Goal: Task Accomplishment & Management: Manage account settings

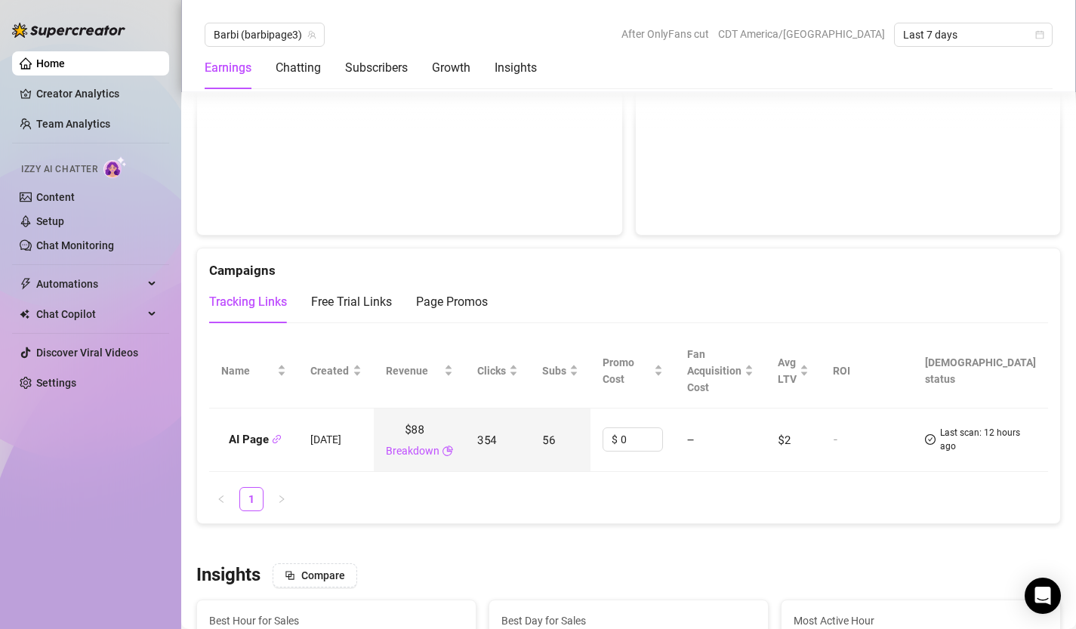
scroll to position [1664, 0]
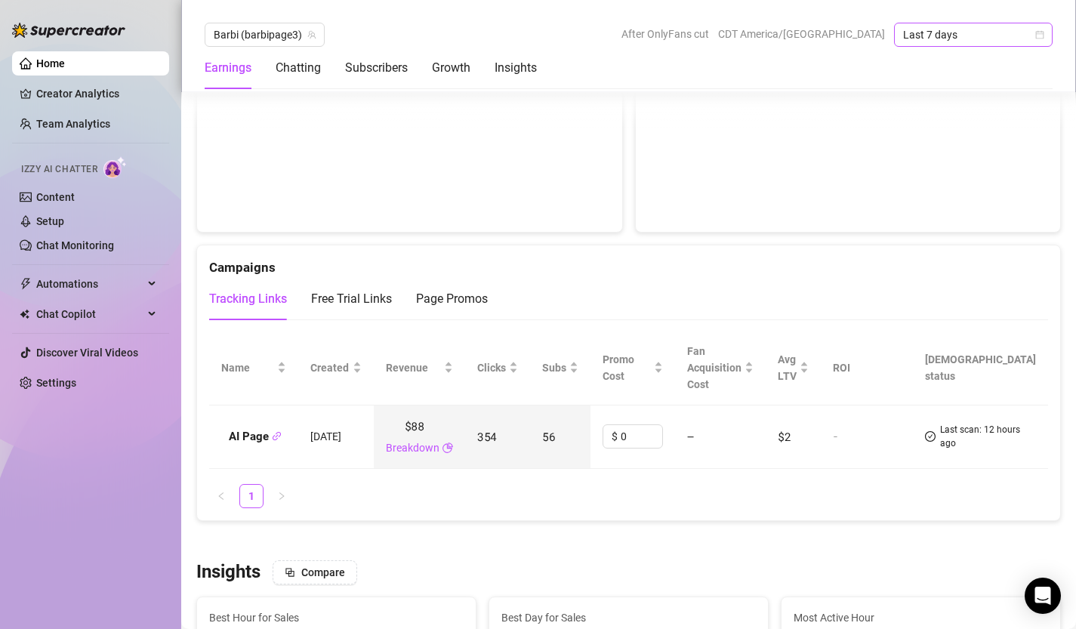
click at [1042, 35] on icon "calendar" at bounding box center [1040, 34] width 9 height 9
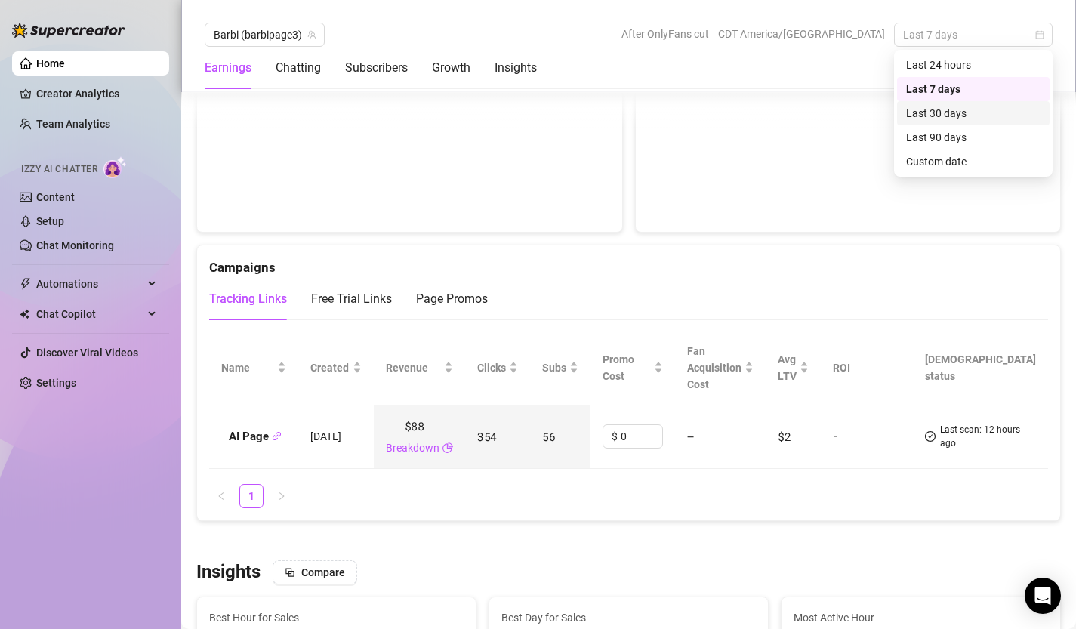
click at [986, 110] on div "Last 30 days" at bounding box center [973, 113] width 134 height 17
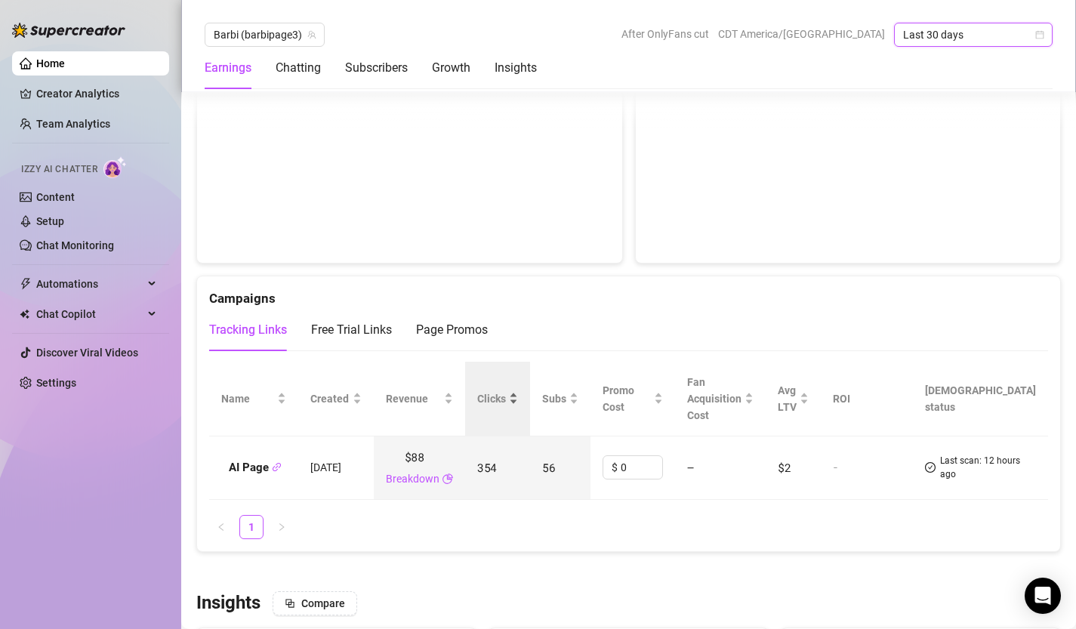
scroll to position [1584, 0]
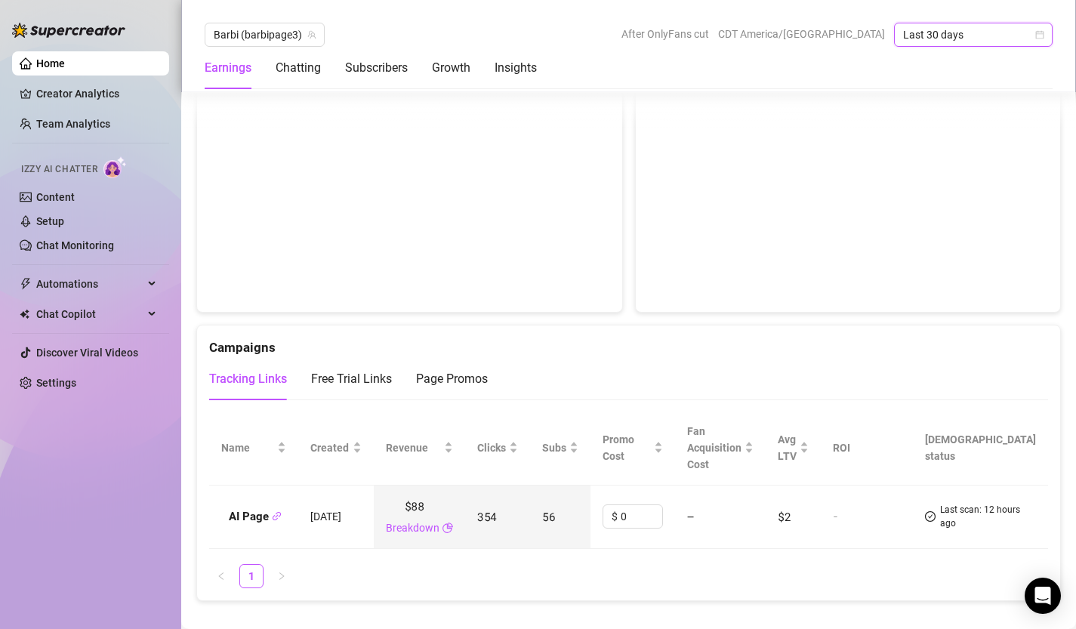
click at [1038, 37] on icon "calendar" at bounding box center [1040, 34] width 9 height 9
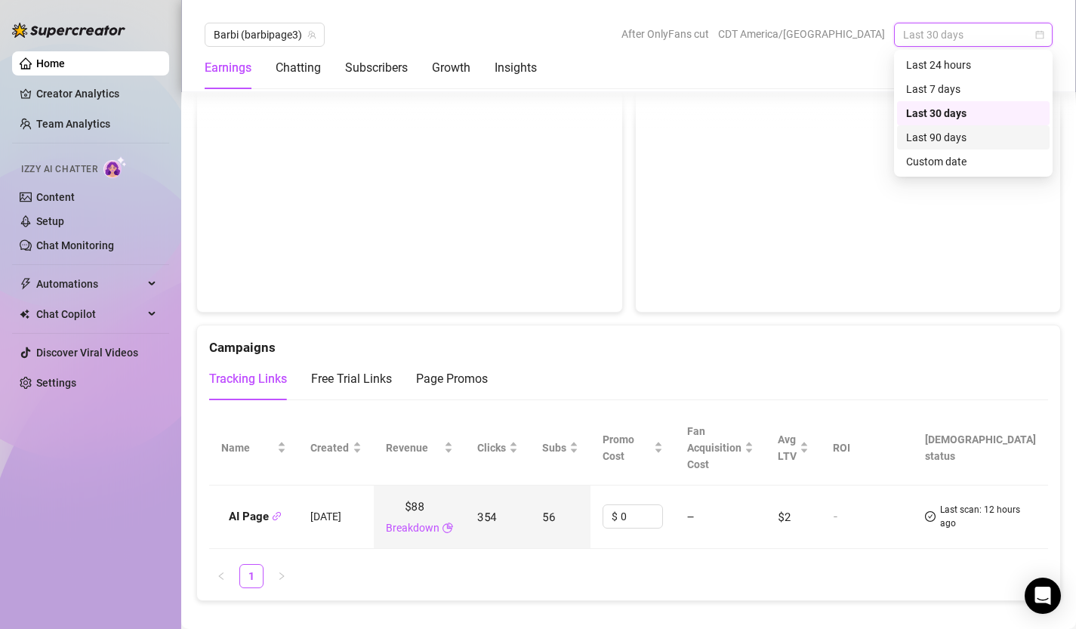
click at [998, 137] on div "Last 90 days" at bounding box center [973, 137] width 134 height 17
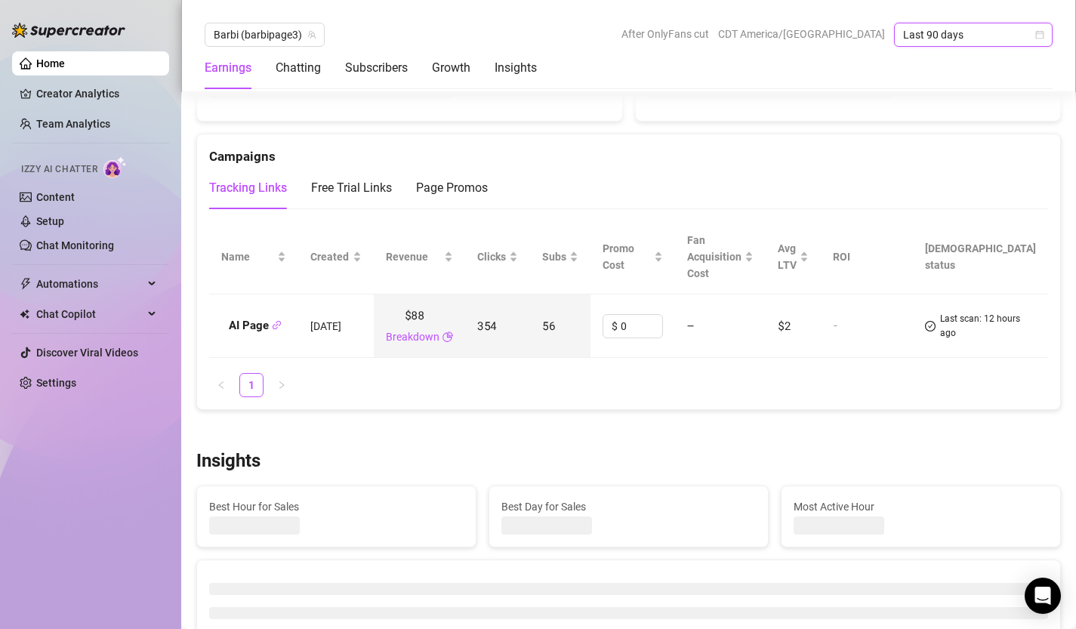
scroll to position [1495, 0]
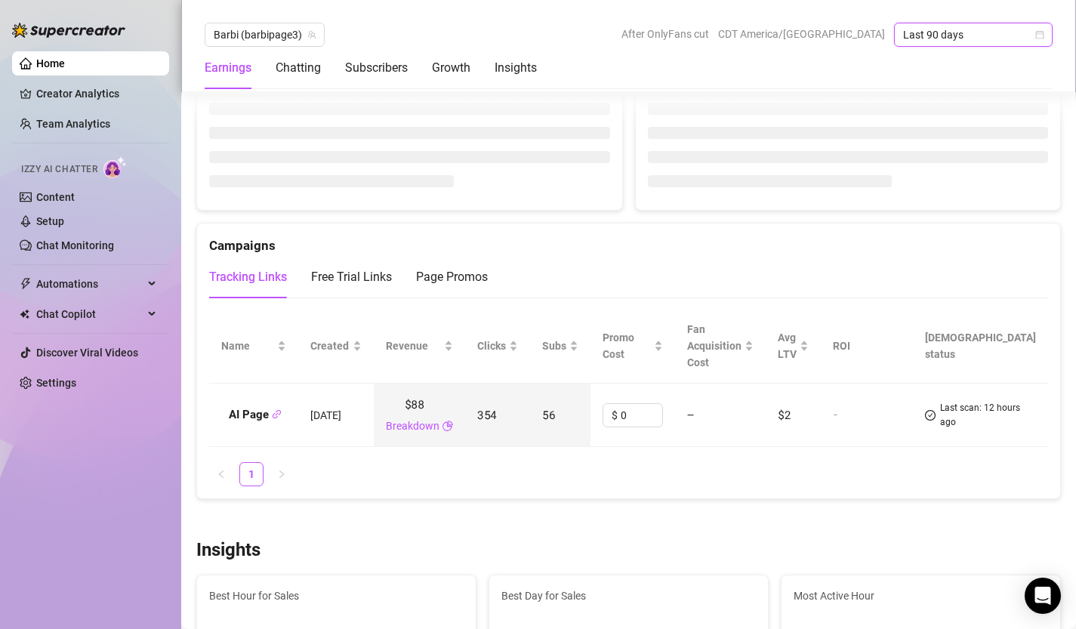
click at [1033, 35] on span "Last 90 days" at bounding box center [973, 34] width 140 height 23
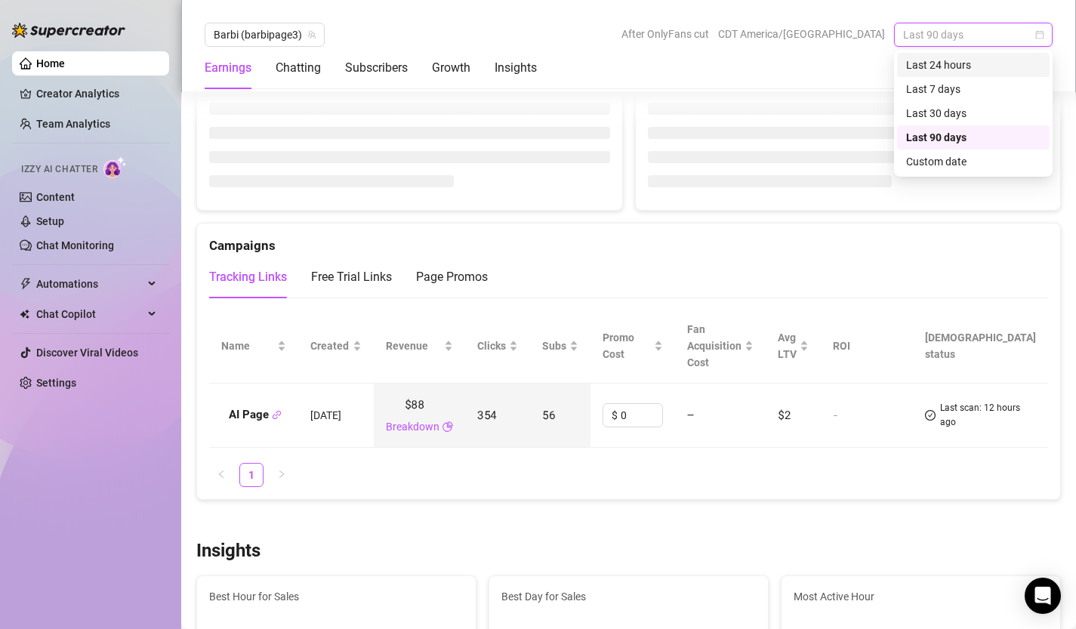
click at [979, 66] on div "Last 24 hours" at bounding box center [973, 65] width 134 height 17
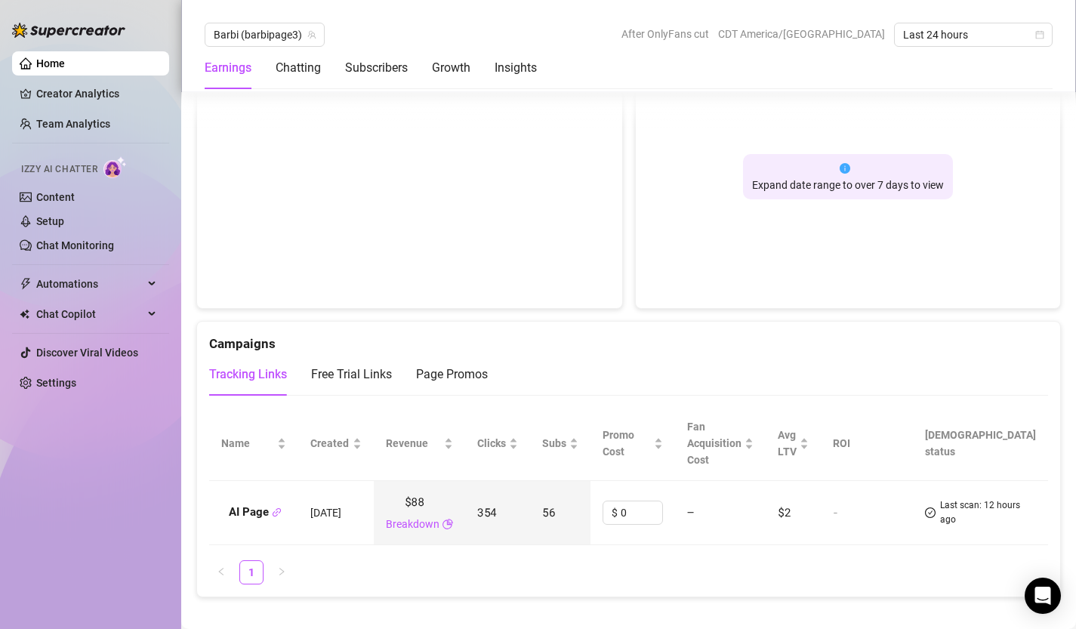
scroll to position [1509, 0]
click at [347, 364] on div "Free Trial Links" at bounding box center [351, 373] width 81 height 18
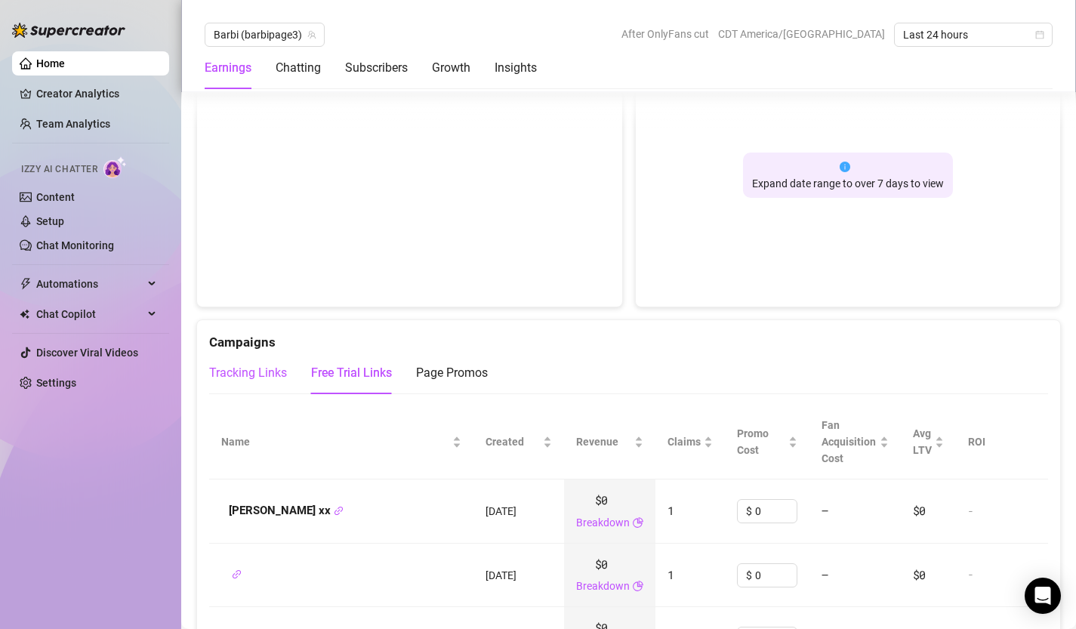
click at [259, 364] on div "Tracking Links" at bounding box center [248, 373] width 78 height 18
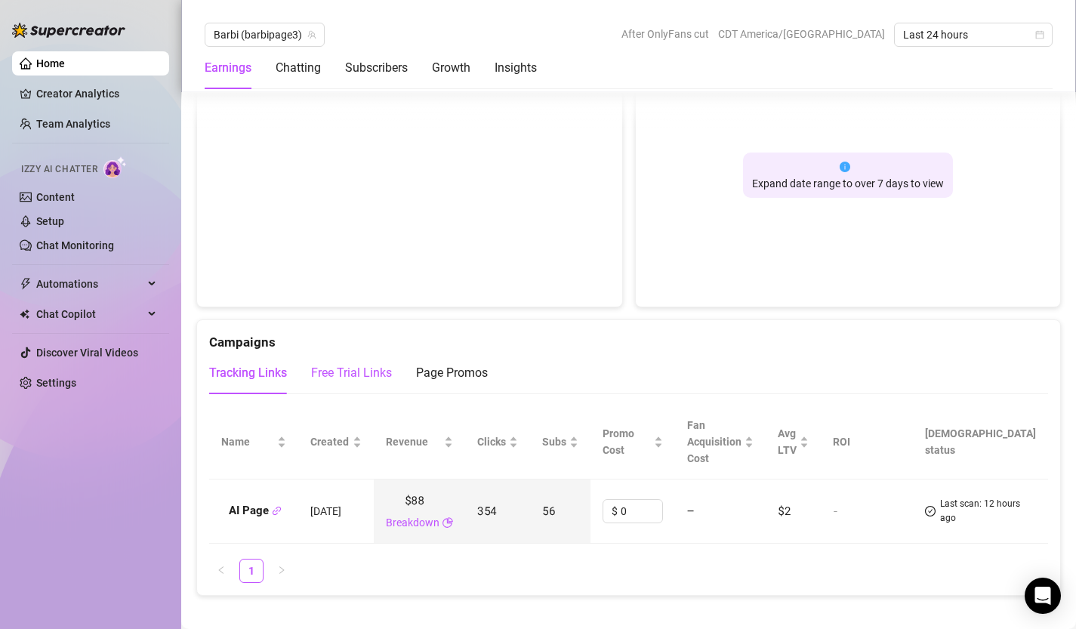
click at [339, 365] on div "Free Trial Links" at bounding box center [351, 373] width 81 height 18
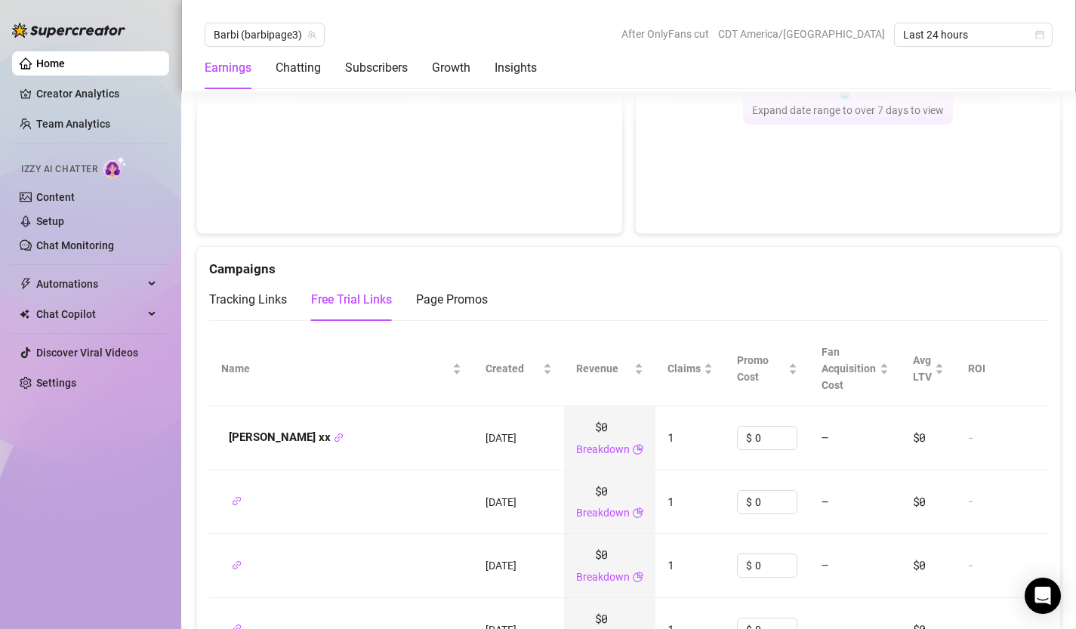
scroll to position [1580, 0]
click at [441, 293] on div "Page Promos" at bounding box center [452, 302] width 72 height 18
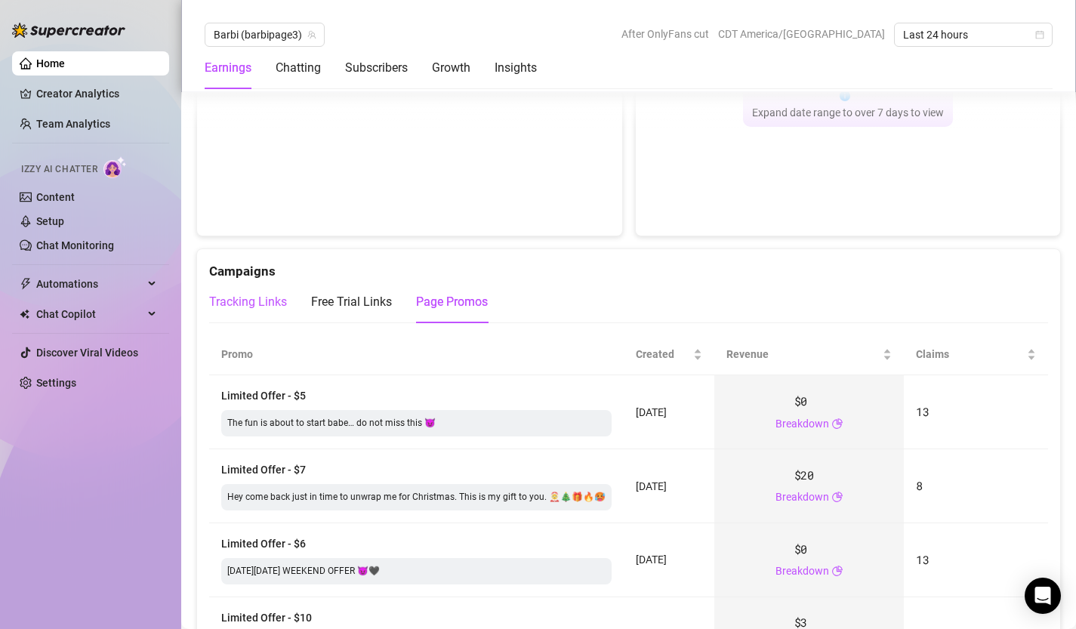
click at [241, 293] on div "Tracking Links" at bounding box center [248, 302] width 78 height 18
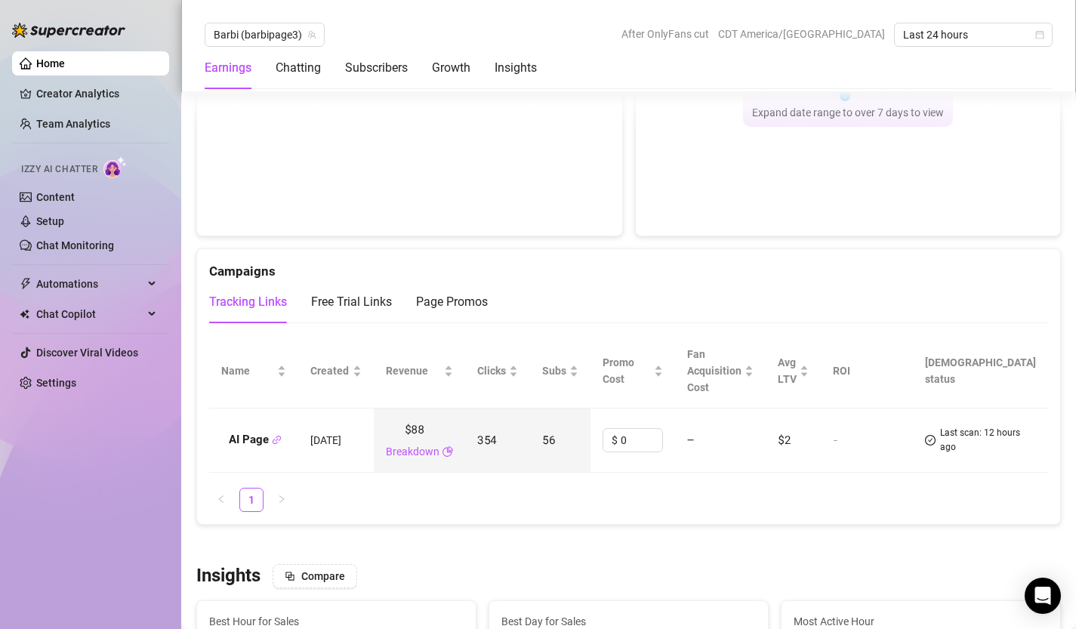
click at [497, 447] on span "354" at bounding box center [487, 439] width 20 height 15
click at [591, 465] on td "56" at bounding box center [560, 441] width 60 height 64
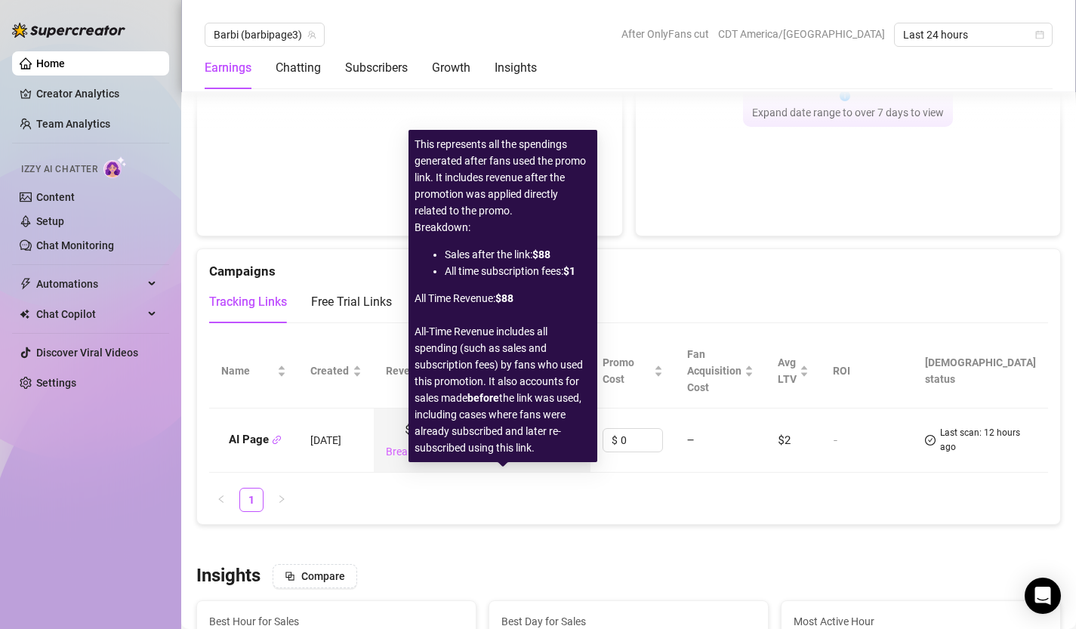
click at [440, 460] on link "Breakdown" at bounding box center [413, 451] width 54 height 17
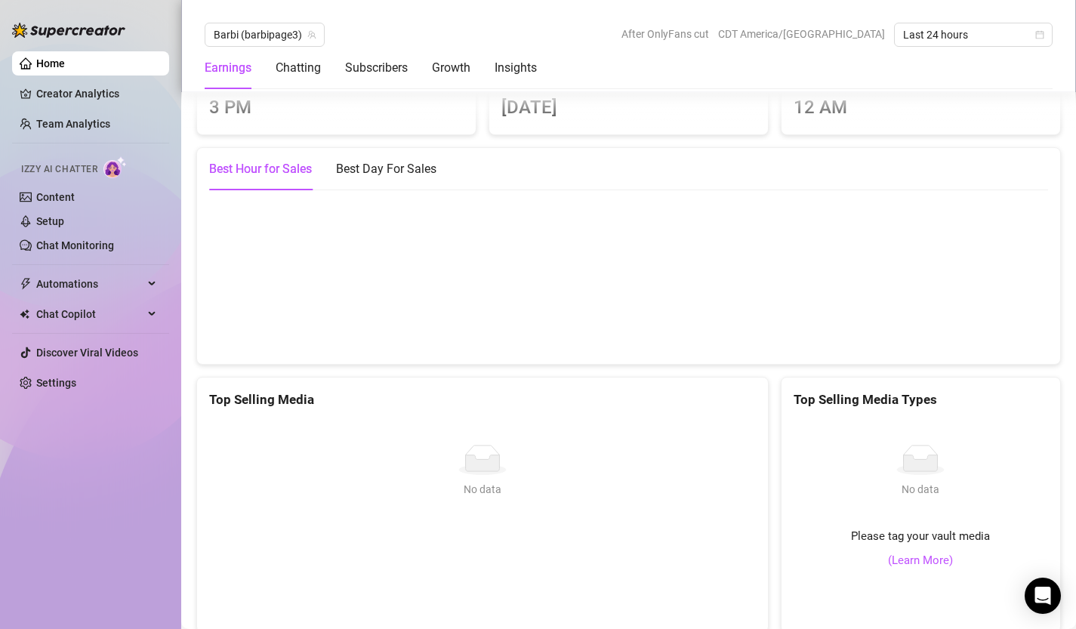
scroll to position [2116, 0]
click at [308, 66] on div "Chatting" at bounding box center [298, 68] width 45 height 18
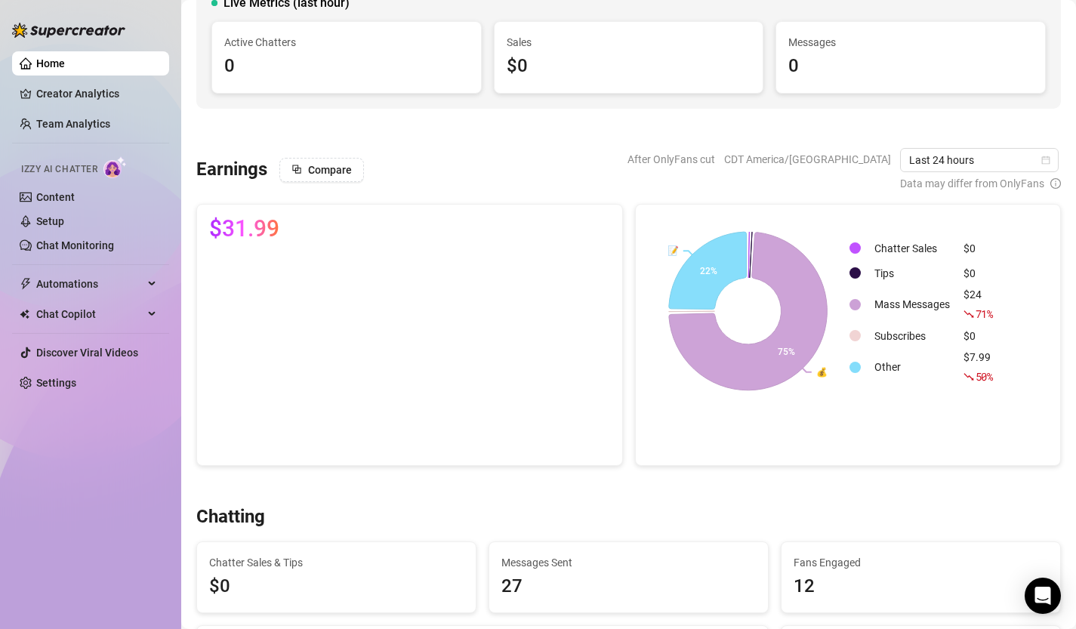
scroll to position [0, 0]
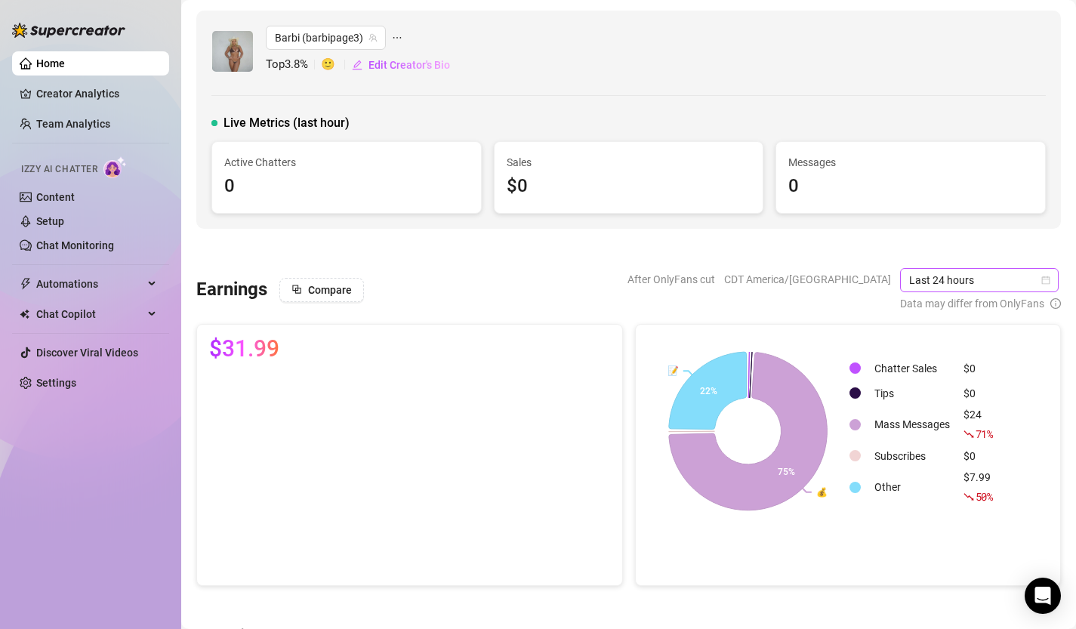
click at [1043, 282] on icon "calendar" at bounding box center [1046, 280] width 8 height 8
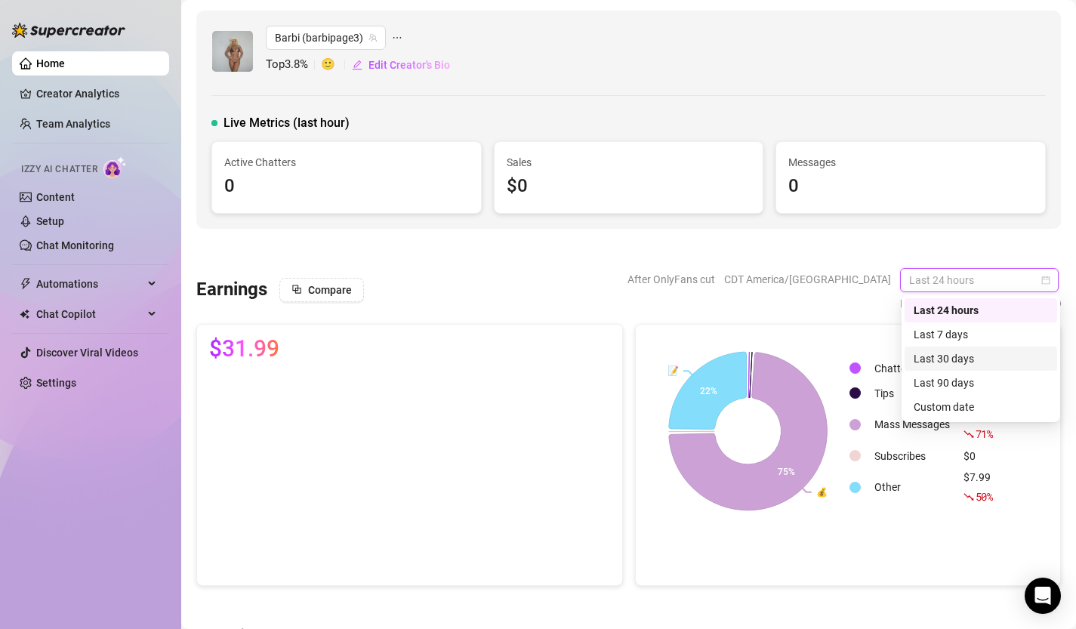
click at [964, 352] on div "Last 30 days" at bounding box center [981, 358] width 134 height 17
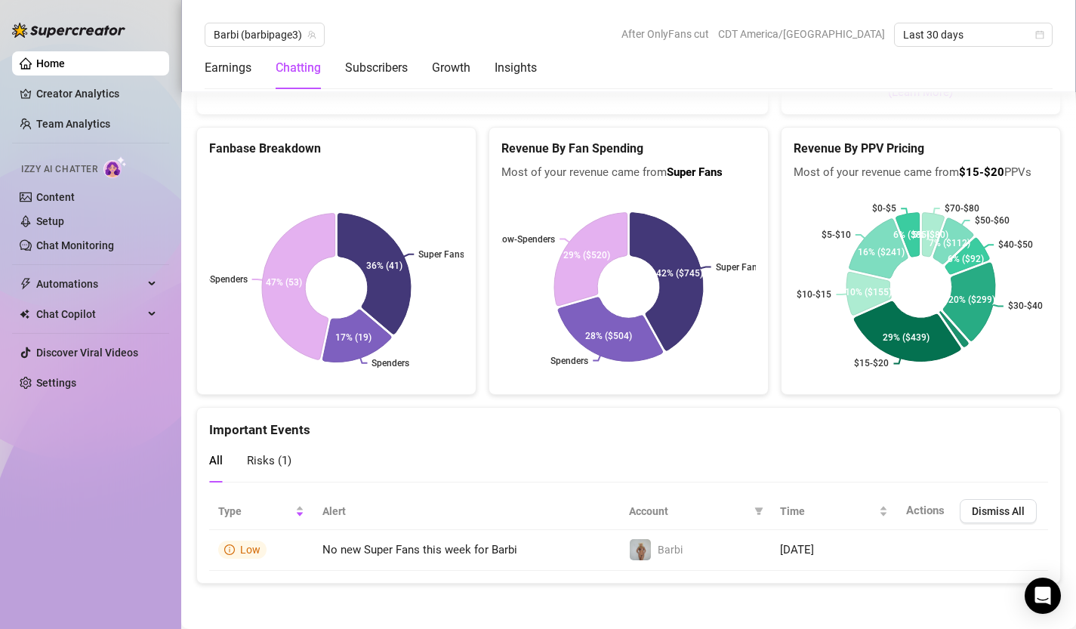
scroll to position [2725, 0]
click at [690, 336] on icon at bounding box center [669, 281] width 79 height 149
click at [390, 66] on div "Subscribers" at bounding box center [376, 68] width 63 height 18
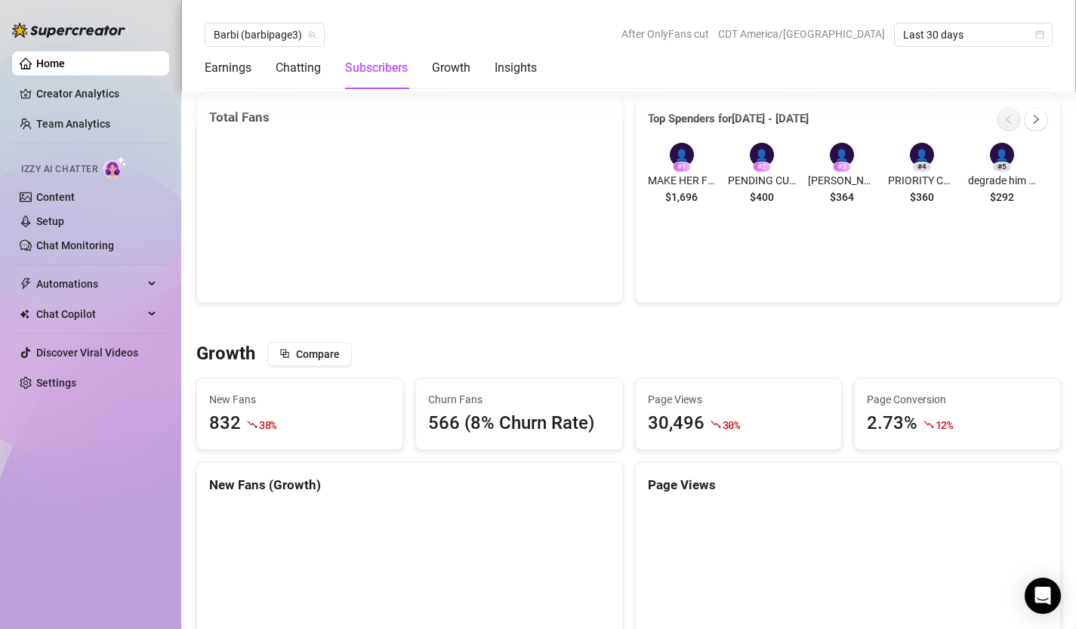
scroll to position [1054, 0]
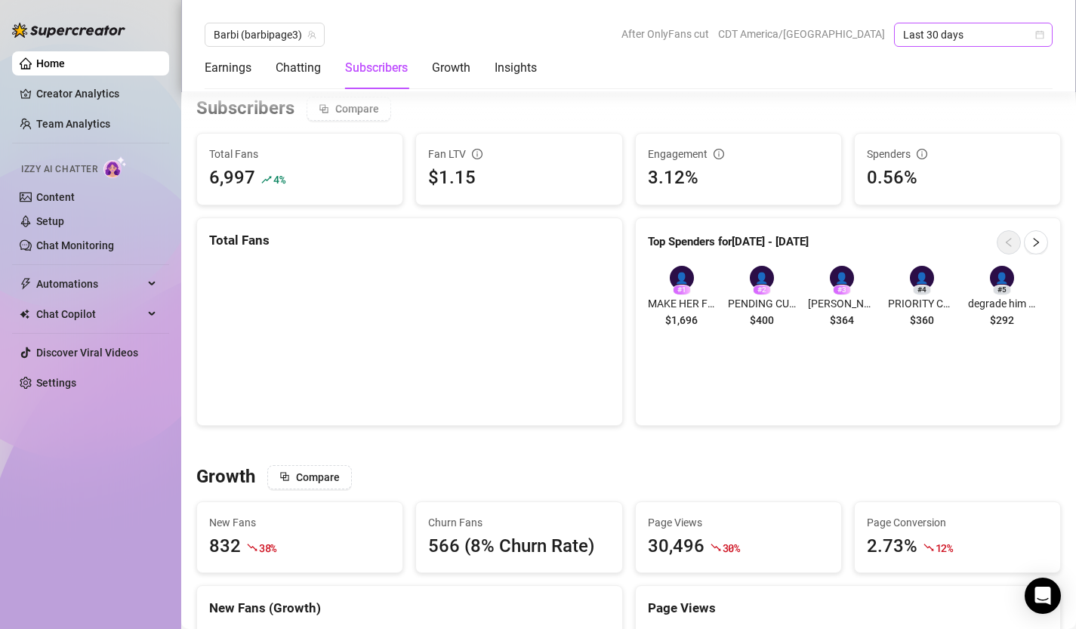
click at [1037, 41] on span "Last 30 days" at bounding box center [973, 34] width 140 height 23
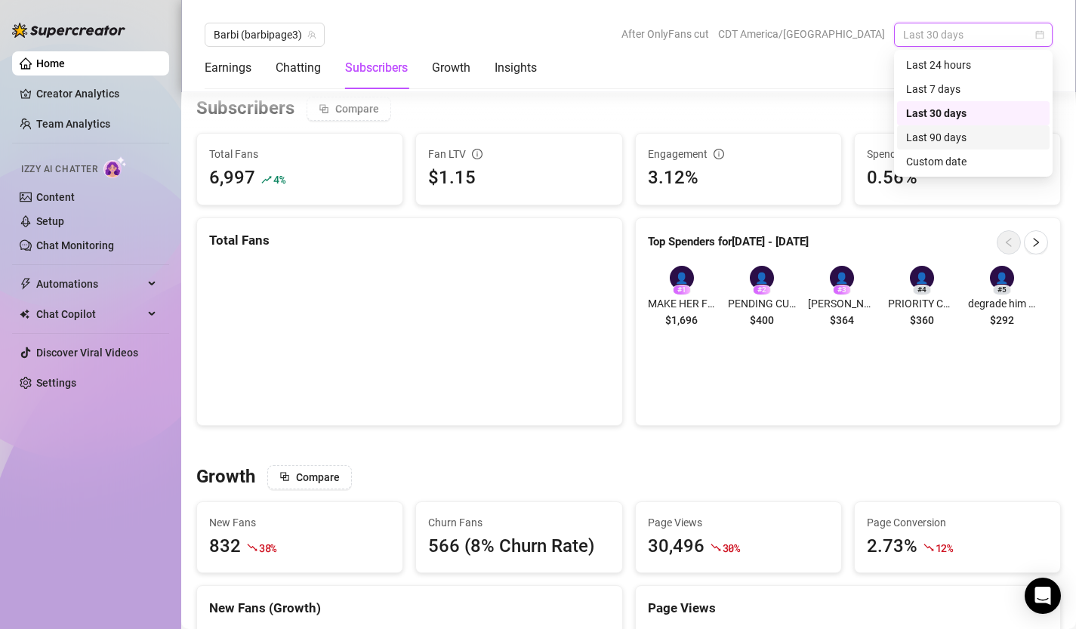
click at [994, 140] on div "Last 90 days" at bounding box center [973, 137] width 134 height 17
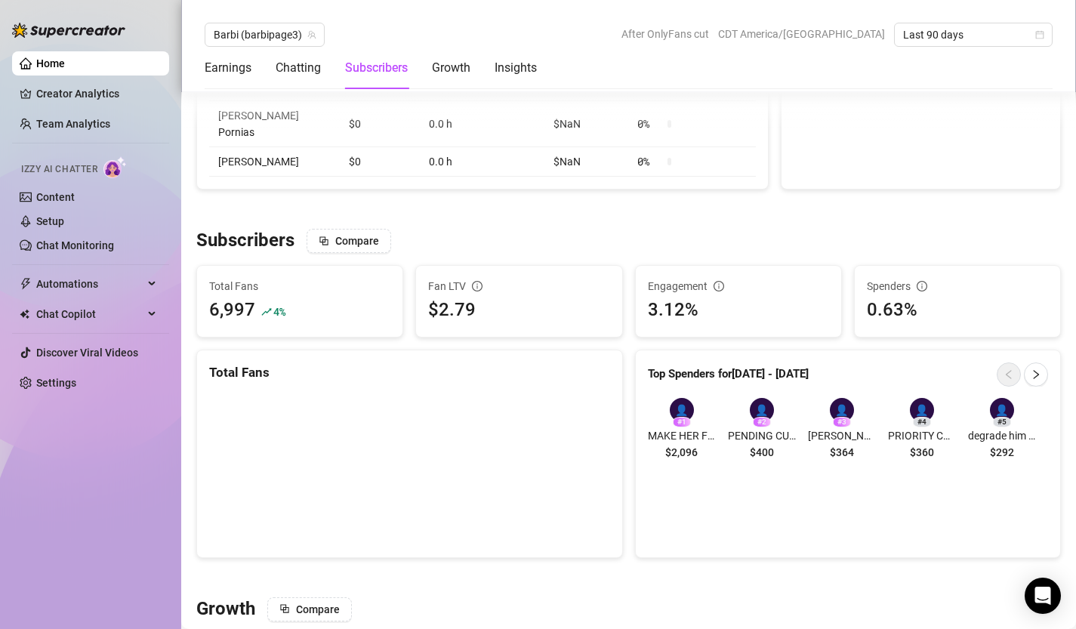
scroll to position [982, 0]
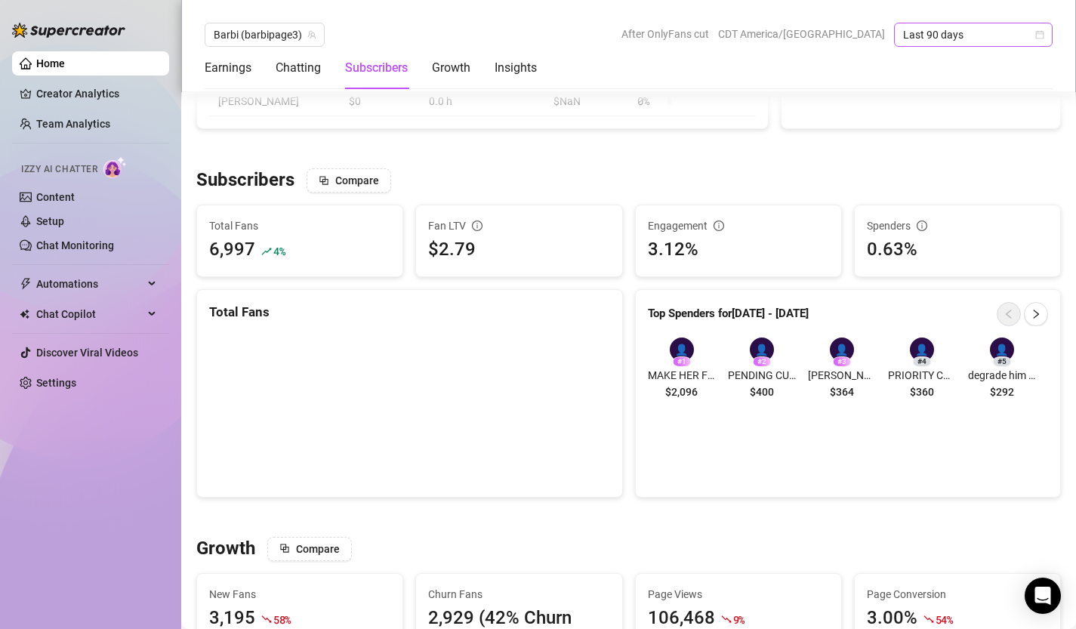
click at [1038, 37] on icon "calendar" at bounding box center [1040, 34] width 9 height 9
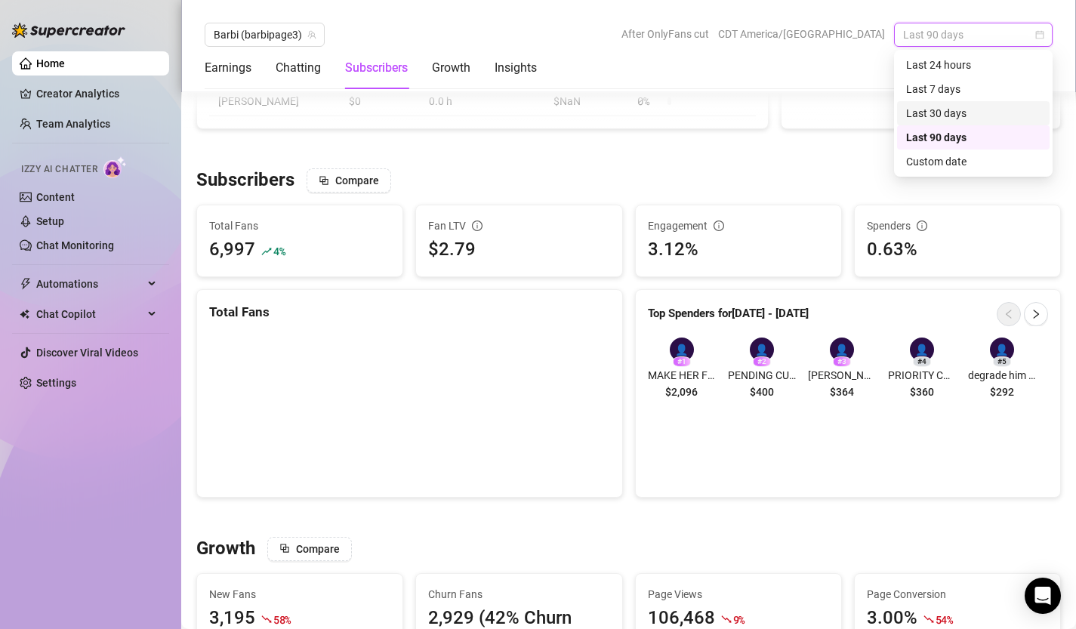
click at [959, 111] on div "Last 30 days" at bounding box center [973, 113] width 134 height 17
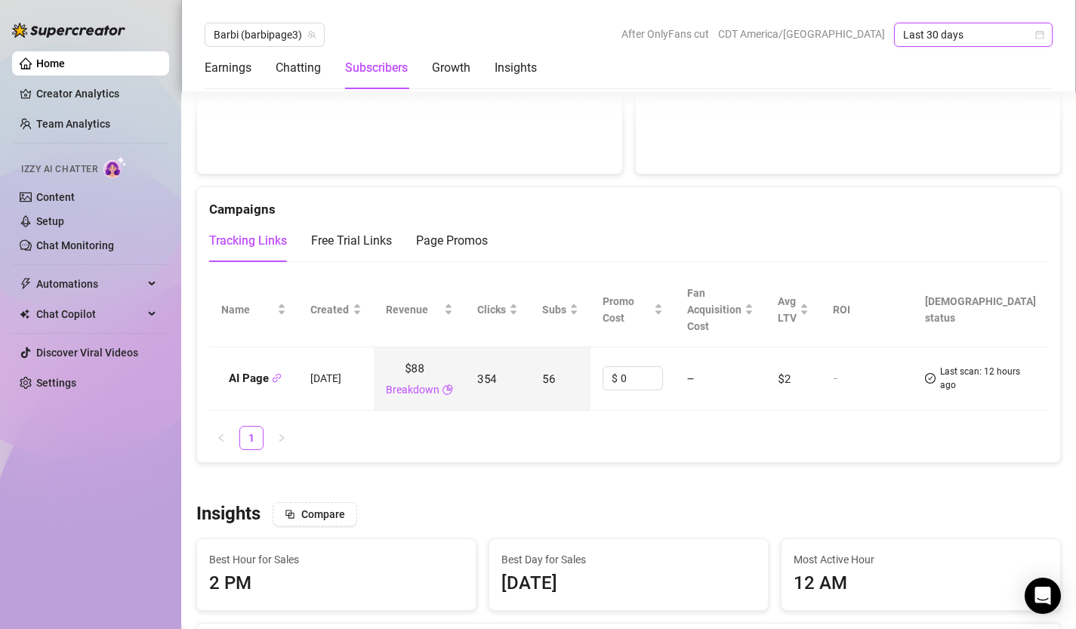
scroll to position [1724, 0]
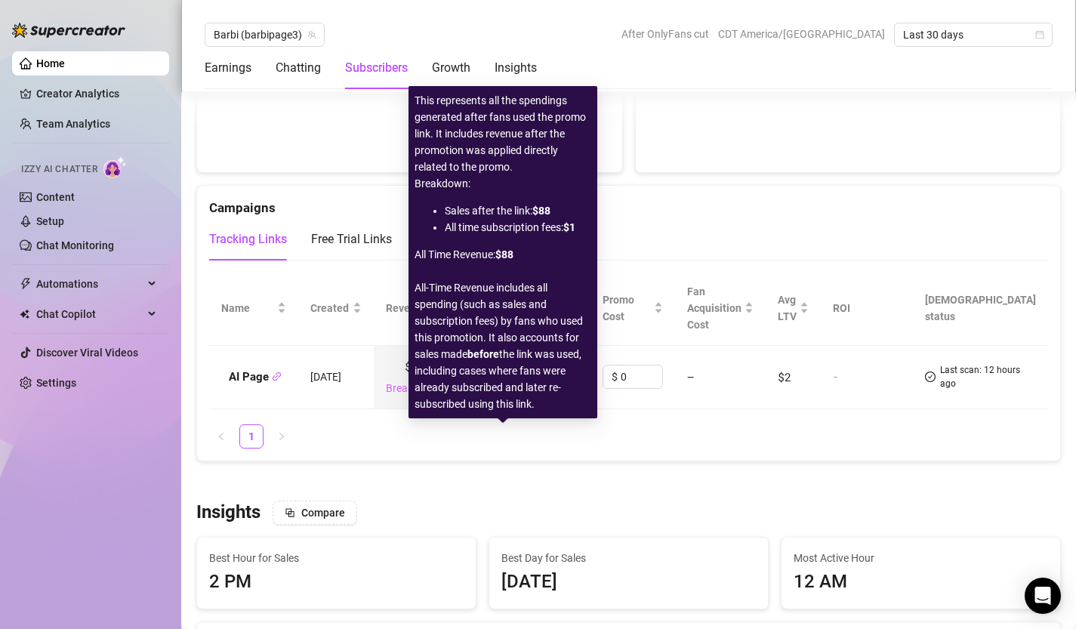
click at [440, 397] on link "Breakdown" at bounding box center [413, 388] width 54 height 17
click at [506, 449] on ul "1" at bounding box center [628, 437] width 839 height 24
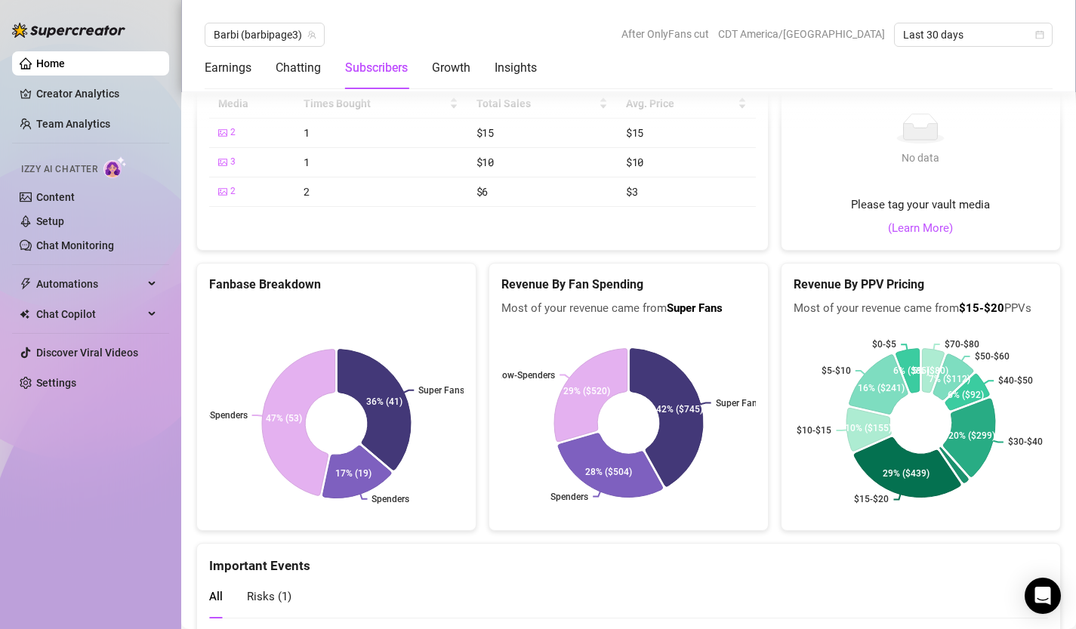
scroll to position [2758, 0]
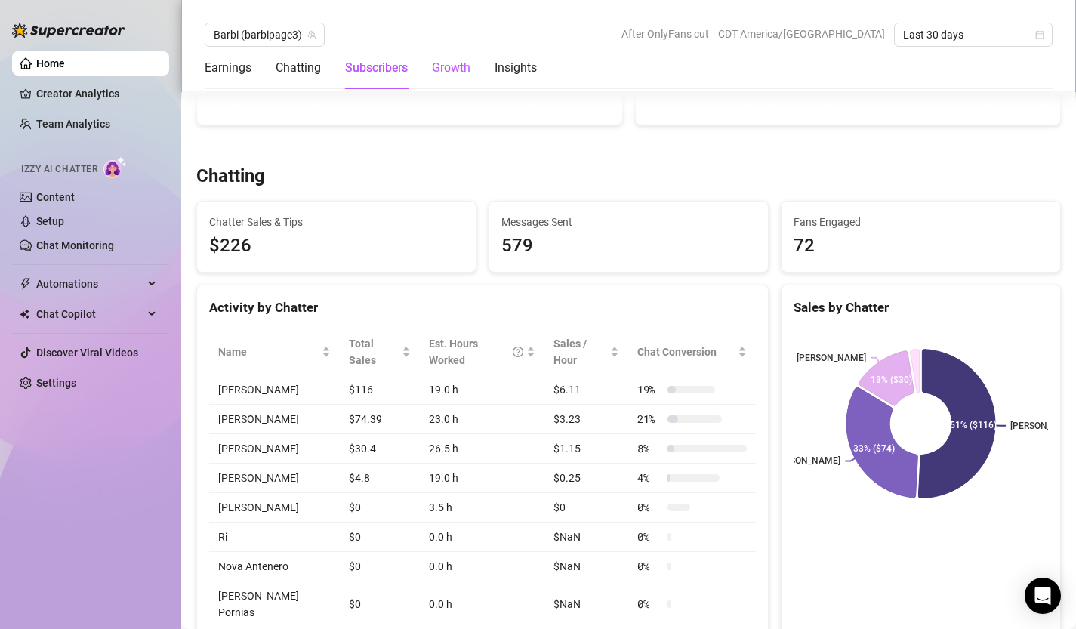
click at [453, 73] on div "Growth" at bounding box center [451, 68] width 39 height 18
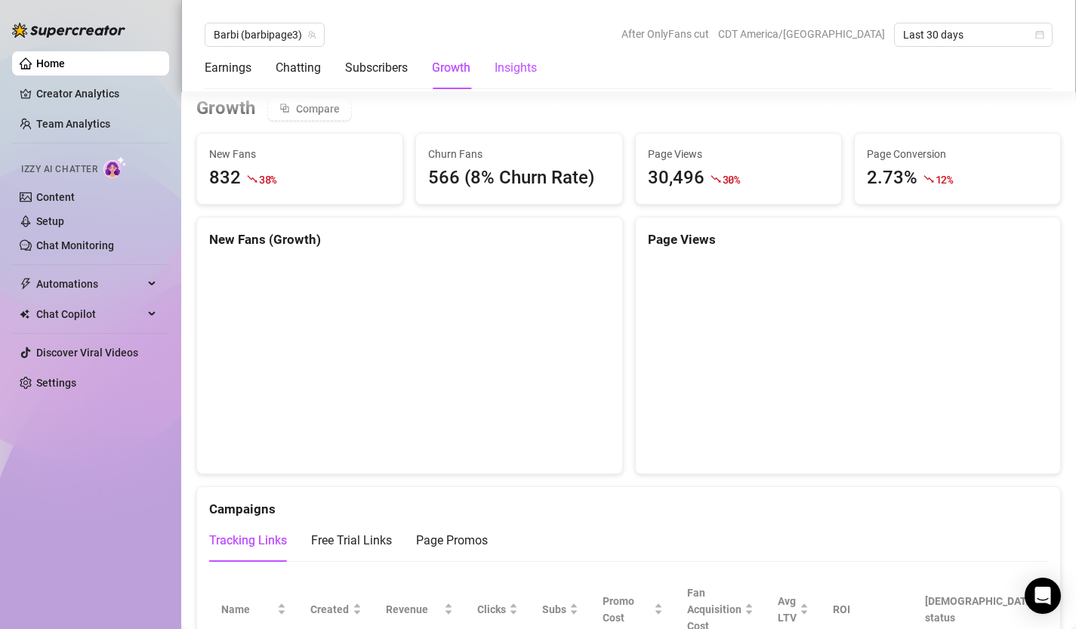
click at [529, 61] on div "Insights" at bounding box center [516, 68] width 42 height 18
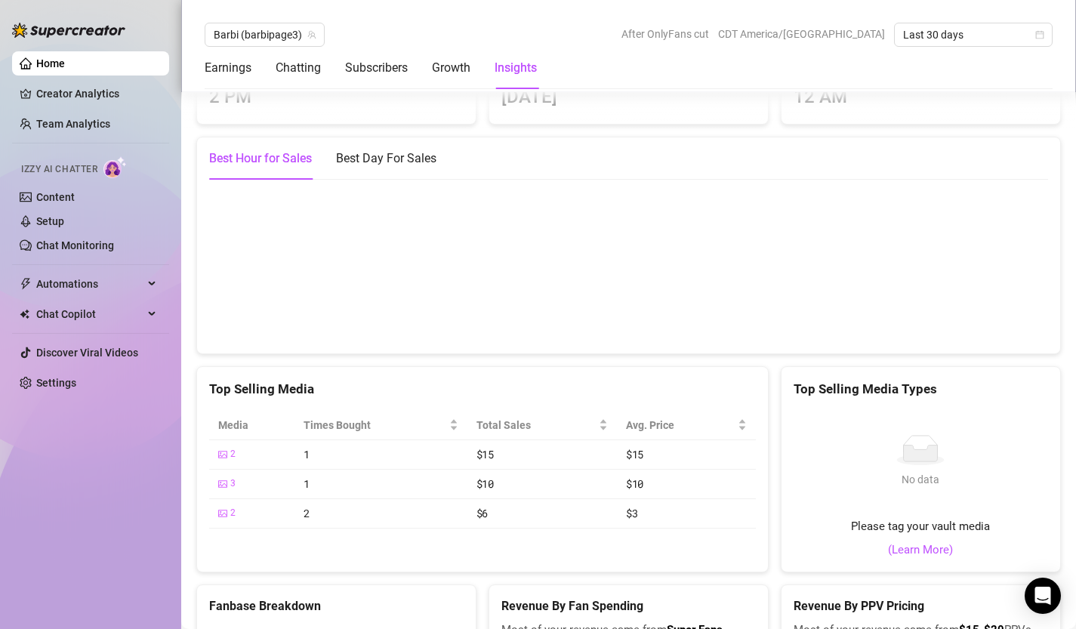
scroll to position [2217, 0]
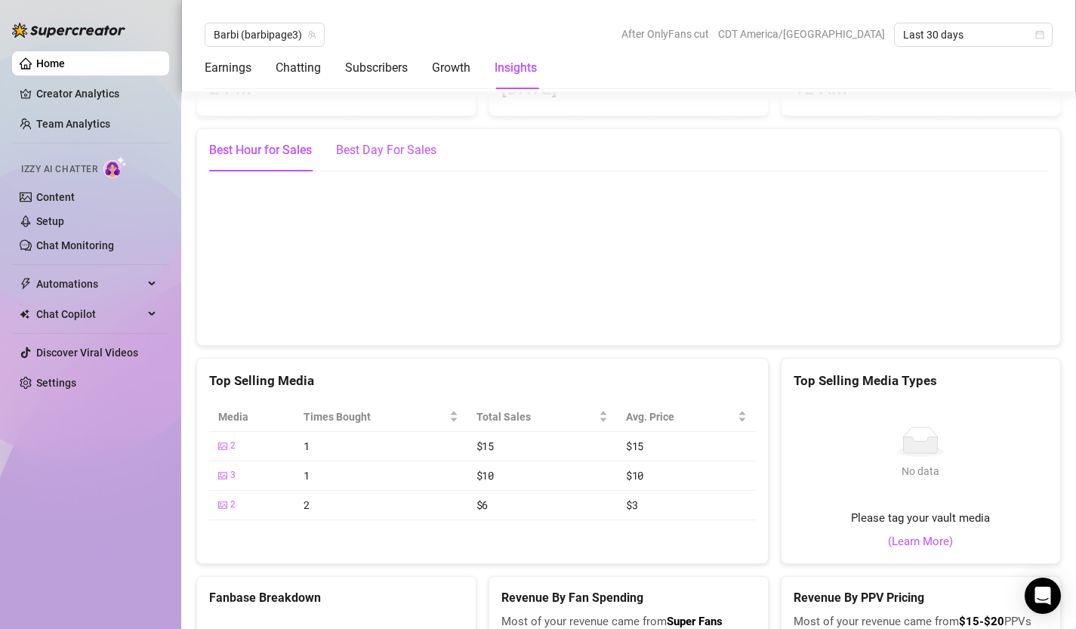
click at [361, 159] on div "Best Day For Sales" at bounding box center [386, 150] width 100 height 18
click at [75, 194] on link "Content" at bounding box center [55, 197] width 39 height 12
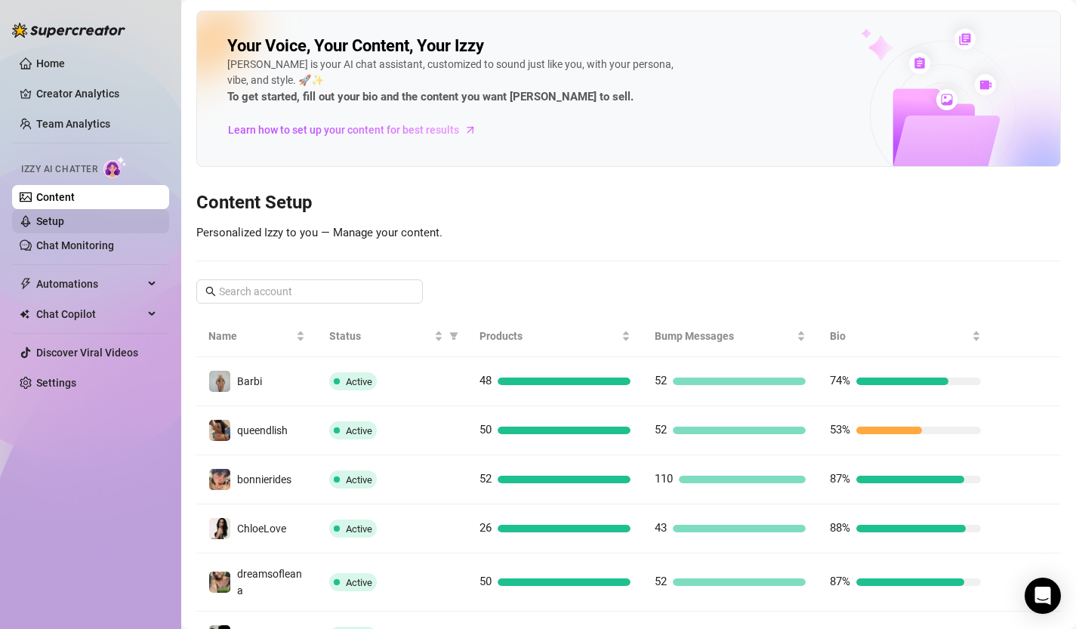
click at [54, 222] on link "Setup" at bounding box center [50, 221] width 28 height 12
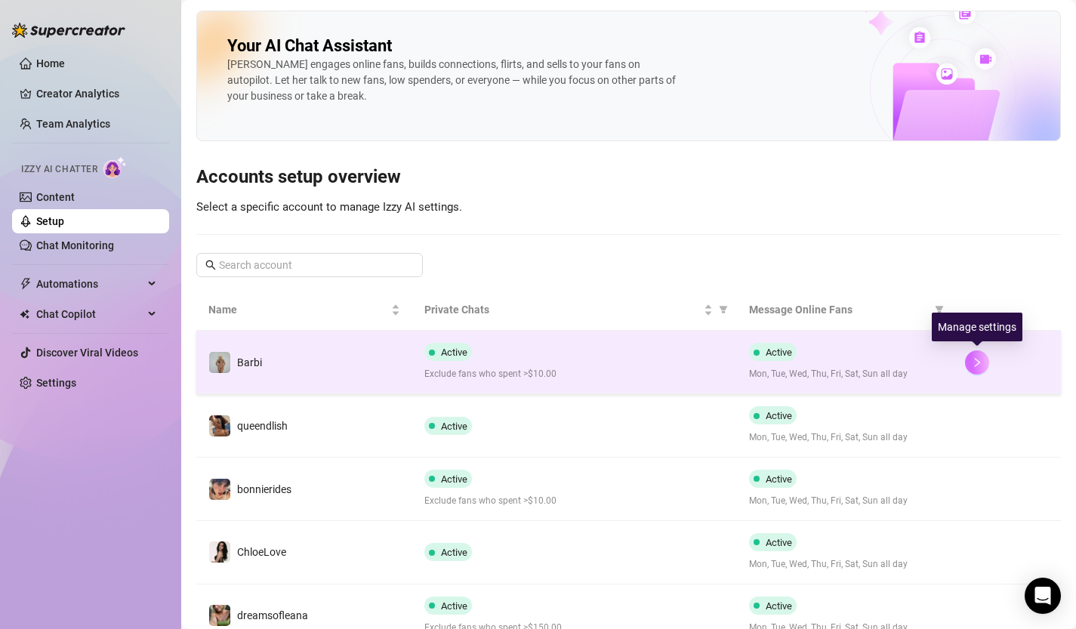
click at [980, 367] on button "button" at bounding box center [977, 362] width 24 height 24
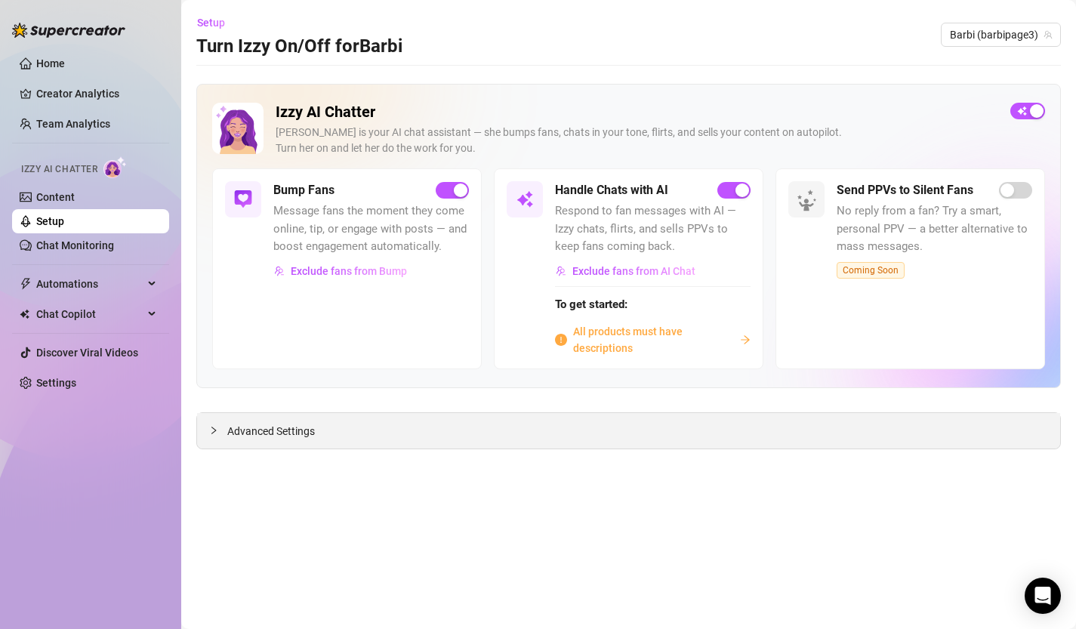
click at [267, 427] on span "Advanced Settings" at bounding box center [271, 431] width 88 height 17
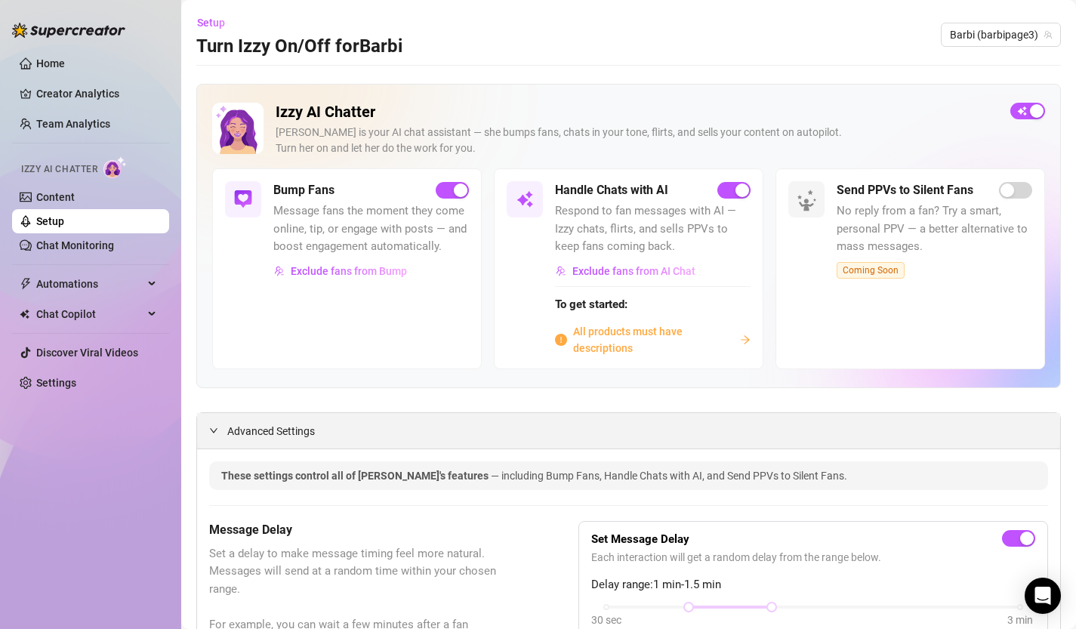
click at [267, 427] on span "Advanced Settings" at bounding box center [271, 431] width 88 height 17
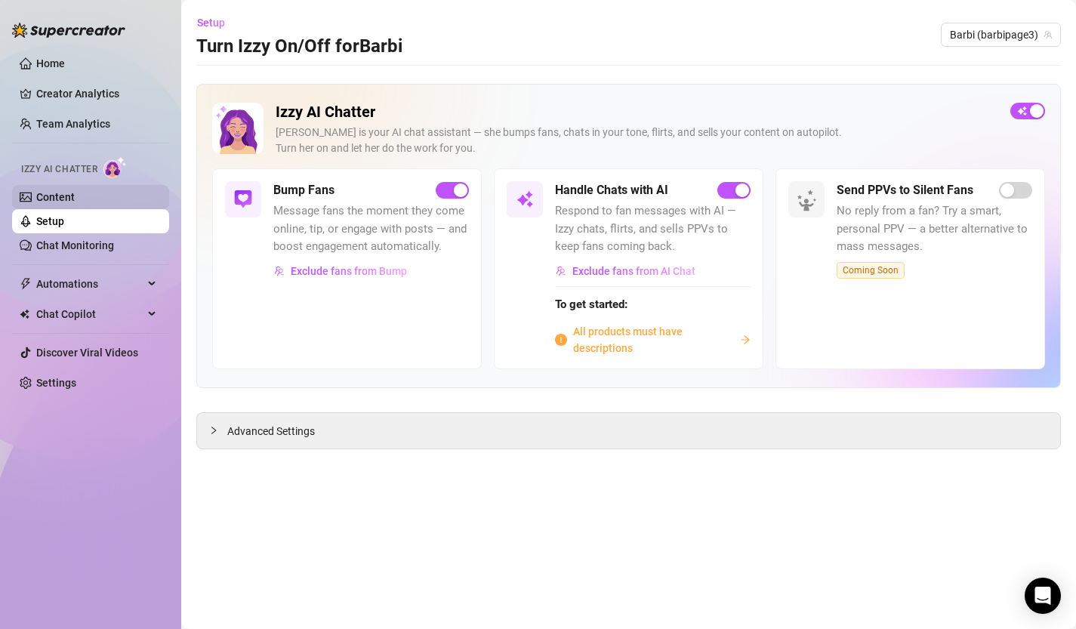
click at [72, 202] on link "Content" at bounding box center [55, 197] width 39 height 12
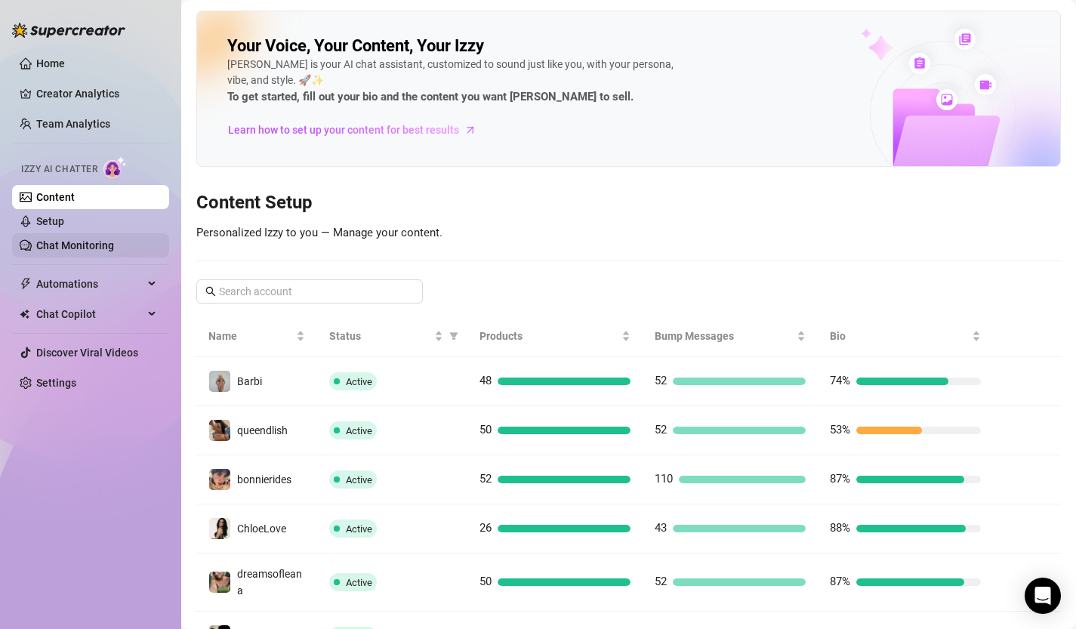
click at [68, 242] on link "Chat Monitoring" at bounding box center [75, 245] width 78 height 12
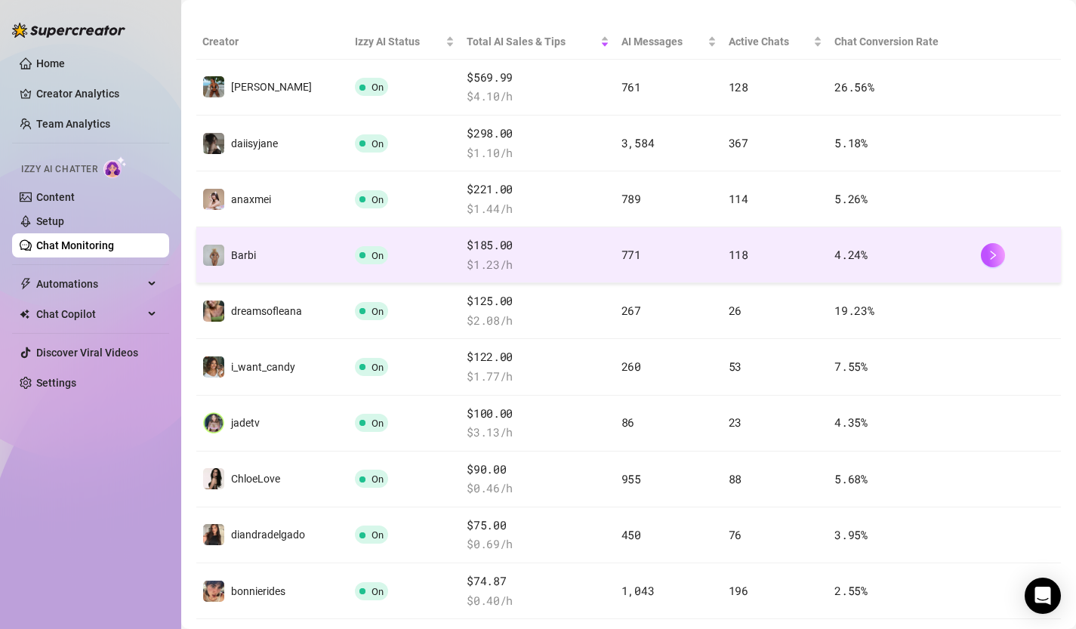
scroll to position [264, 0]
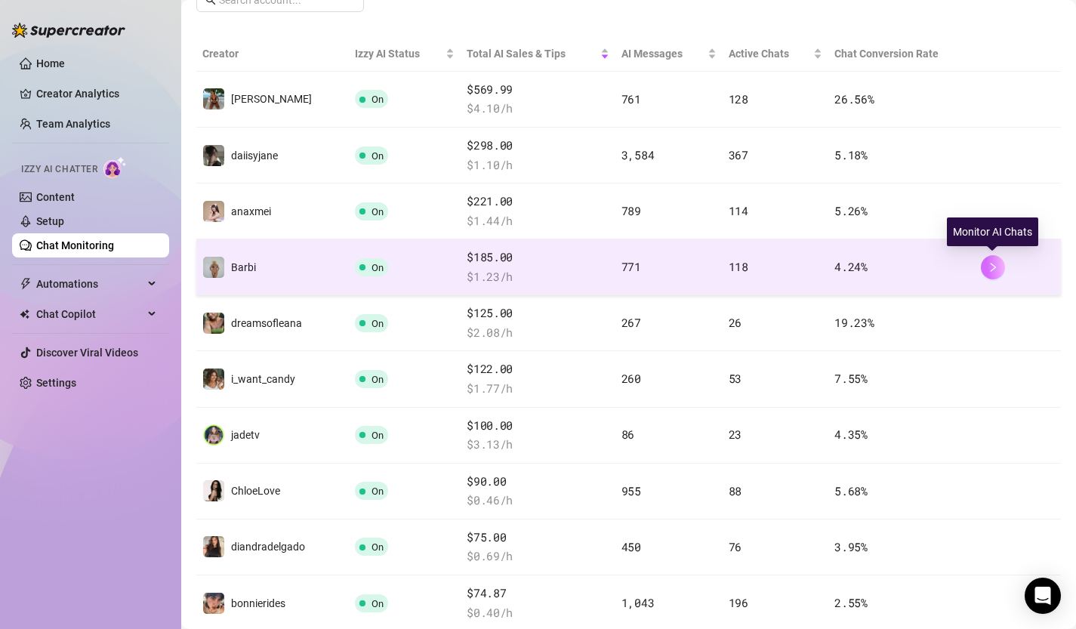
click at [997, 264] on icon "right" at bounding box center [993, 267] width 11 height 11
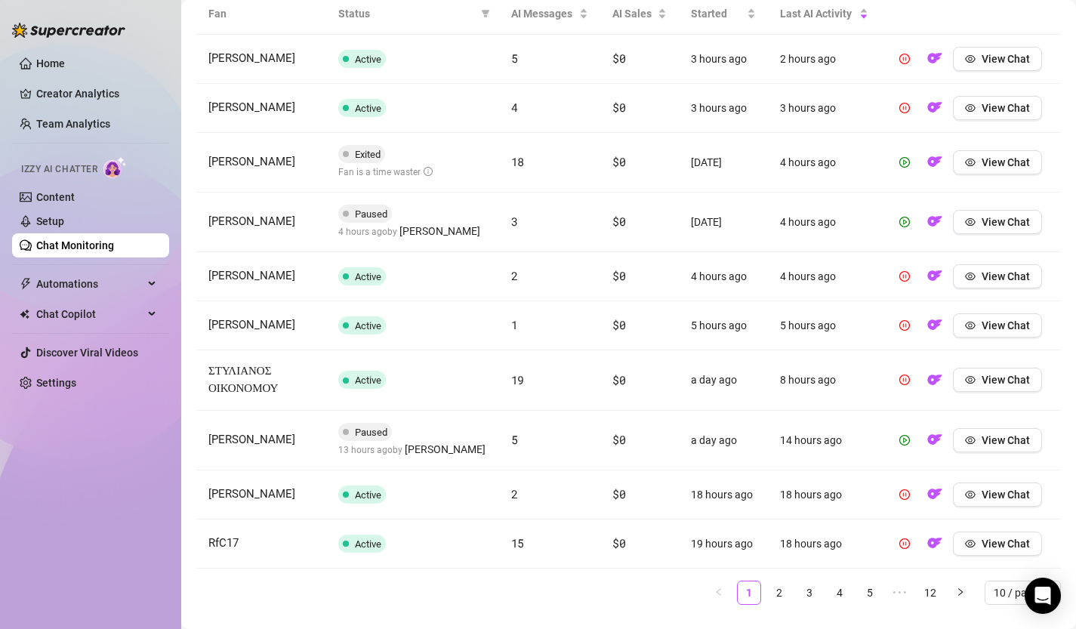
scroll to position [553, 0]
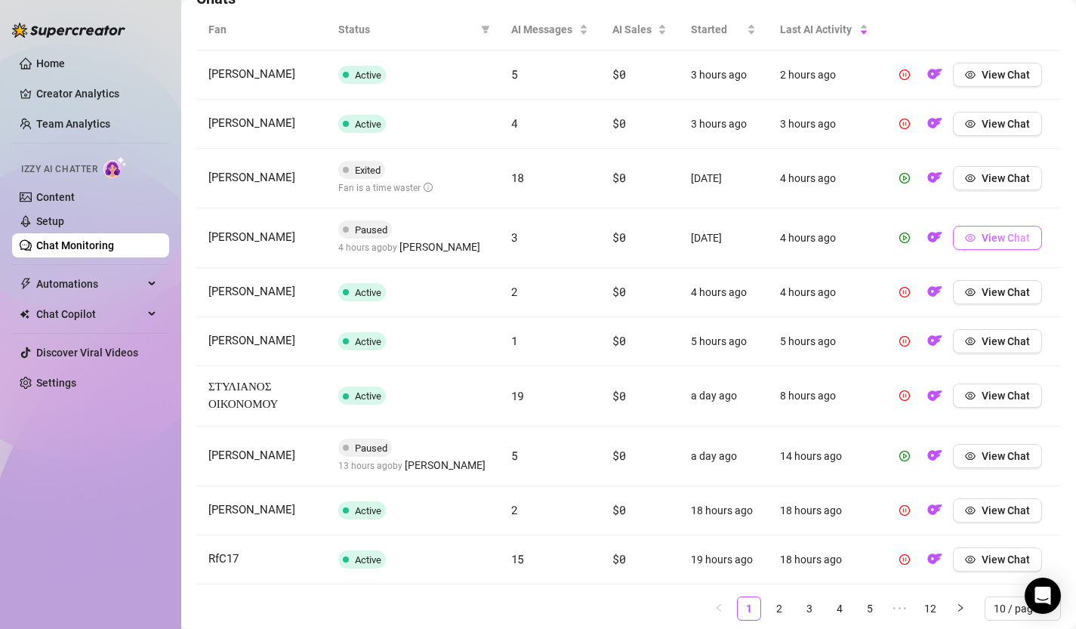
click at [991, 236] on span "View Chat" at bounding box center [1006, 238] width 48 height 12
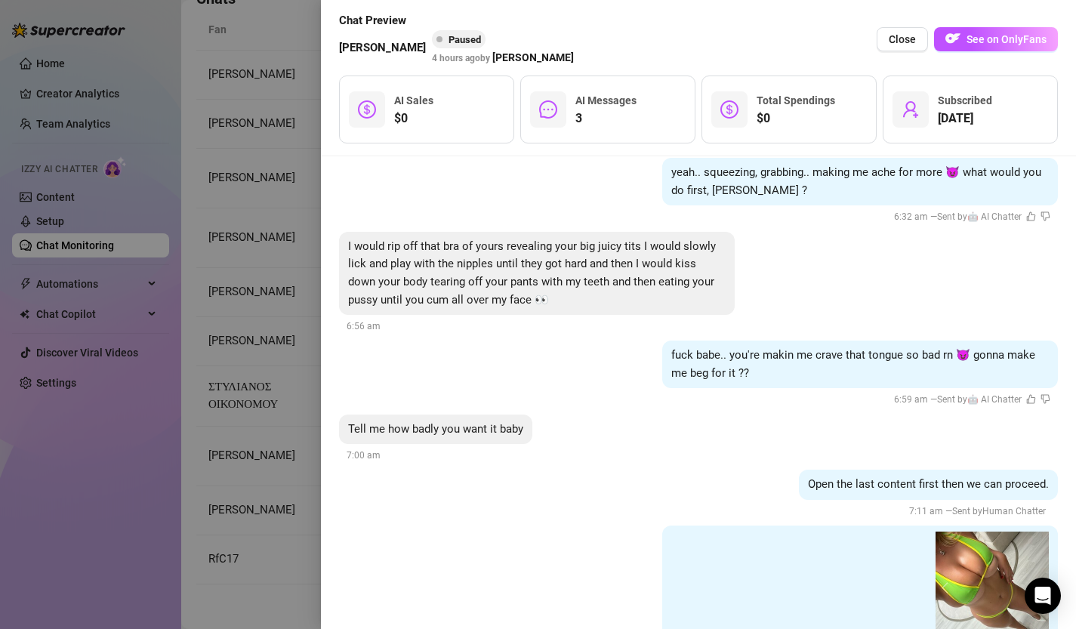
scroll to position [5479, 0]
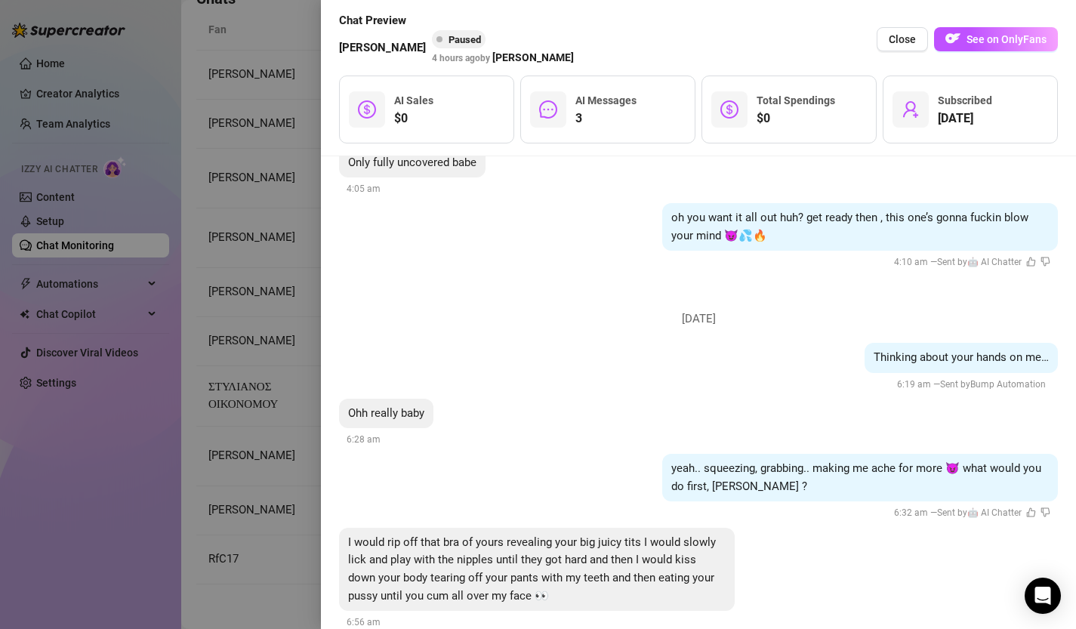
click at [255, 192] on div at bounding box center [538, 314] width 1076 height 629
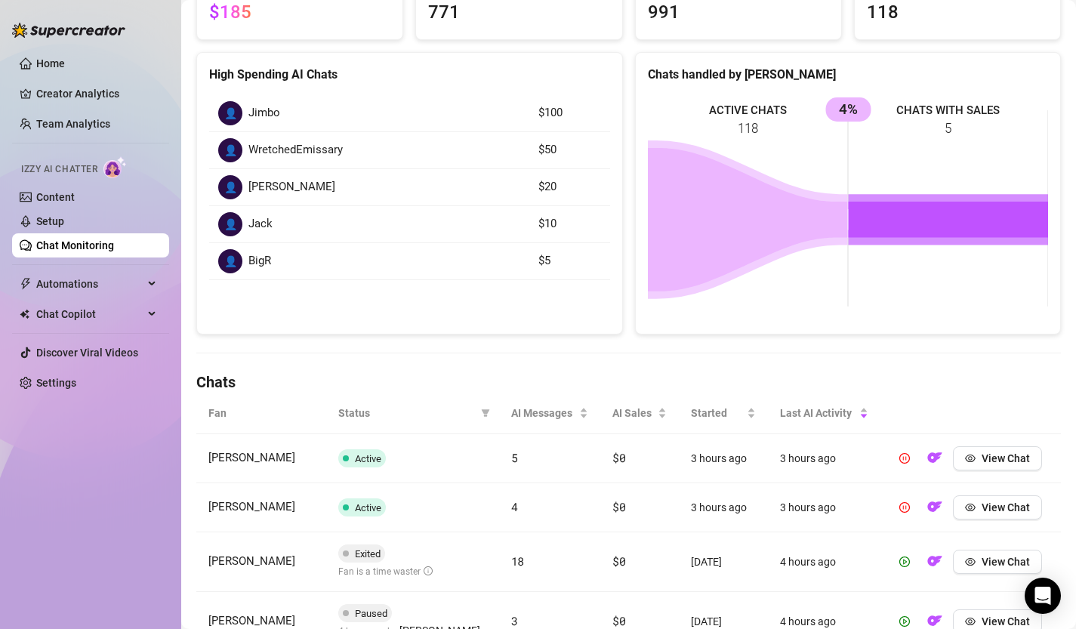
scroll to position [0, 0]
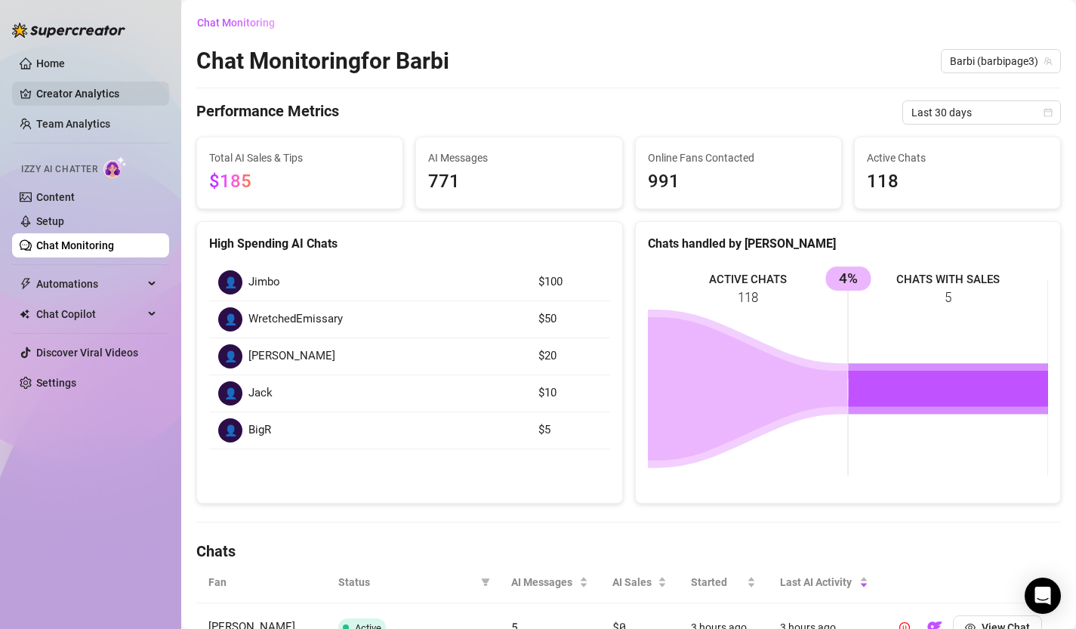
click at [98, 97] on link "Creator Analytics" at bounding box center [96, 94] width 121 height 24
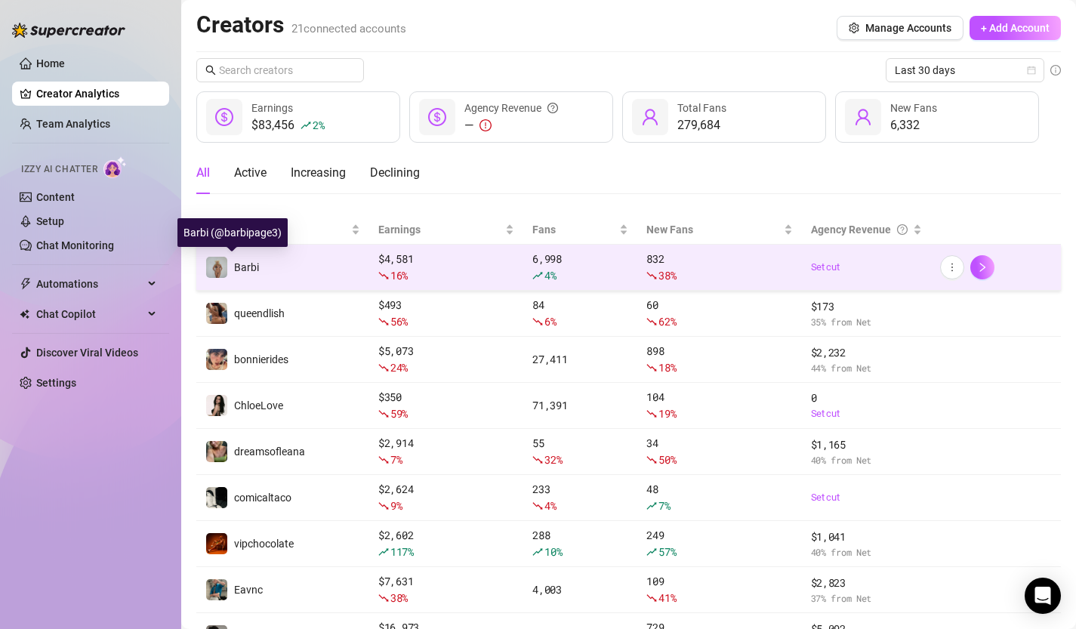
click at [229, 265] on div "Barbi" at bounding box center [232, 267] width 54 height 23
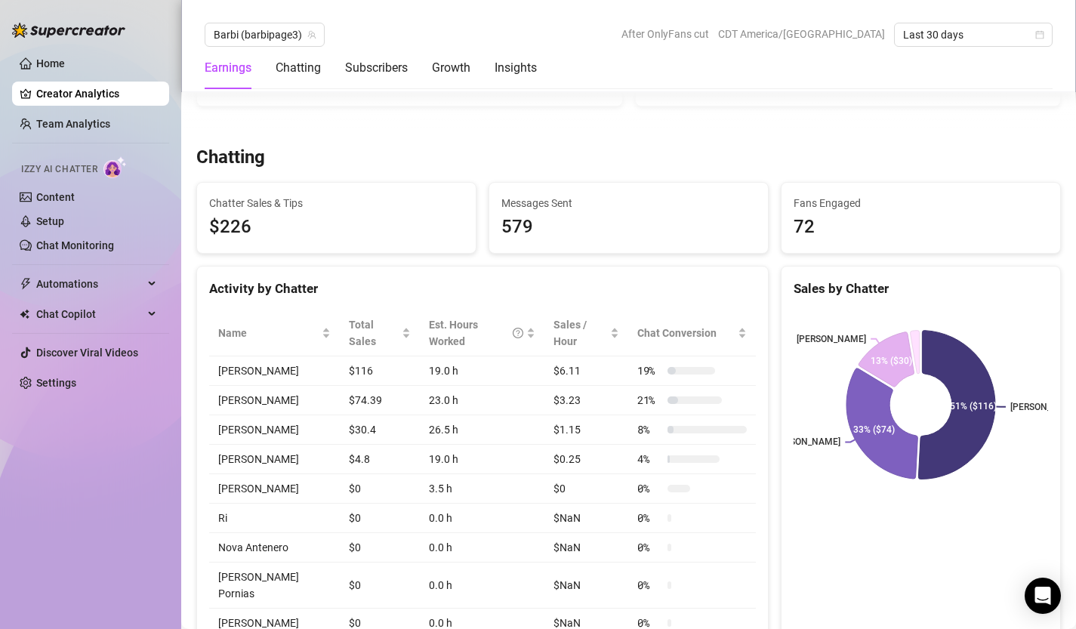
scroll to position [462, 0]
click at [258, 229] on span "$226" at bounding box center [336, 225] width 255 height 29
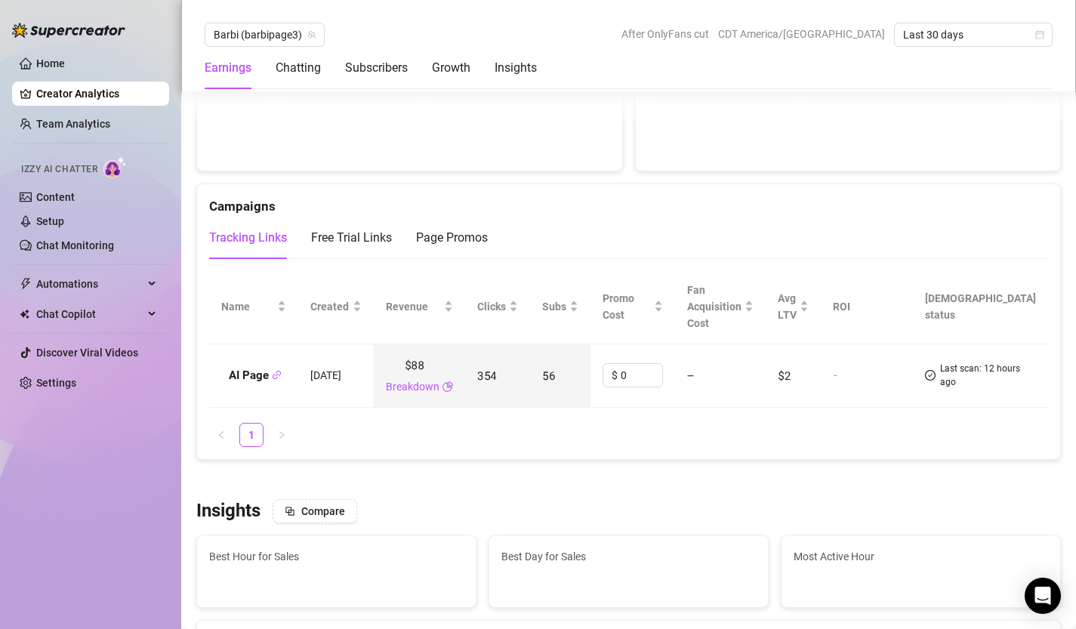
scroll to position [1749, 0]
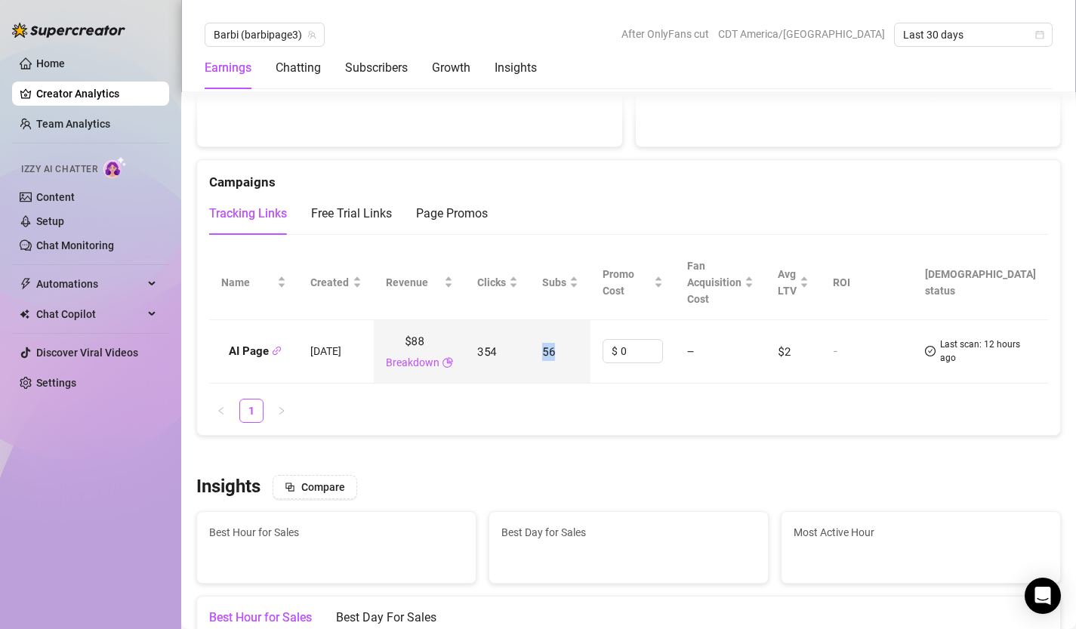
drag, startPoint x: 636, startPoint y: 399, endPoint x: 628, endPoint y: 399, distance: 8.3
click at [555, 359] on span "56" at bounding box center [548, 351] width 13 height 15
drag, startPoint x: 508, startPoint y: 385, endPoint x: 483, endPoint y: 385, distance: 24.9
click at [453, 372] on div "$88 Breakdown" at bounding box center [419, 351] width 67 height 39
drag, startPoint x: 504, startPoint y: 387, endPoint x: 473, endPoint y: 387, distance: 31.0
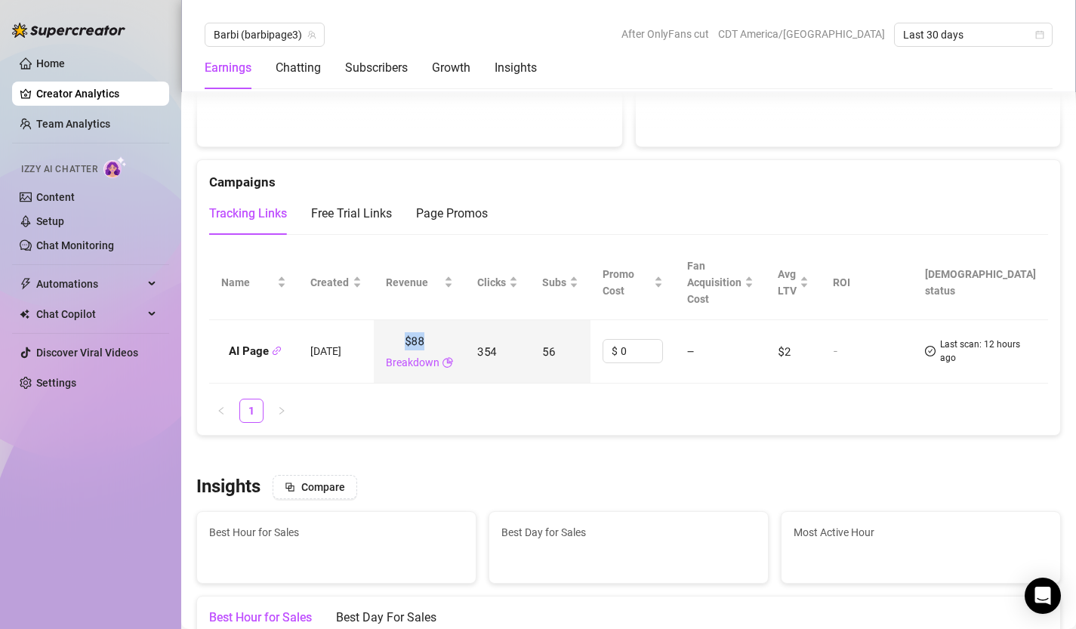
click at [453, 372] on div "$88 Breakdown" at bounding box center [419, 351] width 67 height 39
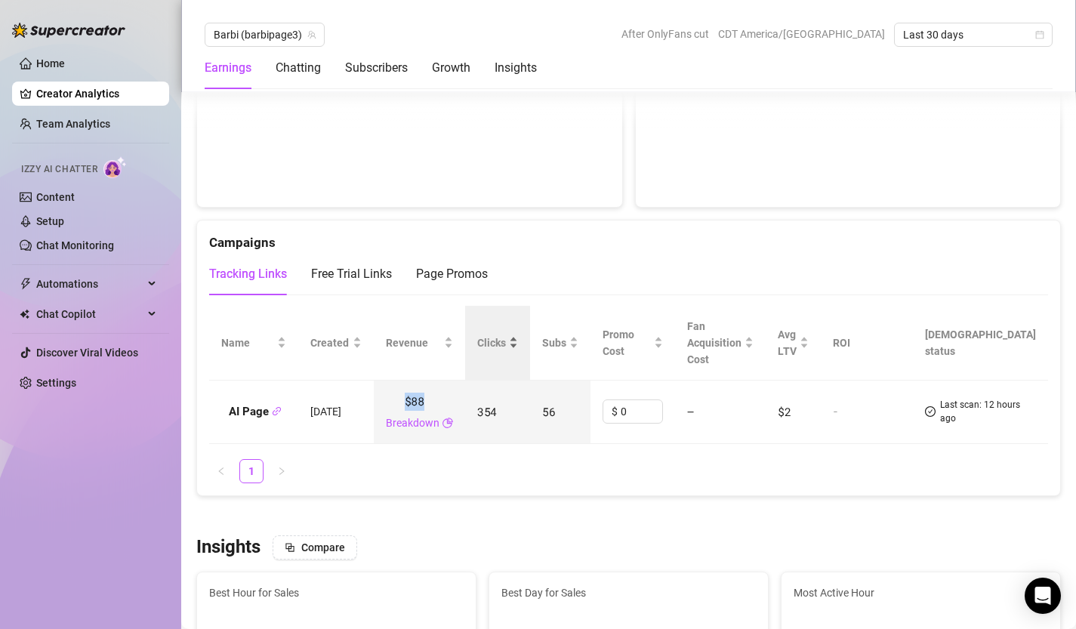
scroll to position [1632, 0]
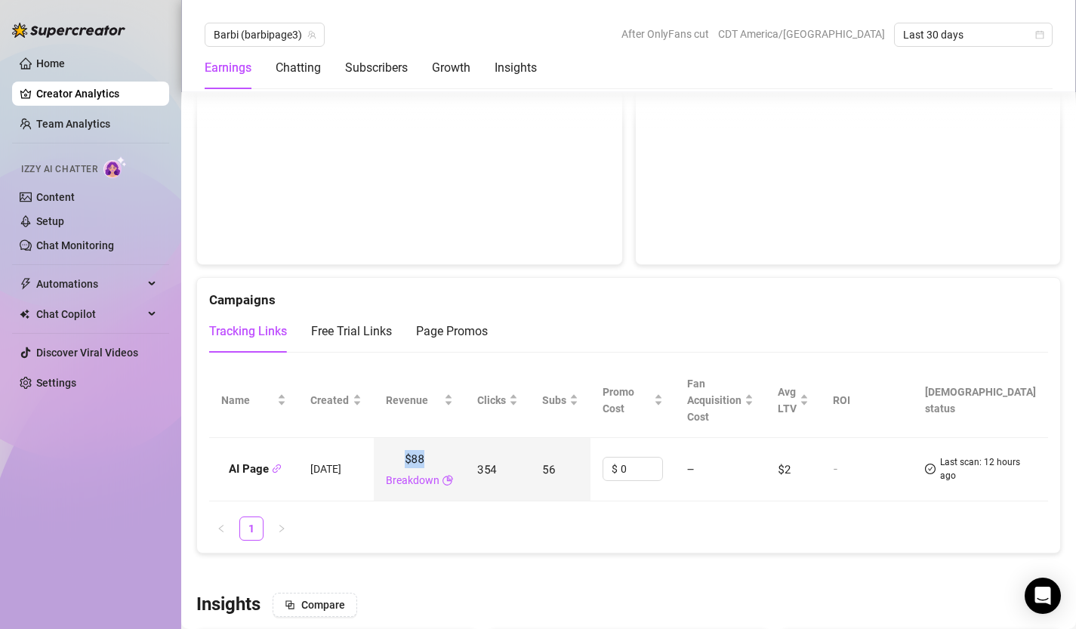
drag, startPoint x: 382, startPoint y: 517, endPoint x: 441, endPoint y: 522, distance: 59.2
click at [374, 502] on td "[DATE]" at bounding box center [336, 470] width 76 height 64
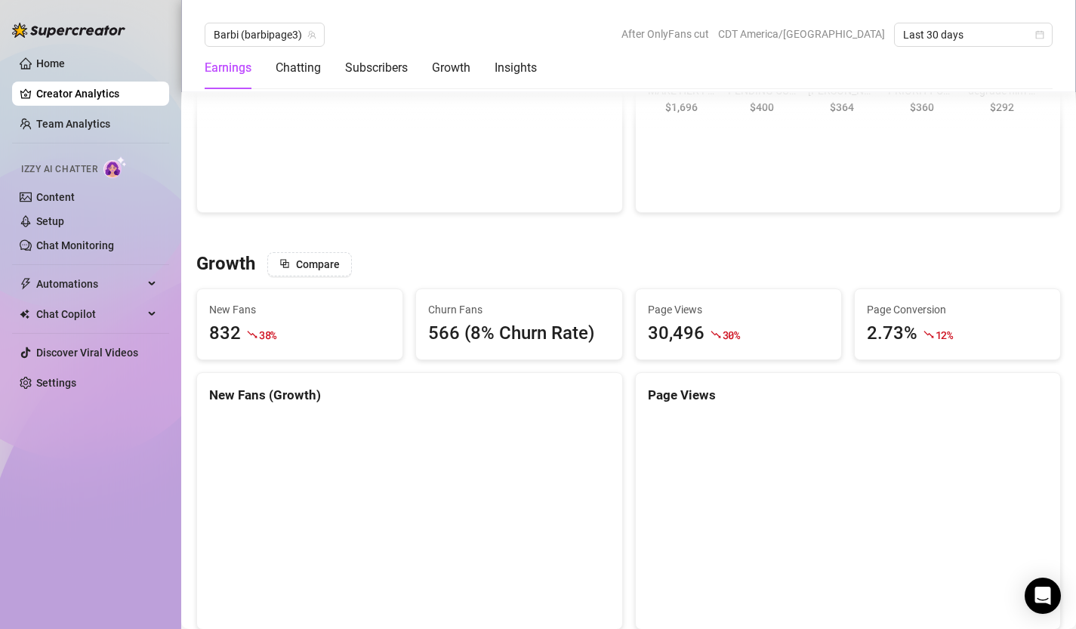
scroll to position [1222, 0]
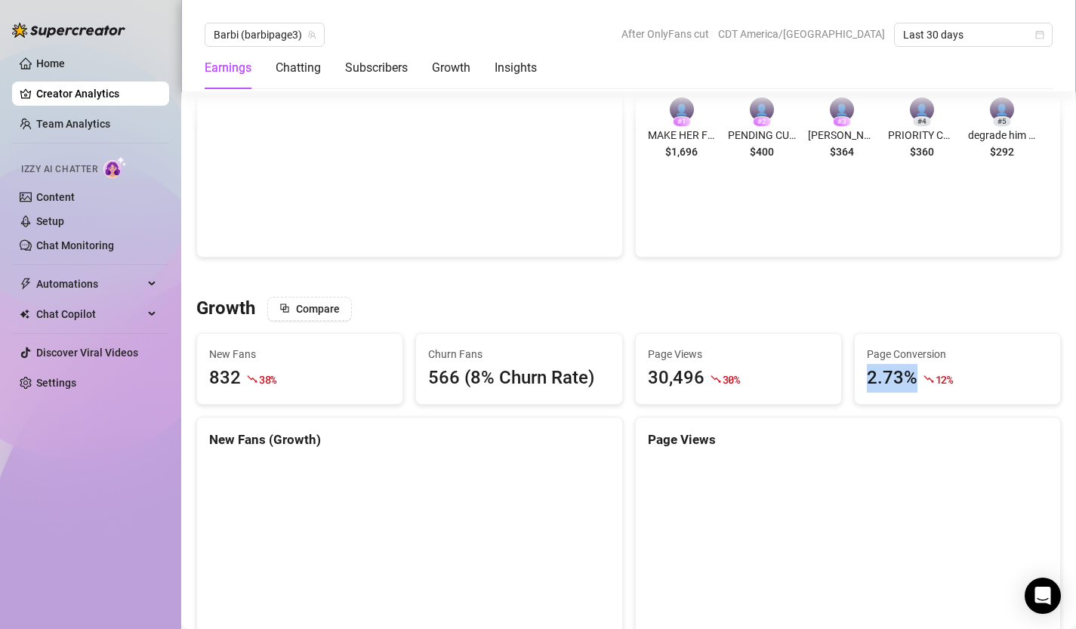
drag, startPoint x: 870, startPoint y: 382, endPoint x: 910, endPoint y: 384, distance: 40.1
click at [910, 384] on div "2.73%" at bounding box center [892, 378] width 51 height 29
click at [887, 383] on div "2.73%" at bounding box center [892, 378] width 51 height 29
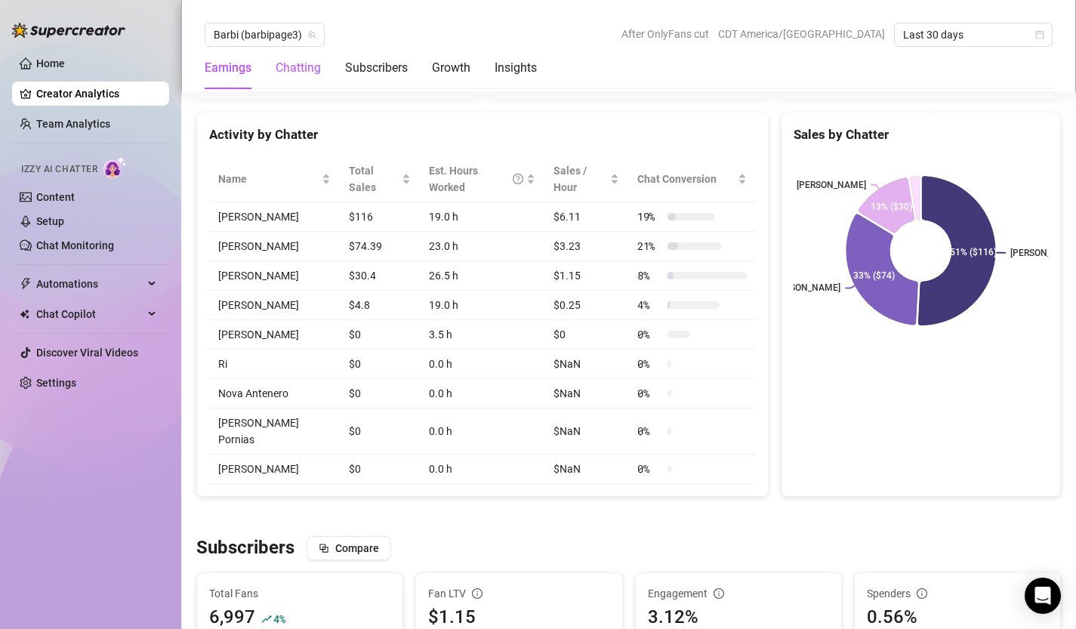
click at [302, 63] on div "Chatting" at bounding box center [298, 68] width 45 height 18
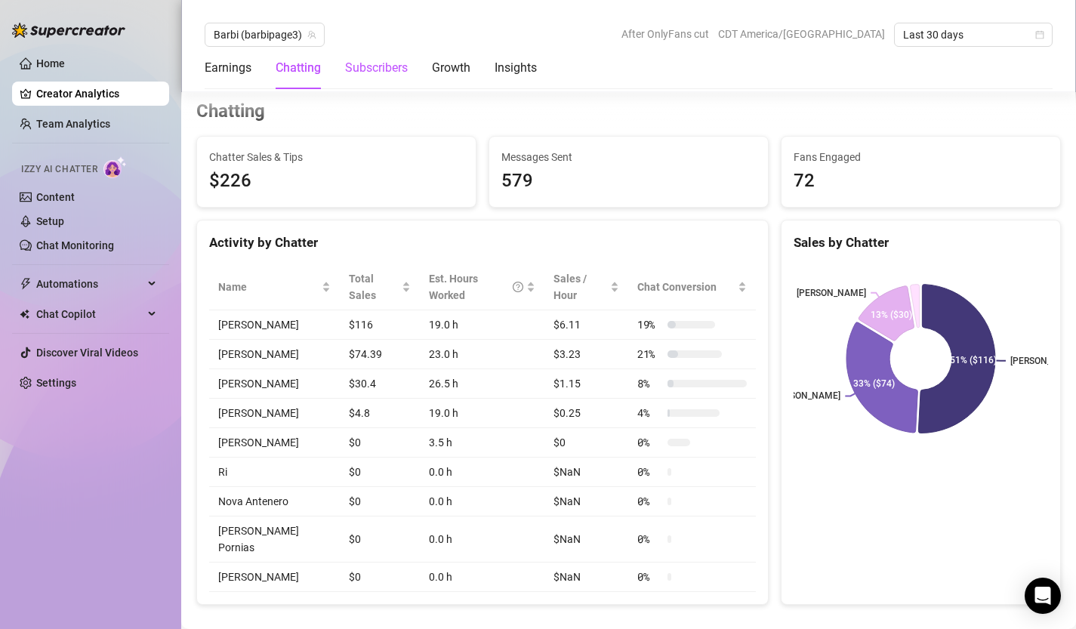
click at [356, 69] on div "Subscribers" at bounding box center [376, 68] width 63 height 18
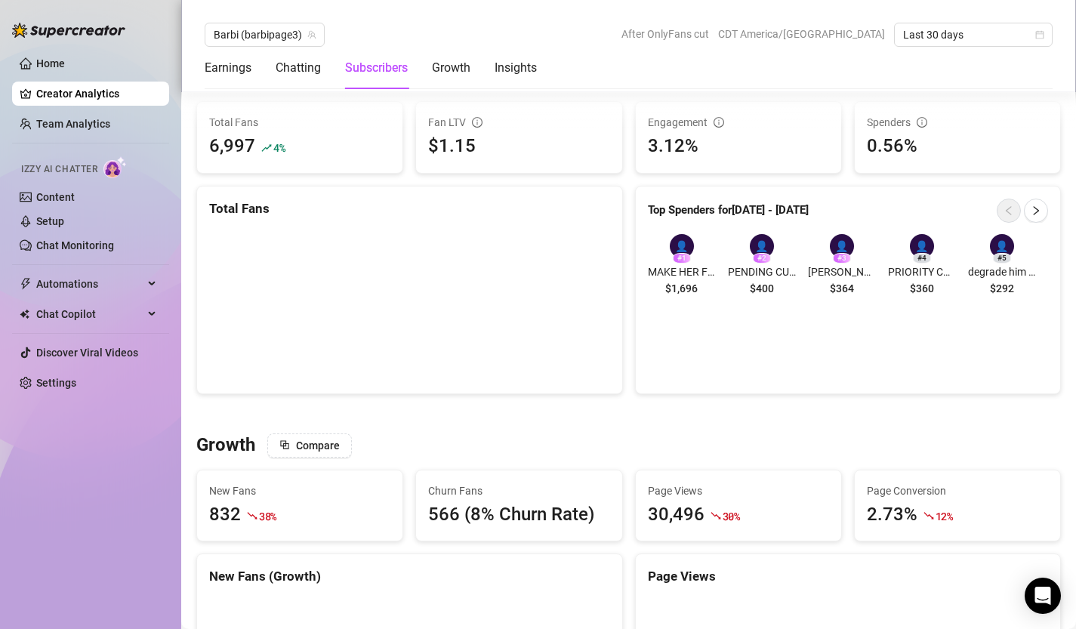
scroll to position [1038, 0]
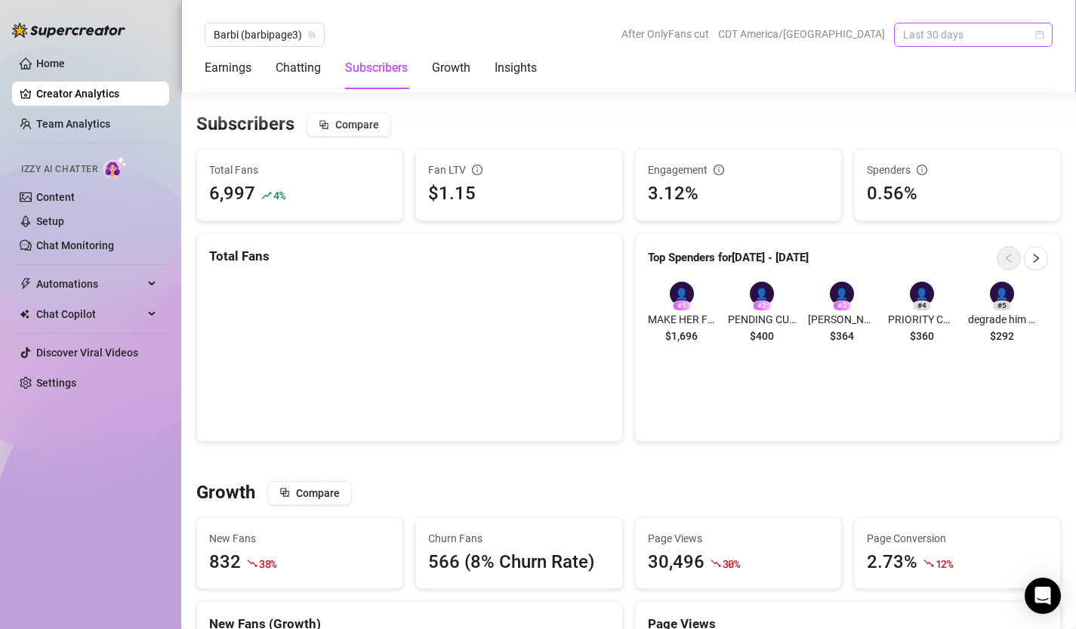
click at [1047, 32] on div "Last 30 days" at bounding box center [973, 35] width 159 height 24
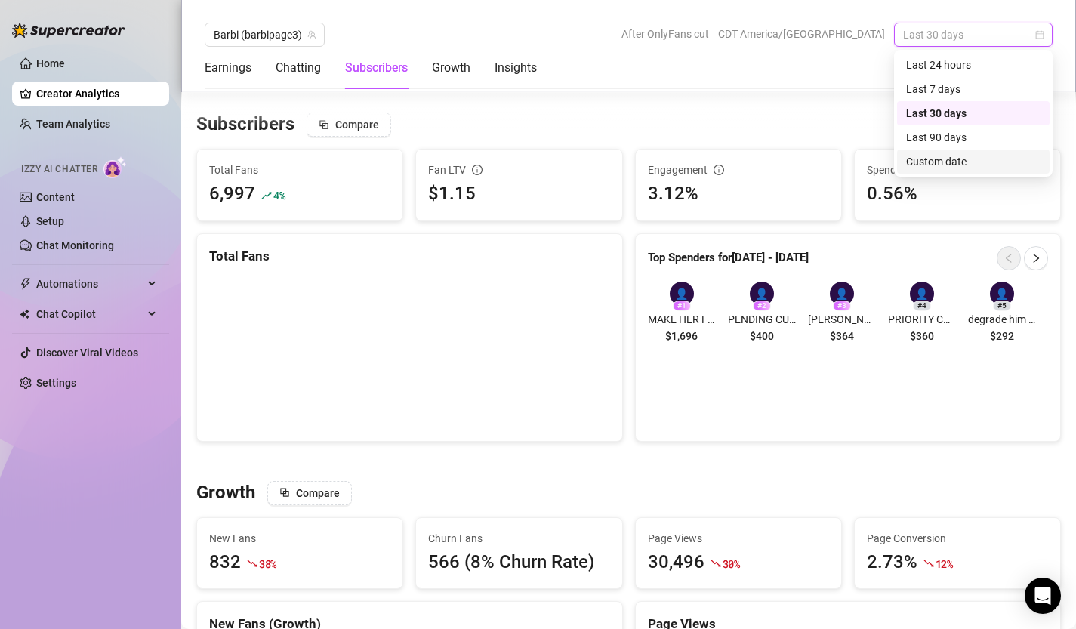
click at [869, 200] on div "0.56%" at bounding box center [957, 194] width 181 height 29
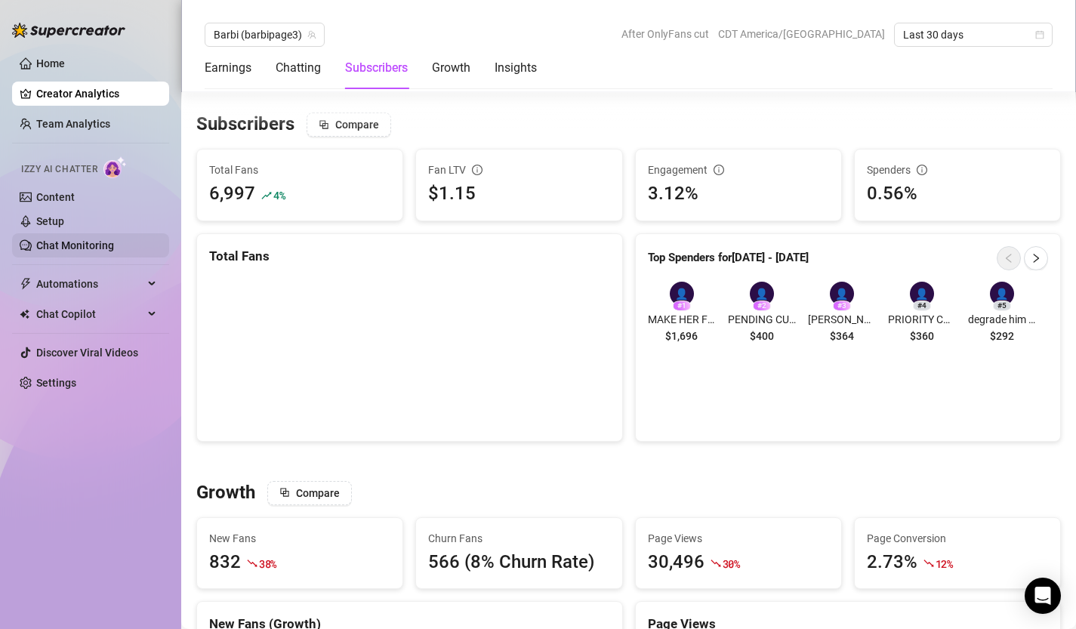
click at [82, 248] on link "Chat Monitoring" at bounding box center [75, 245] width 78 height 12
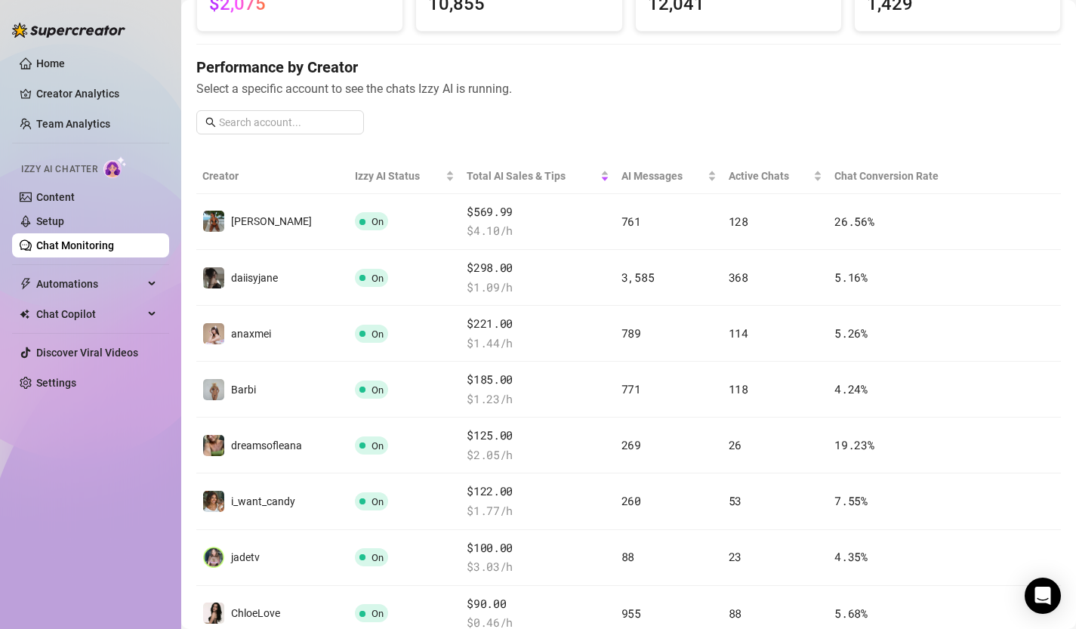
scroll to position [140, 0]
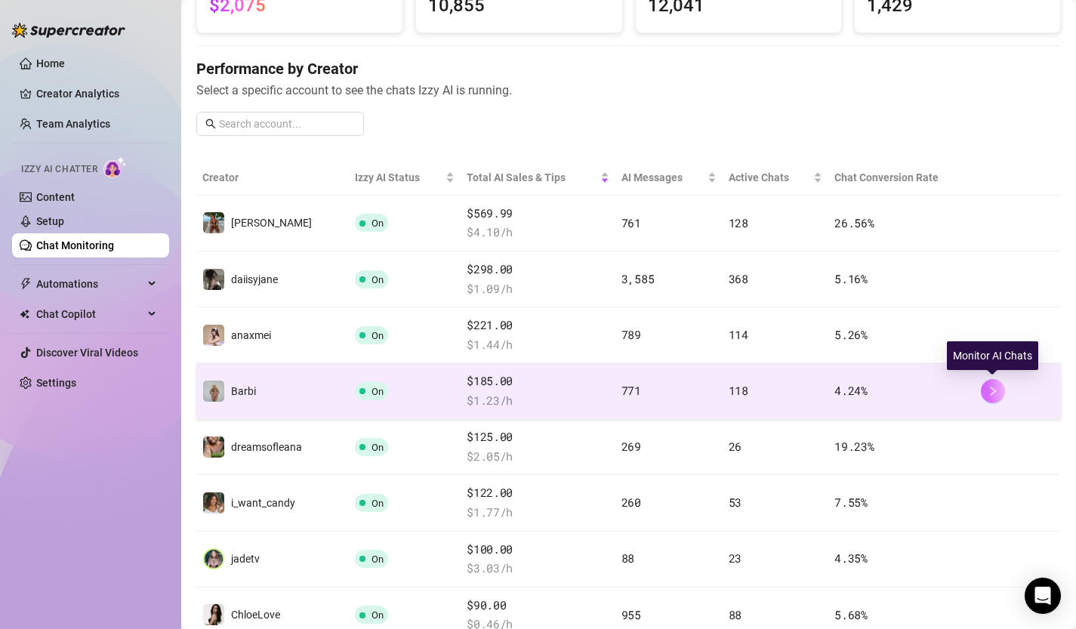
click at [996, 390] on icon "right" at bounding box center [993, 391] width 11 height 11
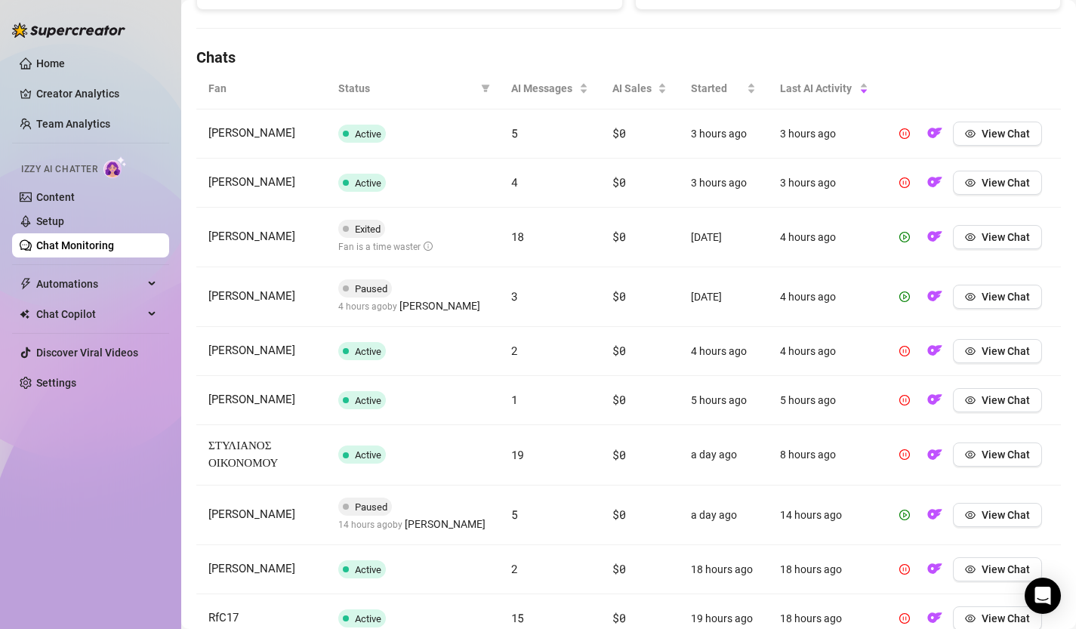
scroll to position [545, 0]
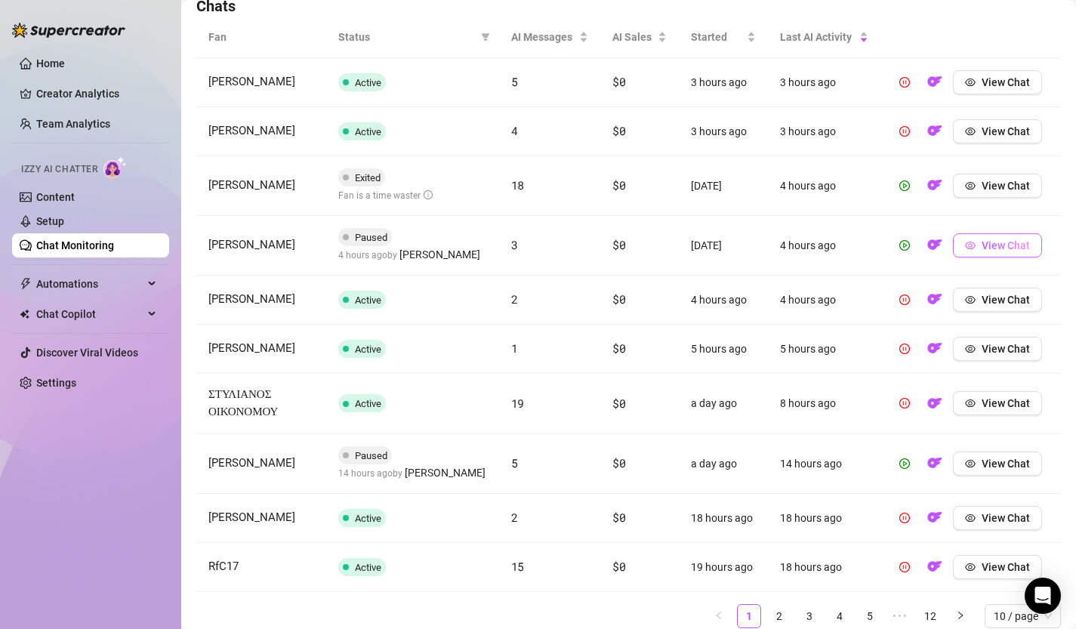
click at [1011, 249] on span "View Chat" at bounding box center [1006, 245] width 48 height 12
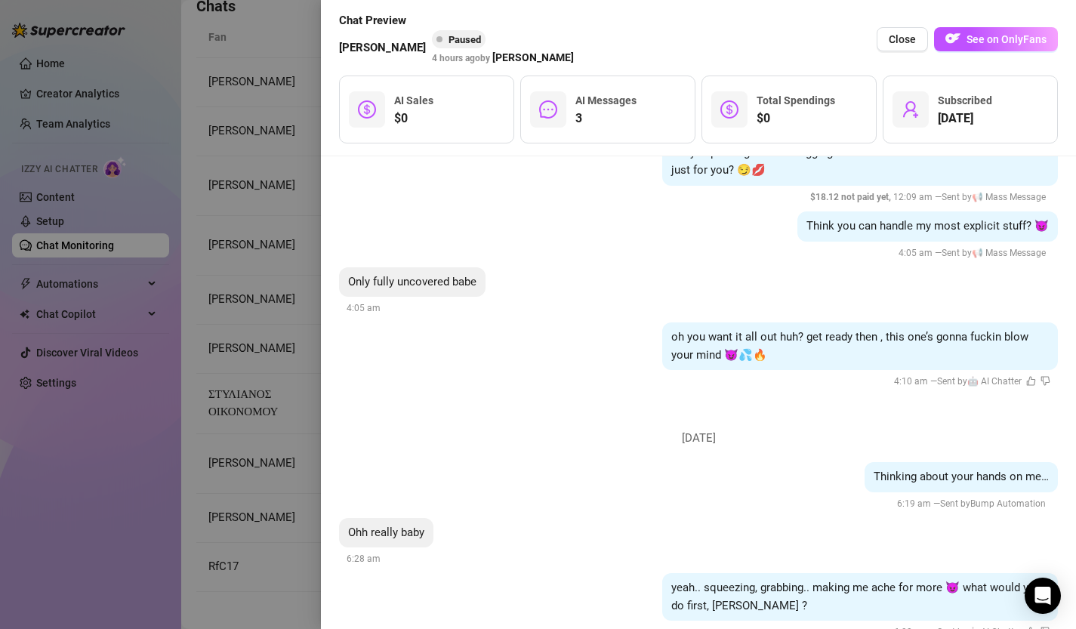
scroll to position [5415, 0]
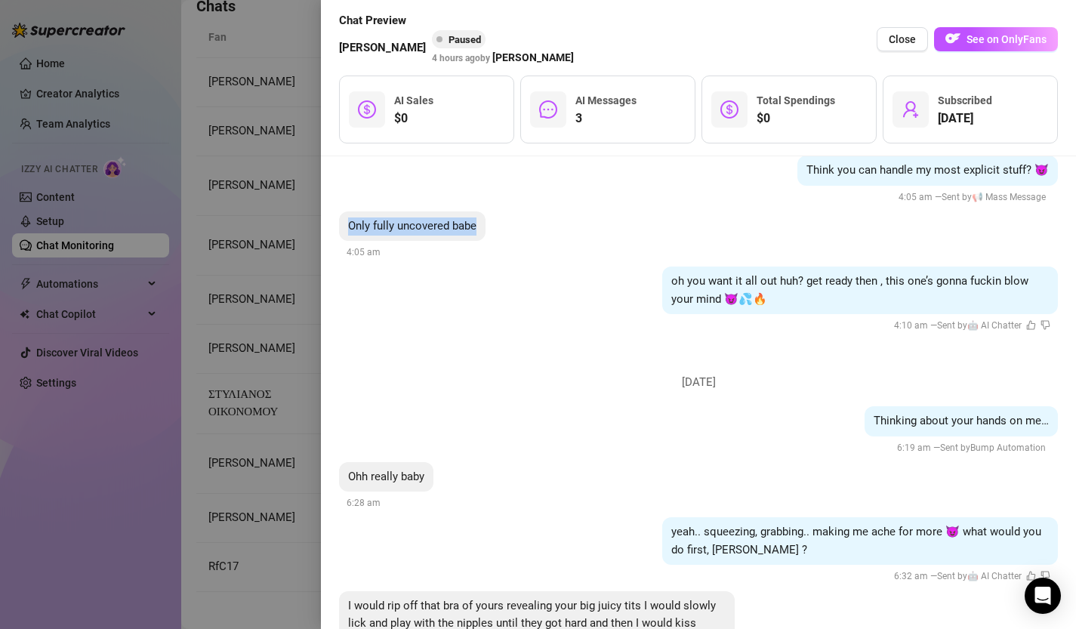
drag, startPoint x: 349, startPoint y: 208, endPoint x: 529, endPoint y: 225, distance: 180.6
click at [529, 225] on div "Only fully uncovered babe 4:05 am" at bounding box center [698, 236] width 719 height 50
click at [357, 218] on div "Only fully uncovered babe" at bounding box center [412, 226] width 147 height 30
drag, startPoint x: 350, startPoint y: 208, endPoint x: 567, endPoint y: 252, distance: 220.6
click at [567, 252] on li "[DATE] 1 2 3 They’re peeking out and begging to be touched… Should I let them b…" at bounding box center [698, 127] width 719 height 443
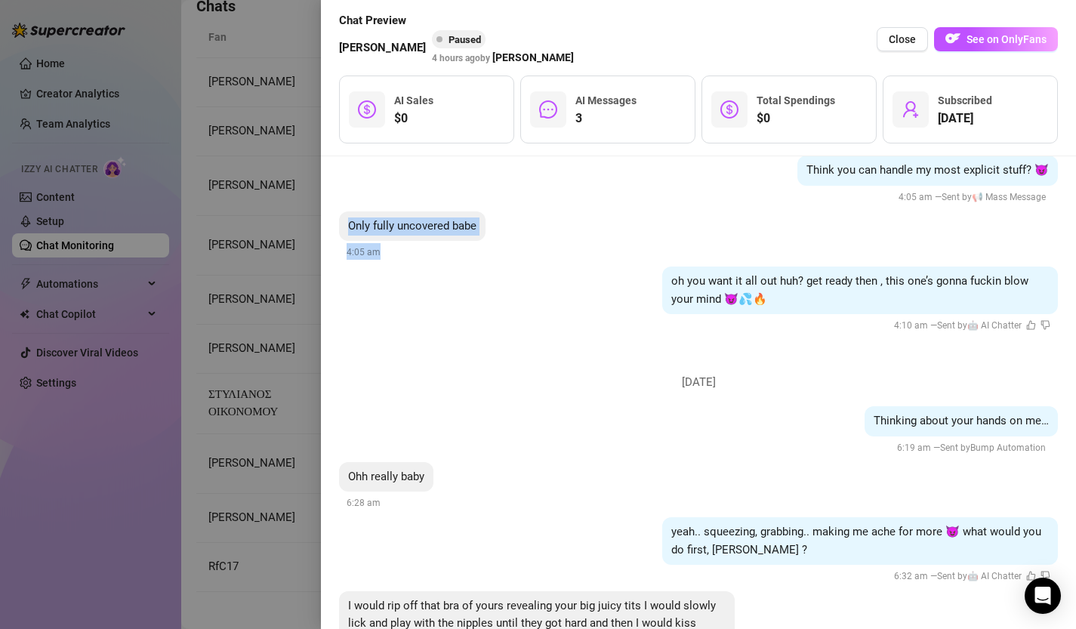
click at [412, 267] on div "oh you want it all out huh? get ready then , this one’s gonna fuckin blow your …" at bounding box center [698, 301] width 719 height 68
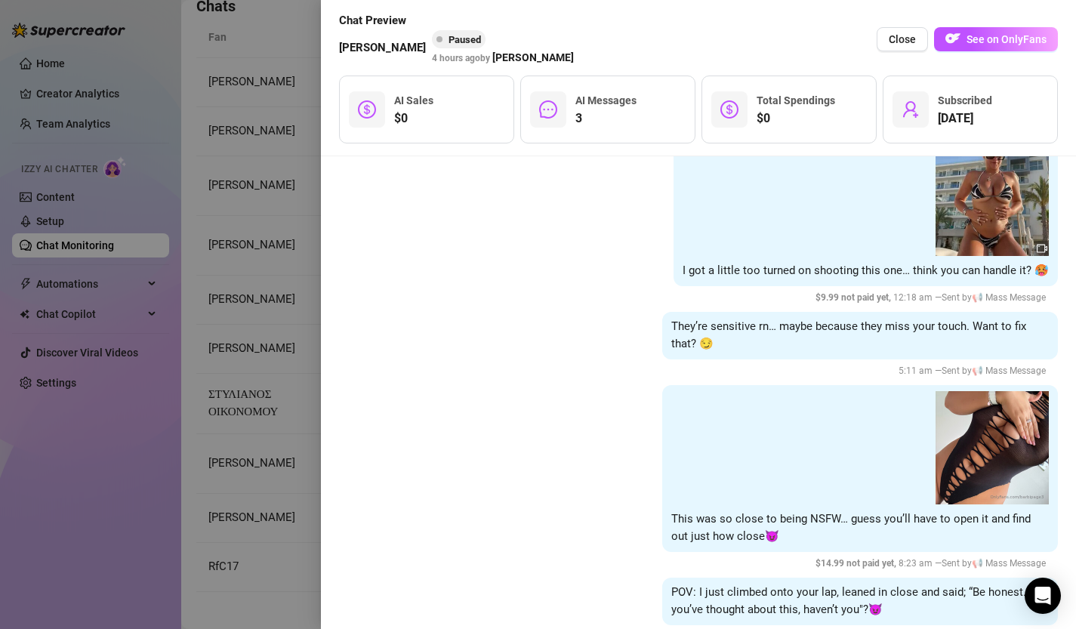
scroll to position [3858, 0]
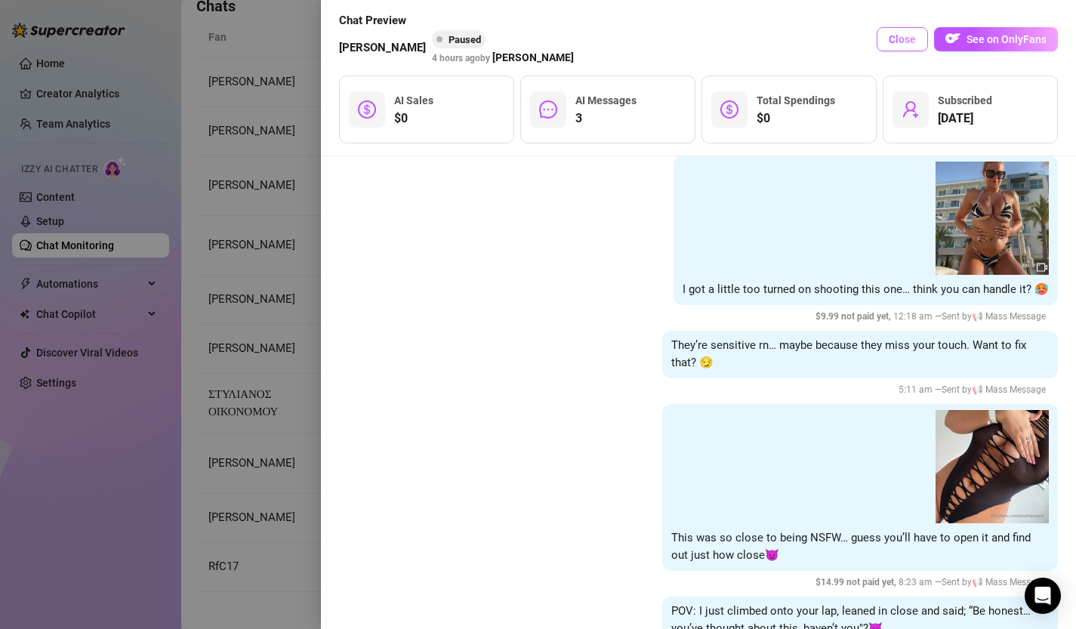
click at [905, 48] on button "Close" at bounding box center [902, 39] width 51 height 24
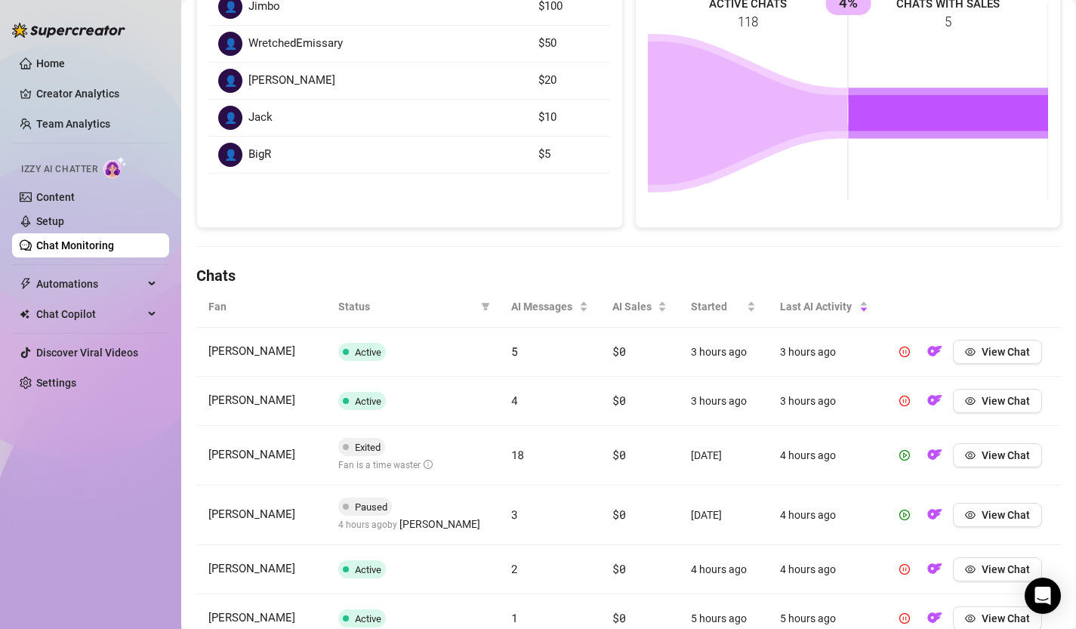
scroll to position [0, 0]
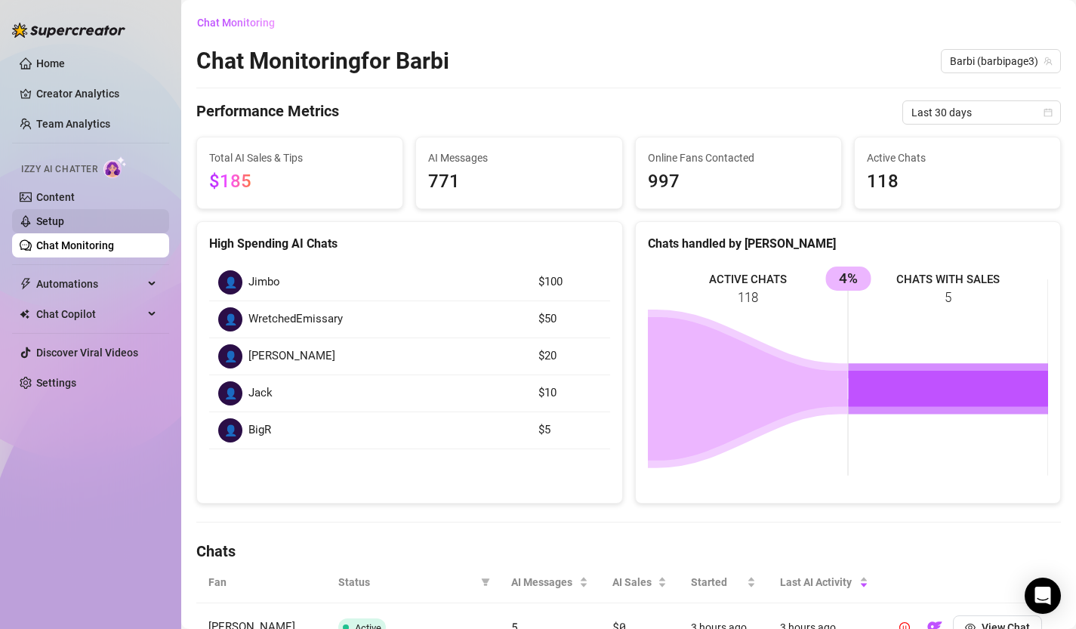
click at [38, 224] on link "Setup" at bounding box center [50, 221] width 28 height 12
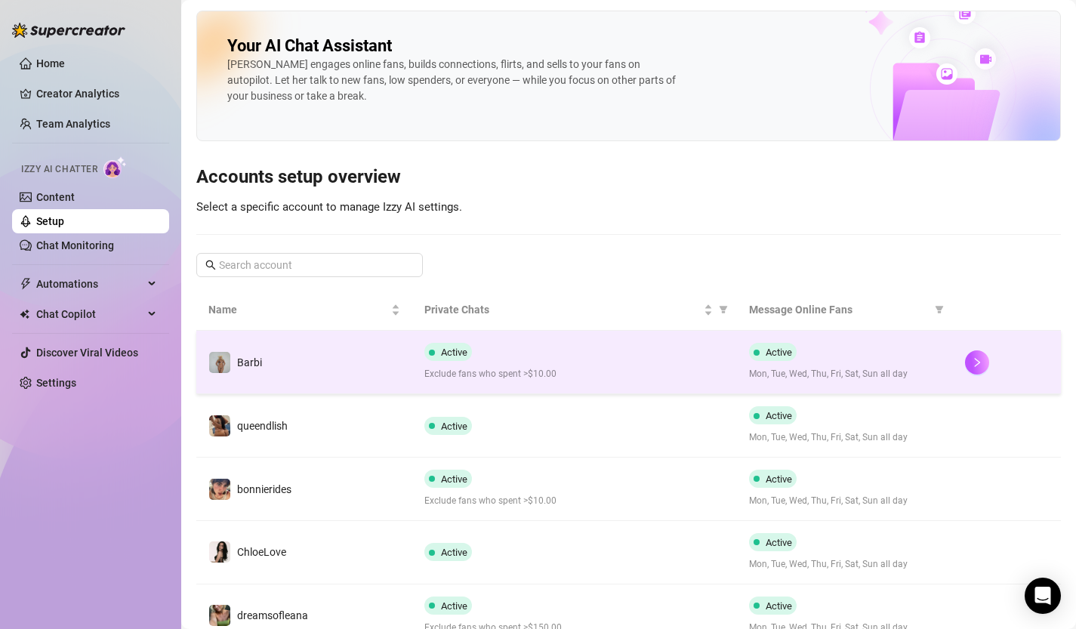
click at [457, 360] on span "Active" at bounding box center [449, 352] width 48 height 18
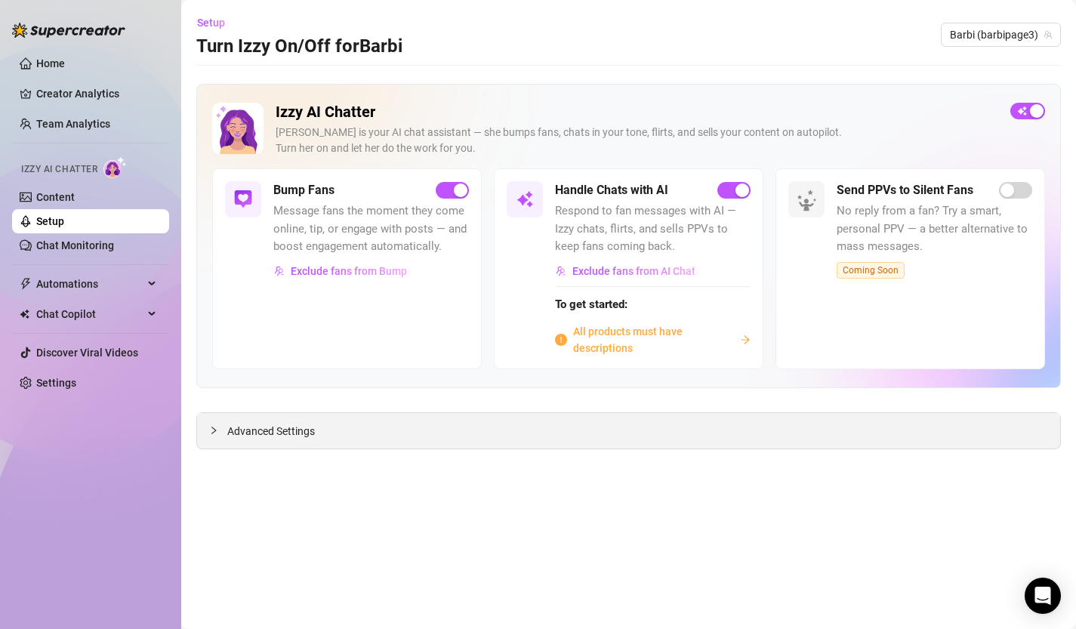
click at [289, 431] on span "Advanced Settings" at bounding box center [271, 431] width 88 height 17
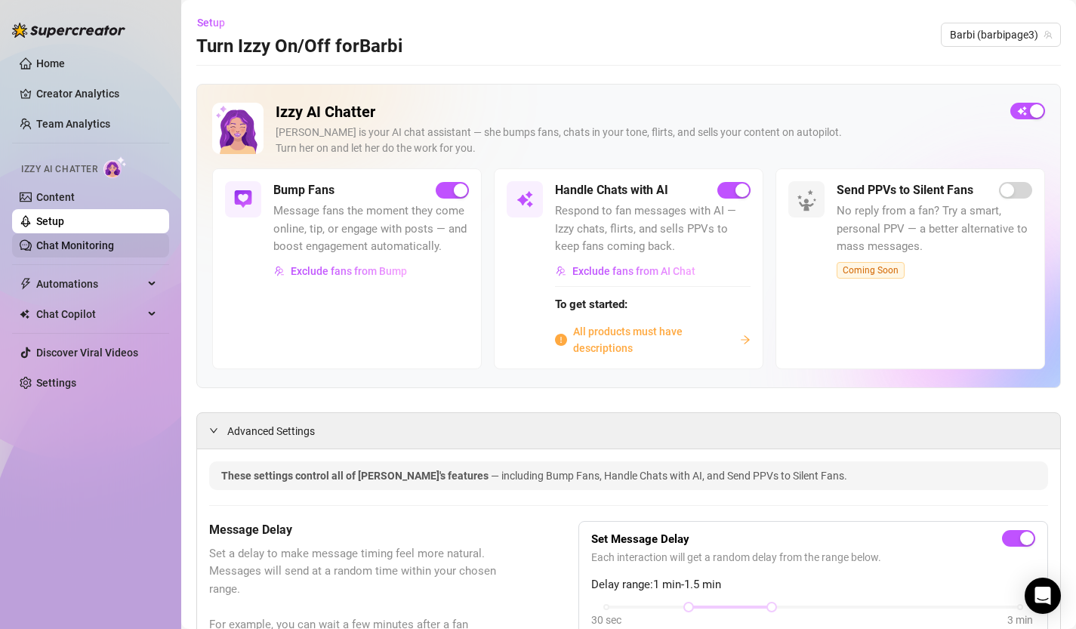
click at [88, 247] on link "Chat Monitoring" at bounding box center [75, 245] width 78 height 12
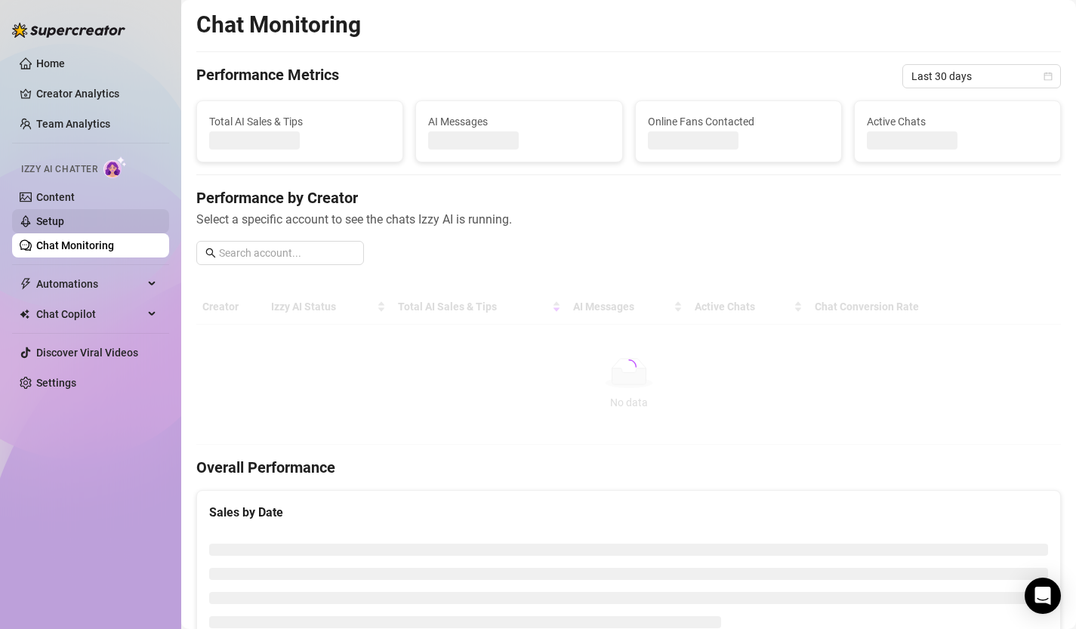
click at [64, 224] on link "Setup" at bounding box center [50, 221] width 28 height 12
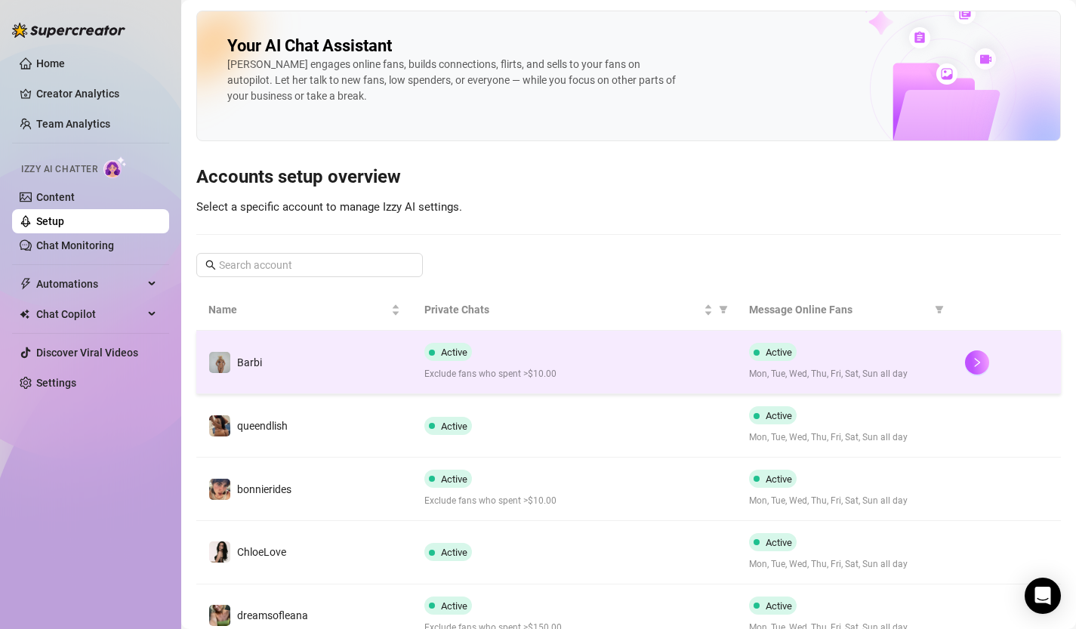
click at [953, 340] on td at bounding box center [1007, 362] width 108 height 63
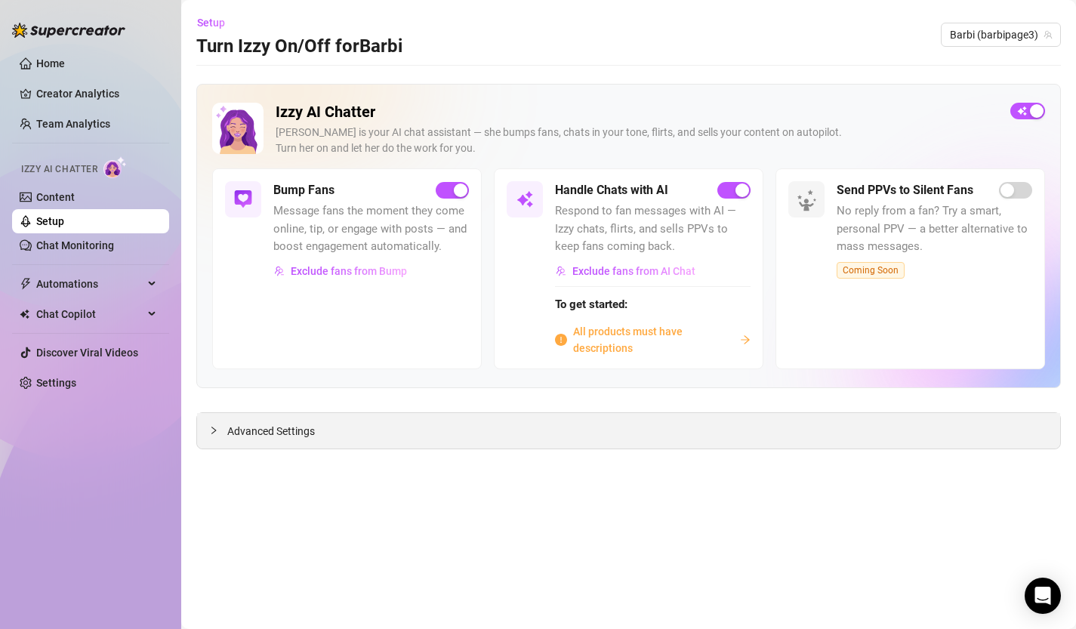
click at [276, 425] on span "Advanced Settings" at bounding box center [271, 431] width 88 height 17
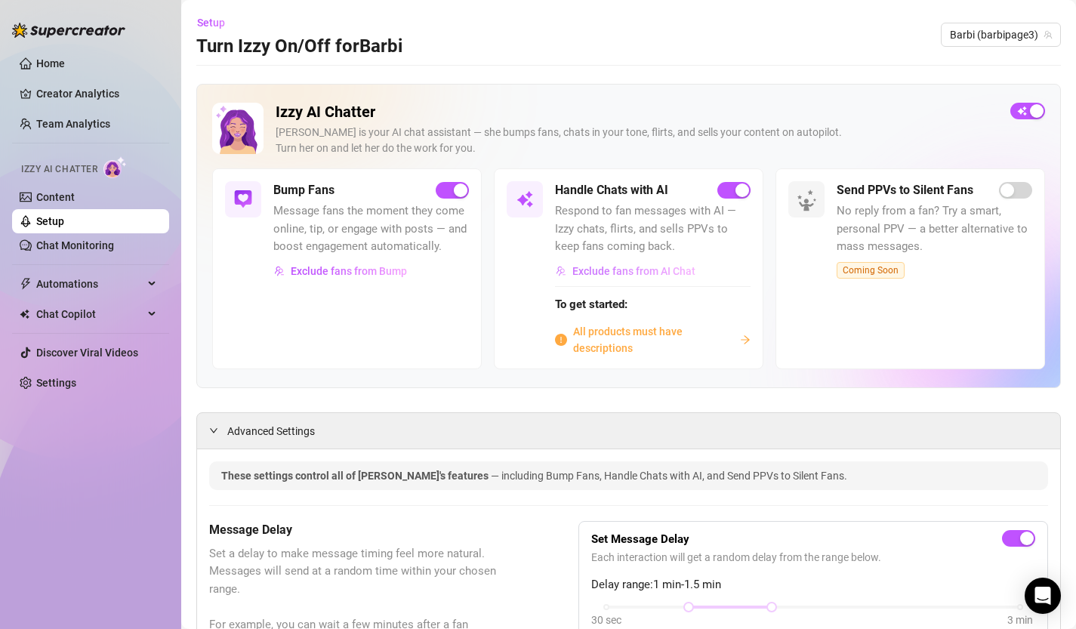
click at [631, 270] on span "Exclude fans from AI Chat" at bounding box center [634, 271] width 123 height 12
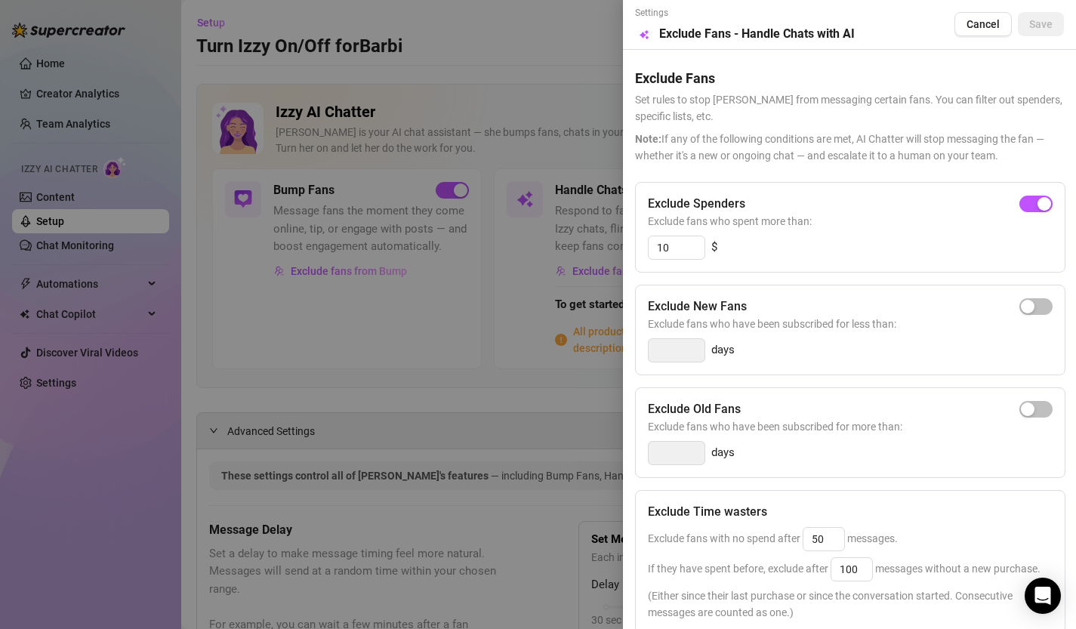
click at [80, 184] on div at bounding box center [538, 314] width 1076 height 629
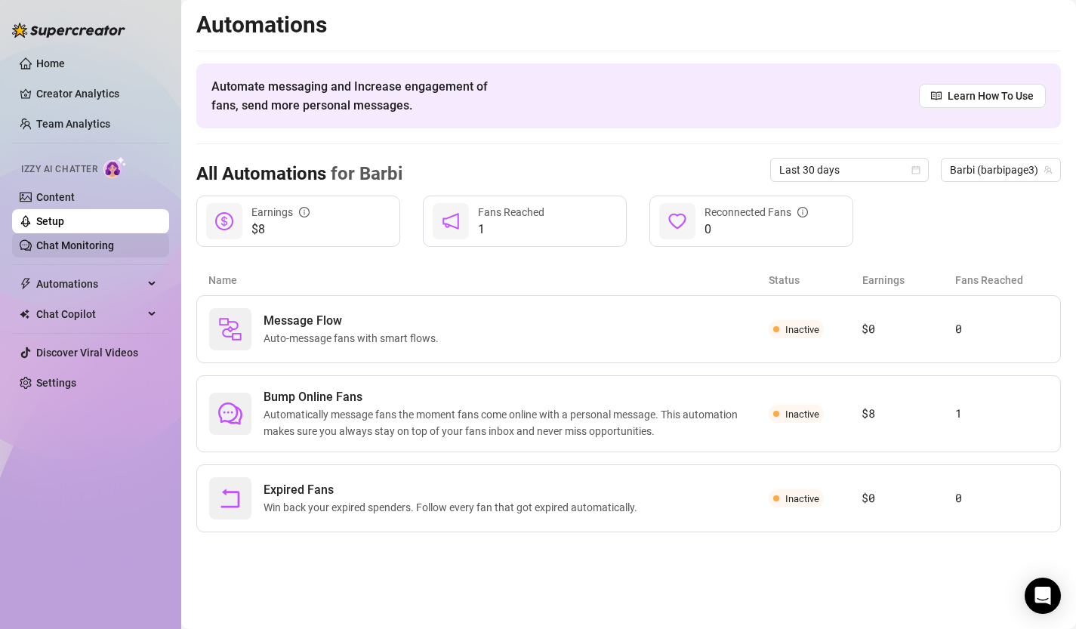
click at [70, 249] on link "Chat Monitoring" at bounding box center [75, 245] width 78 height 12
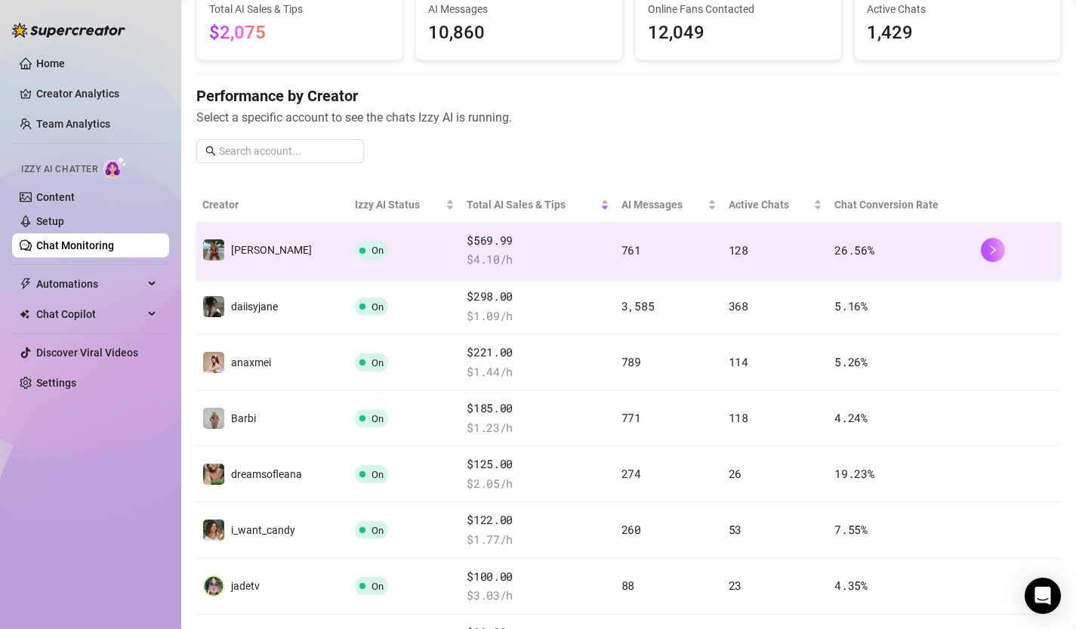
scroll to position [115, 0]
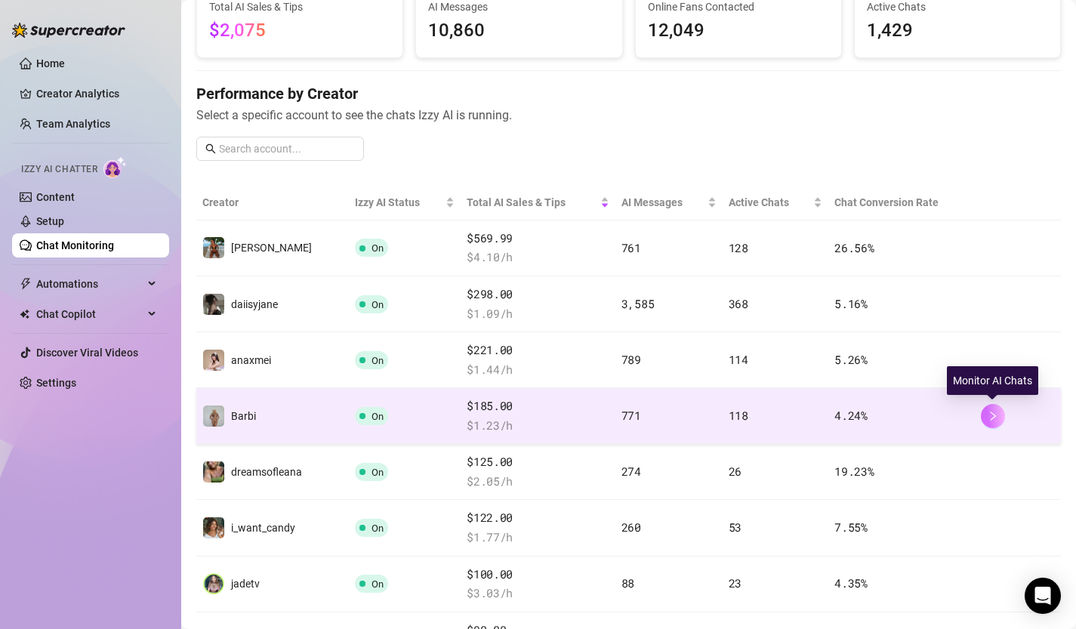
click at [992, 413] on icon "right" at bounding box center [992, 416] width 5 height 9
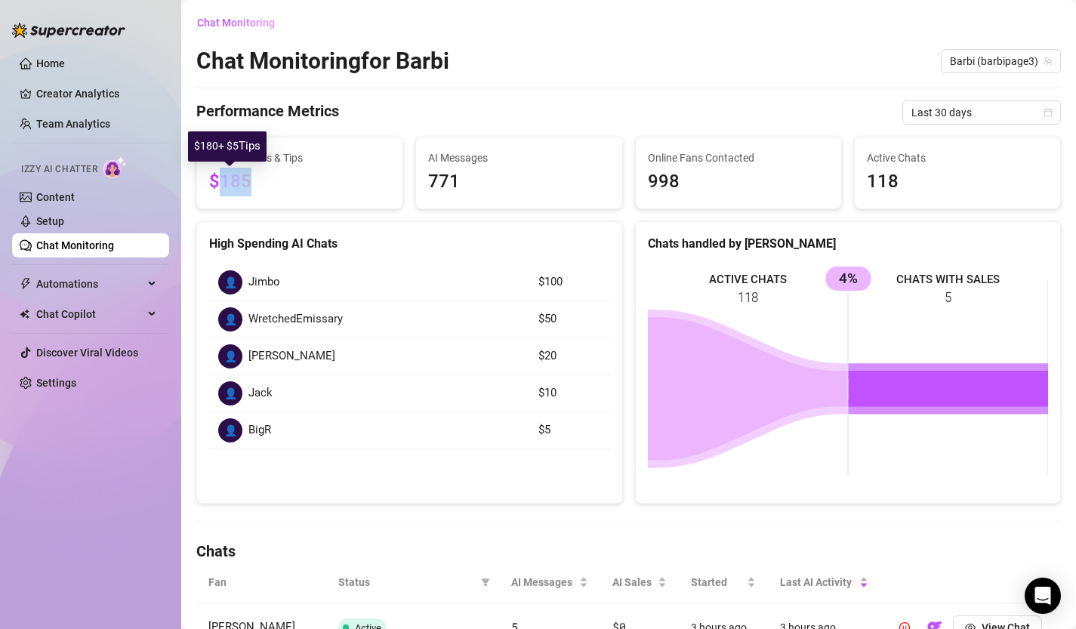
drag, startPoint x: 218, startPoint y: 176, endPoint x: 274, endPoint y: 176, distance: 55.9
click at [276, 176] on span "$185" at bounding box center [299, 182] width 181 height 29
drag, startPoint x: 311, startPoint y: 178, endPoint x: 213, endPoint y: 152, distance: 101.7
click at [213, 152] on div "Total AI Sales & Tips $185" at bounding box center [299, 173] width 181 height 47
click at [292, 187] on span "$185" at bounding box center [299, 182] width 181 height 29
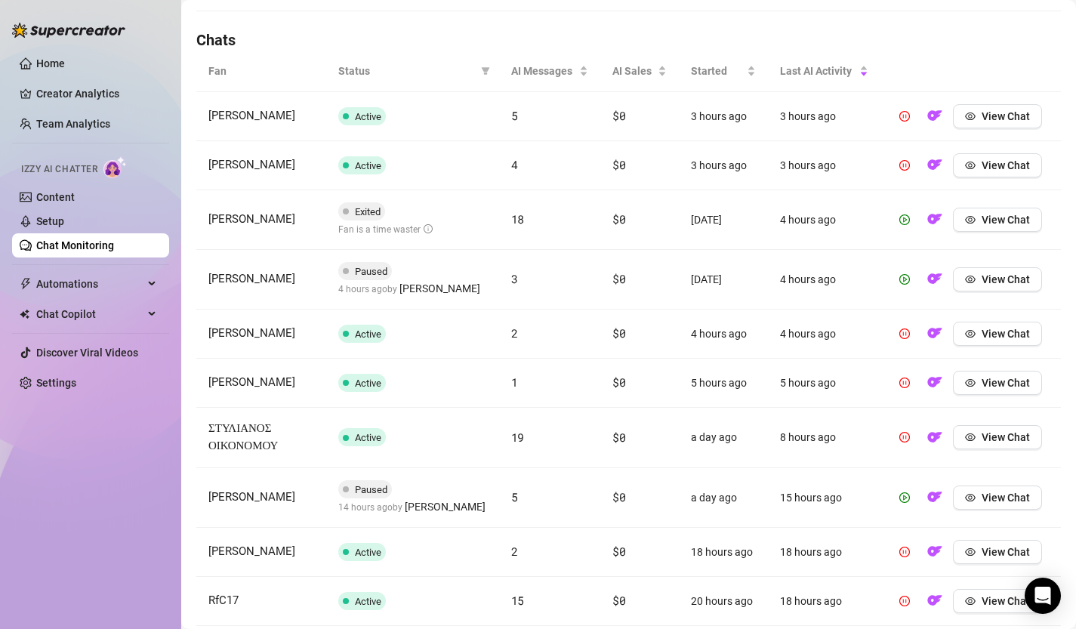
scroll to position [602, 0]
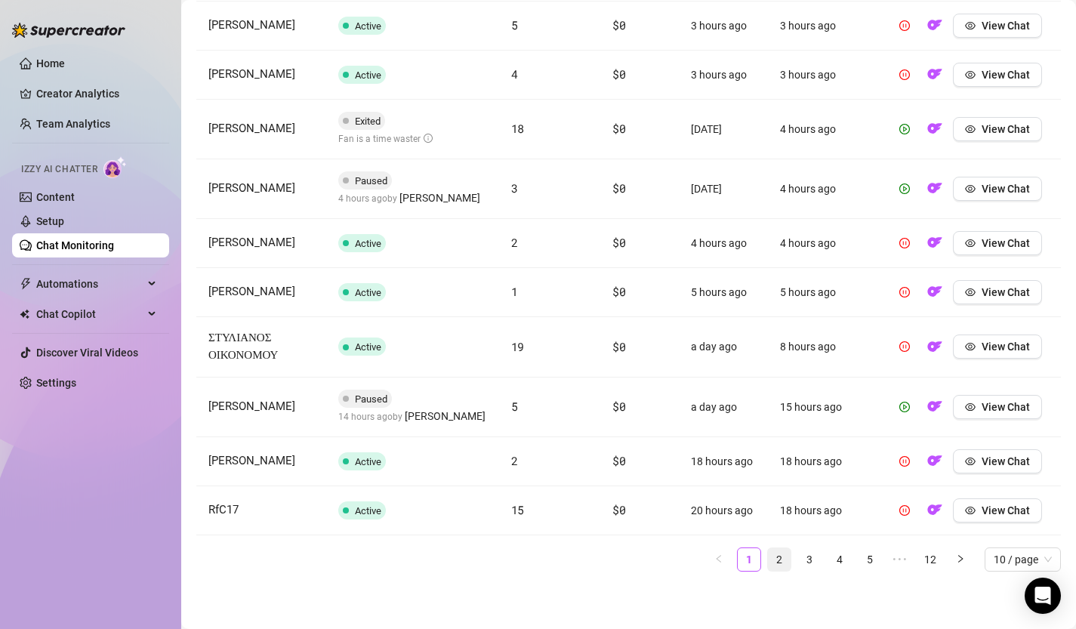
click at [783, 561] on link "2" at bounding box center [779, 559] width 23 height 23
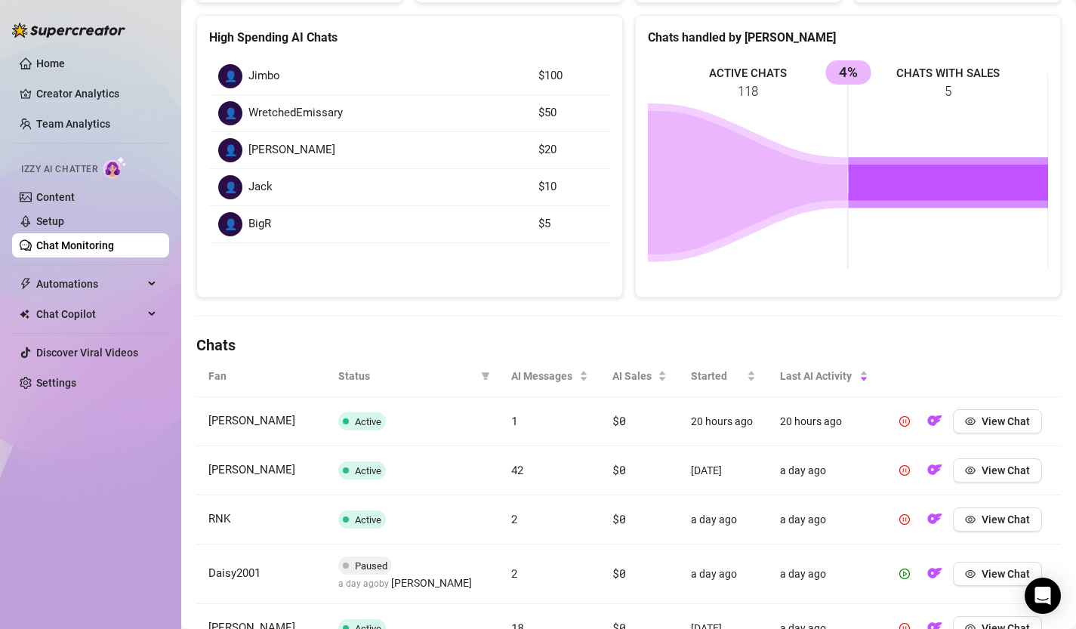
scroll to position [570, 0]
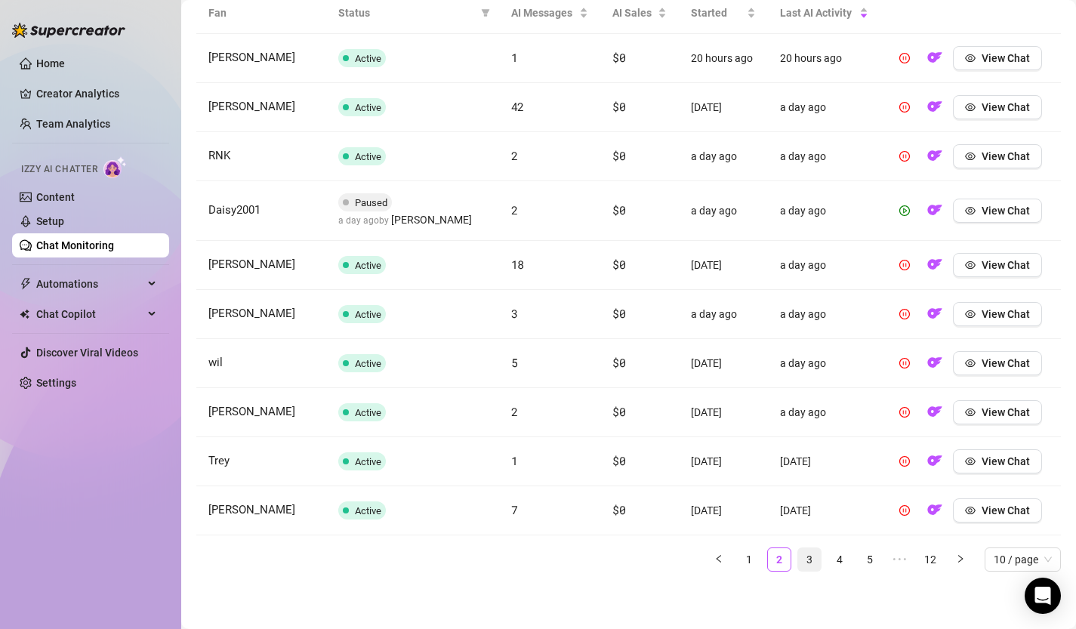
click at [814, 567] on link "3" at bounding box center [809, 559] width 23 height 23
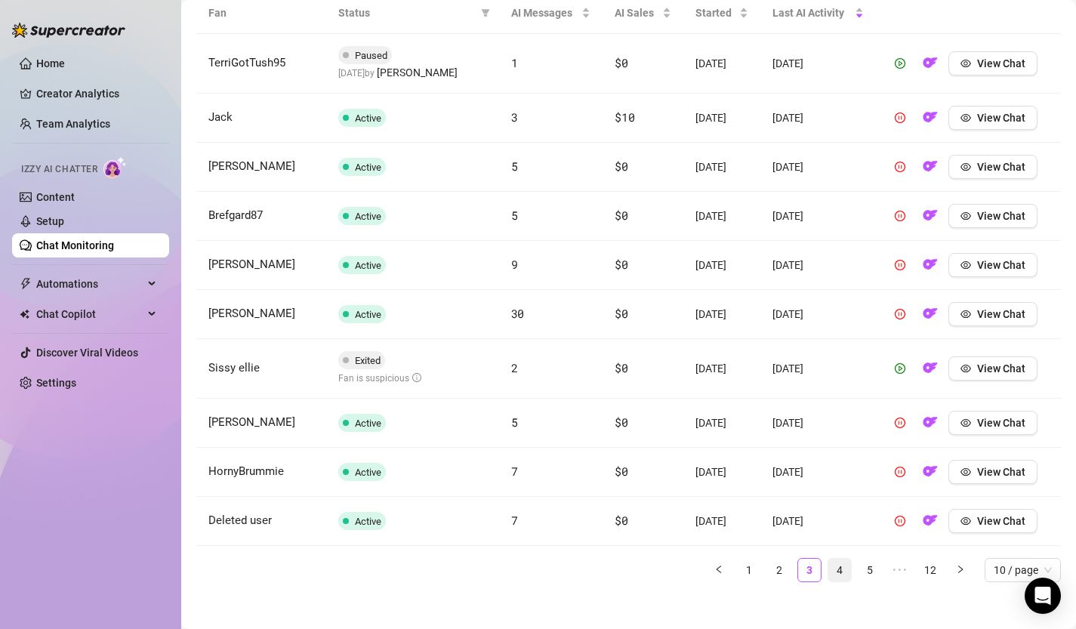
click at [835, 565] on link "4" at bounding box center [840, 570] width 23 height 23
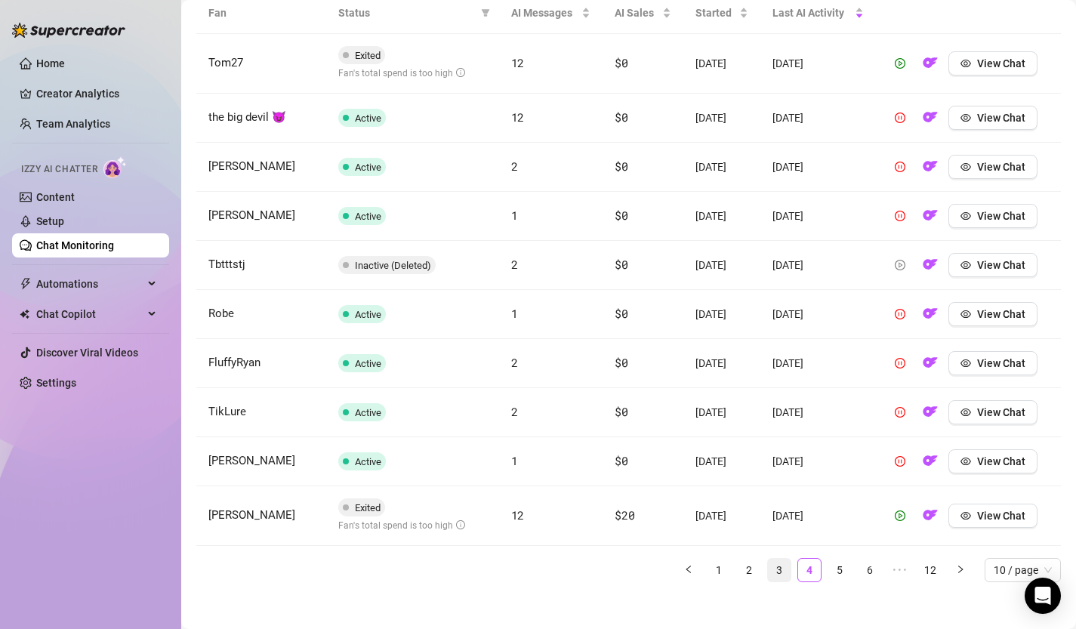
click at [784, 567] on link "3" at bounding box center [779, 570] width 23 height 23
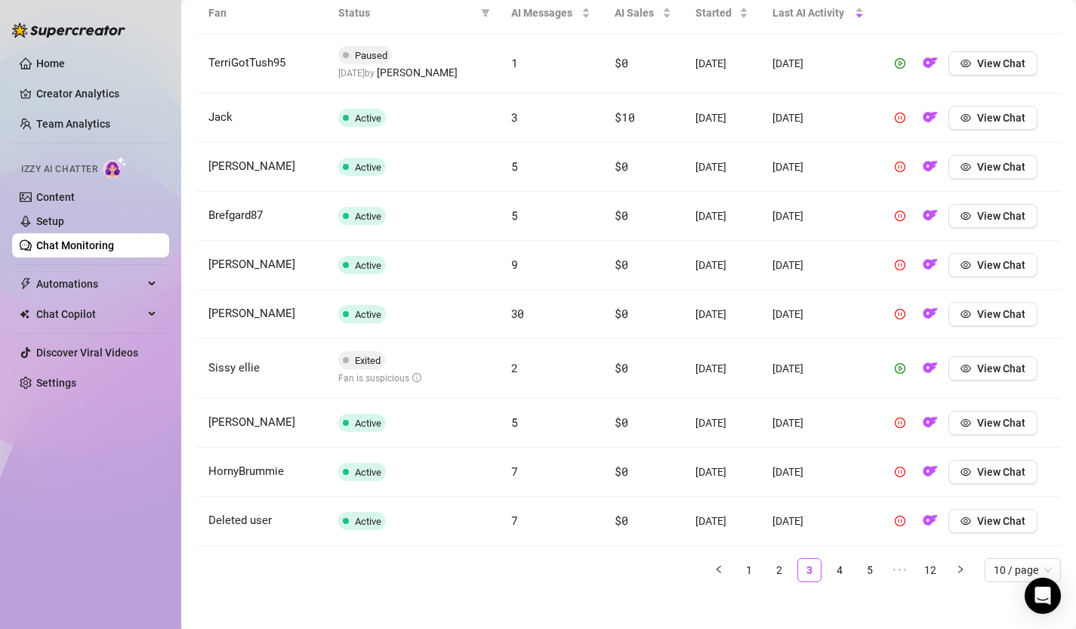
click at [763, 570] on ul "1 2 3 4 5 ••• 12 10 / page" at bounding box center [628, 570] width 865 height 24
click at [749, 571] on link "1" at bounding box center [749, 570] width 23 height 23
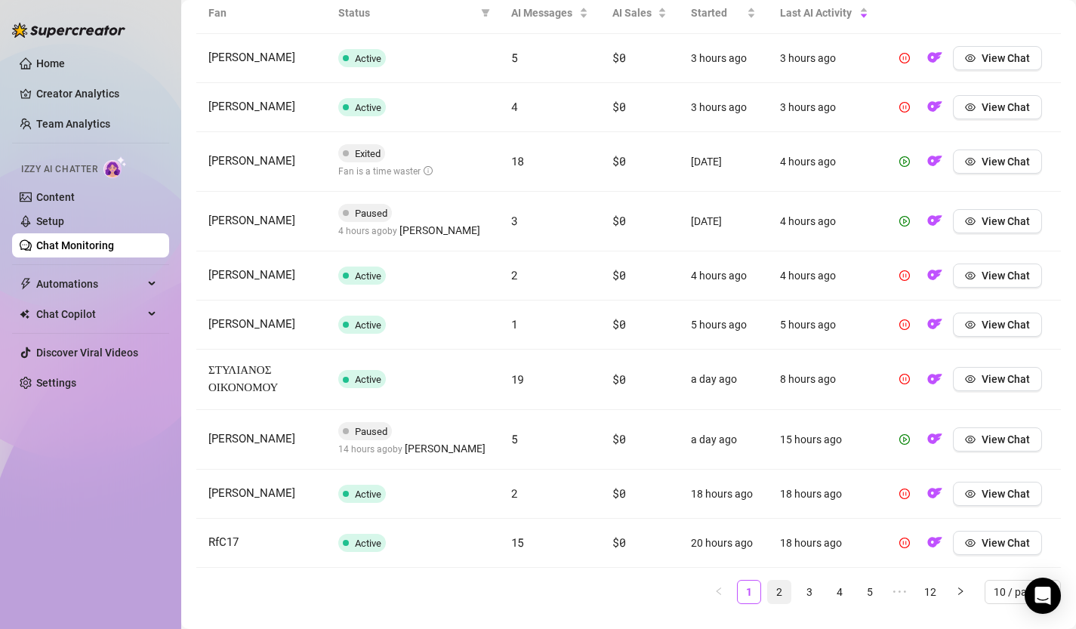
click at [783, 582] on link "2" at bounding box center [779, 592] width 23 height 23
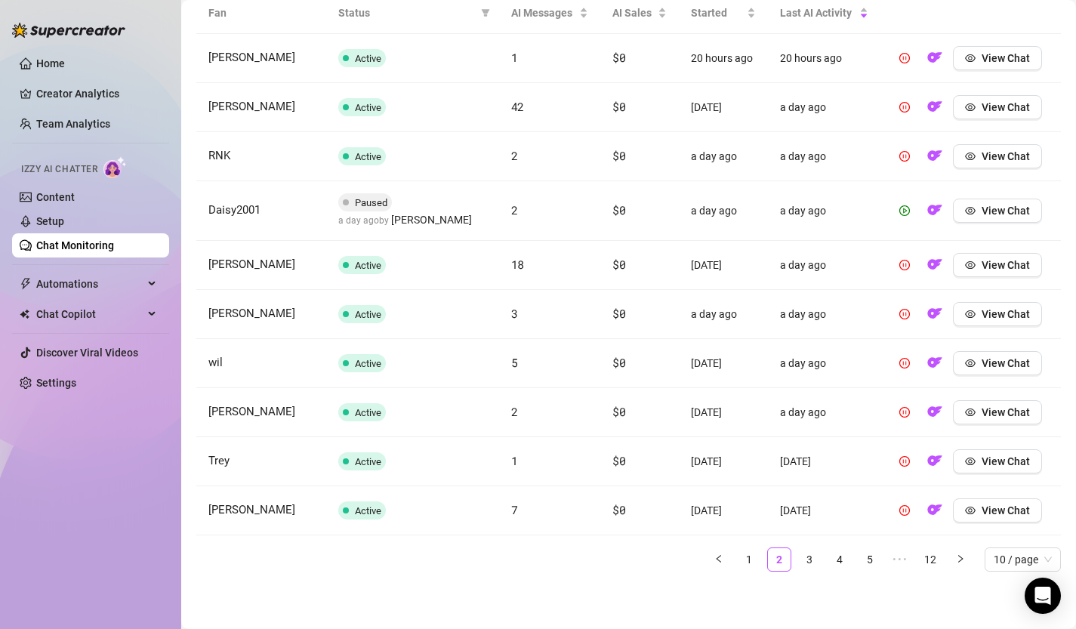
click at [812, 588] on main "Chat Monitoring Chat Monitoring for [PERSON_NAME] (barbipage3) Performance Metr…" at bounding box center [628, 29] width 895 height 1199
click at [812, 577] on div "Fan Status AI Messages AI Sales Started Last AI Activity [PERSON_NAME] Active 1…" at bounding box center [628, 287] width 865 height 591
click at [812, 570] on li "3" at bounding box center [810, 560] width 24 height 24
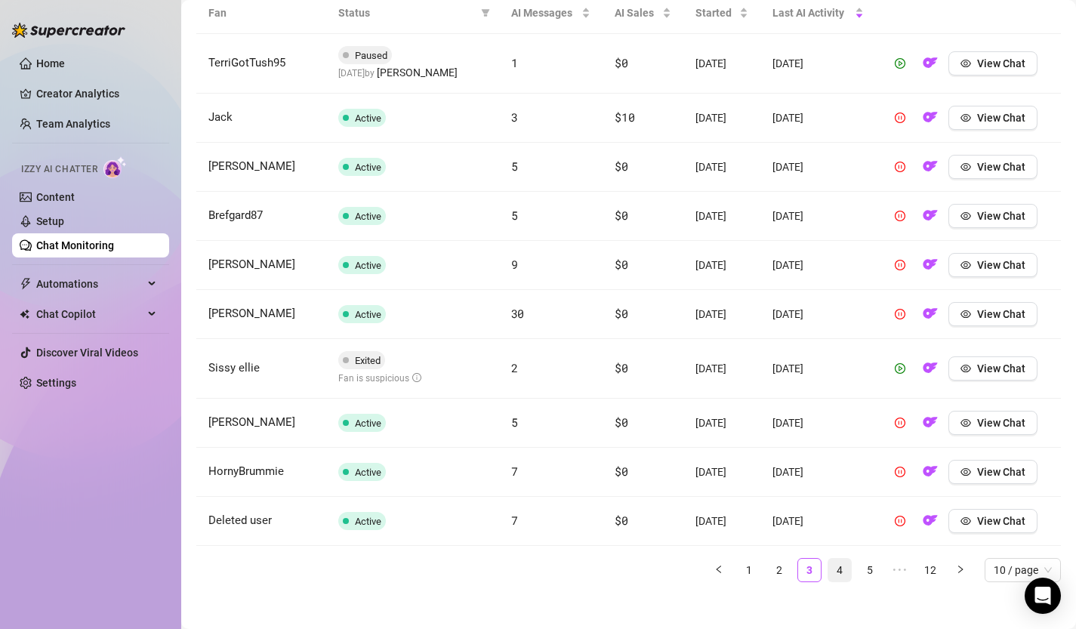
click at [835, 567] on link "4" at bounding box center [840, 570] width 23 height 23
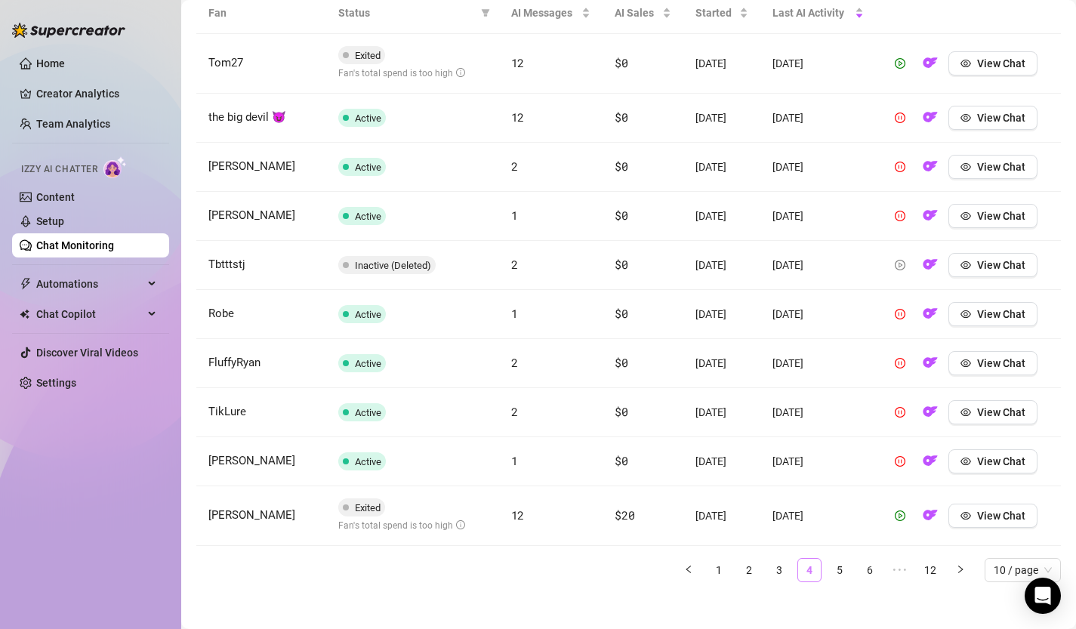
click at [814, 569] on link "4" at bounding box center [809, 570] width 23 height 23
click at [781, 571] on link "3" at bounding box center [779, 570] width 23 height 23
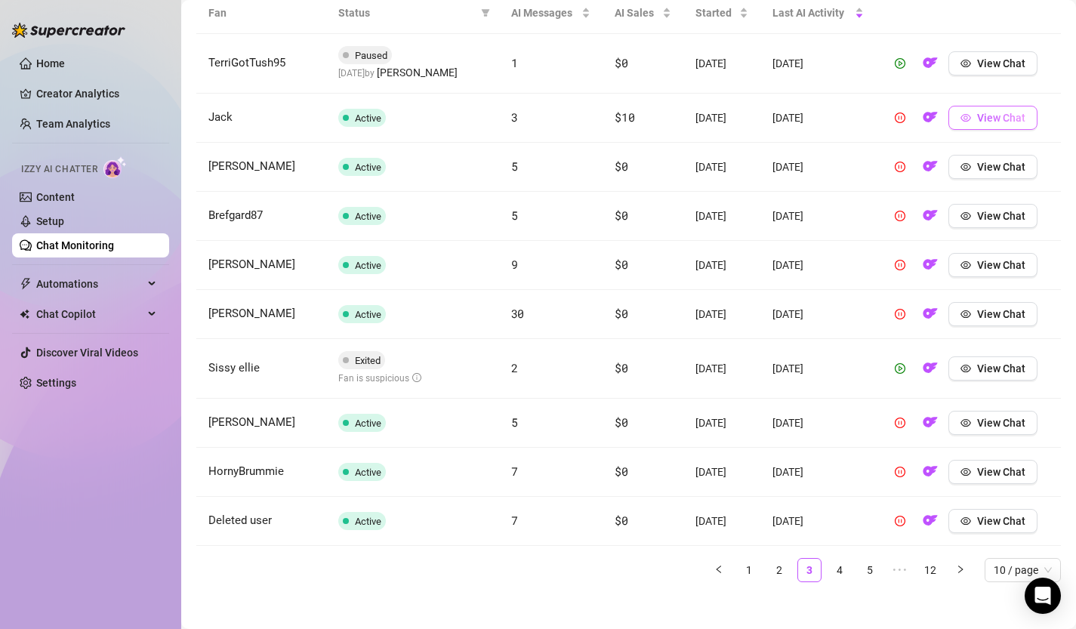
click at [1015, 123] on span "View Chat" at bounding box center [1001, 118] width 48 height 12
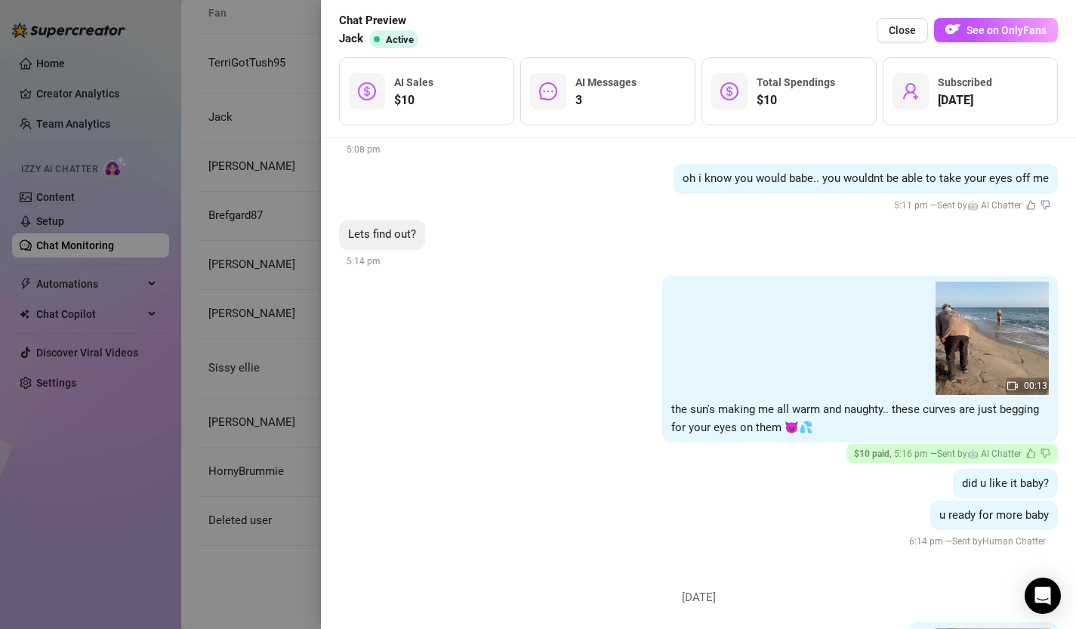
scroll to position [3768, 0]
click at [904, 30] on span "Close" at bounding box center [902, 30] width 27 height 12
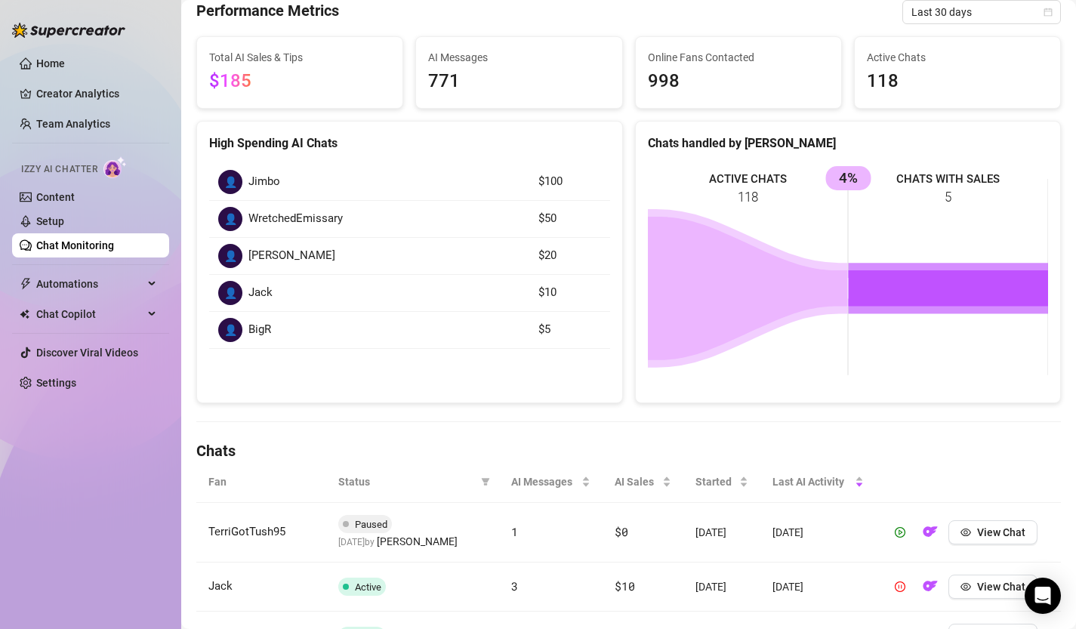
scroll to position [0, 0]
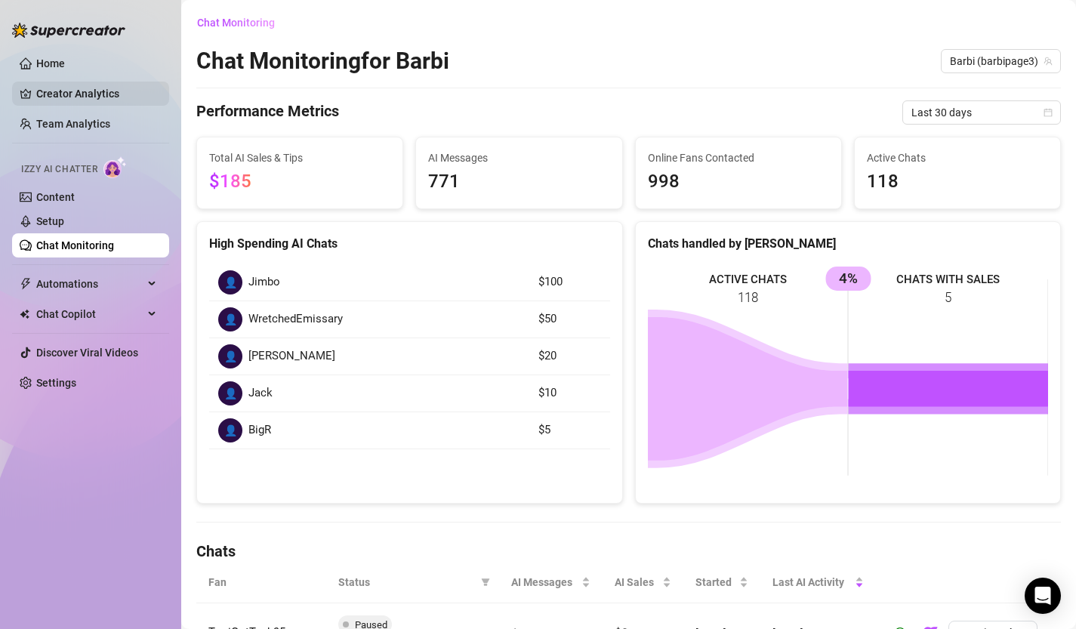
click at [87, 103] on link "Creator Analytics" at bounding box center [96, 94] width 121 height 24
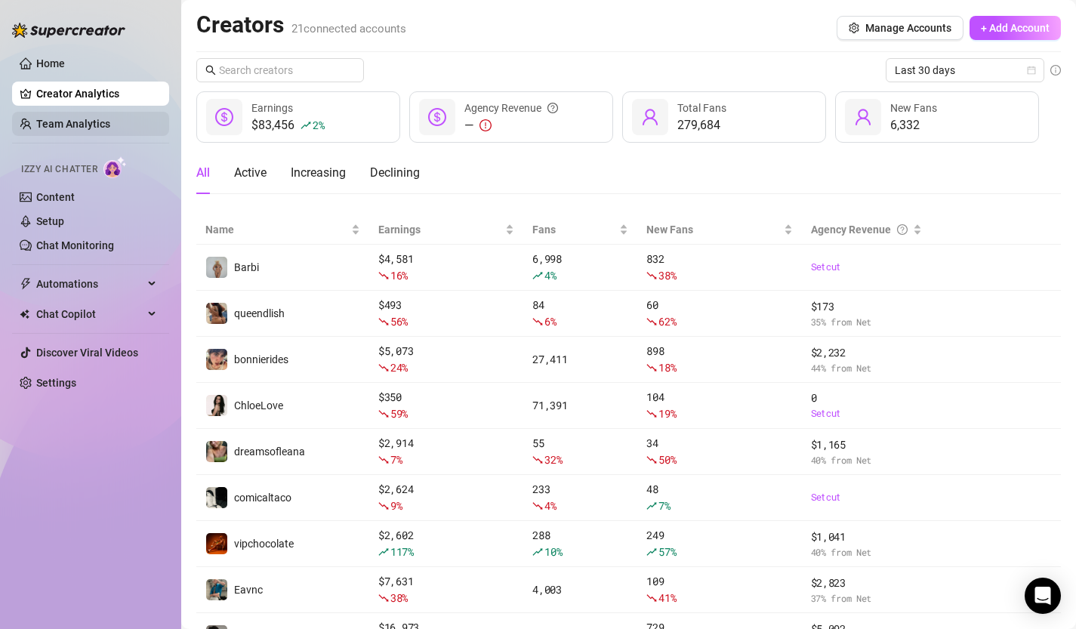
click at [77, 128] on link "Team Analytics" at bounding box center [73, 124] width 74 height 12
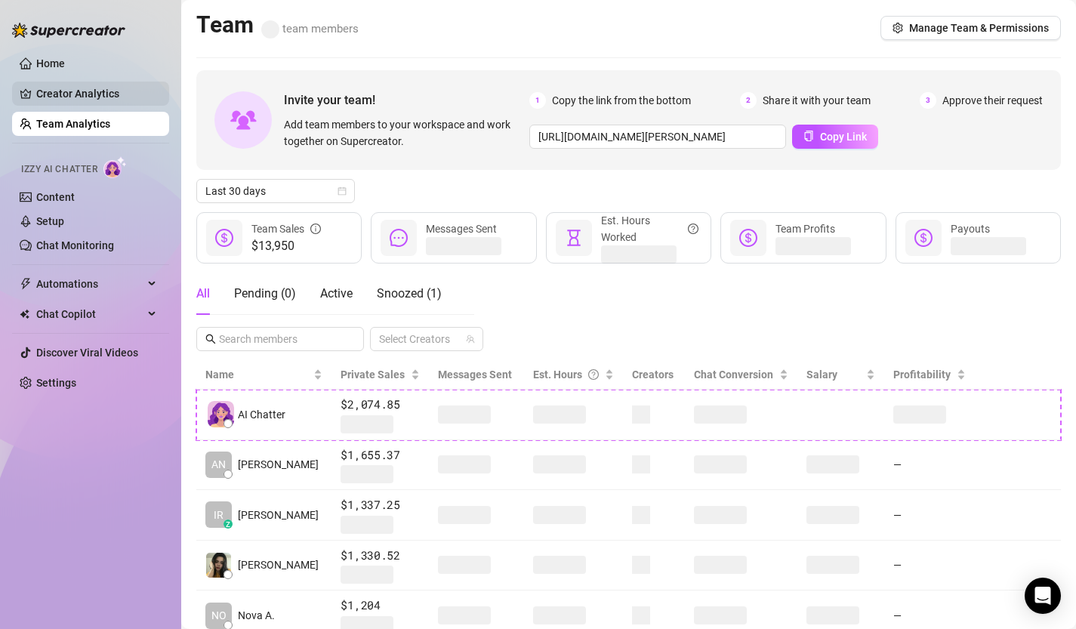
click at [85, 88] on link "Creator Analytics" at bounding box center [96, 94] width 121 height 24
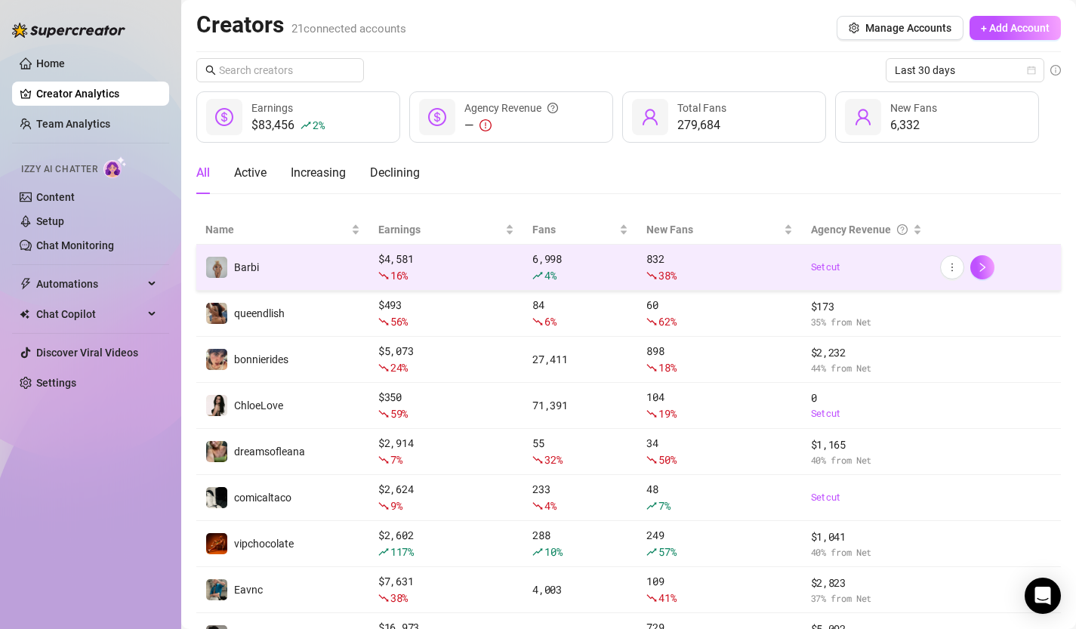
click at [283, 267] on td "Barbi" at bounding box center [282, 268] width 173 height 46
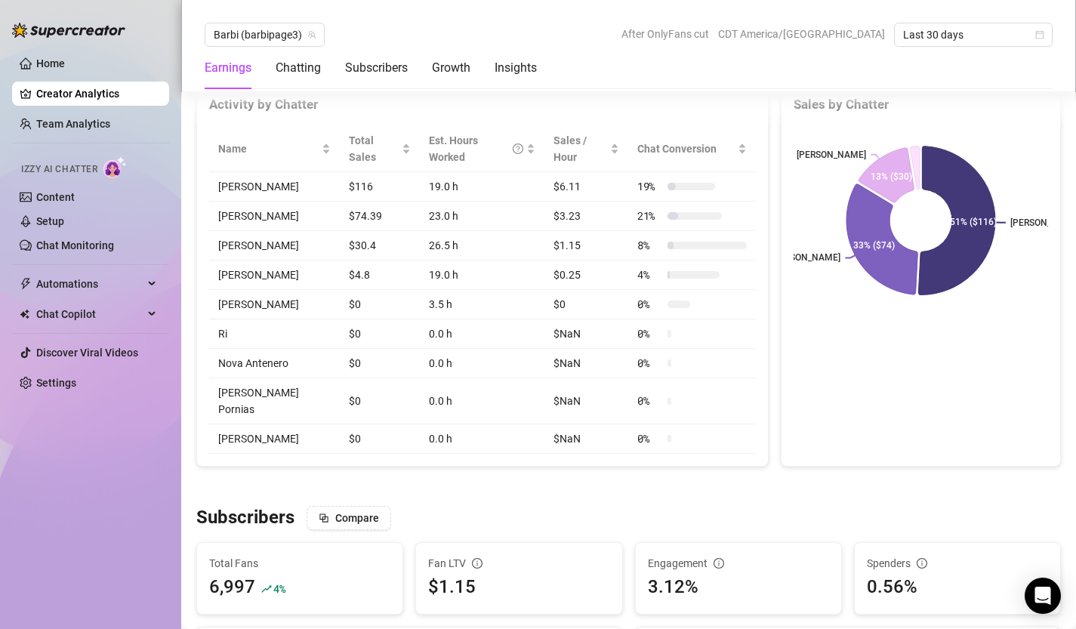
scroll to position [458, 0]
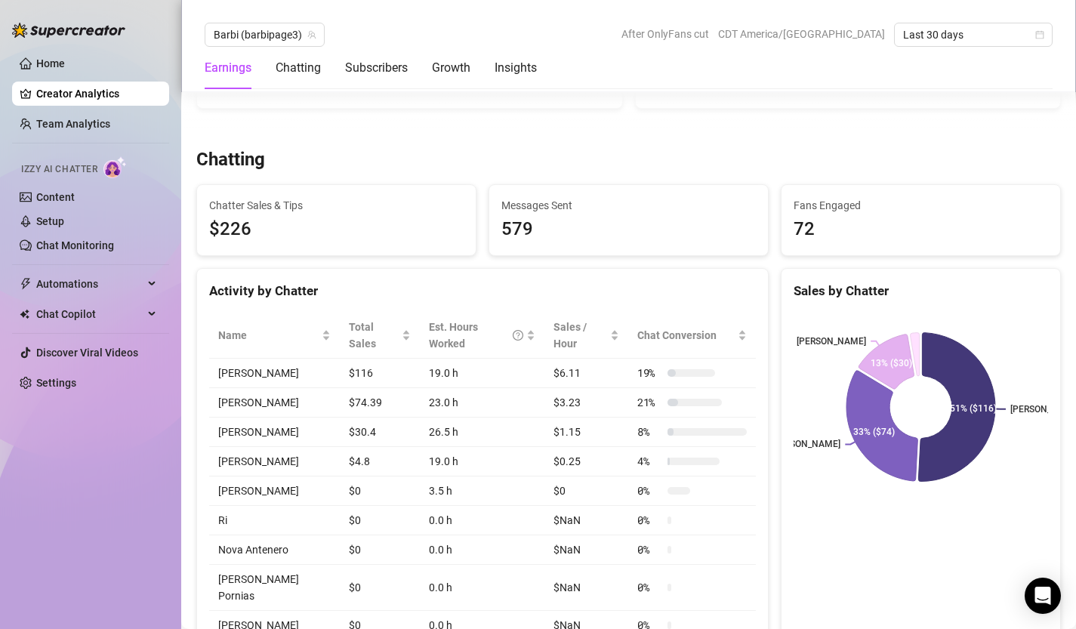
click at [344, 66] on div "Earnings Chatting Subscribers Growth Insights" at bounding box center [371, 68] width 332 height 42
click at [364, 68] on div "Subscribers" at bounding box center [376, 68] width 63 height 18
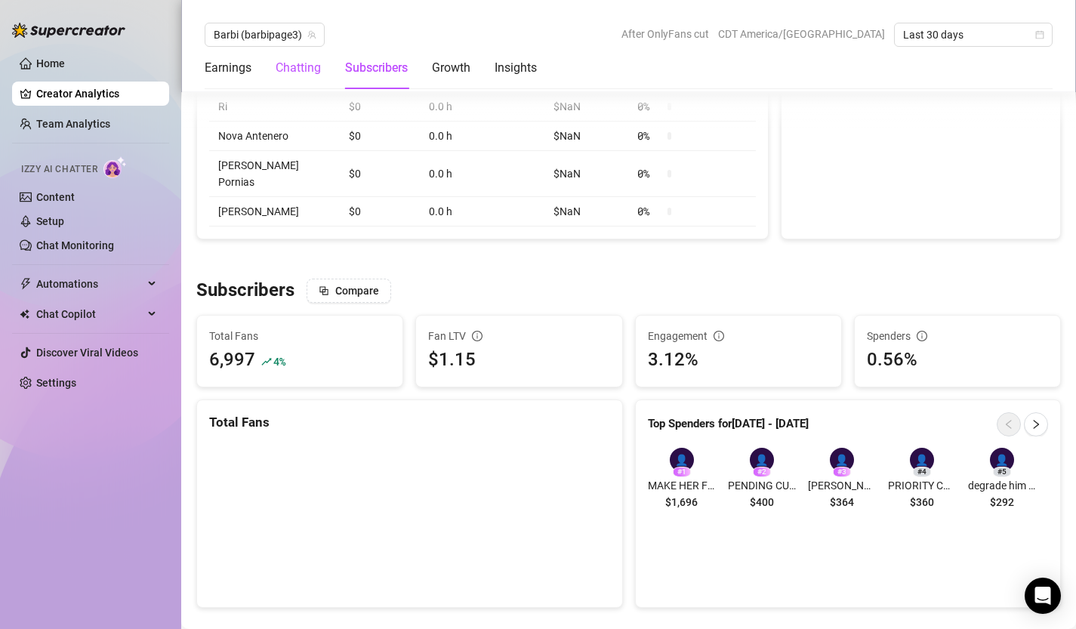
click at [296, 63] on div "Chatting" at bounding box center [298, 68] width 45 height 18
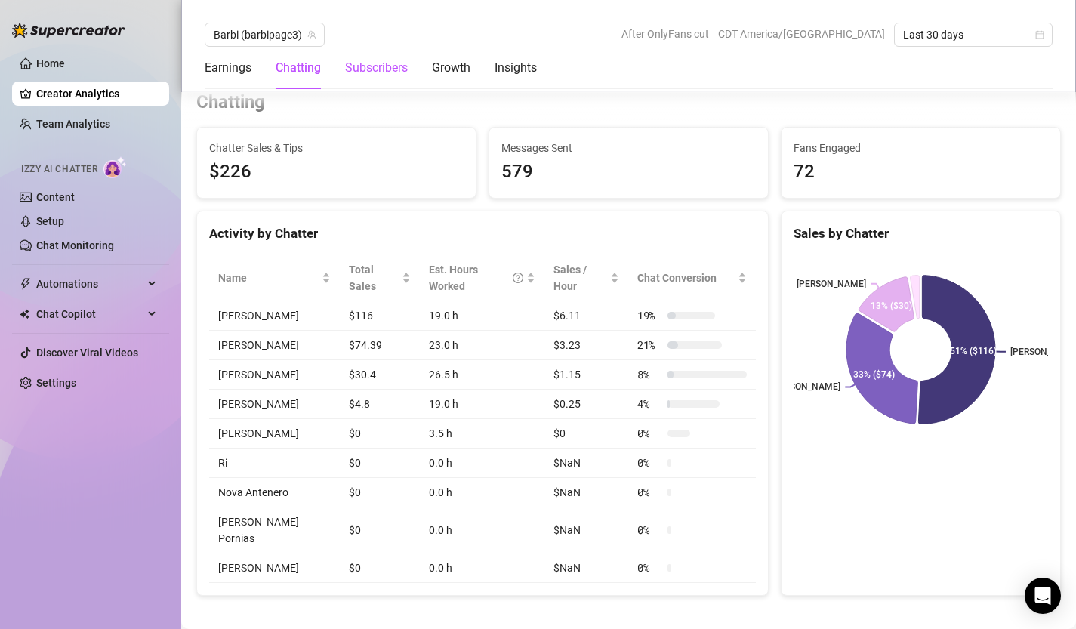
click at [373, 68] on div "Subscribers" at bounding box center [376, 68] width 63 height 18
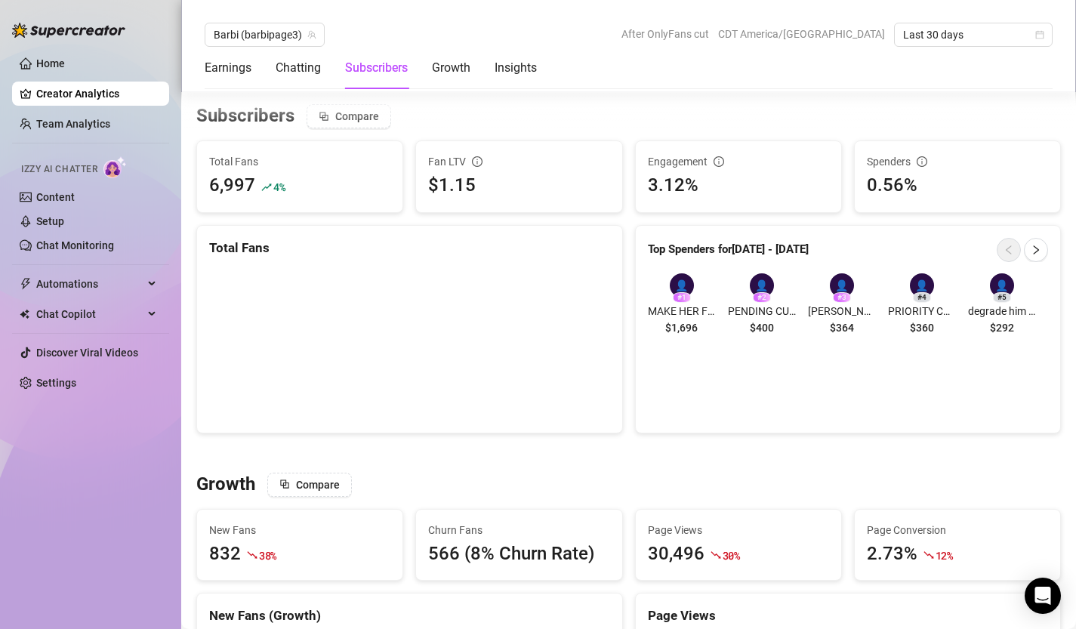
scroll to position [1054, 0]
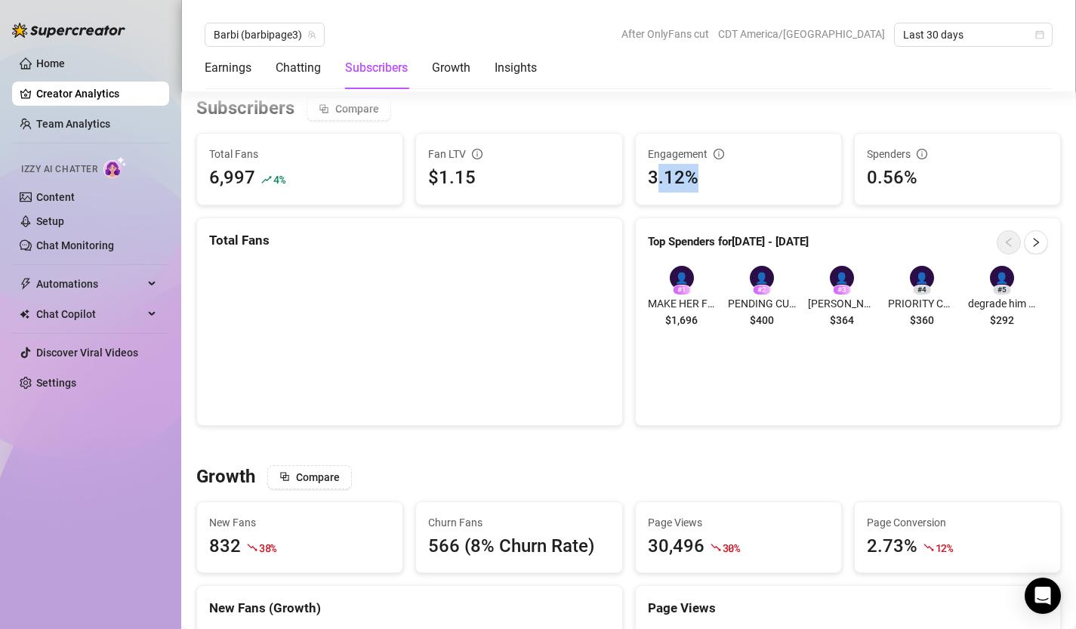
drag, startPoint x: 653, startPoint y: 183, endPoint x: 723, endPoint y: 183, distance: 69.5
click at [723, 183] on div "3.12%" at bounding box center [738, 178] width 181 height 29
drag, startPoint x: 646, startPoint y: 174, endPoint x: 724, endPoint y: 183, distance: 78.2
click at [724, 183] on div "Engagement 3.12%" at bounding box center [738, 169] width 205 height 71
click at [761, 173] on div "3.12%" at bounding box center [738, 178] width 181 height 29
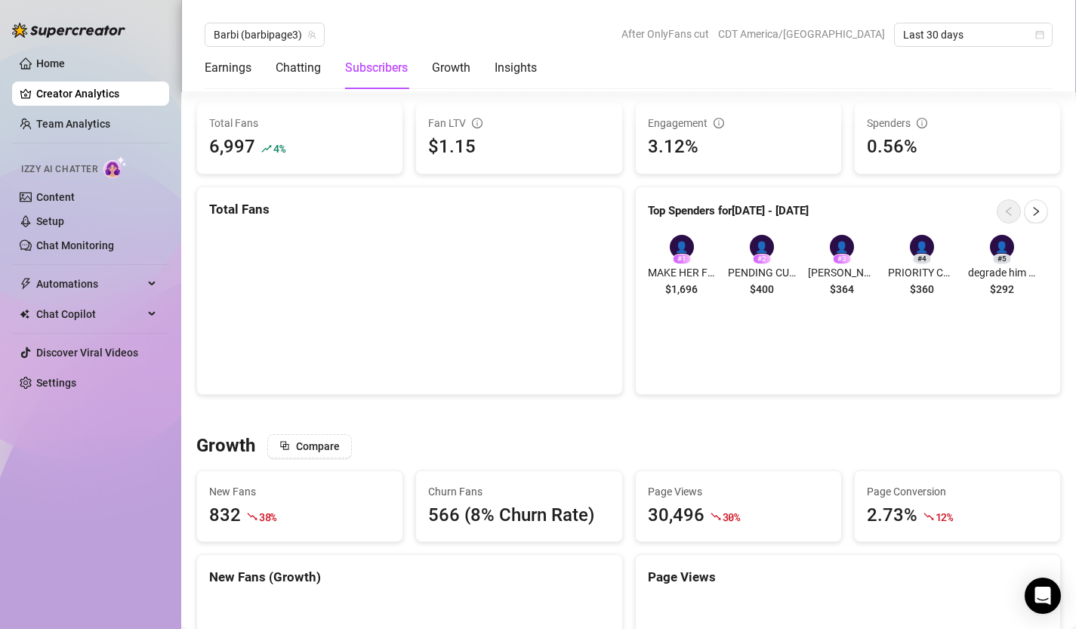
scroll to position [1087, 0]
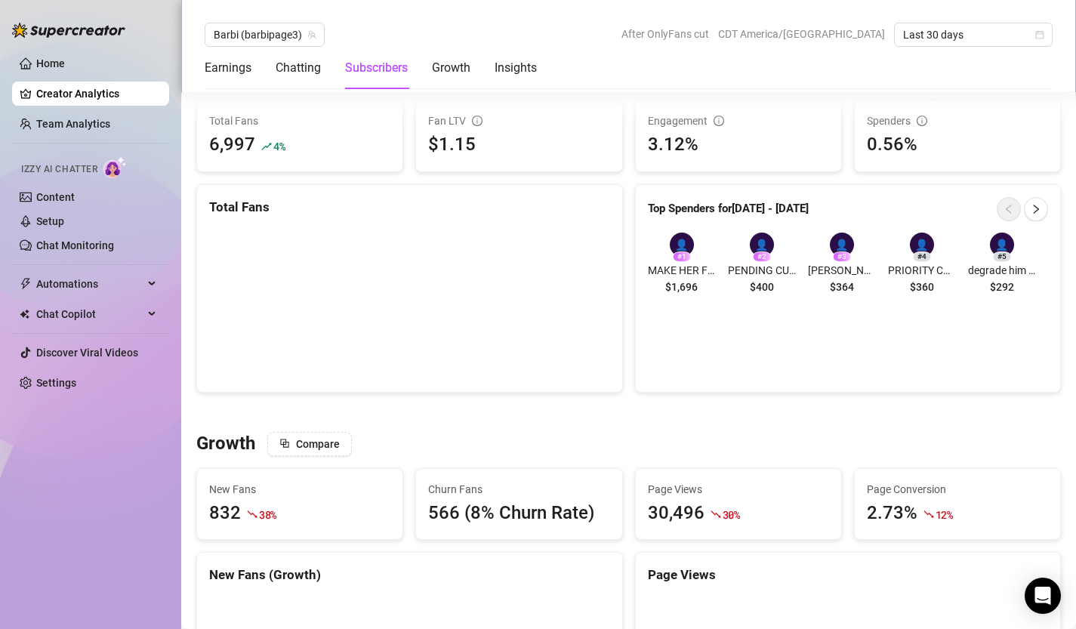
click at [501, 17] on div "Barbi (barbipage3) After OnlyFans cut CDT America/[GEOGRAPHIC_DATA] Last 30 day…" at bounding box center [628, 46] width 895 height 92
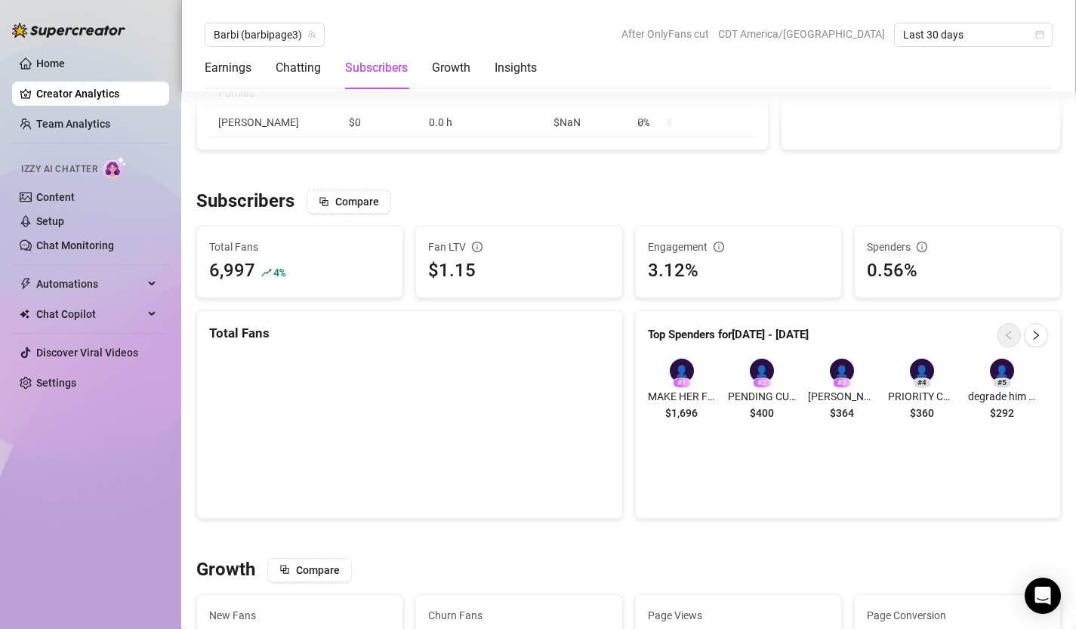
scroll to position [954, 0]
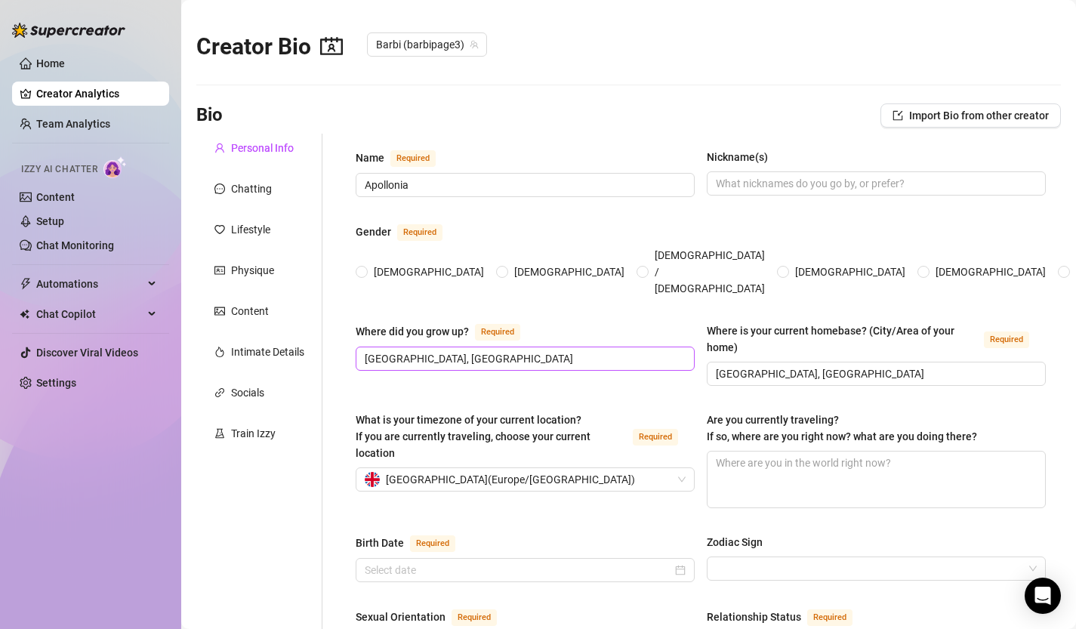
radio input "true"
type input "[DATE]"
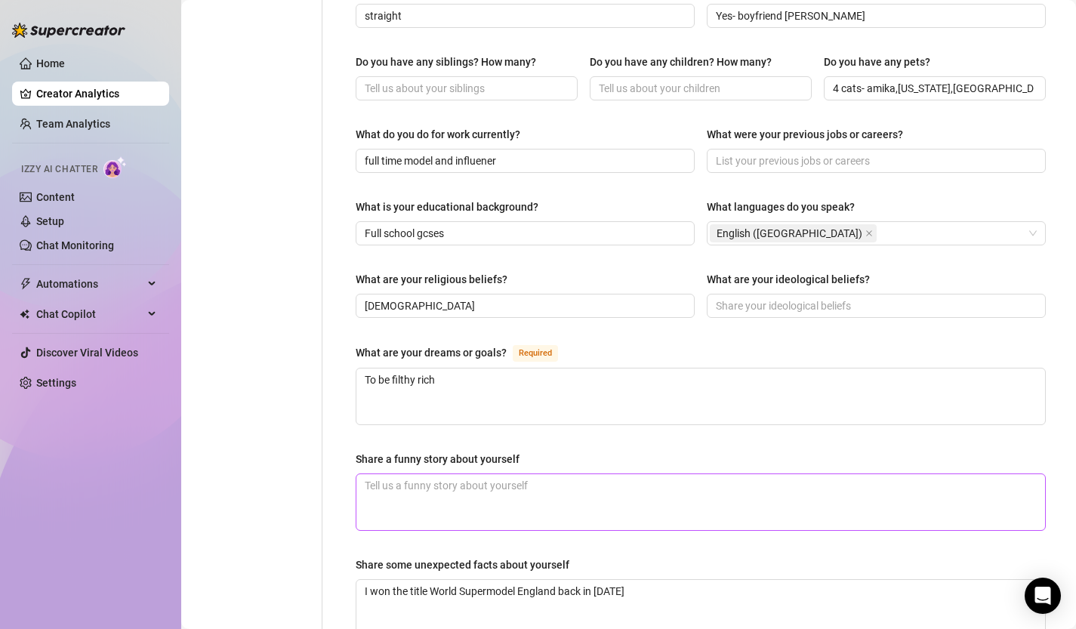
scroll to position [873, 0]
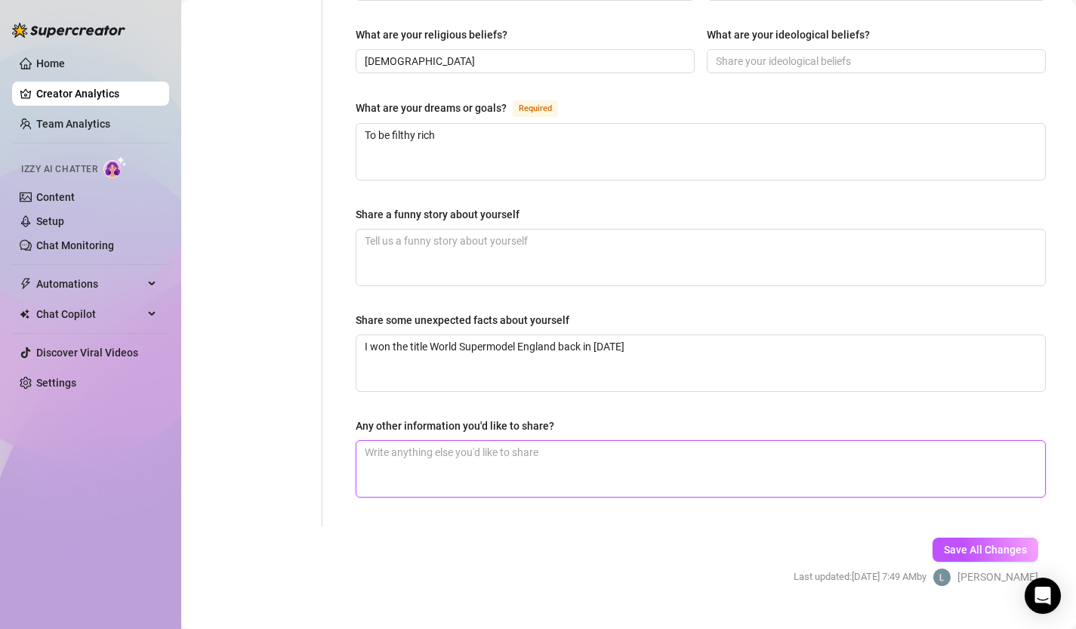
click at [494, 448] on textarea "Any other information you'd like to share?" at bounding box center [701, 469] width 689 height 56
type textarea "I"
type textarea "I do"
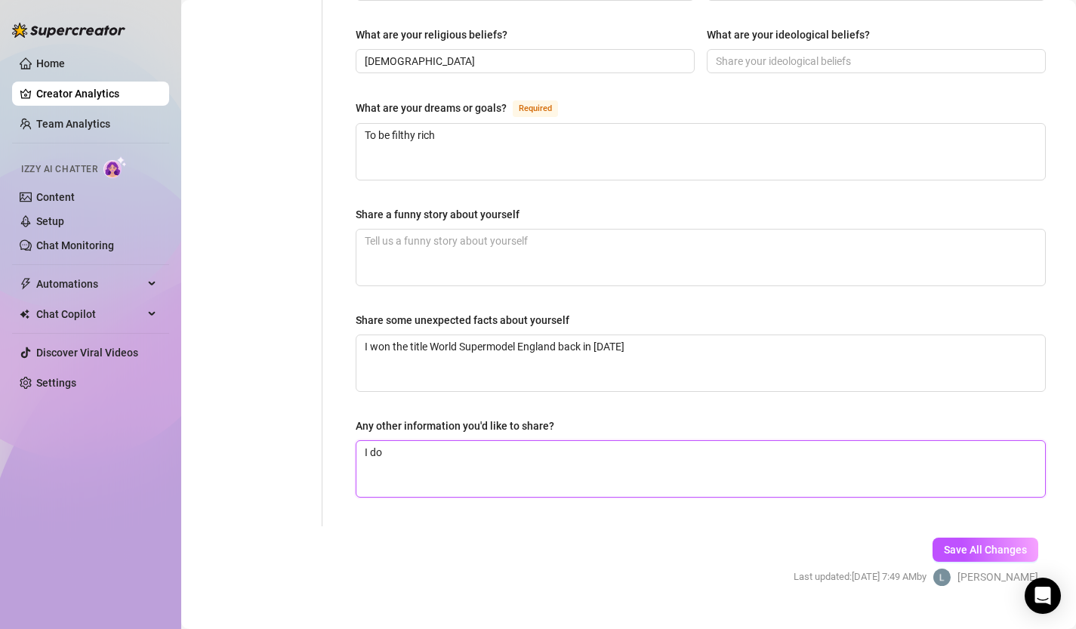
type textarea "I do n"
type textarea "I do no"
type textarea "I do not"
type textarea "I do not l"
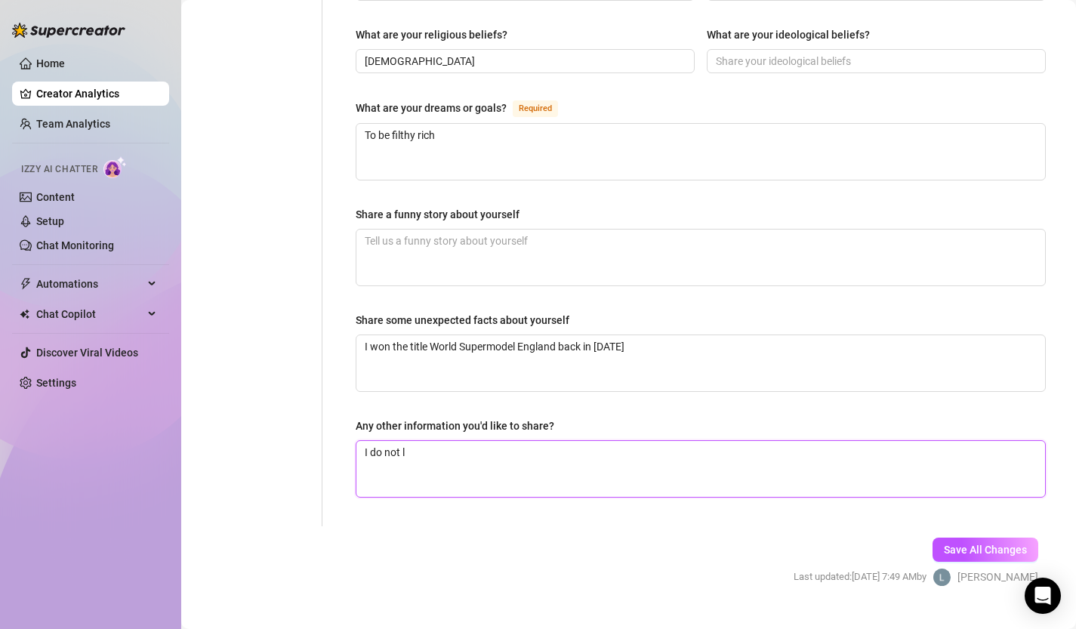
type textarea "I do not li"
type textarea "I do not lik"
type textarea "I do not like"
type textarea "I do not like b"
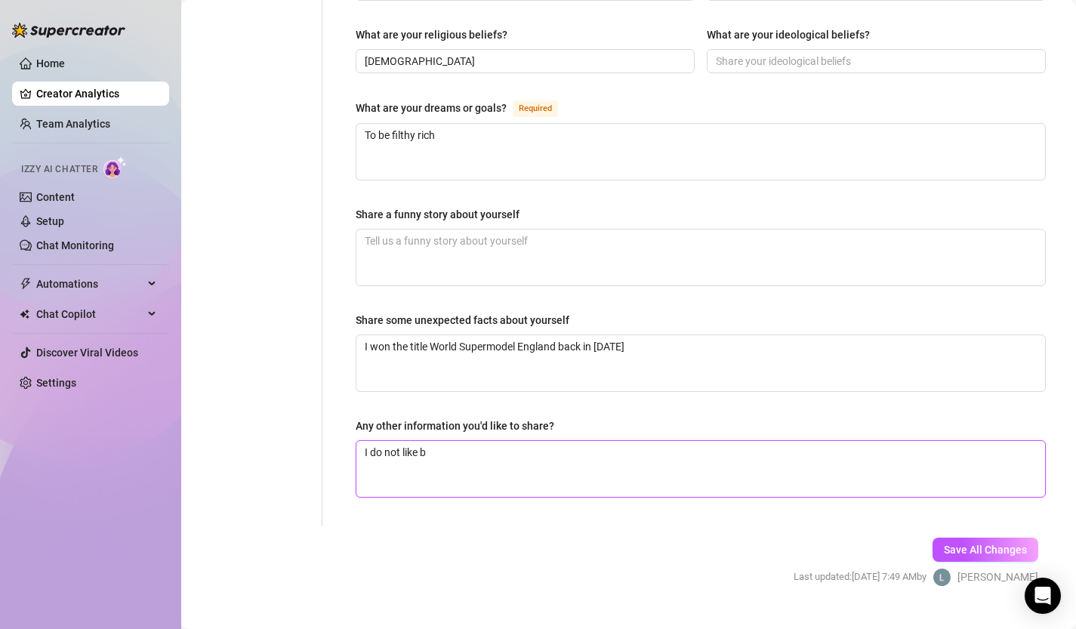
type textarea "I do not like be"
type textarea "I do not like bei"
type textarea "I do not like bein"
type textarea "I do not like being"
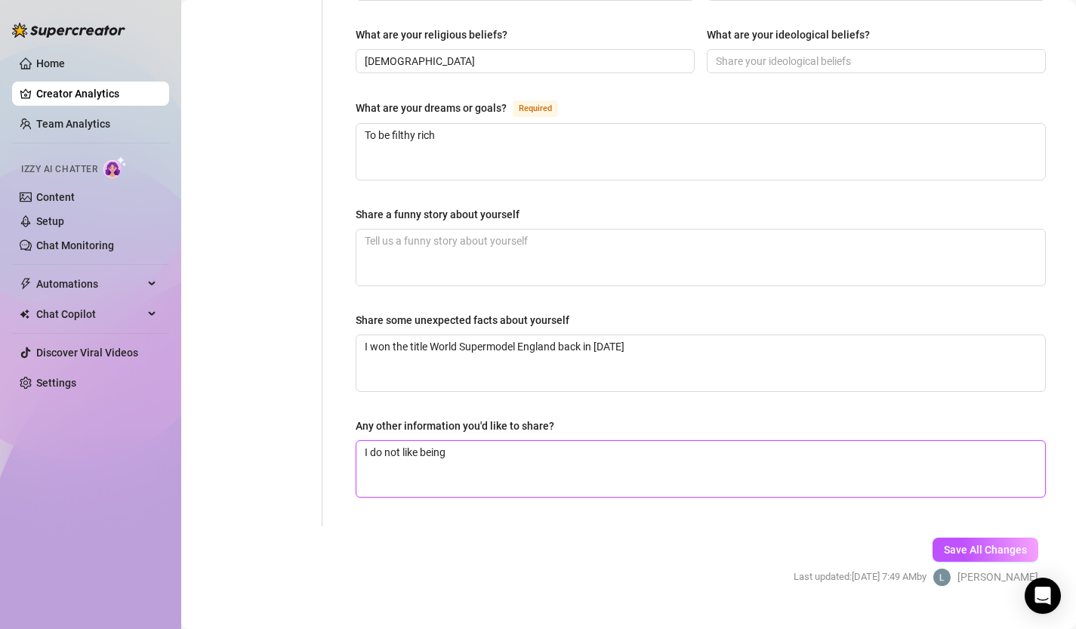
type textarea "I do not like being o"
type textarea "I do not like being ov"
type textarea "I do not like being ove"
type textarea "I do not like being over"
type textarea "I do not like being overs"
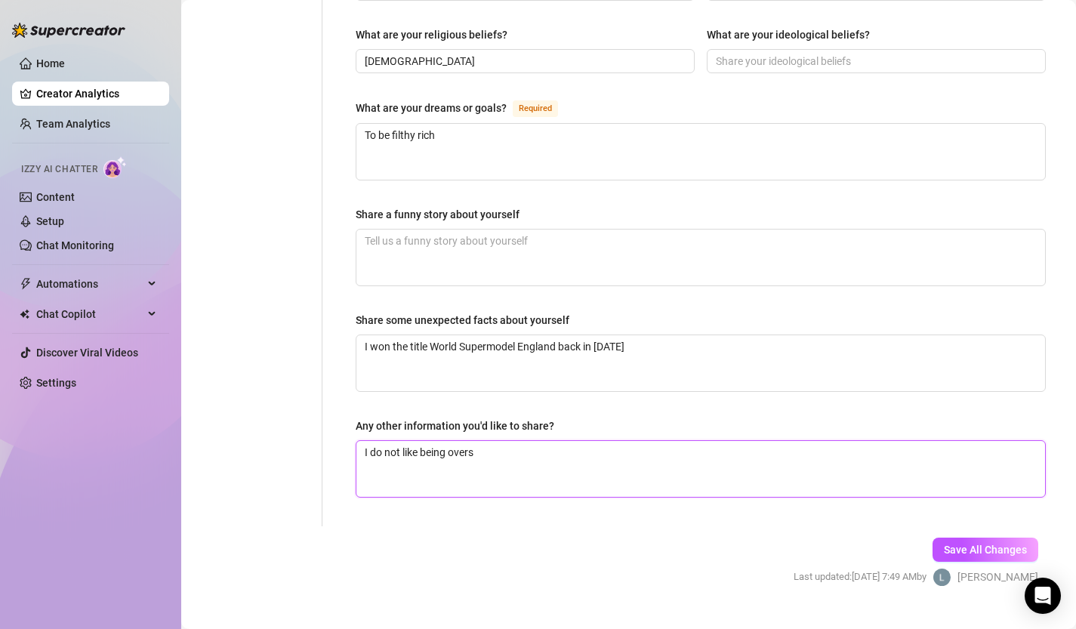
type textarea "I do not like being overse"
type textarea "I do not like being oversex"
type textarea "I do not like being oversexu"
type textarea "I do not like being oversexue"
type textarea "I do not like being oversexuea"
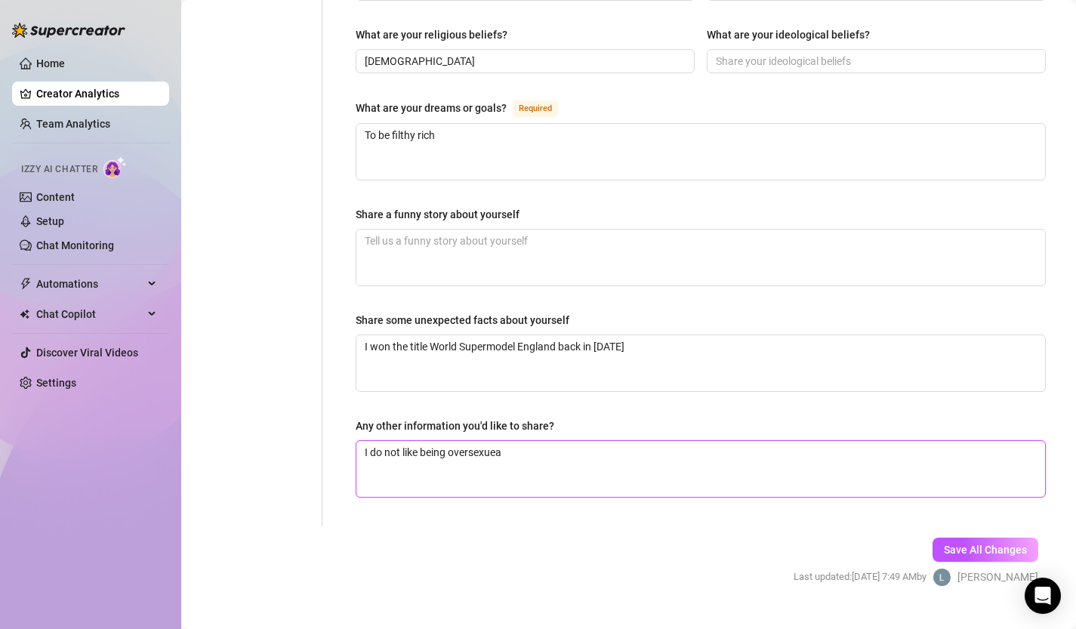
type textarea "I do not like being oversexueal"
type textarea "I do not like being oversexuea"
type textarea "I do not like being oversexue"
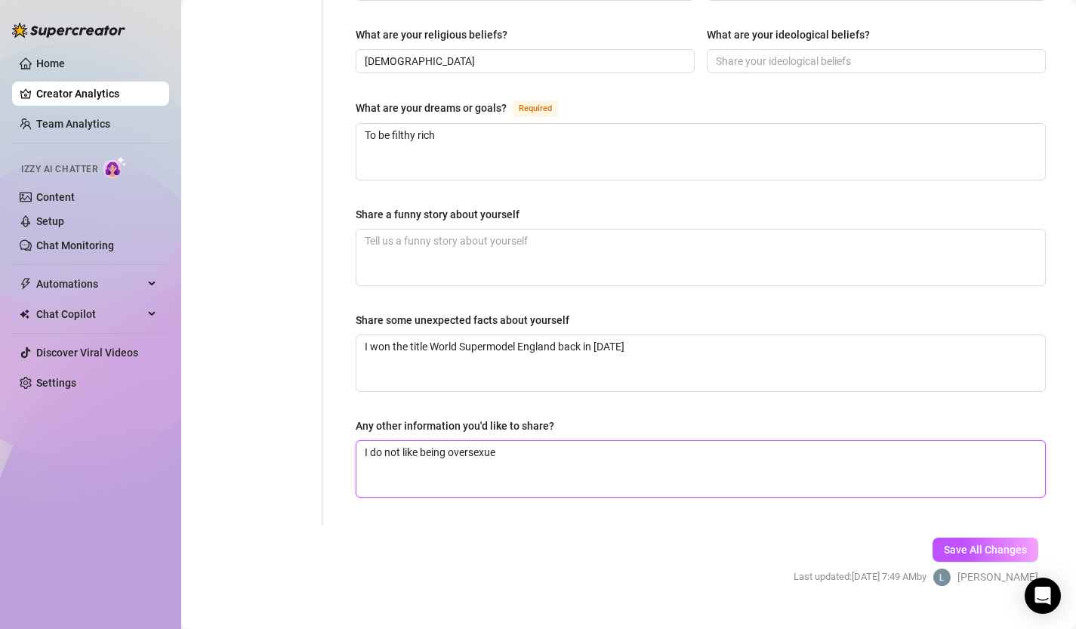
type textarea "I do not like being oversexu"
type textarea "I do not like being oversexua"
type textarea "I do not like being oversexual"
type textarea "I do not like being oversexual w"
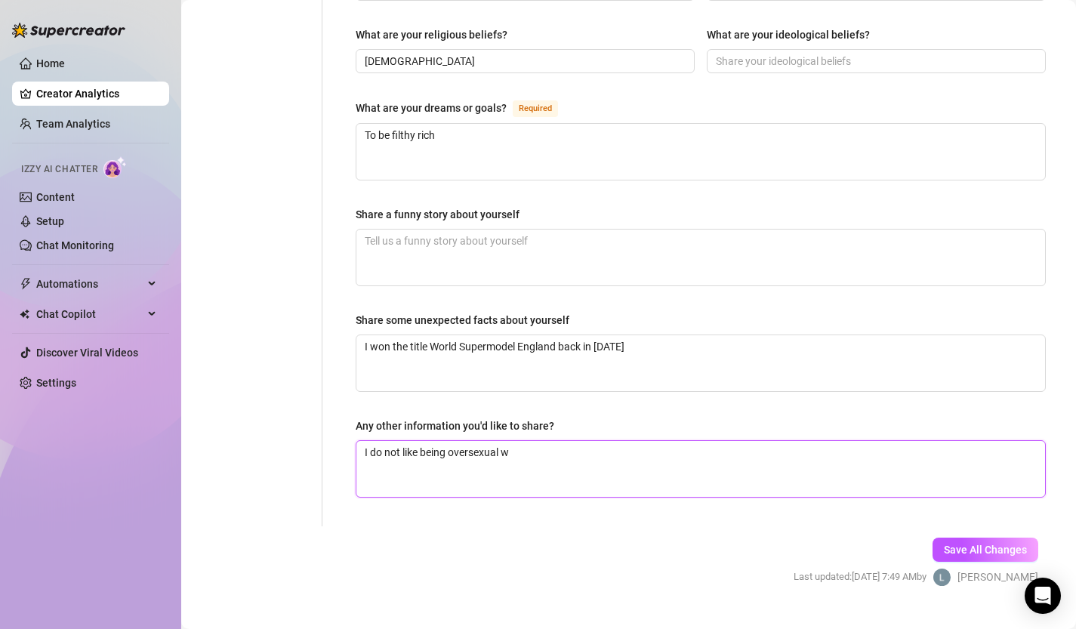
type textarea "I do not like being oversexual wi"
type textarea "I do not like being oversexual wit"
type textarea "I do not like being oversexual with"
type textarea "I do not like being oversexual with a"
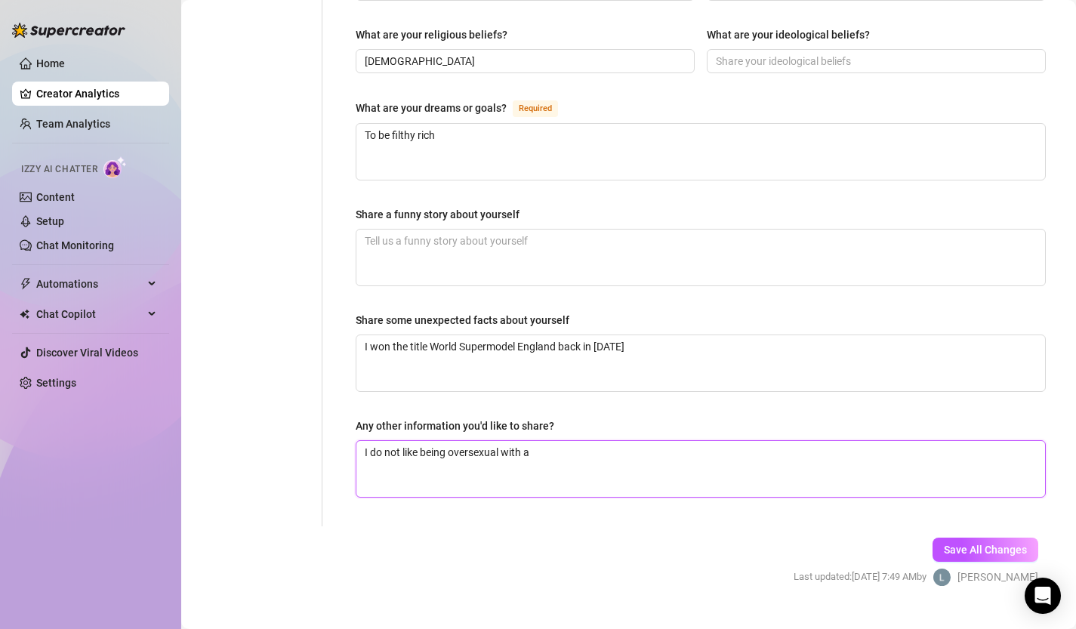
type textarea "I do not like being oversexual with a f"
type textarea "I do not like being oversexual with a fa"
type textarea "I do not like being oversexual with a fan"
type textarea "I do not like being oversexual with a fan e"
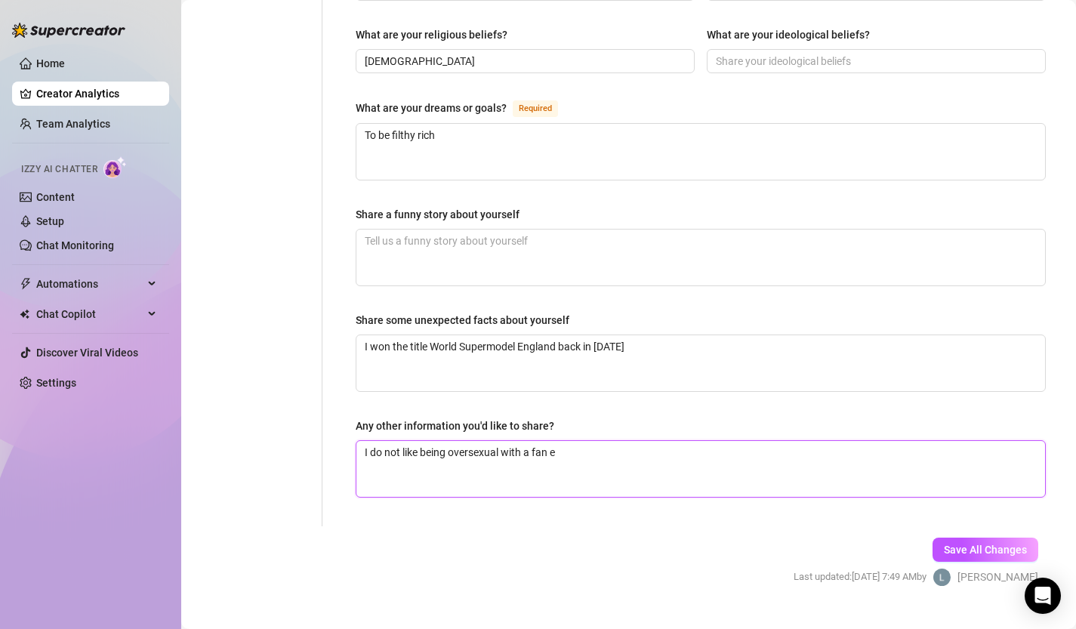
type textarea "I do not like being oversexual with a fan es"
type textarea "I do not like being oversexual with a fan esp"
type textarea "I do not like being oversexual with a fan espe"
type textarea "I do not like being oversexual with a fan espec"
type textarea "I do not like being oversexual with a fan especi"
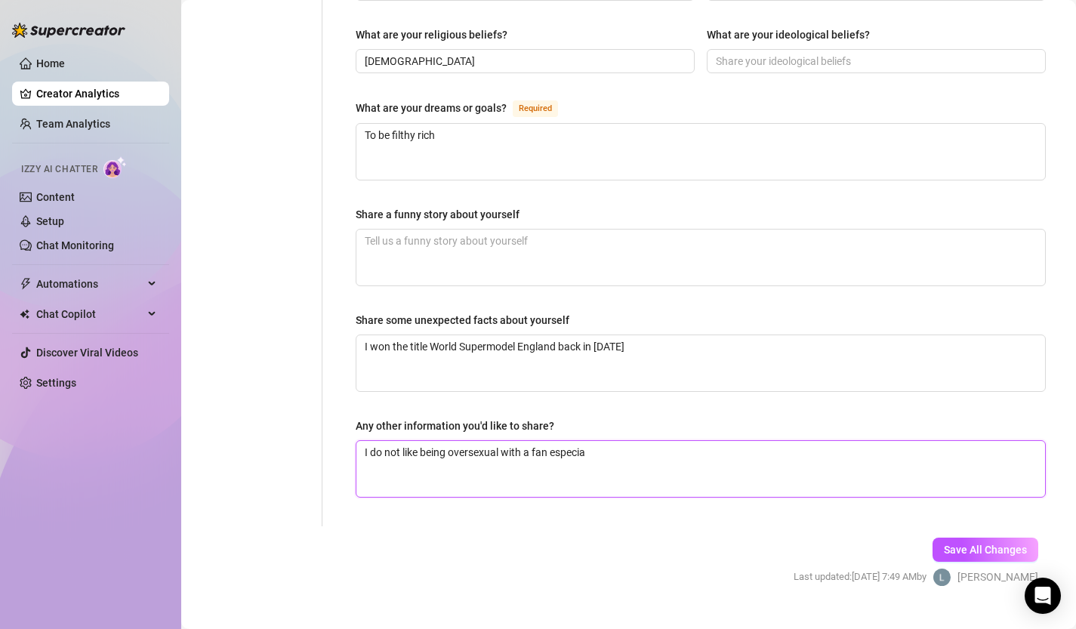
type textarea "I do not like being oversexual with a fan especial"
type textarea "I do not like being oversexual with a fan especiall"
type textarea "I do not like being oversexual with a fan especially"
type textarea "I do not like being oversexual with a fan especially i"
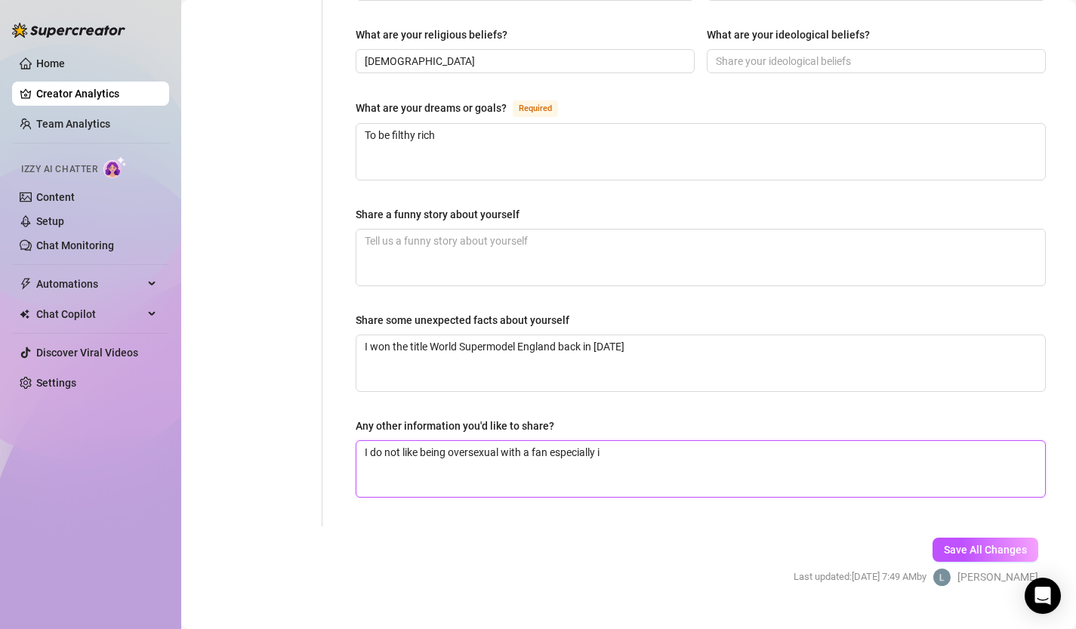
type textarea "I do not like being oversexual with a fan especially if"
type textarea "I do not like being oversexual with a fan especially if t"
type textarea "I do not like being oversexual with a fan especially if the"
type textarea "I do not like being oversexual with a fan especially if they"
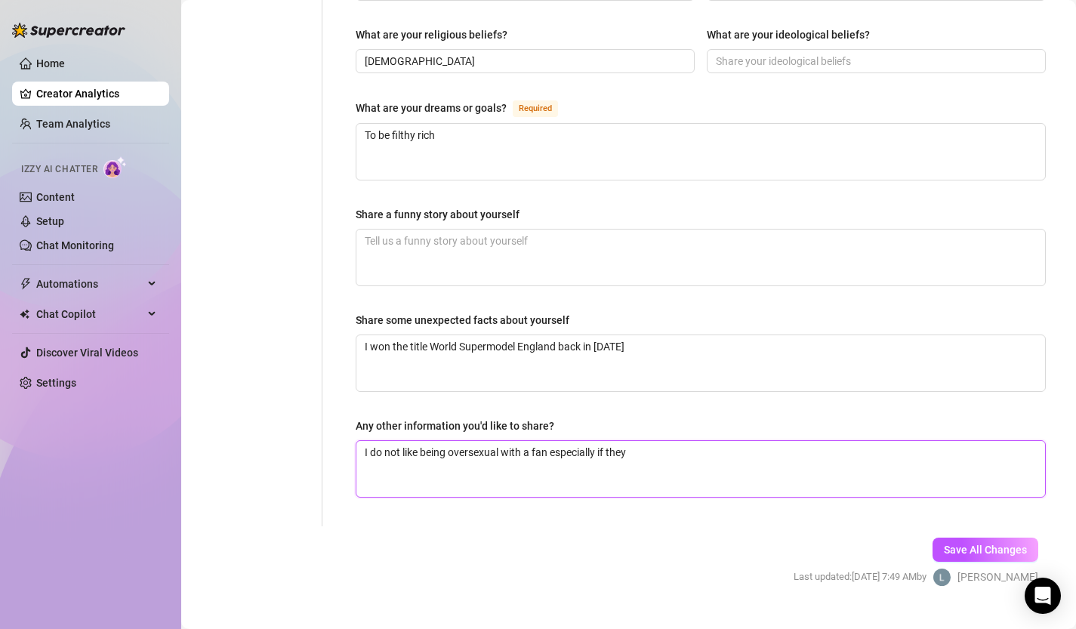
type textarea "I do not like being oversexual with a fan especially if they"
type textarea "I do not like being oversexual with a fan especially if they h"
type textarea "I do not like being oversexual with a fan especially if they ha"
type textarea "I do not like being oversexual with a fan especially if they hav"
type textarea "I do not like being oversexual with a fan especially if they have"
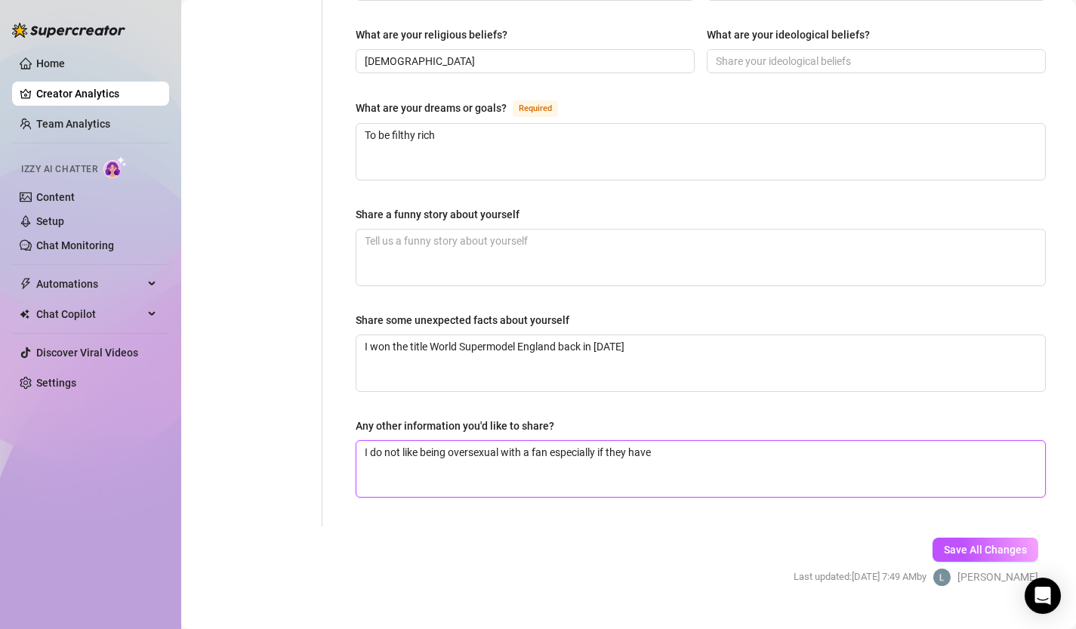
type textarea "I do not like being oversexual with a fan especially if they haven"
type textarea "I do not like being oversexual with a fan especially if they havent"
type textarea "I do not like being oversexual with a fan especially if they havent t"
type textarea "I do not like being oversexual with a fan especially if they havent ti"
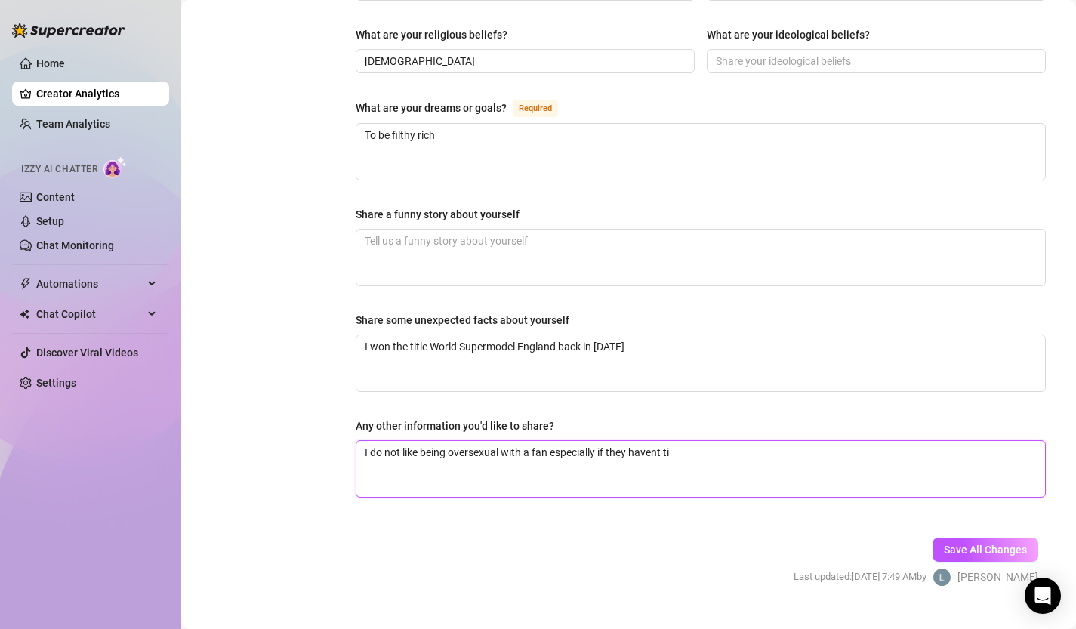
type textarea "I do not like being oversexual with a fan especially if they havent tip"
type textarea "I do not like being oversexual with a fan especially if they havent tipp"
type textarea "I do not like being oversexual with a fan especially if they havent tippe"
type textarea "I do not like being oversexual with a fan especially if they havent tipped"
type textarea "I do not like being oversexual with a fan especially if they havent tipped."
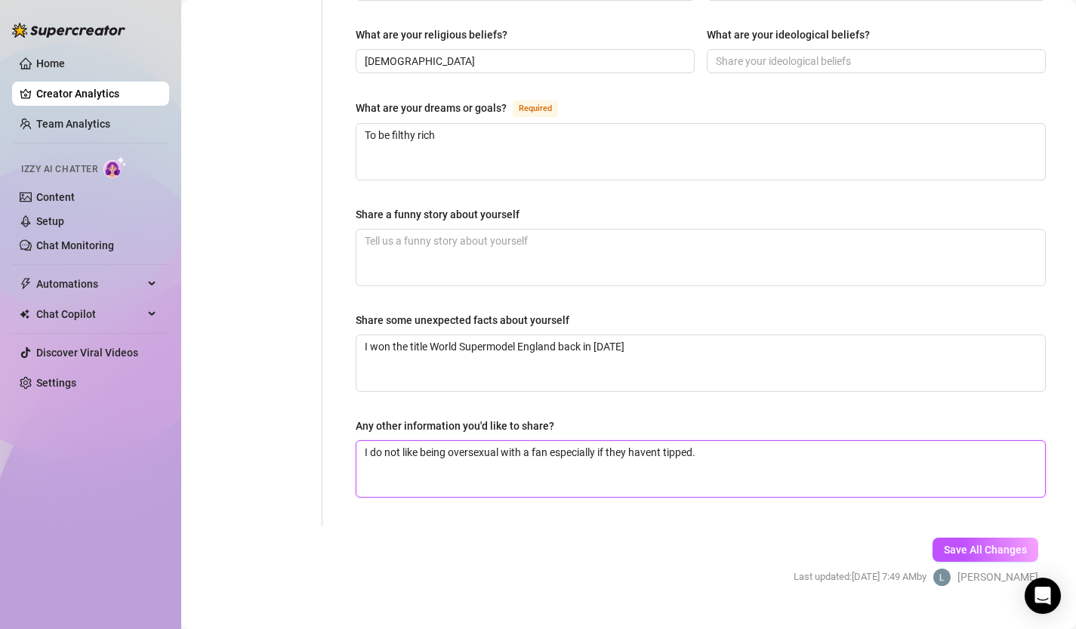
type textarea "I do not like being oversexual with a fan especially if they havent tipped."
click at [470, 441] on textarea "I do not like being oversexual with a fan especially if they havent tipped." at bounding box center [701, 469] width 689 height 56
type textarea "I do not like being over sexual with a fan especially if they havent tipped."
click at [580, 441] on textarea "I do not like being over sexual with a fan especially if they havent tipped." at bounding box center [701, 469] width 689 height 56
click at [662, 441] on textarea "I do not like being over sexual with a fan especially if they havent tipped." at bounding box center [701, 469] width 689 height 56
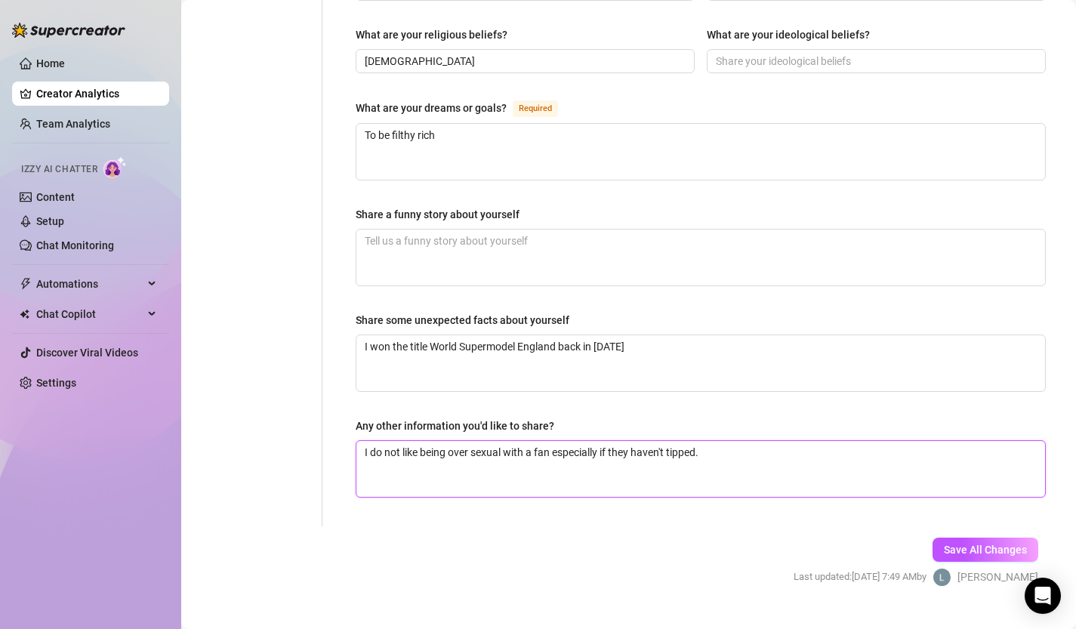
click at [723, 441] on textarea "I do not like being over sexual with a fan especially if they haven't tipped." at bounding box center [701, 469] width 689 height 56
click at [710, 443] on textarea "I do not like being over sexual with a fan especially if they haven't tipped." at bounding box center [701, 469] width 689 height 56
type textarea "I do not like being over sexual with a fan especially if they haven't tipped."
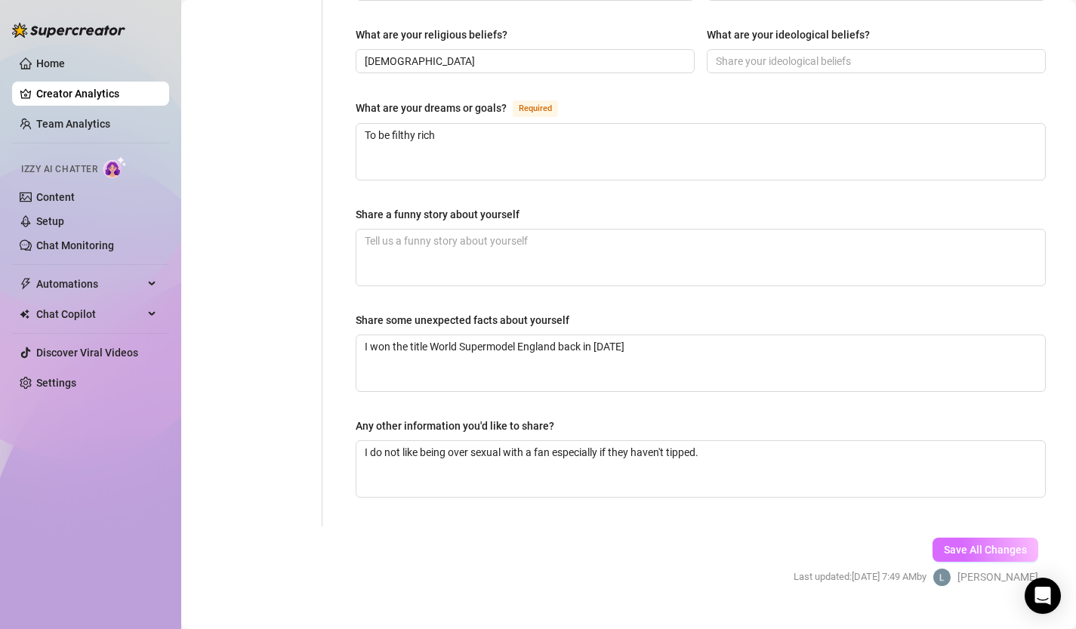
click at [969, 544] on span "Save All Changes" at bounding box center [985, 550] width 83 height 12
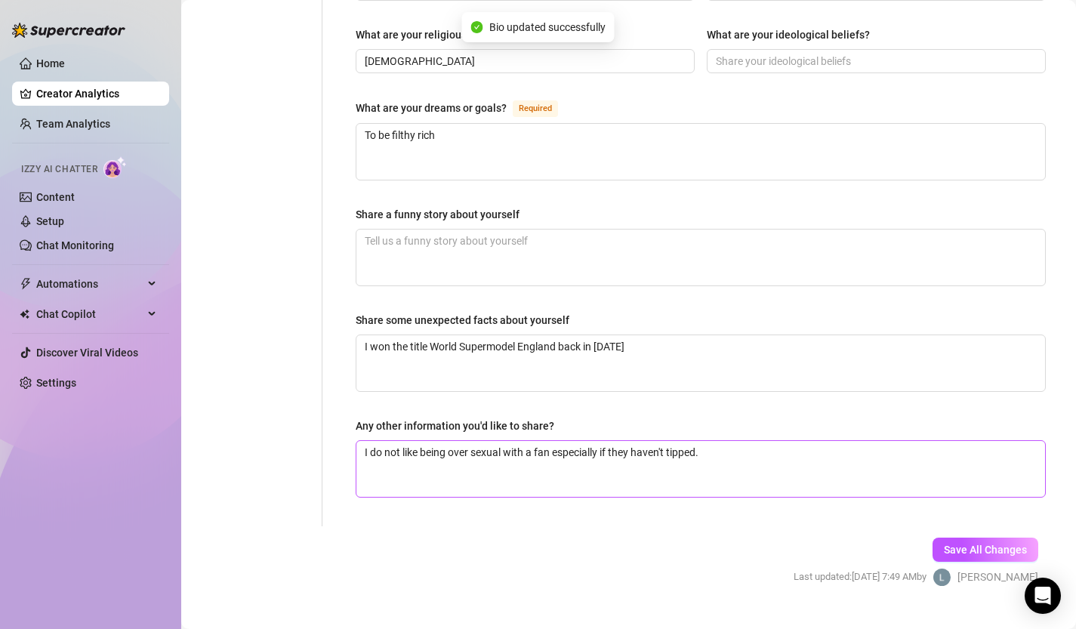
type textarea "I do not like being over sexual with a fan especially if they haven't tipped."
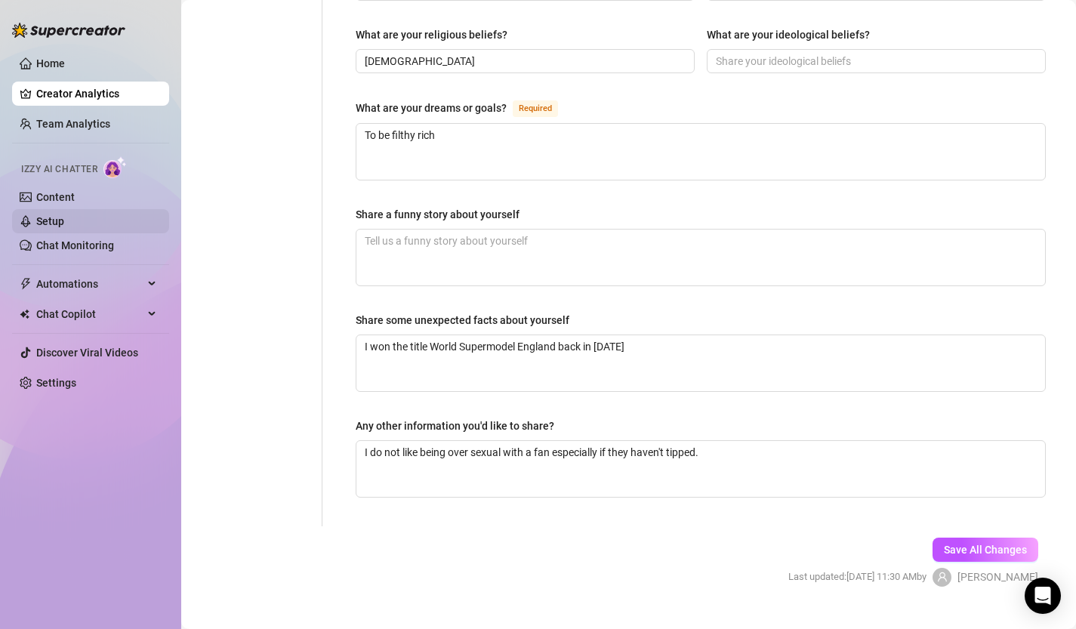
click at [52, 215] on link "Setup" at bounding box center [50, 221] width 28 height 12
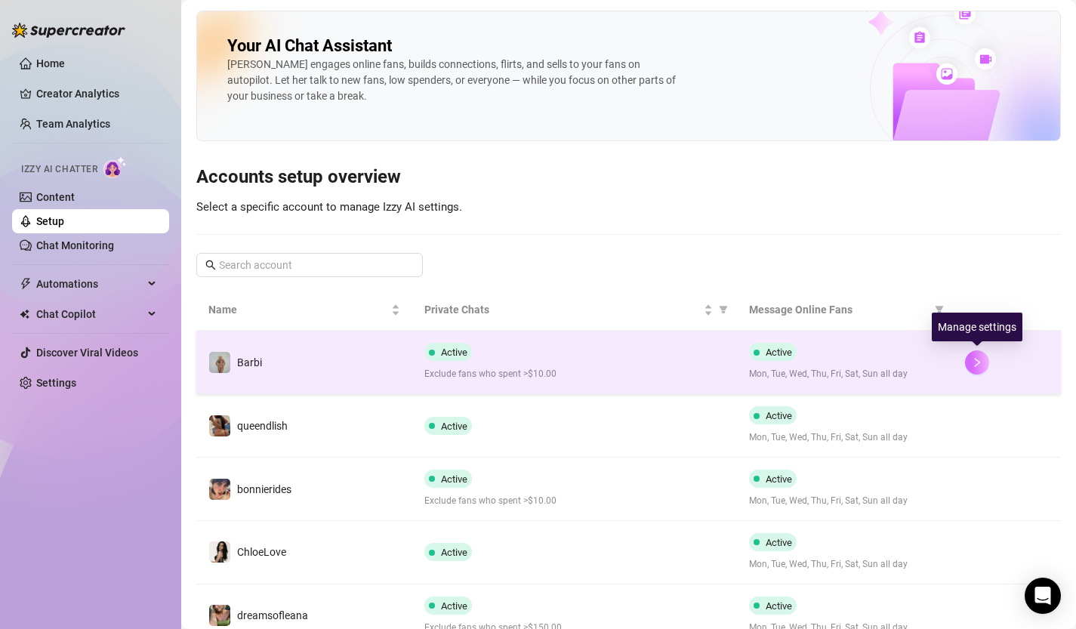
click at [978, 363] on icon "right" at bounding box center [977, 362] width 11 height 11
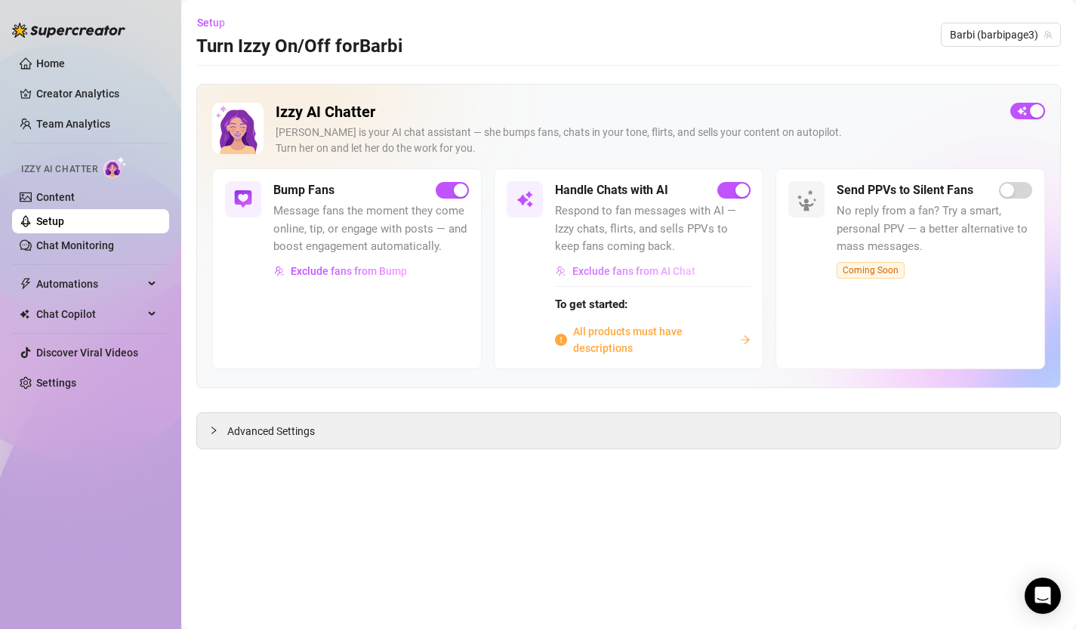
click at [624, 268] on span "Exclude fans from AI Chat" at bounding box center [634, 271] width 123 height 12
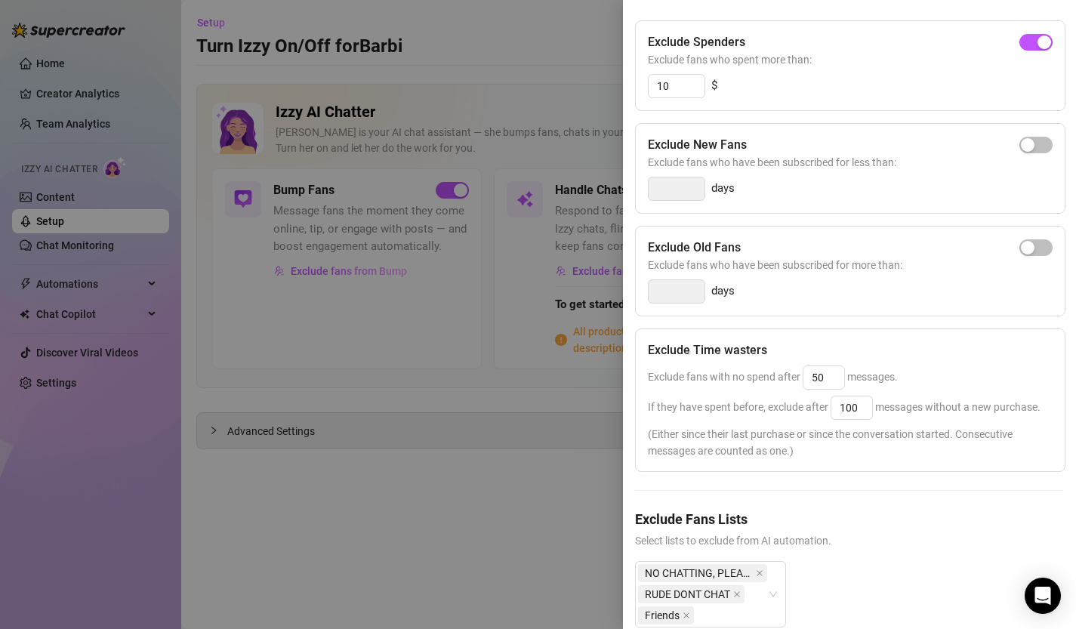
scroll to position [190, 0]
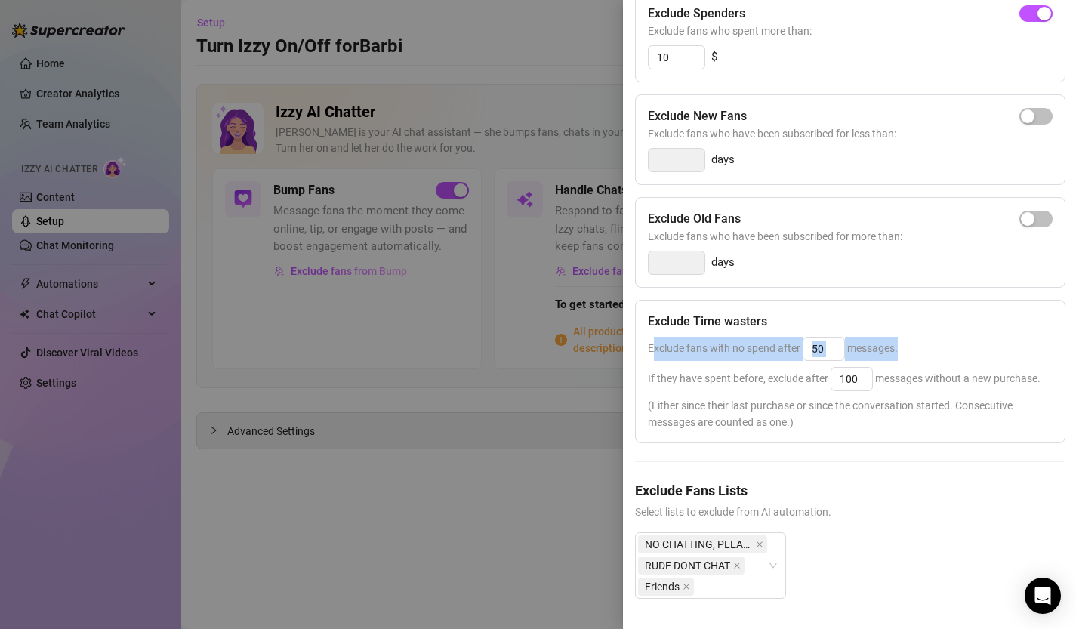
drag, startPoint x: 652, startPoint y: 348, endPoint x: 906, endPoint y: 352, distance: 253.8
click at [906, 352] on div "Exclude fans with no spend after 50 messages." at bounding box center [850, 349] width 405 height 24
click at [691, 375] on span "If they have spent before, exclude after 100 messages without a new purchase." at bounding box center [844, 378] width 393 height 12
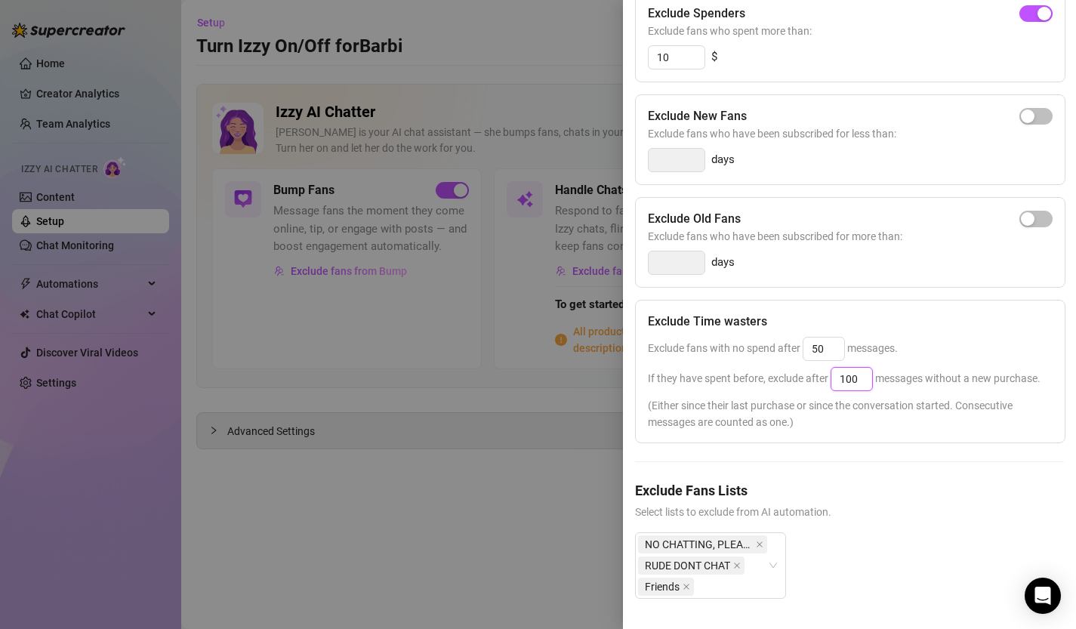
click at [859, 380] on input "100" at bounding box center [852, 379] width 41 height 23
drag, startPoint x: 826, startPoint y: 350, endPoint x: 802, endPoint y: 350, distance: 23.4
click at [802, 350] on span "Exclude fans with no spend after 50 messages." at bounding box center [773, 348] width 250 height 12
drag, startPoint x: 826, startPoint y: 347, endPoint x: 801, endPoint y: 349, distance: 25.0
click at [800, 349] on span "Exclude fans with no spend after 20 messages." at bounding box center [773, 348] width 250 height 12
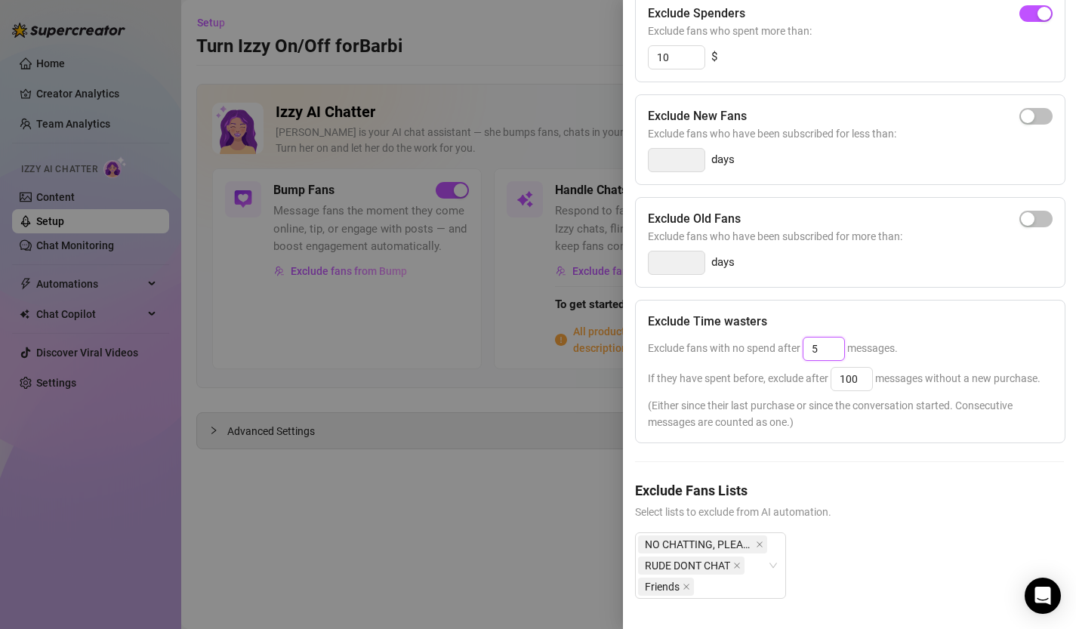
type input "50"
click at [800, 392] on div "Exclude Time wasters Exclude fans with no spend after 50 messages. If they have…" at bounding box center [850, 372] width 431 height 144
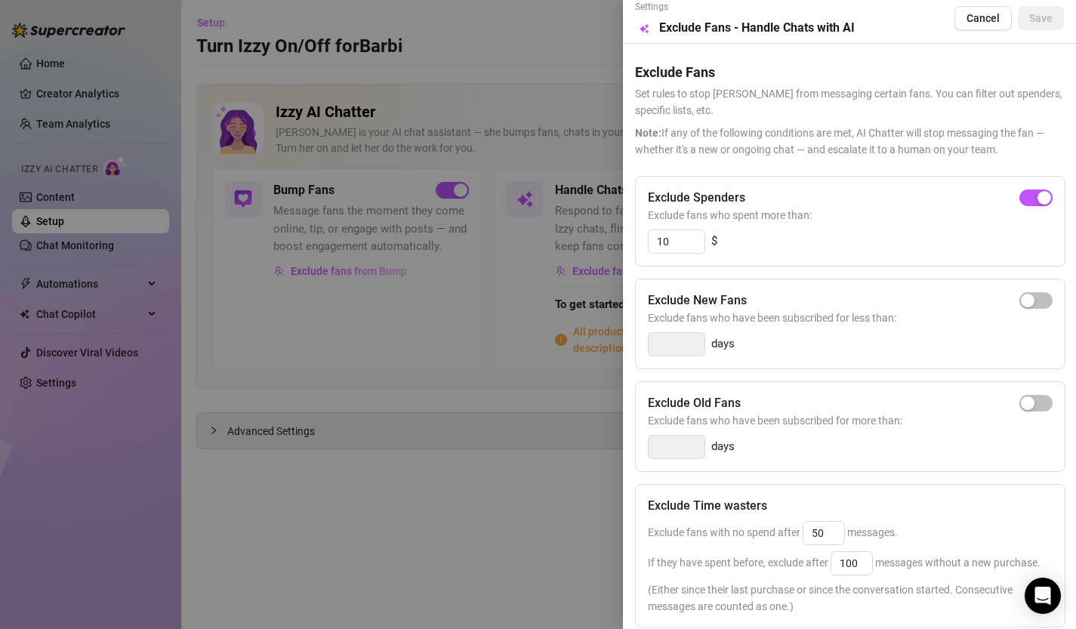
scroll to position [0, 0]
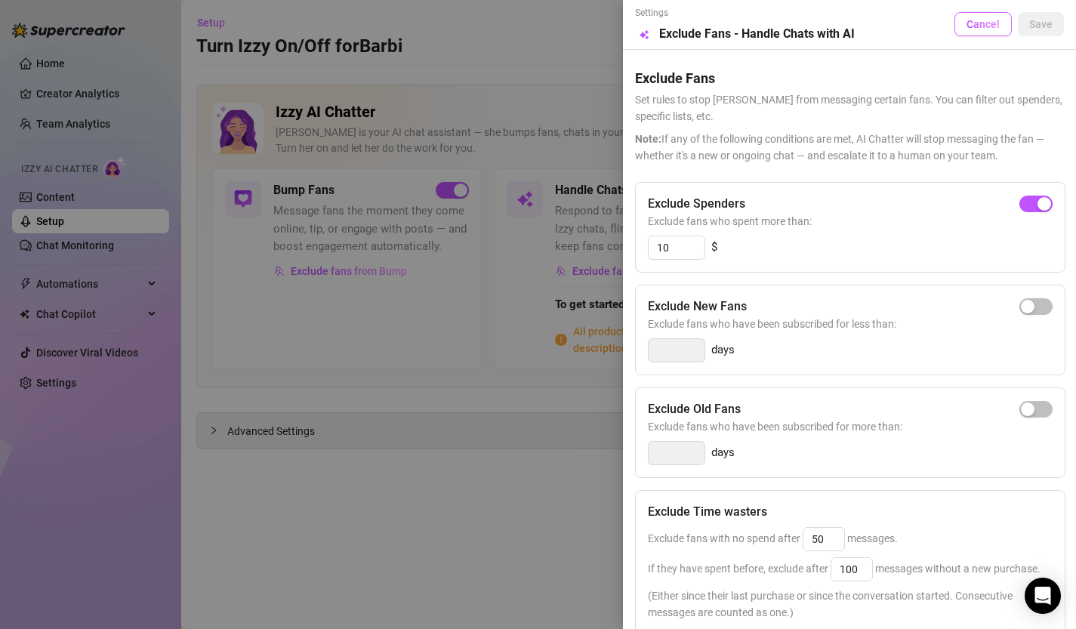
click at [993, 27] on span "Cancel" at bounding box center [983, 24] width 33 height 12
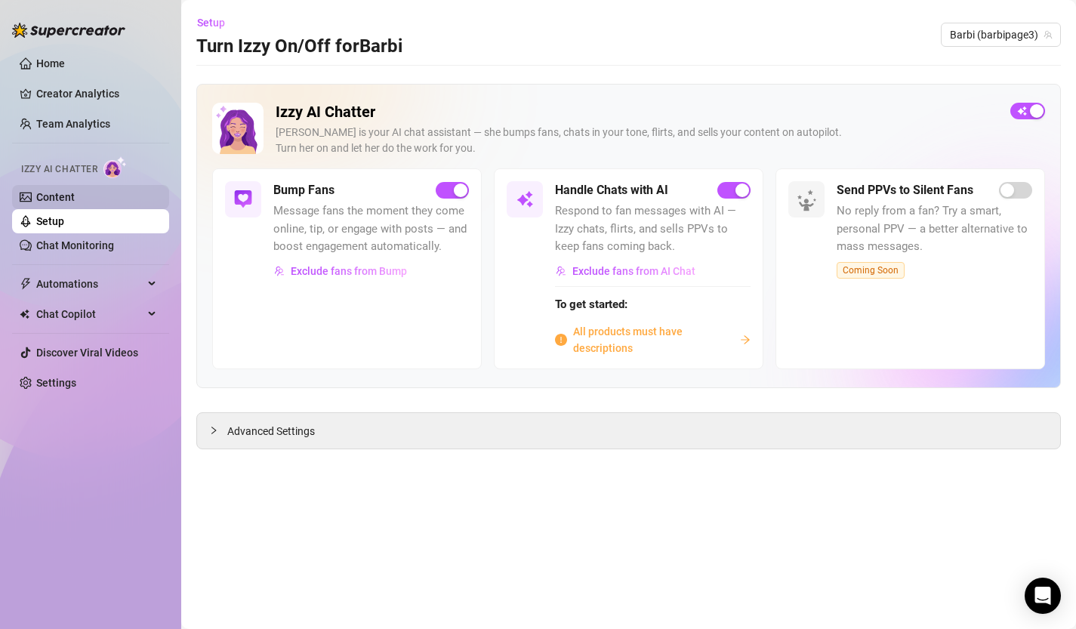
click at [66, 199] on link "Content" at bounding box center [55, 197] width 39 height 12
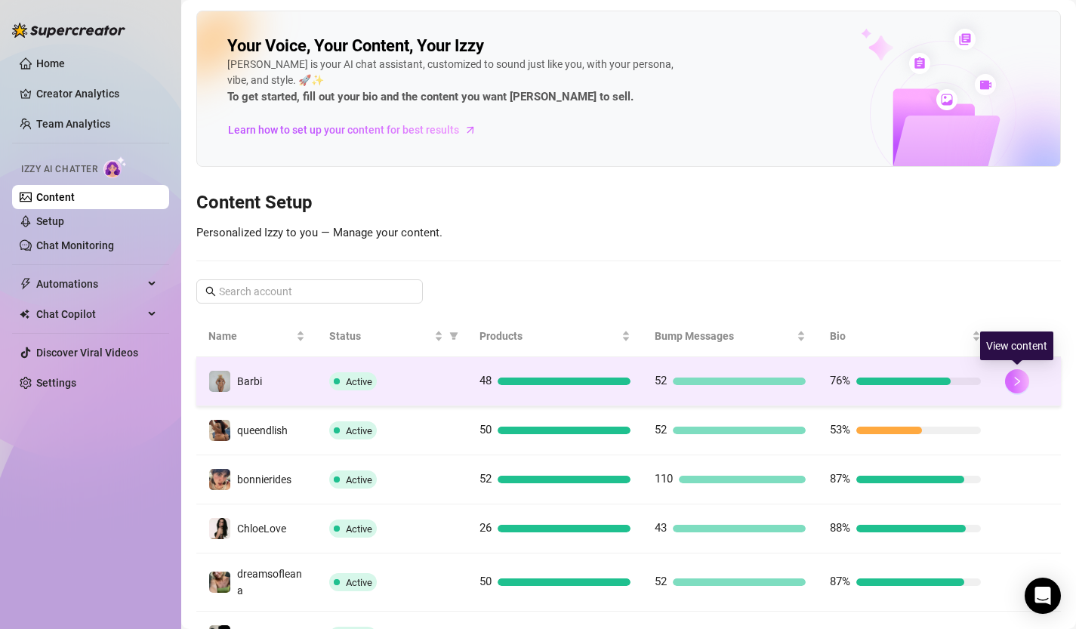
click at [1020, 384] on icon "right" at bounding box center [1017, 381] width 11 height 11
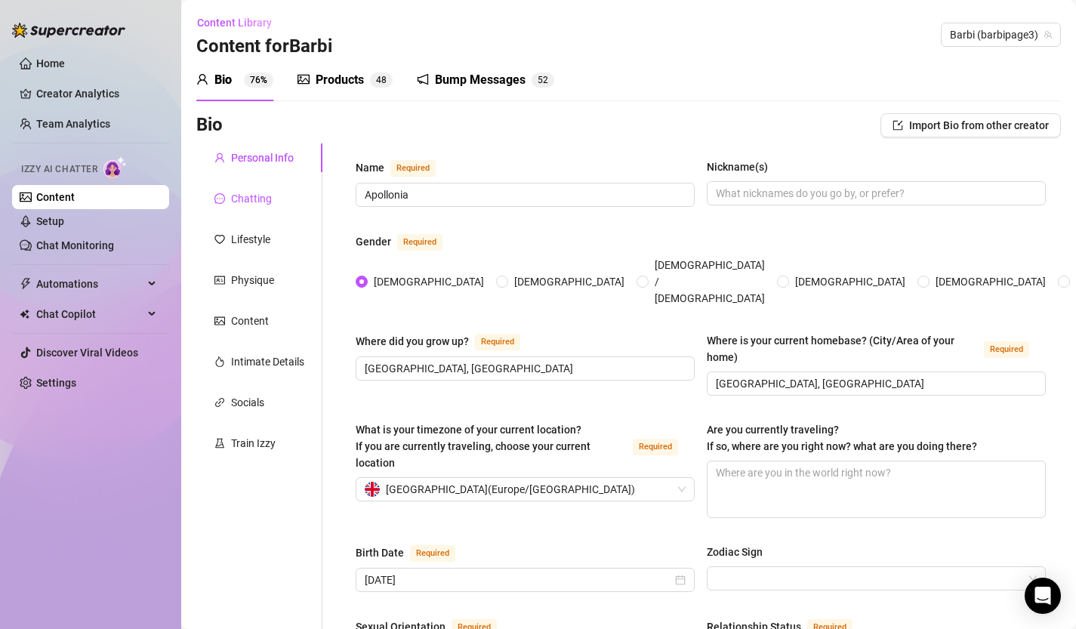
click at [252, 201] on div "Chatting" at bounding box center [251, 198] width 41 height 17
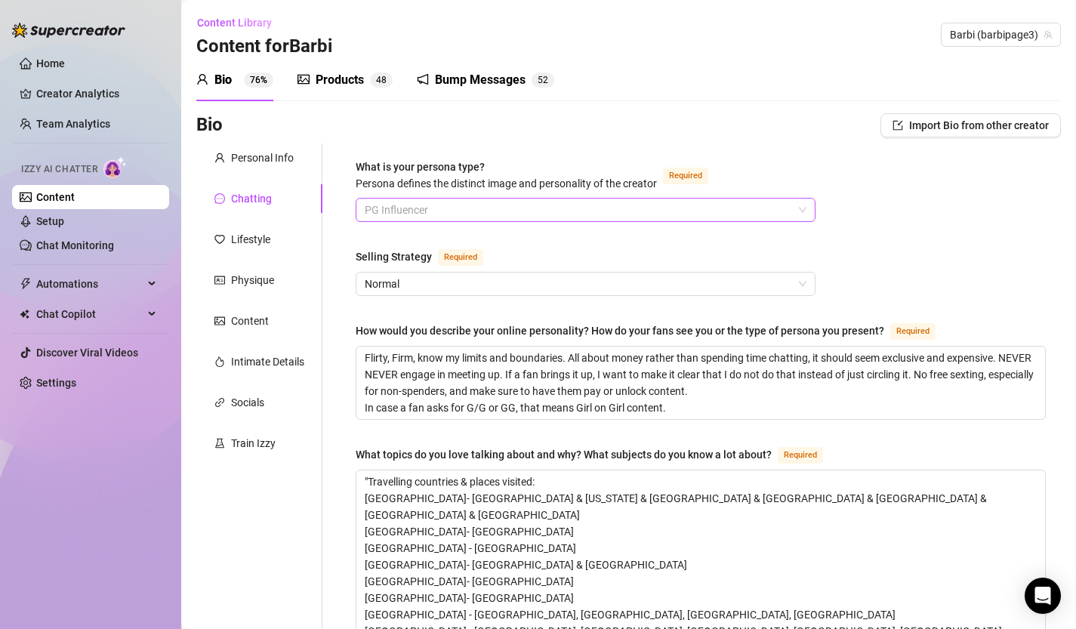
click at [630, 208] on span "PG Influencer" at bounding box center [586, 210] width 442 height 23
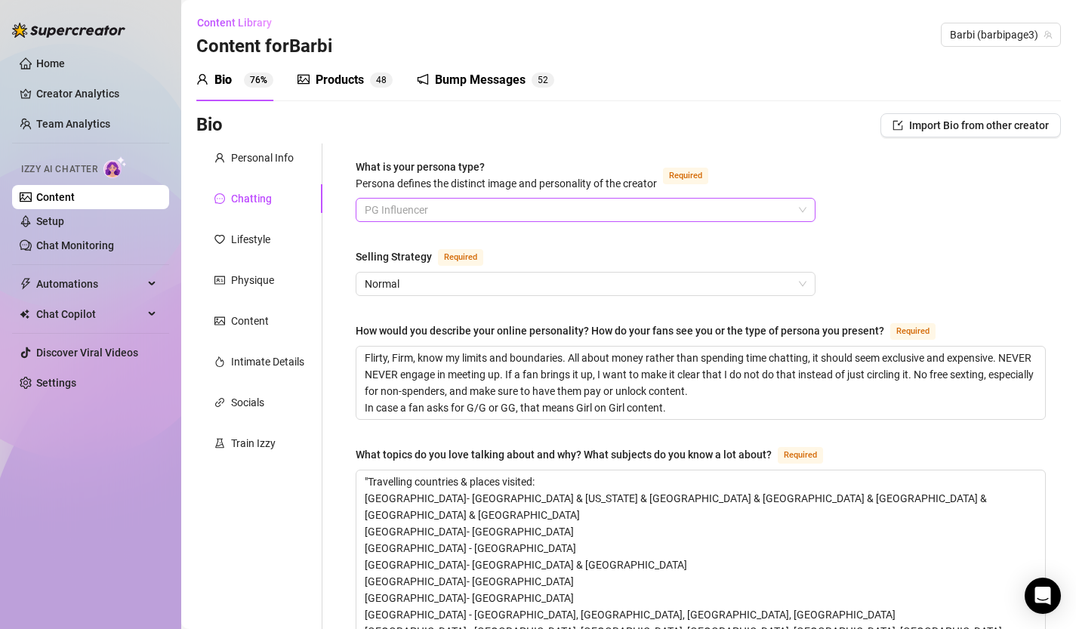
click at [651, 220] on span "PG Influencer" at bounding box center [586, 210] width 442 height 23
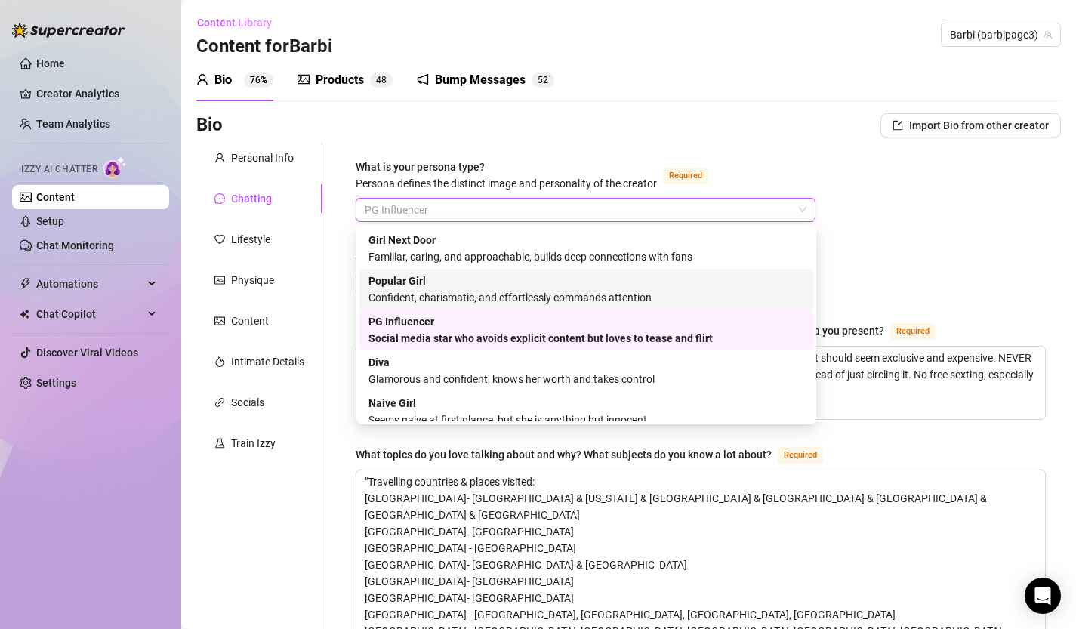
click at [840, 137] on div "Bio Import Bio from other creator" at bounding box center [628, 128] width 865 height 30
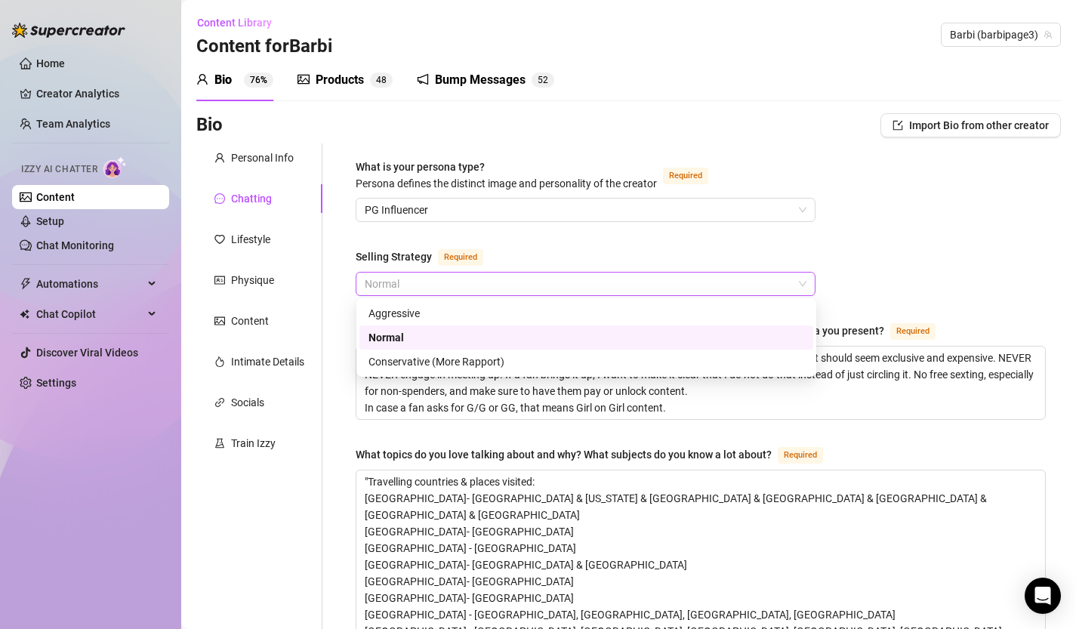
click at [797, 289] on span "Normal" at bounding box center [586, 284] width 442 height 23
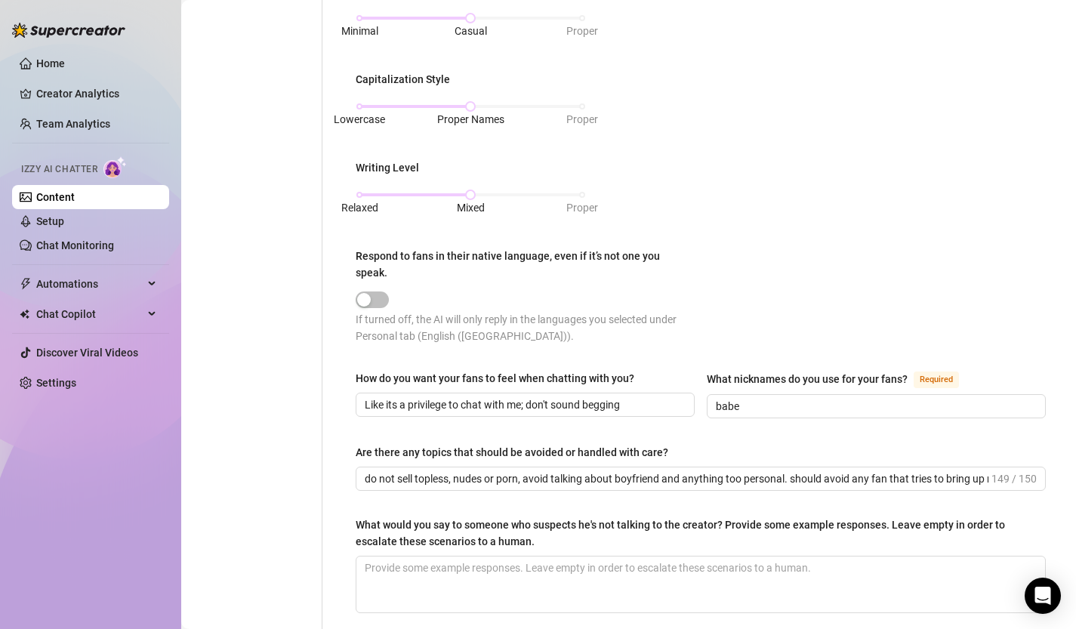
scroll to position [1033, 0]
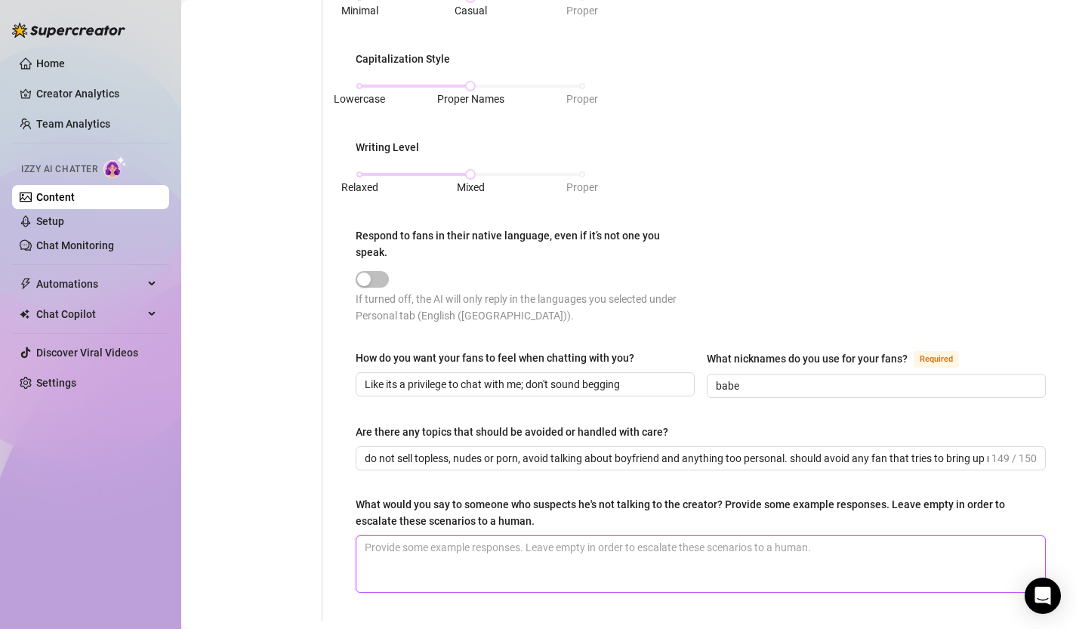
click at [525, 536] on textarea "What would you say to someone who suspects he's not talking to the creator? Pro…" at bounding box center [701, 564] width 689 height 56
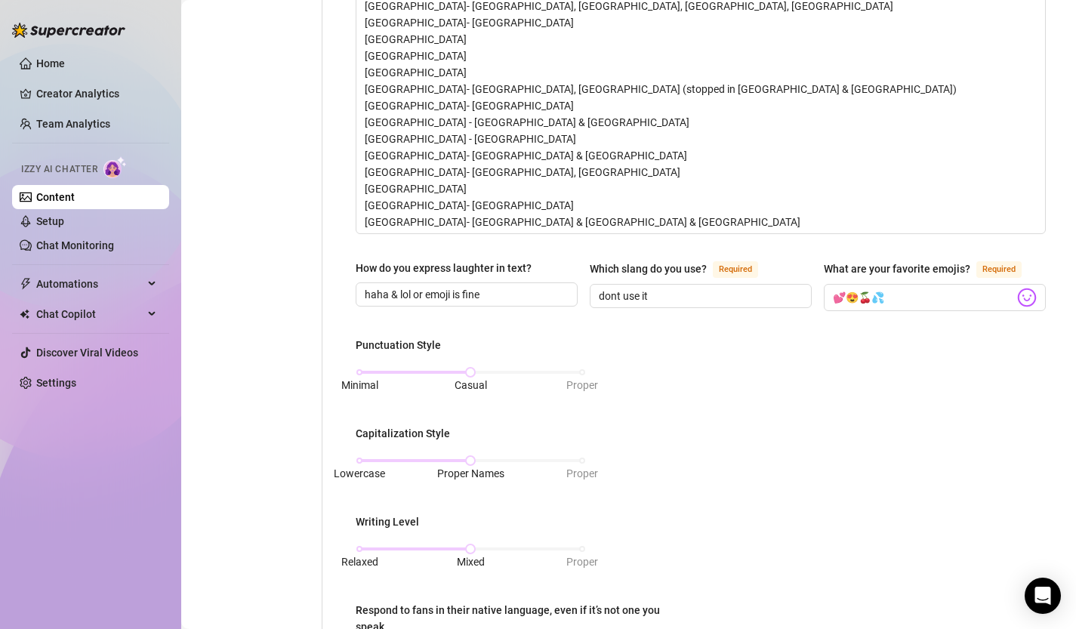
scroll to position [0, 0]
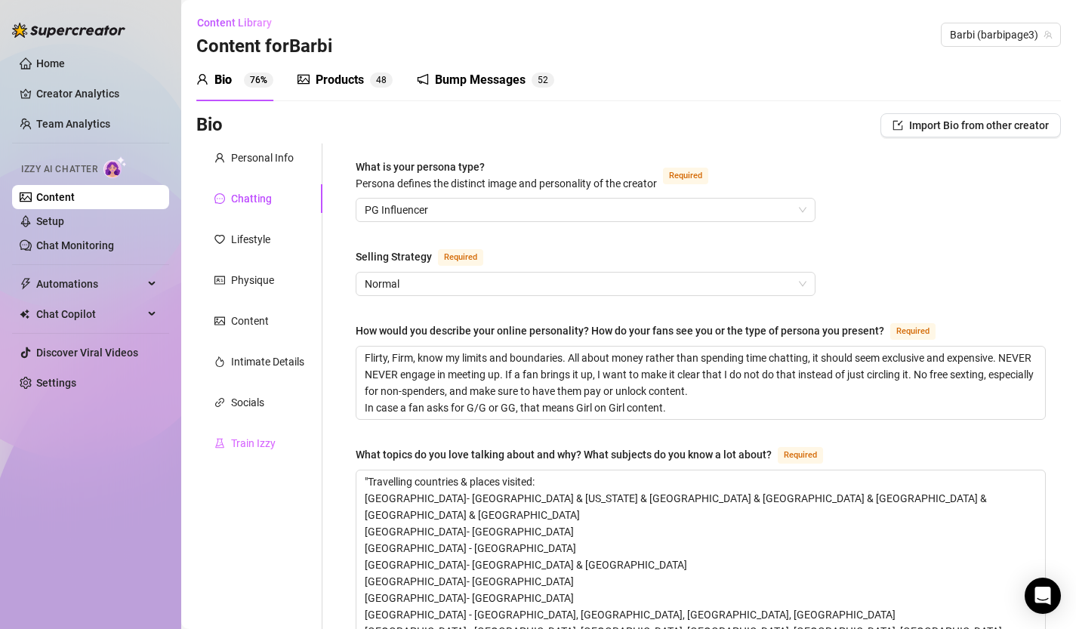
click at [245, 433] on div "Train Izzy" at bounding box center [259, 443] width 126 height 29
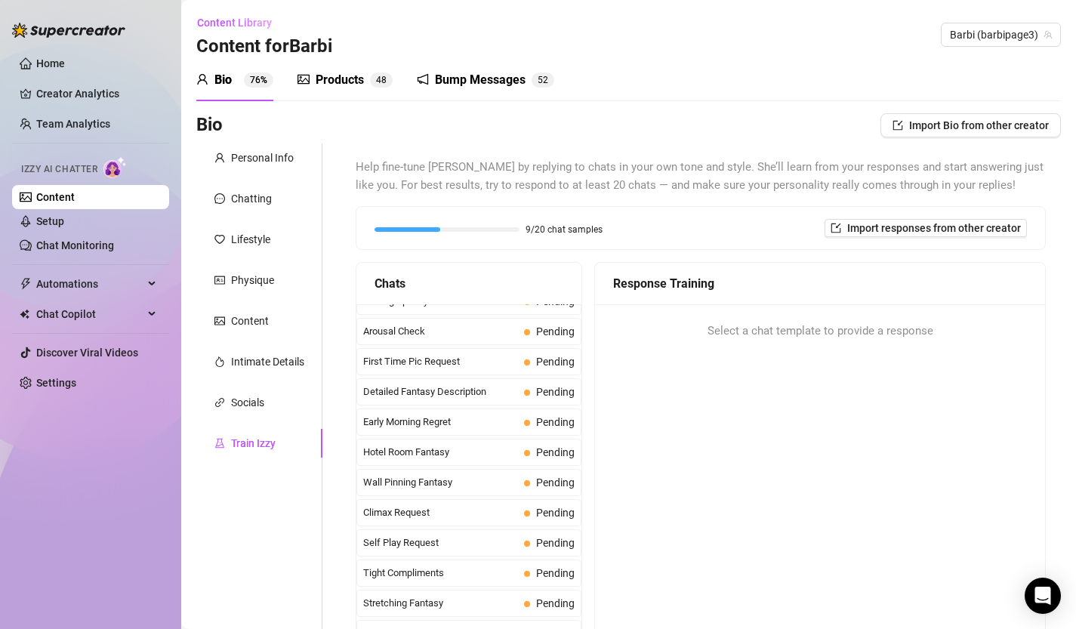
scroll to position [489, 0]
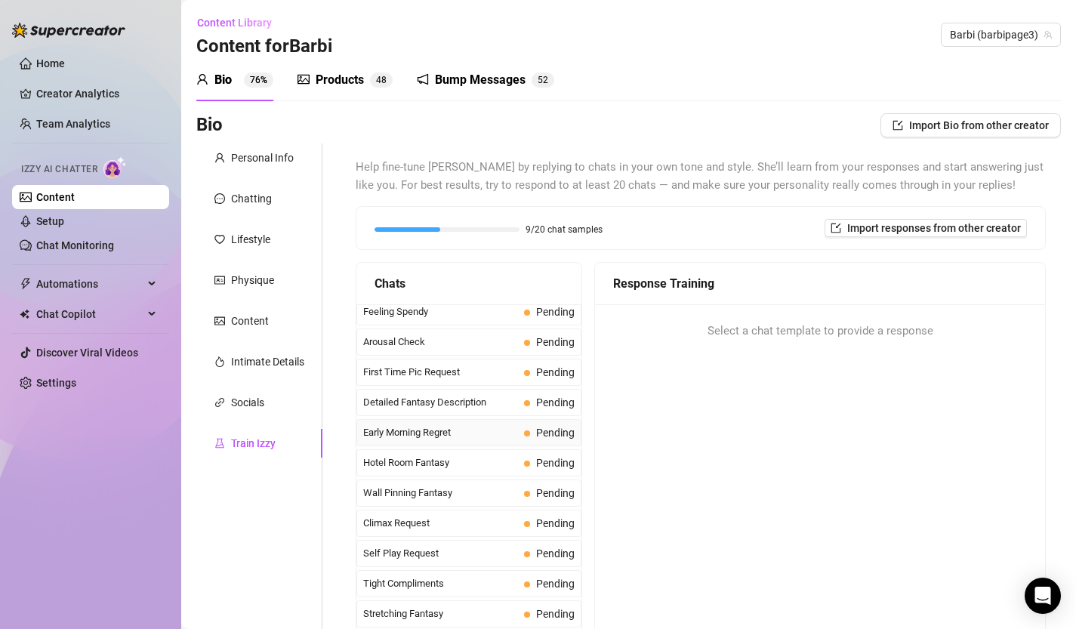
click at [498, 437] on span "Early Morning Regret" at bounding box center [440, 432] width 155 height 15
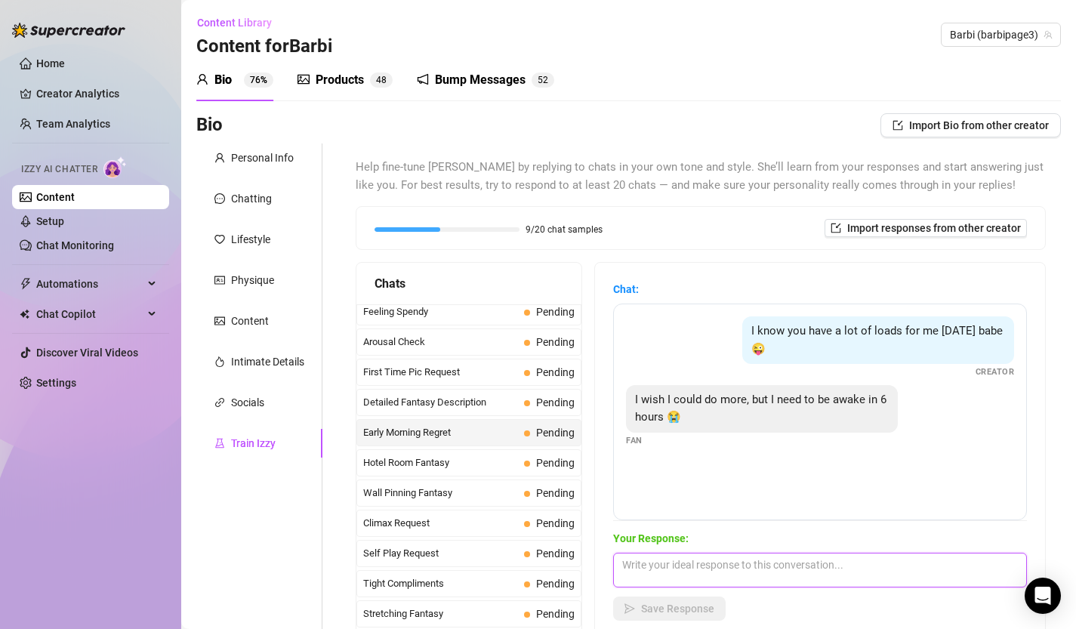
click at [700, 579] on textarea at bounding box center [820, 570] width 414 height 35
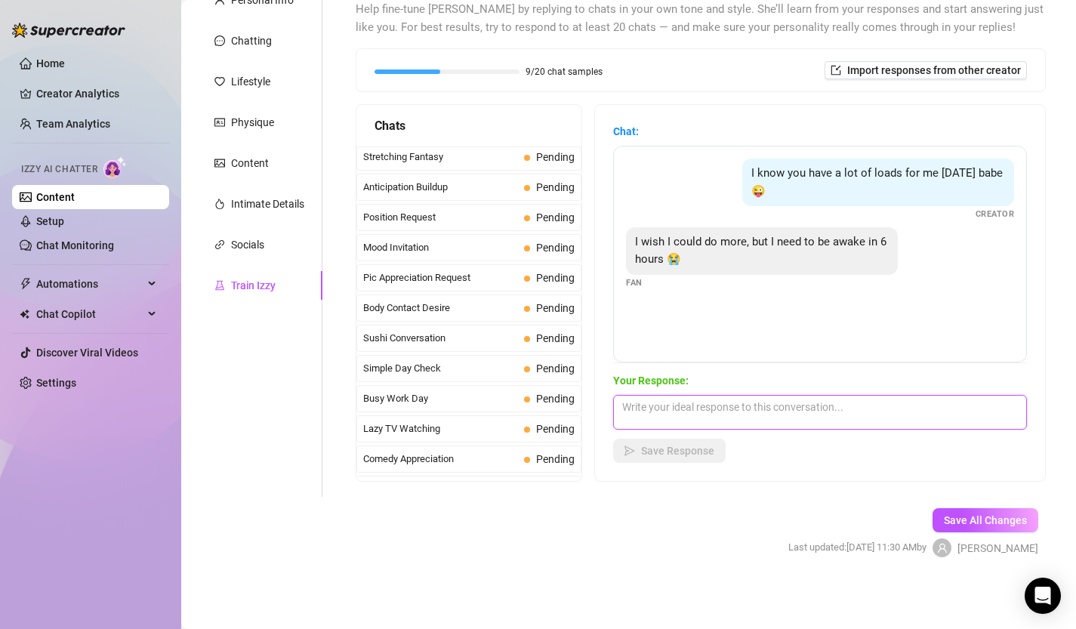
scroll to position [672, 0]
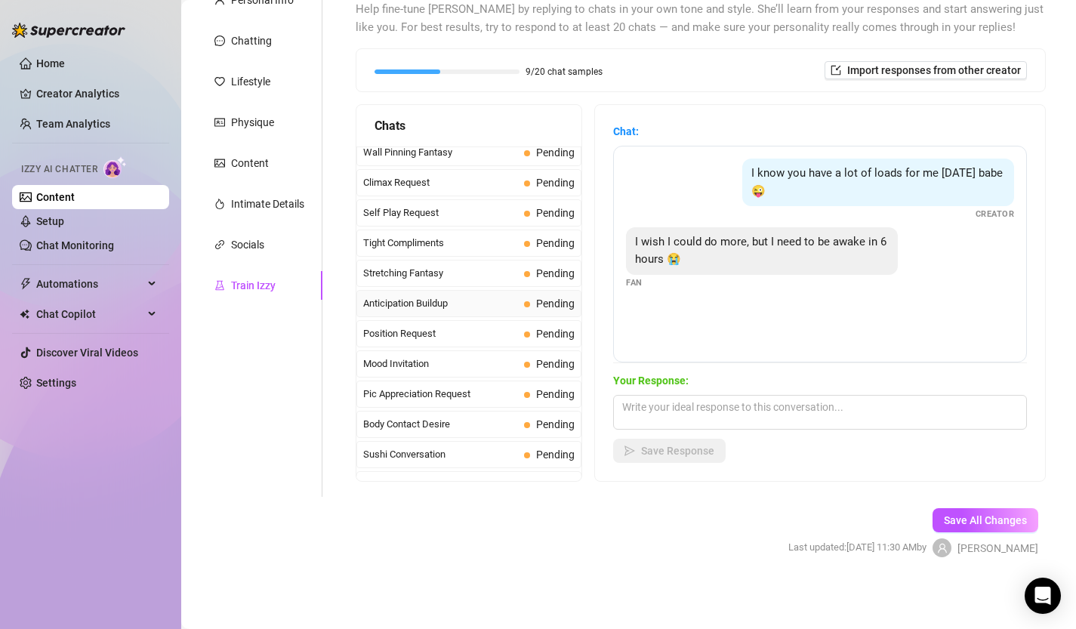
click at [449, 315] on div "Anticipation Buildup Pending" at bounding box center [469, 303] width 225 height 27
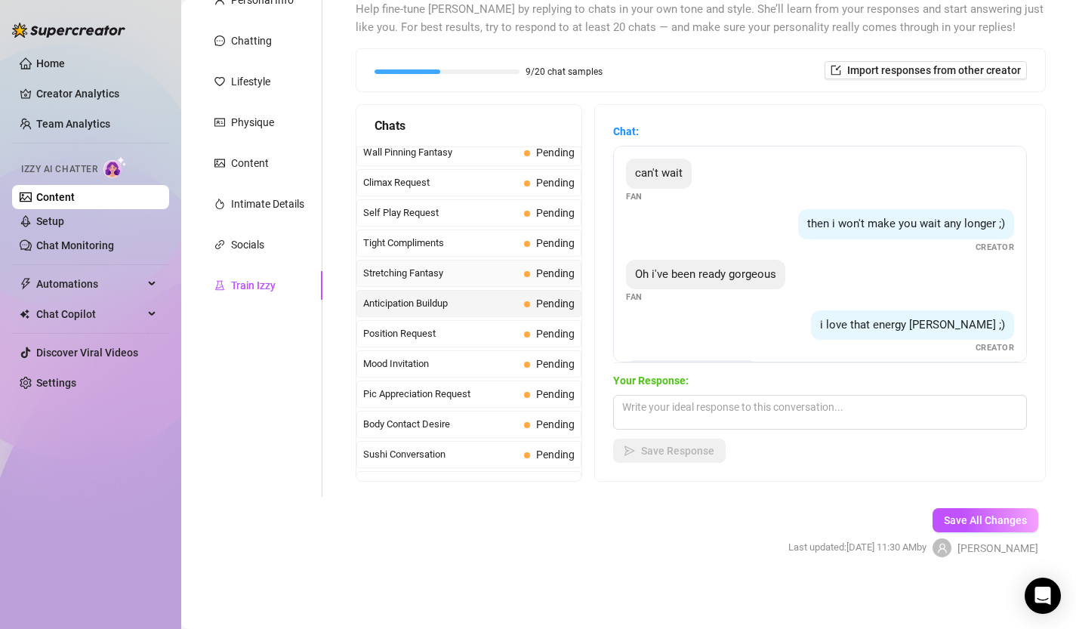
click at [455, 277] on span "Stretching Fantasy" at bounding box center [440, 273] width 155 height 15
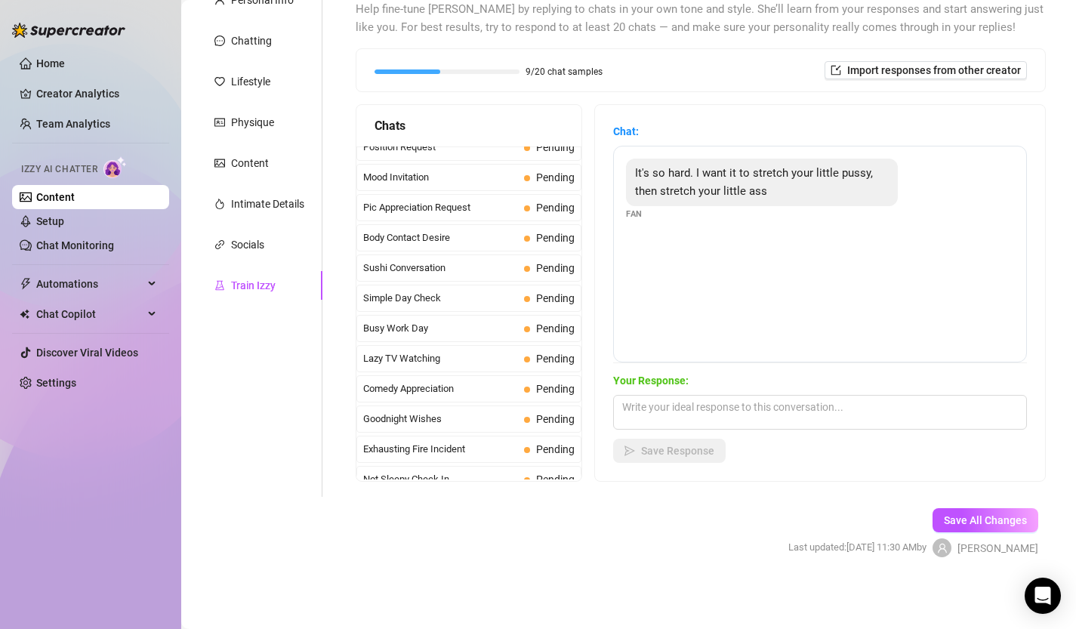
scroll to position [859, 0]
click at [455, 244] on span "Body Contact Desire" at bounding box center [440, 237] width 155 height 15
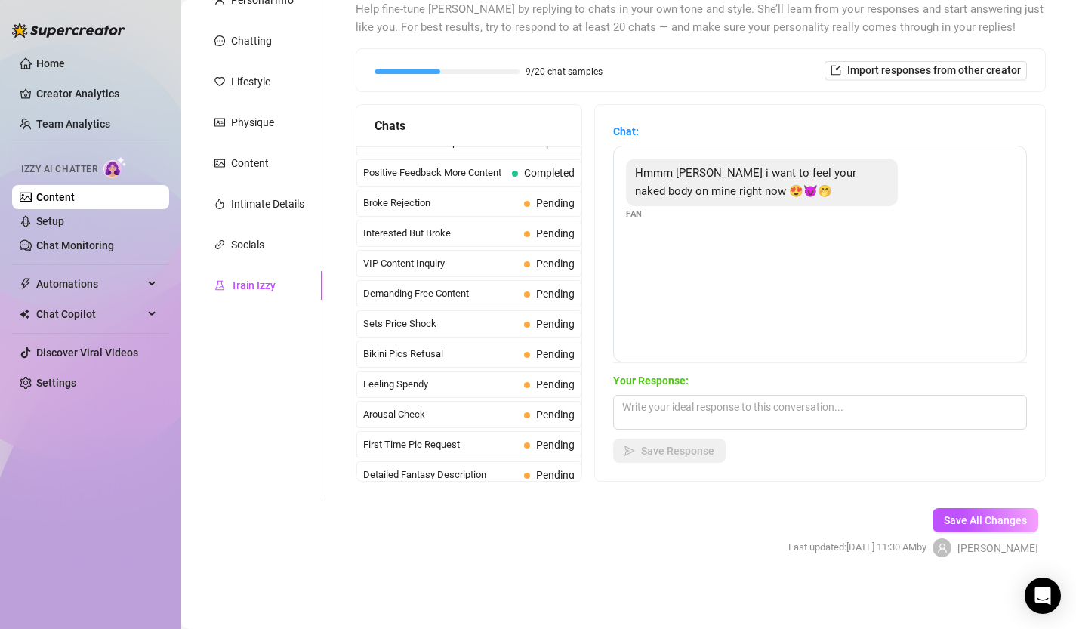
scroll to position [0, 0]
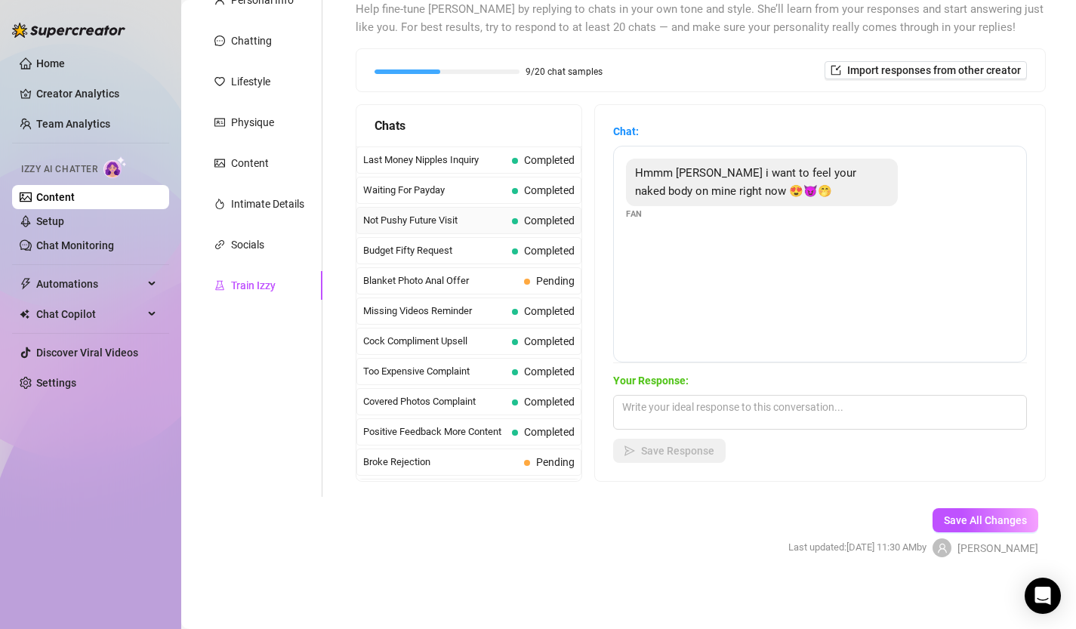
click at [452, 221] on span "Not Pushy Future Visit" at bounding box center [434, 220] width 143 height 15
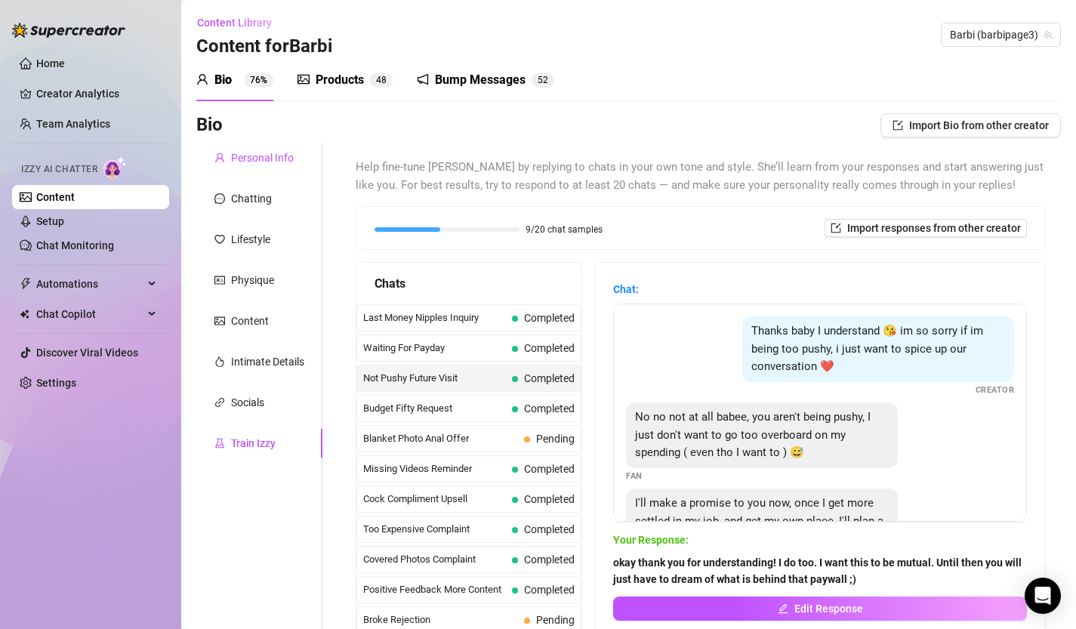
click at [273, 158] on div "Personal Info" at bounding box center [262, 158] width 63 height 17
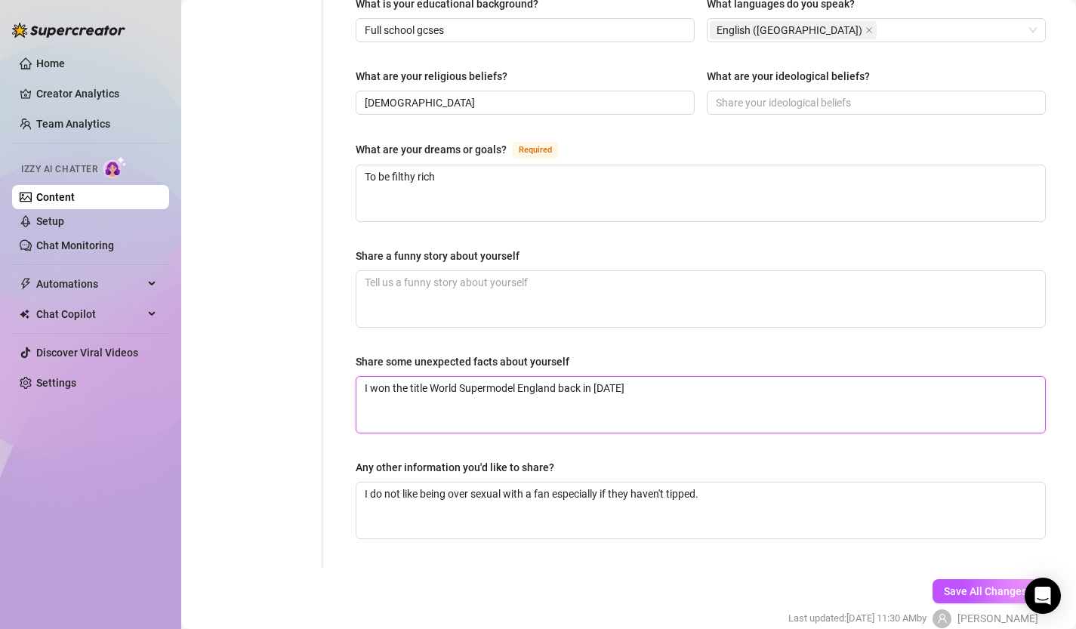
drag, startPoint x: 397, startPoint y: 366, endPoint x: 465, endPoint y: 366, distance: 67.2
click at [465, 377] on textarea "I won the title World Supermodel England back in [DATE]" at bounding box center [701, 405] width 689 height 56
click at [457, 377] on textarea "I won the title World Supermodel England back in [DATE]" at bounding box center [701, 405] width 689 height 56
drag, startPoint x: 365, startPoint y: 354, endPoint x: 630, endPoint y: 366, distance: 265.4
click at [630, 377] on textarea "I won the title World Supermodel England back in [DATE]" at bounding box center [701, 405] width 689 height 56
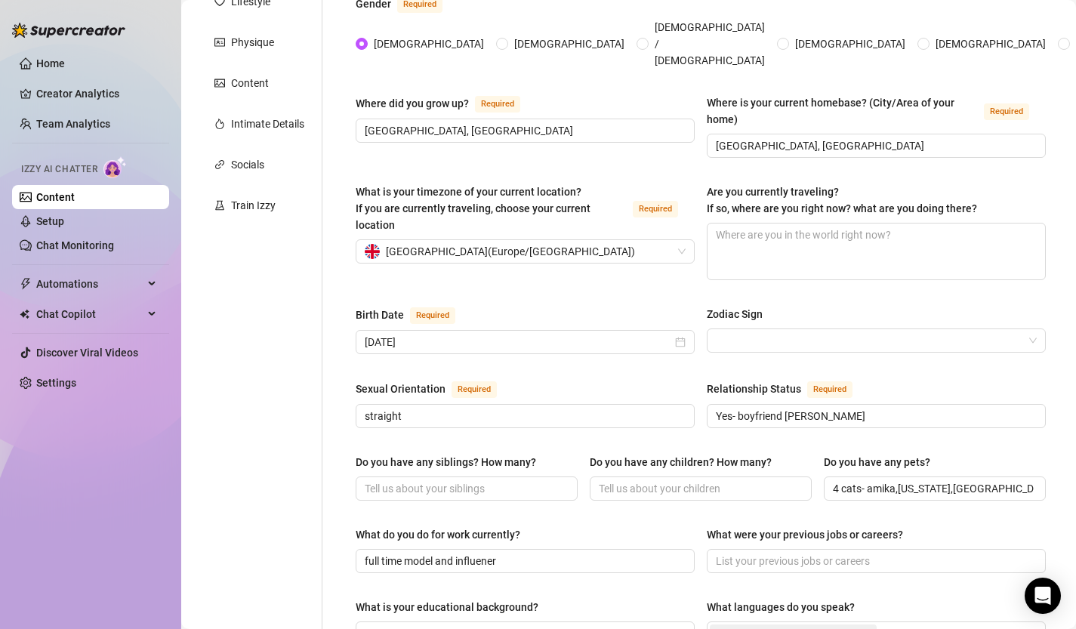
scroll to position [85, 0]
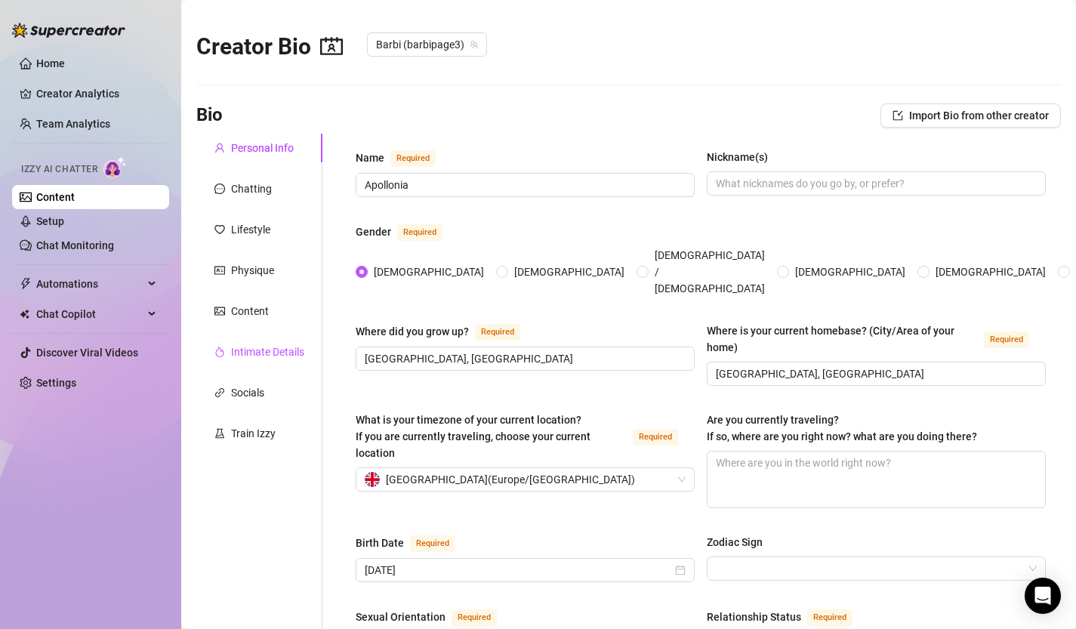
click at [245, 344] on div "Intimate Details" at bounding box center [267, 352] width 73 height 17
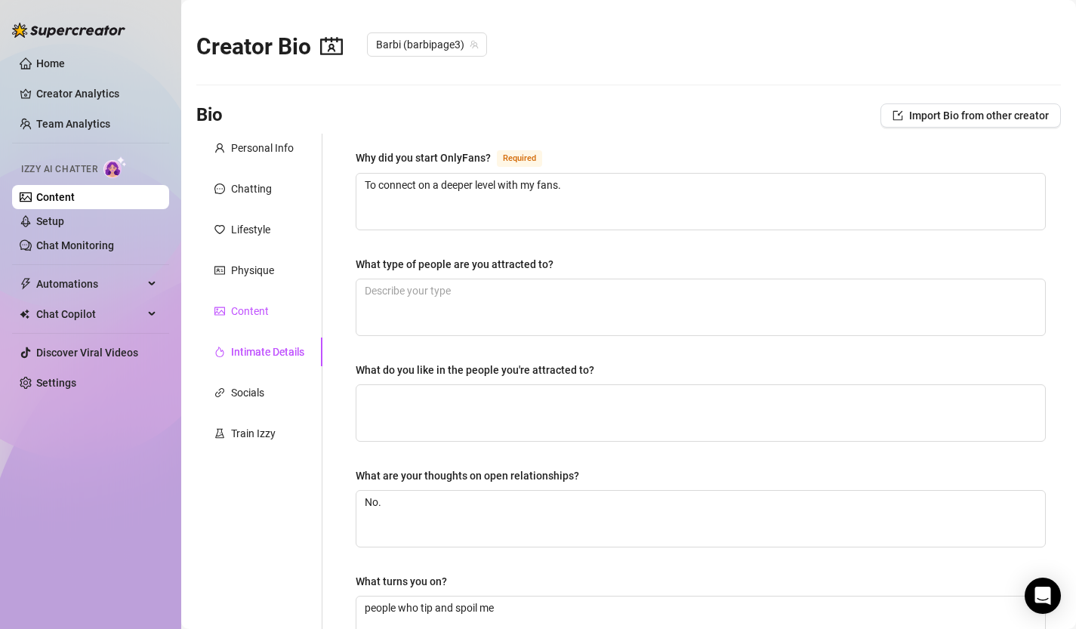
click at [237, 304] on div "Content" at bounding box center [250, 311] width 38 height 17
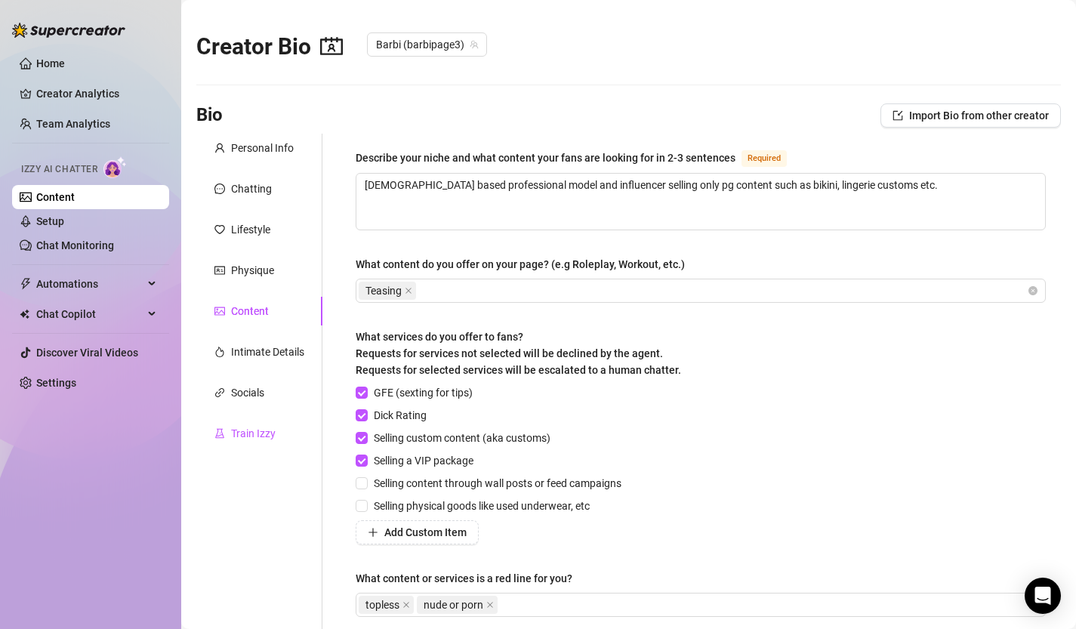
click at [261, 430] on div "Train Izzy" at bounding box center [253, 433] width 45 height 17
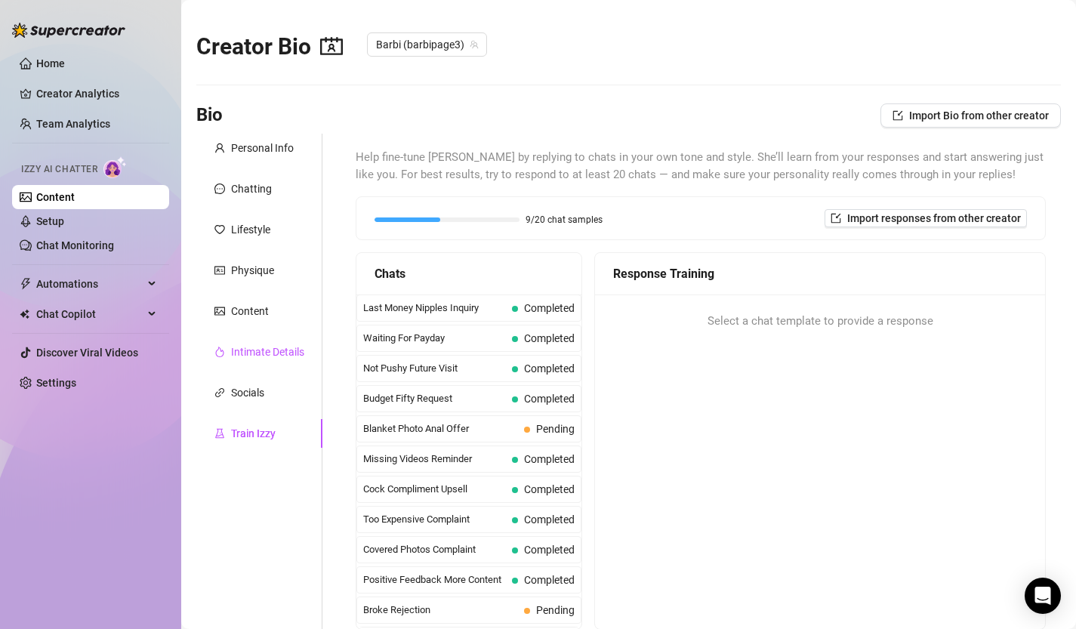
click at [270, 350] on div "Intimate Details" at bounding box center [267, 352] width 73 height 17
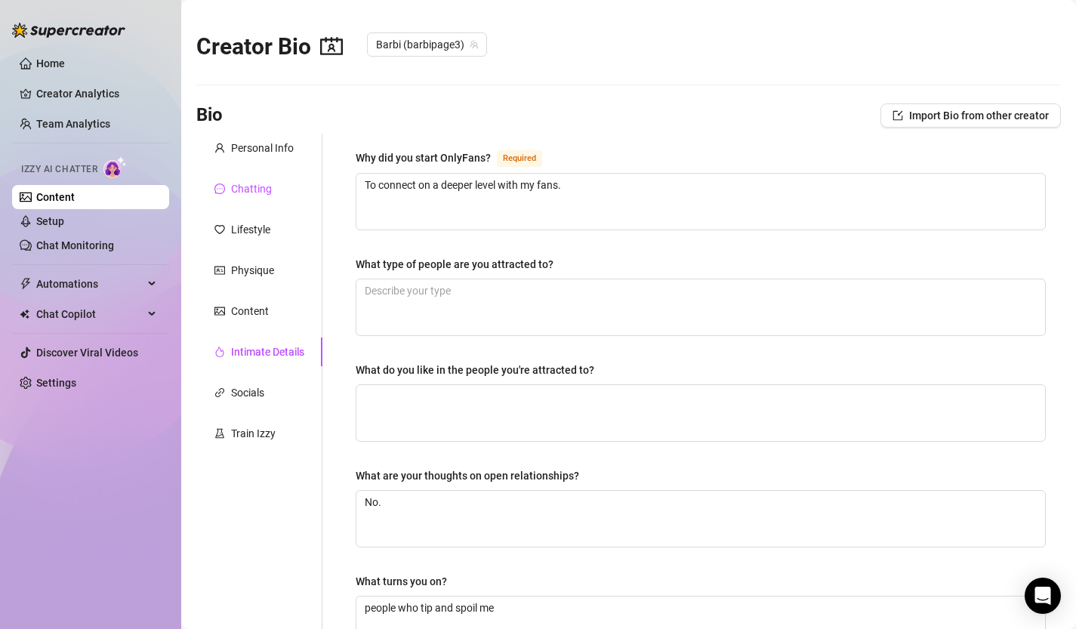
click at [255, 183] on div "Chatting" at bounding box center [251, 189] width 41 height 17
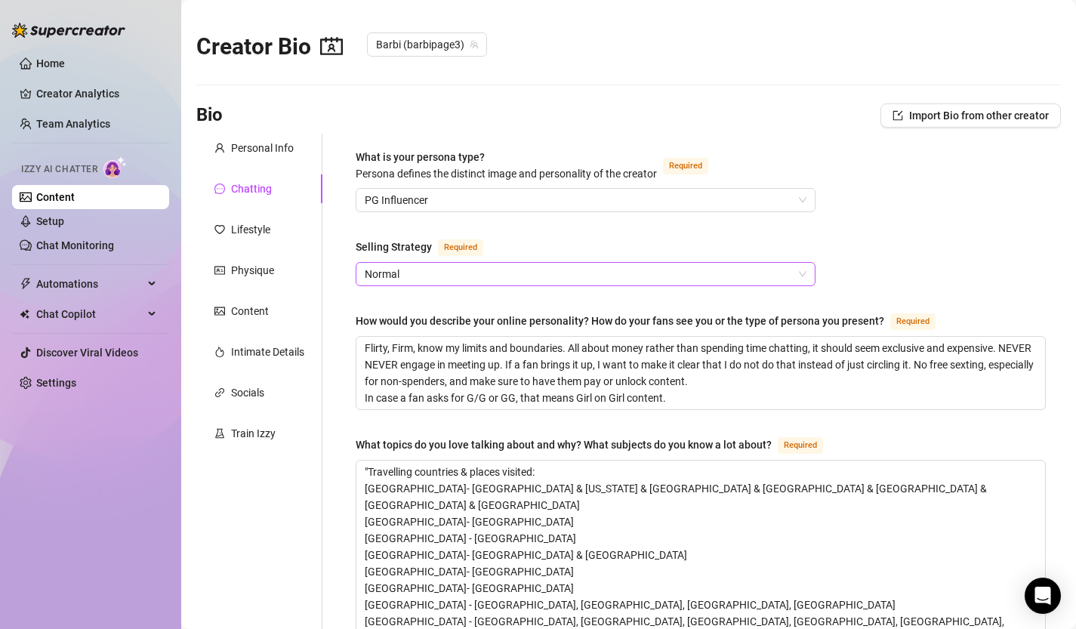
click at [422, 280] on span "Normal" at bounding box center [586, 274] width 442 height 23
click at [63, 218] on link "Setup" at bounding box center [50, 221] width 28 height 12
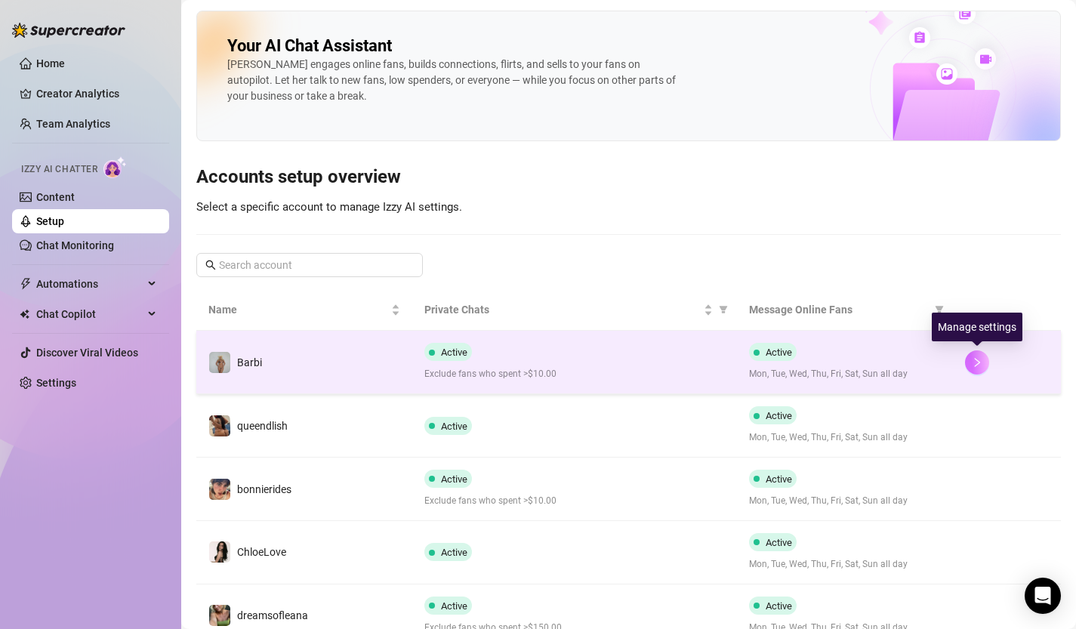
click at [978, 364] on icon "right" at bounding box center [977, 362] width 11 height 11
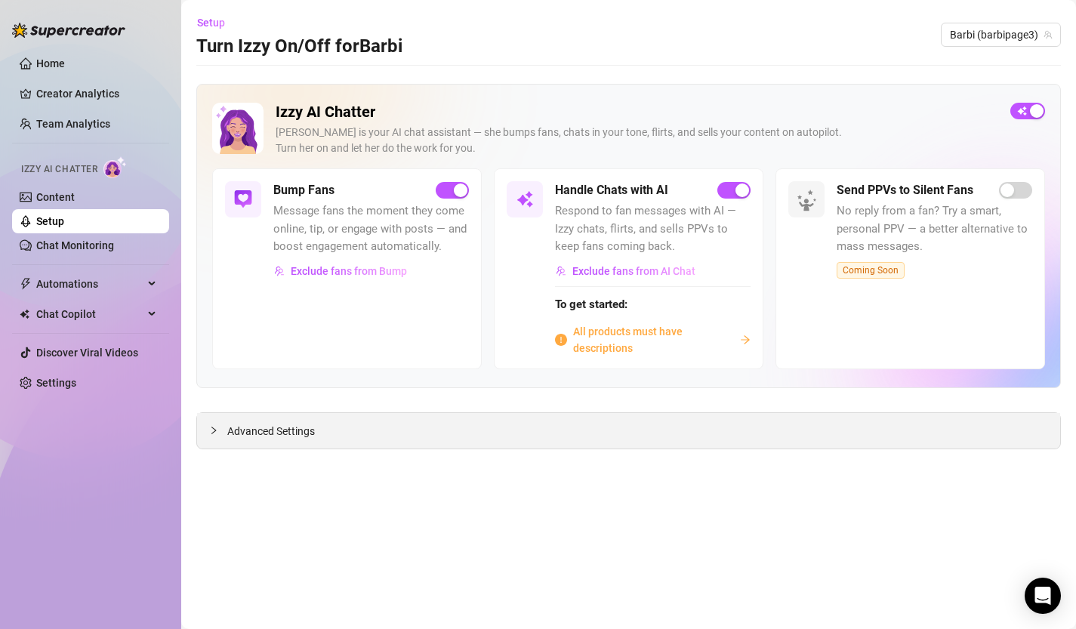
click at [277, 432] on span "Advanced Settings" at bounding box center [271, 431] width 88 height 17
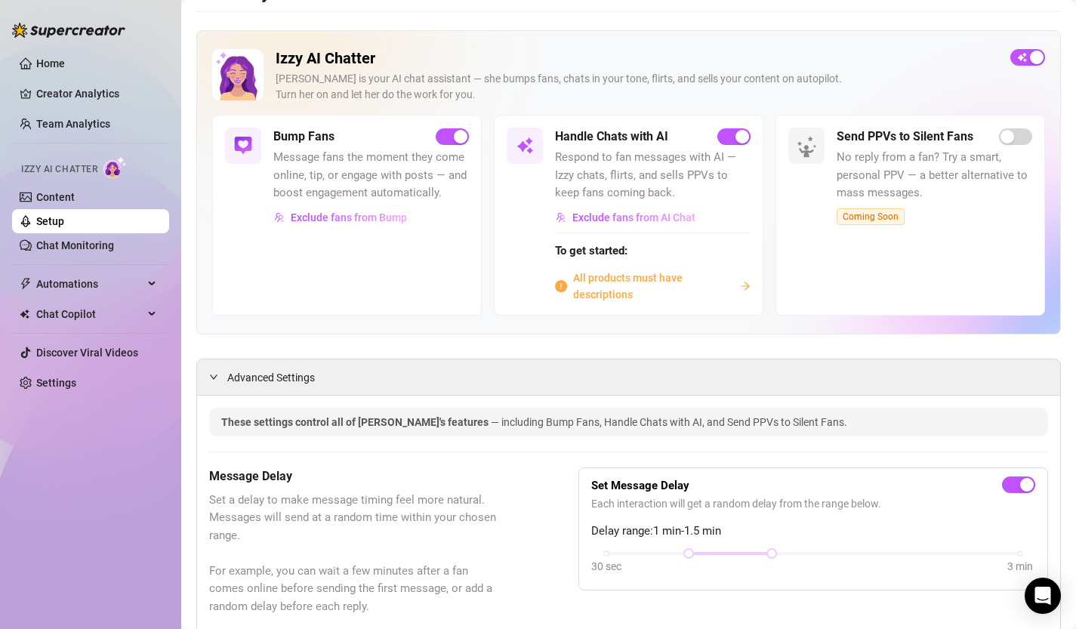
scroll to position [59, 0]
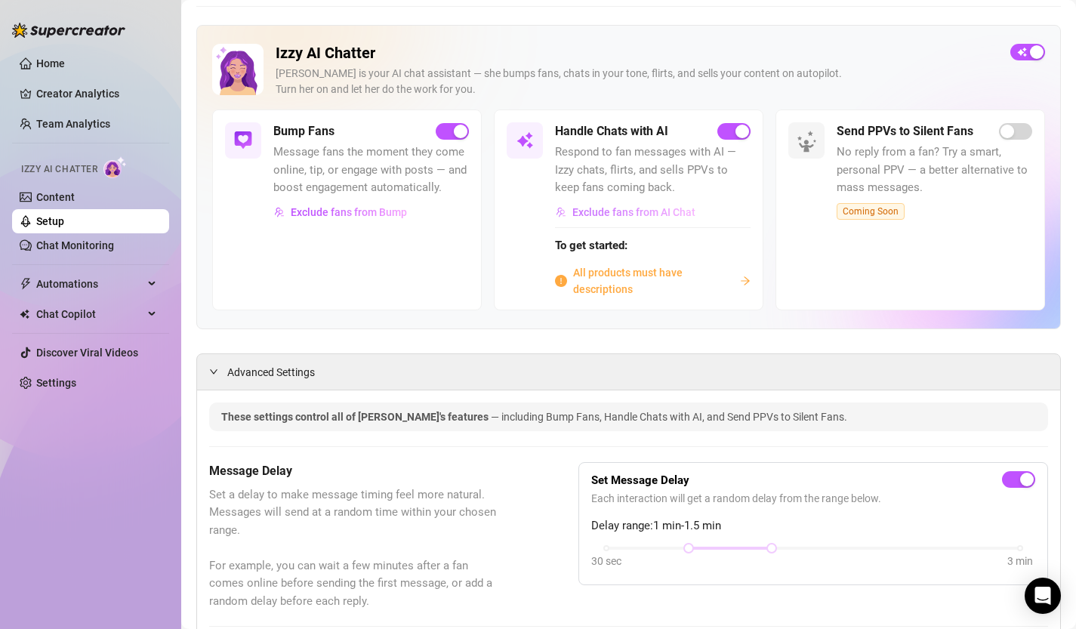
click at [653, 218] on span "Exclude fans from AI Chat" at bounding box center [634, 212] width 123 height 12
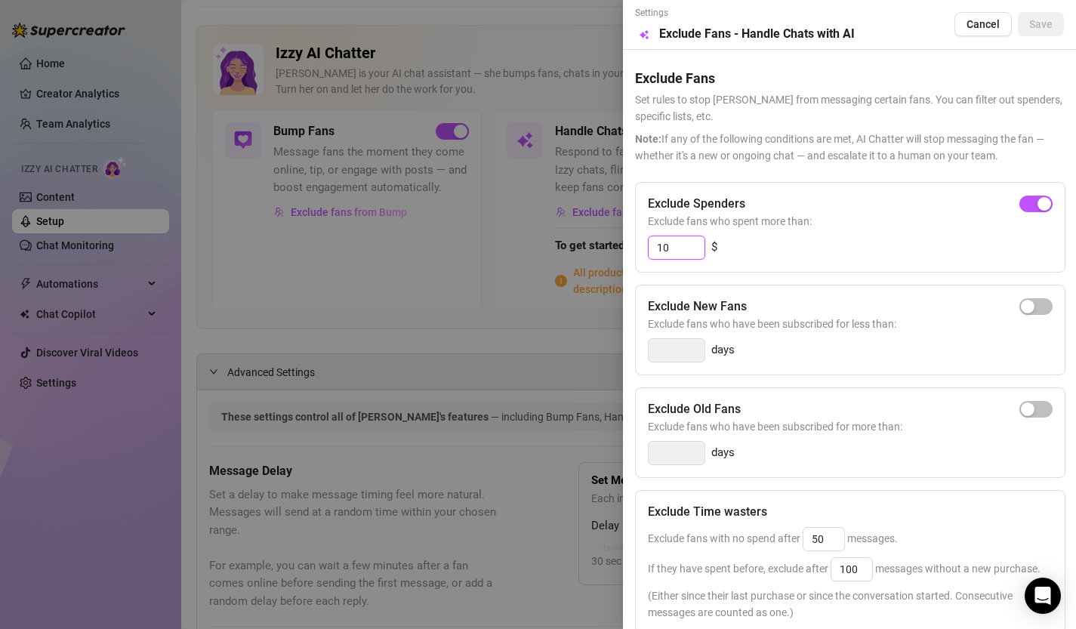
click at [678, 245] on input "10" at bounding box center [677, 247] width 56 height 23
type input "1"
click at [1037, 201] on span "button" at bounding box center [1036, 204] width 33 height 17
click at [665, 246] on input "300" at bounding box center [677, 247] width 56 height 23
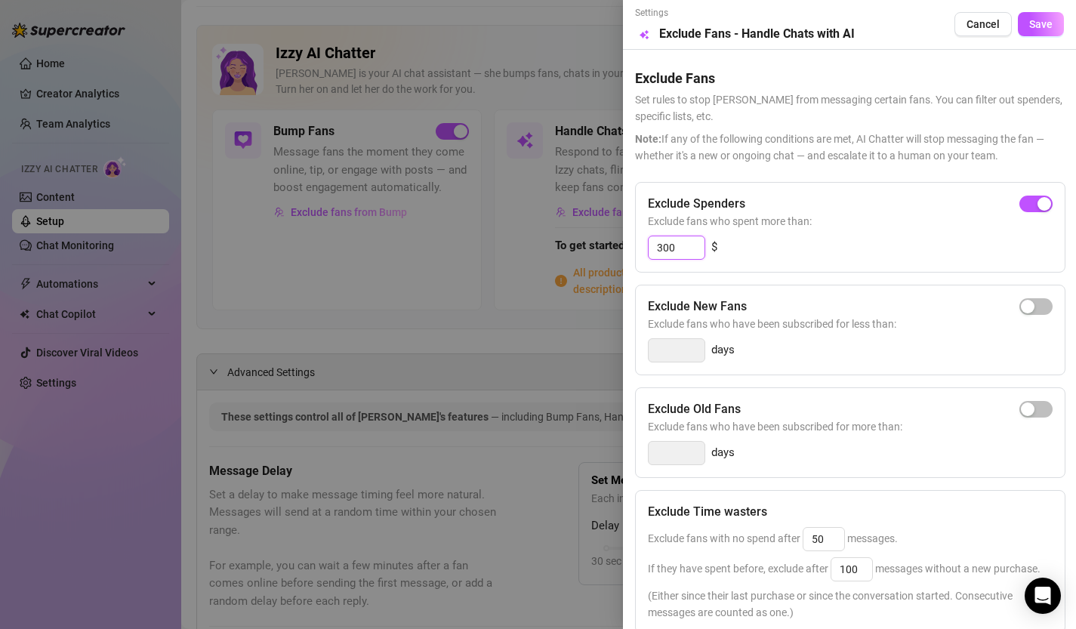
click at [665, 246] on input "300" at bounding box center [677, 247] width 56 height 23
type input "50"
click at [838, 265] on div "Exclude Spenders Exclude fans who spent more than: 50 $" at bounding box center [850, 227] width 431 height 91
click at [1046, 25] on span "Save" at bounding box center [1041, 24] width 23 height 12
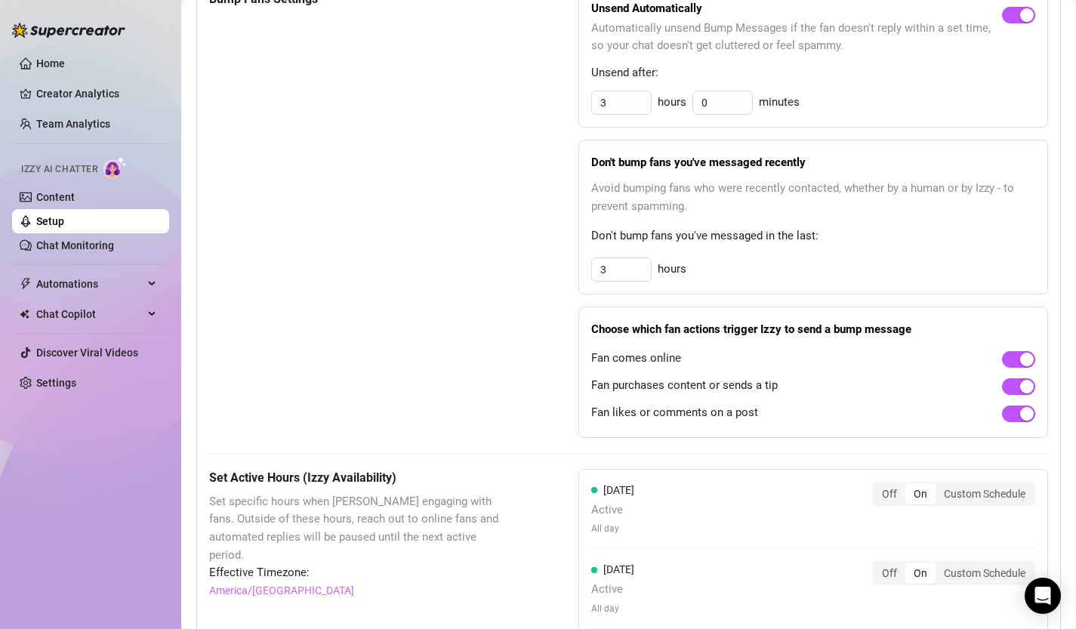
scroll to position [0, 0]
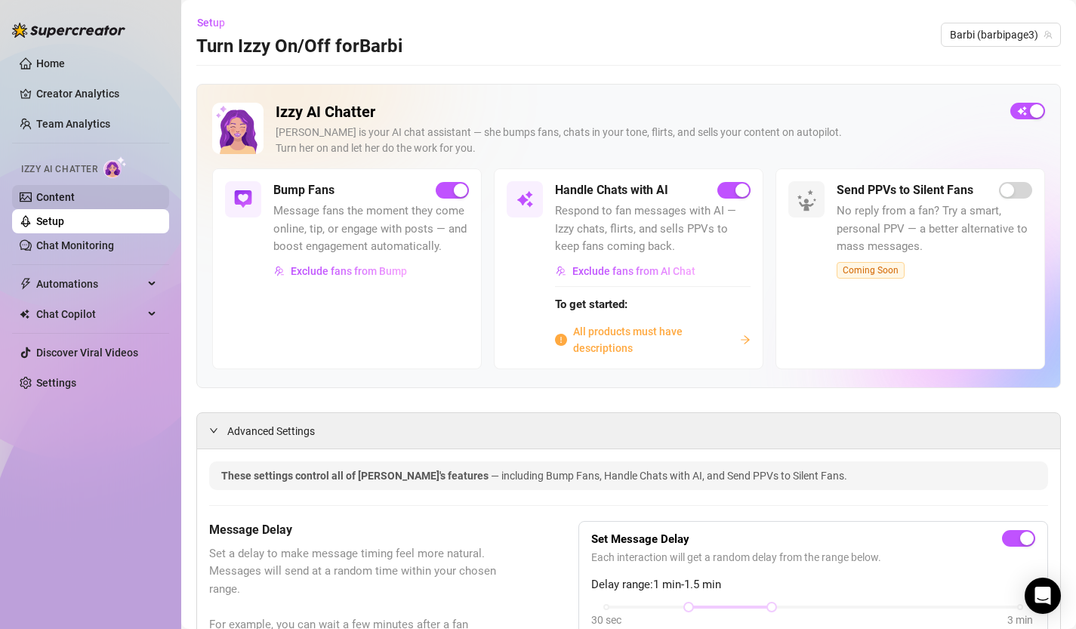
click at [39, 193] on link "Content" at bounding box center [55, 197] width 39 height 12
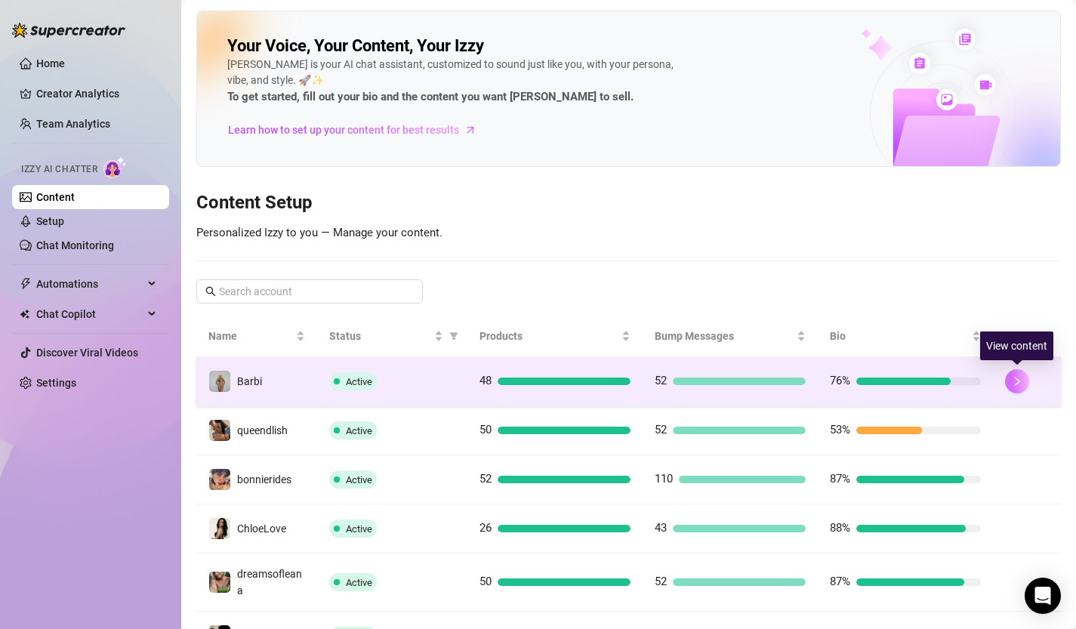
click at [1019, 381] on icon "right" at bounding box center [1017, 381] width 5 height 9
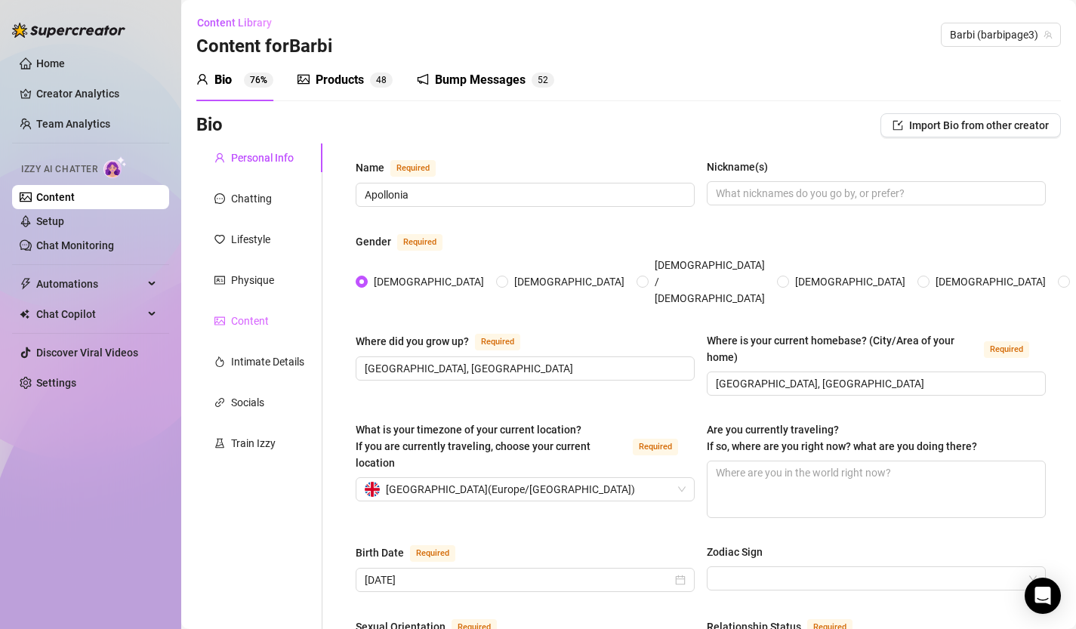
click at [233, 332] on div "Content" at bounding box center [259, 321] width 126 height 29
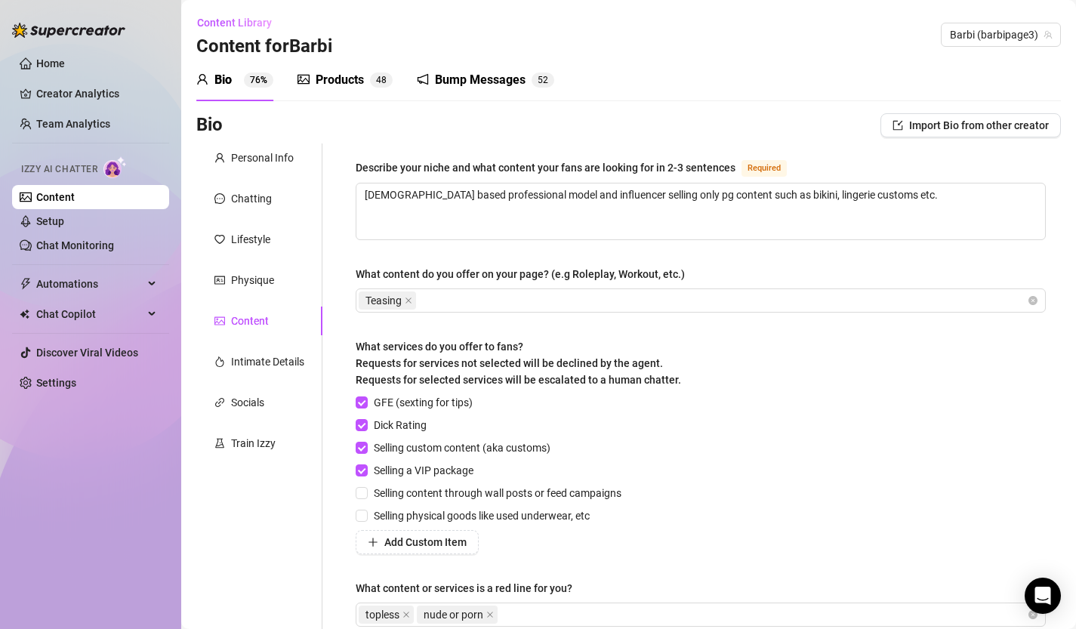
click at [241, 304] on div "Personal Info Chatting Lifestyle Physique Content Intimate Details Socials Trai…" at bounding box center [259, 400] width 126 height 512
click at [249, 289] on div "Physique" at bounding box center [259, 280] width 126 height 29
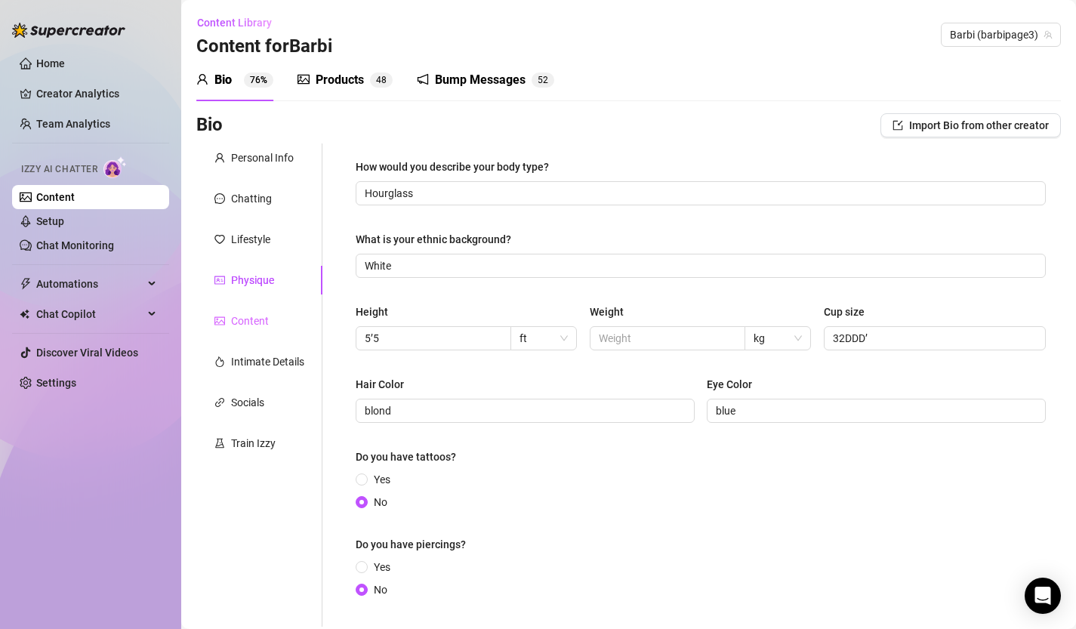
click at [249, 332] on div "Content" at bounding box center [259, 321] width 126 height 29
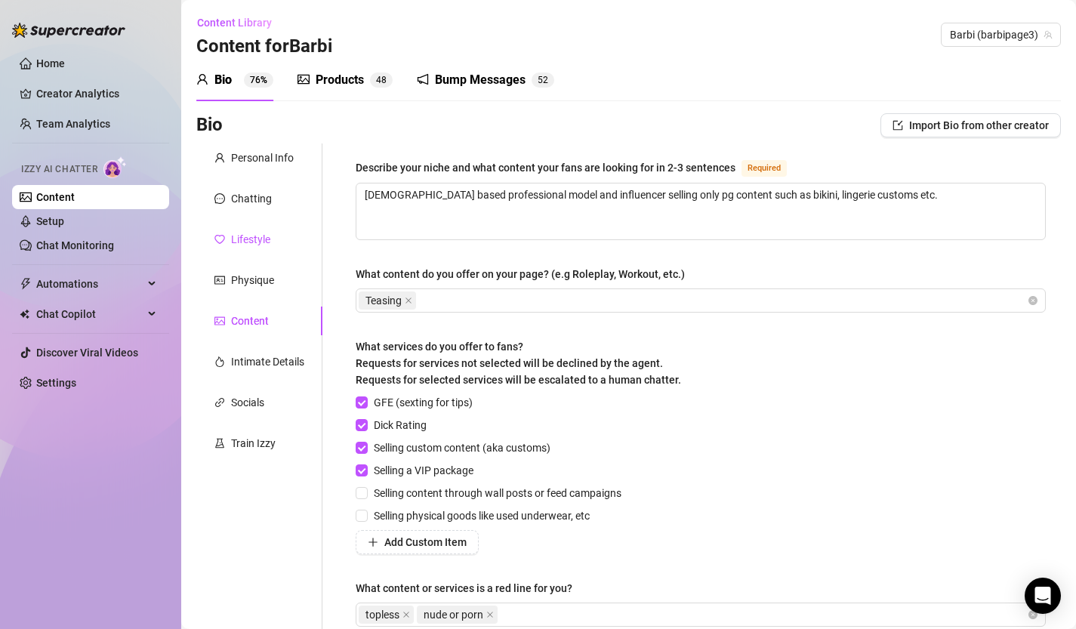
click at [237, 243] on div "Lifestyle" at bounding box center [250, 239] width 39 height 17
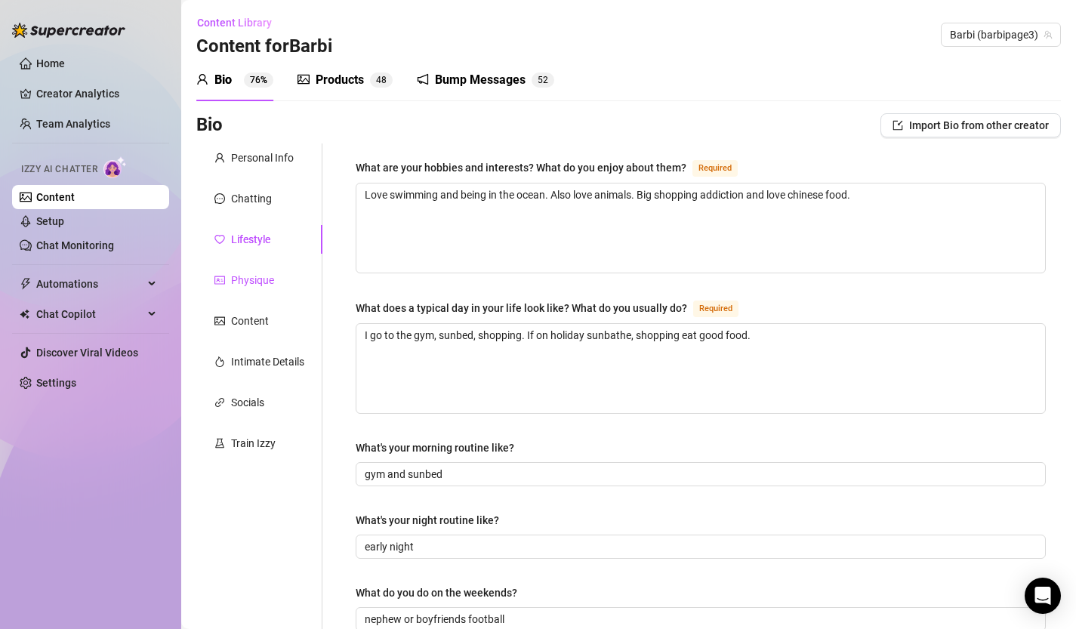
click at [240, 276] on div "Physique" at bounding box center [252, 280] width 43 height 17
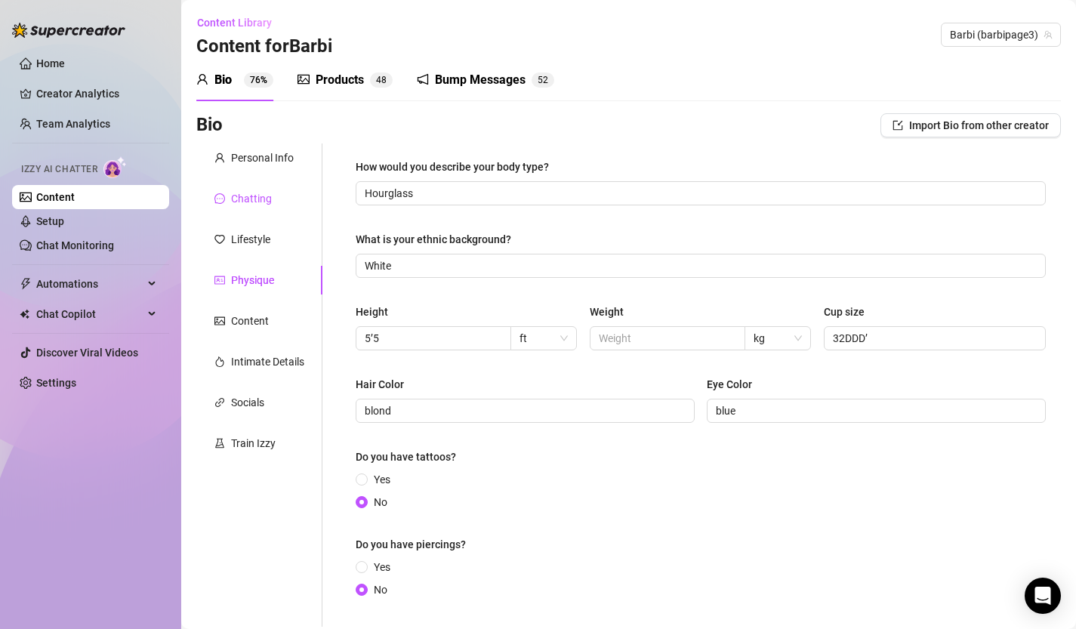
click at [255, 200] on div "Chatting" at bounding box center [251, 198] width 41 height 17
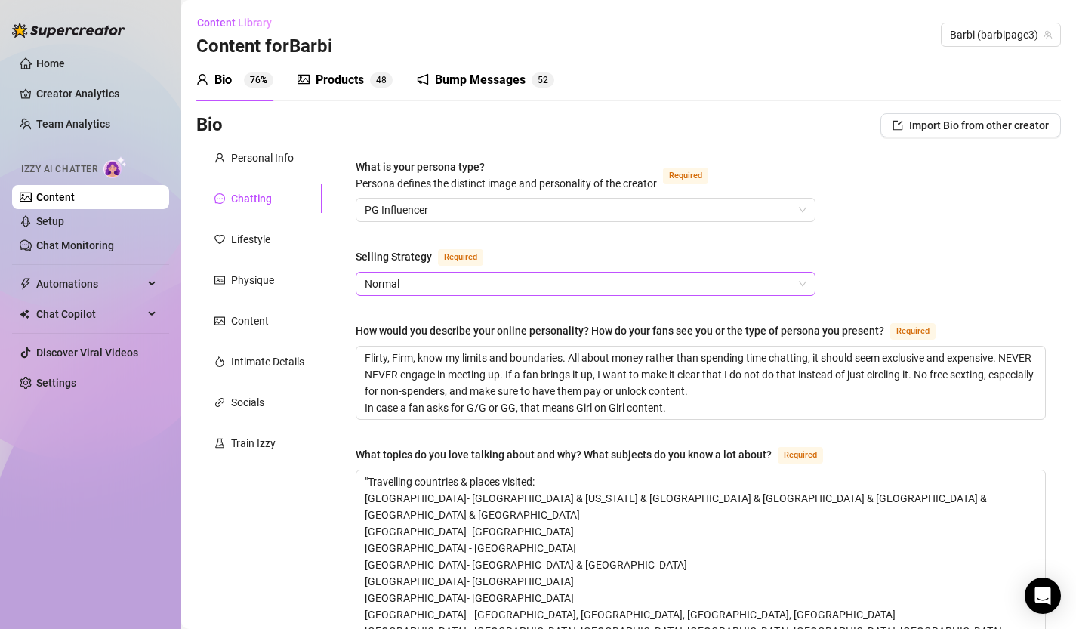
click at [479, 273] on span "Normal" at bounding box center [586, 284] width 442 height 23
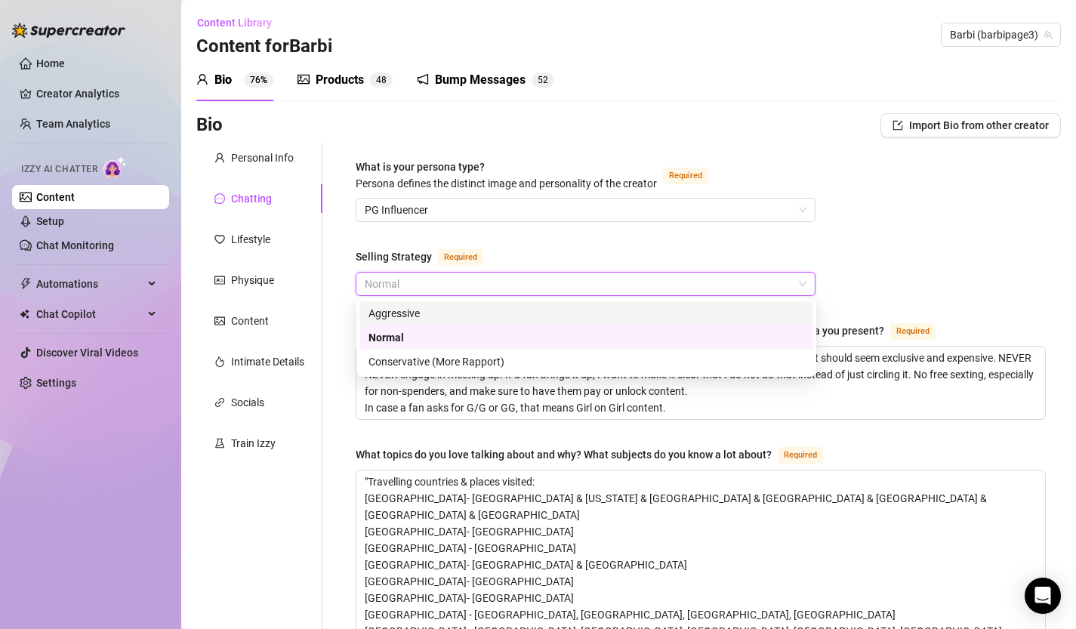
click at [477, 318] on div "Aggressive" at bounding box center [587, 313] width 436 height 17
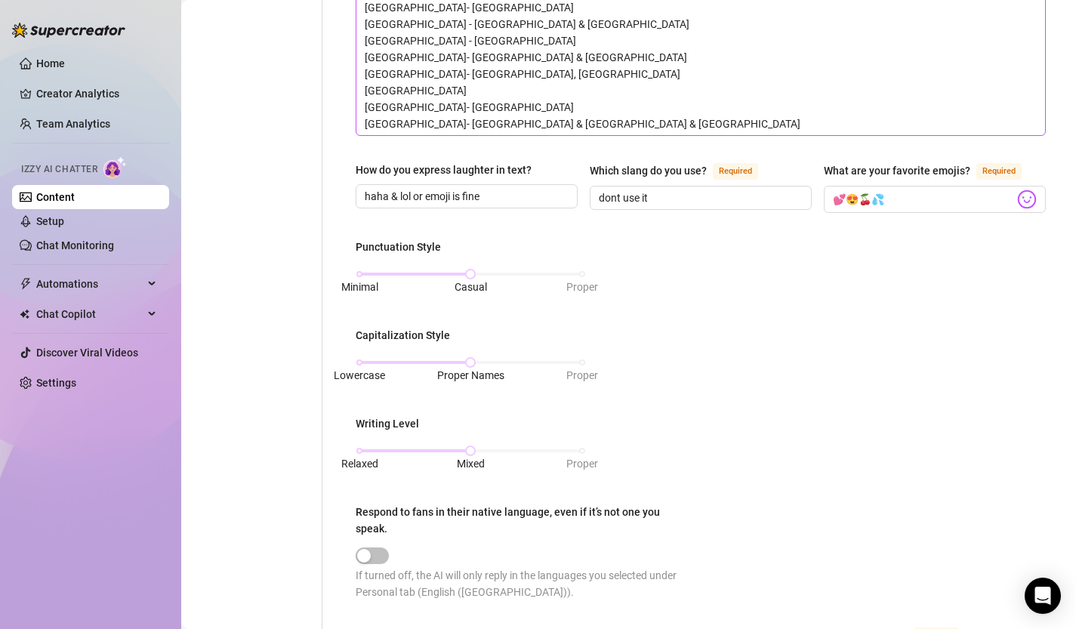
scroll to position [1138, 0]
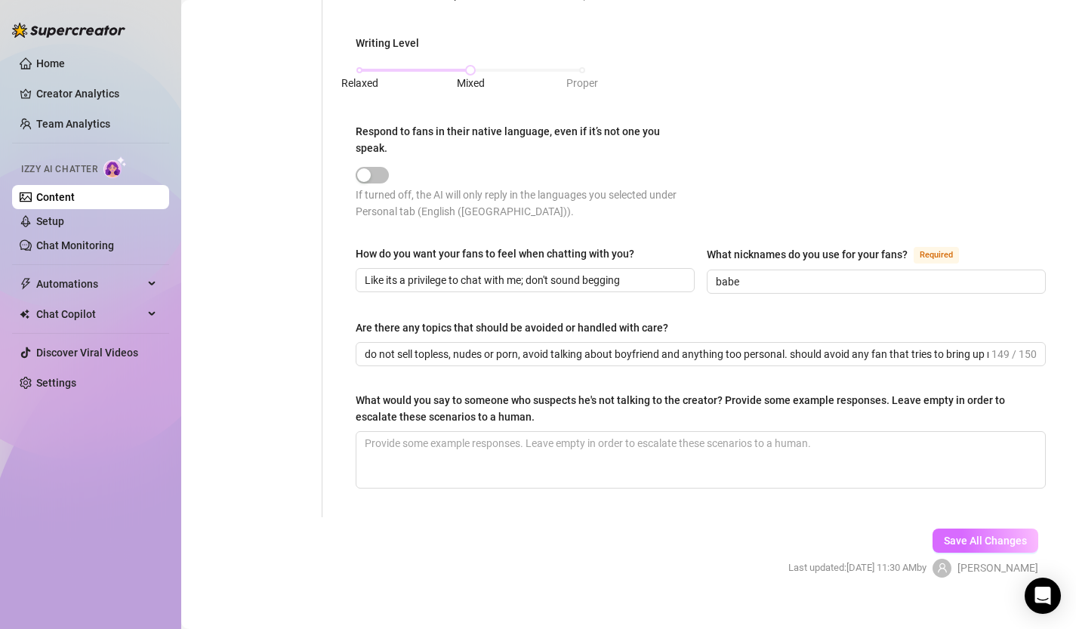
click at [969, 529] on button "Save All Changes" at bounding box center [986, 541] width 106 height 24
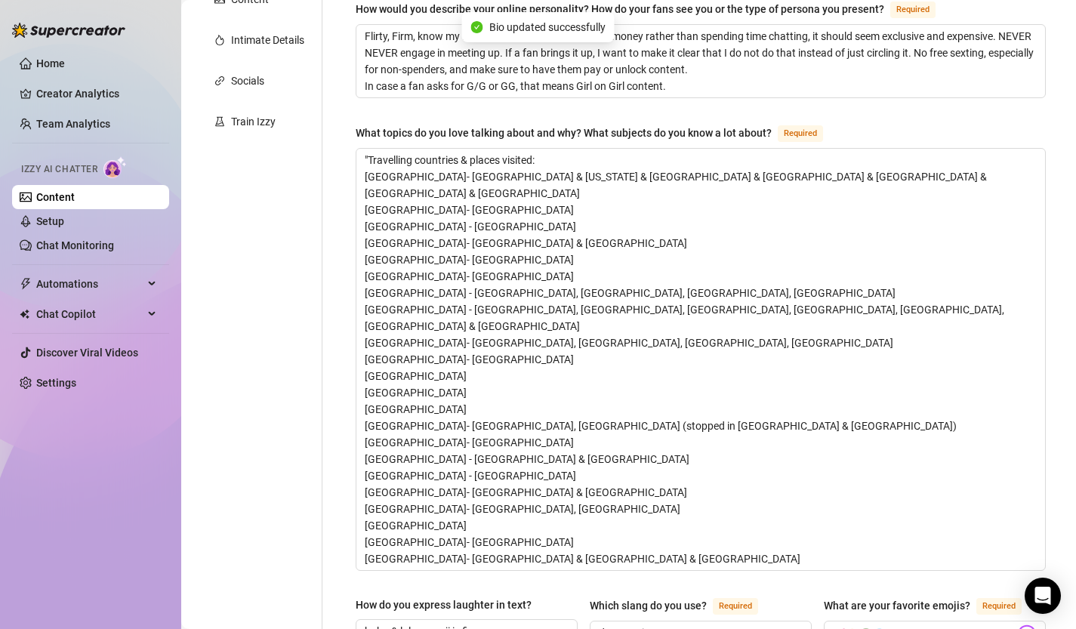
scroll to position [0, 0]
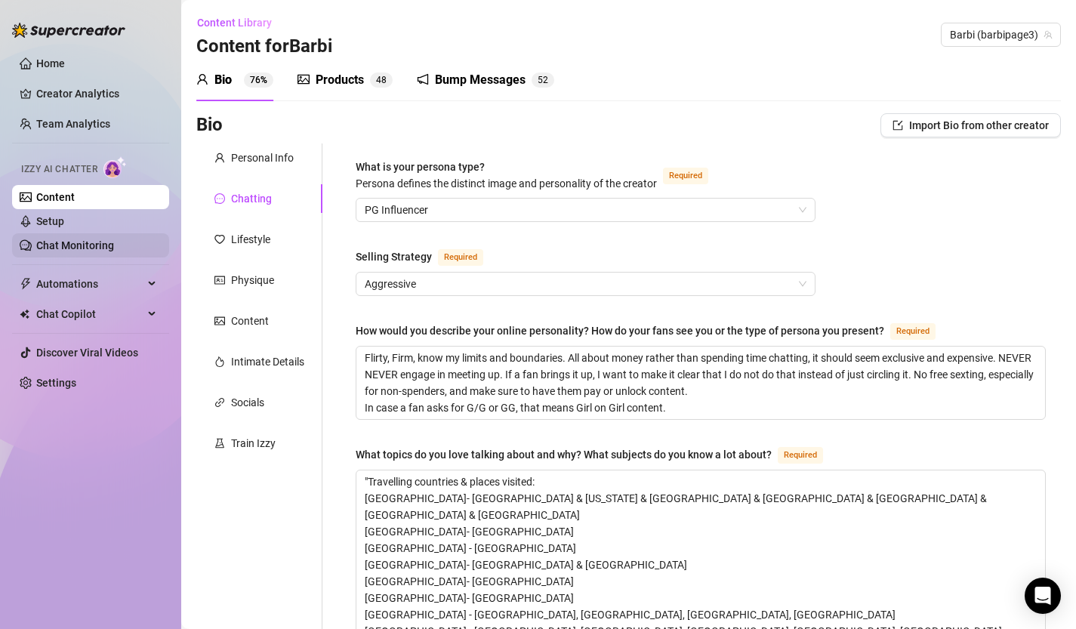
click at [85, 243] on link "Chat Monitoring" at bounding box center [75, 245] width 78 height 12
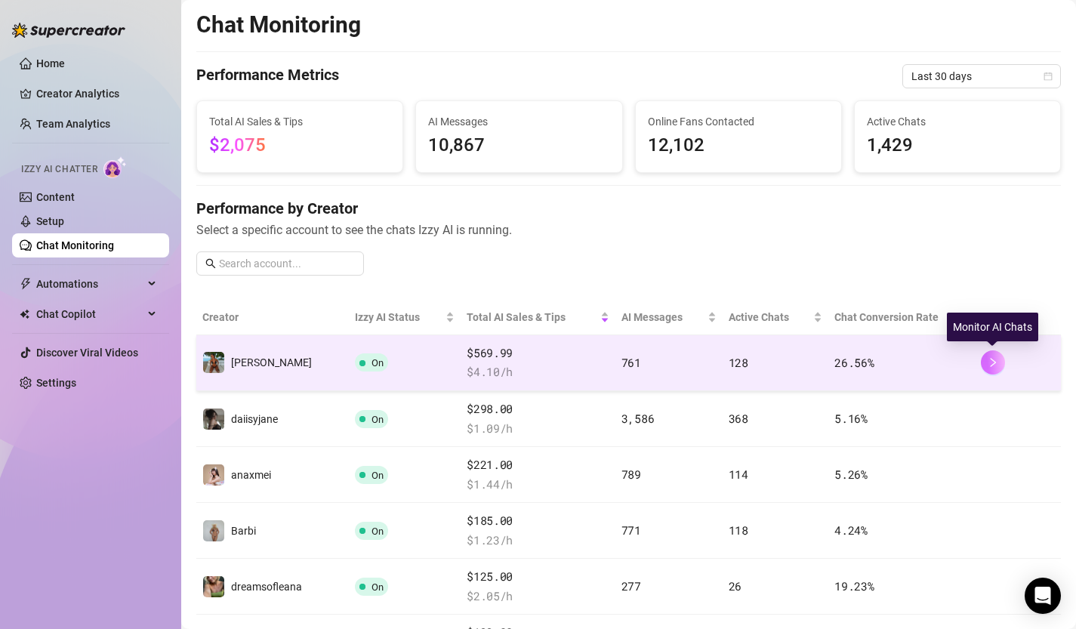
click at [997, 359] on icon "right" at bounding box center [993, 362] width 11 height 11
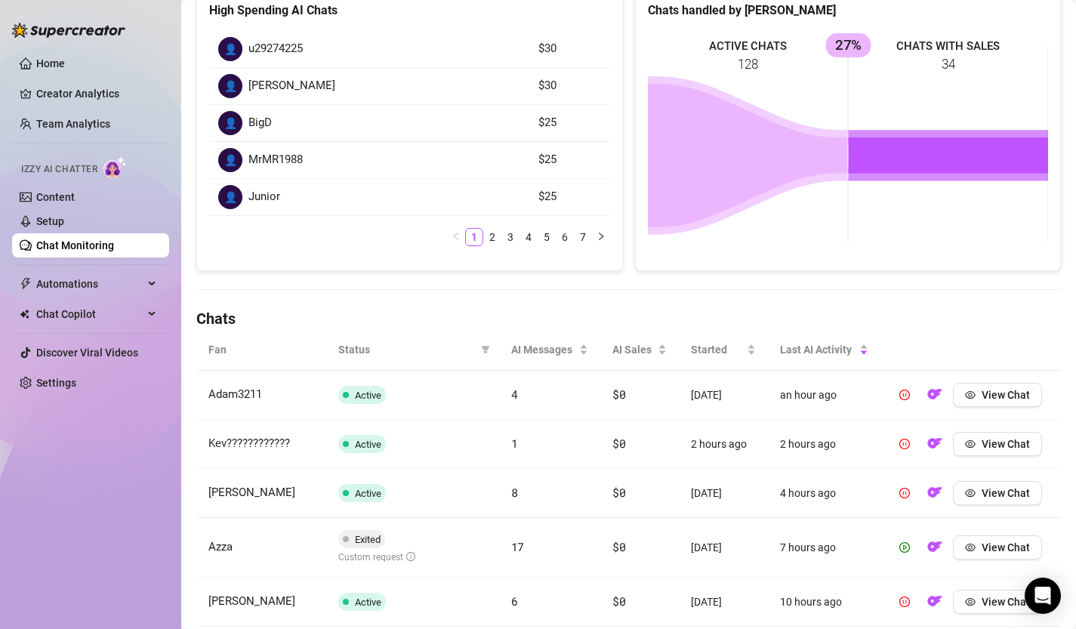
scroll to position [570, 0]
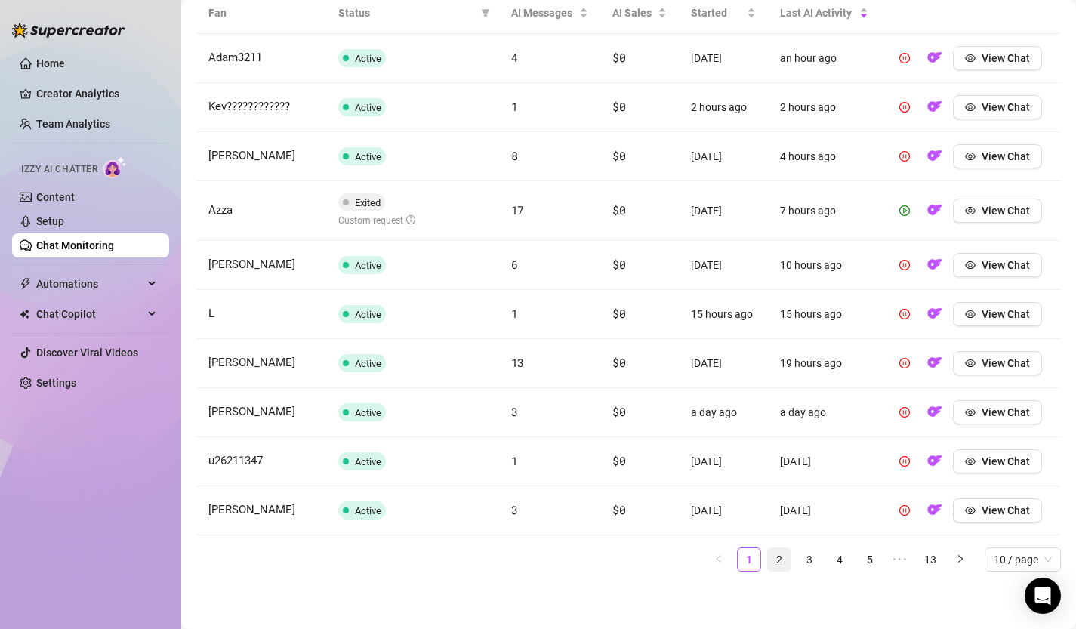
click at [782, 558] on link "2" at bounding box center [779, 559] width 23 height 23
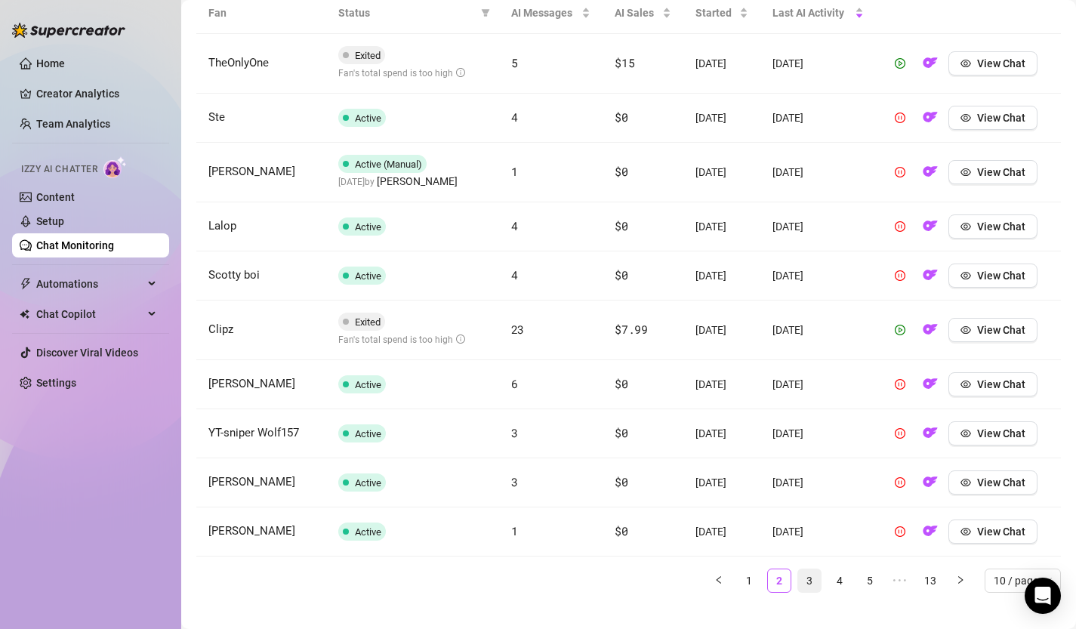
click at [807, 574] on link "3" at bounding box center [809, 581] width 23 height 23
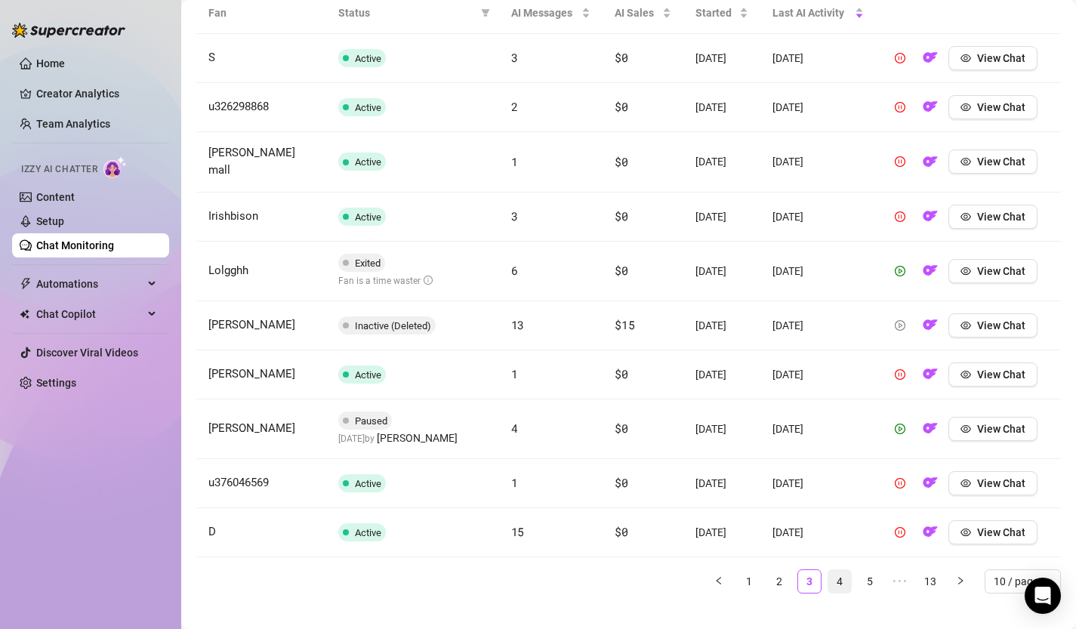
click at [832, 576] on link "4" at bounding box center [840, 581] width 23 height 23
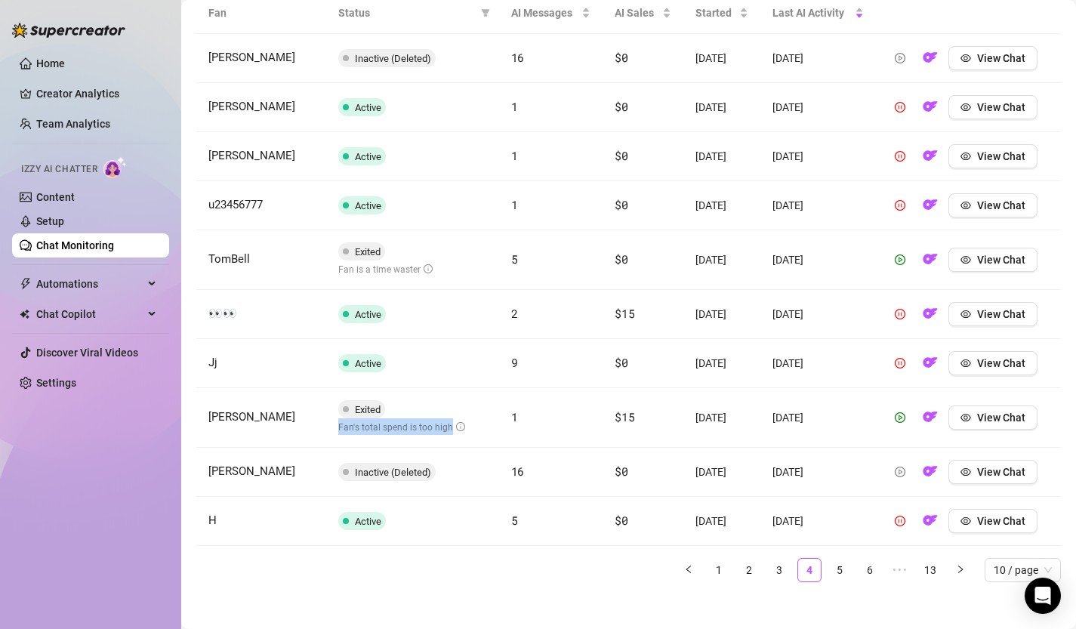
drag, startPoint x: 338, startPoint y: 421, endPoint x: 465, endPoint y: 425, distance: 126.9
click at [465, 425] on td "Exited Fan's total spend is too high" at bounding box center [412, 418] width 173 height 60
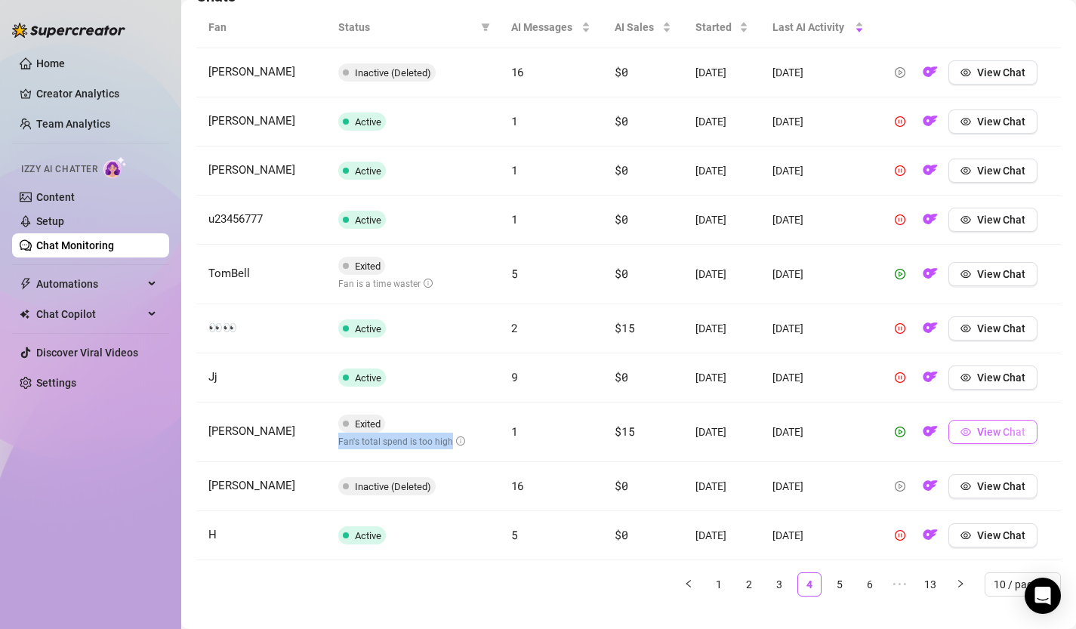
click at [987, 427] on span "View Chat" at bounding box center [1001, 432] width 48 height 12
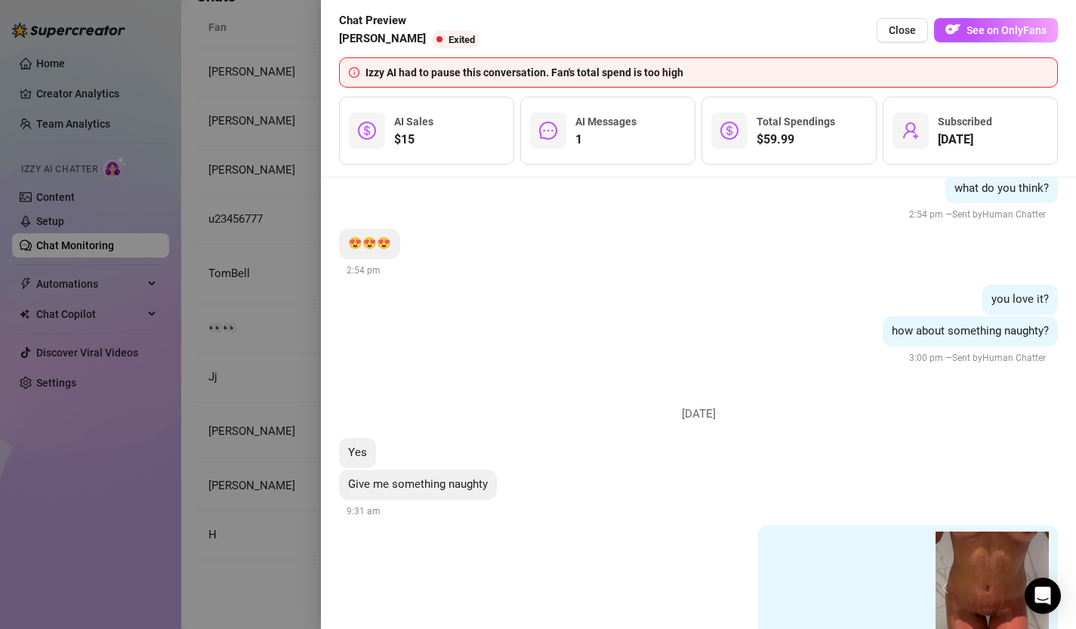
scroll to position [490, 0]
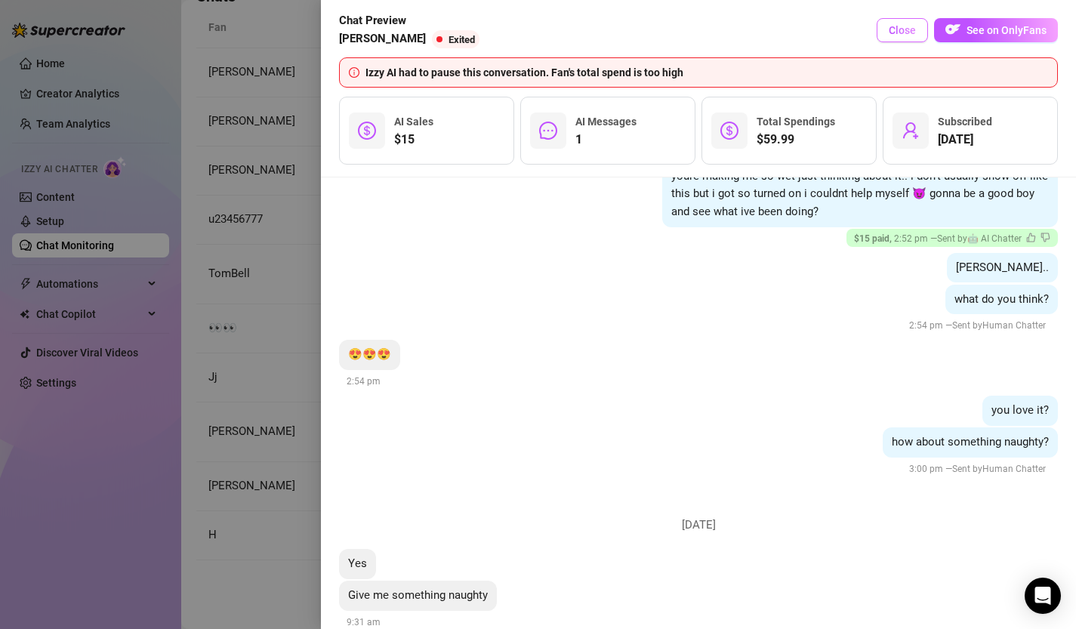
click at [908, 24] on span "Close" at bounding box center [902, 30] width 27 height 12
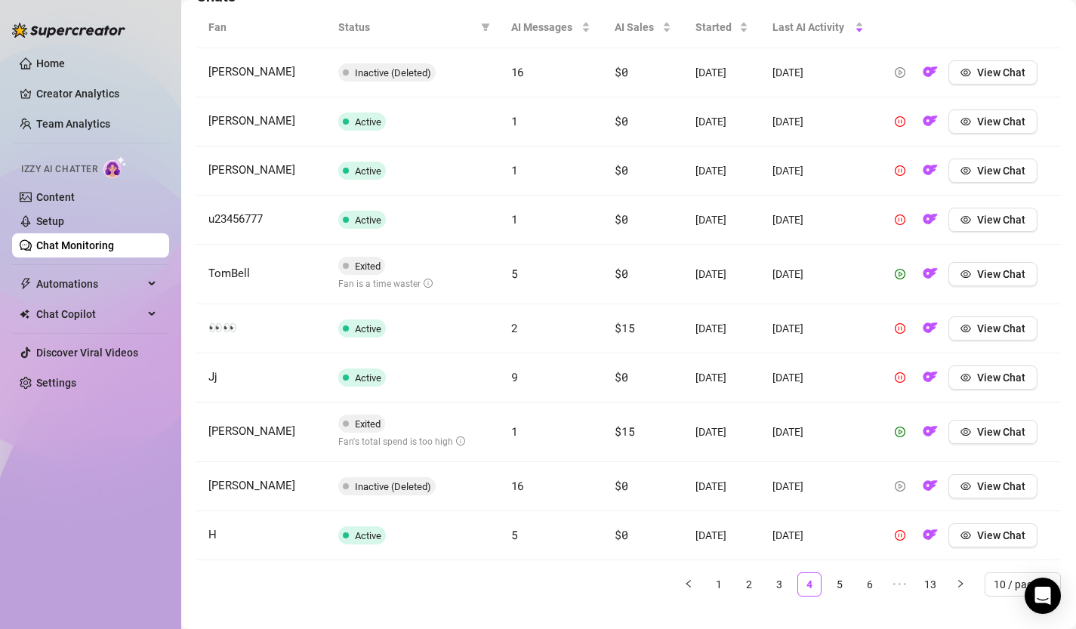
click at [464, 417] on td "Exited Fan's total spend is too high" at bounding box center [412, 433] width 173 height 60
click at [1002, 435] on span "View Chat" at bounding box center [1001, 432] width 48 height 12
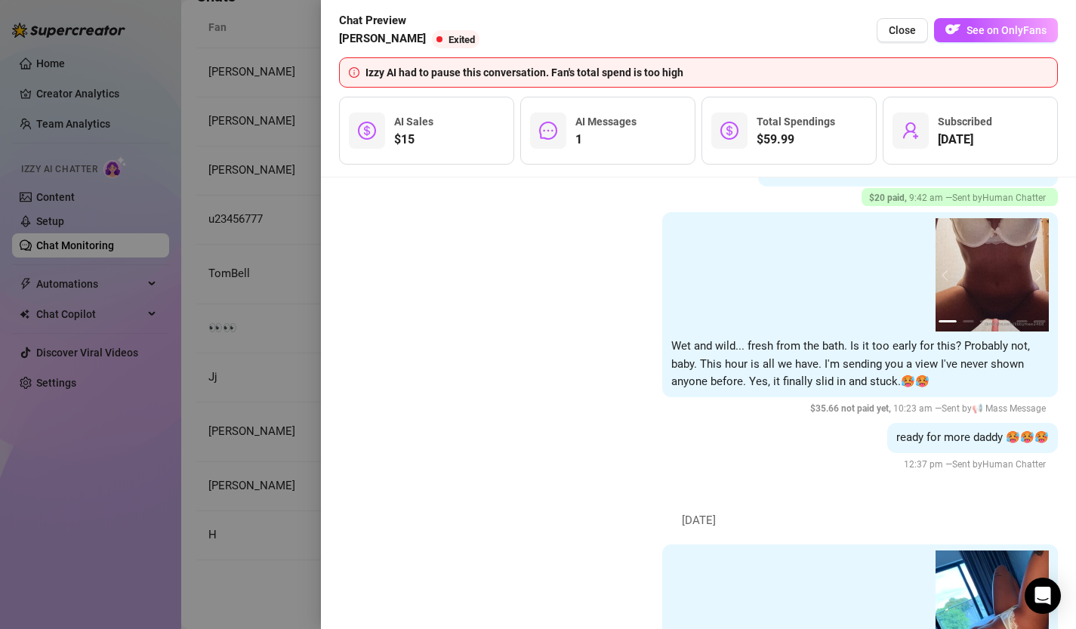
scroll to position [1060, 0]
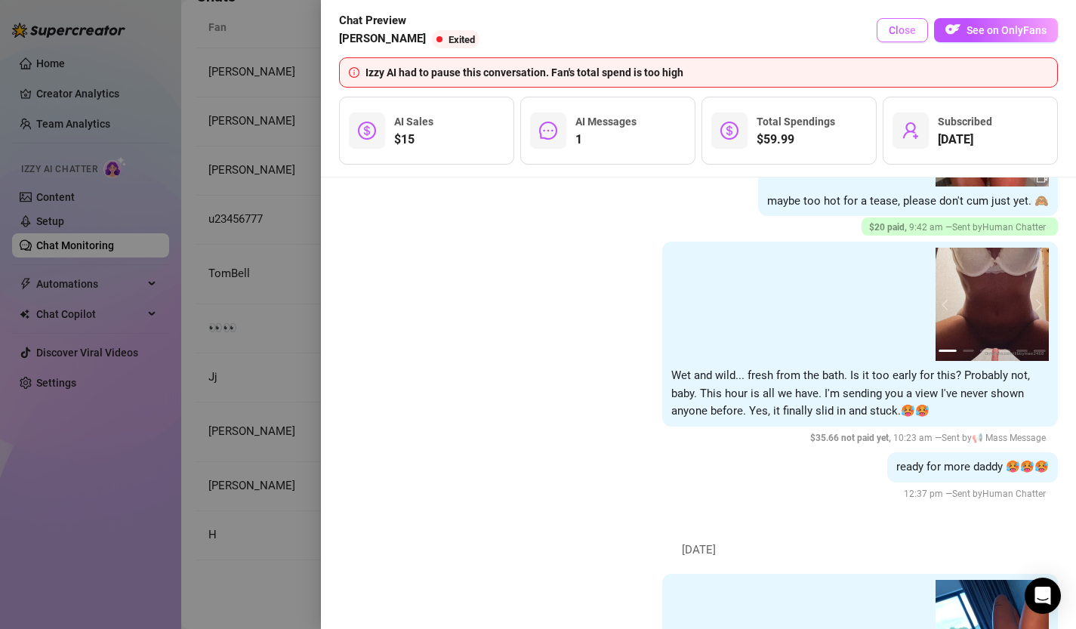
click at [894, 32] on span "Close" at bounding box center [902, 30] width 27 height 12
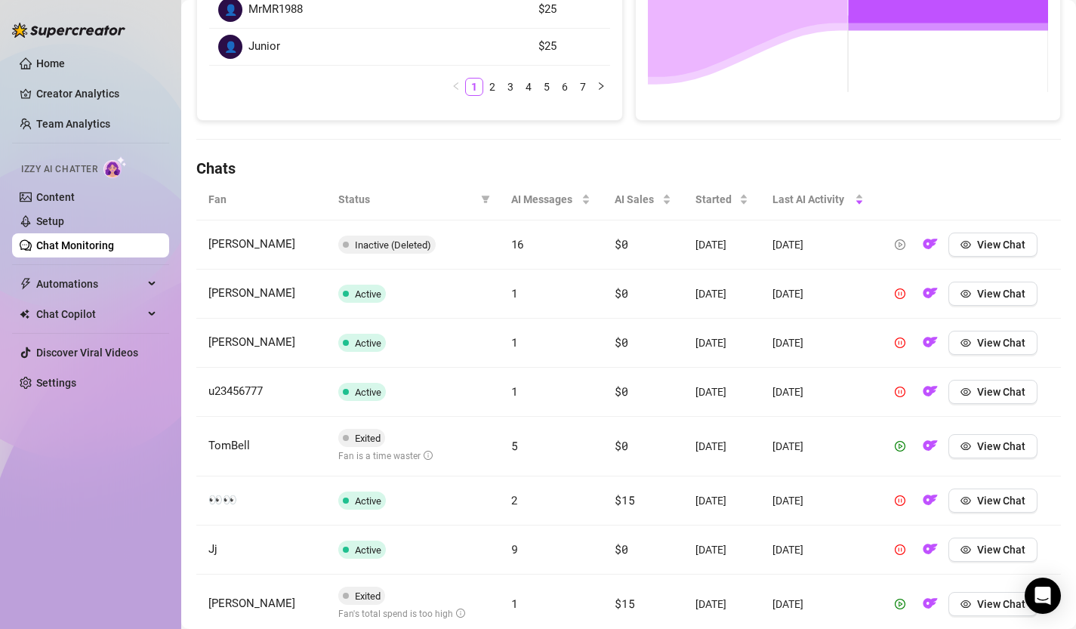
scroll to position [452, 0]
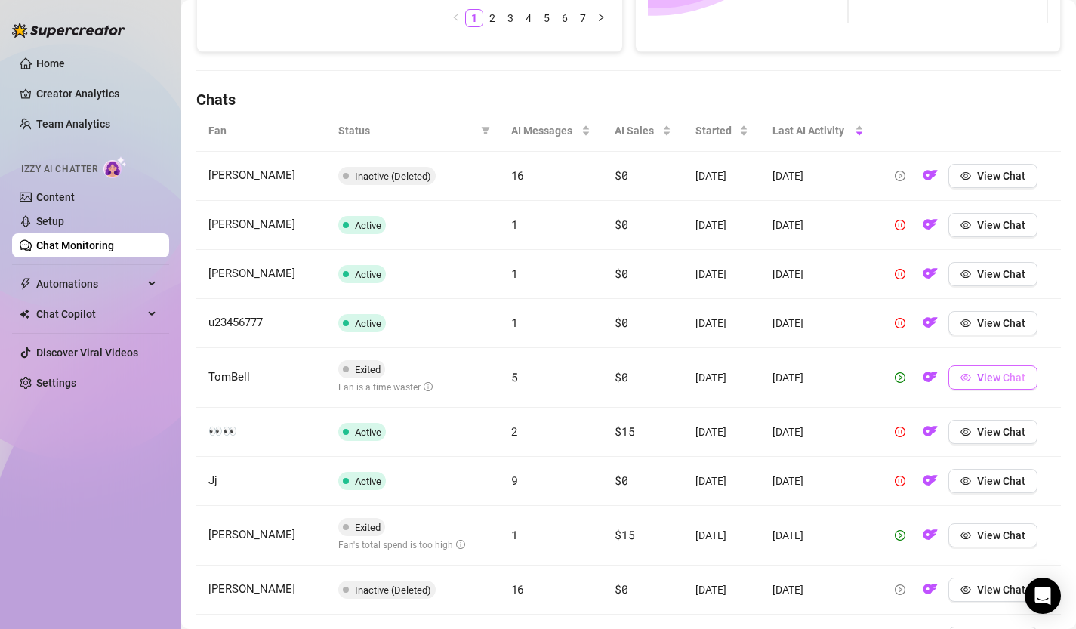
click at [1000, 374] on span "View Chat" at bounding box center [1001, 378] width 48 height 12
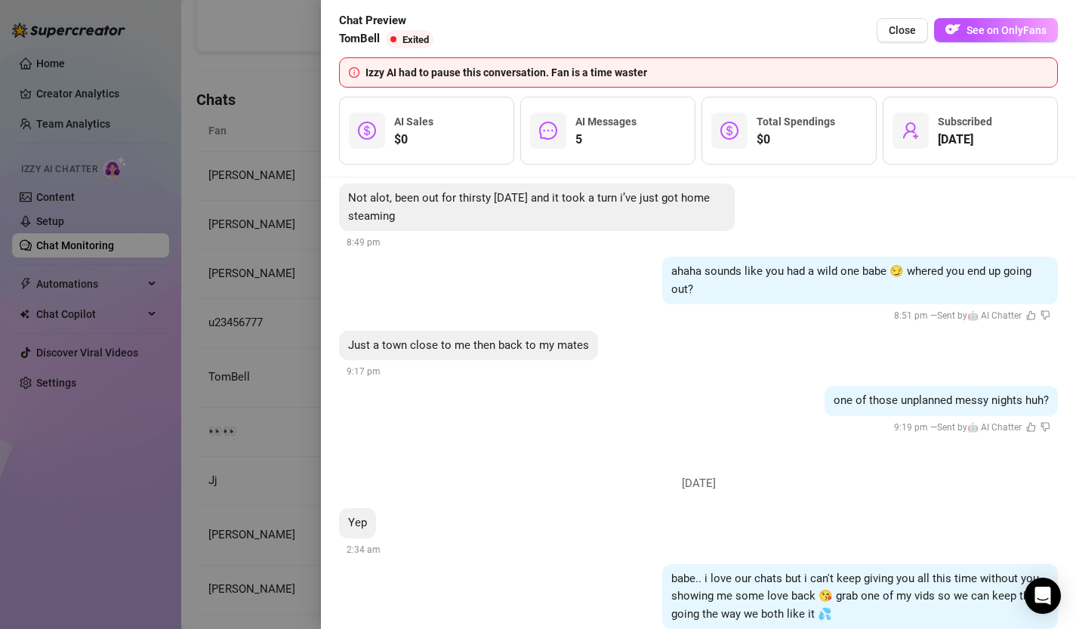
scroll to position [9514, 0]
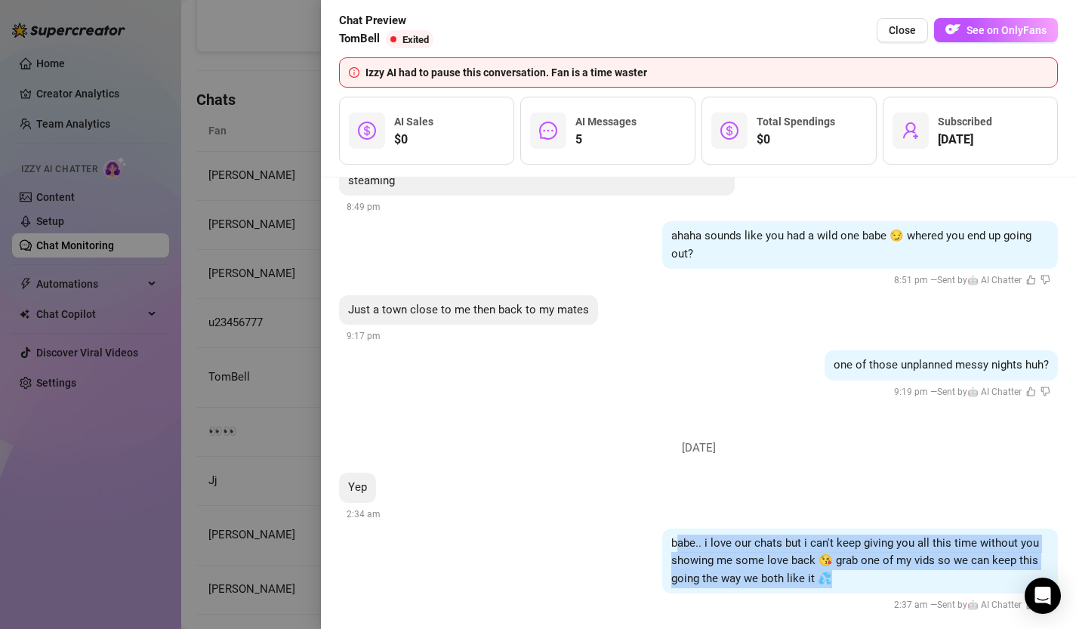
drag, startPoint x: 676, startPoint y: 525, endPoint x: 839, endPoint y: 566, distance: 168.2
click at [839, 563] on div "babe.. i love our chats but i can't keep giving you all this time without you s…" at bounding box center [860, 562] width 396 height 66
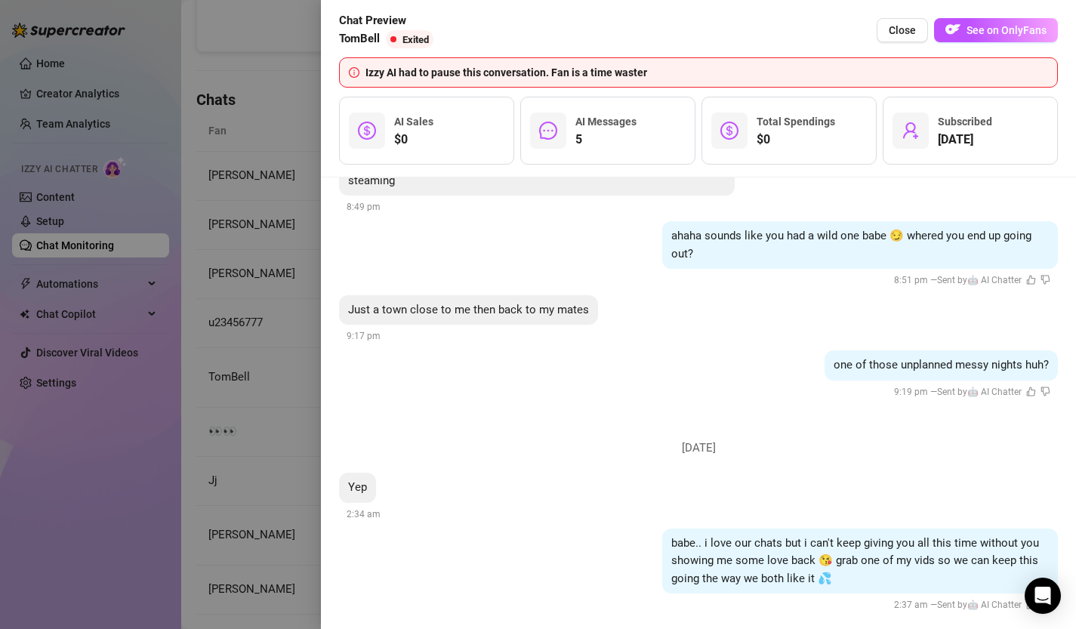
click at [830, 476] on div "Yep 2:34 am" at bounding box center [698, 498] width 719 height 50
drag, startPoint x: 348, startPoint y: 72, endPoint x: 658, endPoint y: 77, distance: 309.7
click at [658, 77] on div "Izzy AI had to pause this conversation. Fan is a time waster" at bounding box center [698, 72] width 719 height 30
click at [626, 77] on div "Izzy AI had to pause this conversation. Fan is a time waster" at bounding box center [707, 72] width 683 height 17
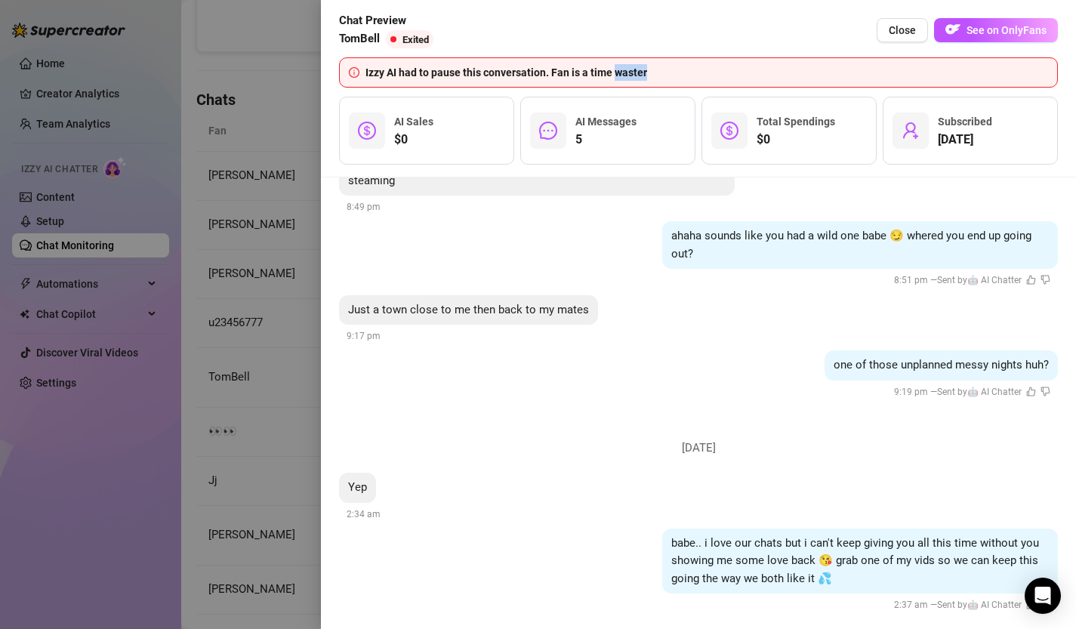
click at [626, 77] on div "Izzy AI had to pause this conversation. Fan is a time waster" at bounding box center [707, 72] width 683 height 17
click at [405, 63] on div "Izzy AI had to pause this conversation. Fan is a time waster" at bounding box center [698, 72] width 719 height 30
click at [909, 25] on span "Close" at bounding box center [902, 30] width 27 height 12
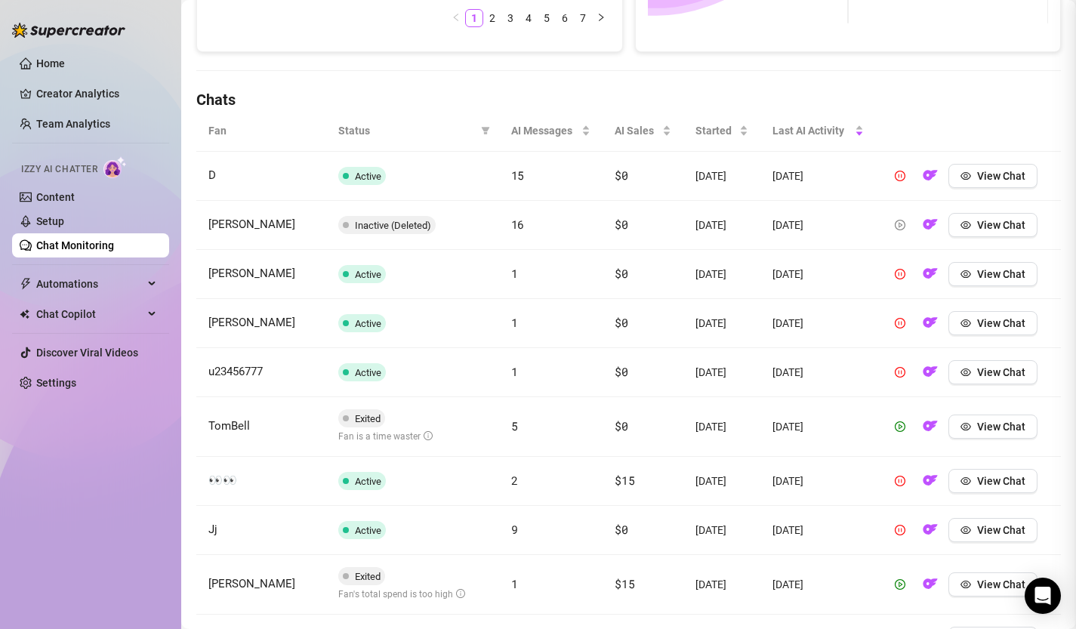
scroll to position [0, 0]
click at [95, 243] on link "Chat Monitoring" at bounding box center [75, 245] width 78 height 12
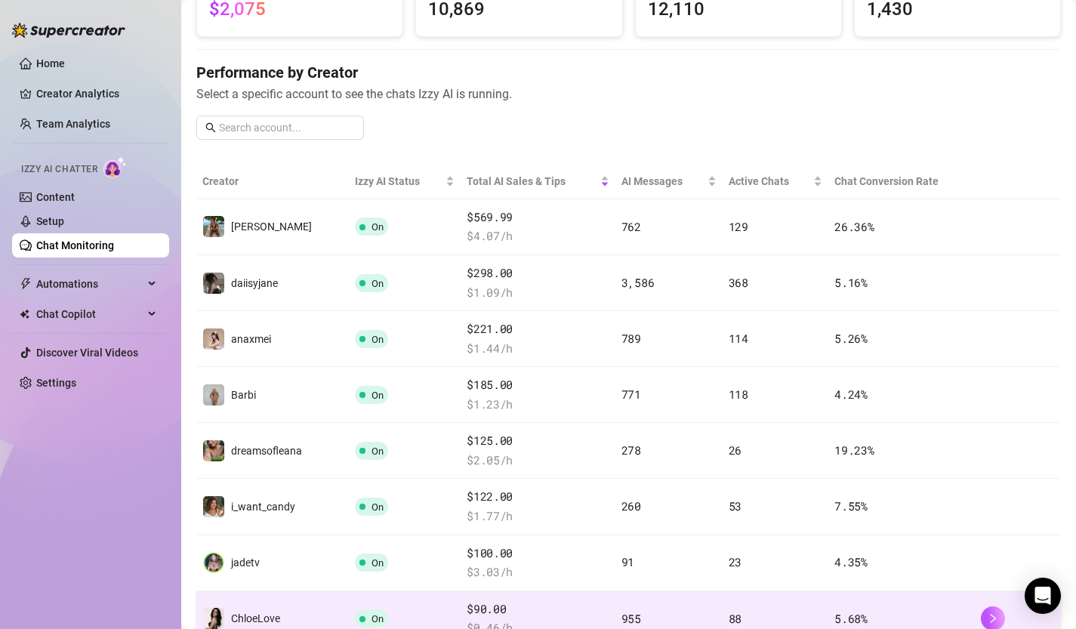
scroll to position [137, 0]
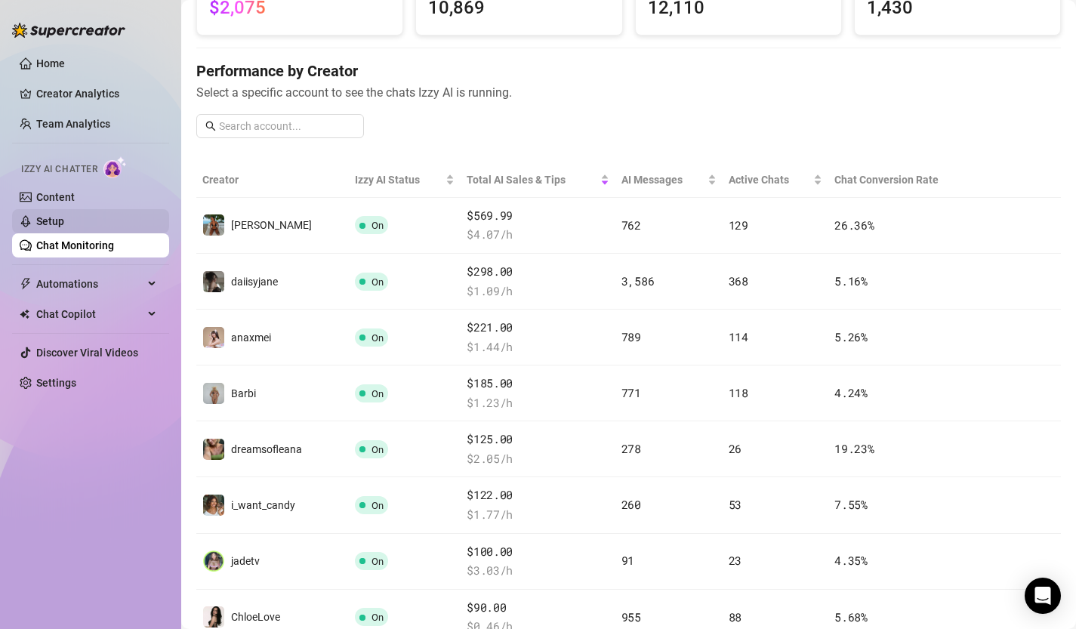
click at [64, 224] on link "Setup" at bounding box center [50, 221] width 28 height 12
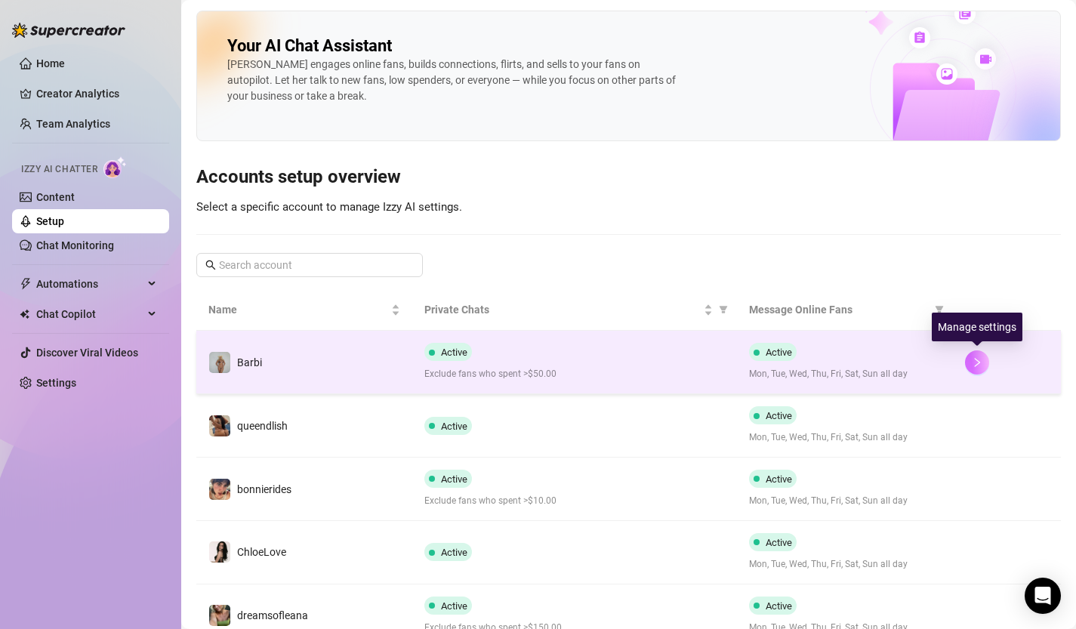
click at [974, 361] on icon "right" at bounding box center [977, 362] width 11 height 11
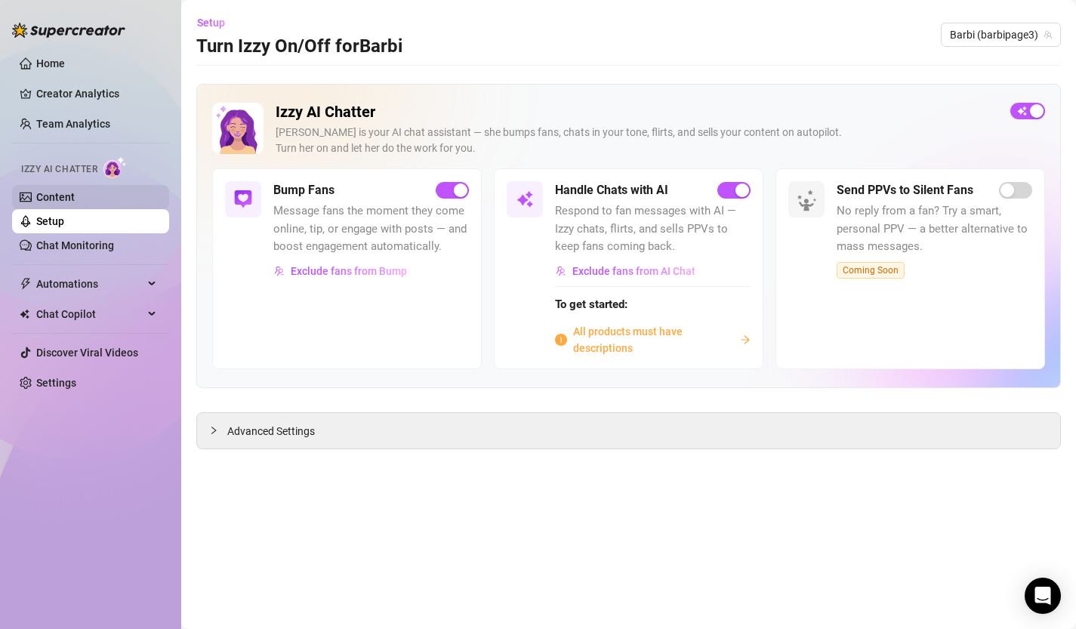
click at [66, 202] on link "Content" at bounding box center [55, 197] width 39 height 12
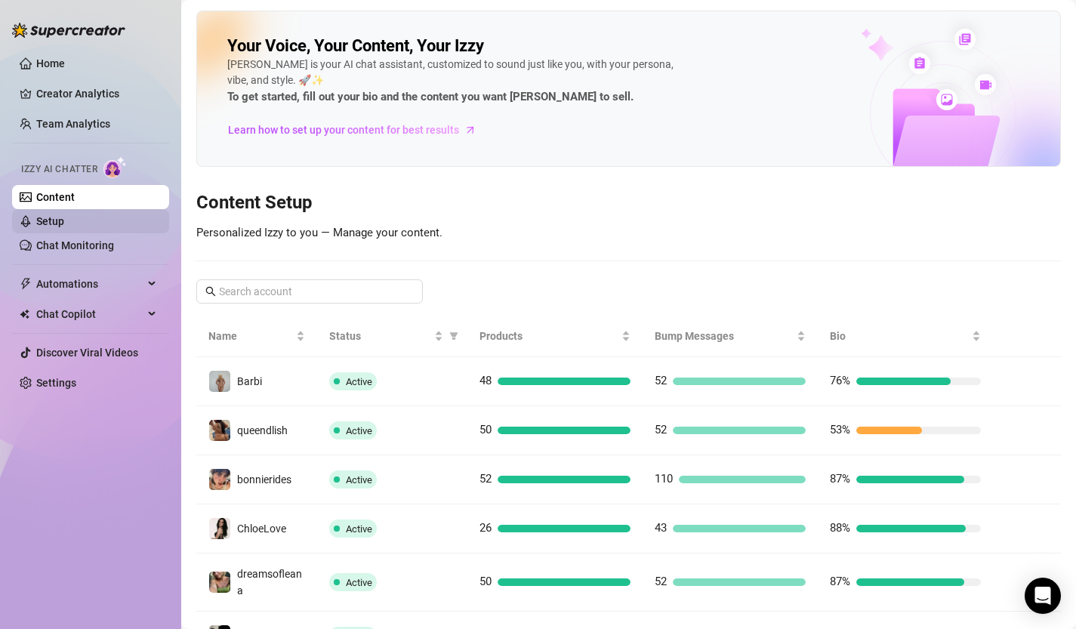
click at [64, 220] on link "Setup" at bounding box center [50, 221] width 28 height 12
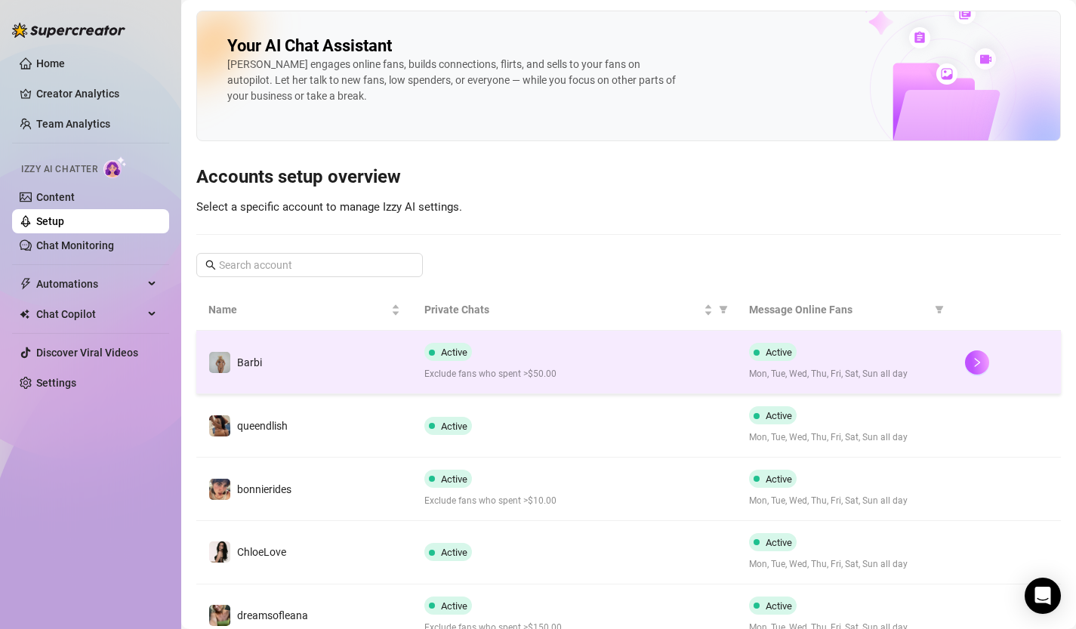
click at [239, 357] on span "Barbi" at bounding box center [249, 363] width 25 height 12
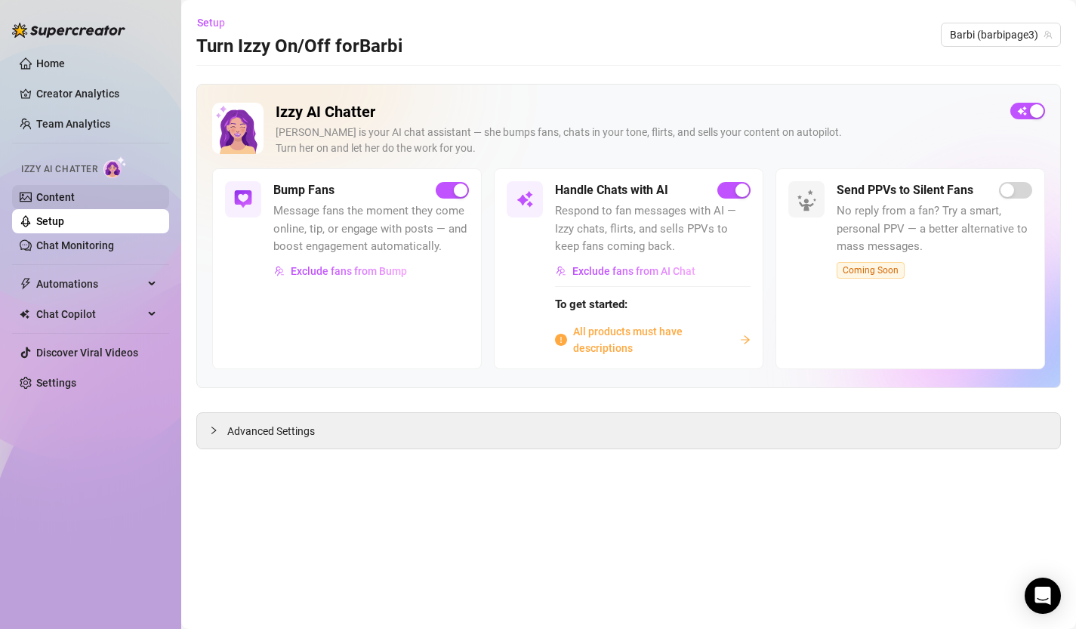
click at [63, 196] on link "Content" at bounding box center [55, 197] width 39 height 12
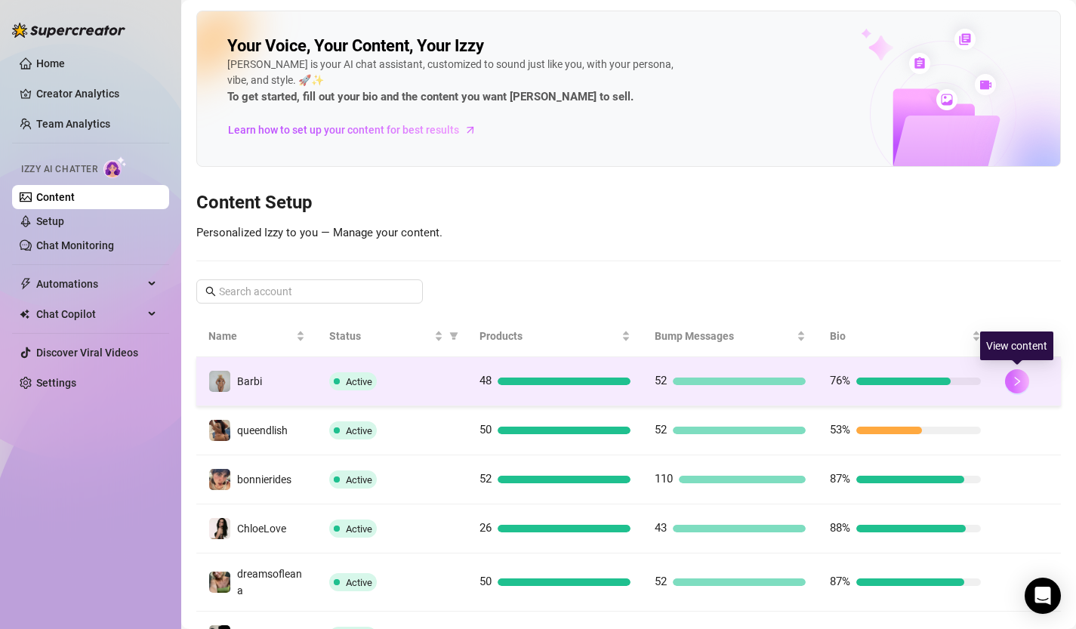
click at [1024, 381] on button "button" at bounding box center [1017, 381] width 24 height 24
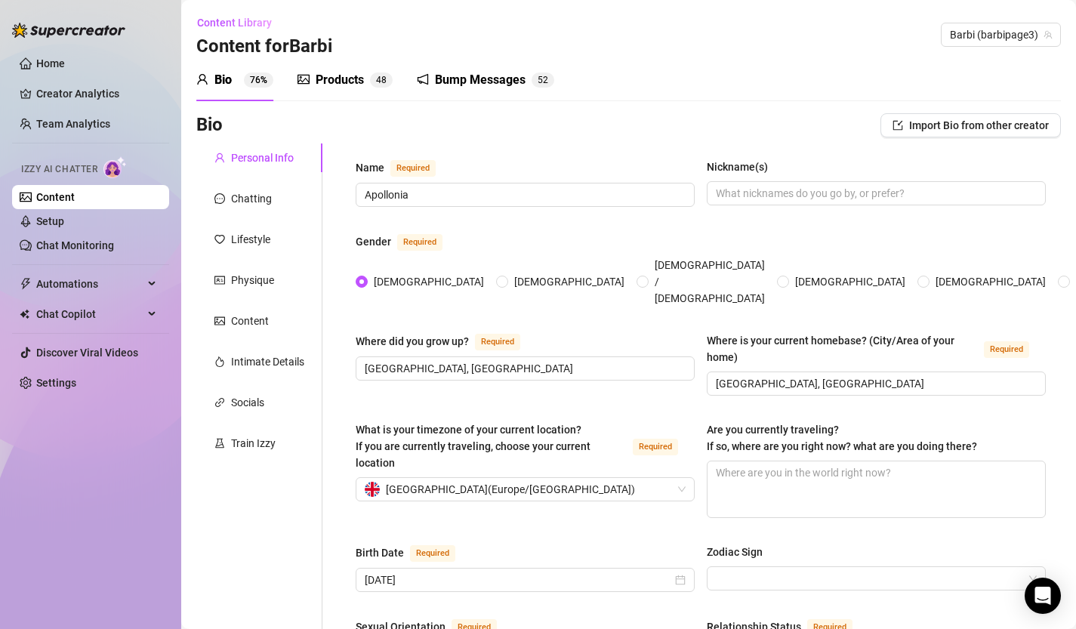
click at [465, 69] on div "Bump Messages 5 2" at bounding box center [485, 80] width 137 height 42
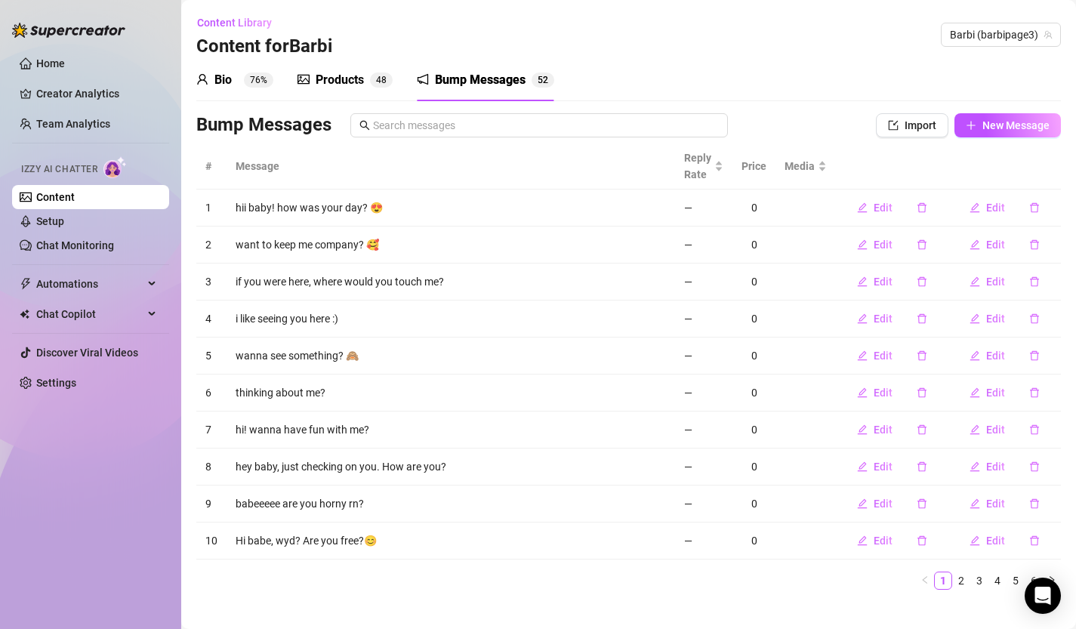
scroll to position [18, 0]
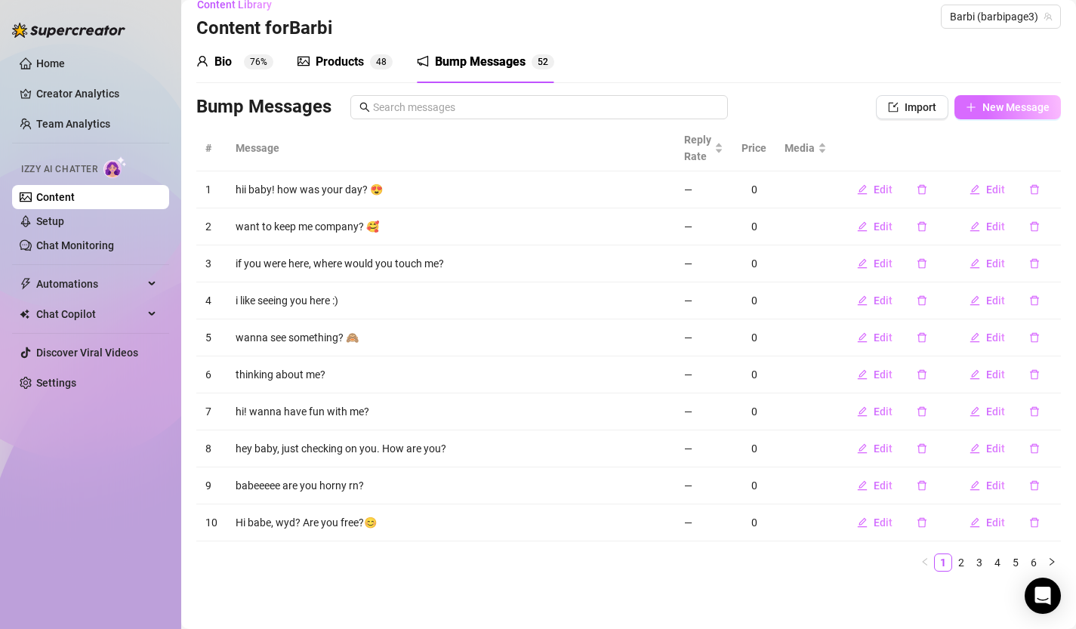
click at [1011, 106] on span "New Message" at bounding box center [1016, 107] width 67 height 12
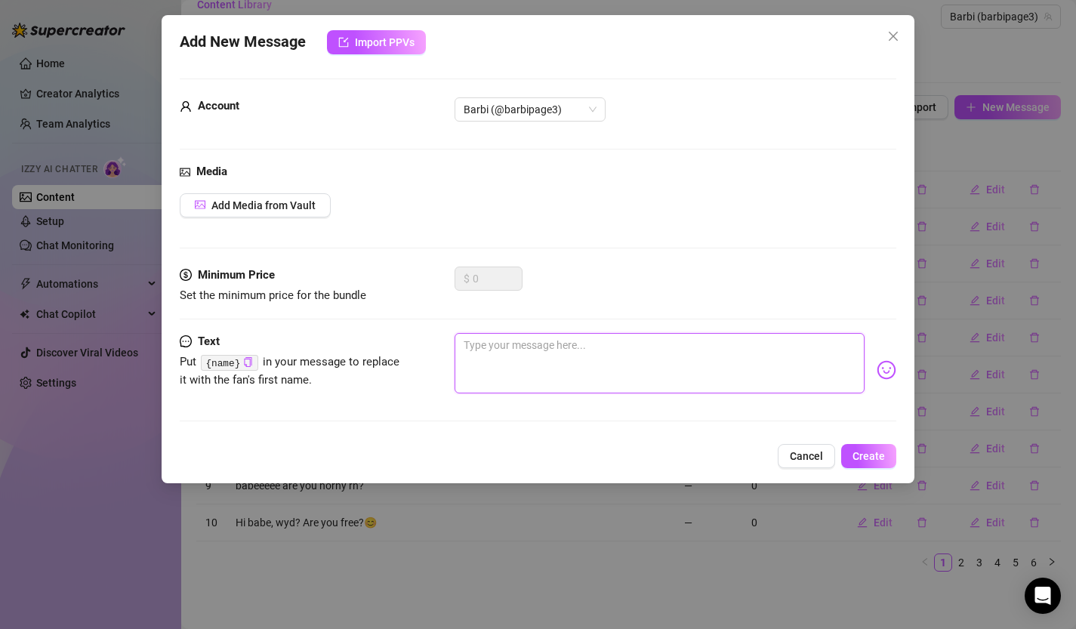
click at [588, 364] on textarea at bounding box center [660, 363] width 411 height 60
click at [803, 456] on span "Cancel" at bounding box center [806, 456] width 33 height 12
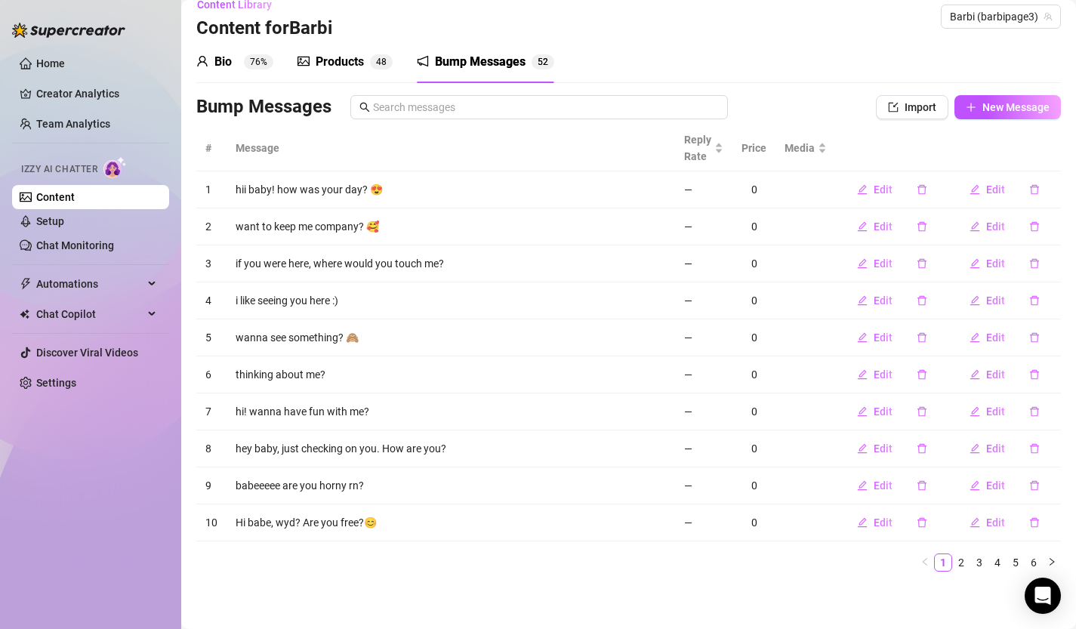
scroll to position [0, 0]
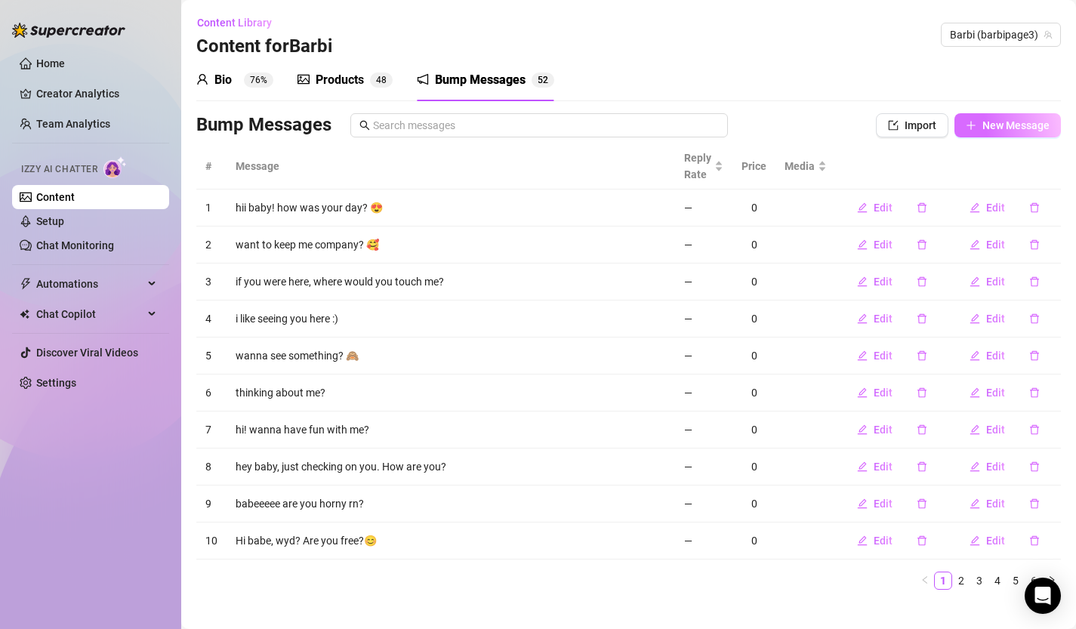
click at [1013, 129] on span "New Message" at bounding box center [1016, 125] width 67 height 12
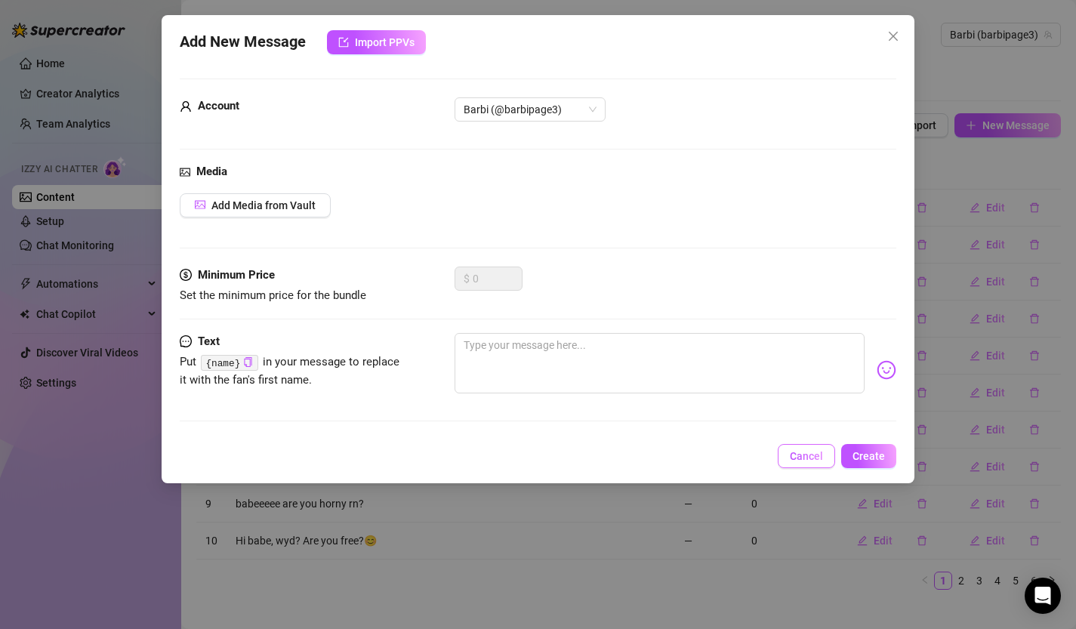
click at [809, 447] on button "Cancel" at bounding box center [806, 456] width 57 height 24
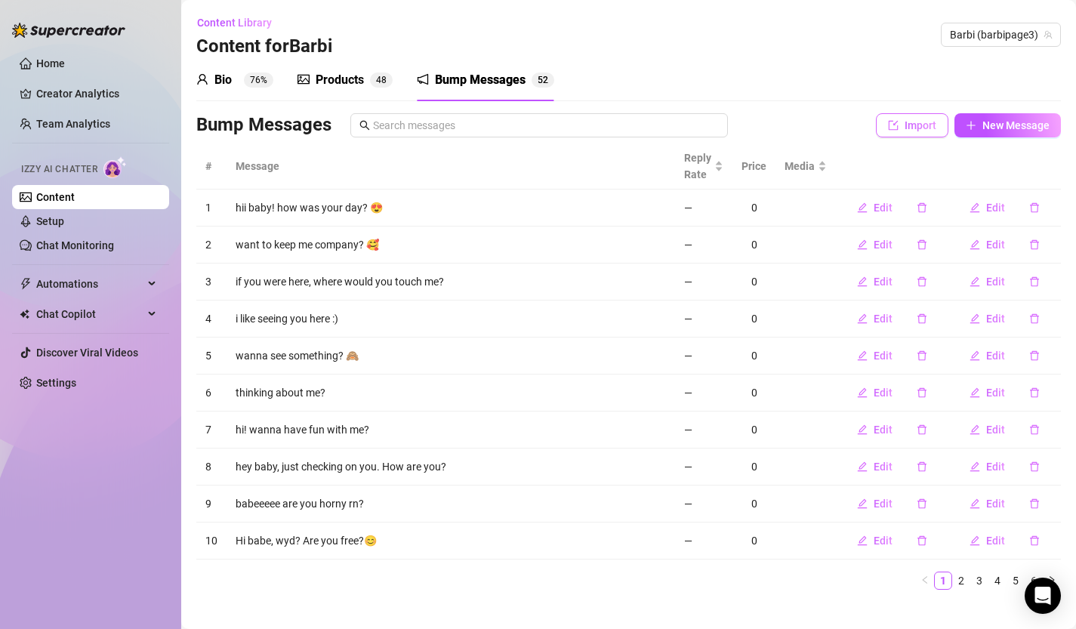
click at [925, 122] on span "Import" at bounding box center [921, 125] width 32 height 12
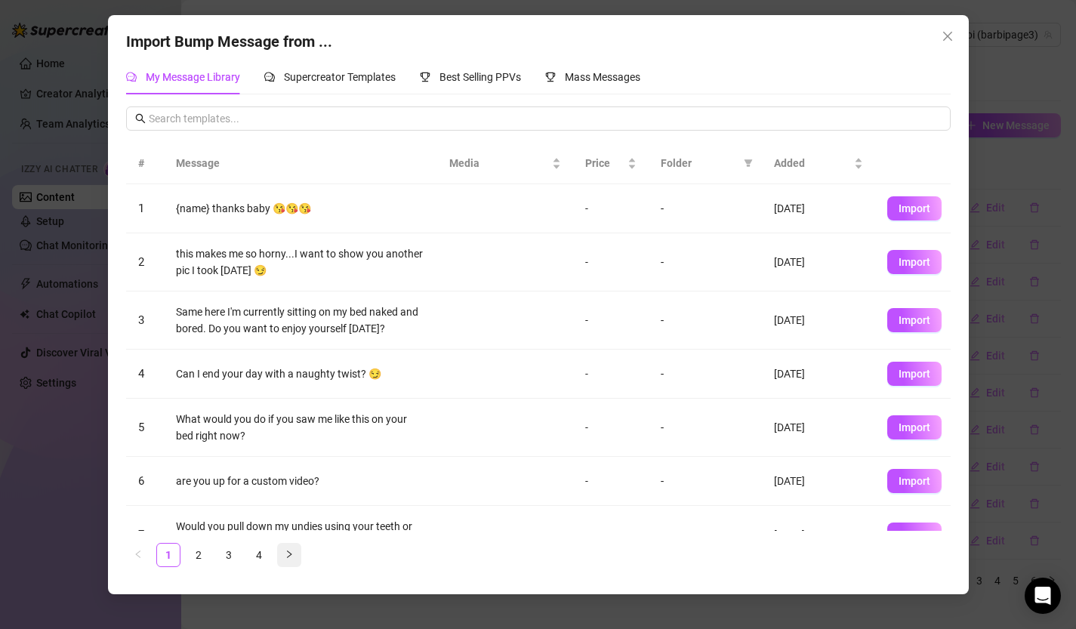
click at [291, 557] on icon "right" at bounding box center [289, 554] width 9 height 9
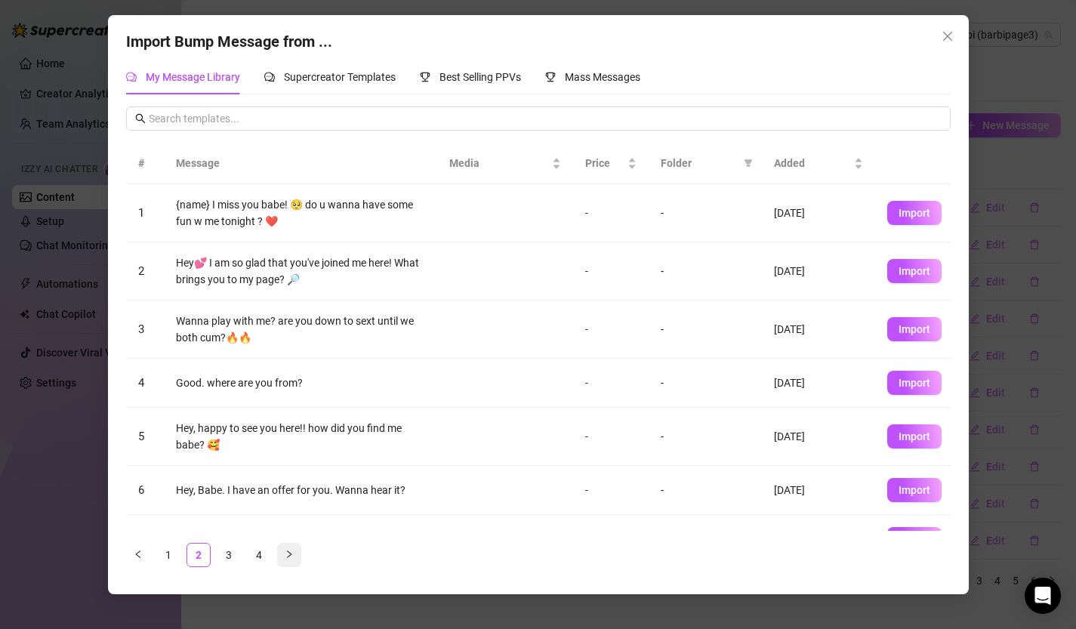
click at [290, 557] on icon "right" at bounding box center [289, 554] width 9 height 9
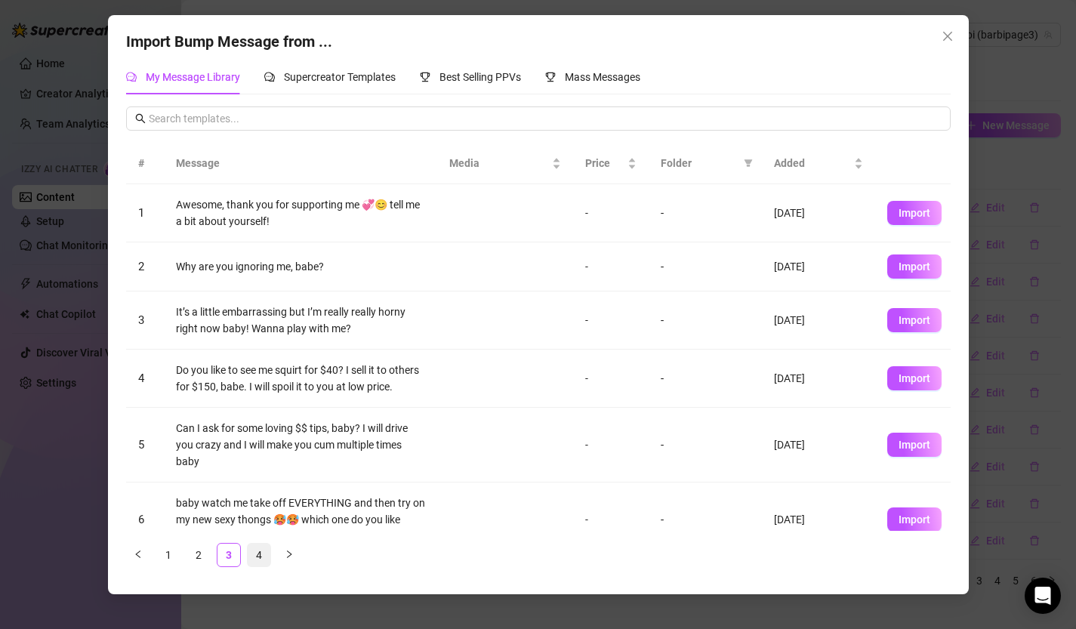
click at [259, 554] on link "4" at bounding box center [259, 555] width 23 height 23
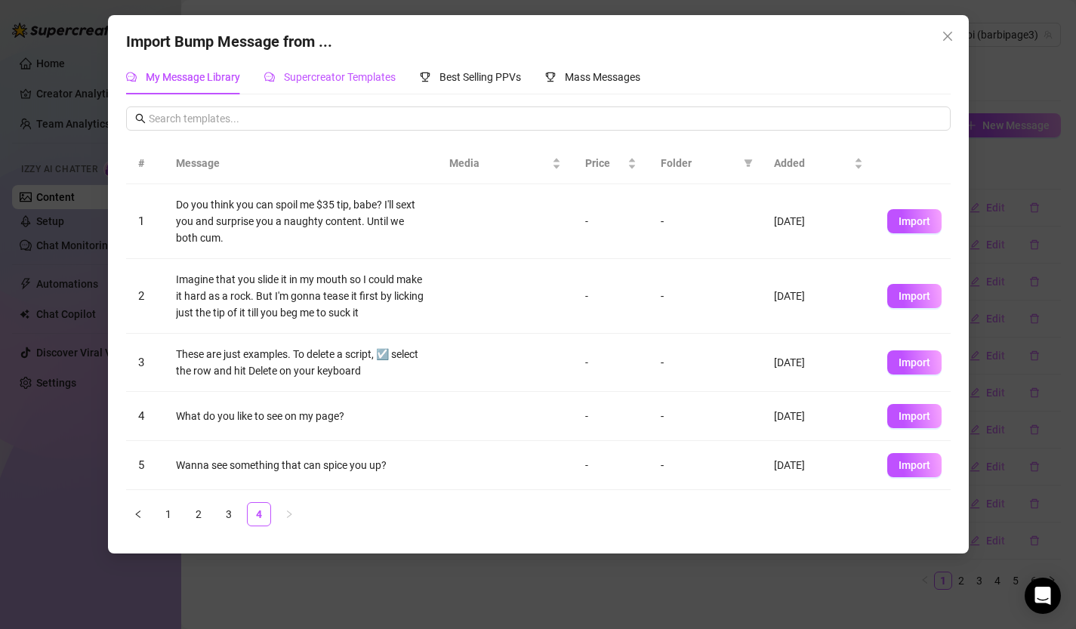
click at [381, 80] on span "Supercreator Templates" at bounding box center [340, 77] width 112 height 12
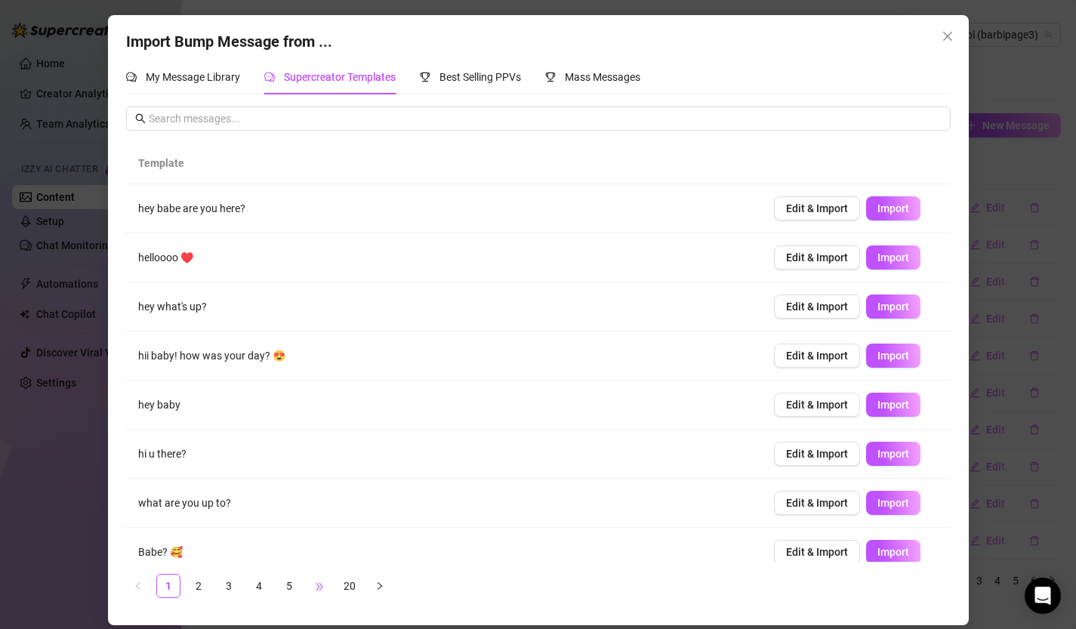
click at [323, 588] on span "•••" at bounding box center [319, 586] width 24 height 24
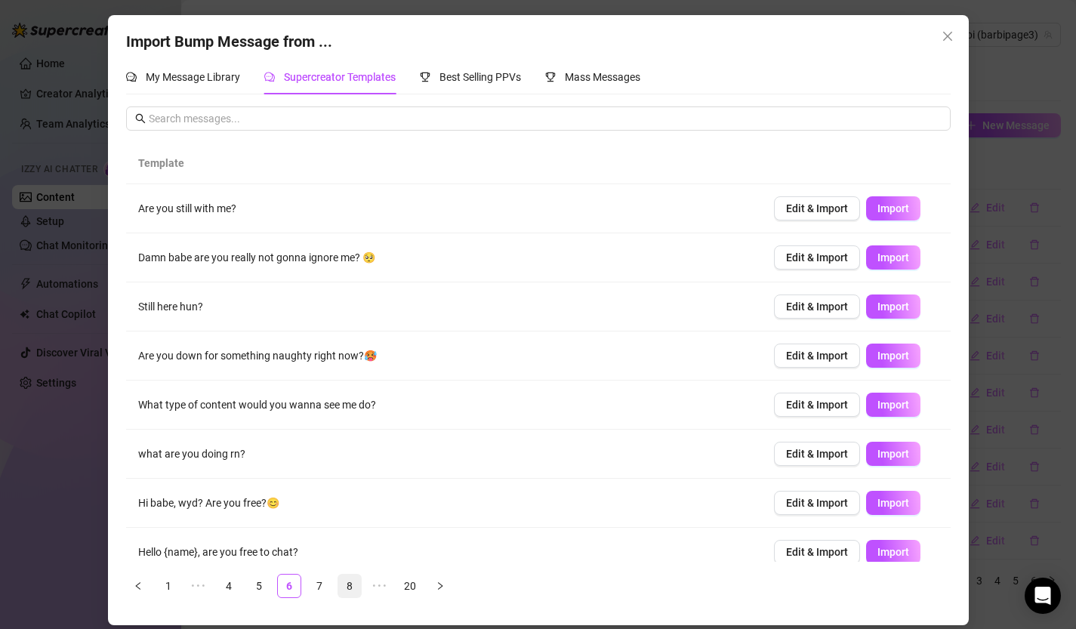
click at [342, 588] on link "8" at bounding box center [349, 586] width 23 height 23
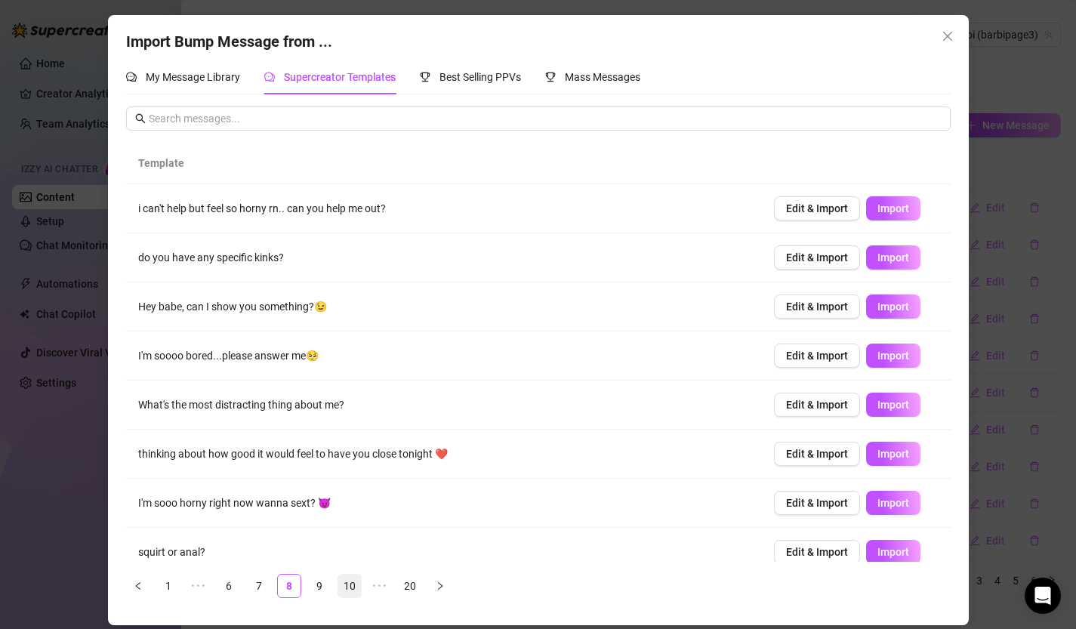
click at [348, 588] on link "10" at bounding box center [349, 586] width 23 height 23
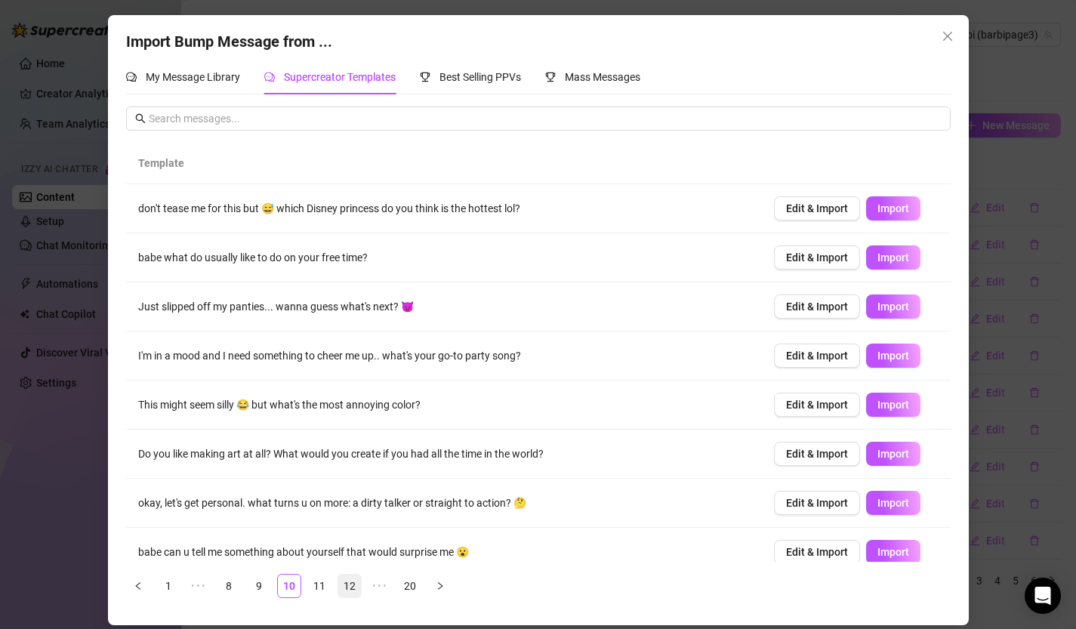
click at [349, 588] on link "12" at bounding box center [349, 586] width 23 height 23
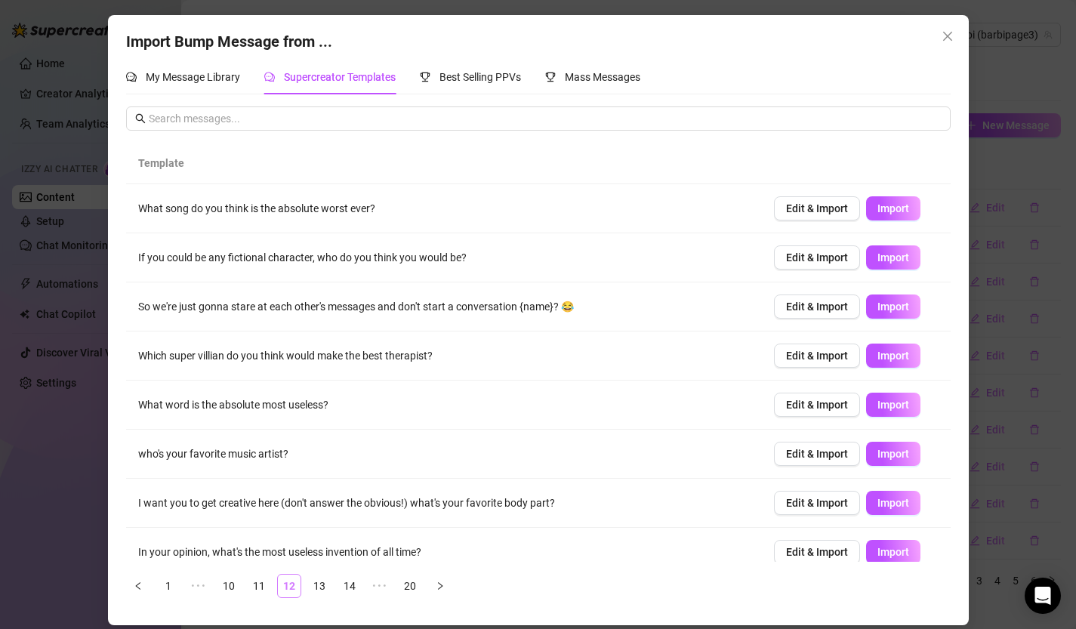
click at [349, 588] on link "14" at bounding box center [349, 586] width 23 height 23
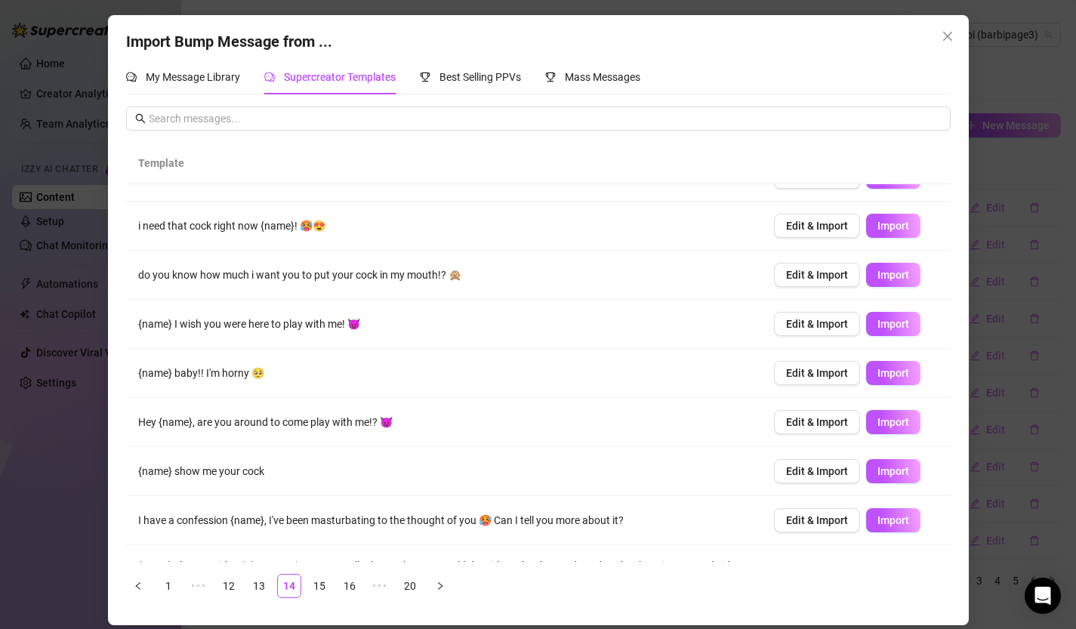
scroll to position [82, 0]
drag, startPoint x: 137, startPoint y: 469, endPoint x: 171, endPoint y: 467, distance: 34.1
click at [171, 467] on td "{name} show me your cock" at bounding box center [444, 470] width 636 height 49
click at [137, 473] on td "{name} show me your cock" at bounding box center [444, 470] width 636 height 49
drag, startPoint x: 137, startPoint y: 473, endPoint x: 282, endPoint y: 474, distance: 144.3
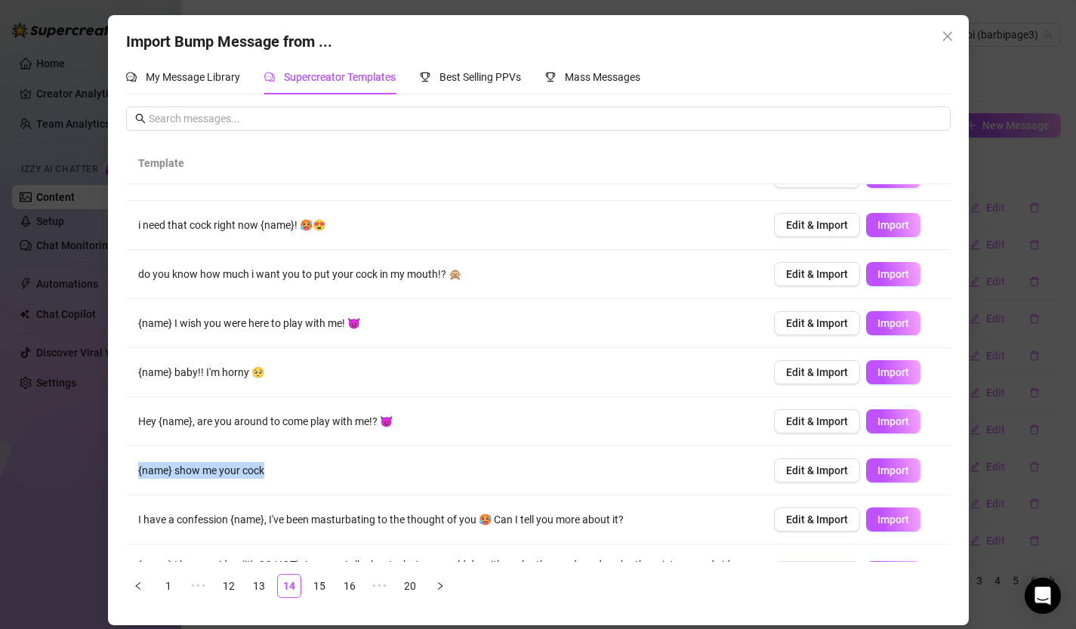
click at [282, 474] on td "{name} show me your cock" at bounding box center [444, 470] width 636 height 49
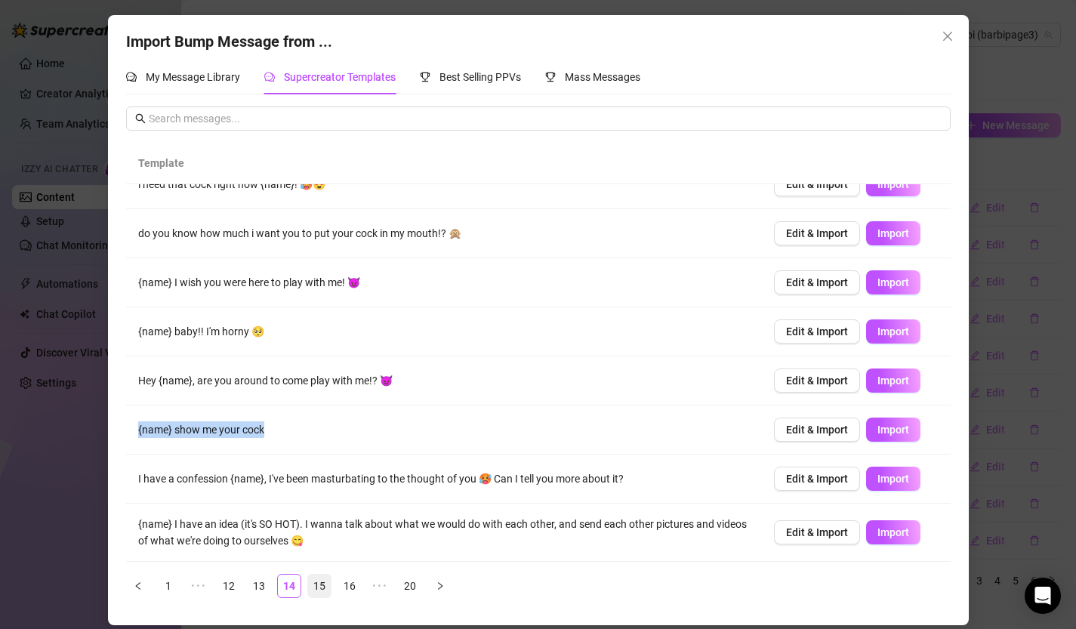
click at [324, 585] on link "15" at bounding box center [319, 586] width 23 height 23
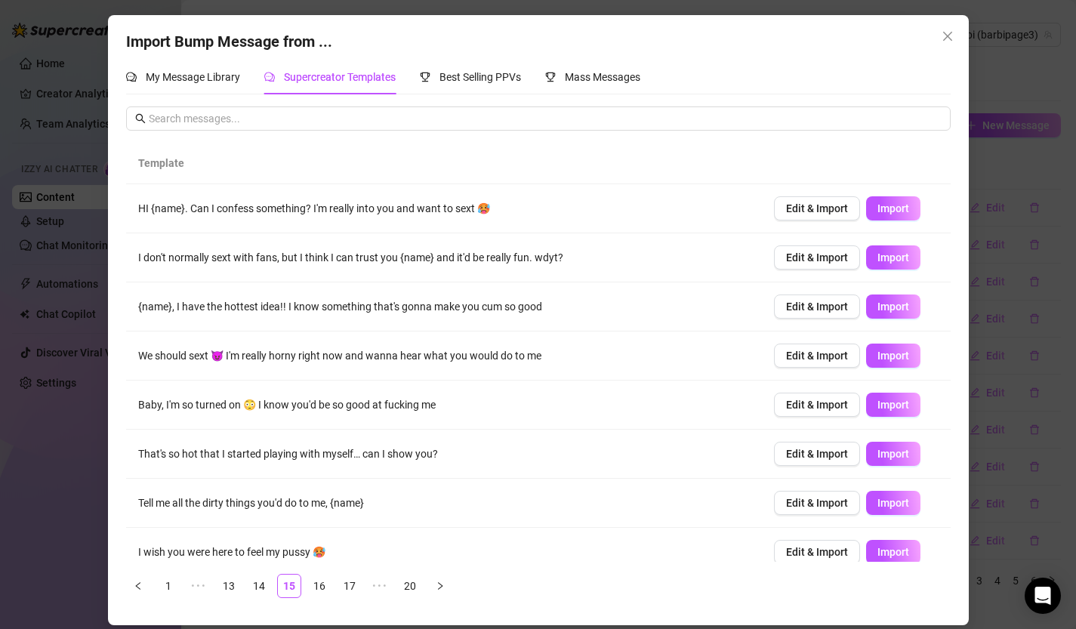
scroll to position [113, 0]
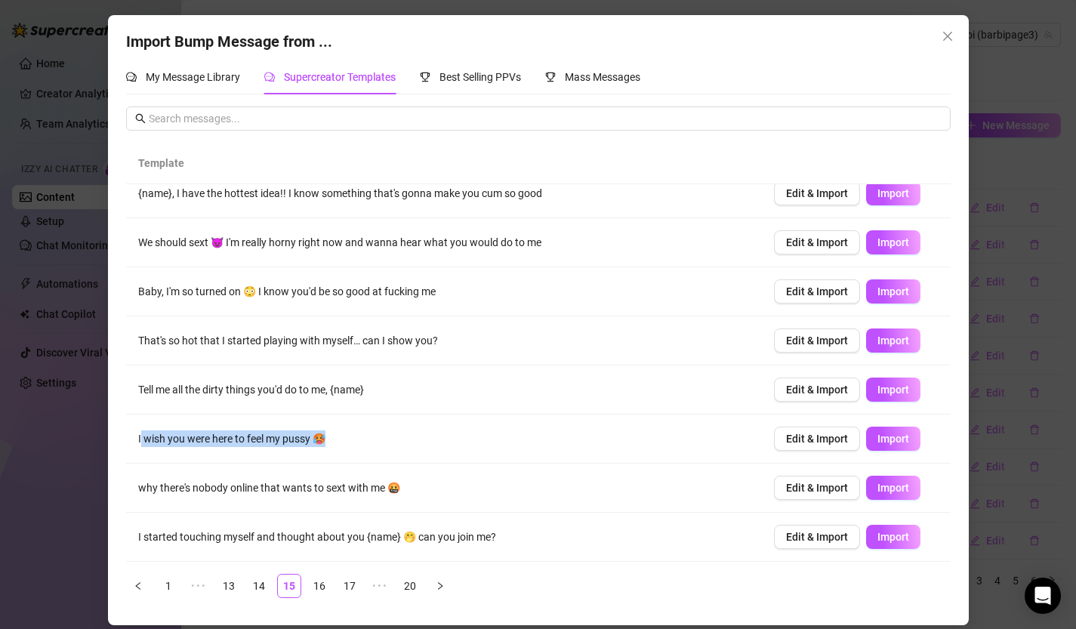
drag, startPoint x: 141, startPoint y: 439, endPoint x: 375, endPoint y: 442, distance: 234.2
click at [375, 442] on td "I wish you were here to feel my pussy 🥵" at bounding box center [444, 439] width 636 height 49
click at [355, 435] on td "I wish you were here to feel my pussy 🥵" at bounding box center [444, 439] width 636 height 49
drag, startPoint x: 355, startPoint y: 435, endPoint x: 126, endPoint y: 434, distance: 228.9
click at [126, 434] on td "I wish you were here to feel my pussy 🥵" at bounding box center [444, 439] width 636 height 49
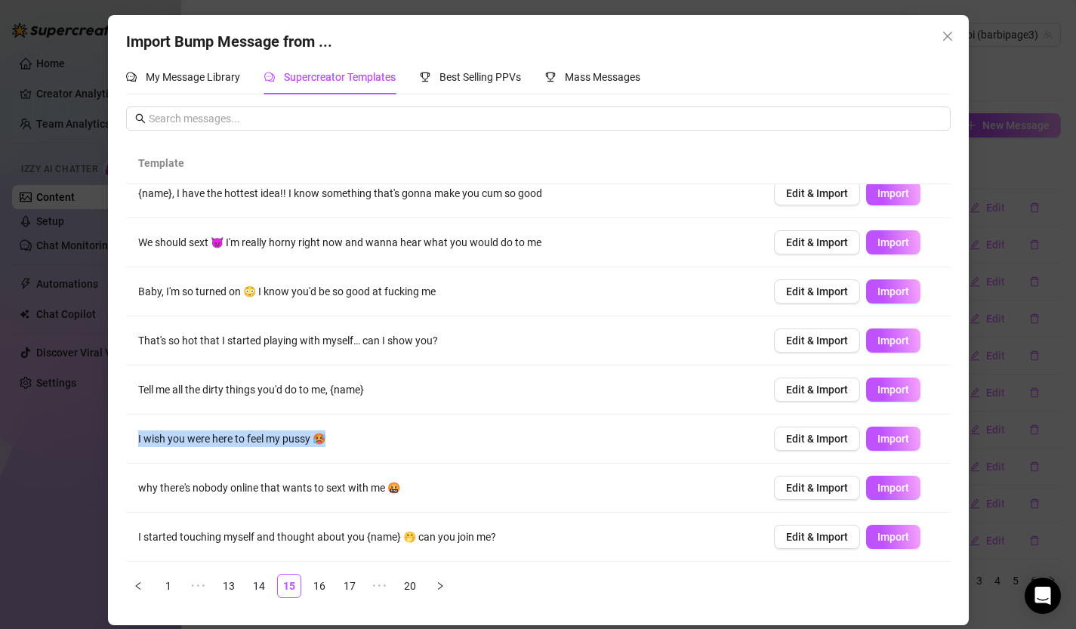
click at [200, 448] on td "I wish you were here to feel my pussy 🥵" at bounding box center [444, 439] width 636 height 49
click at [126, 421] on td "I wish you were here to feel my pussy 🥵" at bounding box center [444, 439] width 636 height 49
drag, startPoint x: 180, startPoint y: 433, endPoint x: 341, endPoint y: 445, distance: 162.1
click at [341, 445] on td "I wish you were here to feel my pussy 🥵" at bounding box center [444, 439] width 636 height 49
click at [167, 589] on link "1" at bounding box center [168, 586] width 23 height 23
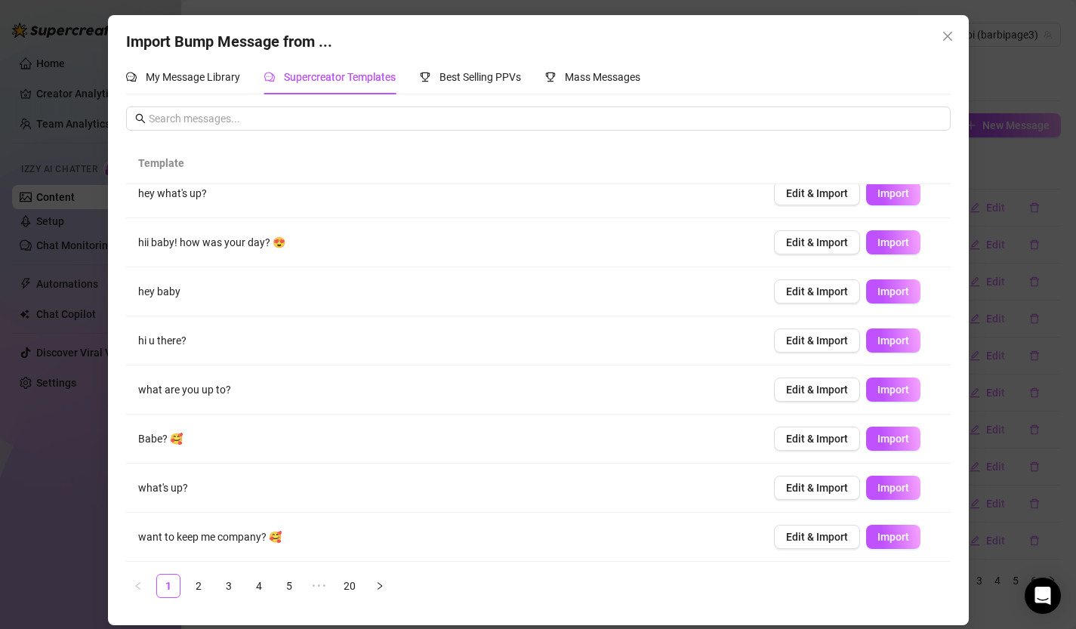
scroll to position [0, 0]
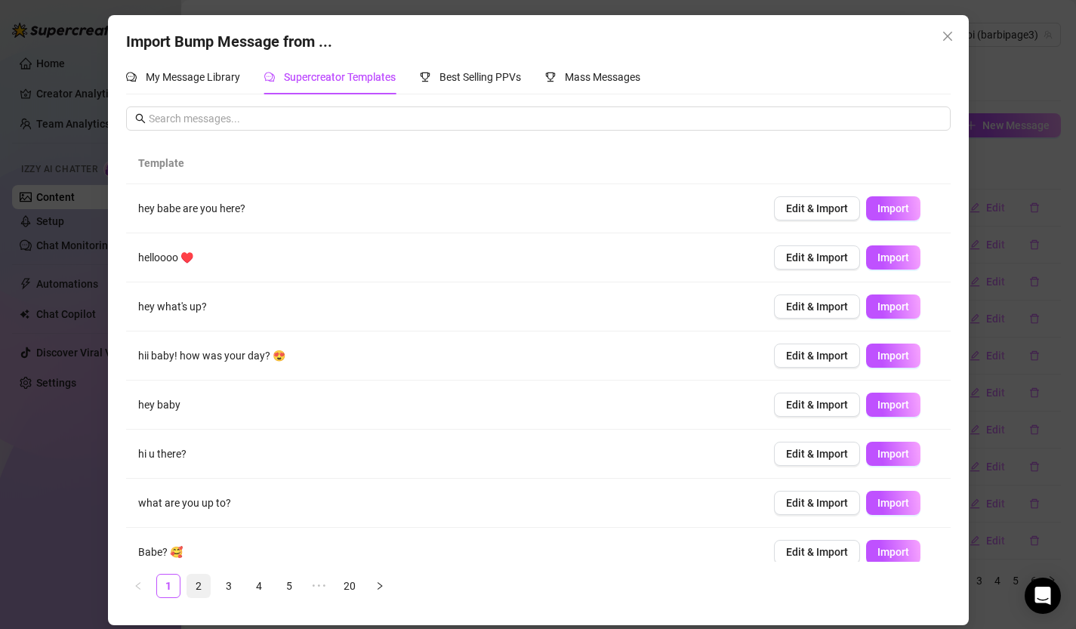
click at [199, 585] on link "2" at bounding box center [198, 586] width 23 height 23
click at [255, 587] on link "4" at bounding box center [259, 586] width 23 height 23
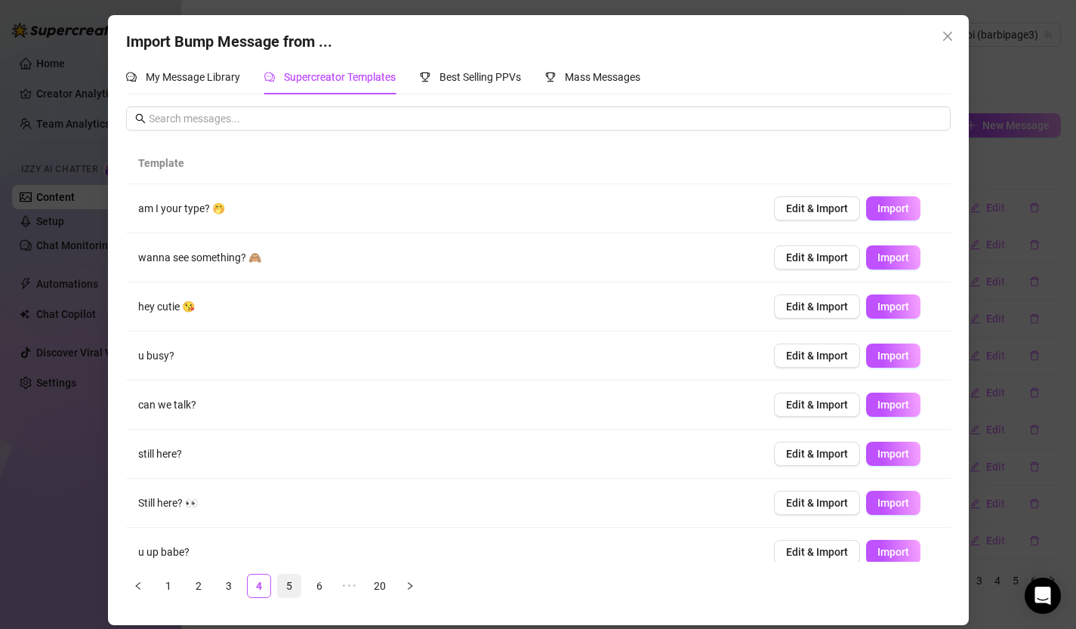
click at [285, 584] on link "5" at bounding box center [289, 586] width 23 height 23
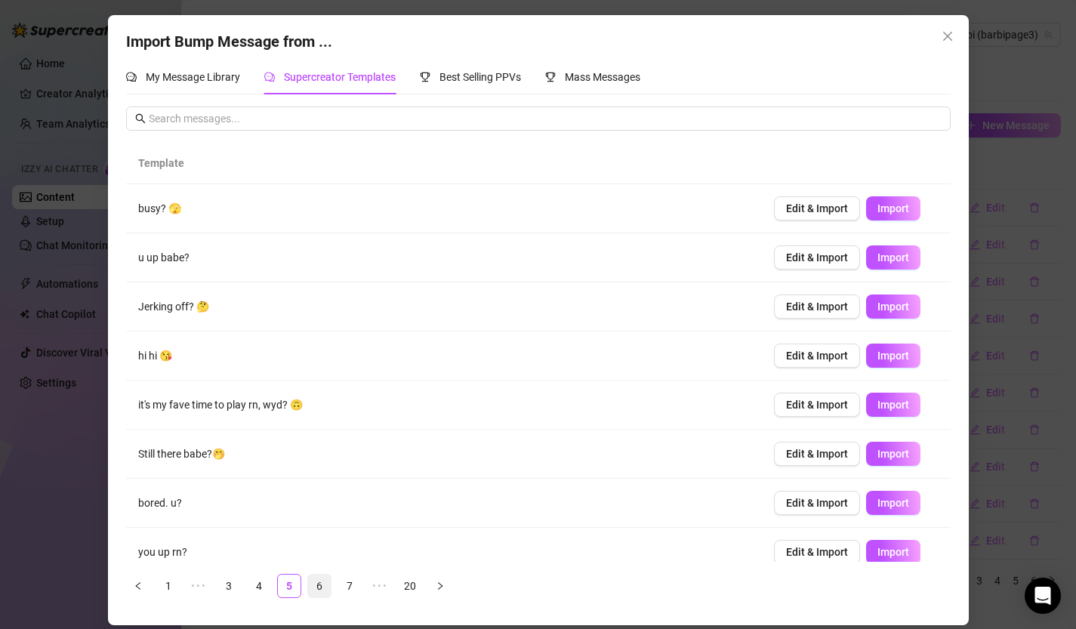
click at [316, 587] on link "6" at bounding box center [319, 586] width 23 height 23
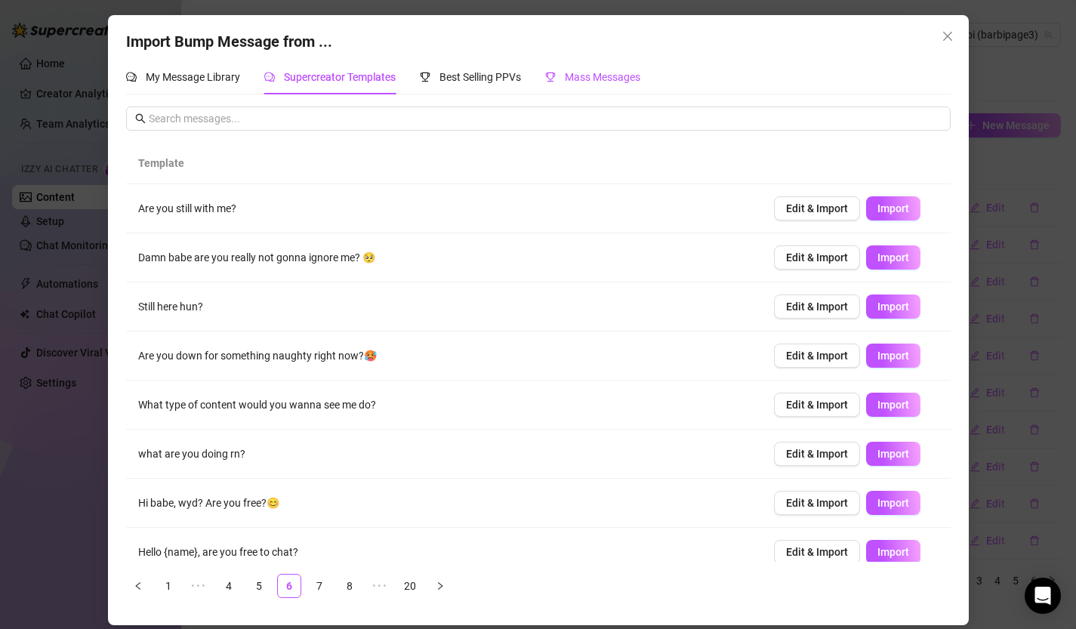
click at [573, 77] on span "Mass Messages" at bounding box center [603, 77] width 76 height 12
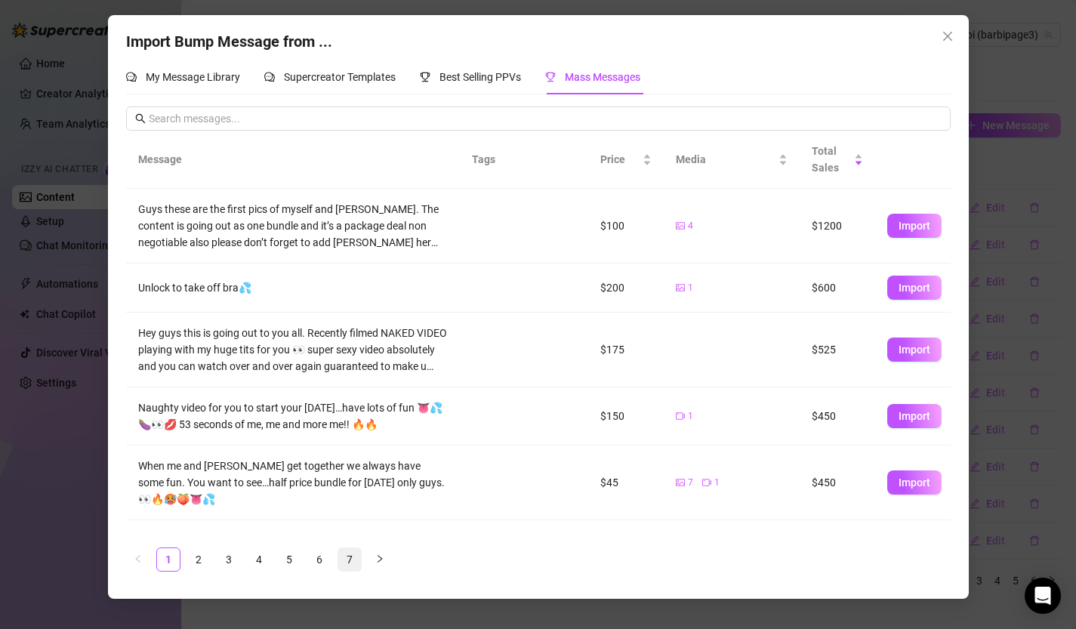
click at [347, 560] on link "7" at bounding box center [349, 559] width 23 height 23
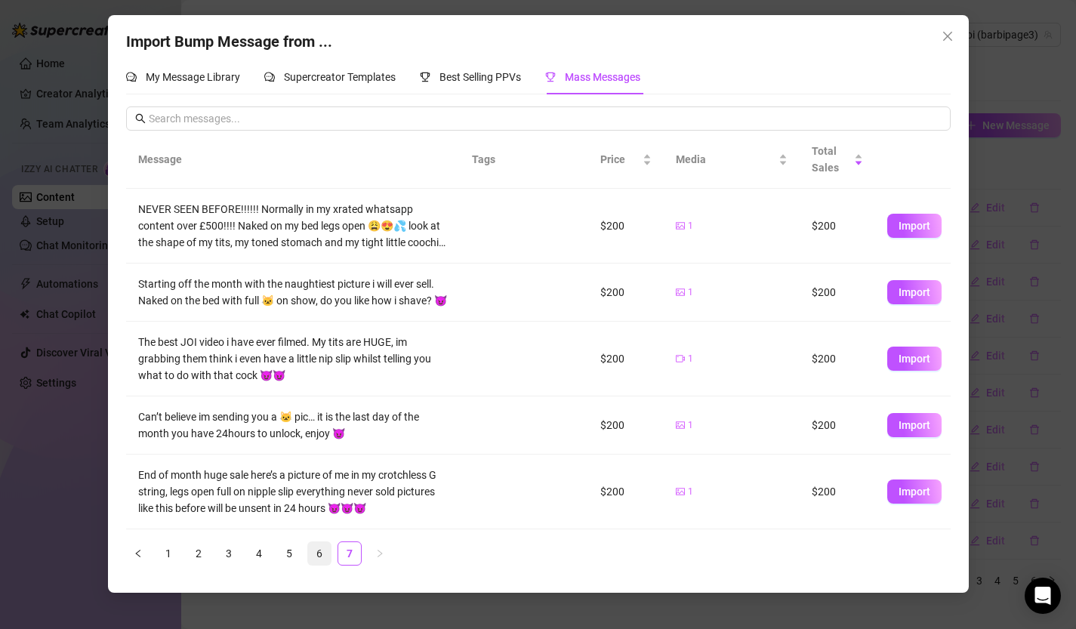
click at [324, 560] on link "6" at bounding box center [319, 553] width 23 height 23
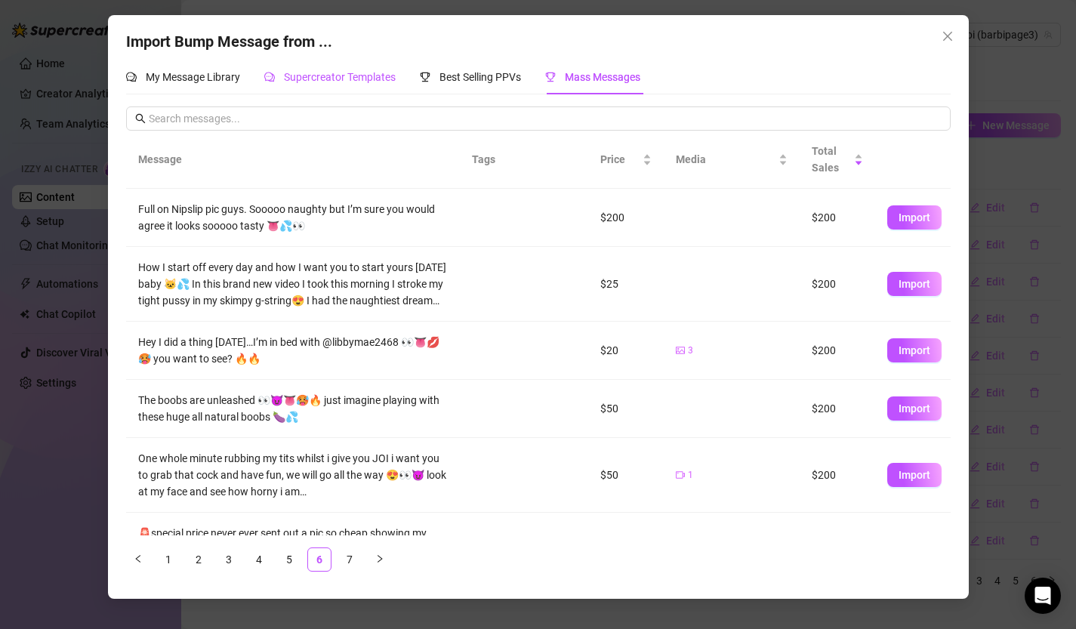
click at [363, 85] on div "Supercreator Templates" at bounding box center [329, 77] width 131 height 17
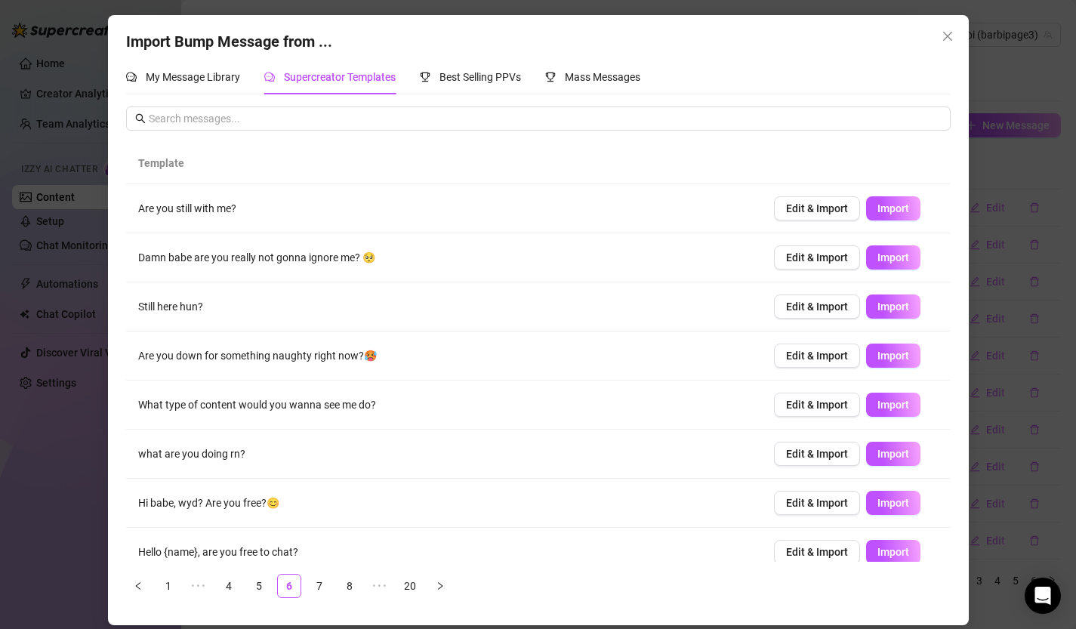
scroll to position [113, 0]
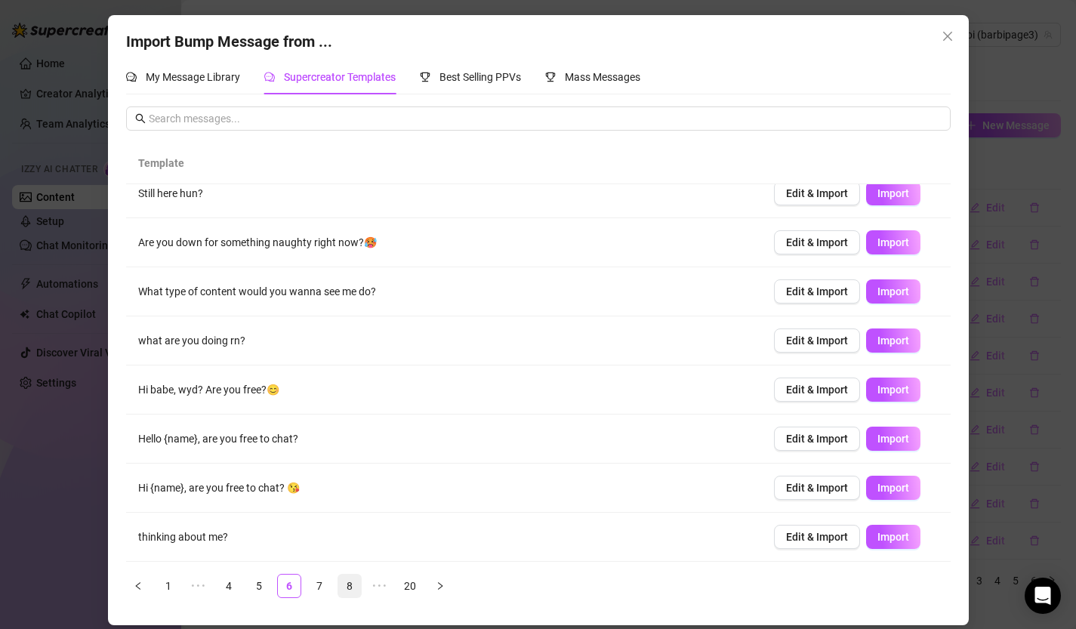
click at [346, 576] on link "8" at bounding box center [349, 586] width 23 height 23
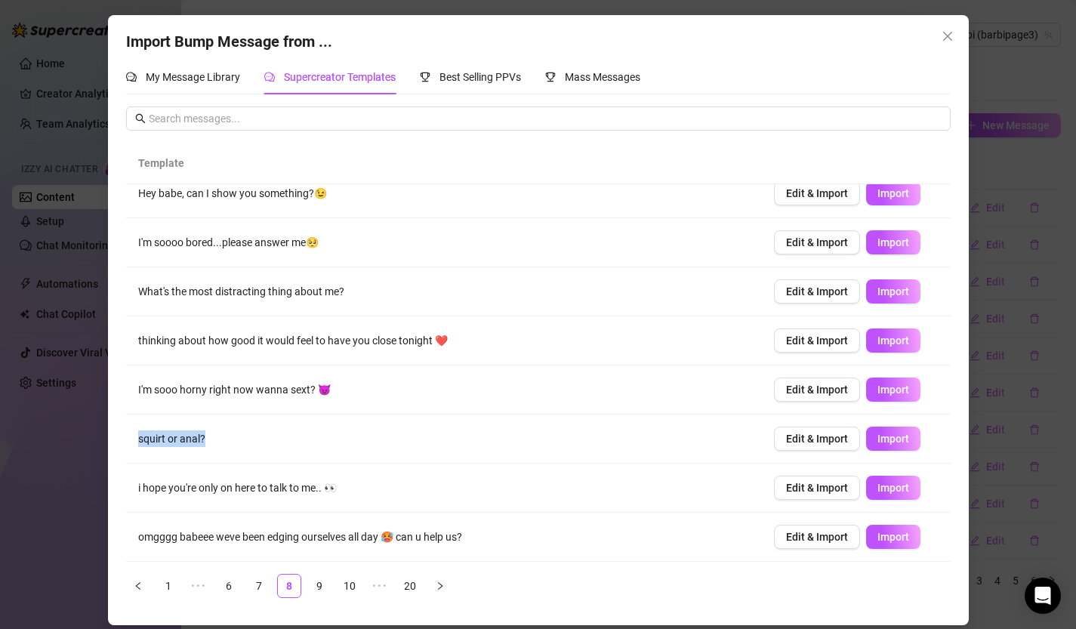
drag, startPoint x: 131, startPoint y: 434, endPoint x: 243, endPoint y: 434, distance: 111.8
click at [243, 434] on td "squirt or anal?" at bounding box center [444, 439] width 636 height 49
click at [348, 586] on link "10" at bounding box center [349, 586] width 23 height 23
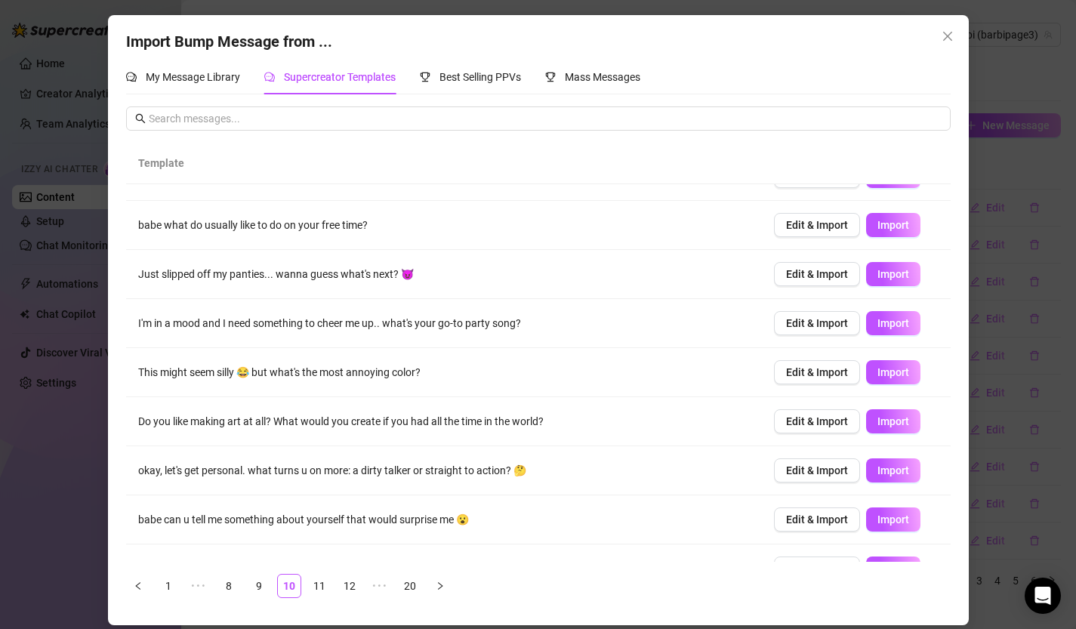
scroll to position [44, 0]
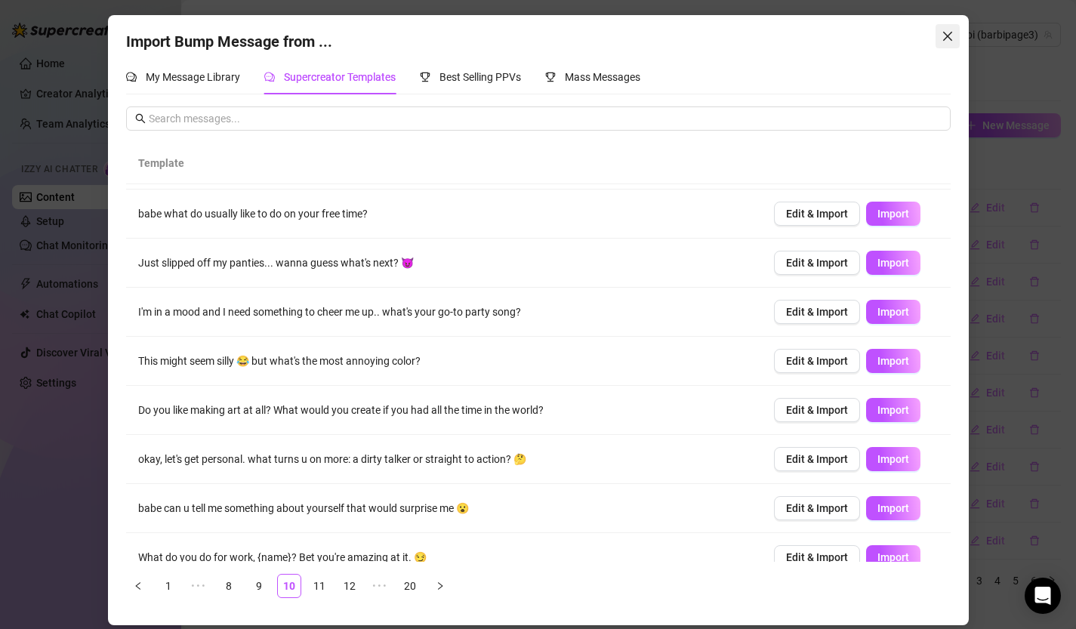
click at [948, 33] on icon "close" at bounding box center [948, 36] width 12 height 12
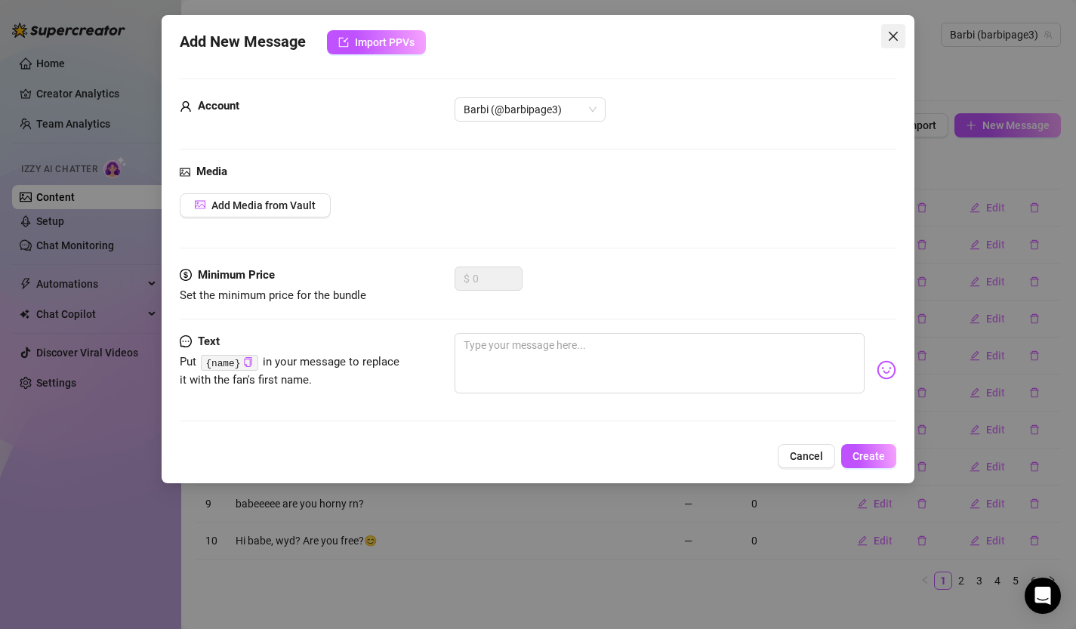
click at [891, 31] on icon "close" at bounding box center [894, 36] width 12 height 12
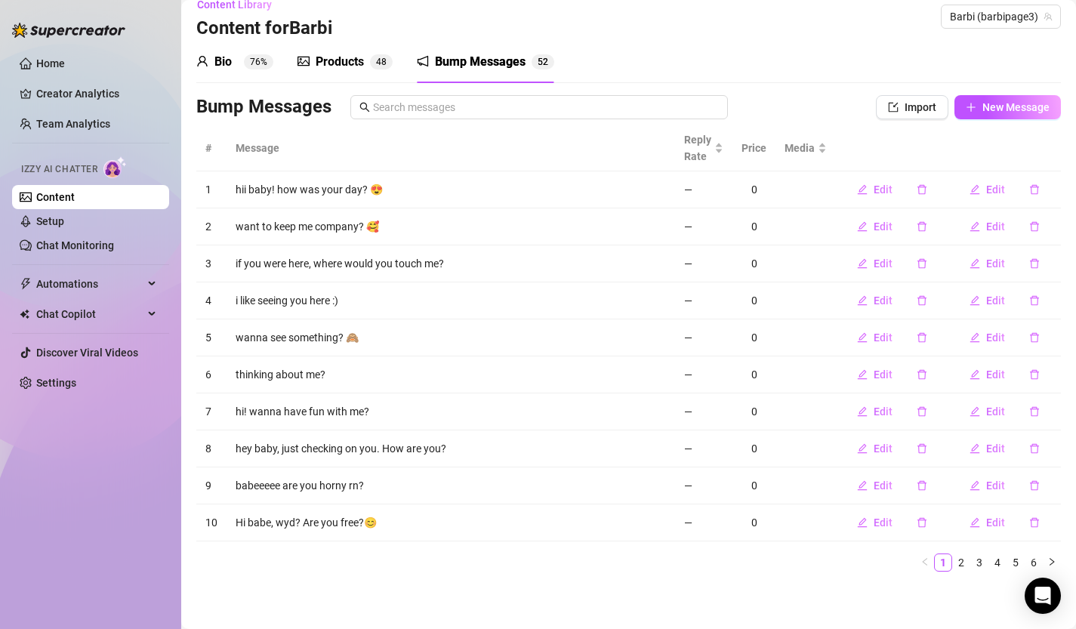
scroll to position [0, 0]
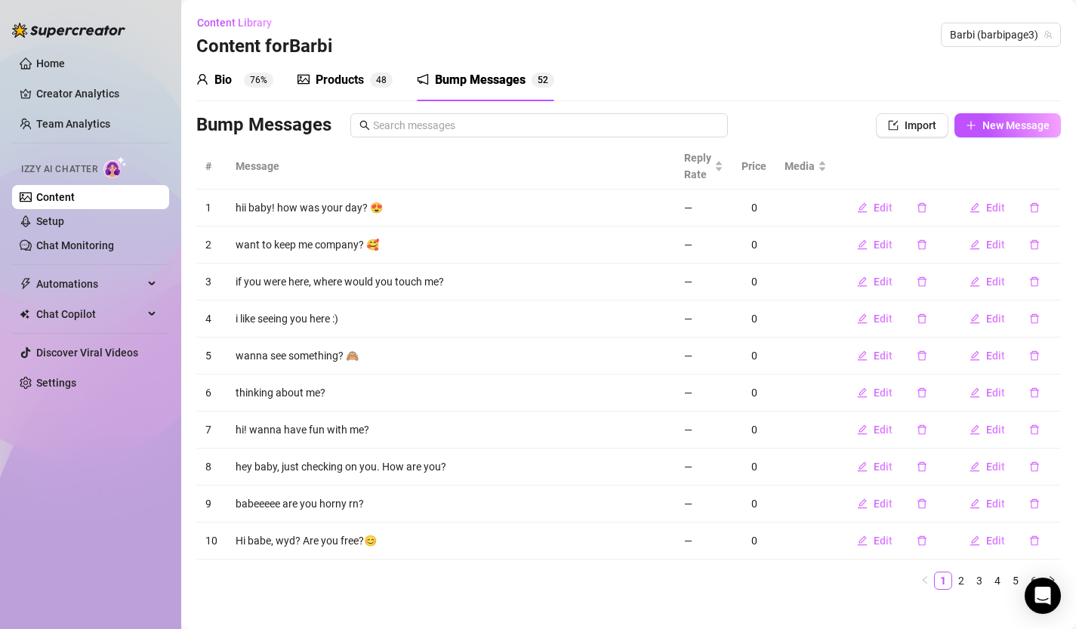
click at [362, 85] on div "Products" at bounding box center [340, 80] width 48 height 18
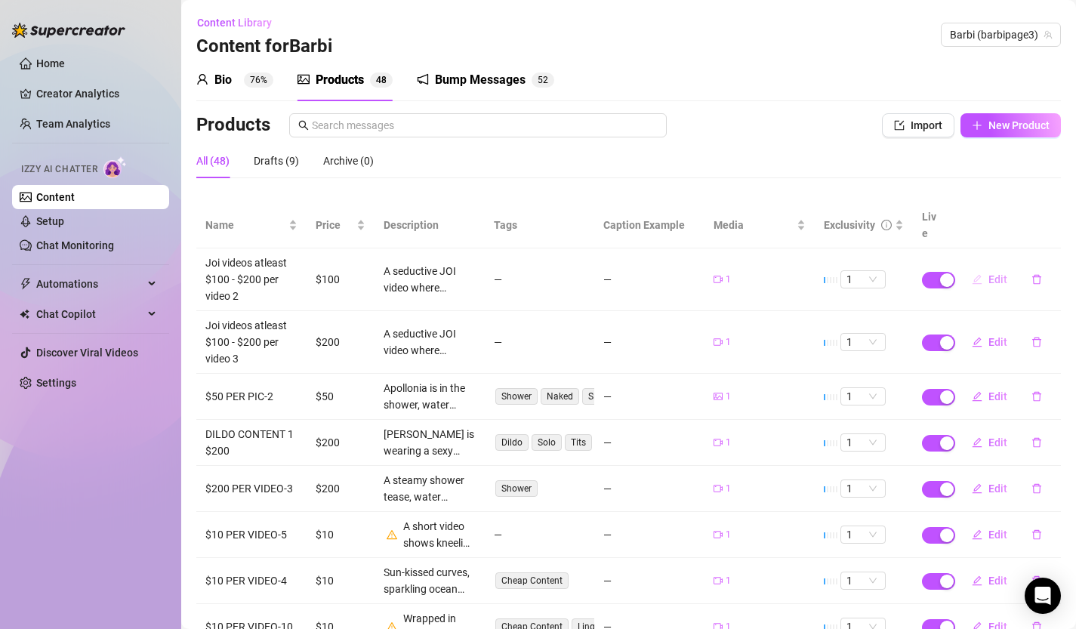
click at [992, 273] on span "Edit" at bounding box center [998, 279] width 19 height 12
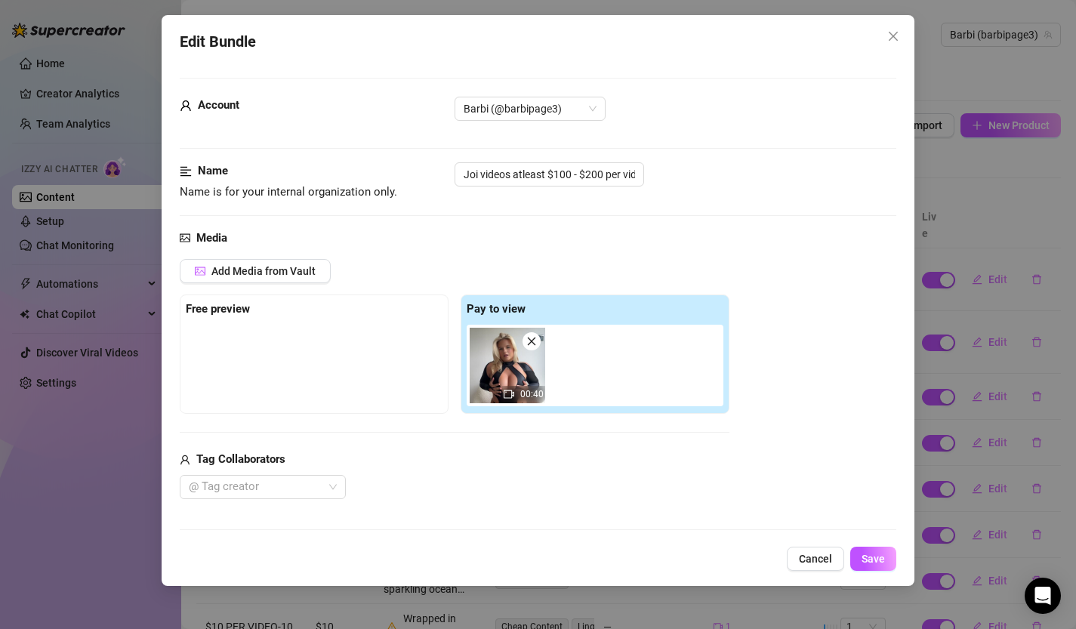
scroll to position [39, 0]
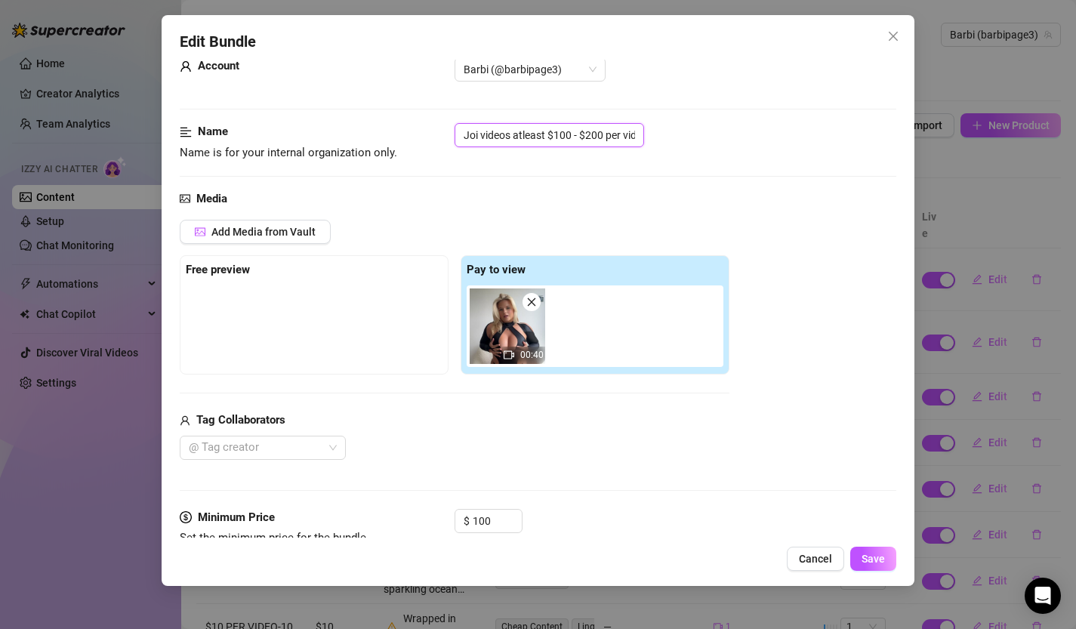
drag, startPoint x: 520, startPoint y: 144, endPoint x: 663, endPoint y: 140, distance: 142.8
click at [663, 140] on div "Joi videos atleast $100 - $200 per video 2" at bounding box center [676, 135] width 443 height 24
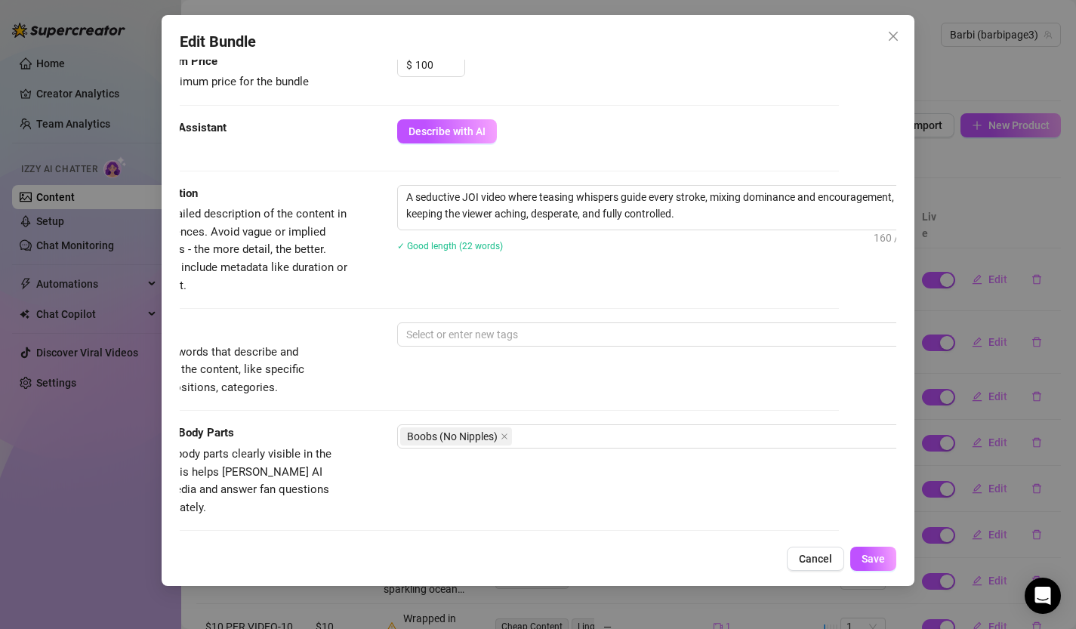
scroll to position [491, 14]
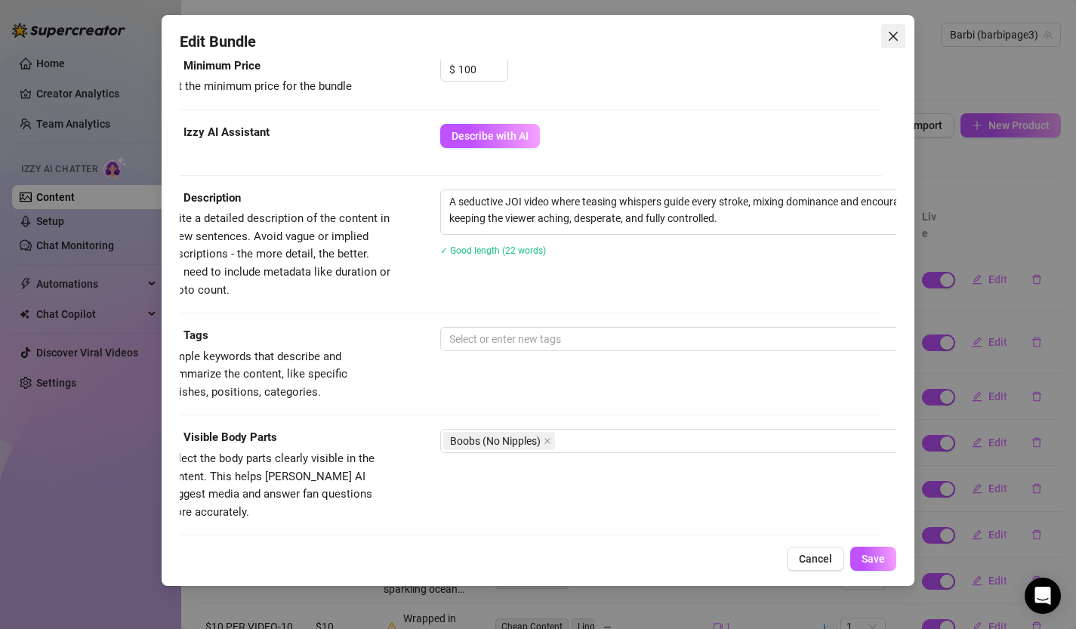
click at [897, 36] on icon "close" at bounding box center [894, 36] width 12 height 12
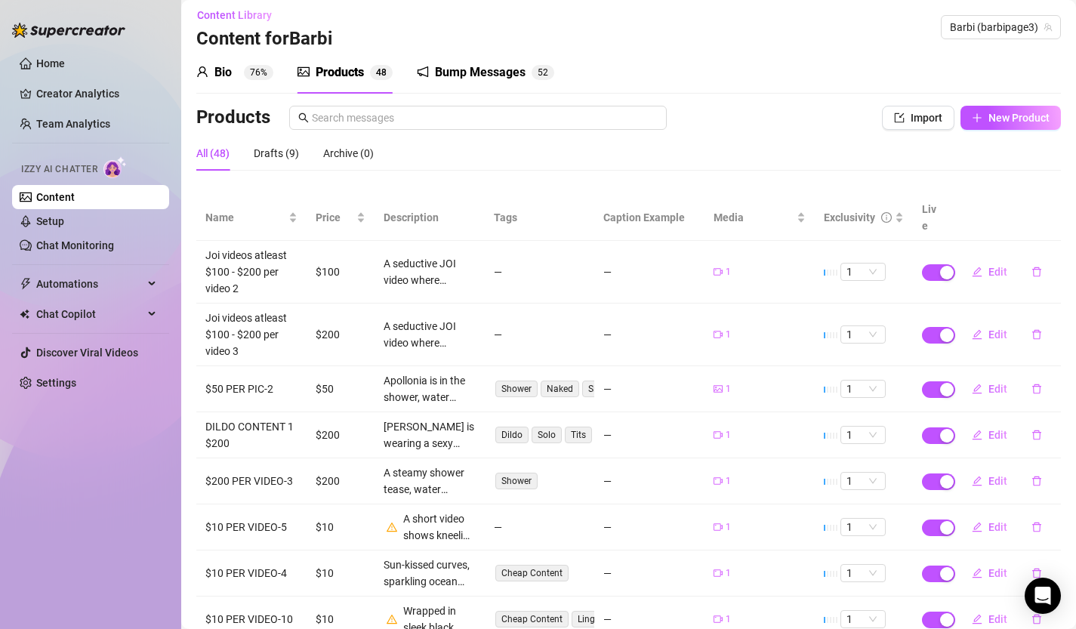
scroll to position [0, 0]
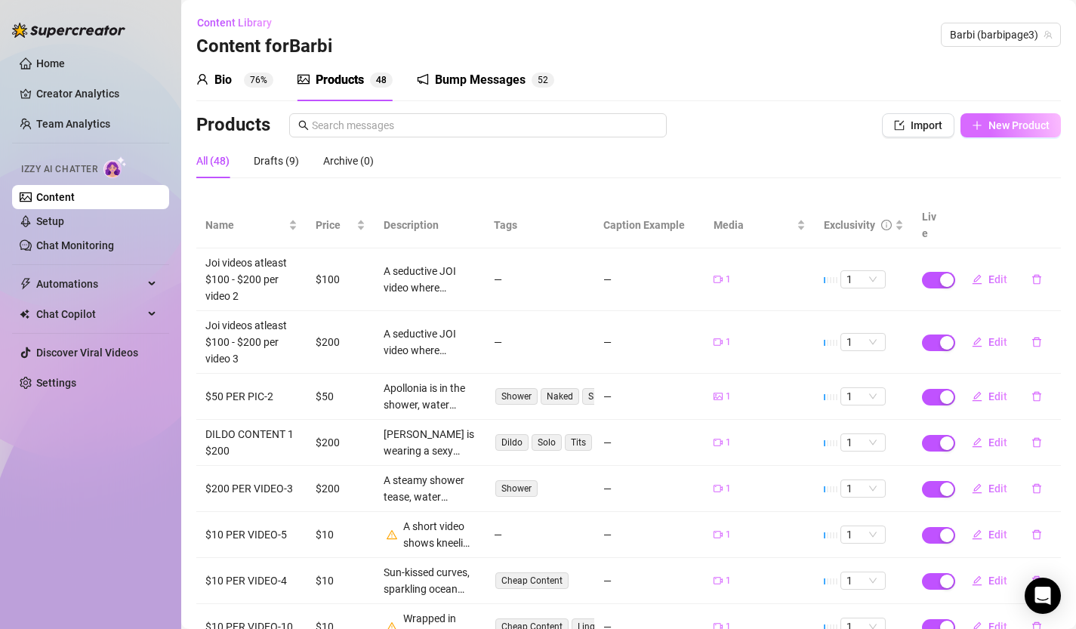
click at [995, 125] on span "New Product" at bounding box center [1019, 125] width 61 height 12
type textarea "Type your message here..."
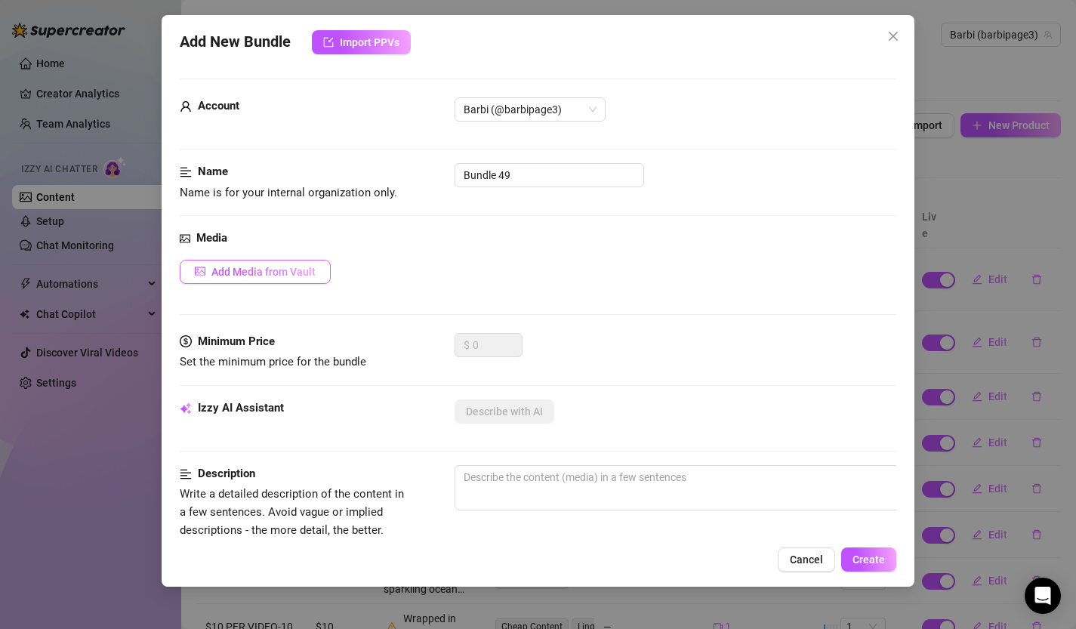
click at [234, 270] on span "Add Media from Vault" at bounding box center [263, 272] width 104 height 12
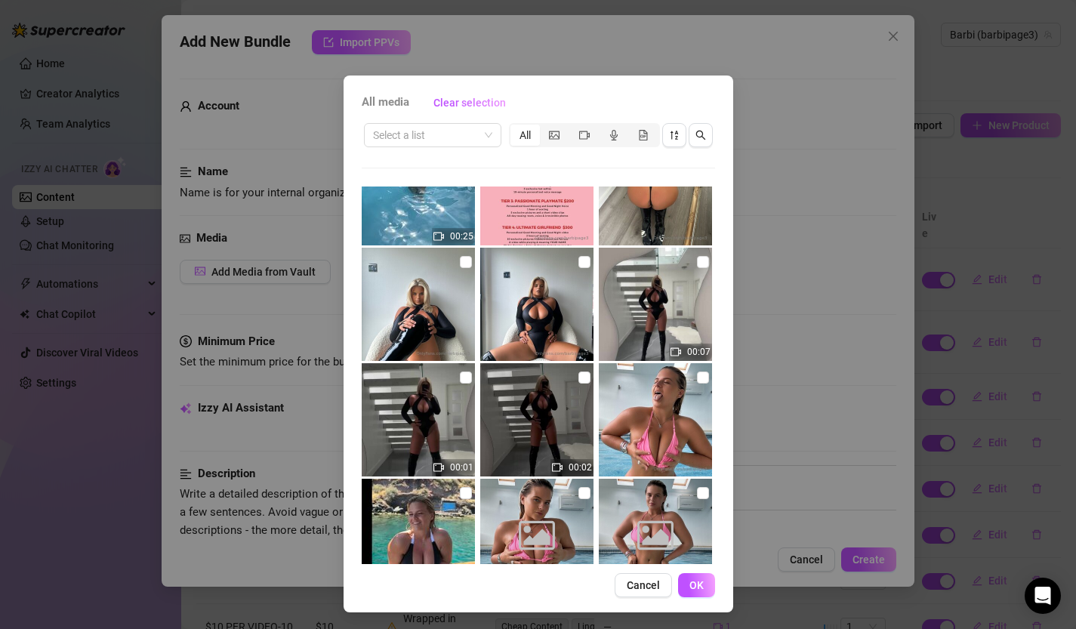
scroll to position [650, 0]
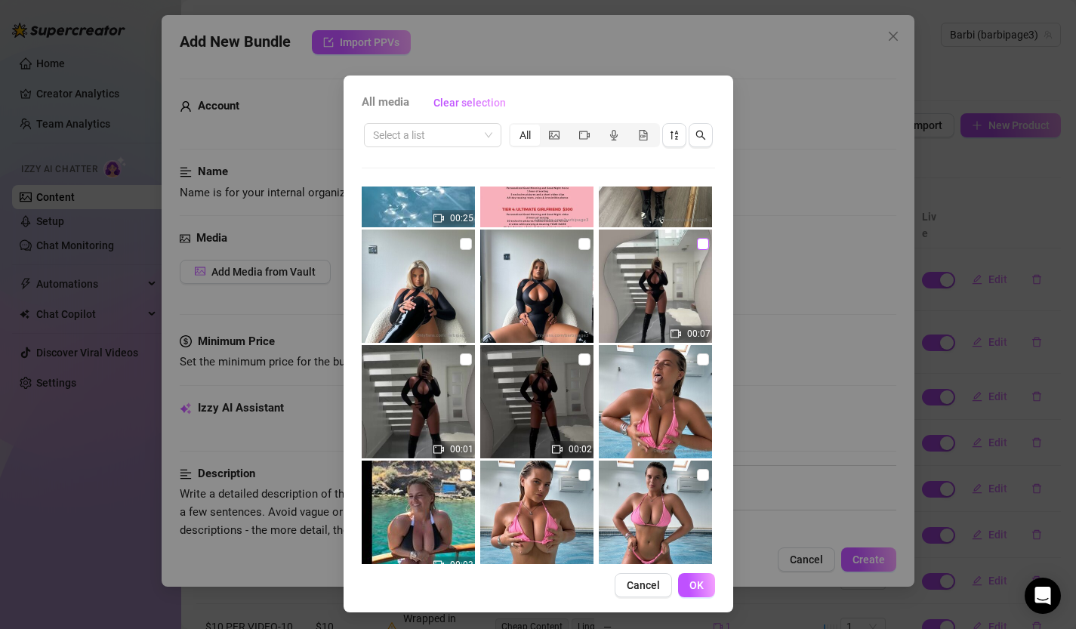
click at [698, 244] on input "checkbox" at bounding box center [703, 244] width 12 height 12
checkbox input "true"
click at [703, 584] on button "OK" at bounding box center [696, 585] width 37 height 24
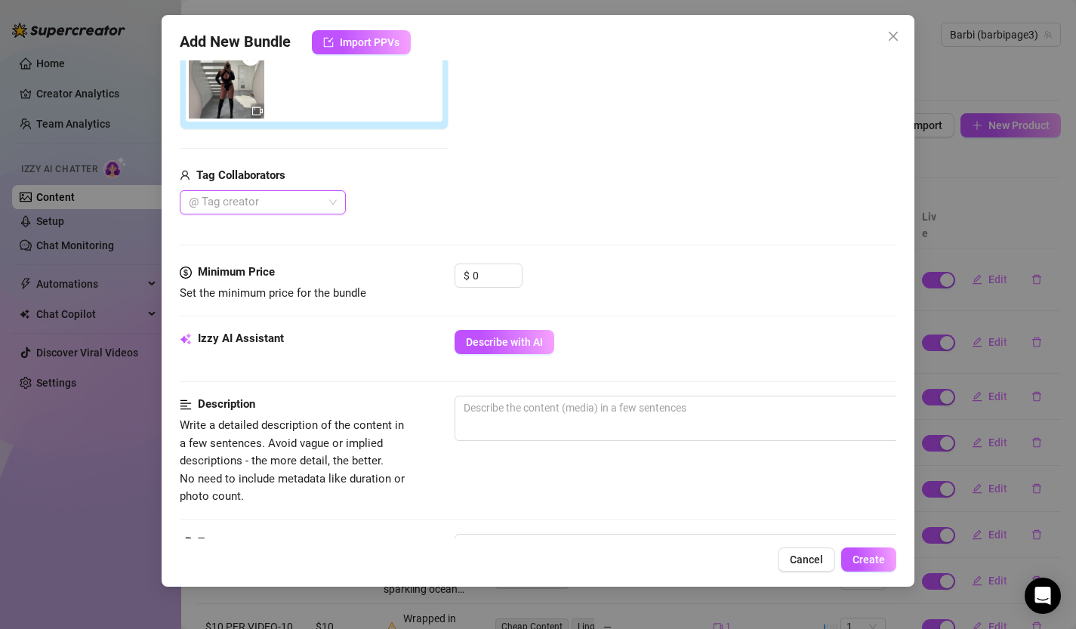
scroll to position [311, 0]
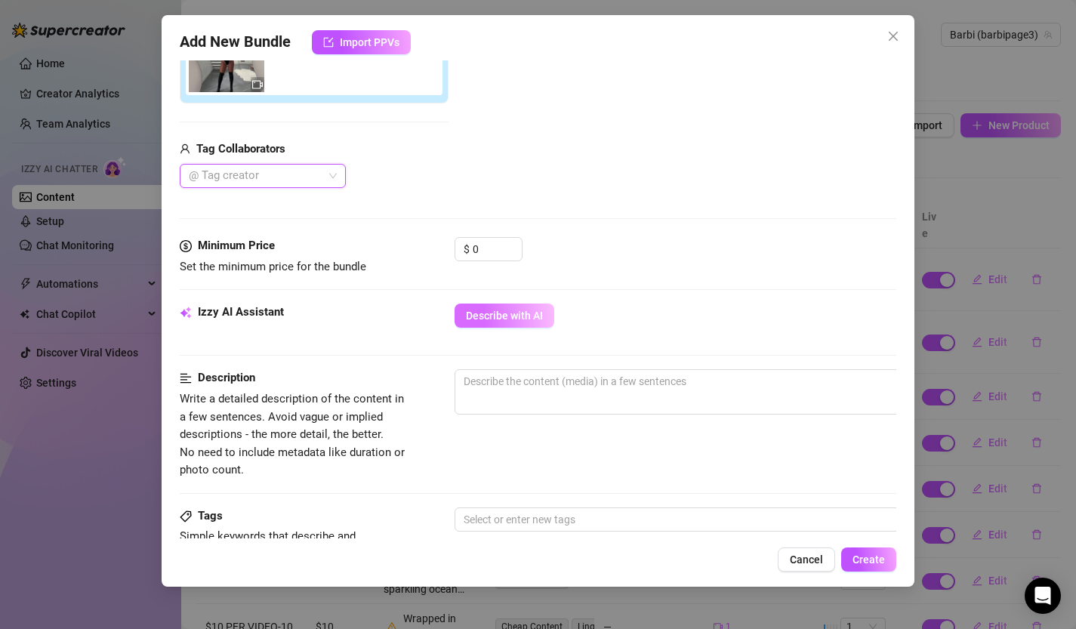
click at [489, 320] on span "Describe with AI" at bounding box center [504, 316] width 77 height 12
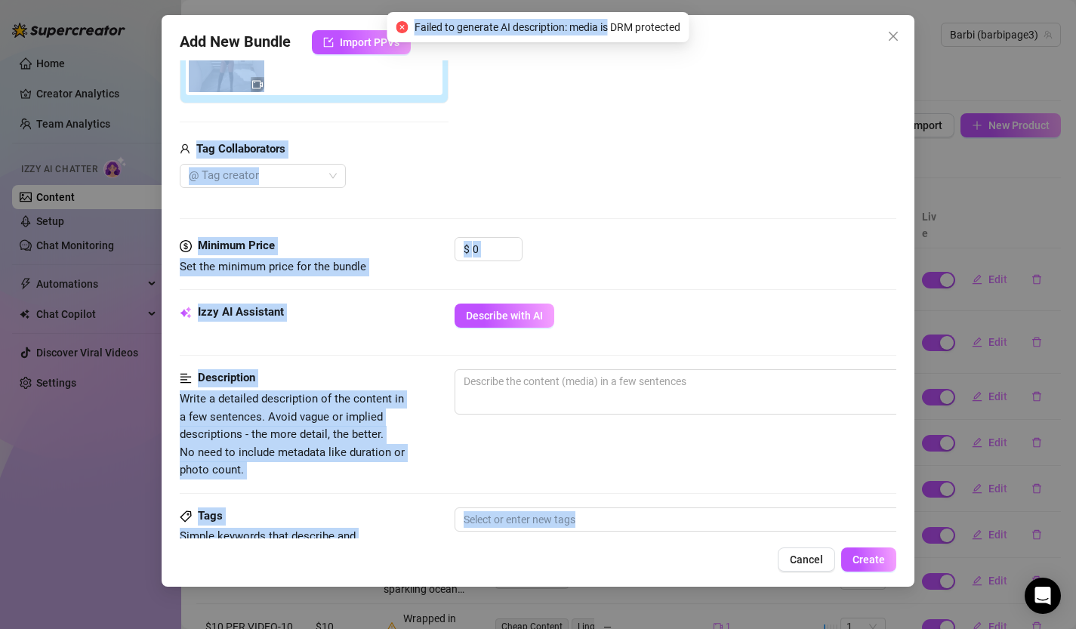
drag, startPoint x: 612, startPoint y: 70, endPoint x: 686, endPoint y: 76, distance: 74.2
click at [686, 76] on body "Home Creator Analytics Team Analytics Izzy AI Chatter Content Setup Chat Monito…" at bounding box center [538, 314] width 1076 height 629
click at [578, 147] on div "Add Media from Vault Attached Media Tag Collaborators @ Tag creator" at bounding box center [539, 69] width 718 height 240
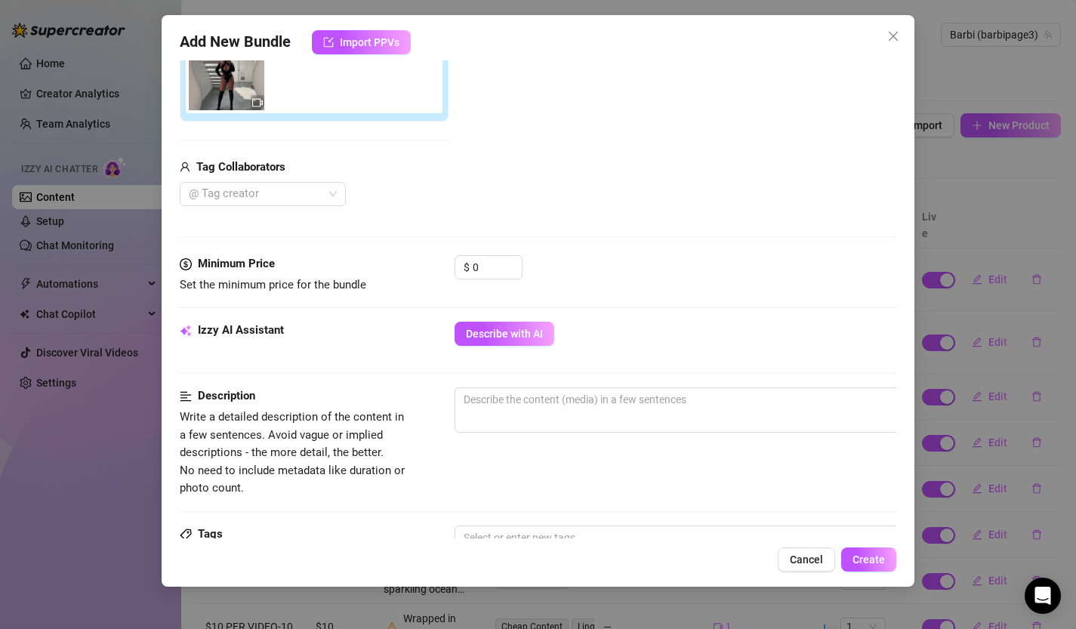
scroll to position [300, 0]
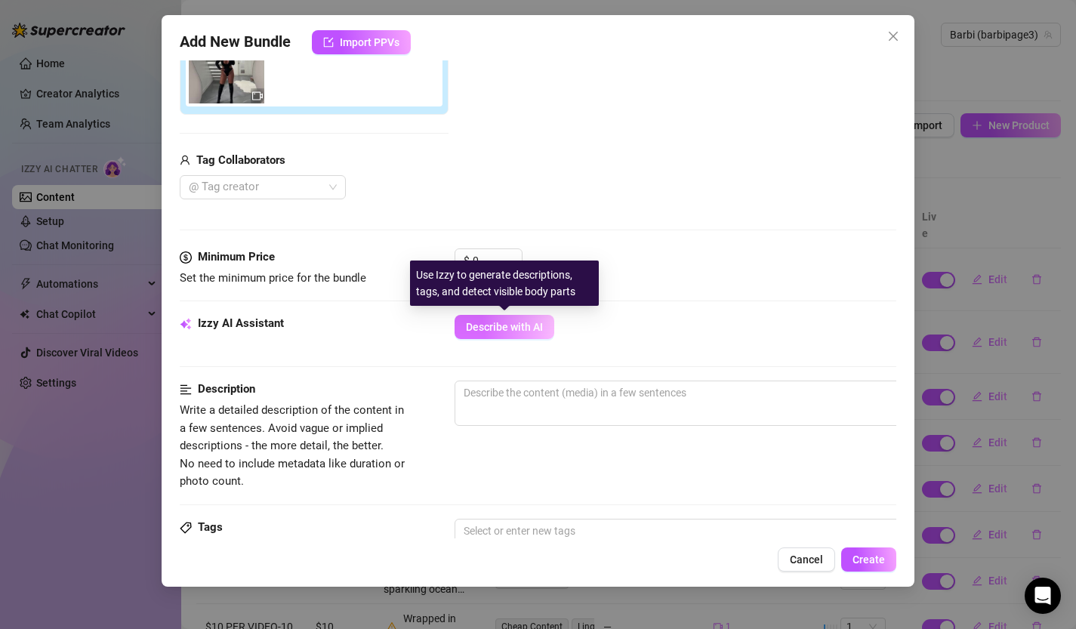
click at [506, 329] on span "Describe with AI" at bounding box center [504, 327] width 77 height 12
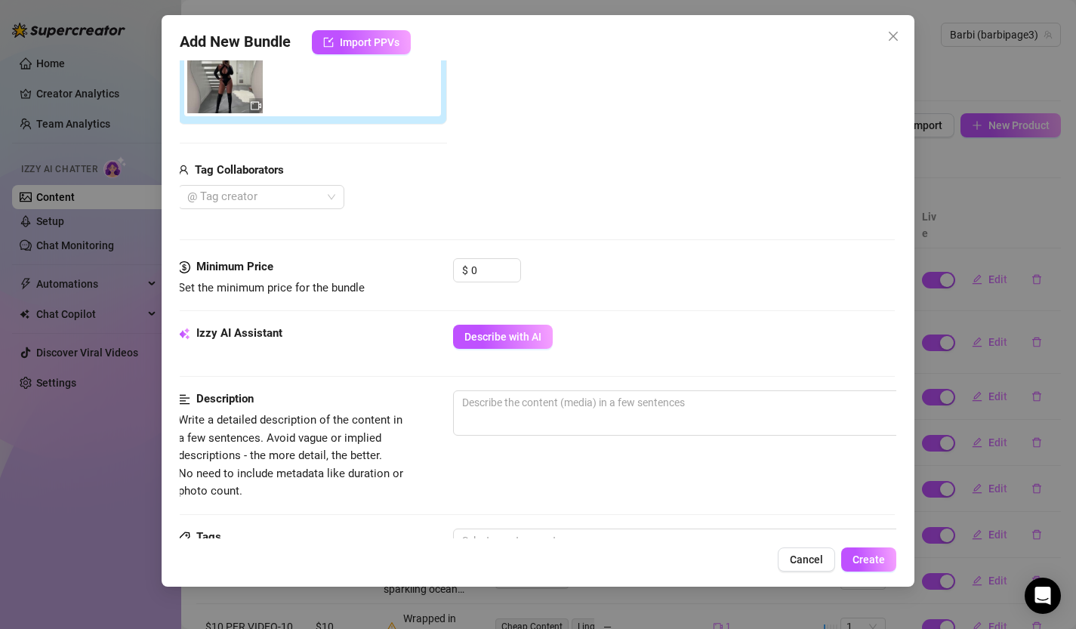
scroll to position [290, 1]
click at [513, 414] on span "0 / 1000" at bounding box center [718, 413] width 529 height 45
click at [533, 405] on textarea at bounding box center [718, 402] width 527 height 23
click at [817, 567] on button "Cancel" at bounding box center [806, 560] width 57 height 24
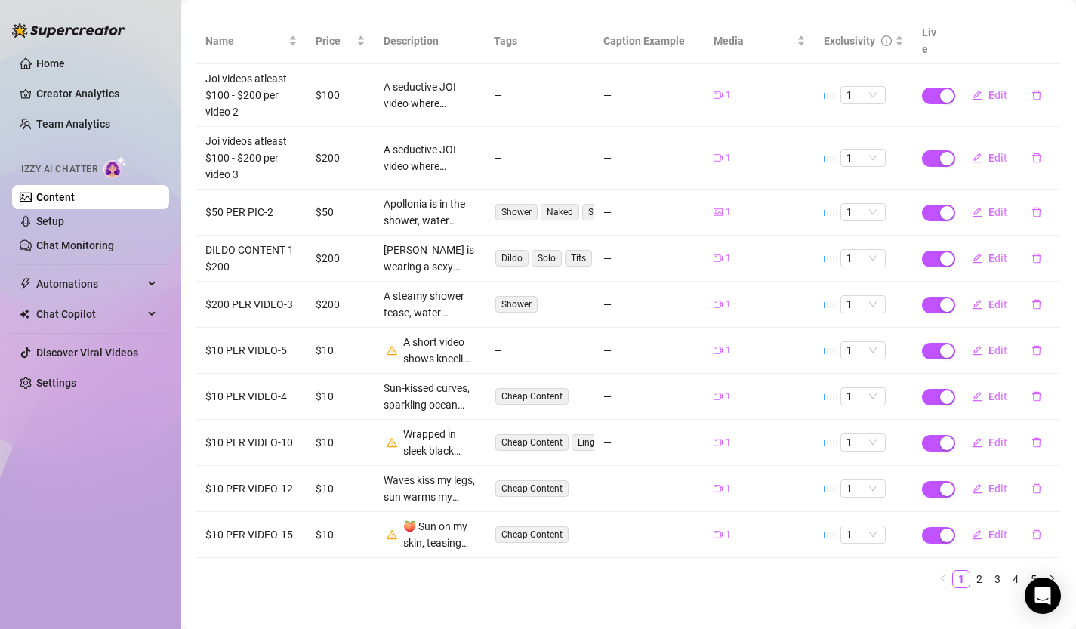
scroll to position [113, 0]
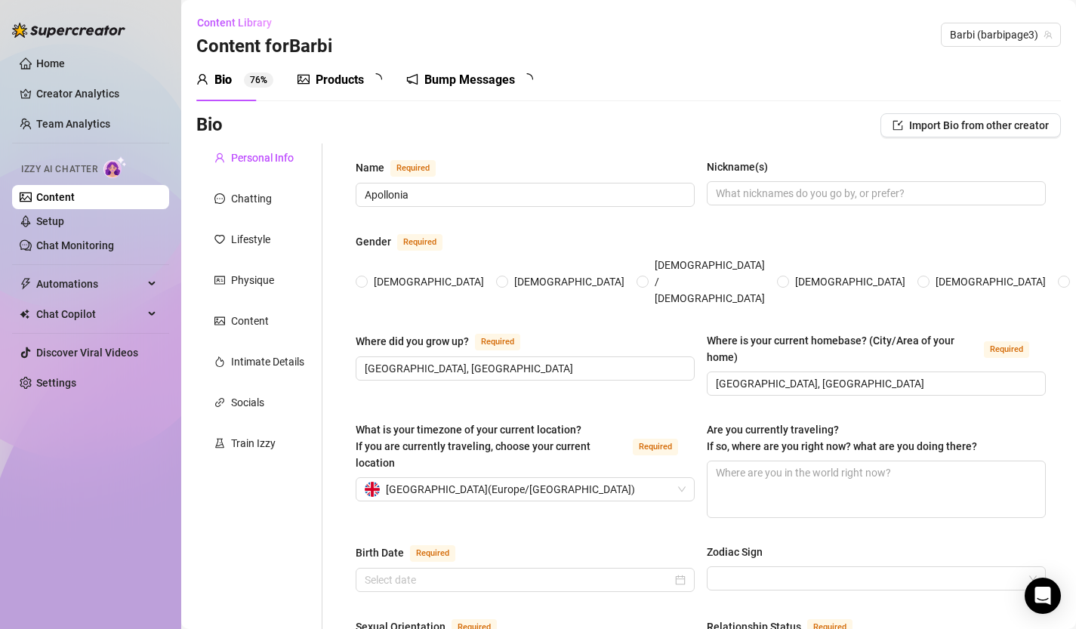
radio input "true"
checkbox input "true"
type input "[DATE]"
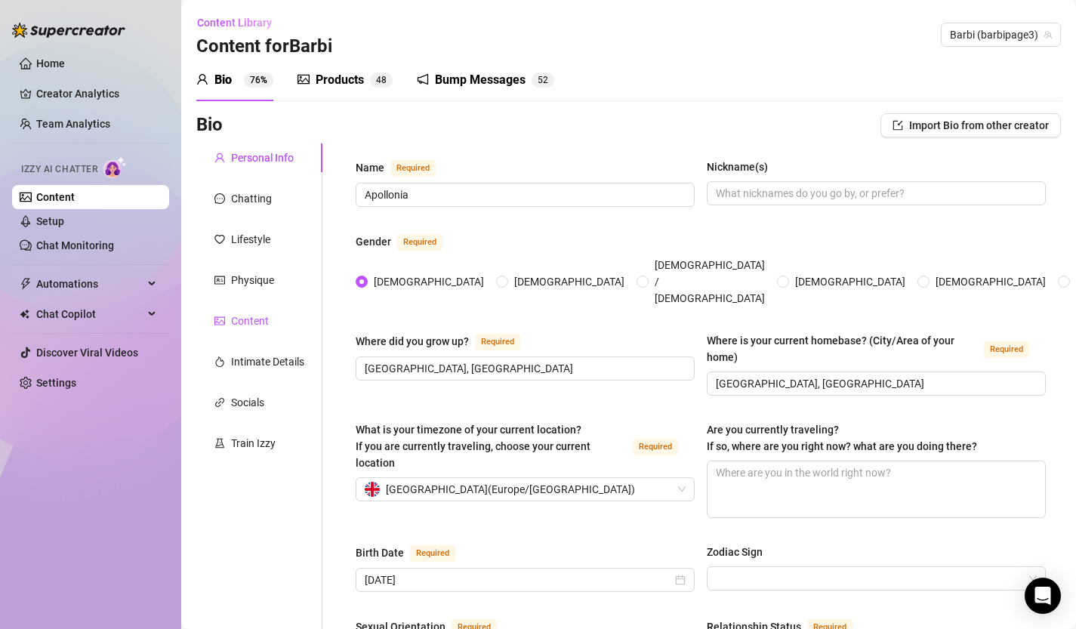
click at [247, 314] on div "Content" at bounding box center [250, 321] width 38 height 17
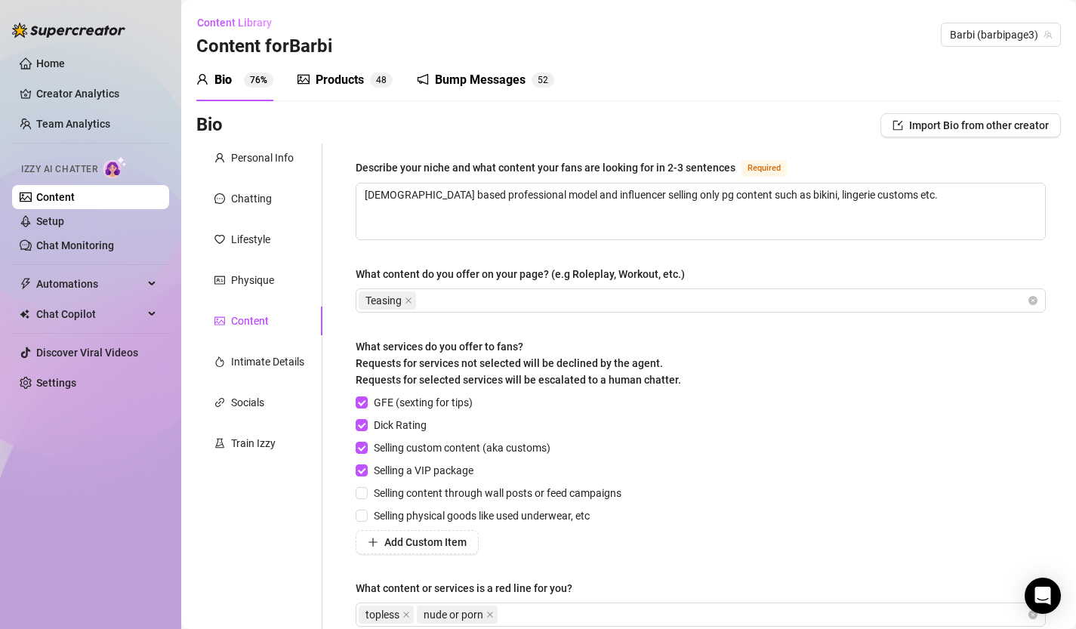
click at [75, 194] on link "Content" at bounding box center [55, 197] width 39 height 12
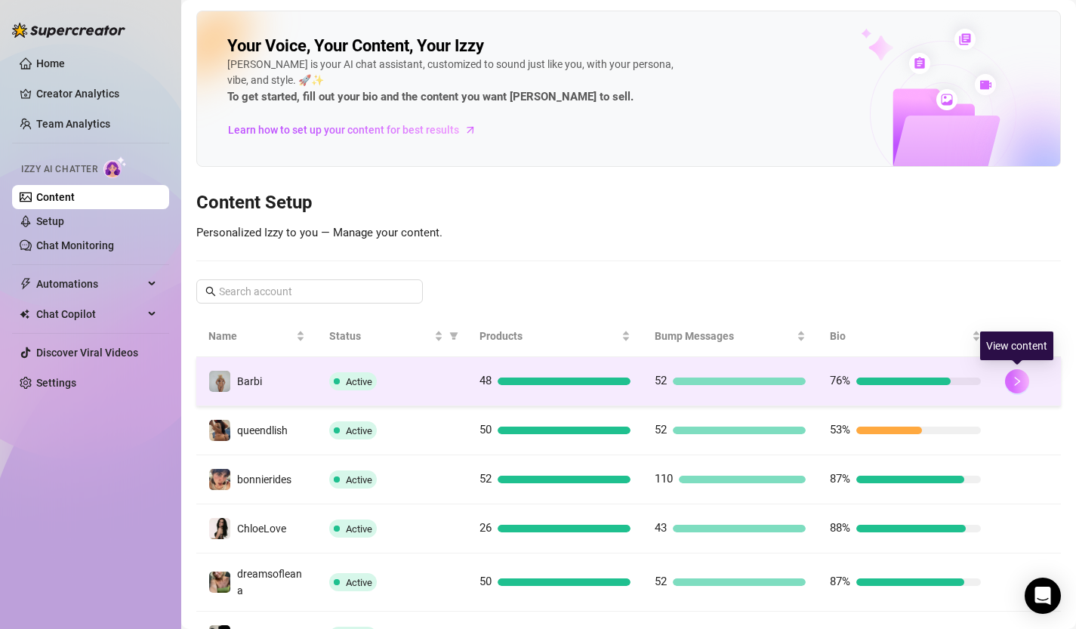
click at [1021, 375] on button "button" at bounding box center [1017, 381] width 24 height 24
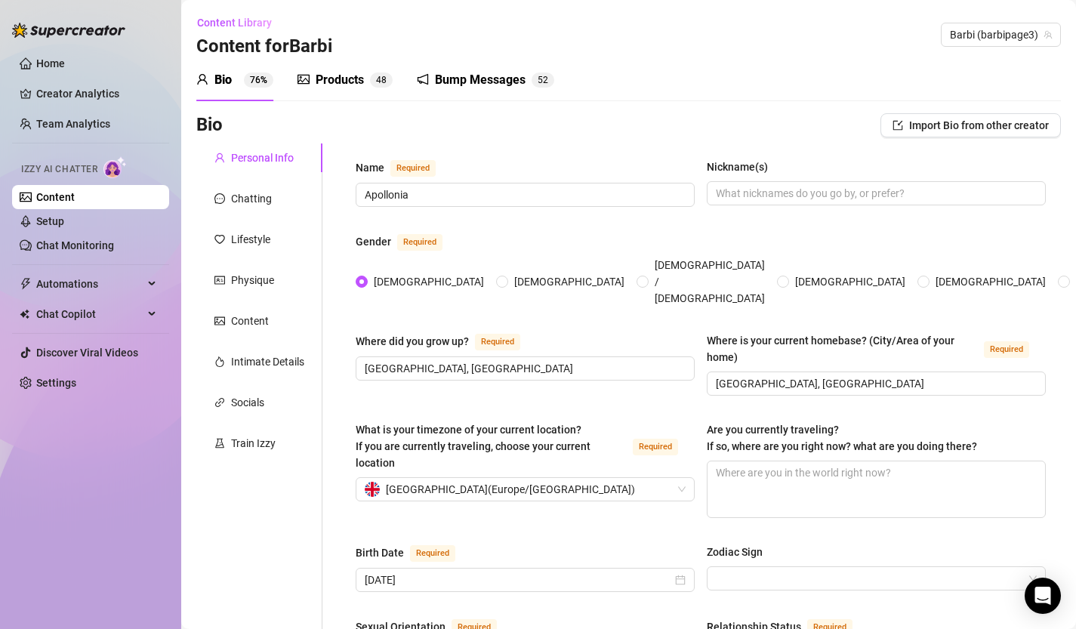
click at [345, 81] on div "Products" at bounding box center [340, 80] width 48 height 18
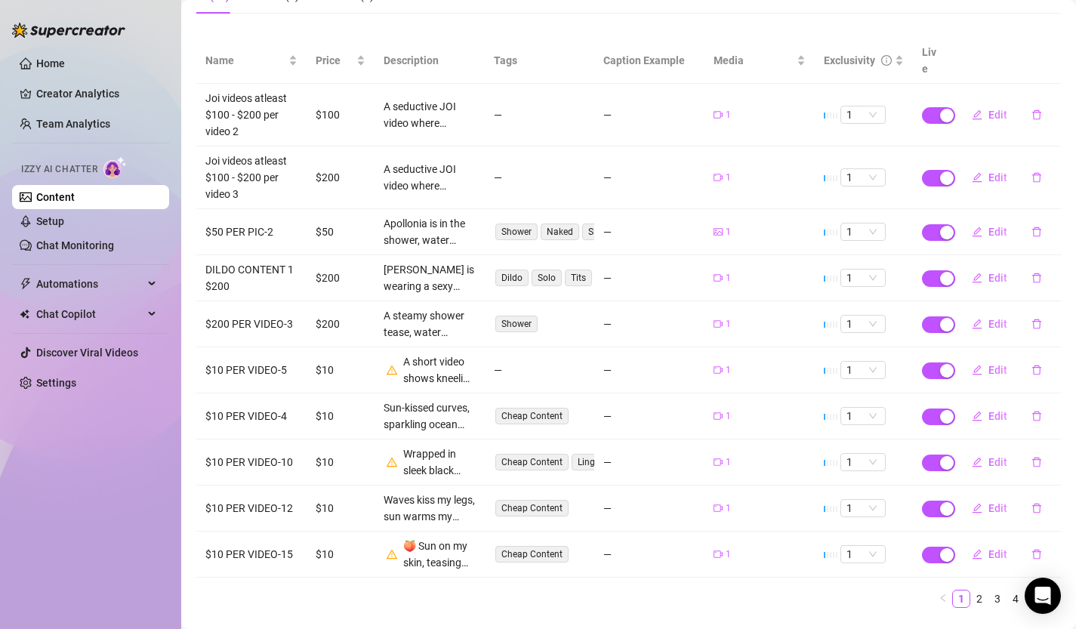
scroll to position [159, 0]
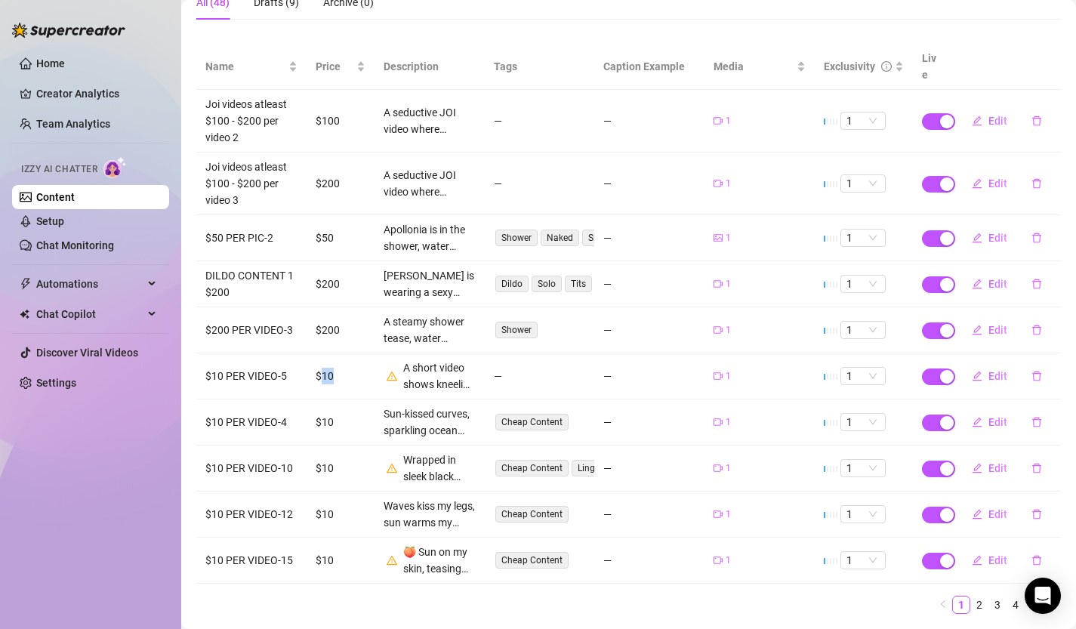
drag, startPoint x: 319, startPoint y: 360, endPoint x: 338, endPoint y: 360, distance: 19.6
click at [338, 360] on td "$10" at bounding box center [341, 377] width 68 height 46
drag, startPoint x: 338, startPoint y: 360, endPoint x: 313, endPoint y: 360, distance: 24.9
click at [313, 360] on td "$10" at bounding box center [341, 377] width 68 height 46
click at [873, 113] on span "1" at bounding box center [863, 121] width 33 height 17
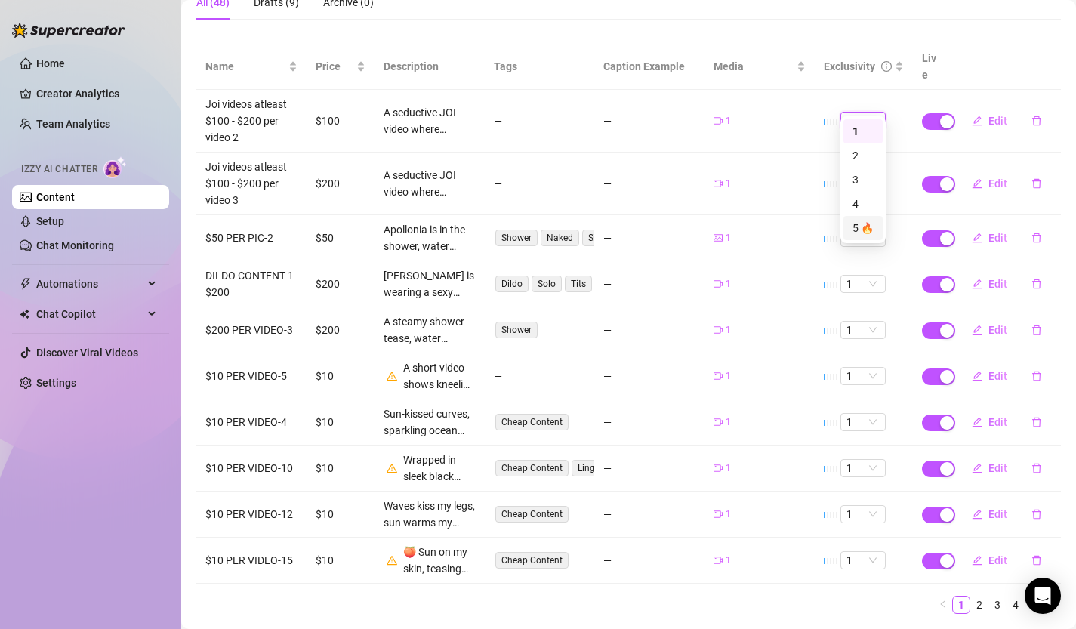
click at [863, 233] on div "5 🔥" at bounding box center [863, 228] width 21 height 17
click at [869, 113] on span "1" at bounding box center [863, 121] width 33 height 17
click at [860, 130] on div "1" at bounding box center [863, 131] width 21 height 17
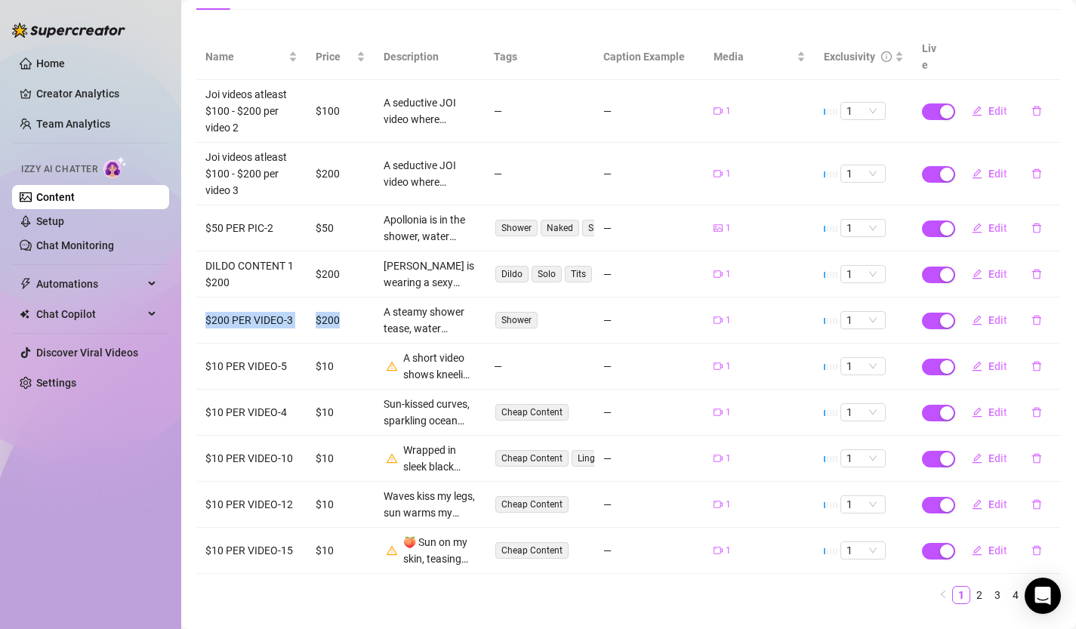
drag, startPoint x: 206, startPoint y: 300, endPoint x: 344, endPoint y: 307, distance: 137.7
click at [344, 307] on tr "$200 PER VIDEO-3 $200 A steamy shower tease, water dripping over soft skin, han…" at bounding box center [628, 321] width 865 height 46
drag, startPoint x: 205, startPoint y: 350, endPoint x: 378, endPoint y: 348, distance: 173.7
click at [379, 349] on tr "$10 PER VIDEO-5 $10 A short video shows kneeling on a bed, teasingly arching — …" at bounding box center [628, 367] width 865 height 46
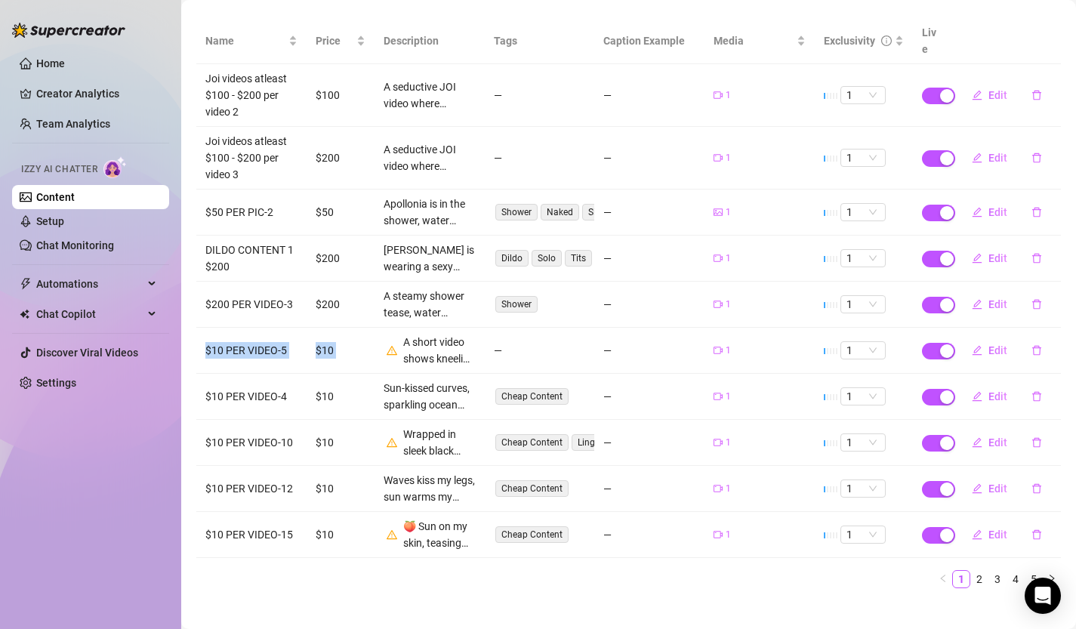
scroll to position [0, 0]
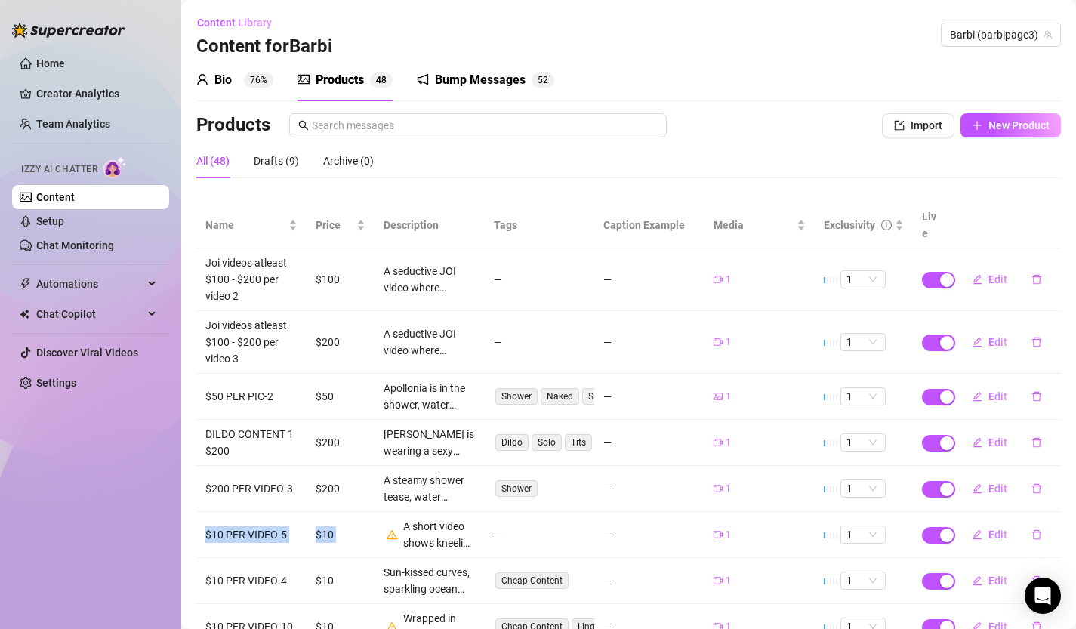
click at [75, 199] on link "Content" at bounding box center [55, 197] width 39 height 12
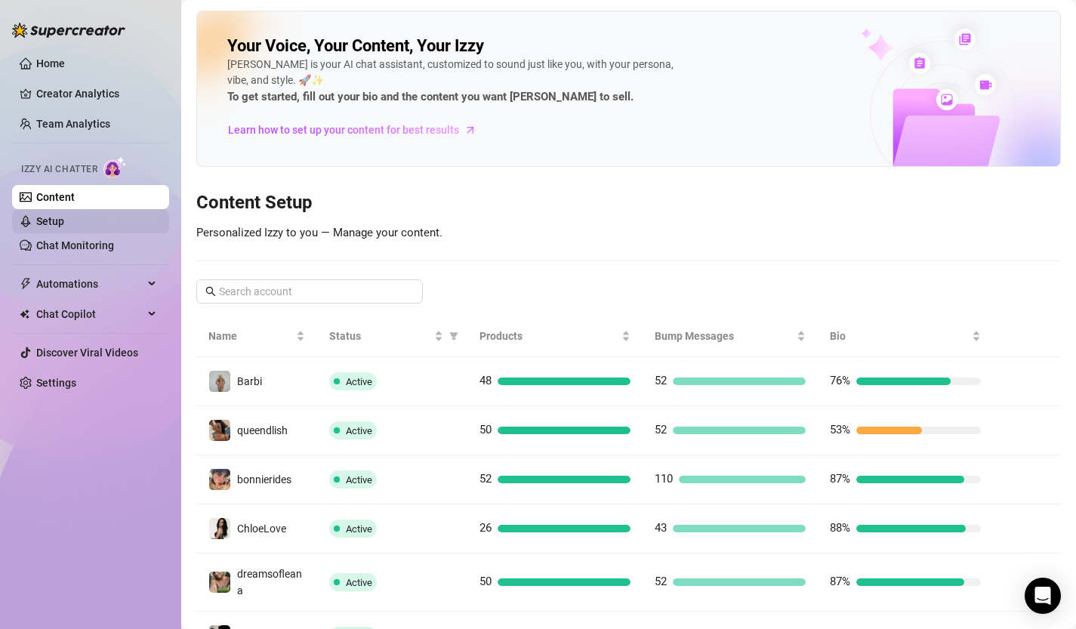
click at [64, 221] on link "Setup" at bounding box center [50, 221] width 28 height 12
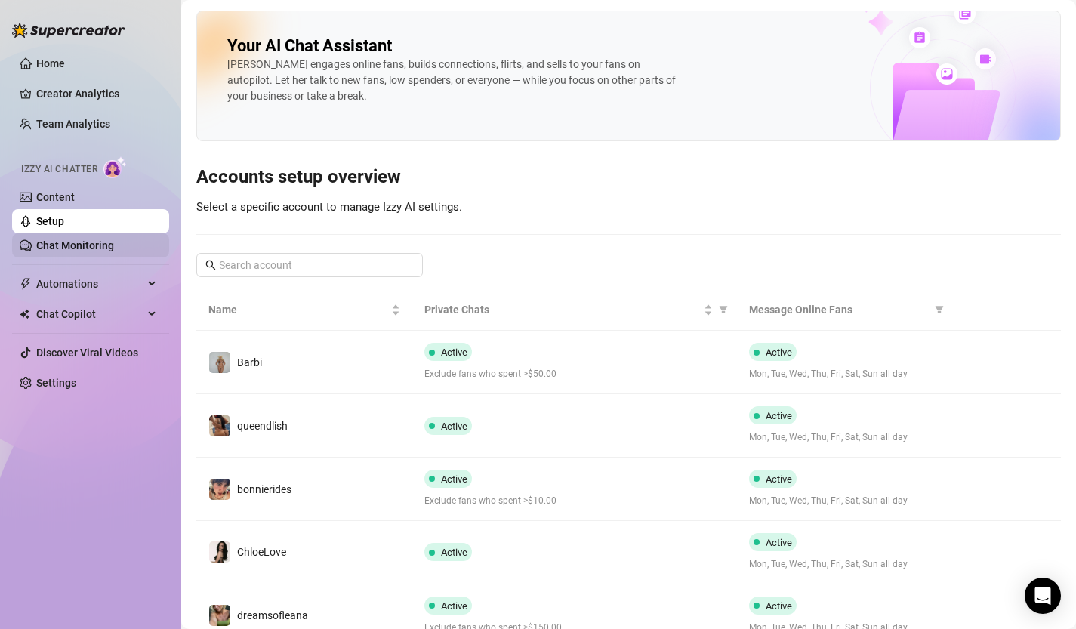
click at [64, 245] on link "Chat Monitoring" at bounding box center [75, 245] width 78 height 12
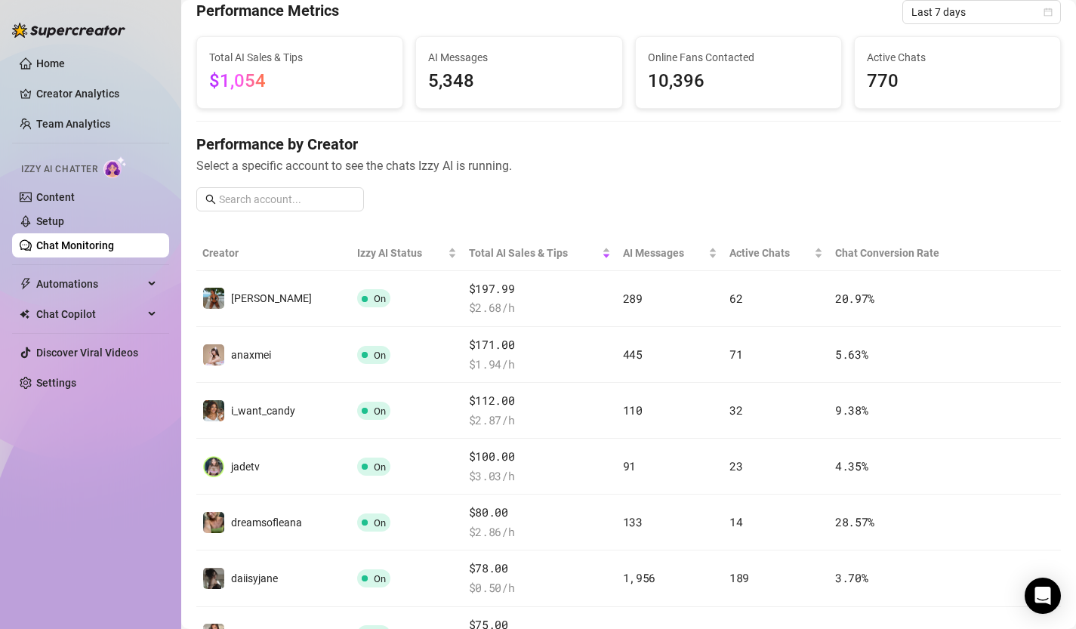
scroll to position [5, 0]
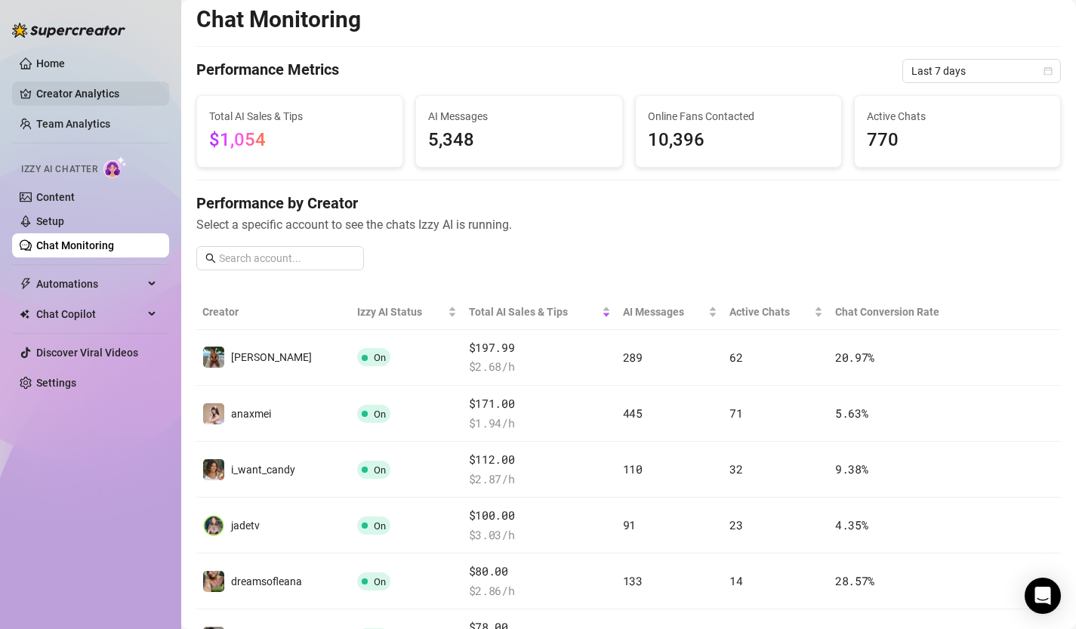
click at [94, 88] on link "Creator Analytics" at bounding box center [96, 94] width 121 height 24
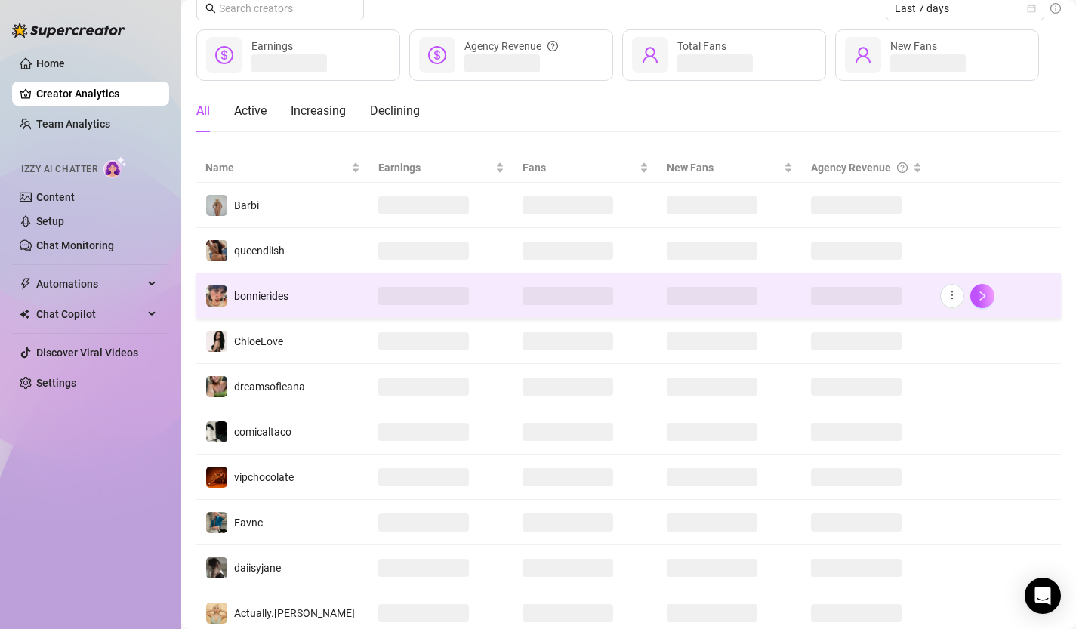
scroll to position [23, 0]
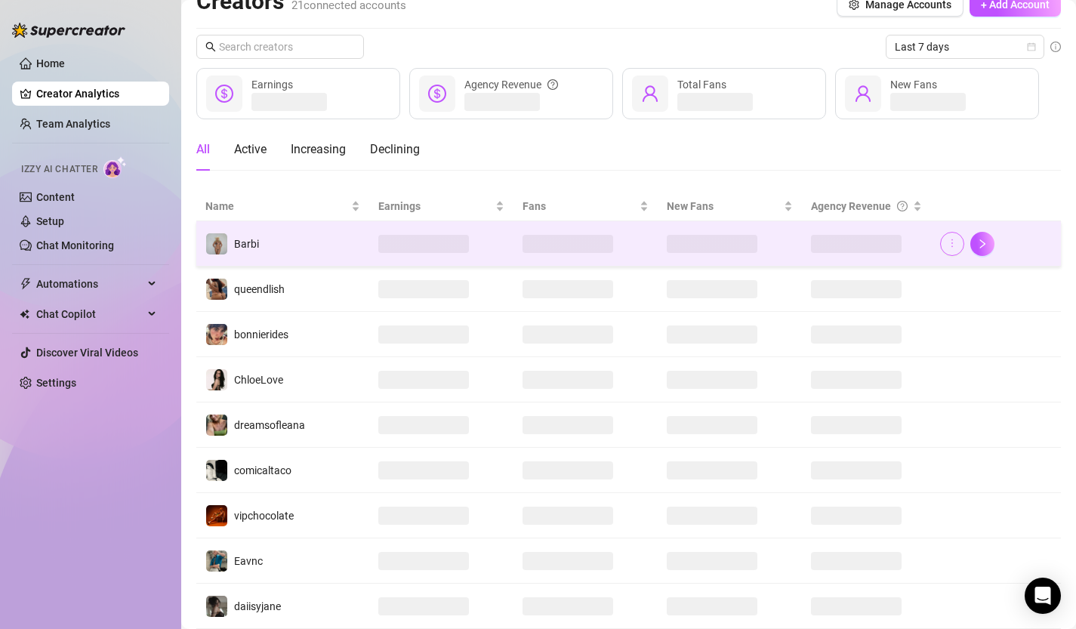
click at [953, 242] on icon "more" at bounding box center [952, 243] width 11 height 11
click at [980, 242] on icon "right" at bounding box center [982, 244] width 11 height 11
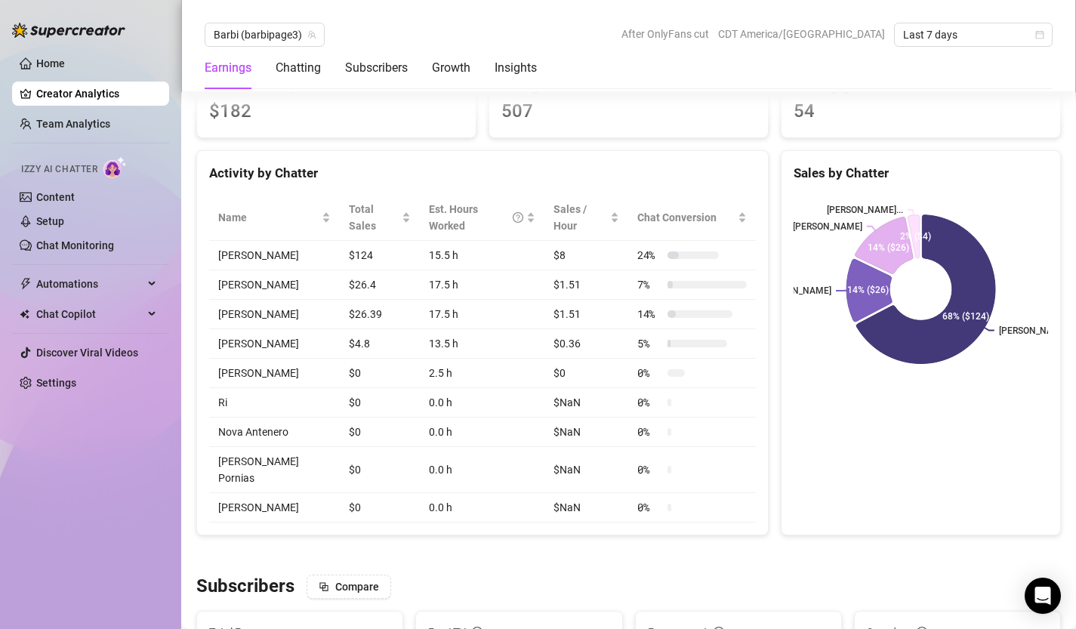
scroll to position [508, 0]
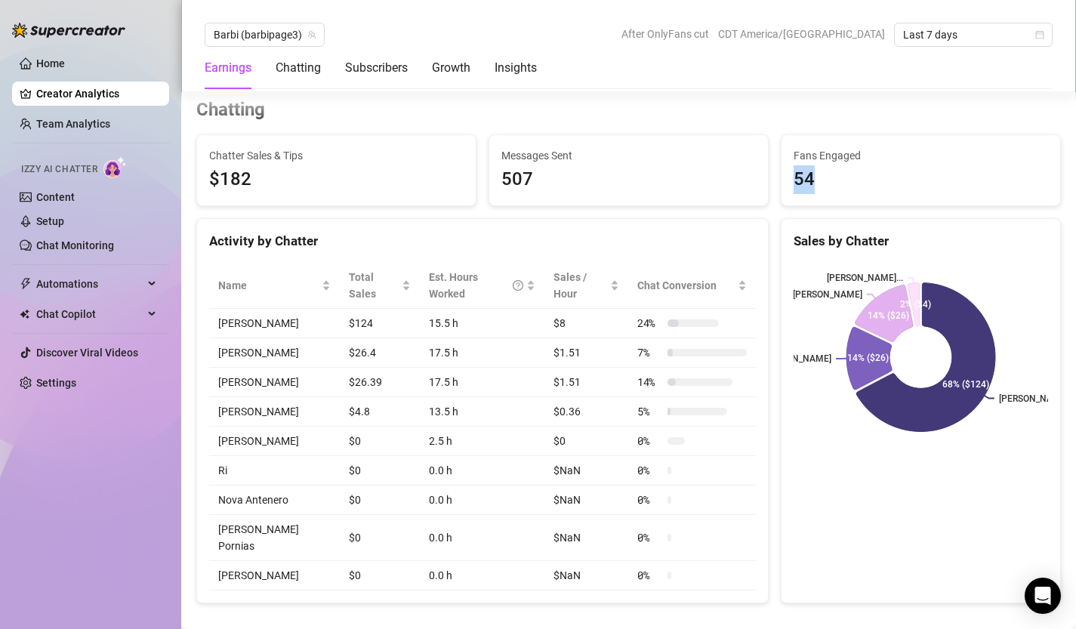
drag, startPoint x: 817, startPoint y: 176, endPoint x: 789, endPoint y: 173, distance: 28.1
click at [789, 173] on div "Fans Engaged 54" at bounding box center [921, 170] width 279 height 71
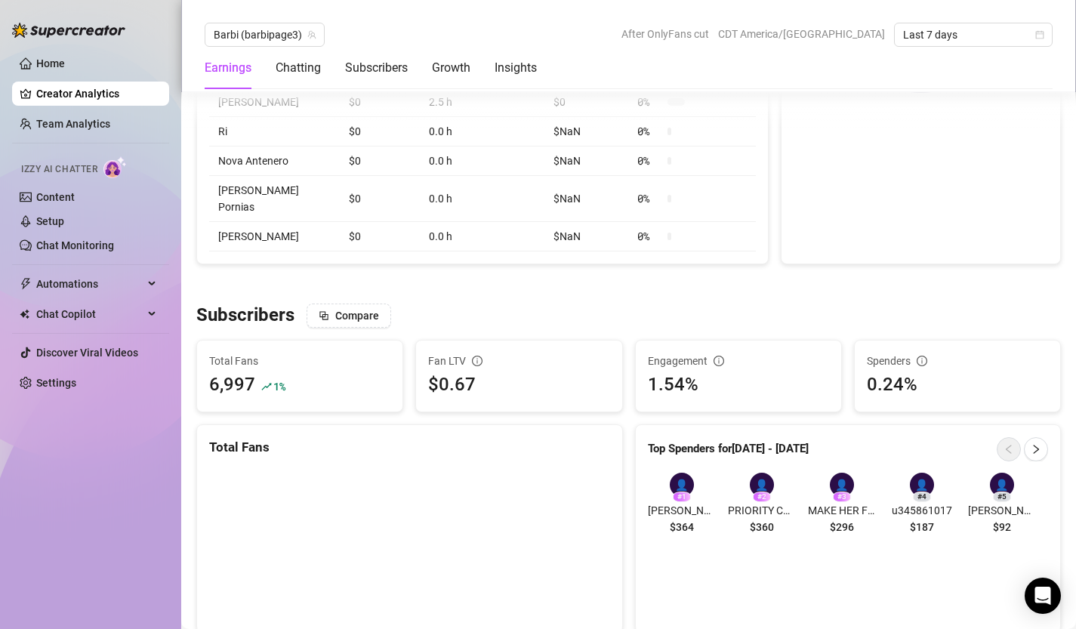
scroll to position [917, 0]
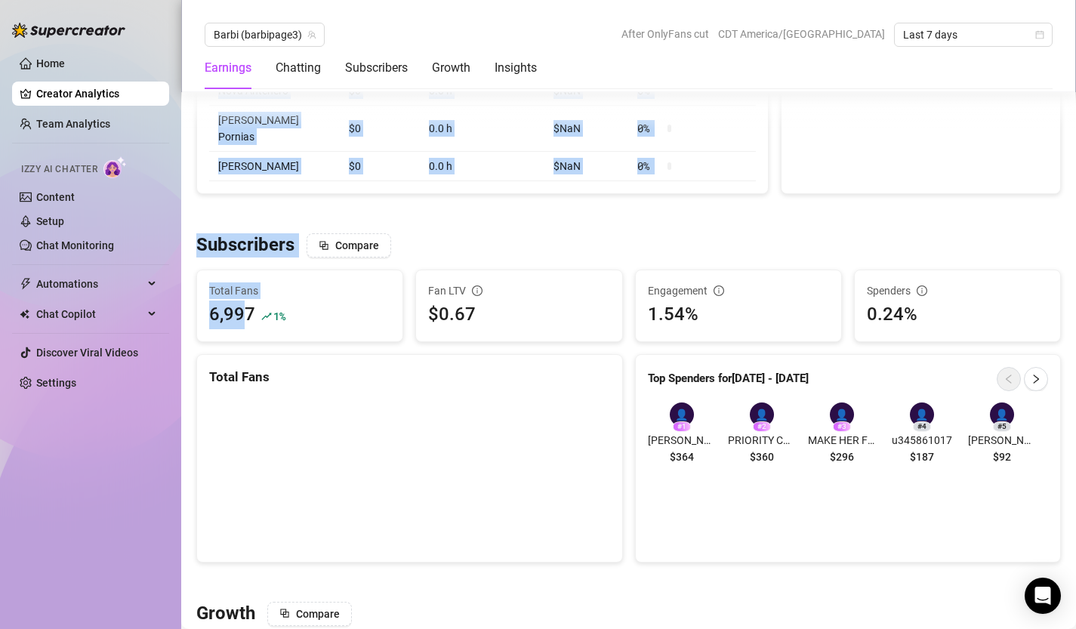
drag, startPoint x: 189, startPoint y: 298, endPoint x: 244, endPoint y: 309, distance: 56.3
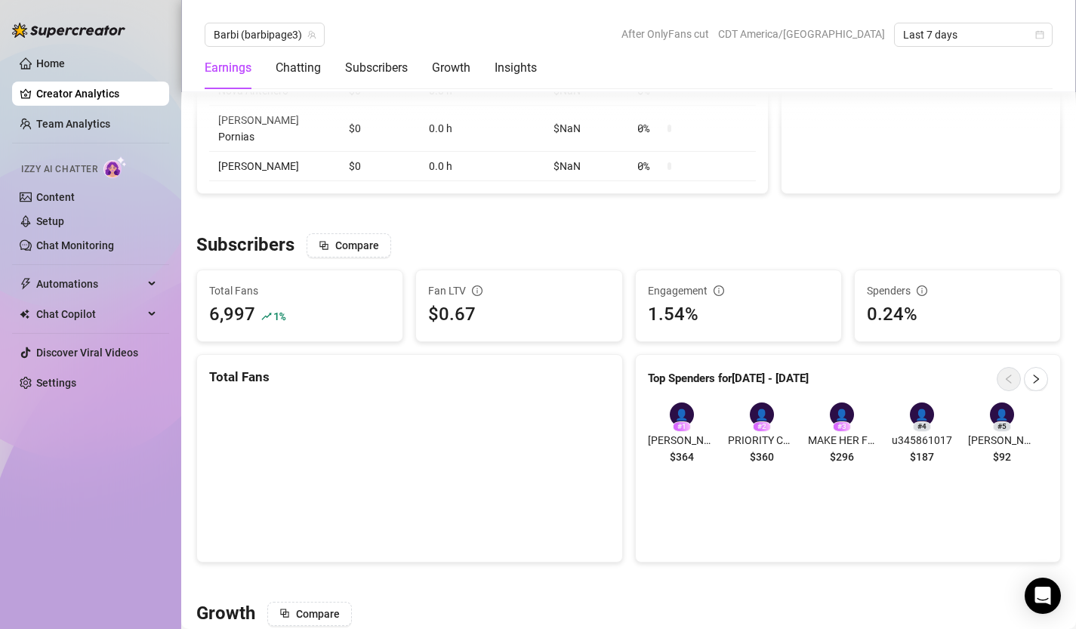
click at [304, 308] on div "6,997 1 %" at bounding box center [299, 315] width 181 height 29
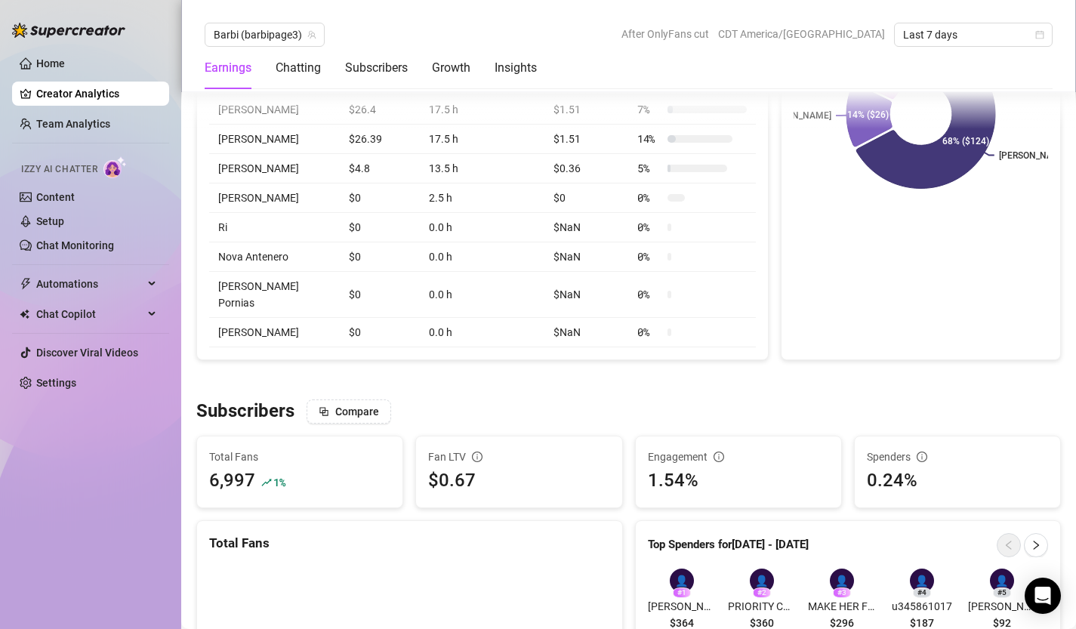
scroll to position [854, 0]
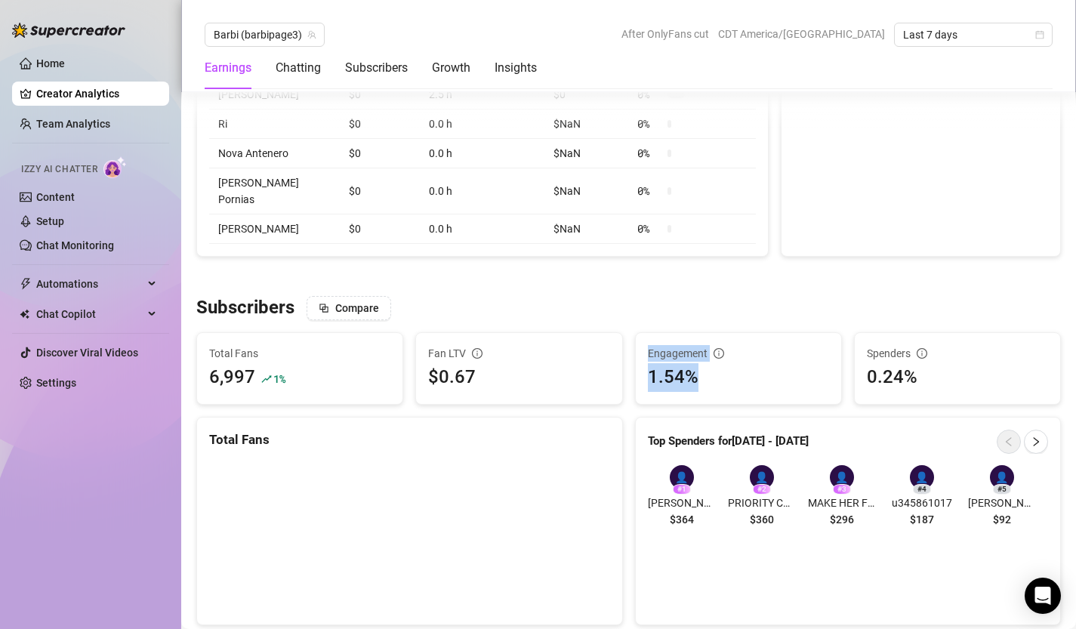
drag, startPoint x: 701, startPoint y: 383, endPoint x: 633, endPoint y: 346, distance: 77.4
click at [633, 346] on div "Engagement 1.54%" at bounding box center [738, 368] width 219 height 73
click at [650, 381] on div "1.54%" at bounding box center [738, 377] width 181 height 29
drag, startPoint x: 650, startPoint y: 381, endPoint x: 724, endPoint y: 381, distance: 74.8
click at [724, 381] on div "1.54%" at bounding box center [738, 377] width 181 height 29
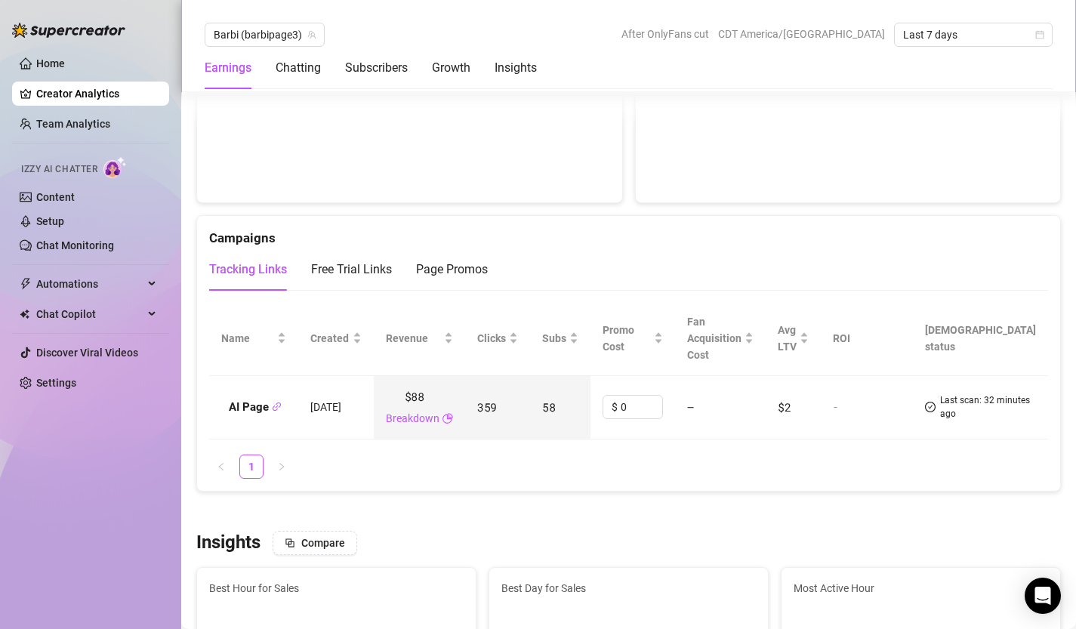
scroll to position [1815, 0]
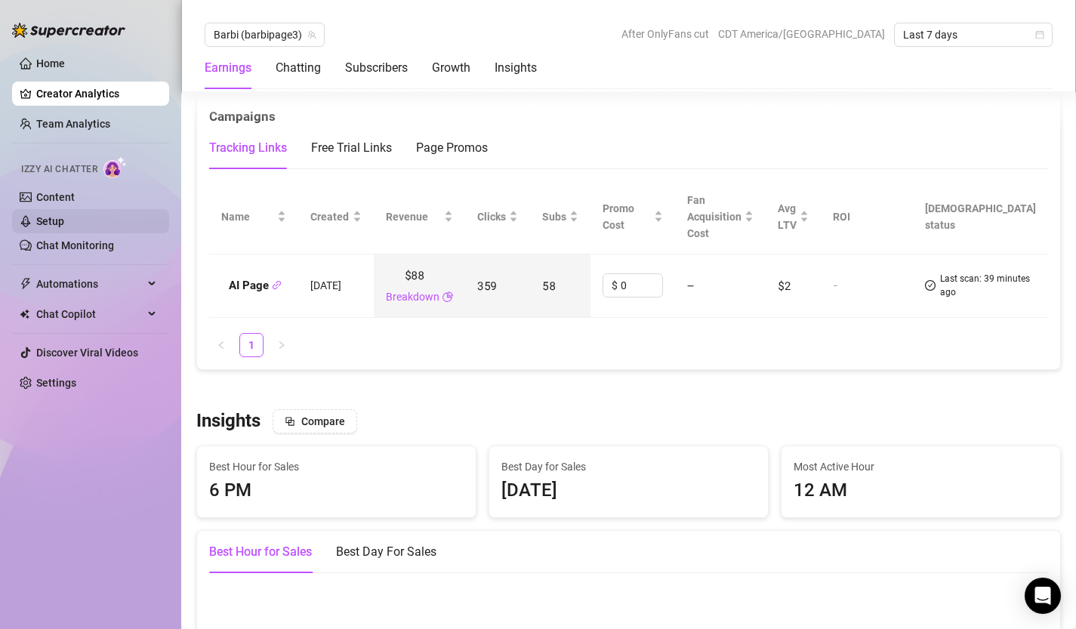
click at [60, 217] on link "Setup" at bounding box center [50, 221] width 28 height 12
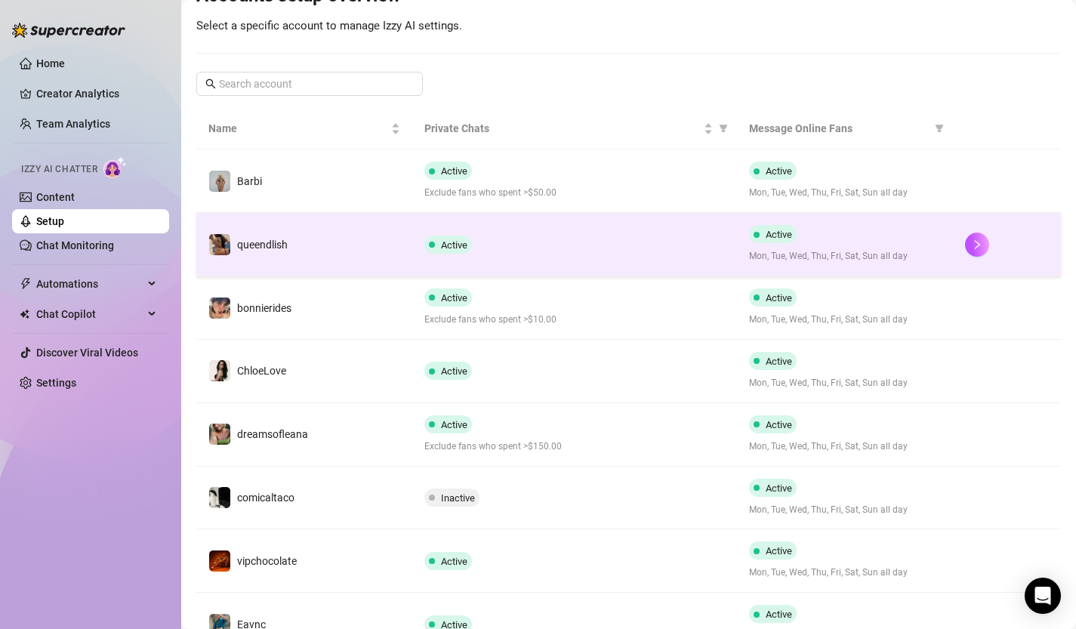
scroll to position [179, 0]
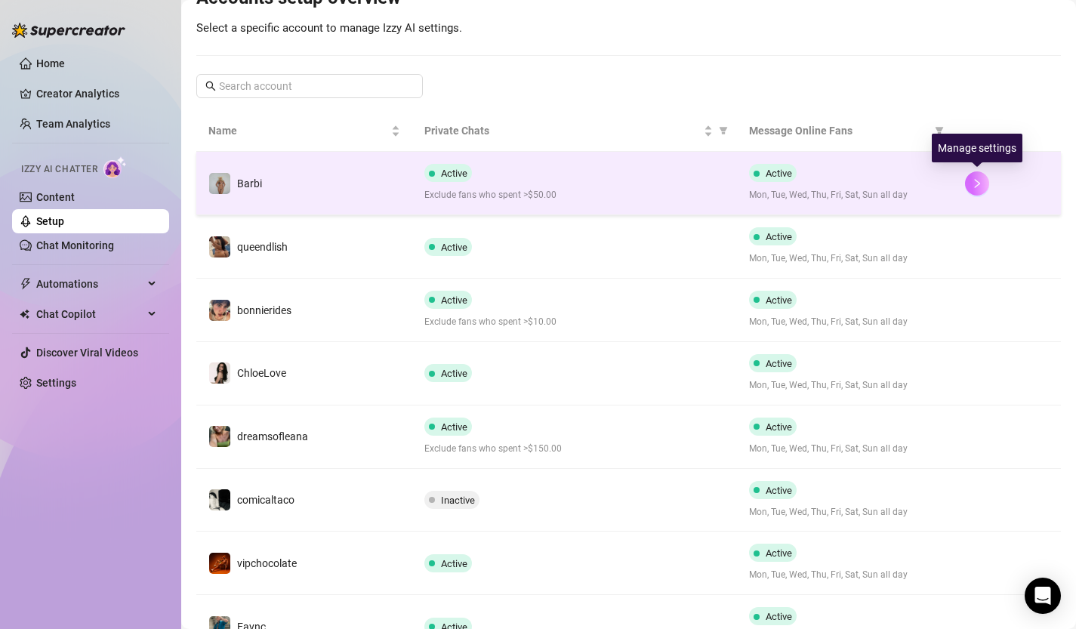
click at [981, 185] on icon "right" at bounding box center [977, 183] width 11 height 11
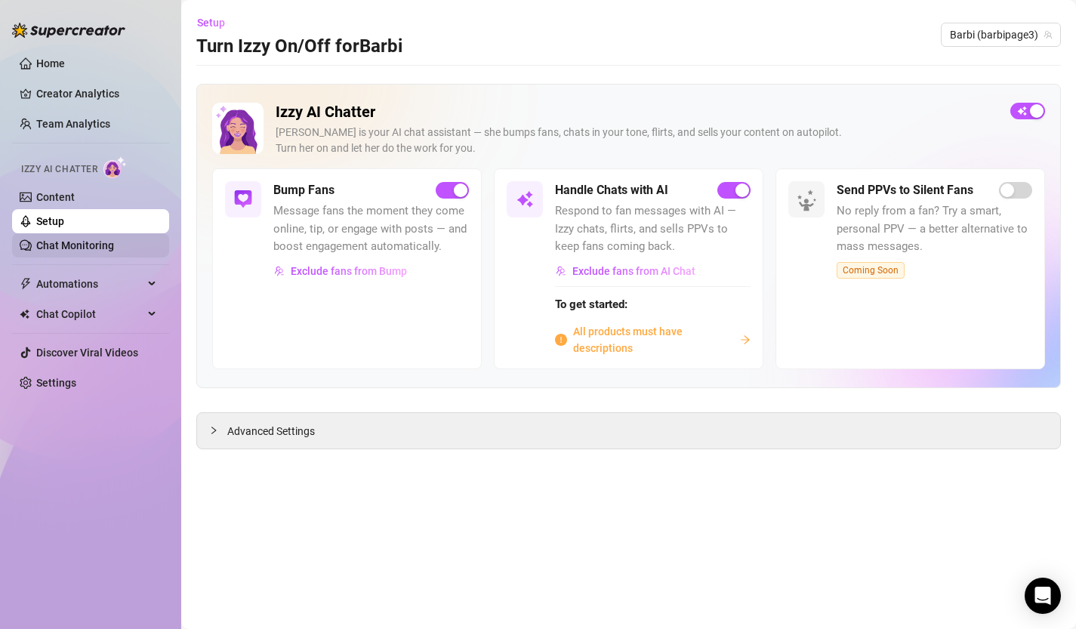
click at [63, 242] on link "Chat Monitoring" at bounding box center [75, 245] width 78 height 12
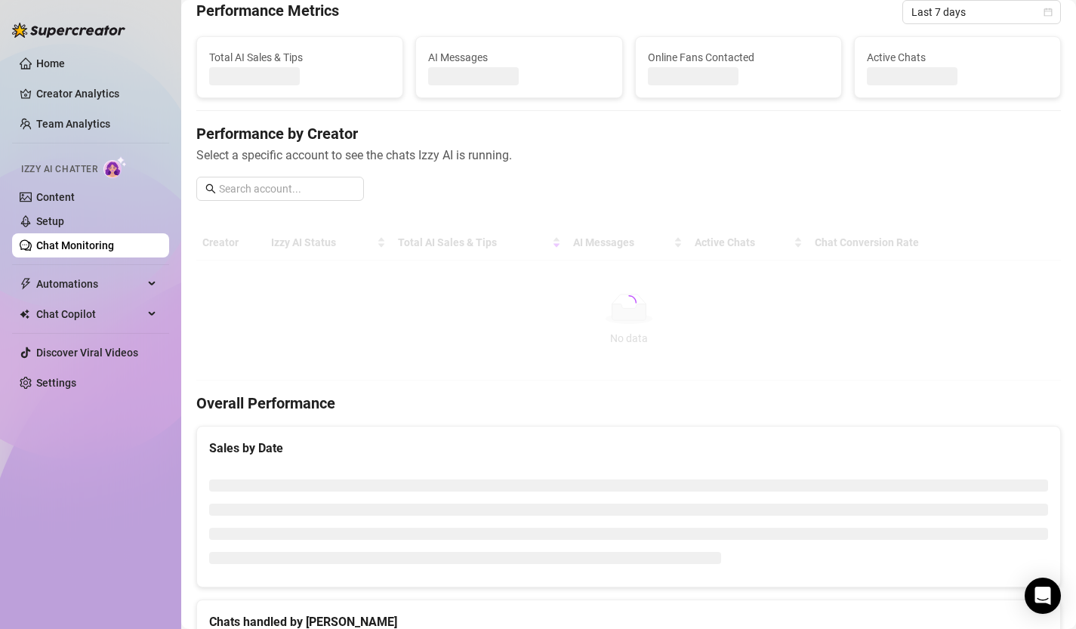
scroll to position [66, 0]
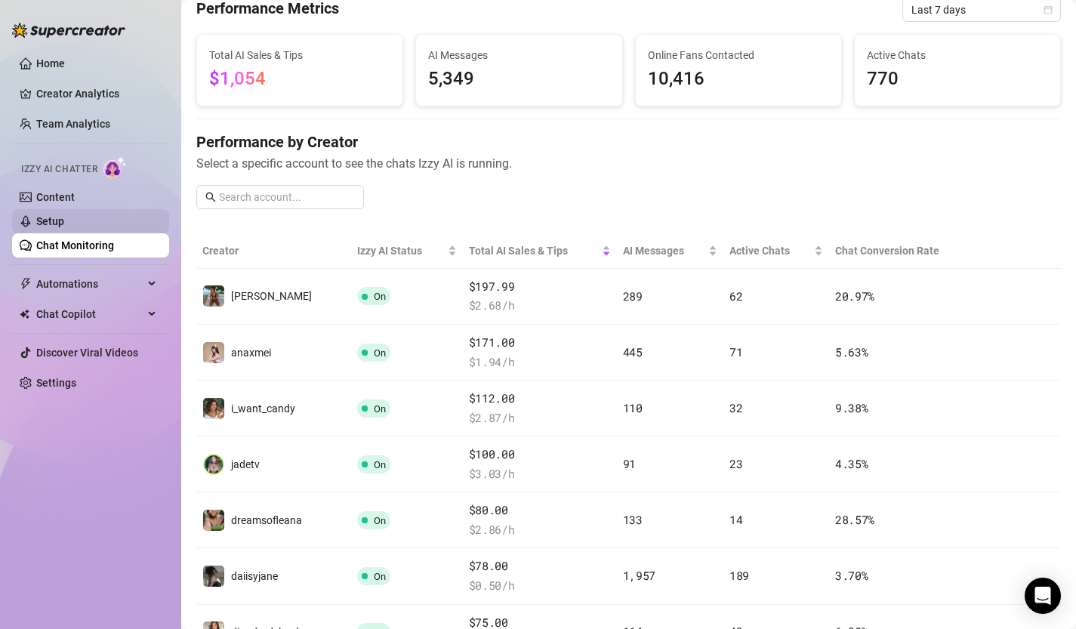
click at [64, 215] on link "Setup" at bounding box center [50, 221] width 28 height 12
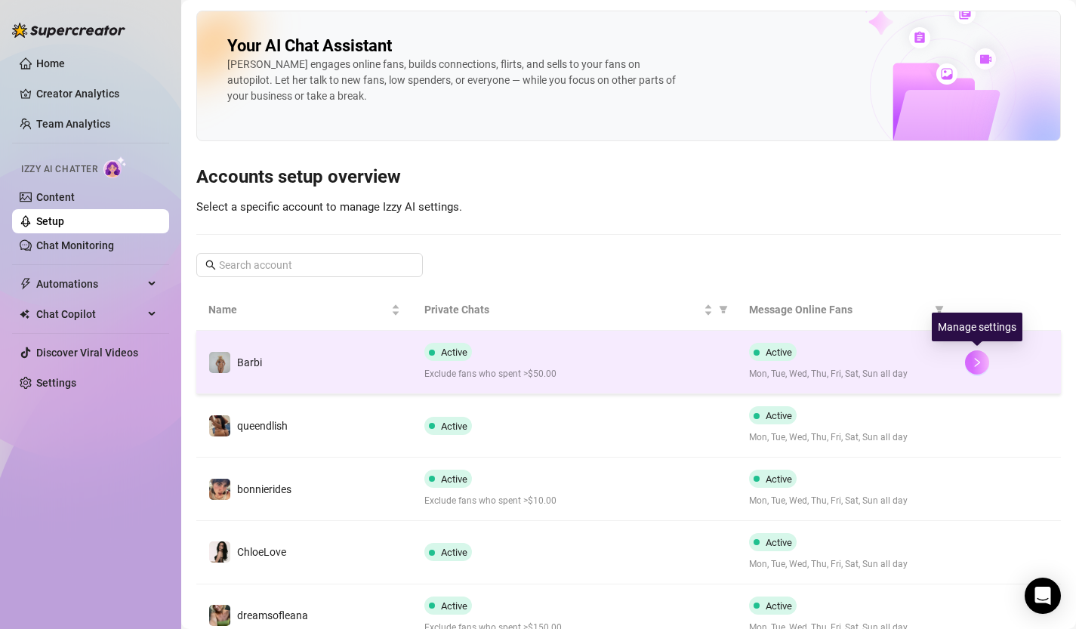
click at [978, 354] on button "button" at bounding box center [977, 362] width 24 height 24
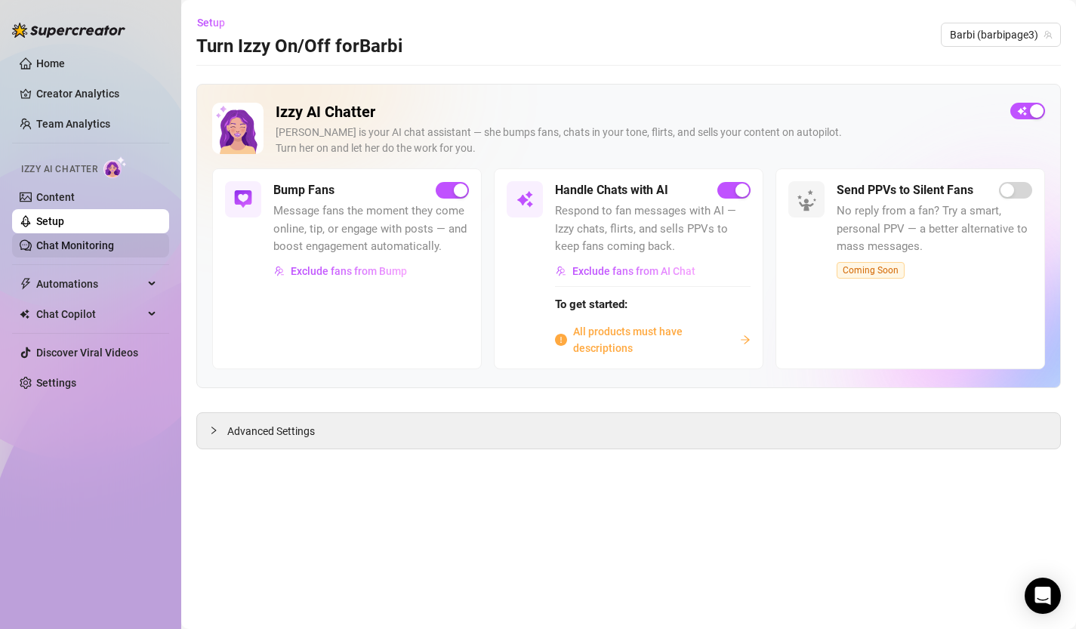
click at [84, 249] on link "Chat Monitoring" at bounding box center [75, 245] width 78 height 12
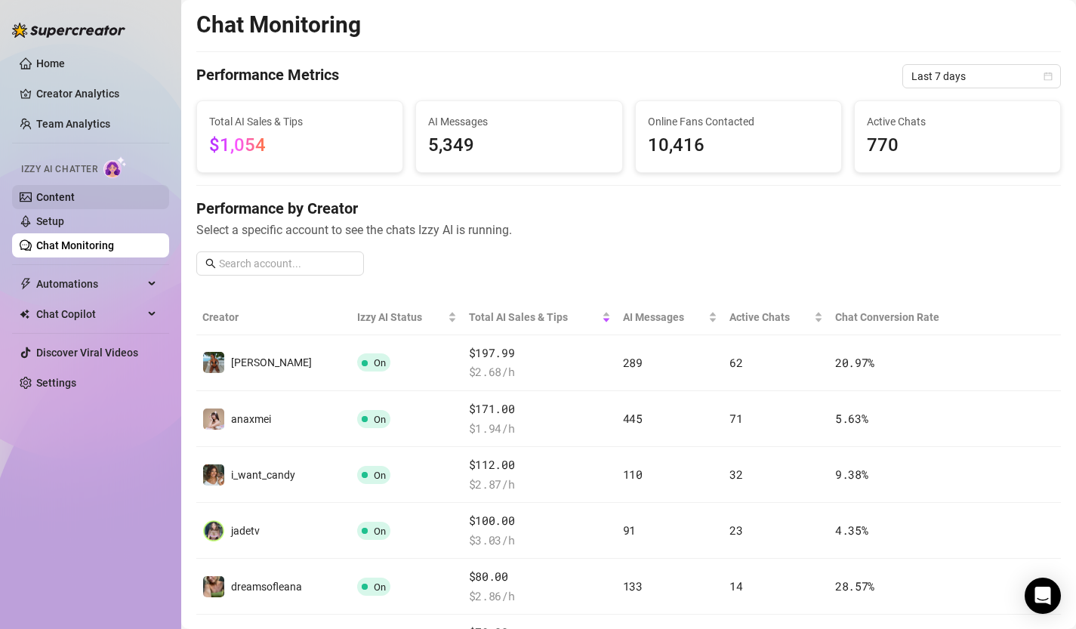
click at [62, 199] on link "Content" at bounding box center [55, 197] width 39 height 12
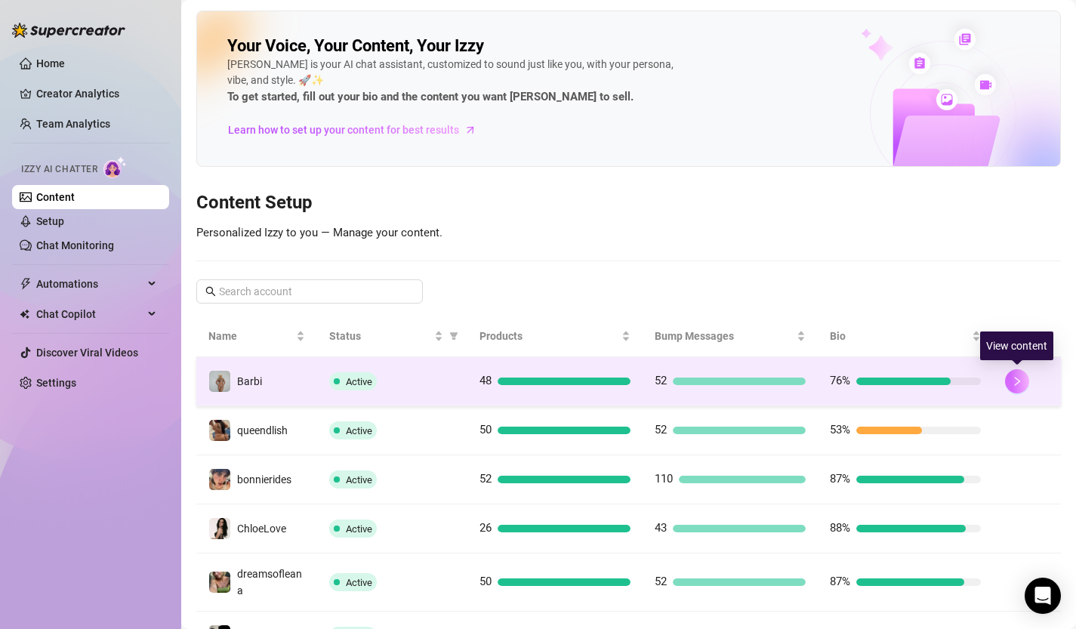
click at [1014, 381] on icon "right" at bounding box center [1017, 381] width 11 height 11
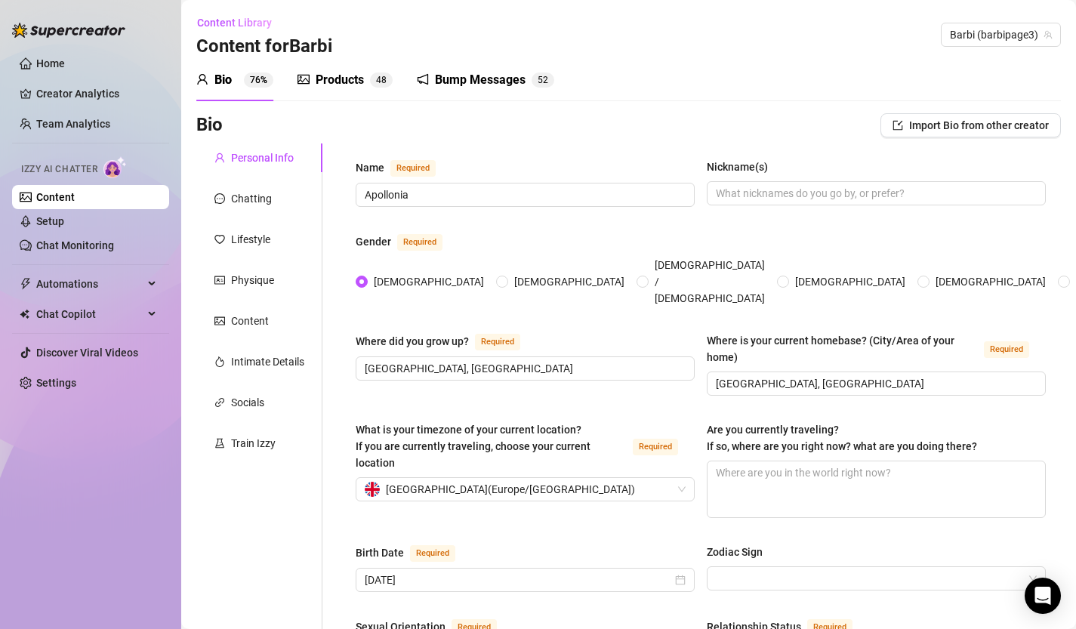
click at [465, 87] on div "Bump Messages" at bounding box center [480, 80] width 91 height 18
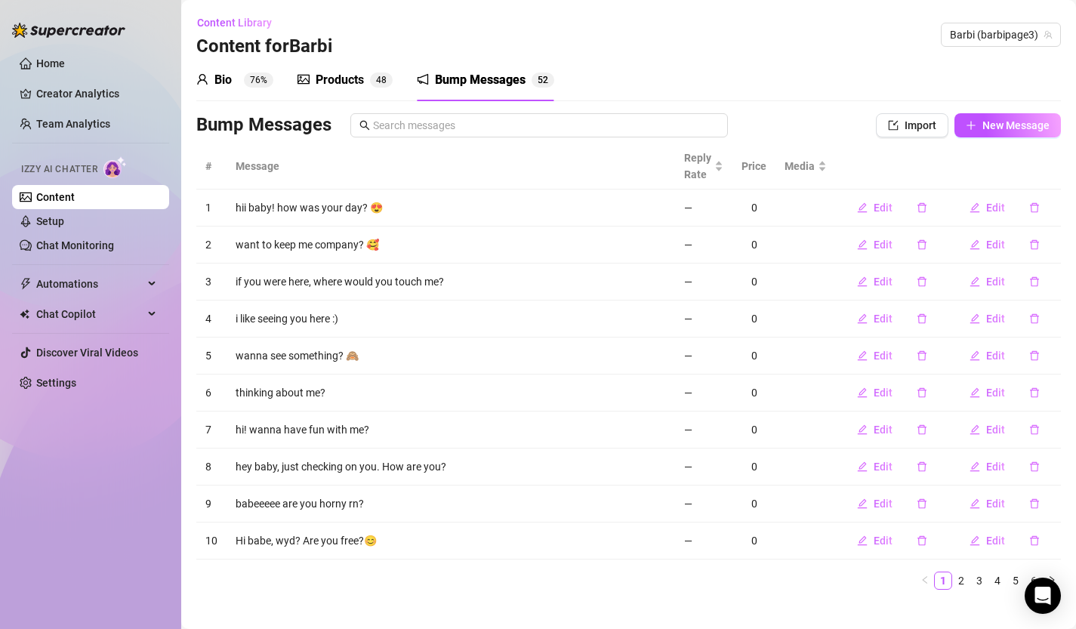
scroll to position [18, 0]
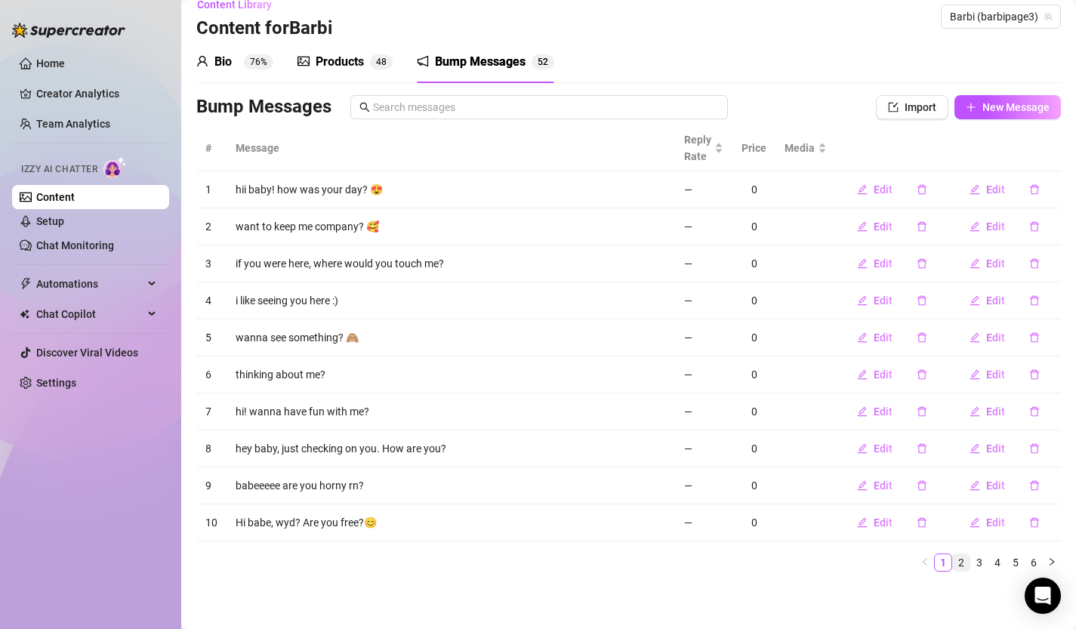
click at [964, 563] on link "2" at bounding box center [961, 562] width 17 height 17
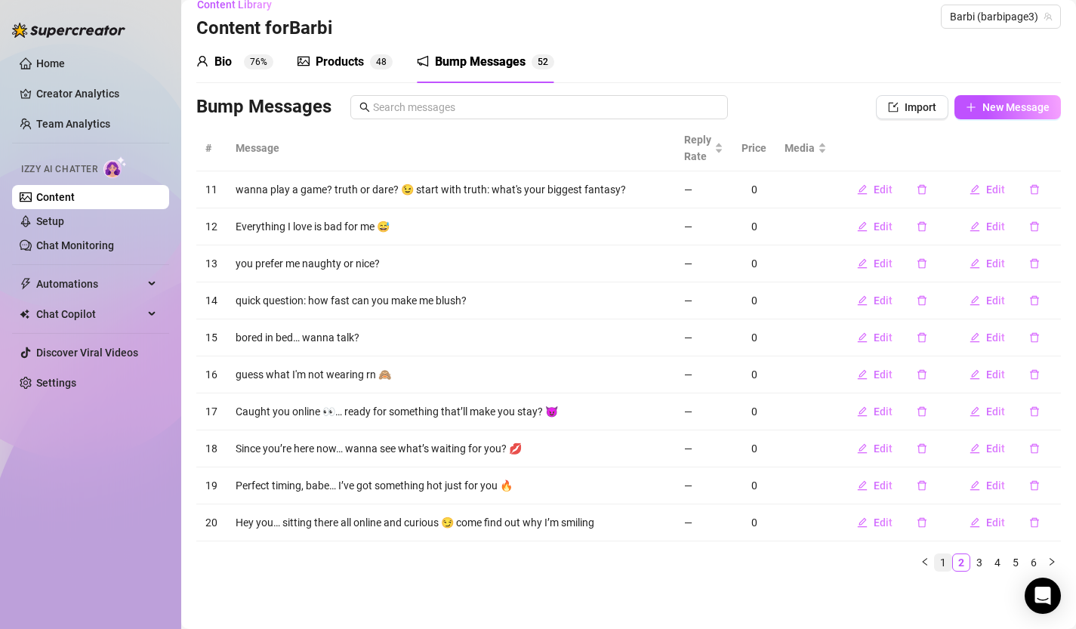
click at [944, 564] on link "1" at bounding box center [943, 562] width 17 height 17
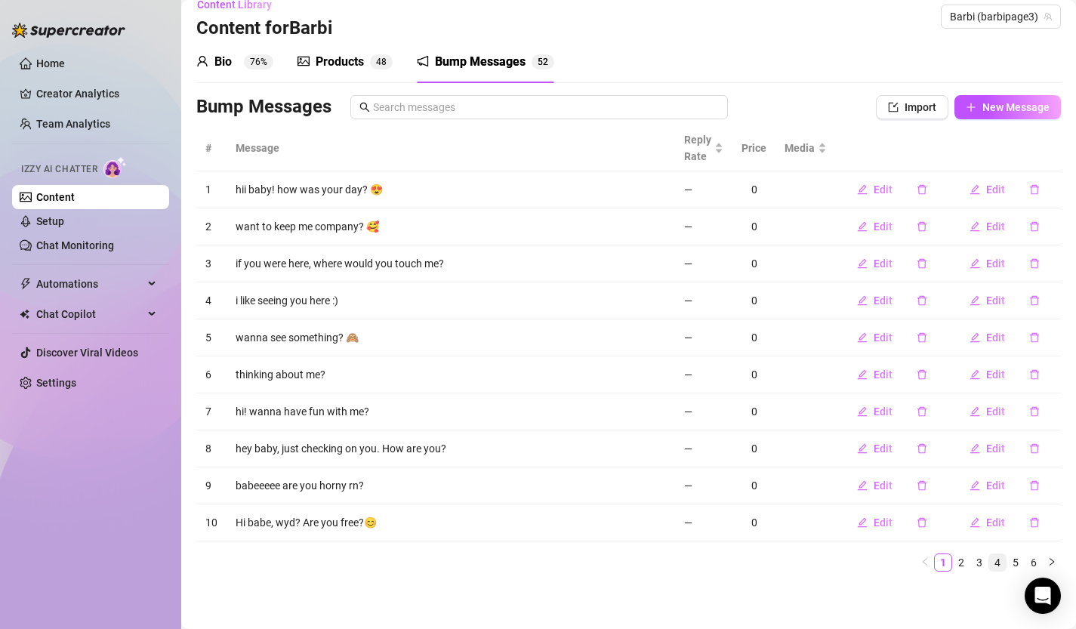
click at [990, 561] on link "4" at bounding box center [998, 562] width 17 height 17
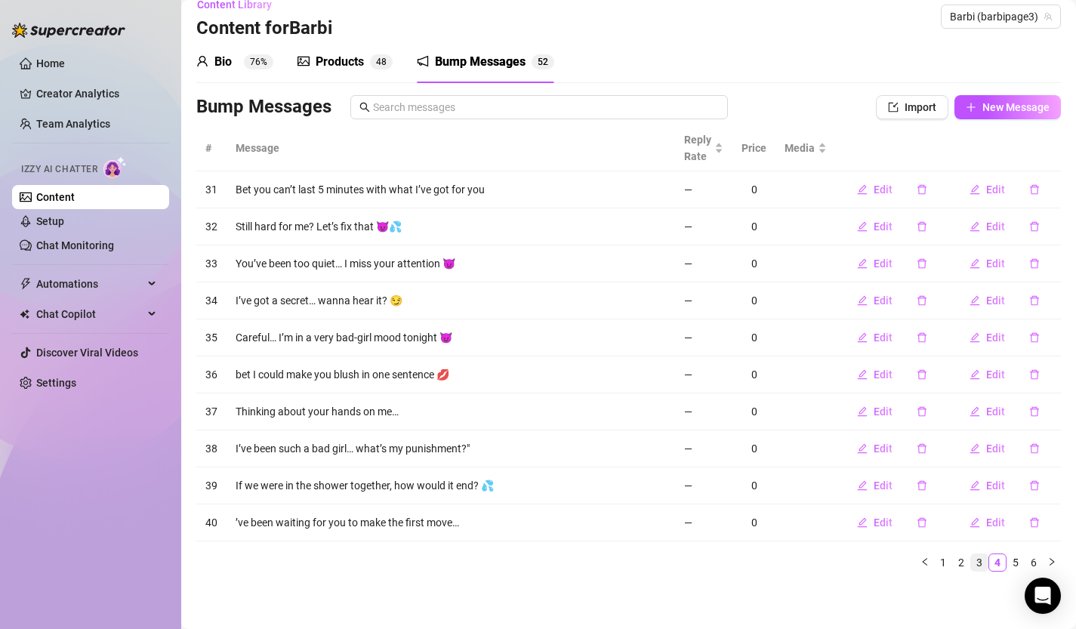
click at [974, 566] on link "3" at bounding box center [979, 562] width 17 height 17
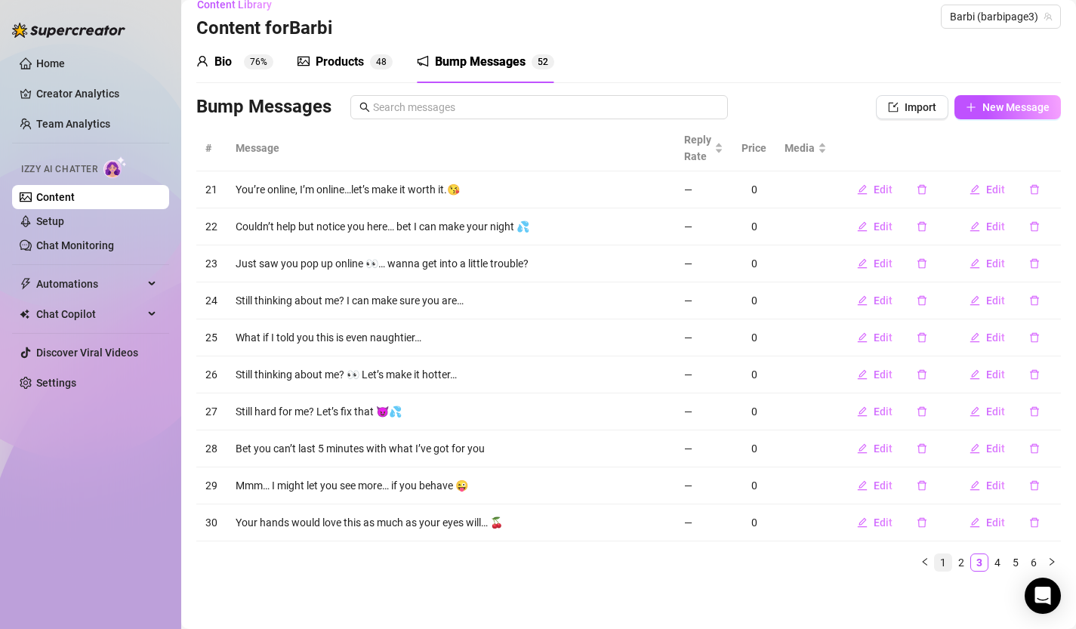
click at [947, 567] on link "1" at bounding box center [943, 562] width 17 height 17
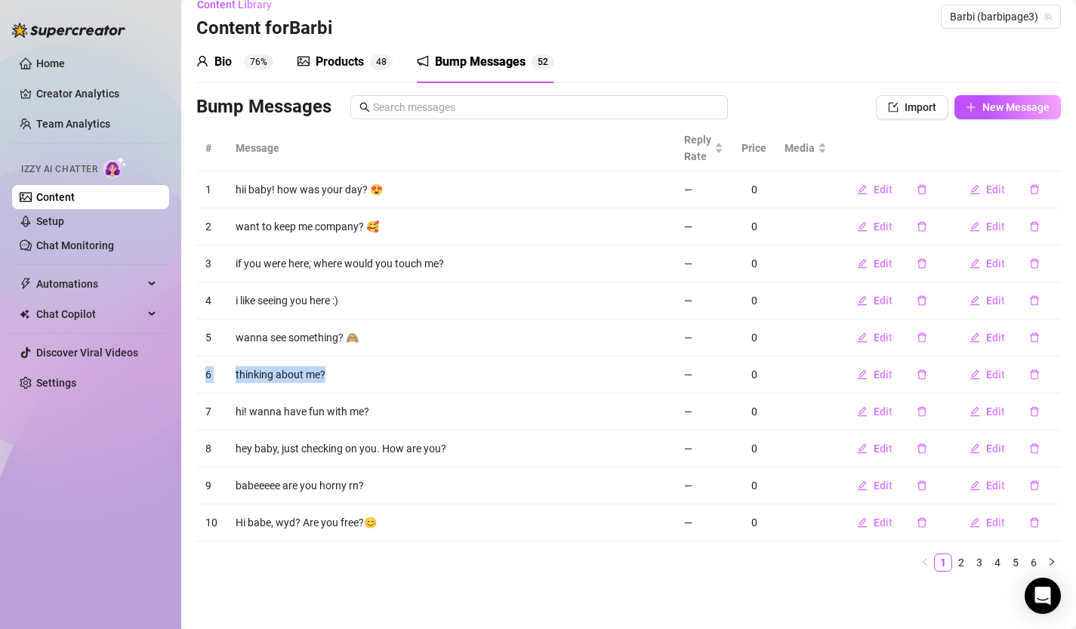
drag, startPoint x: 329, startPoint y: 374, endPoint x: 208, endPoint y: 377, distance: 121.6
click at [208, 377] on tr "6 thinking about me? — 0 Edit Edit" at bounding box center [628, 375] width 865 height 37
click at [345, 369] on td "thinking about me?" at bounding box center [451, 375] width 449 height 37
click at [60, 227] on link "Setup" at bounding box center [50, 221] width 28 height 12
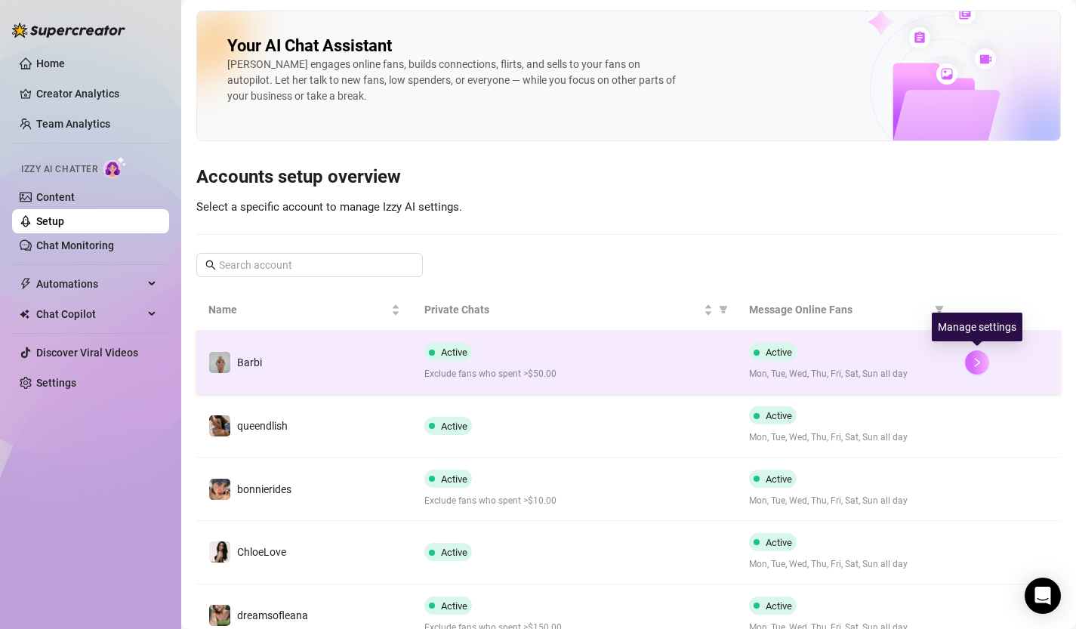
click at [977, 364] on icon "right" at bounding box center [977, 362] width 11 height 11
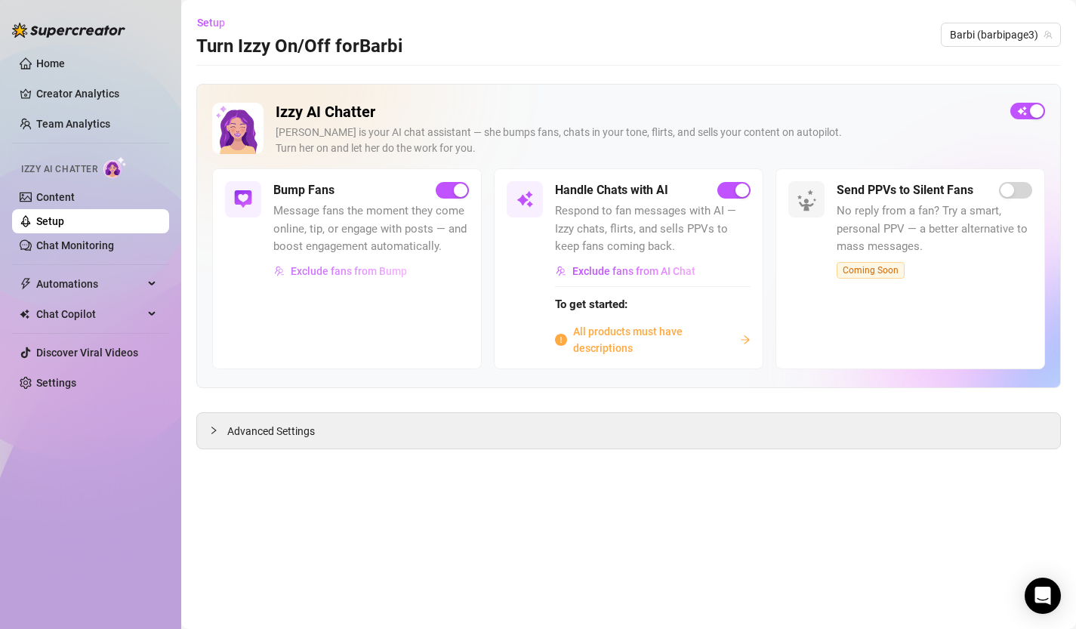
click at [360, 270] on span "Exclude fans from Bump" at bounding box center [349, 271] width 116 height 12
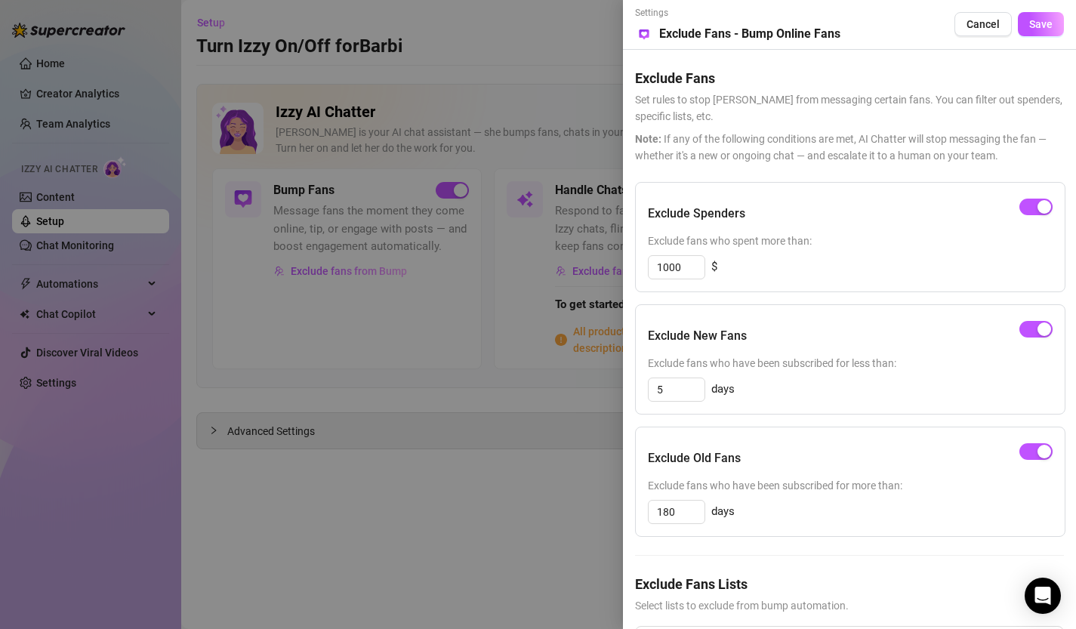
click at [415, 489] on div at bounding box center [538, 314] width 1076 height 629
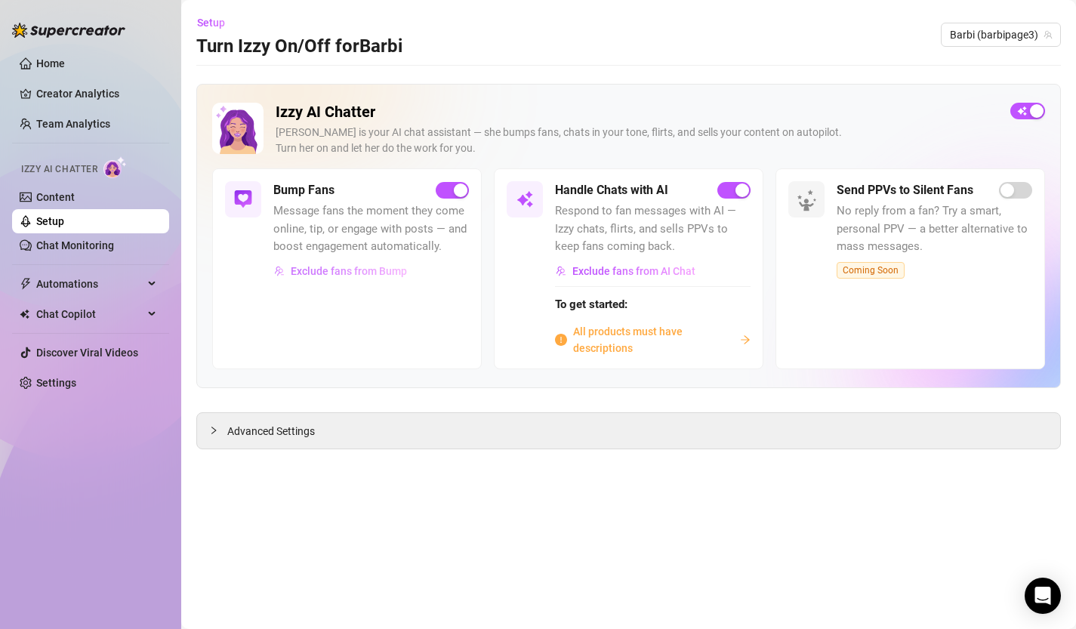
click at [360, 275] on span "Exclude fans from Bump" at bounding box center [349, 271] width 116 height 12
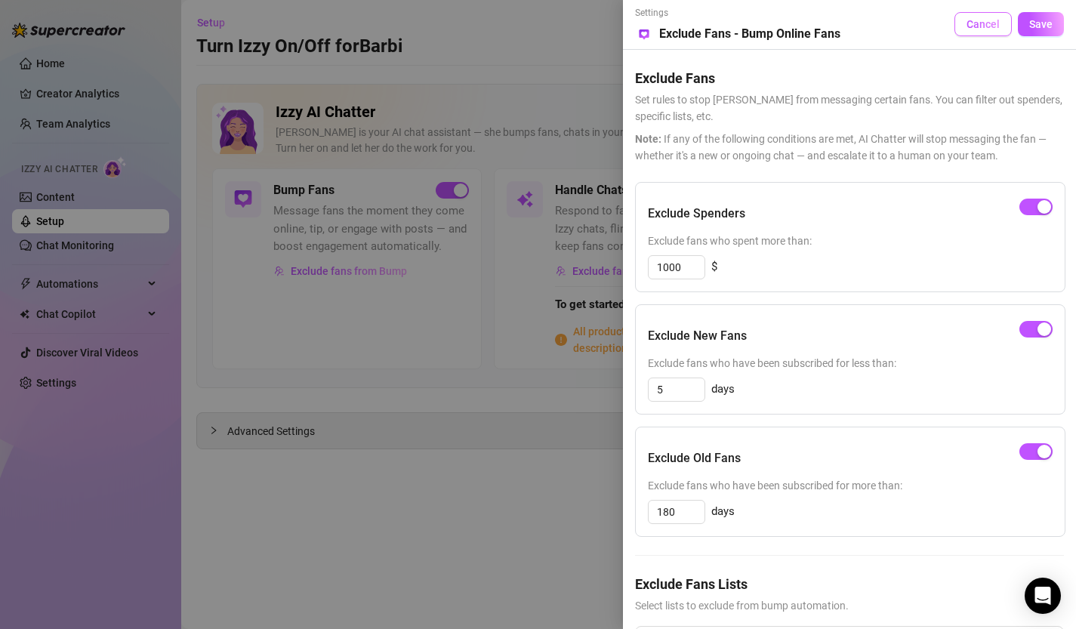
click at [978, 21] on span "Cancel" at bounding box center [983, 24] width 33 height 12
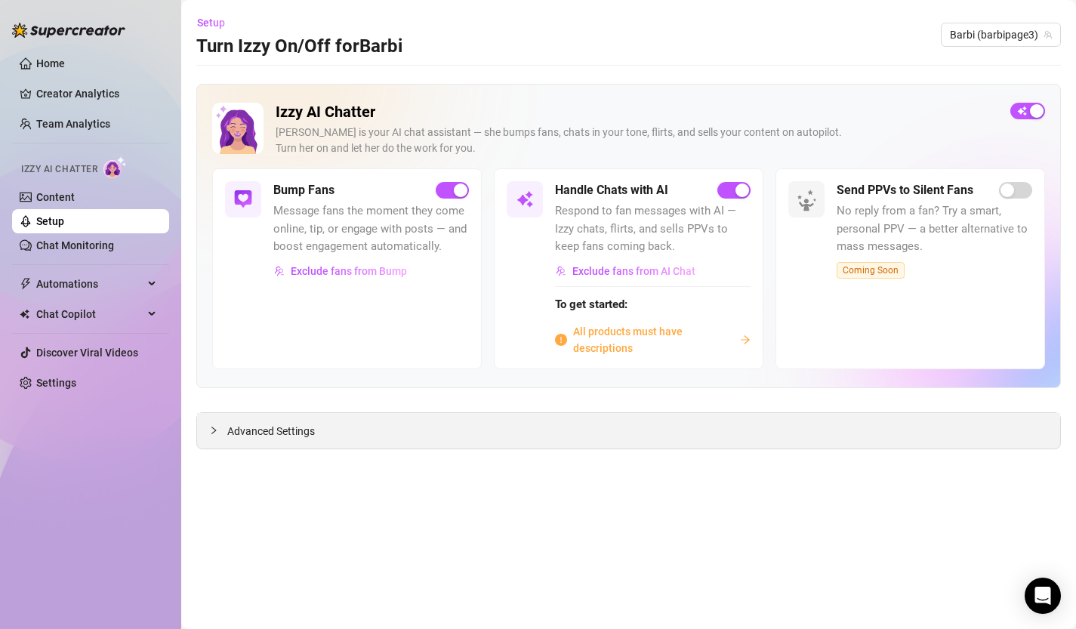
click at [286, 430] on span "Advanced Settings" at bounding box center [271, 431] width 88 height 17
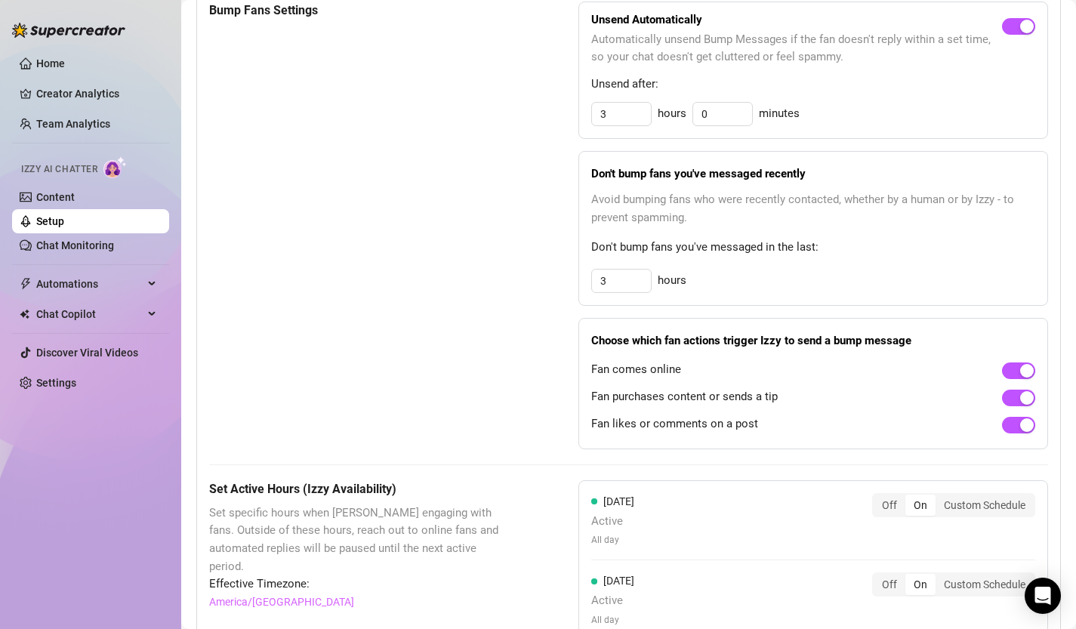
scroll to position [820, 0]
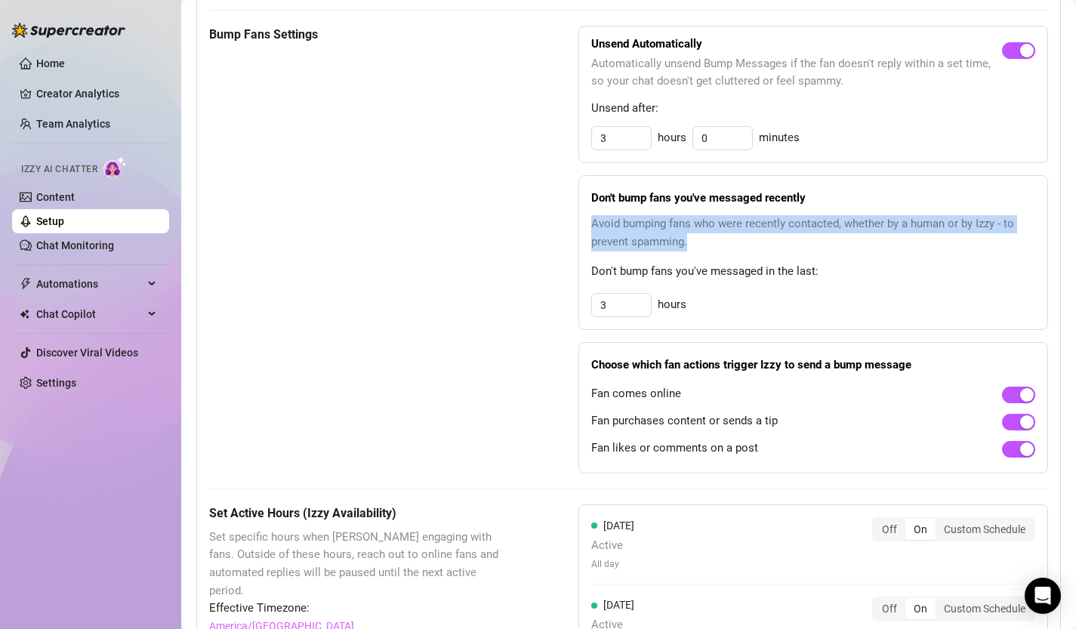
drag, startPoint x: 588, startPoint y: 223, endPoint x: 696, endPoint y: 244, distance: 110.8
click at [697, 245] on div "Don't bump fans you've messaged recently Avoid bumping fans who were recently c…" at bounding box center [814, 252] width 470 height 155
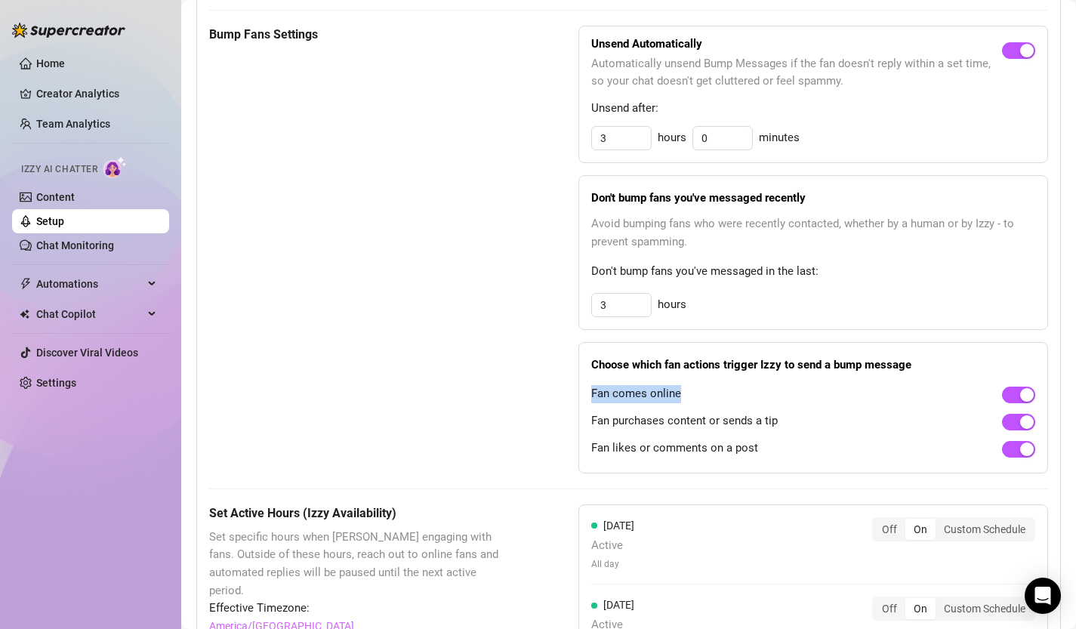
drag, startPoint x: 591, startPoint y: 396, endPoint x: 735, endPoint y: 398, distance: 143.5
click at [735, 399] on div "Fan comes online" at bounding box center [813, 394] width 444 height 24
drag, startPoint x: 593, startPoint y: 422, endPoint x: 792, endPoint y: 422, distance: 199.4
click at [793, 422] on div "Fan purchases content or sends a tip" at bounding box center [813, 421] width 444 height 24
drag, startPoint x: 591, startPoint y: 448, endPoint x: 775, endPoint y: 457, distance: 184.5
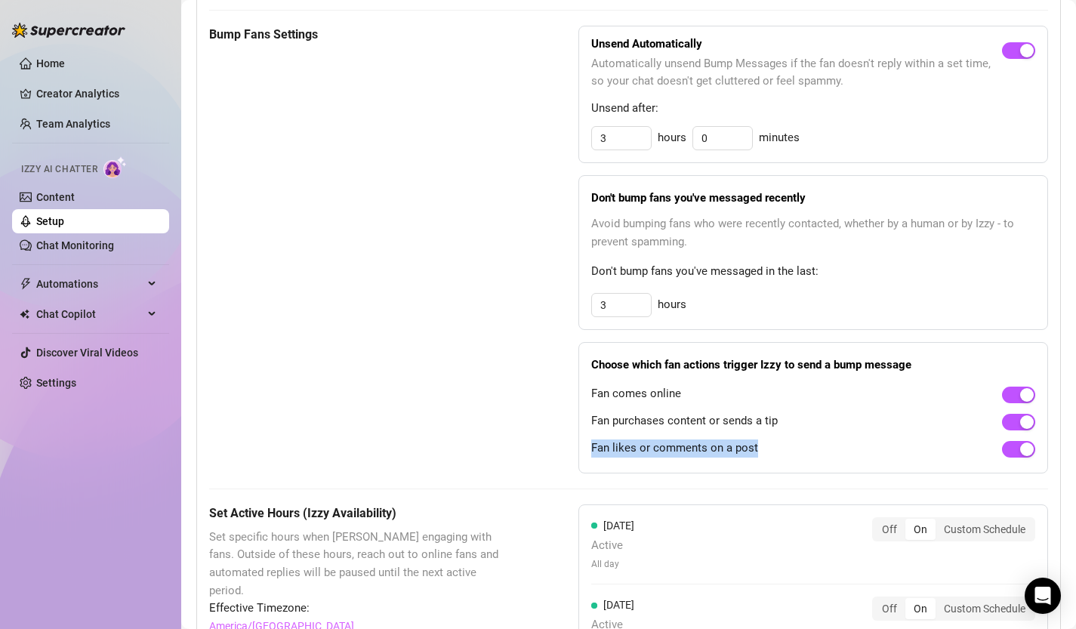
click at [775, 457] on div "Fan likes or comments on a post" at bounding box center [813, 449] width 444 height 24
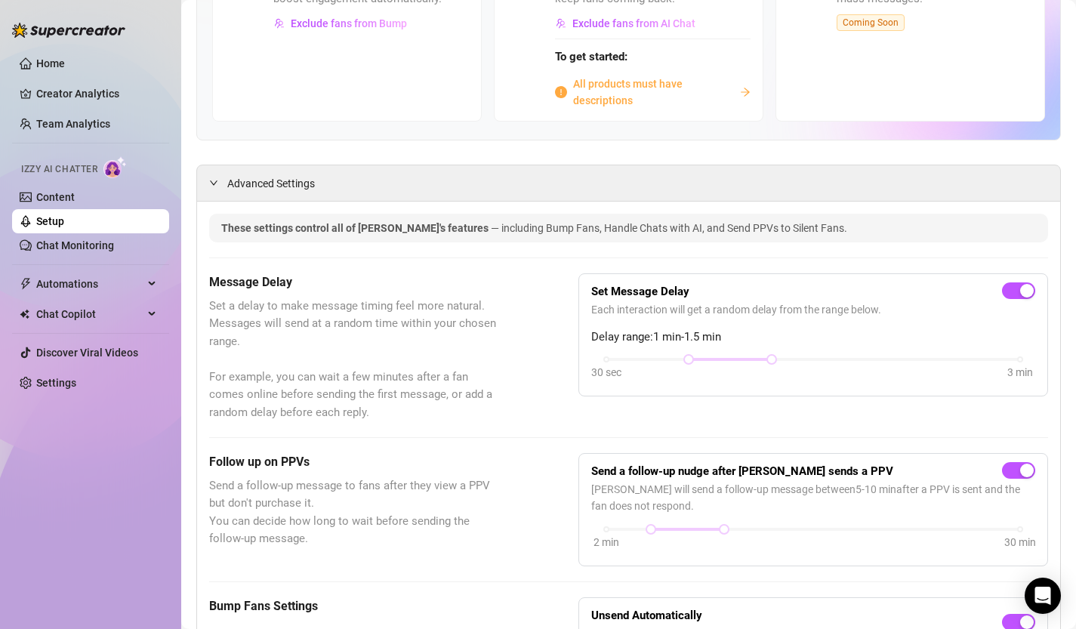
scroll to position [0, 0]
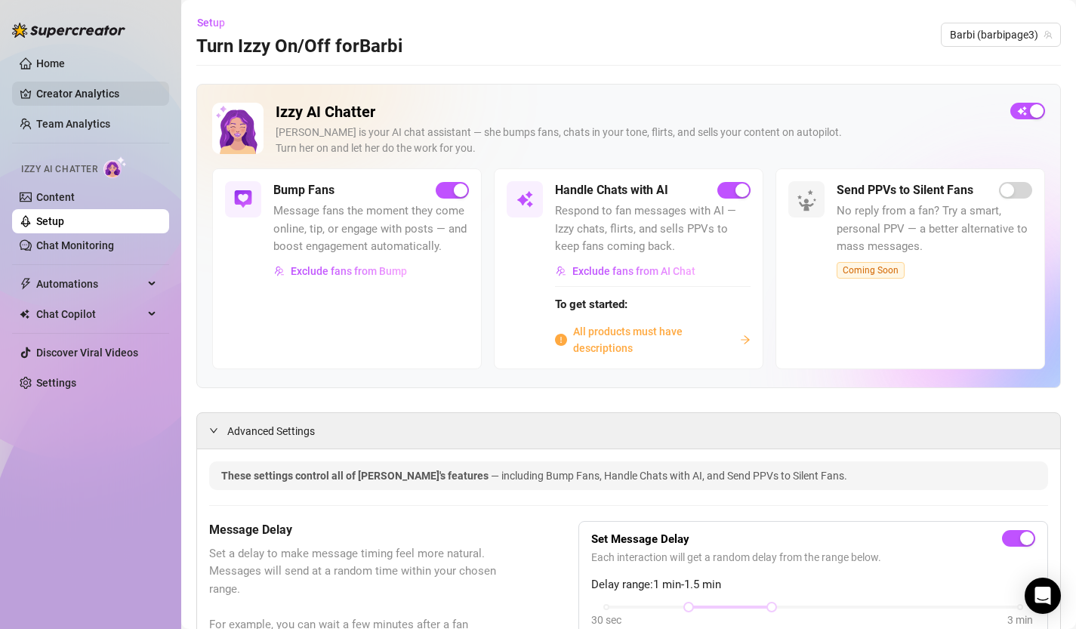
click at [88, 86] on link "Creator Analytics" at bounding box center [96, 94] width 121 height 24
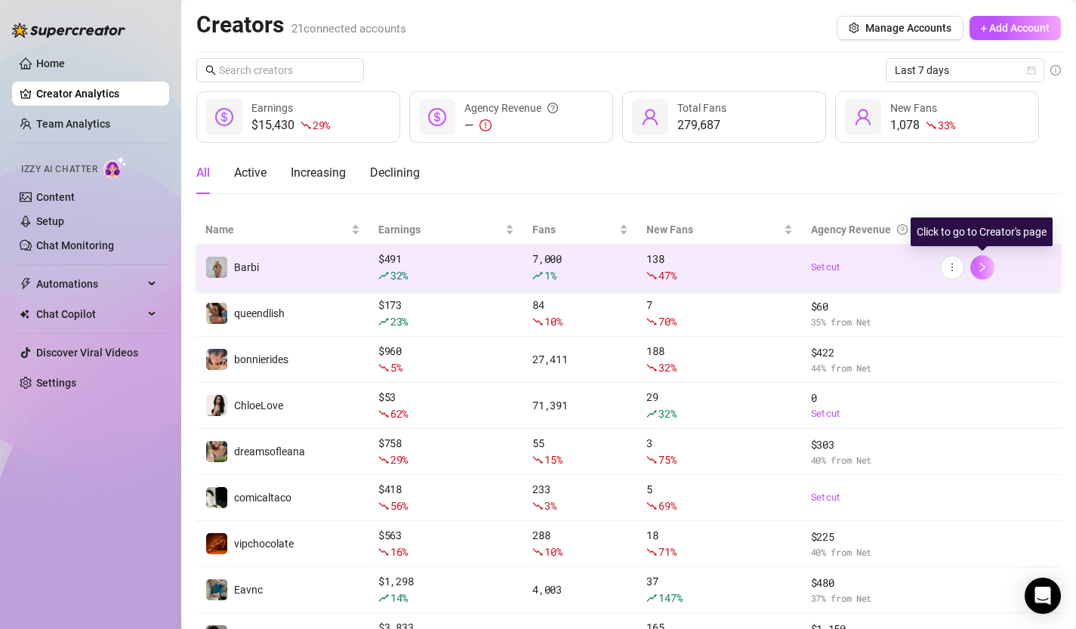
click at [987, 273] on button "button" at bounding box center [983, 267] width 24 height 24
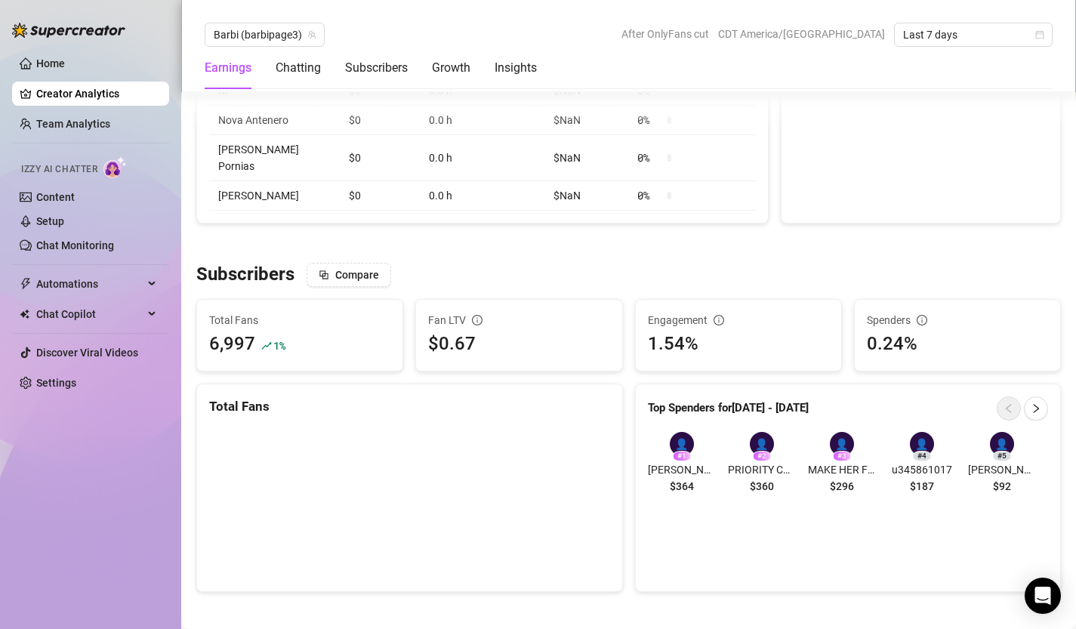
scroll to position [903, 0]
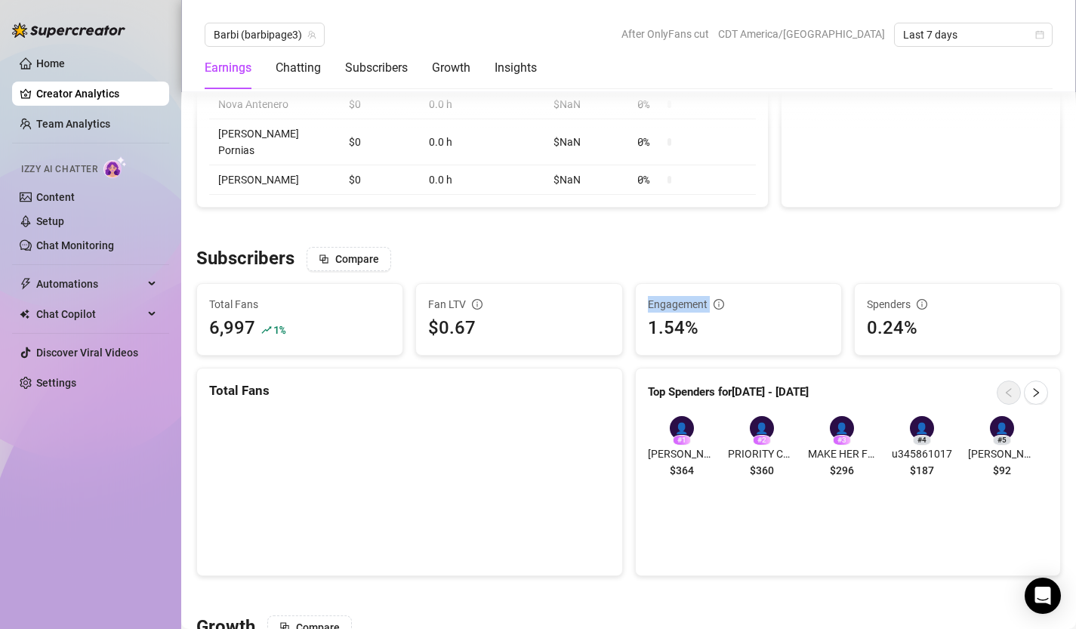
drag, startPoint x: 648, startPoint y: 331, endPoint x: 755, endPoint y: 292, distance: 114.0
click at [755, 292] on div "Engagement 1.54%" at bounding box center [738, 319] width 205 height 71
drag, startPoint x: 650, startPoint y: 335, endPoint x: 707, endPoint y: 335, distance: 56.7
click at [707, 335] on div "1.54%" at bounding box center [738, 328] width 181 height 29
drag, startPoint x: 653, startPoint y: 314, endPoint x: 648, endPoint y: 282, distance: 32.8
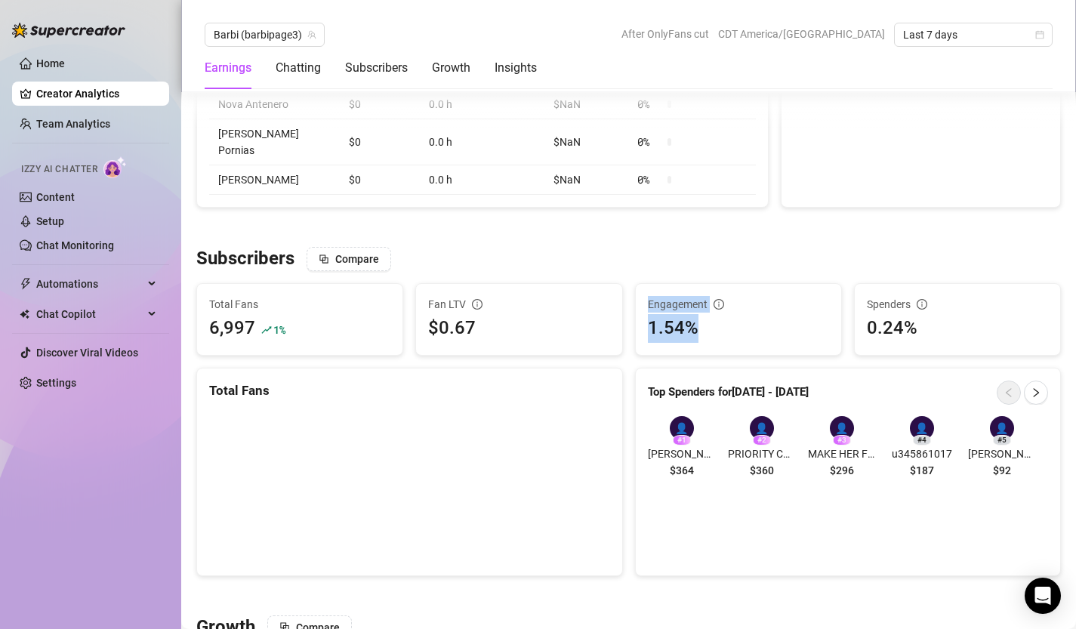
click at [648, 282] on div "Subscribers Compare Total Fans 6,997 1 % Fan LTV $0.67 Engagement 1.54% Spender…" at bounding box center [628, 411] width 877 height 329
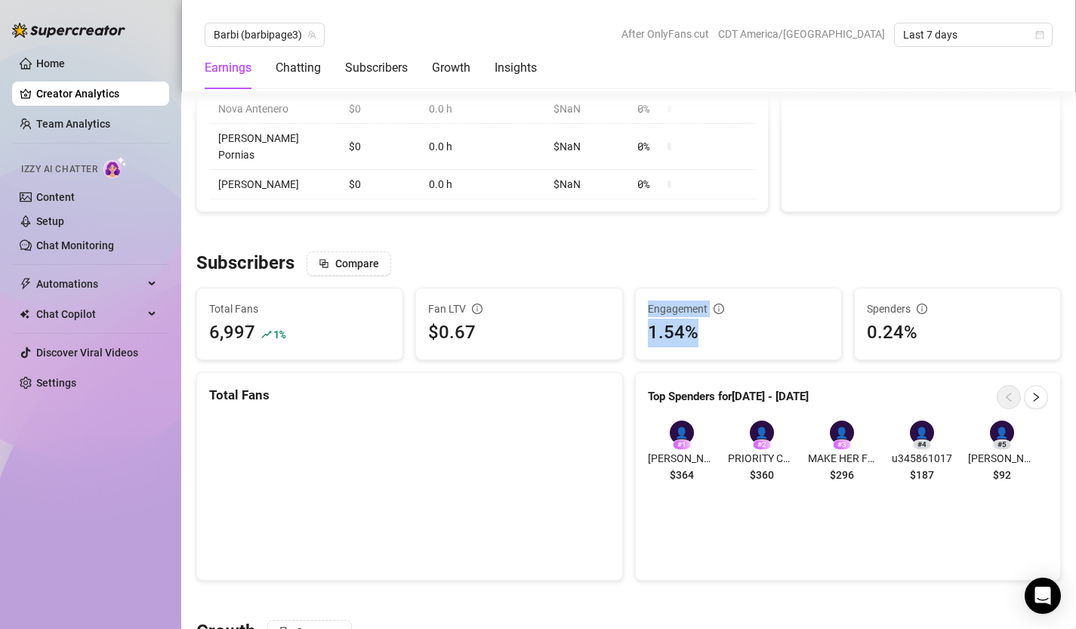
scroll to position [846, 0]
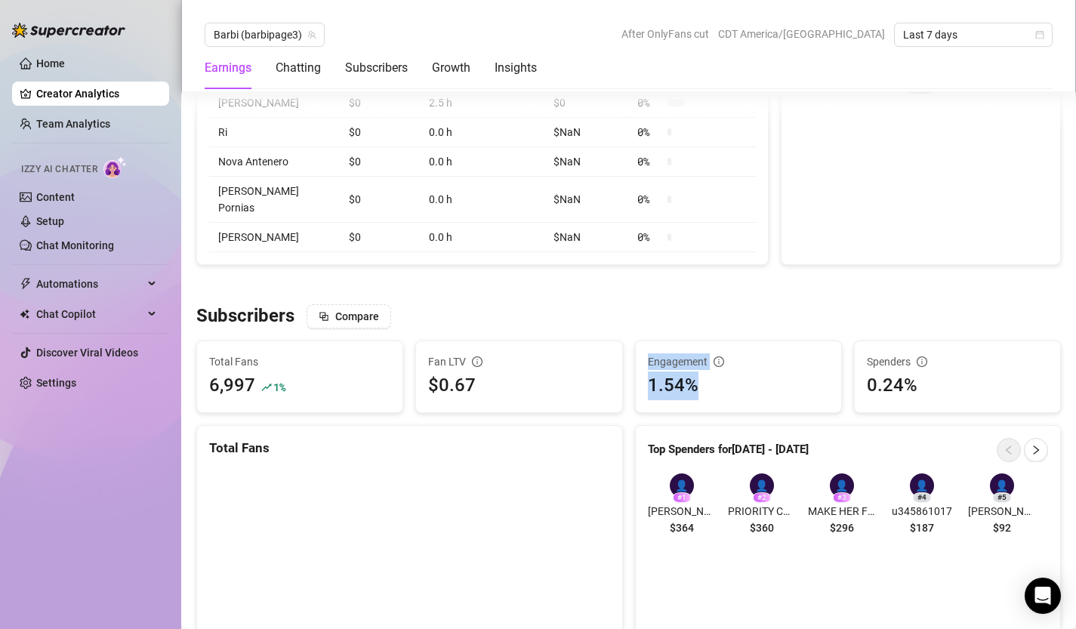
click at [720, 391] on div "1.54%" at bounding box center [738, 386] width 181 height 29
click at [75, 202] on link "Content" at bounding box center [55, 197] width 39 height 12
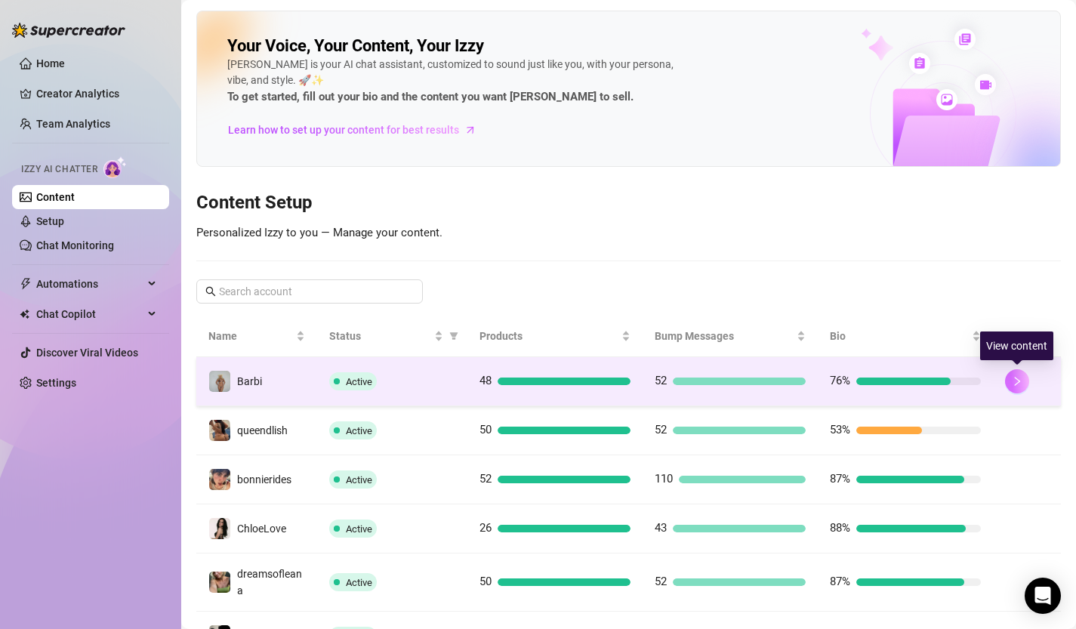
click at [1019, 380] on icon "right" at bounding box center [1017, 381] width 5 height 9
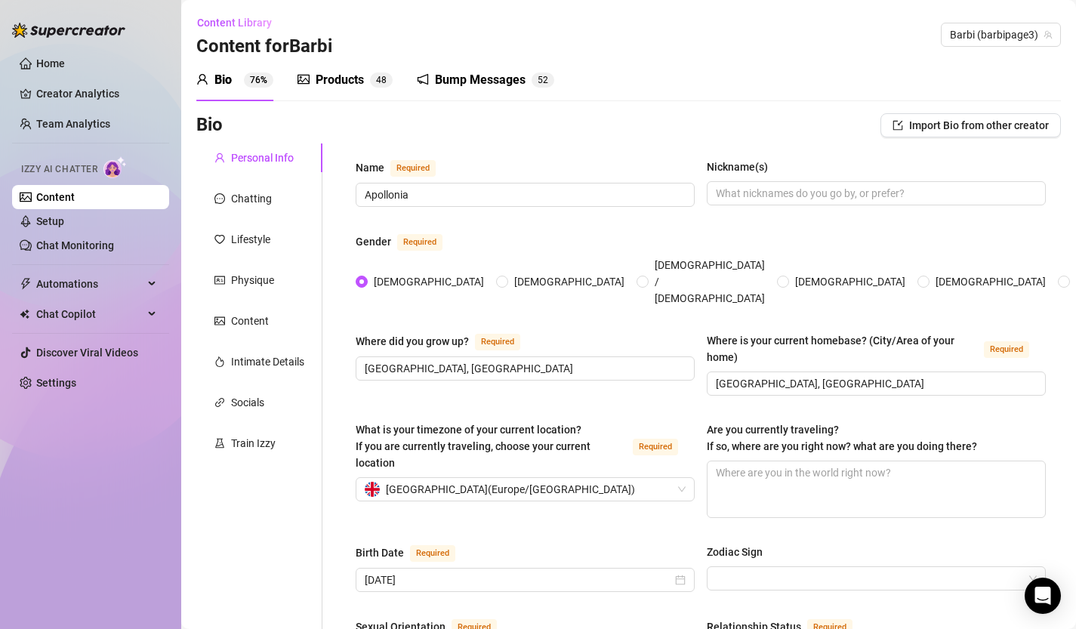
click at [484, 80] on div "Bump Messages" at bounding box center [480, 80] width 91 height 18
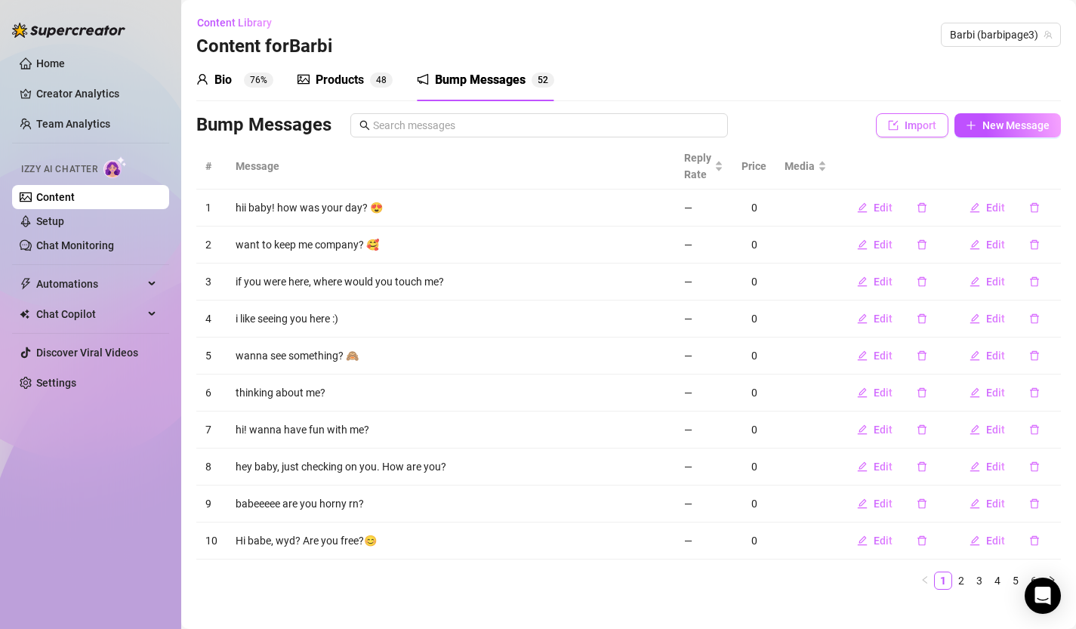
click at [922, 125] on span "Import" at bounding box center [921, 125] width 32 height 12
type textarea "Type your message here..."
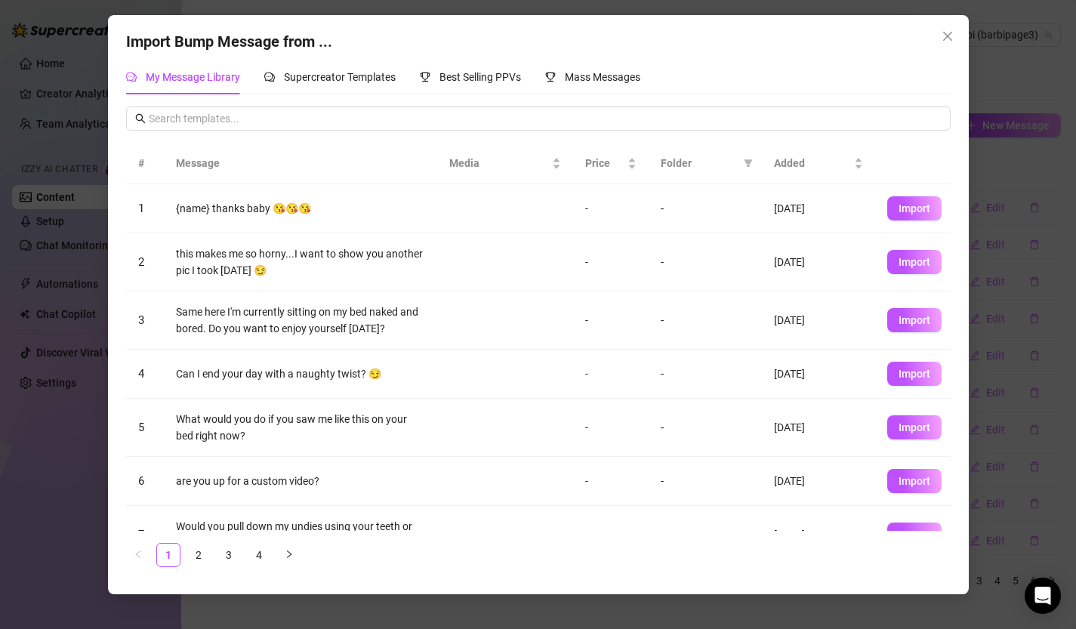
click at [933, 46] on div "Import Bump Message from ..." at bounding box center [538, 41] width 825 height 23
click at [946, 42] on button "Close" at bounding box center [948, 36] width 24 height 24
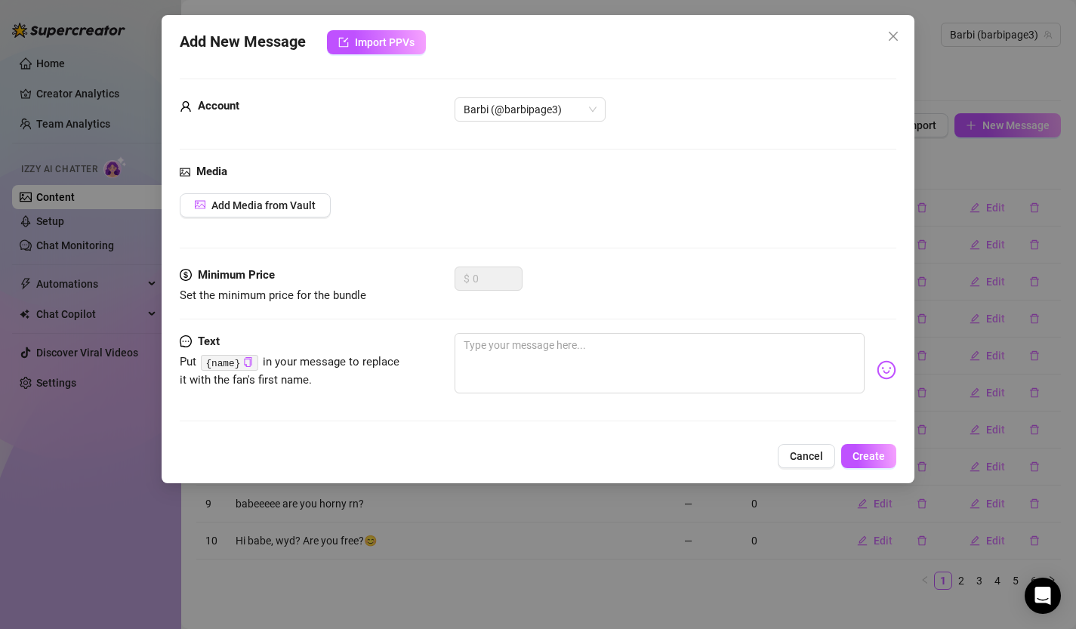
click at [983, 113] on div "Add New Message Import PPVs Account Barbi (@barbipage3) Media Add Media from Va…" at bounding box center [538, 314] width 1076 height 629
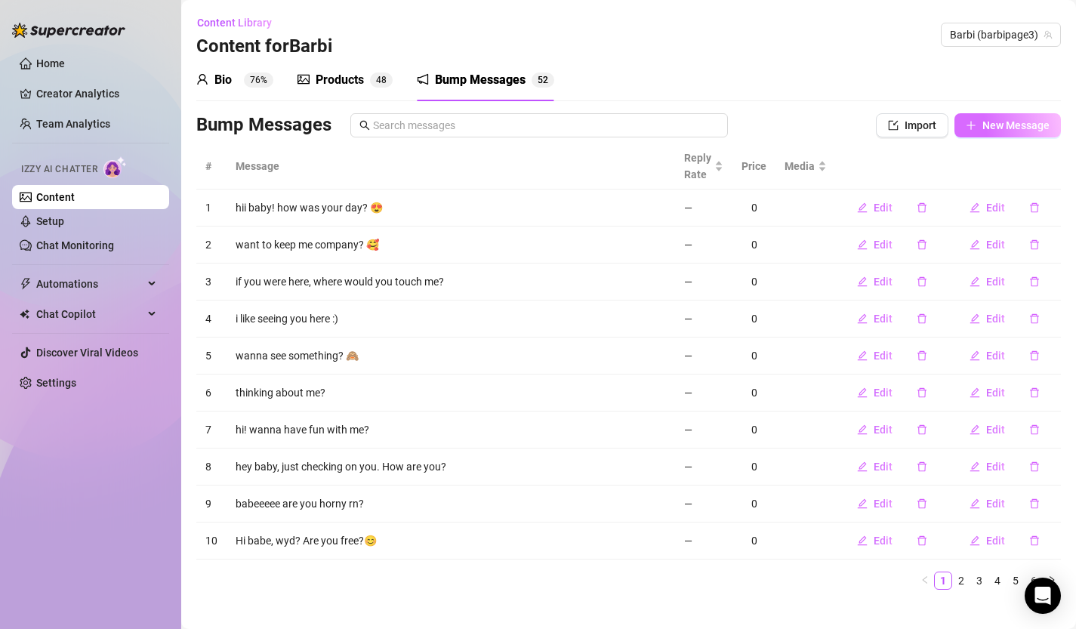
click at [984, 123] on span "New Message" at bounding box center [1016, 125] width 67 height 12
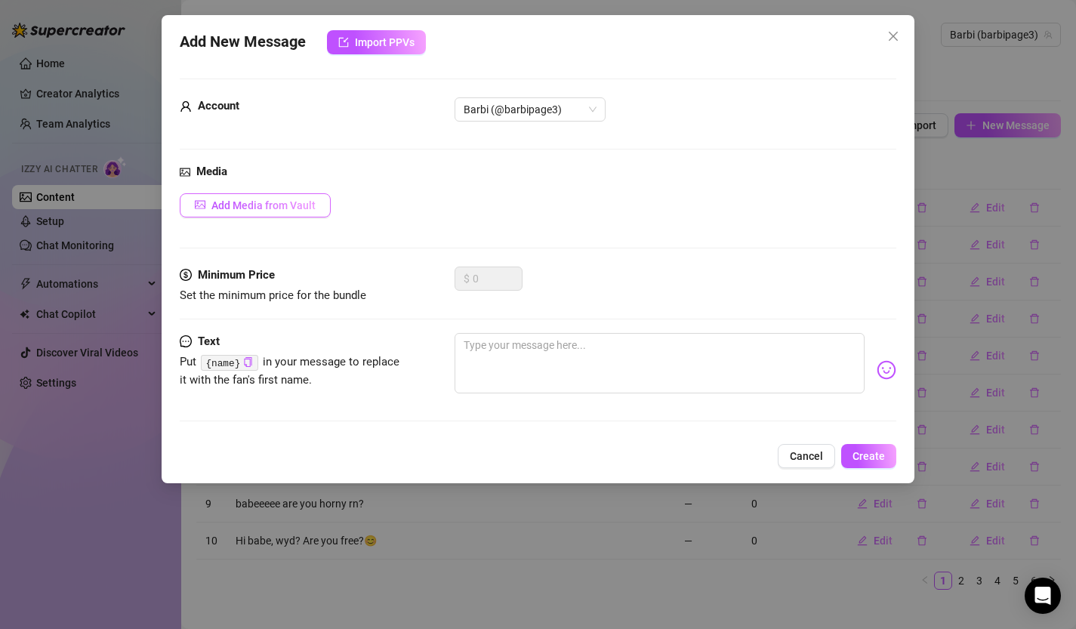
click at [289, 204] on span "Add Media from Vault" at bounding box center [263, 205] width 104 height 12
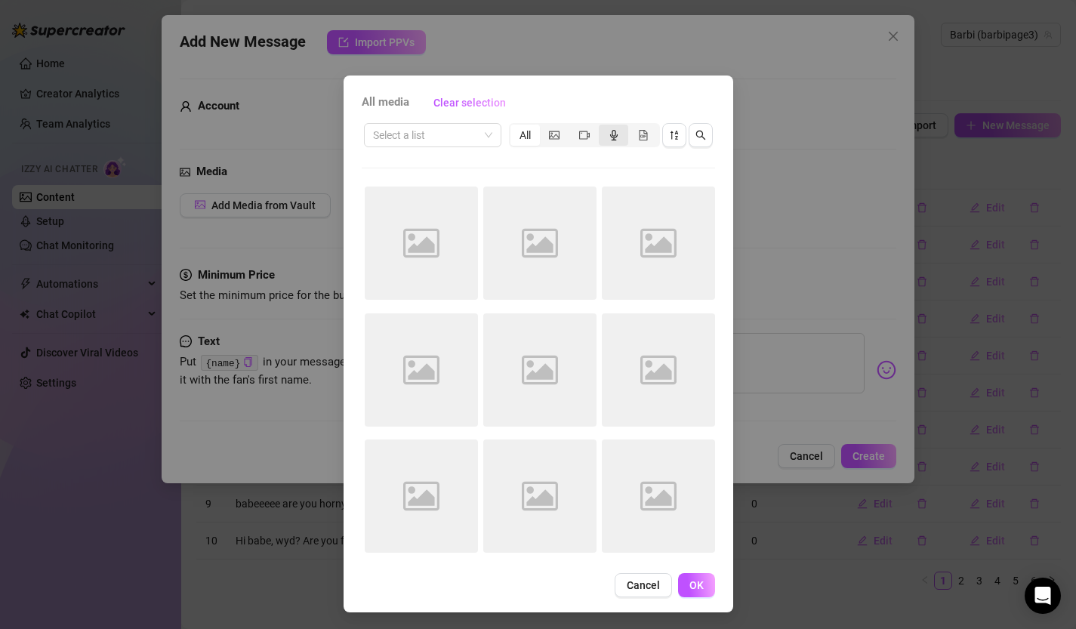
click at [610, 141] on div "segmented control" at bounding box center [613, 135] width 29 height 21
click at [603, 127] on input "segmented control" at bounding box center [603, 127] width 0 height 0
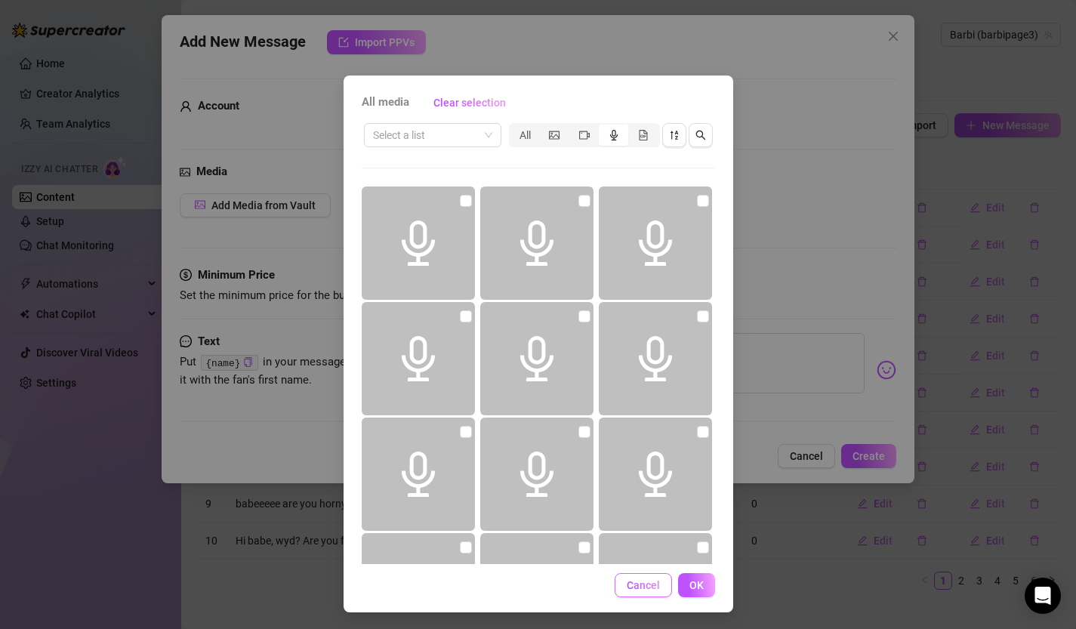
click at [636, 584] on span "Cancel" at bounding box center [643, 585] width 33 height 12
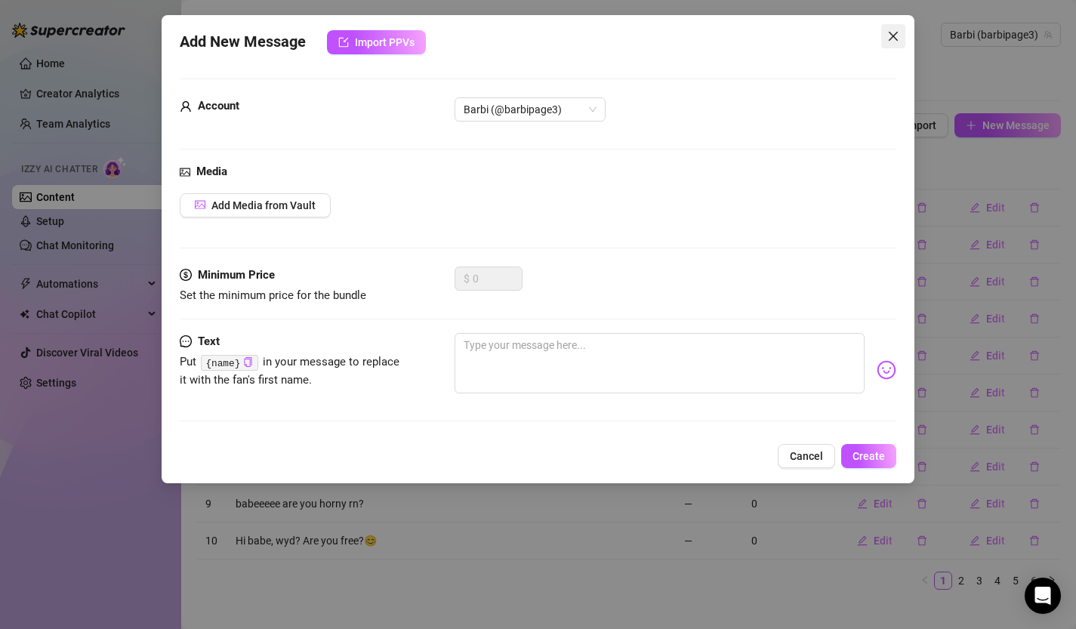
click at [889, 39] on icon "close" at bounding box center [894, 36] width 12 height 12
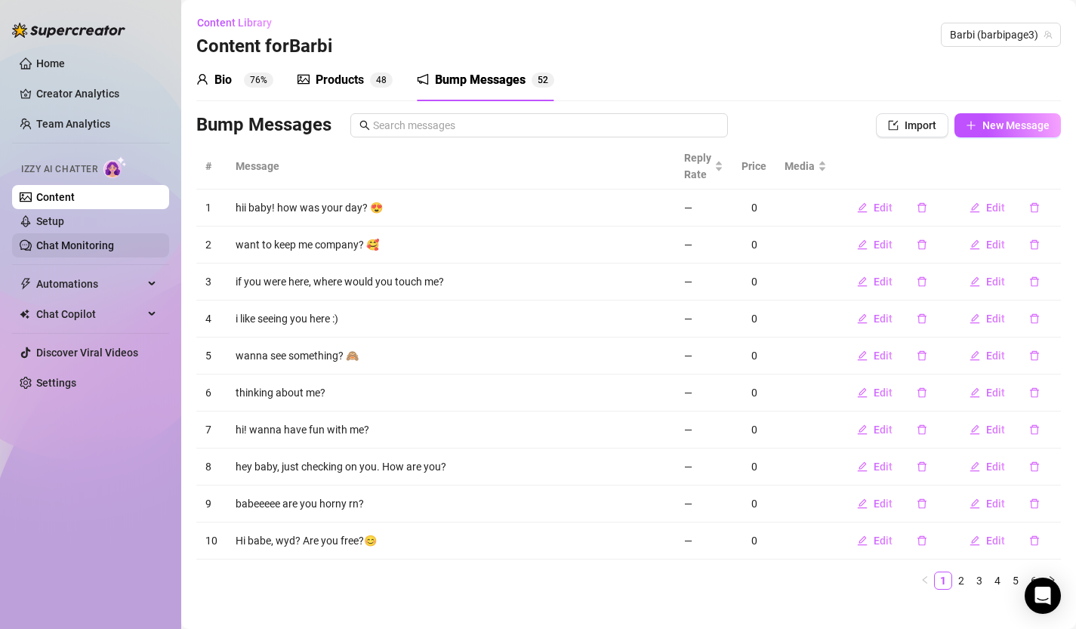
click at [66, 245] on link "Chat Monitoring" at bounding box center [75, 245] width 78 height 12
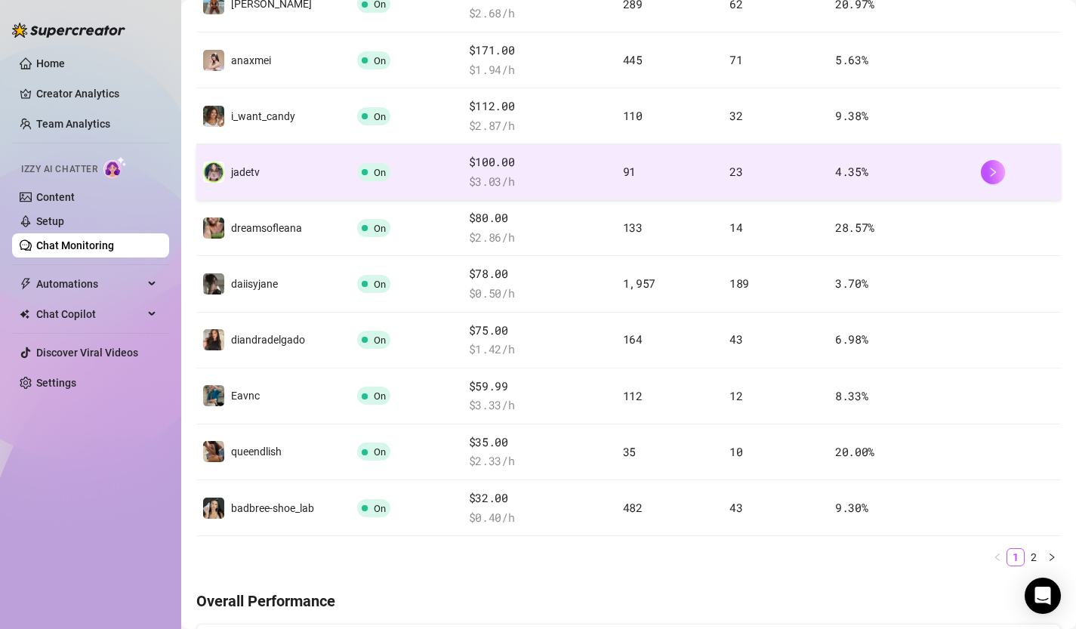
scroll to position [389, 0]
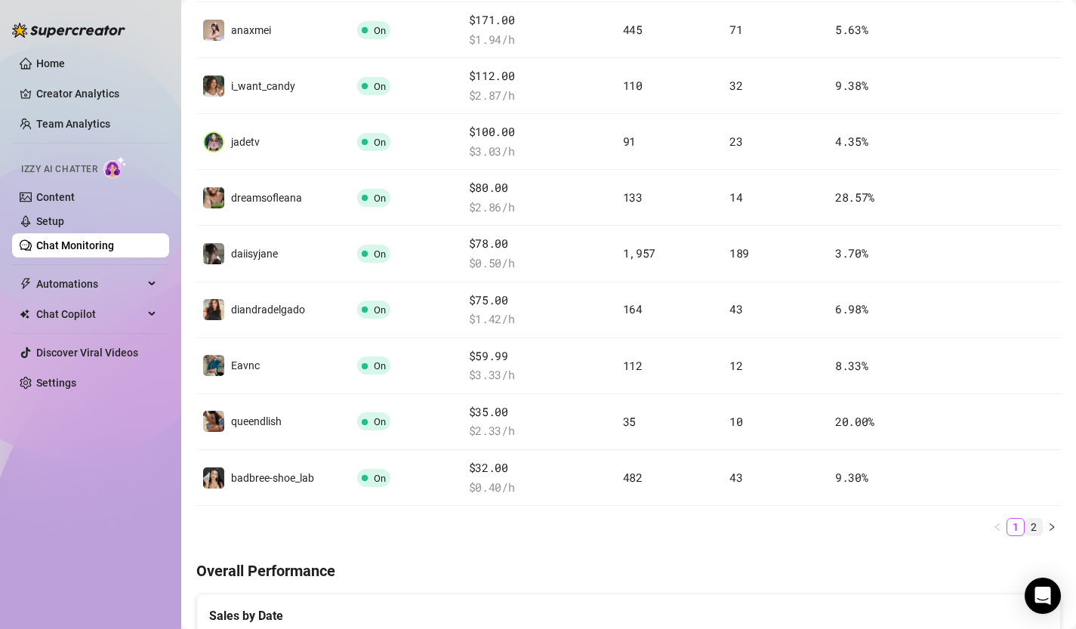
click at [1033, 525] on link "2" at bounding box center [1034, 527] width 17 height 17
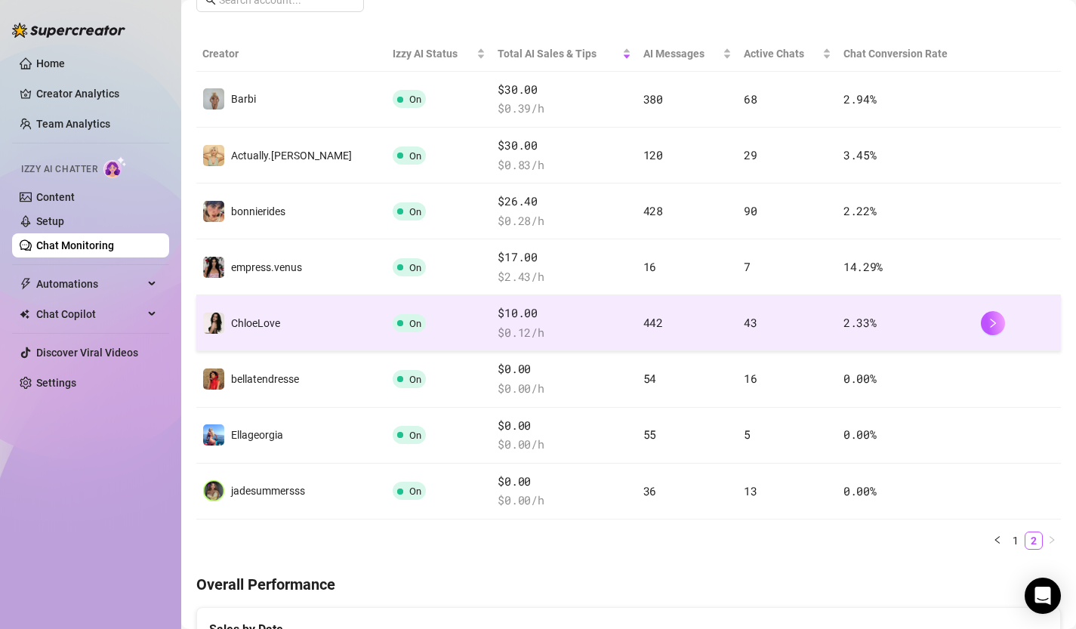
scroll to position [134, 0]
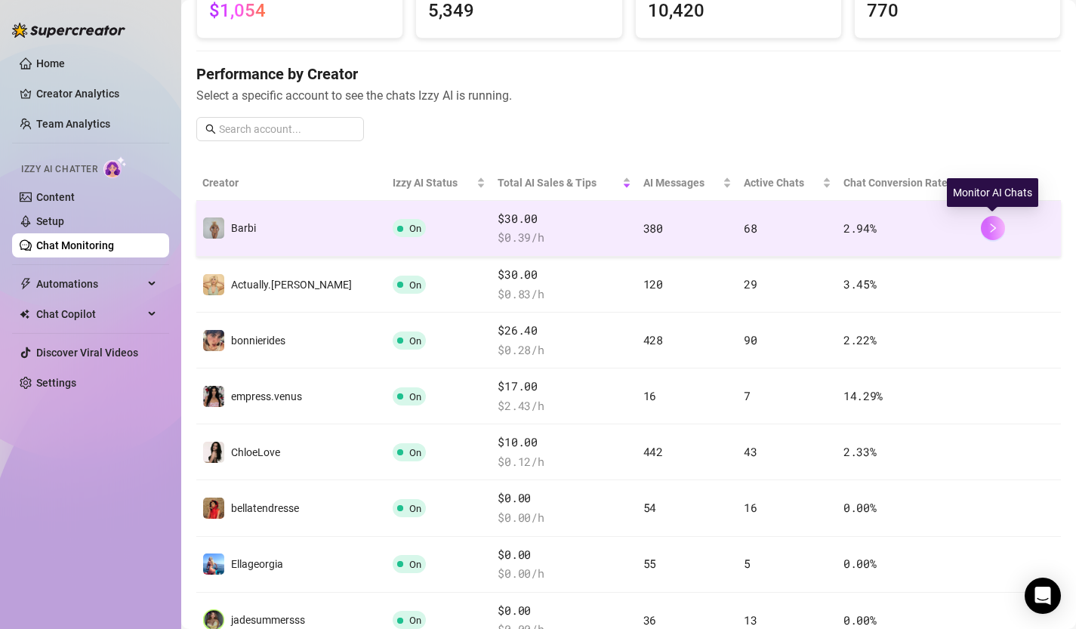
click at [1000, 228] on button "button" at bounding box center [993, 228] width 24 height 24
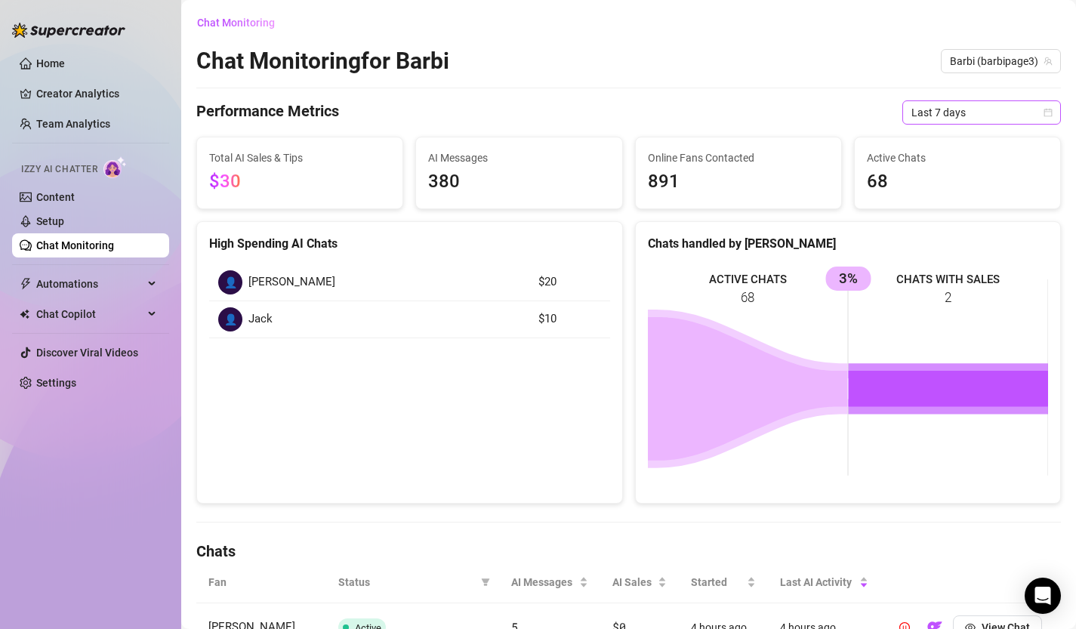
click at [1048, 112] on icon "calendar" at bounding box center [1049, 113] width 8 height 8
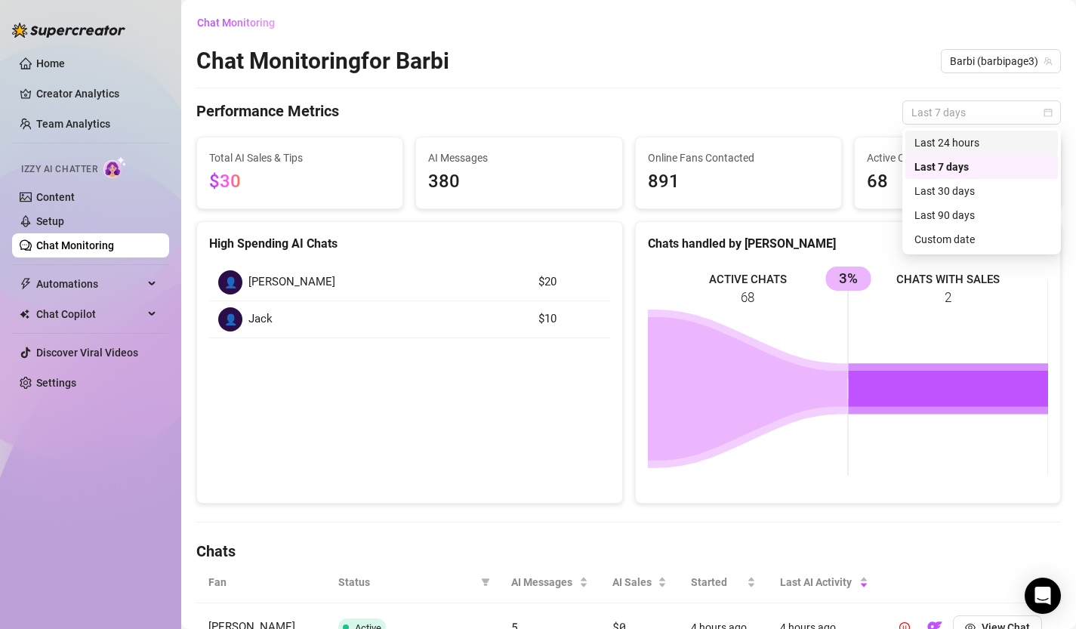
click at [819, 69] on div "Chat Monitoring for Barbi Barbi (barbipage3)" at bounding box center [628, 61] width 865 height 29
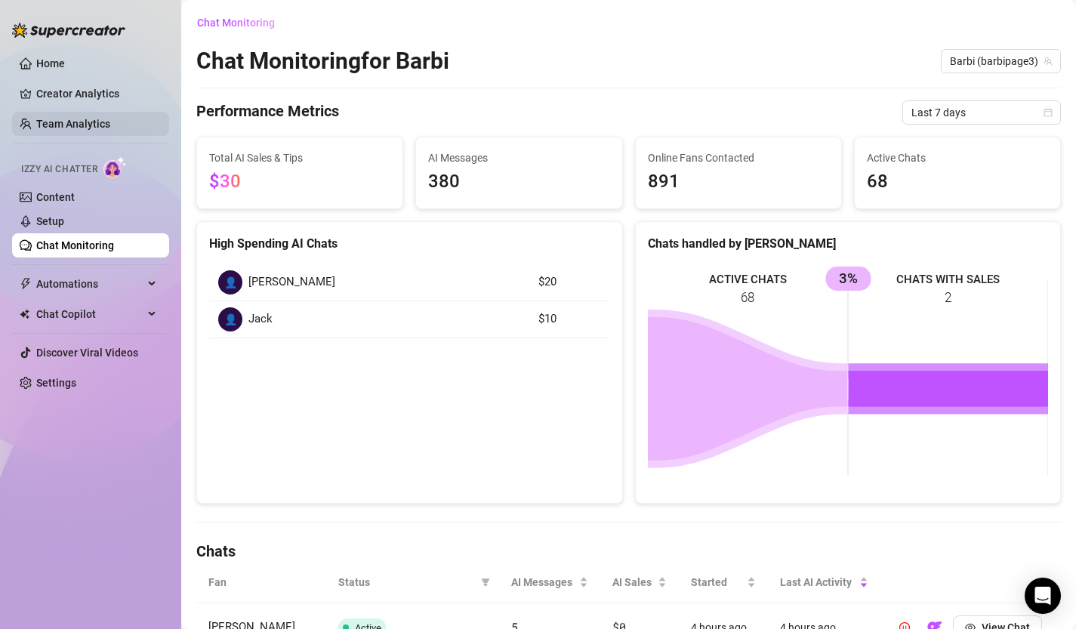
click at [84, 120] on link "Team Analytics" at bounding box center [73, 124] width 74 height 12
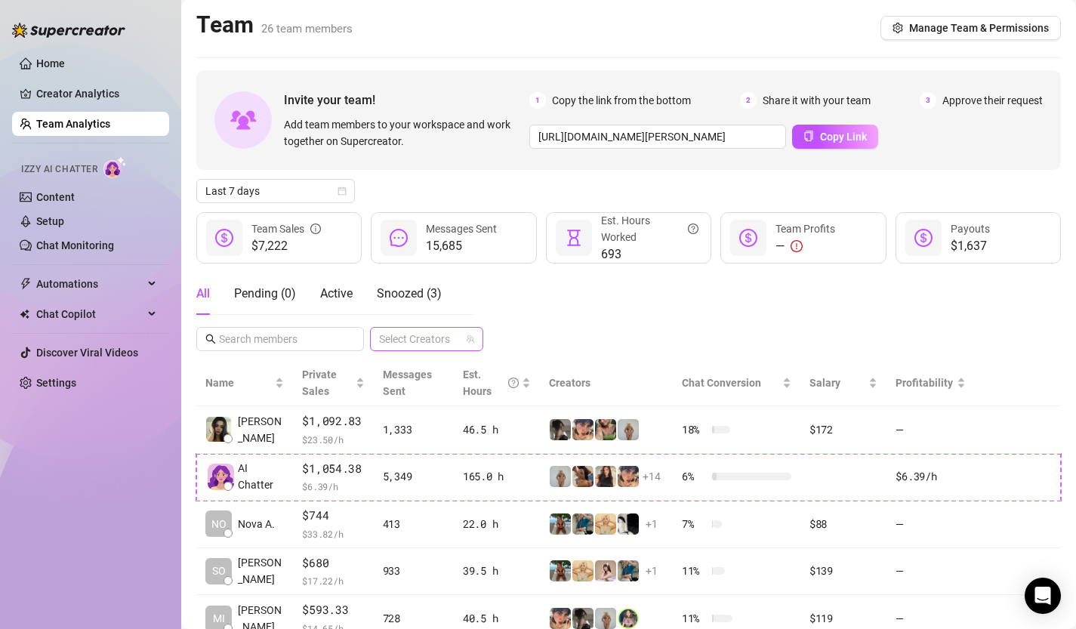
click at [458, 335] on div at bounding box center [418, 339] width 91 height 21
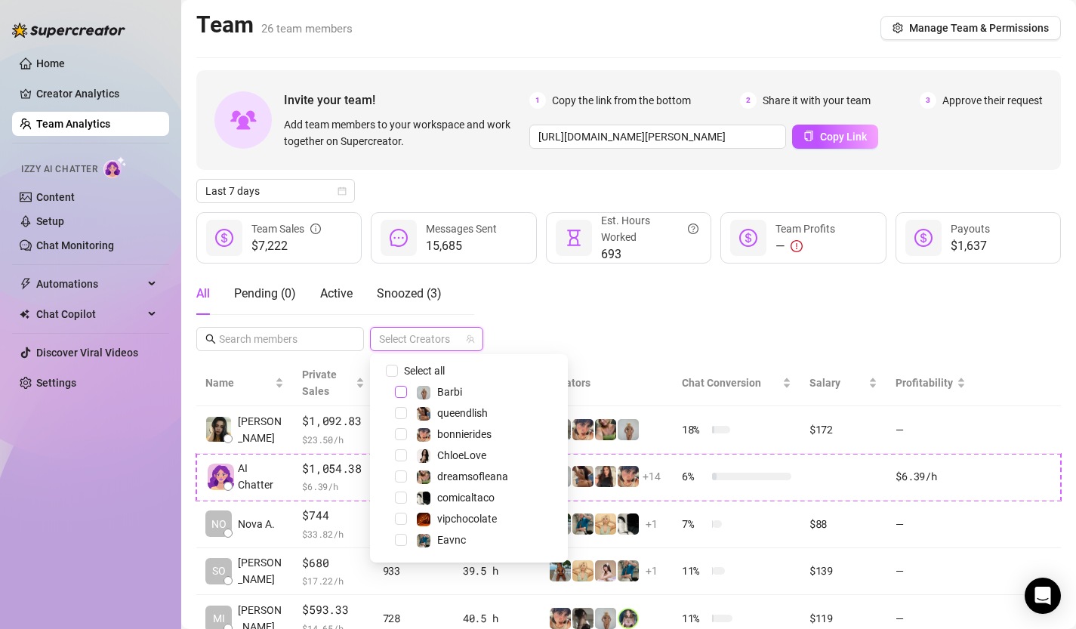
click at [399, 391] on span "Select tree node" at bounding box center [401, 392] width 12 height 12
click at [557, 340] on div "All Pending ( 0 ) Active Snoozed ( 3 ) 1 Accounts" at bounding box center [628, 312] width 865 height 79
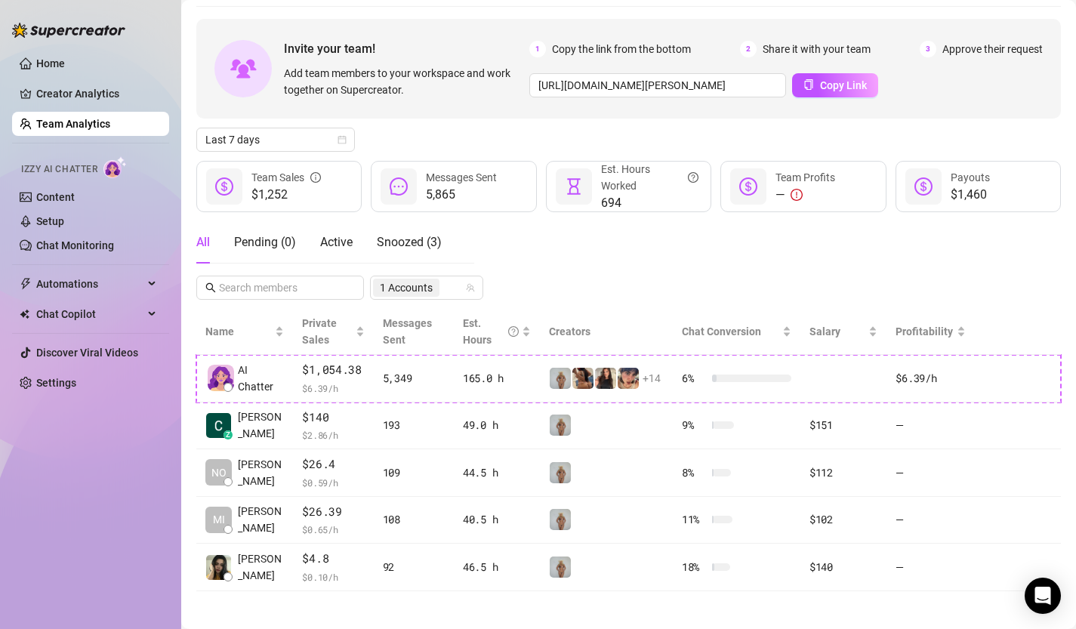
scroll to position [59, 0]
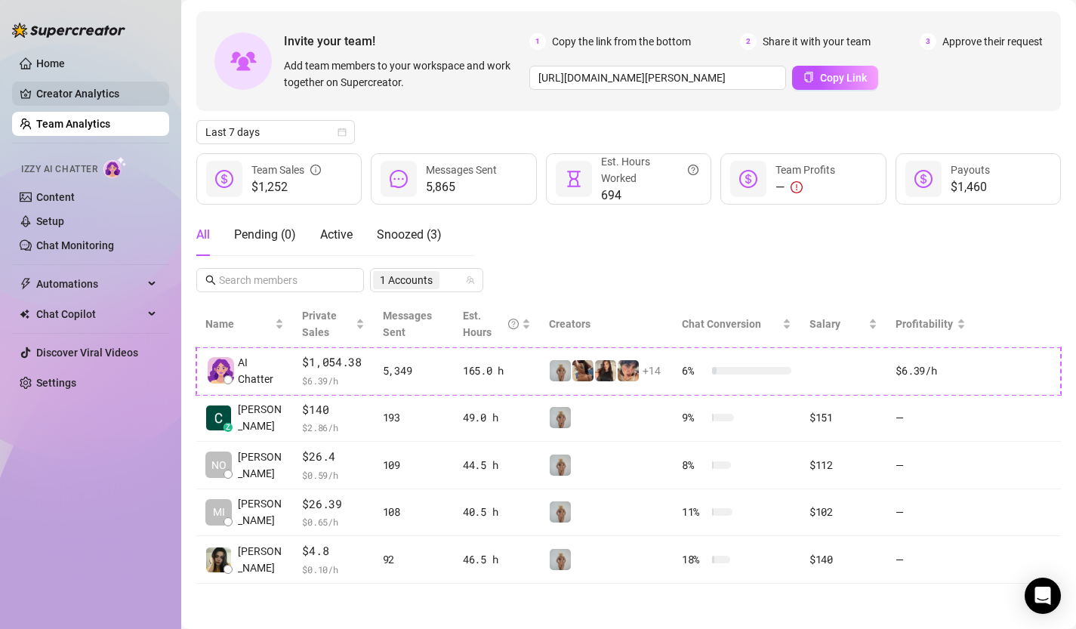
click at [73, 97] on link "Creator Analytics" at bounding box center [96, 94] width 121 height 24
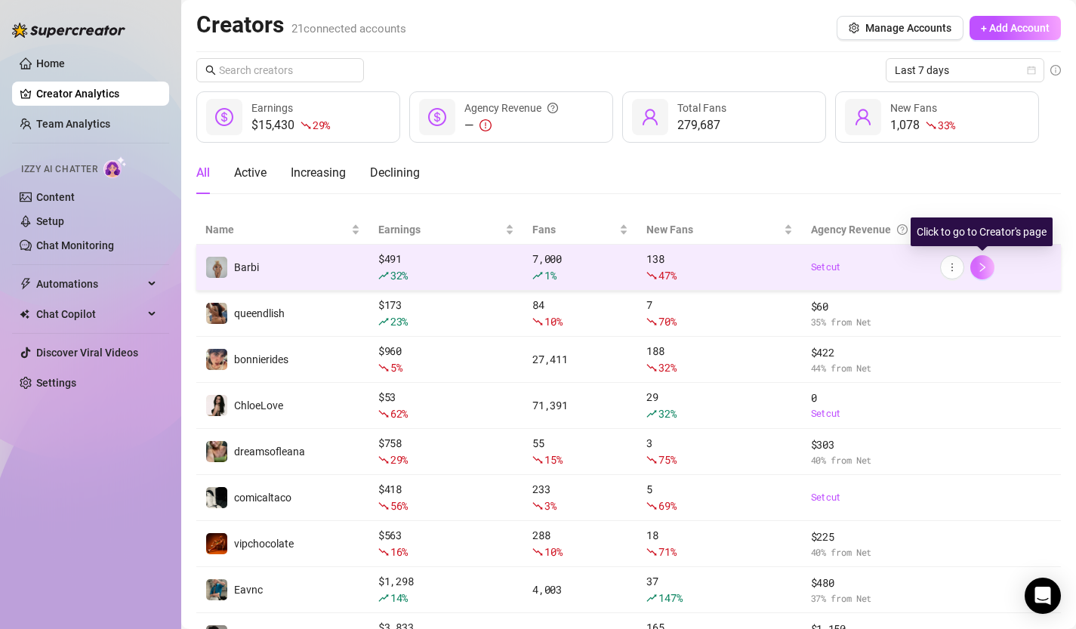
click at [986, 269] on icon "right" at bounding box center [982, 267] width 11 height 11
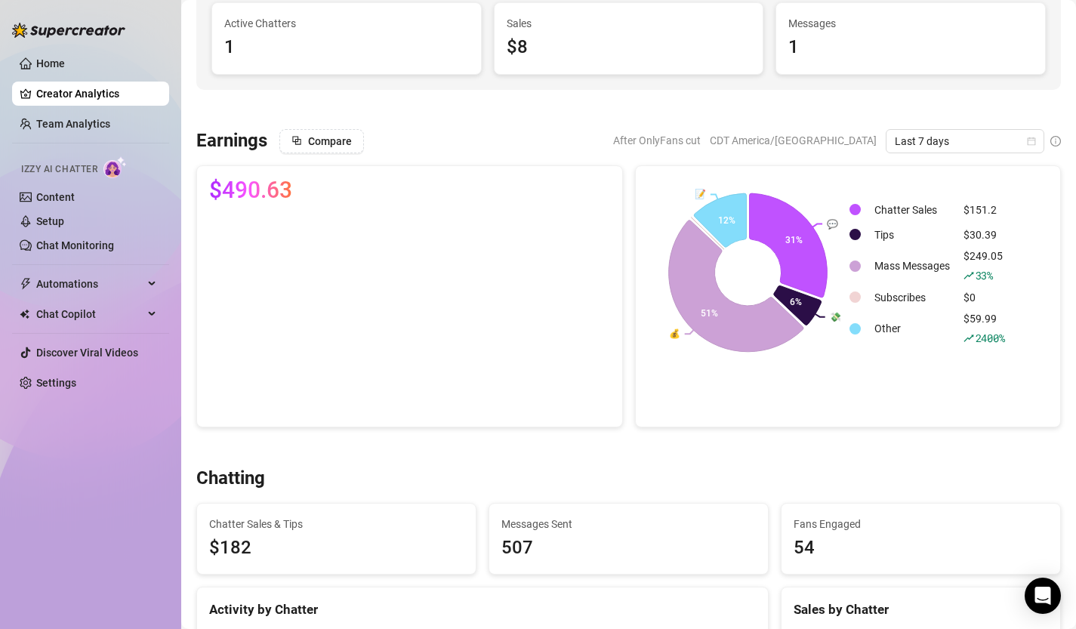
scroll to position [138, 0]
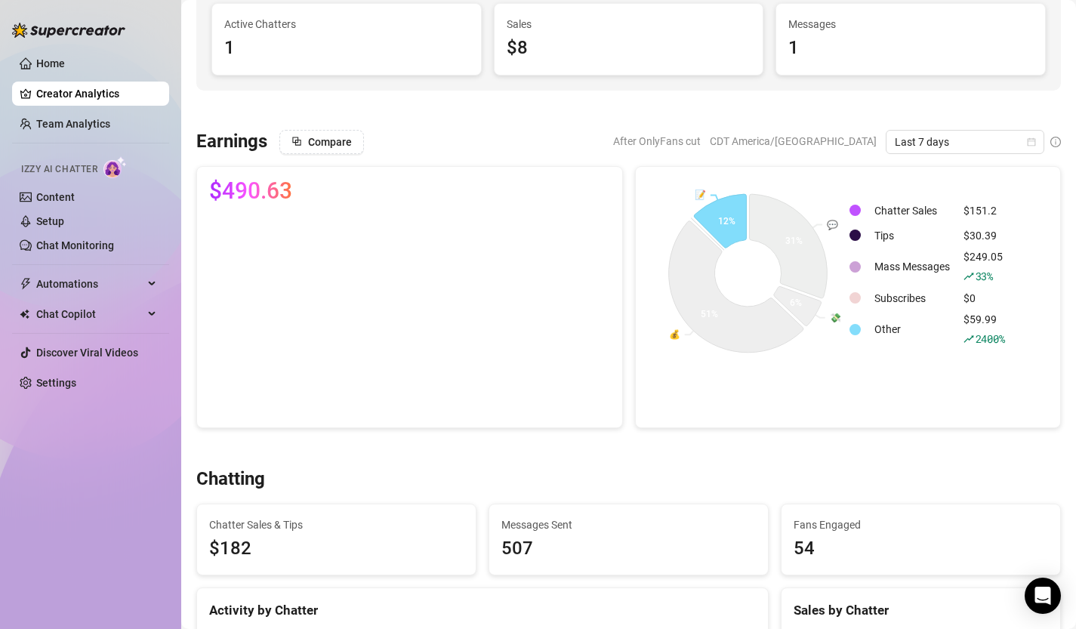
click at [970, 313] on div "$59.99 2400 %" at bounding box center [985, 329] width 42 height 36
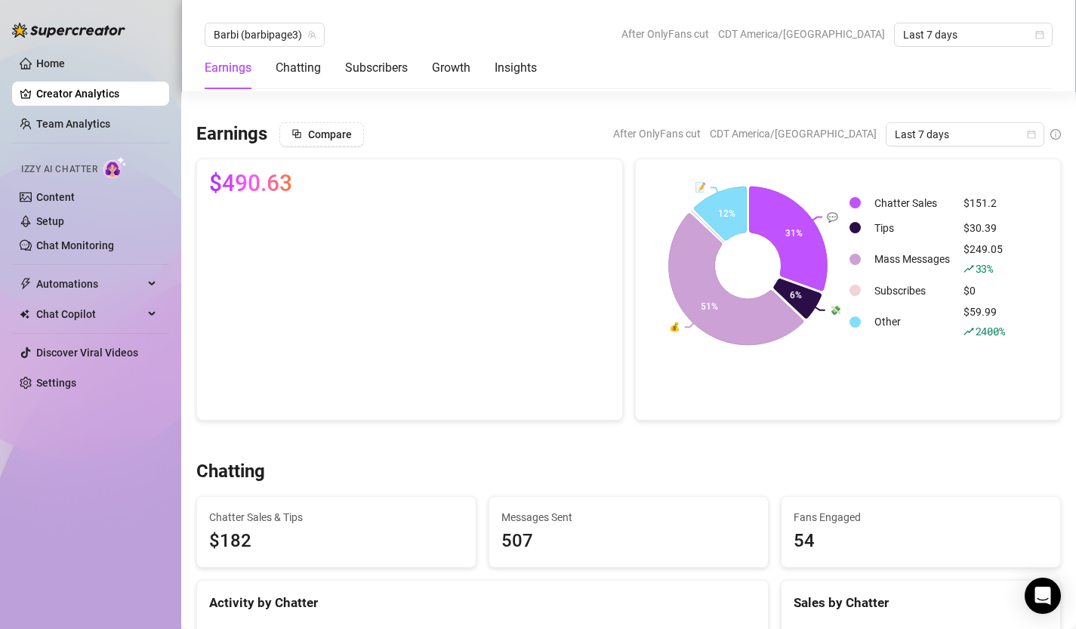
scroll to position [0, 0]
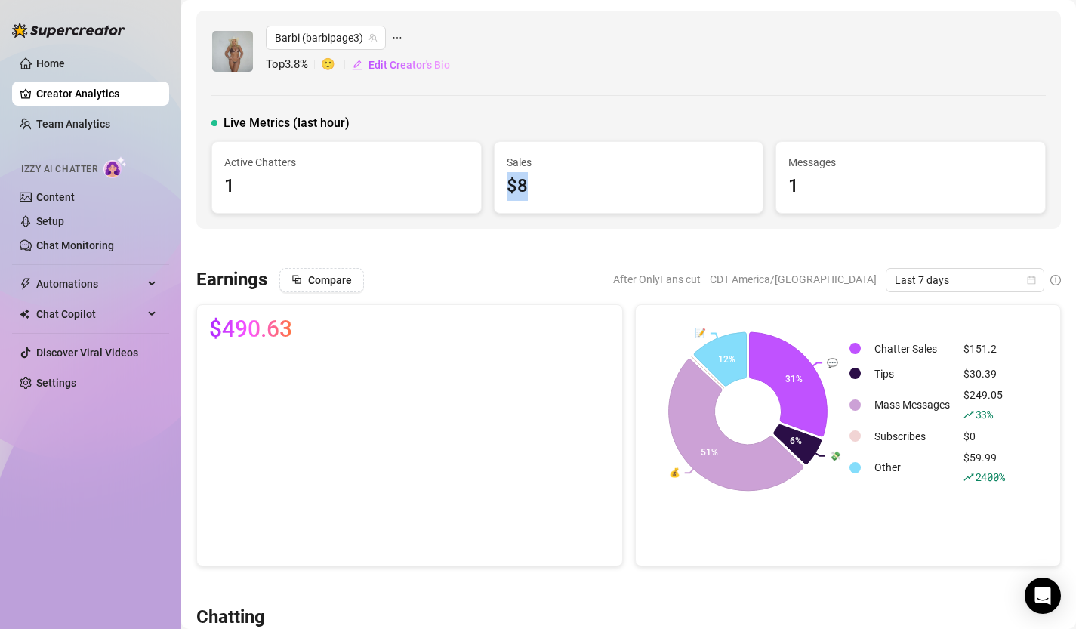
drag, startPoint x: 510, startPoint y: 178, endPoint x: 570, endPoint y: 178, distance: 60.4
click at [570, 178] on div "$8" at bounding box center [629, 186] width 245 height 29
drag, startPoint x: 533, startPoint y: 191, endPoint x: 502, endPoint y: 123, distance: 74.7
click at [503, 123] on div "Live Metrics (last hour) Active Chatters 1 Sales $8 Messages 1" at bounding box center [628, 164] width 835 height 100
click at [548, 187] on div "$8" at bounding box center [629, 186] width 245 height 29
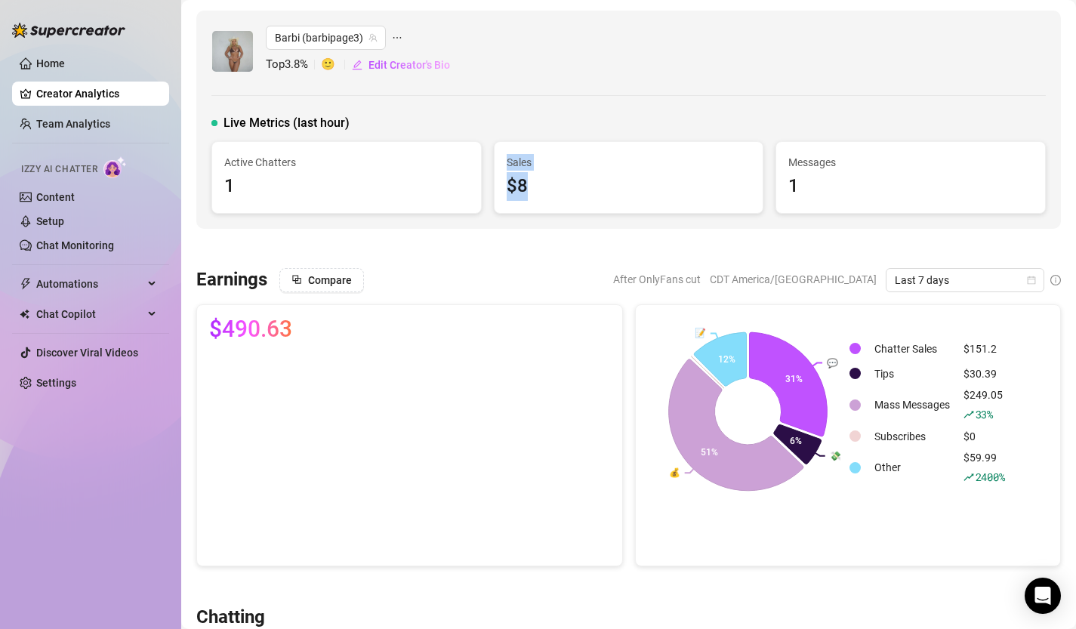
drag, startPoint x: 537, startPoint y: 190, endPoint x: 492, endPoint y: 157, distance: 56.2
click at [492, 157] on div "Sales $8" at bounding box center [629, 177] width 282 height 73
click at [519, 208] on div "Sales $8" at bounding box center [629, 177] width 269 height 71
click at [63, 215] on link "Setup" at bounding box center [50, 221] width 28 height 12
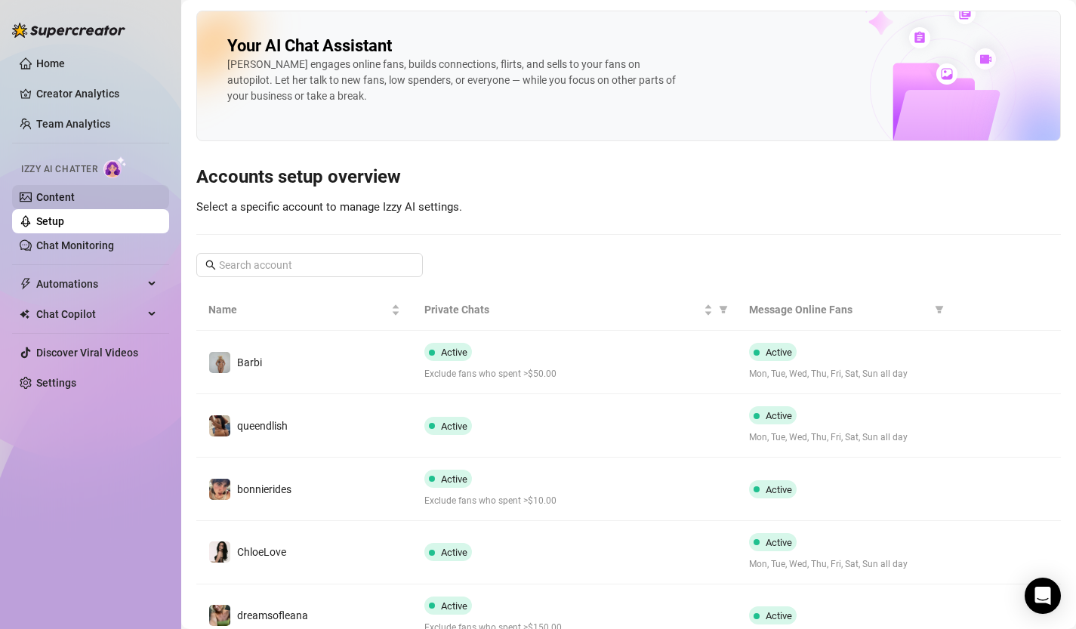
click at [73, 196] on link "Content" at bounding box center [55, 197] width 39 height 12
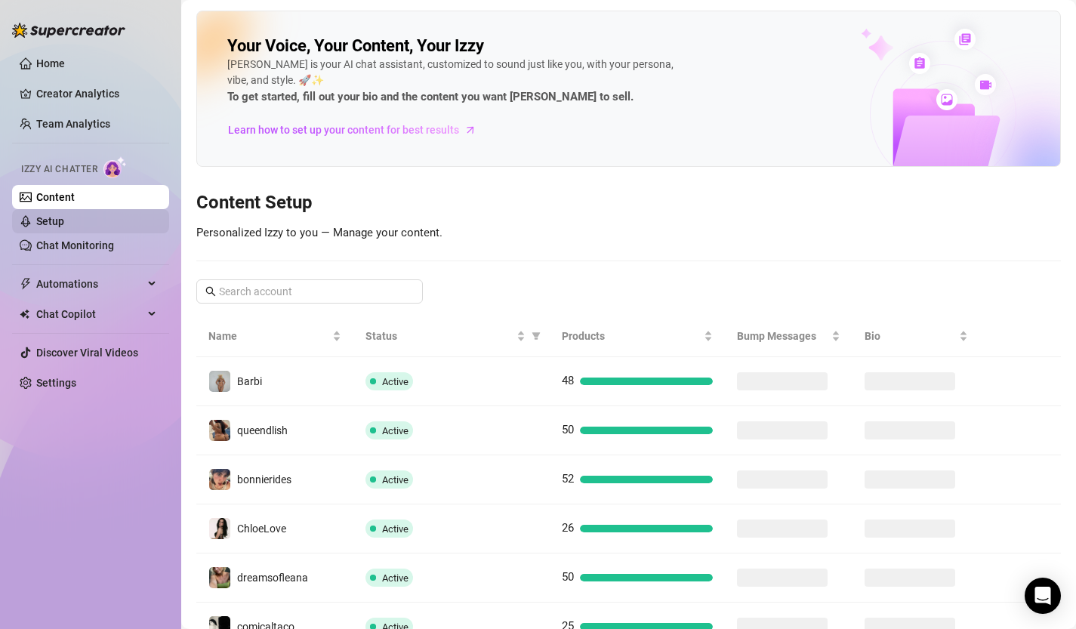
click at [64, 222] on link "Setup" at bounding box center [50, 221] width 28 height 12
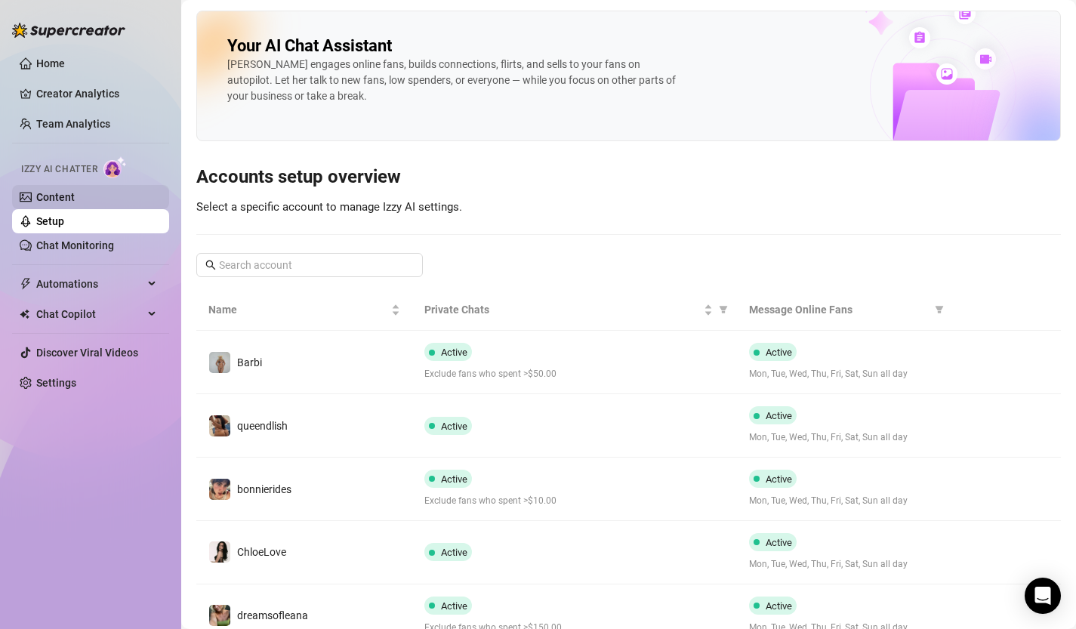
click at [69, 200] on link "Content" at bounding box center [55, 197] width 39 height 12
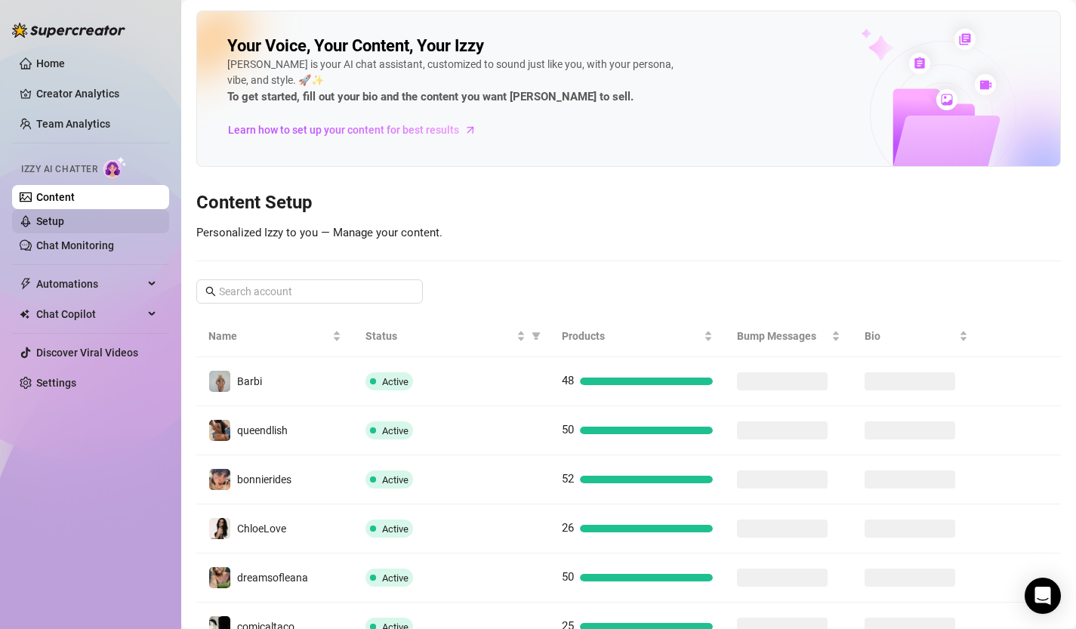
click at [64, 220] on link "Setup" at bounding box center [50, 221] width 28 height 12
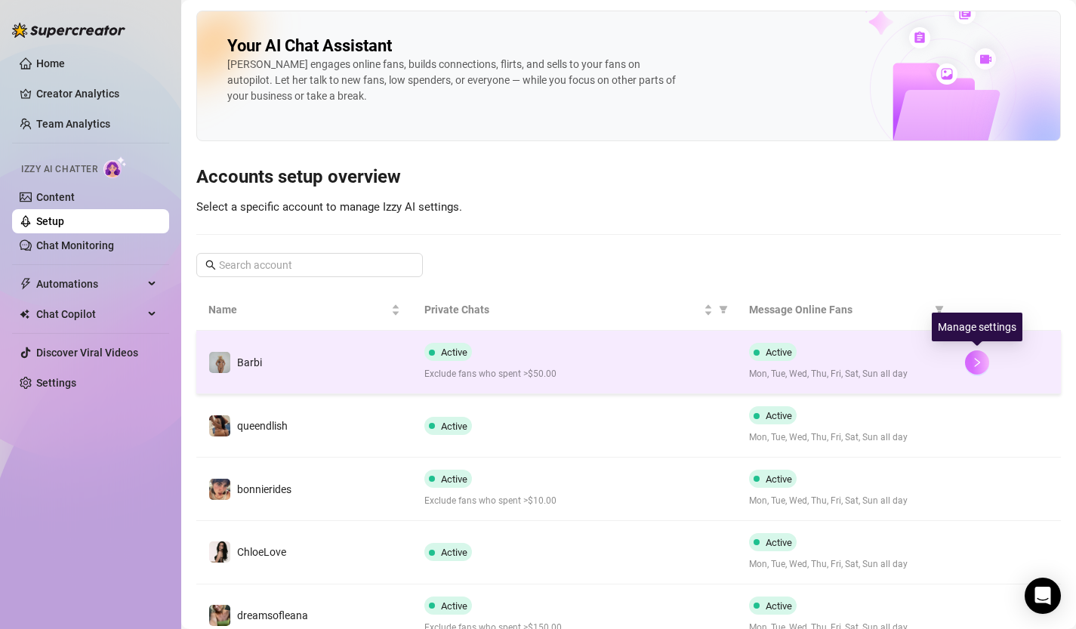
click at [981, 362] on icon "right" at bounding box center [977, 362] width 11 height 11
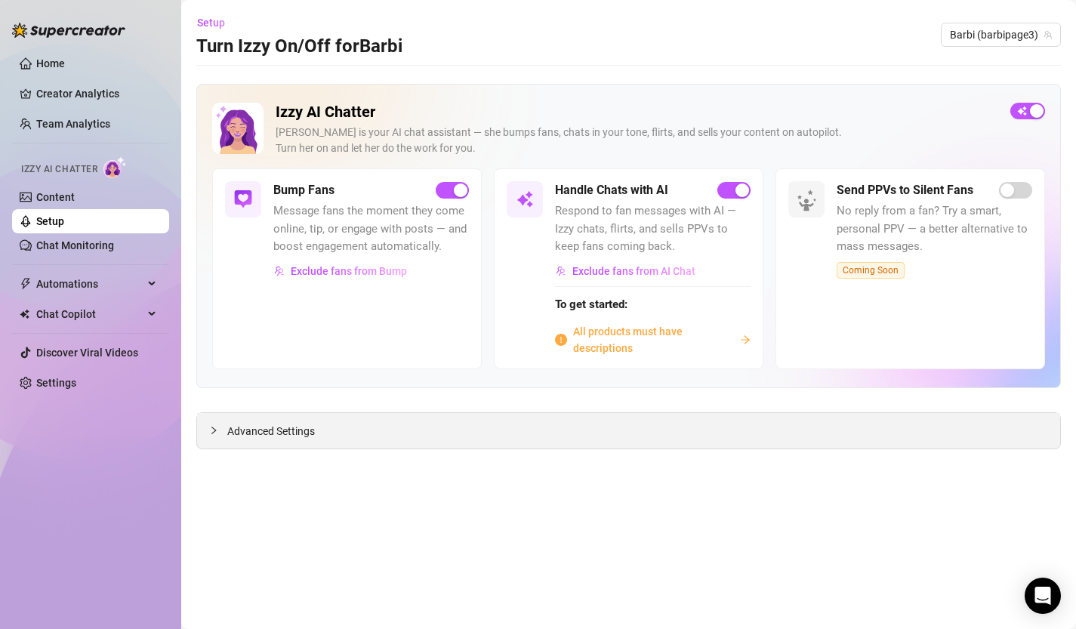
click at [301, 440] on div "Advanced Settings" at bounding box center [628, 431] width 863 height 36
click at [283, 427] on span "Advanced Settings" at bounding box center [271, 431] width 88 height 17
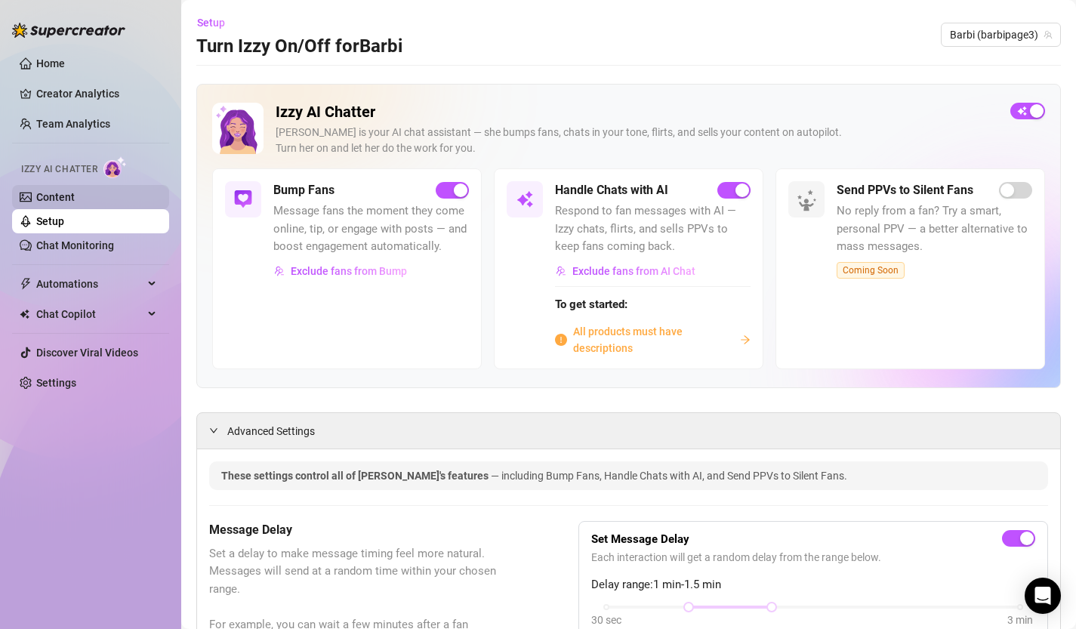
click at [75, 198] on link "Content" at bounding box center [55, 197] width 39 height 12
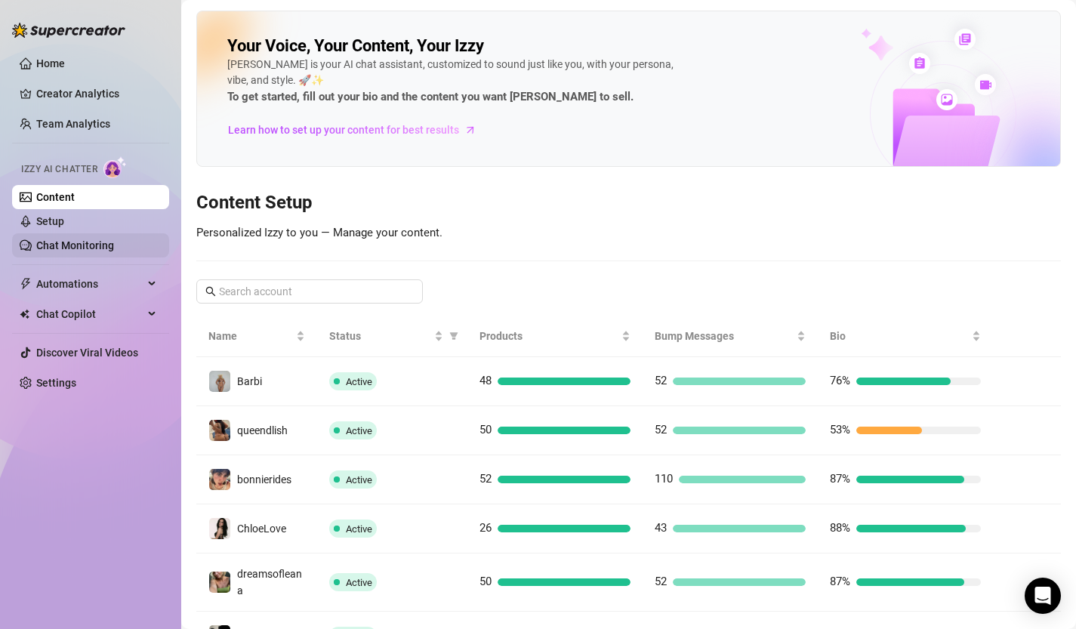
click at [73, 249] on link "Chat Monitoring" at bounding box center [75, 245] width 78 height 12
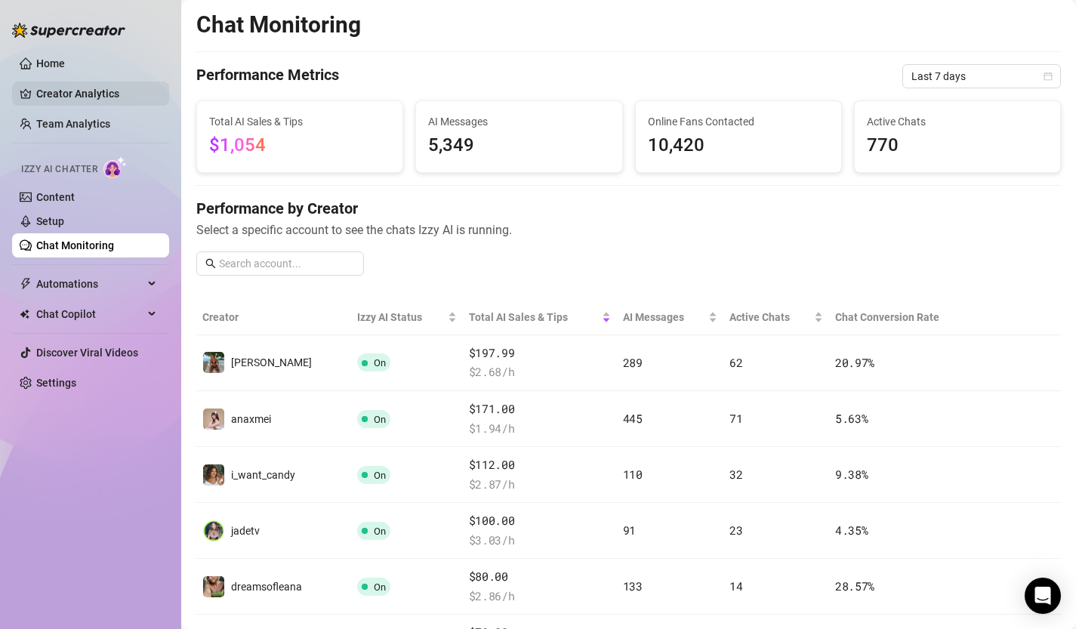
click at [100, 84] on link "Creator Analytics" at bounding box center [96, 94] width 121 height 24
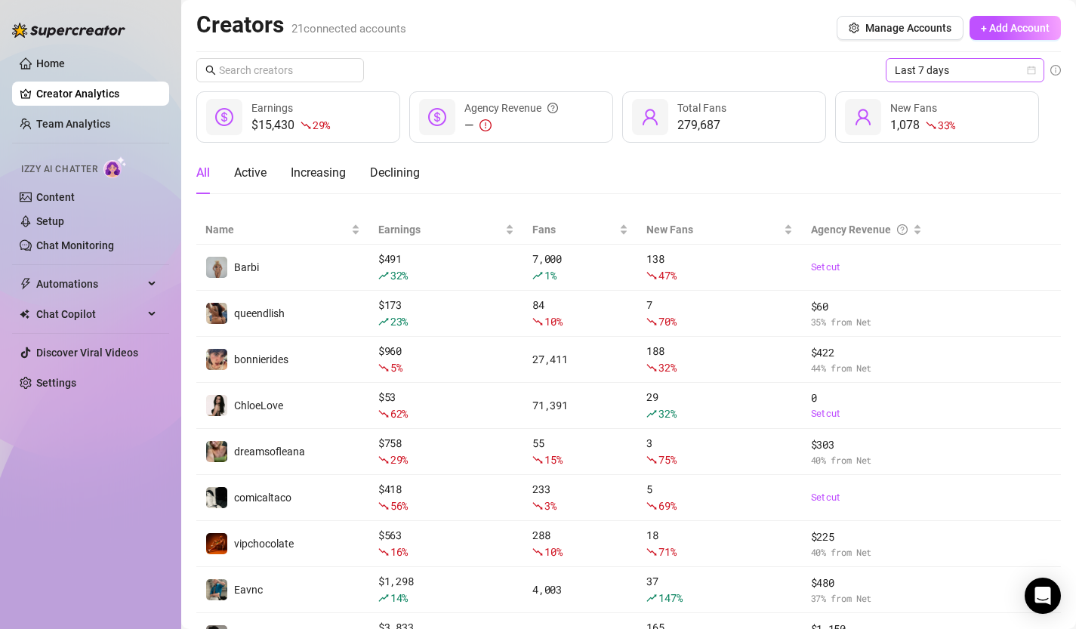
click at [1033, 66] on icon "calendar" at bounding box center [1031, 70] width 9 height 9
click at [850, 175] on div "All Active Increasing Declining" at bounding box center [628, 173] width 865 height 42
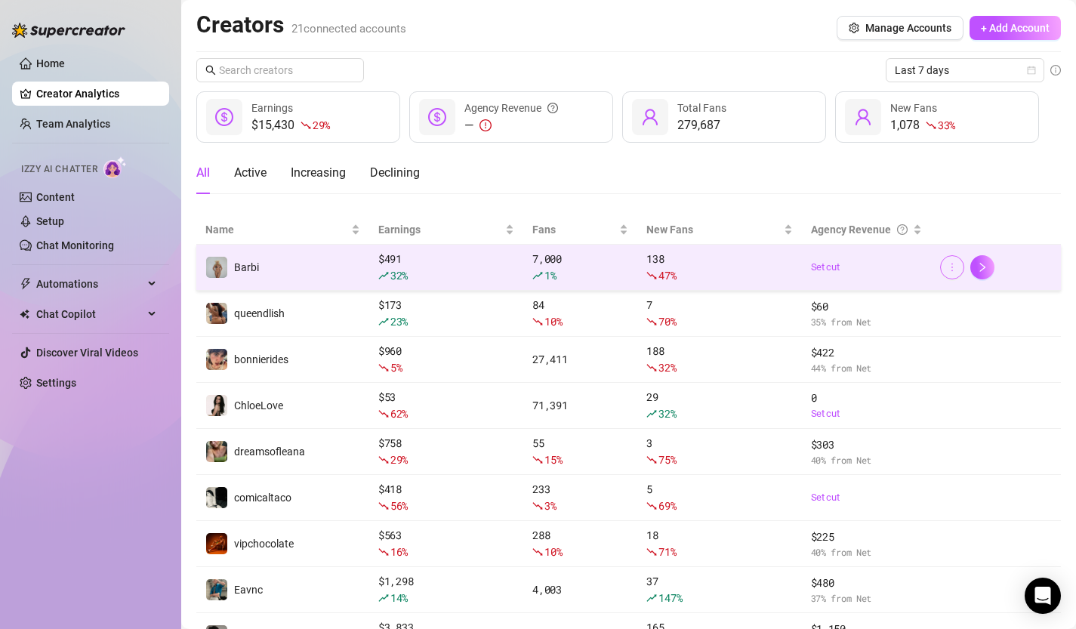
click at [955, 267] on icon "more" at bounding box center [952, 267] width 11 height 11
click at [983, 268] on icon "right" at bounding box center [982, 267] width 5 height 9
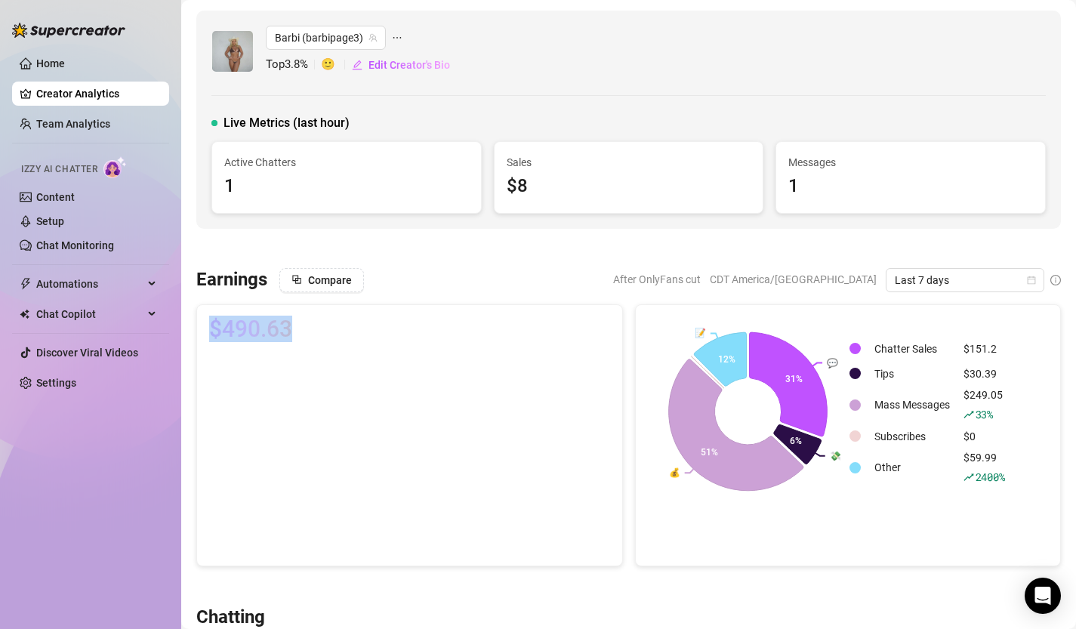
drag, startPoint x: 213, startPoint y: 323, endPoint x: 350, endPoint y: 324, distance: 137.5
click at [350, 324] on div "$490.63" at bounding box center [409, 329] width 401 height 24
click at [1033, 282] on icon "calendar" at bounding box center [1031, 280] width 9 height 9
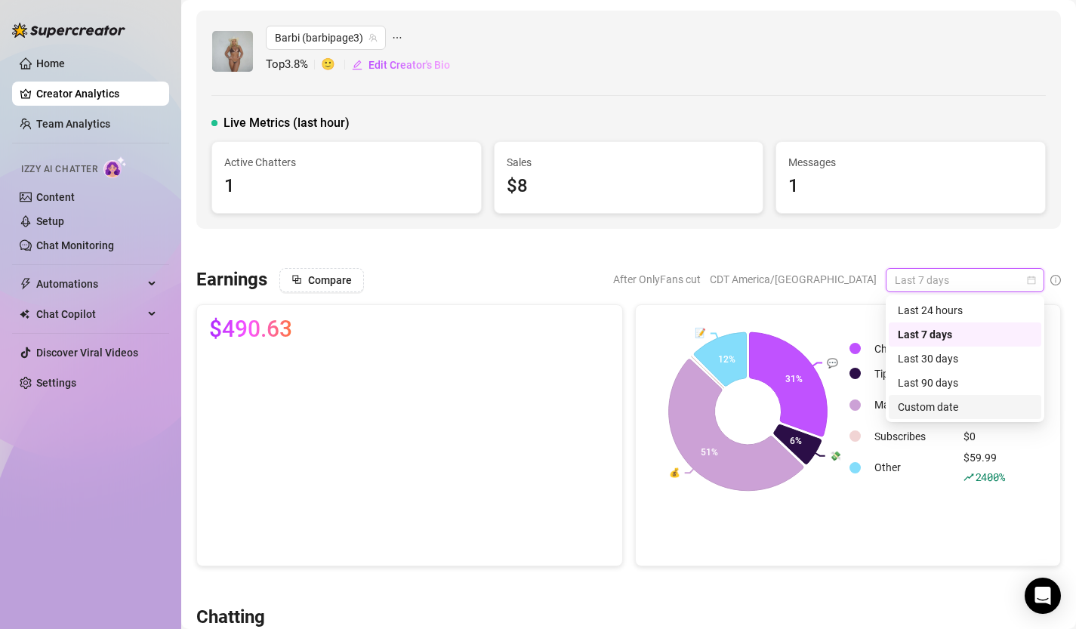
click at [939, 406] on div "Custom date" at bounding box center [965, 407] width 134 height 17
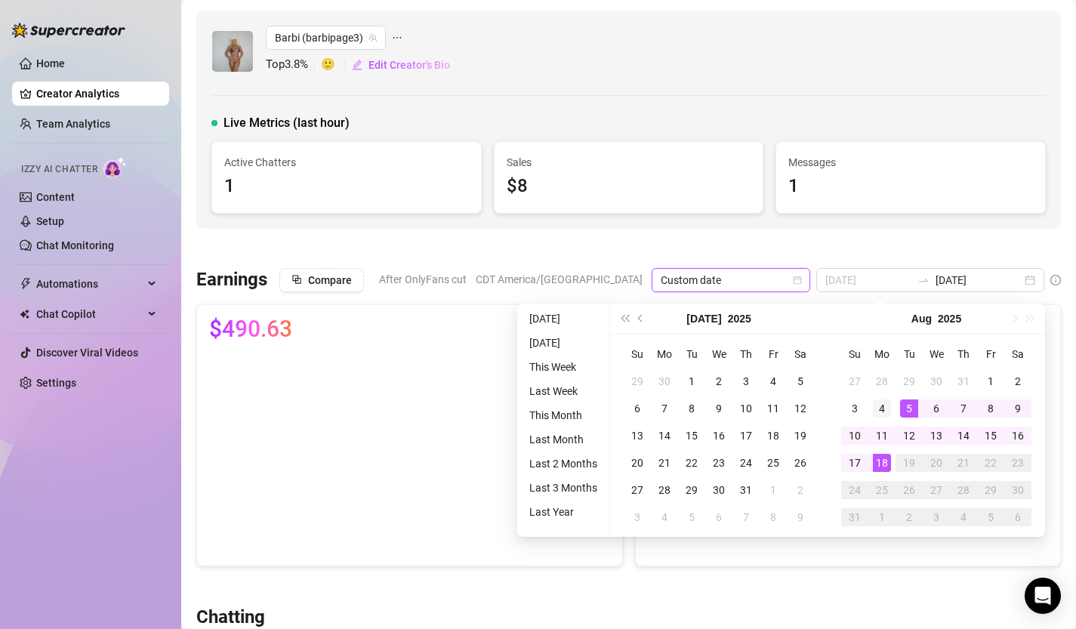
type input "2025-08-04"
click at [883, 409] on div "4" at bounding box center [882, 409] width 18 height 18
type input "2025-08-14"
click at [966, 437] on div "14" at bounding box center [964, 436] width 18 height 18
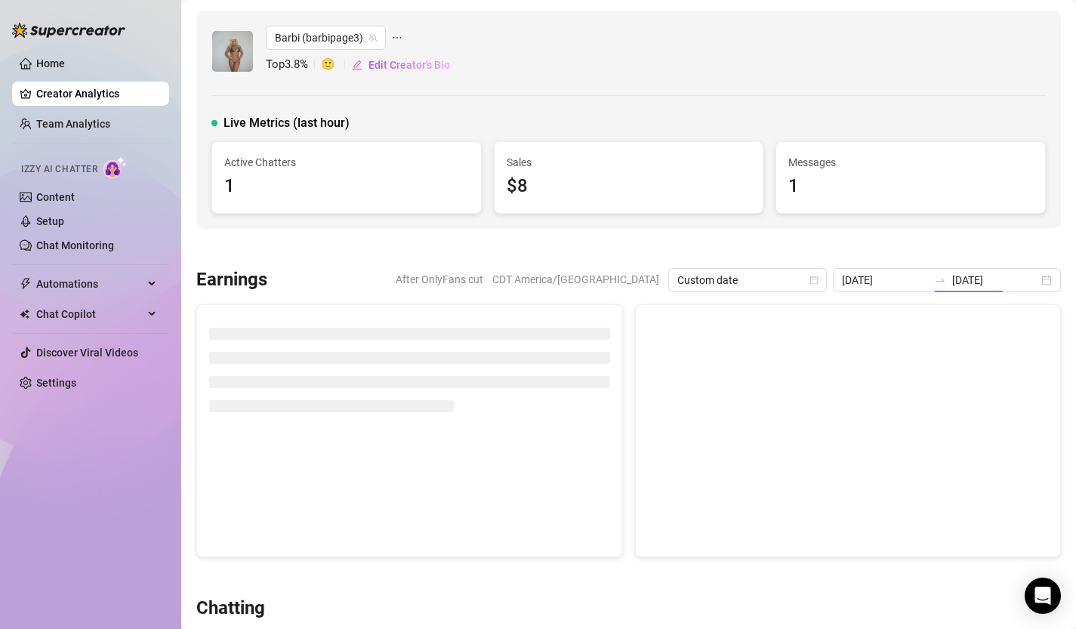
type input "2025-08-04"
type input "2025-08-14"
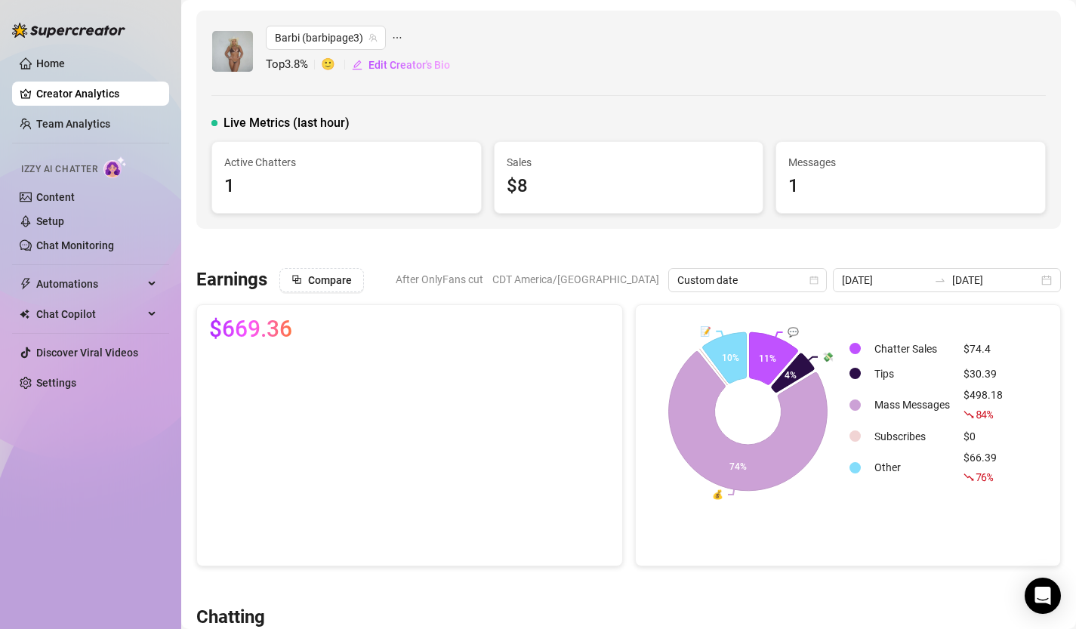
scroll to position [20, 0]
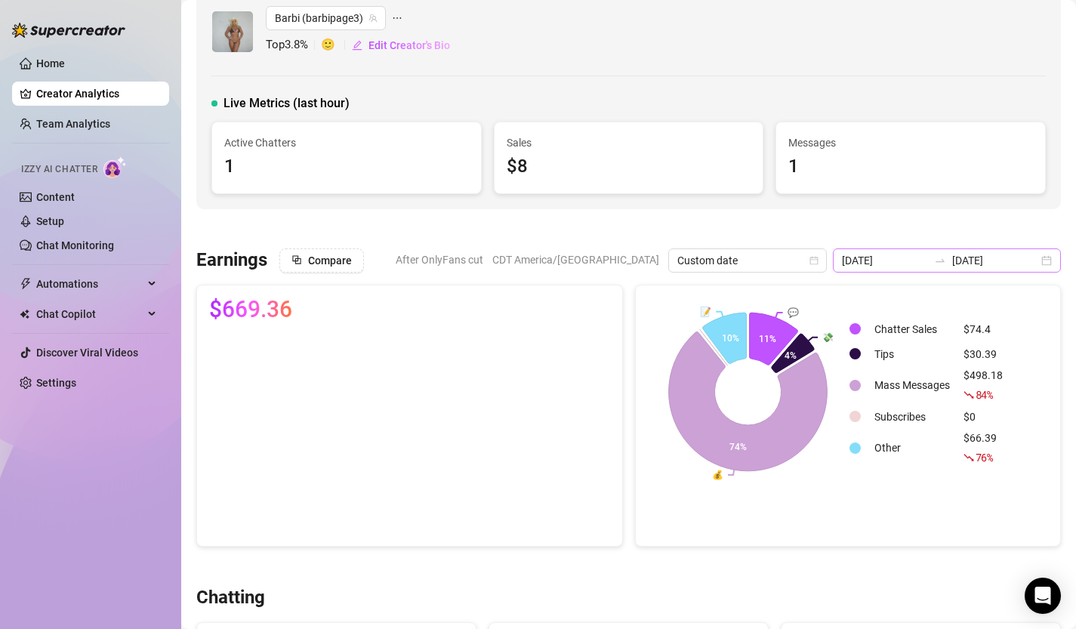
click at [1048, 263] on div "2025-08-04 2025-08-14" at bounding box center [947, 261] width 228 height 24
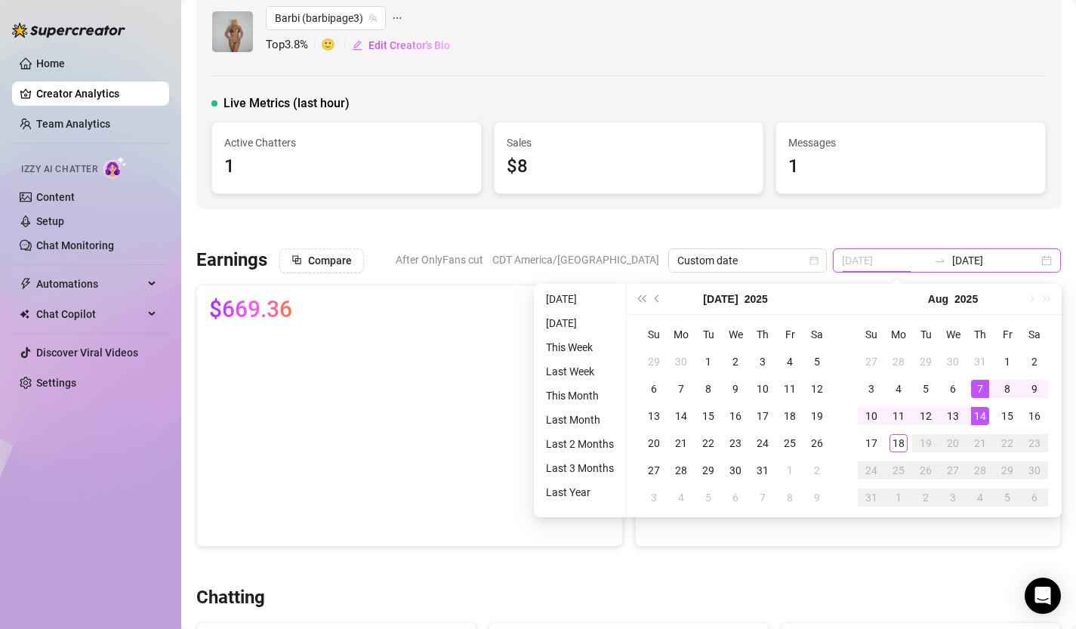
type input "2025-08-07"
click at [979, 386] on div "7" at bounding box center [980, 389] width 18 height 18
click at [985, 417] on div "14" at bounding box center [980, 416] width 18 height 18
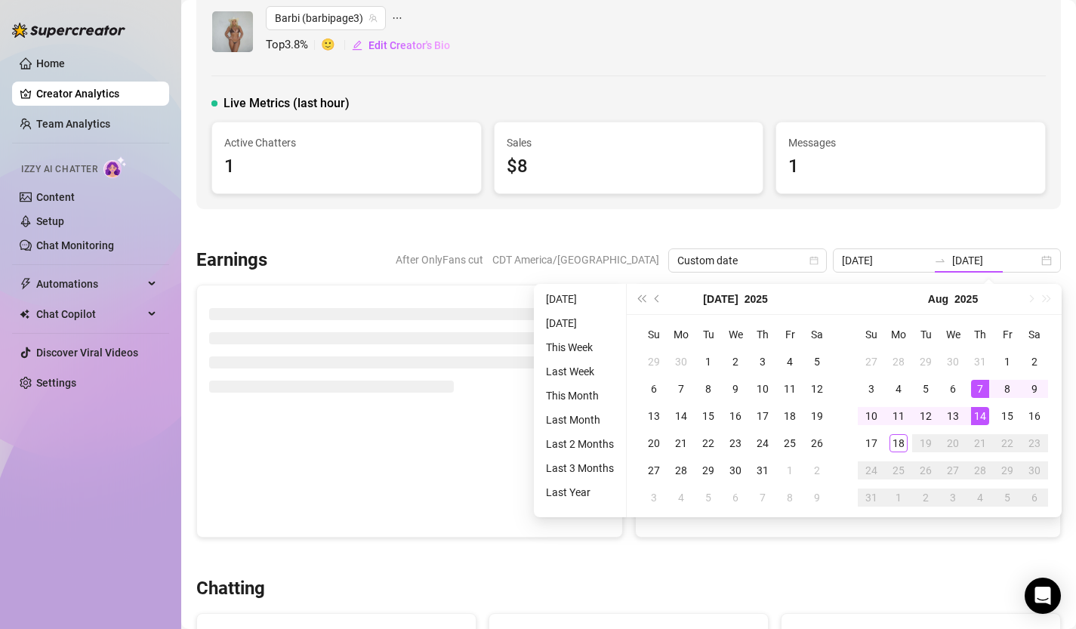
type input "2025-08-07"
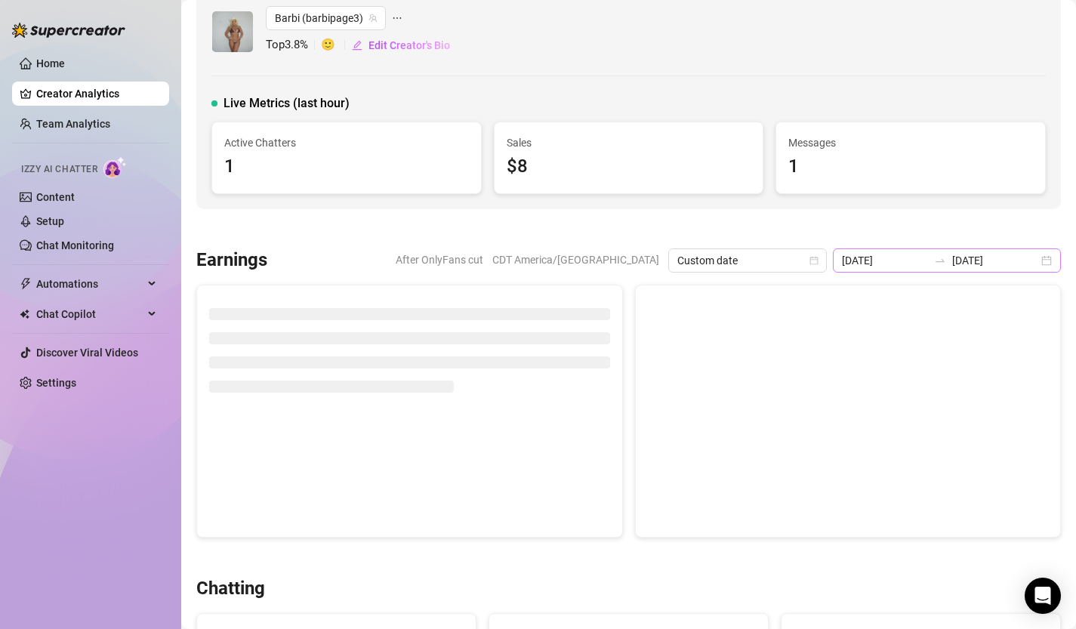
click at [1053, 264] on div "2025-08-07 2025-08-14" at bounding box center [947, 261] width 228 height 24
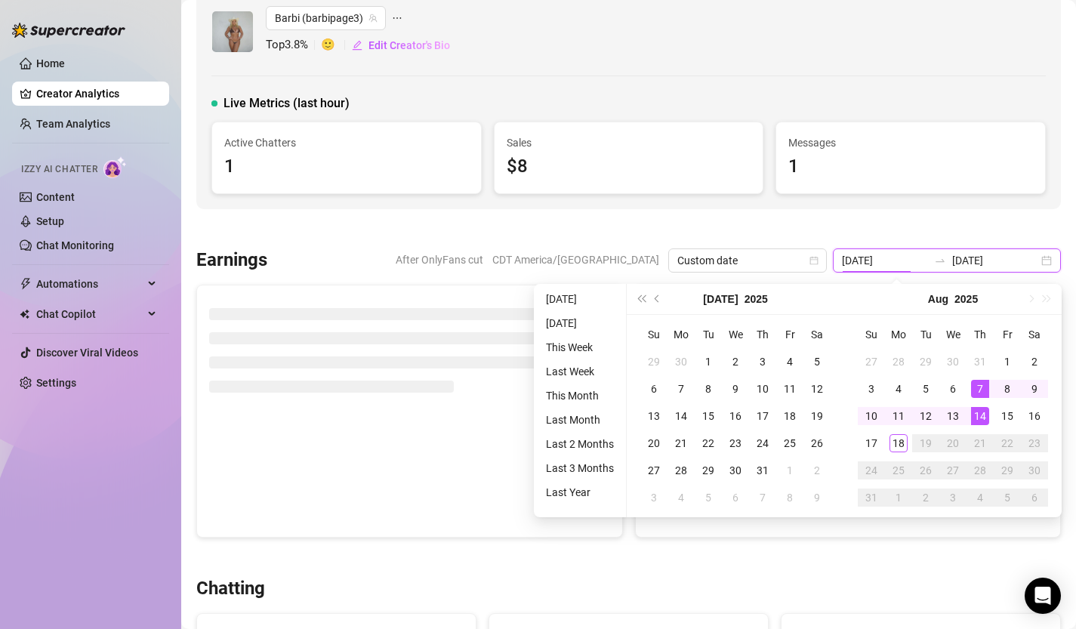
type input "2025-08-14"
click at [979, 415] on div "14" at bounding box center [980, 416] width 18 height 18
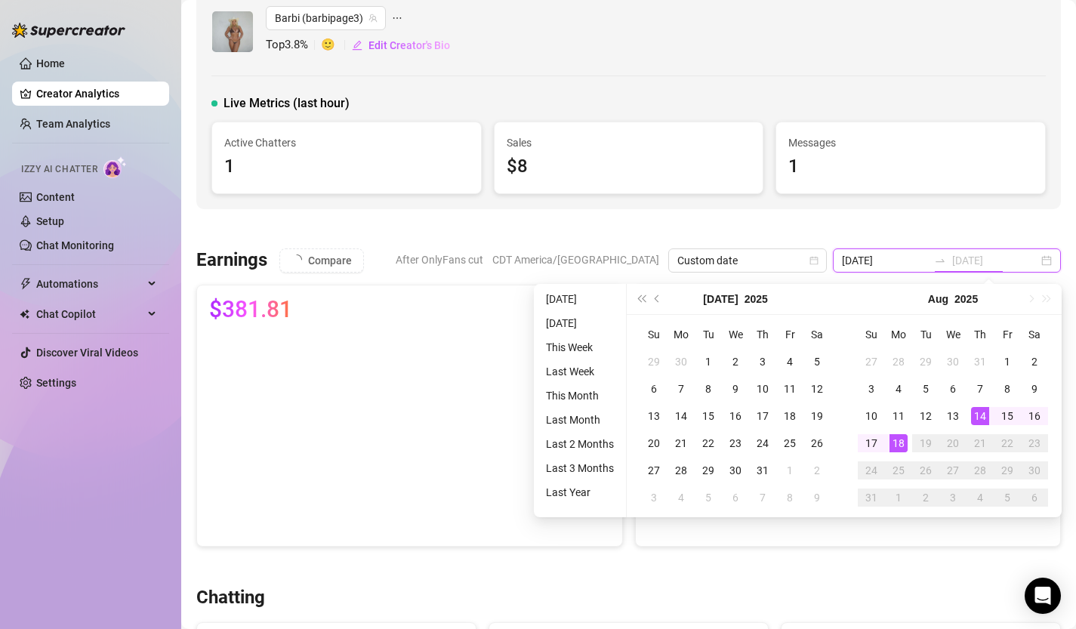
type input "2025-08-18"
click at [901, 441] on div "18" at bounding box center [899, 443] width 18 height 18
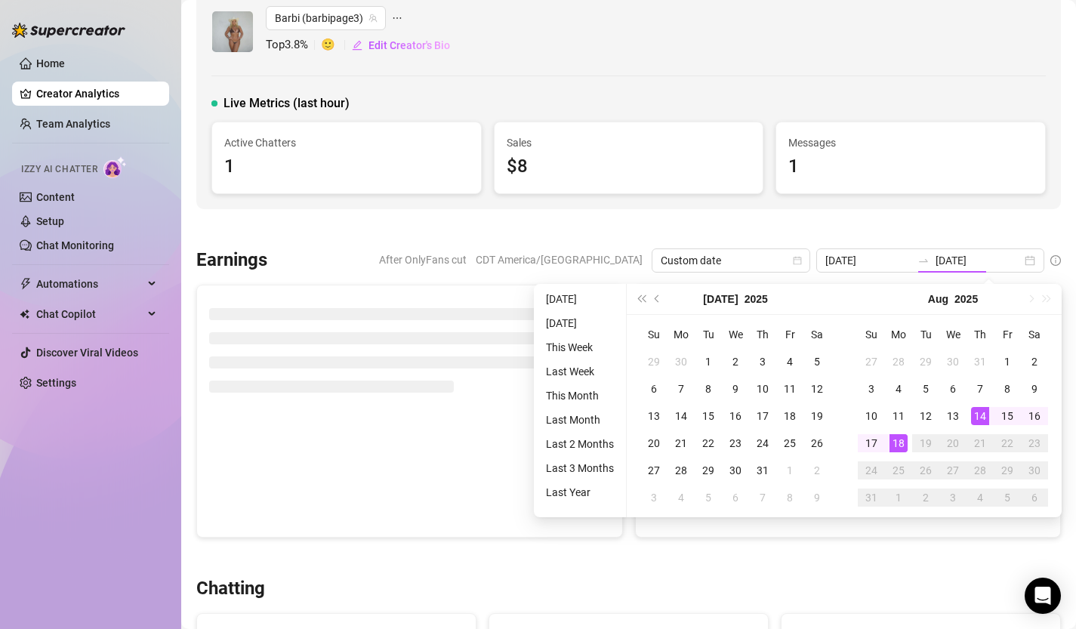
type input "2025-08-18"
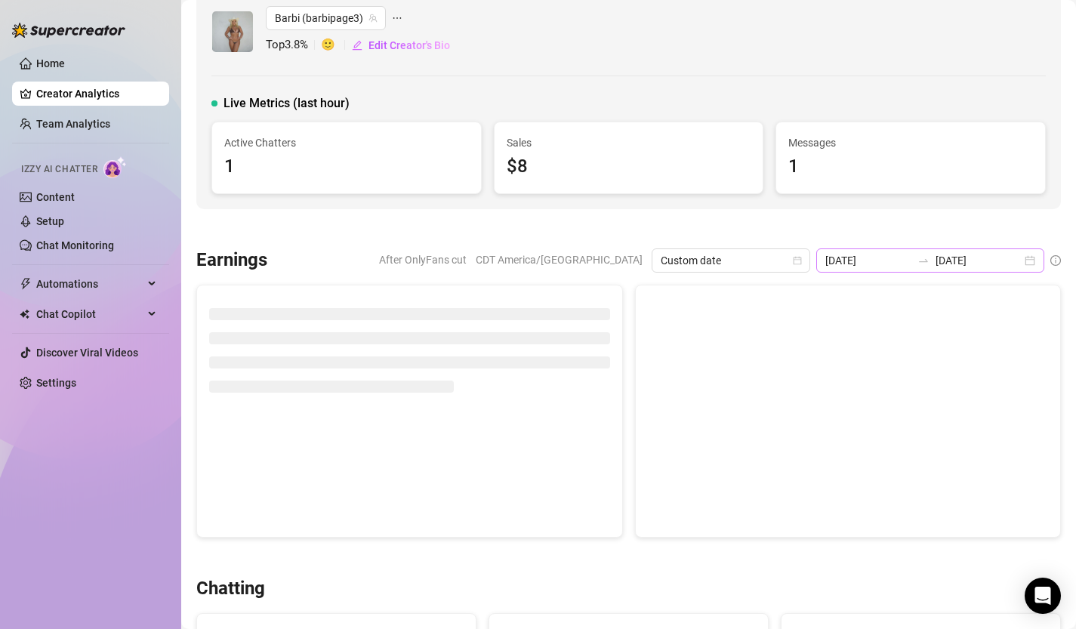
click at [1029, 263] on div "2025-08-07 2025-08-18" at bounding box center [931, 261] width 228 height 24
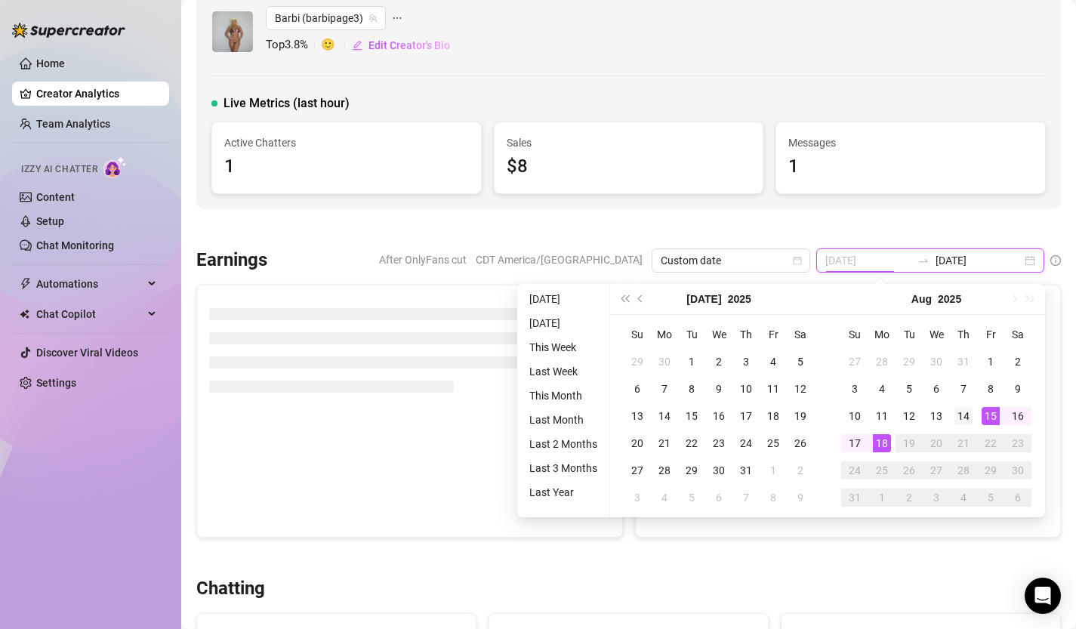
type input "2025-08-14"
click at [968, 415] on div "14" at bounding box center [964, 416] width 18 height 18
type input "2025-08-18"
type input "2025-08-07"
type input "2025-08-18"
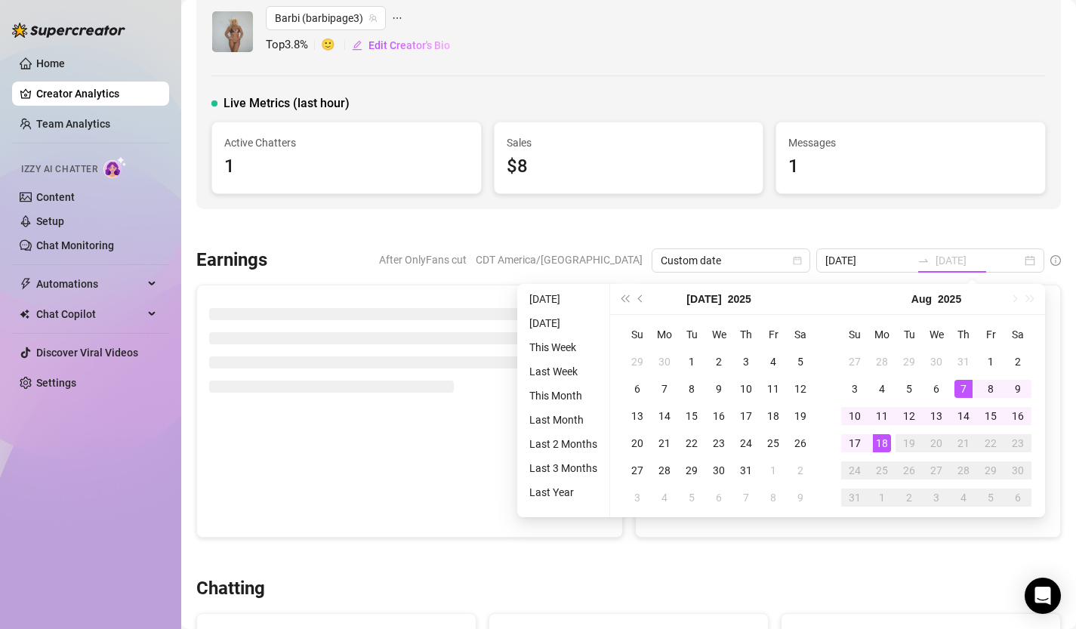
click at [883, 441] on div "18" at bounding box center [882, 443] width 18 height 18
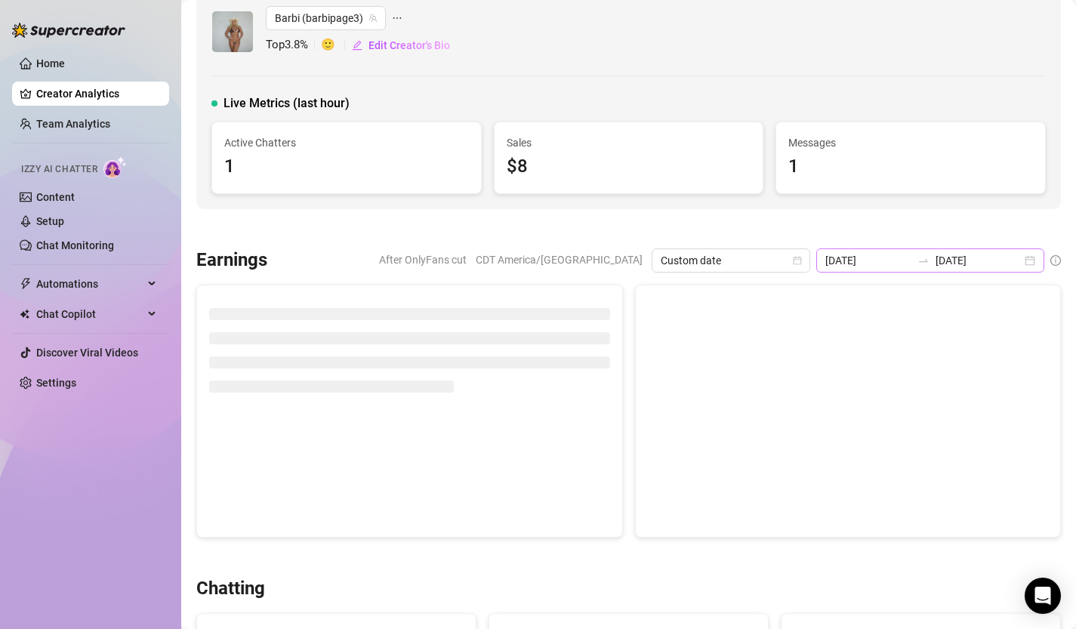
click at [1033, 261] on div "2025-08-07 2025-08-18" at bounding box center [931, 261] width 228 height 24
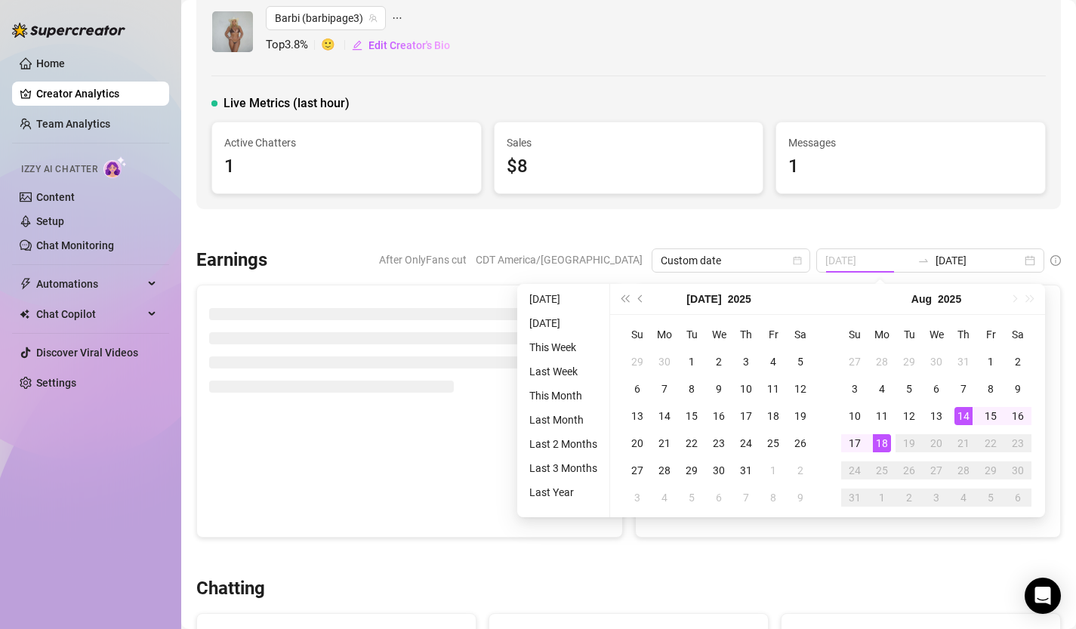
click at [968, 417] on div "14" at bounding box center [964, 416] width 18 height 18
type input "2025-08-07"
click at [891, 443] on td "18" at bounding box center [882, 443] width 27 height 27
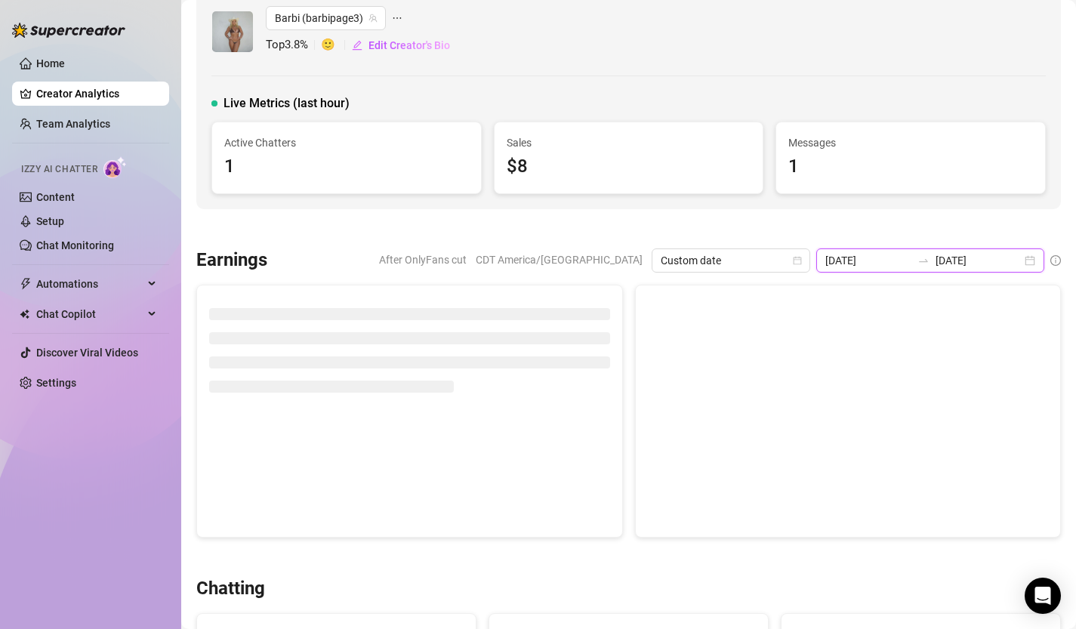
click at [1013, 257] on input "2025-08-18" at bounding box center [979, 260] width 86 height 17
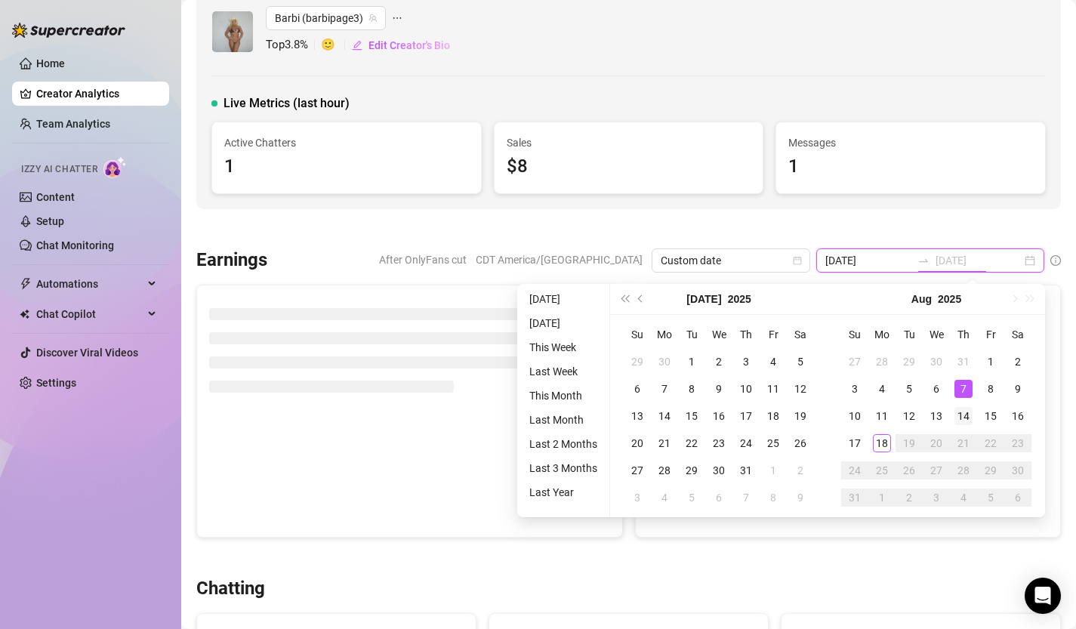
type input "2025-08-14"
click at [966, 412] on div "14" at bounding box center [964, 416] width 18 height 18
click at [903, 258] on input "2025-08-07" at bounding box center [869, 260] width 86 height 17
click at [912, 260] on input "2025-08-07" at bounding box center [869, 260] width 86 height 17
type input "2025-08-14"
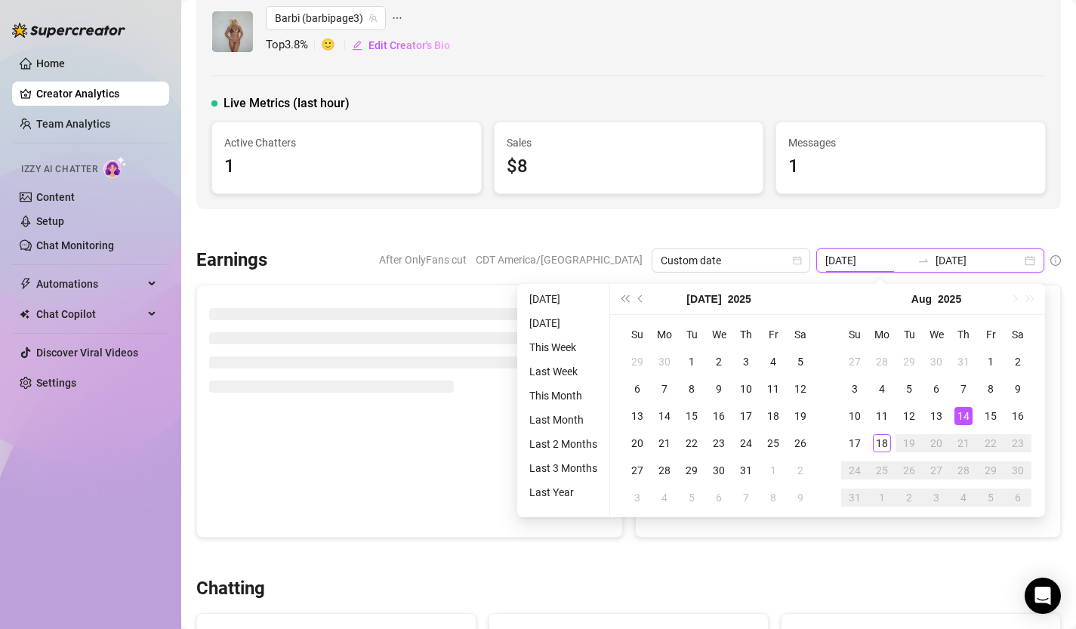
type input "2025-08-14"
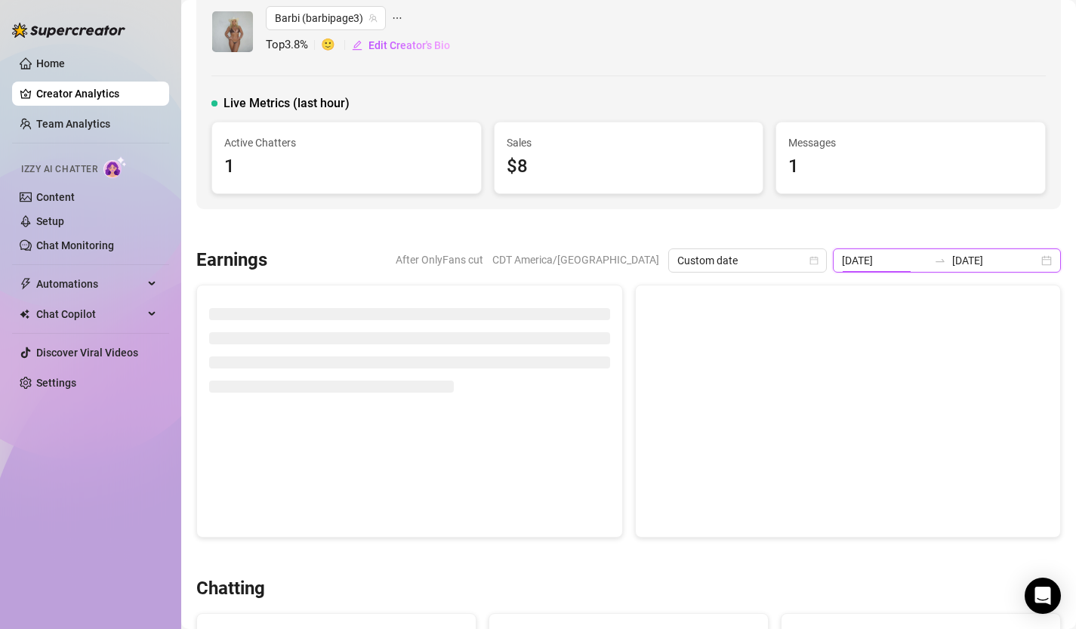
click at [1051, 255] on div "2025-08-14 2025-08-14" at bounding box center [947, 261] width 228 height 24
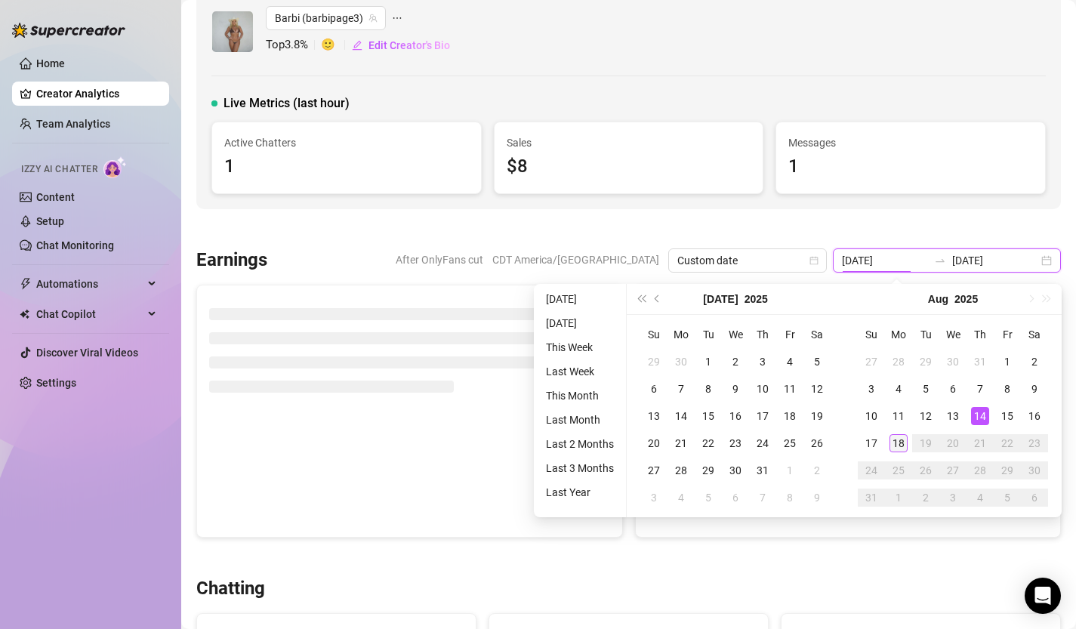
type input "2025-08-18"
click at [898, 447] on div "18" at bounding box center [899, 443] width 18 height 18
type input "2025-08-18"
type input "2025-08-14"
type input "2025-08-18"
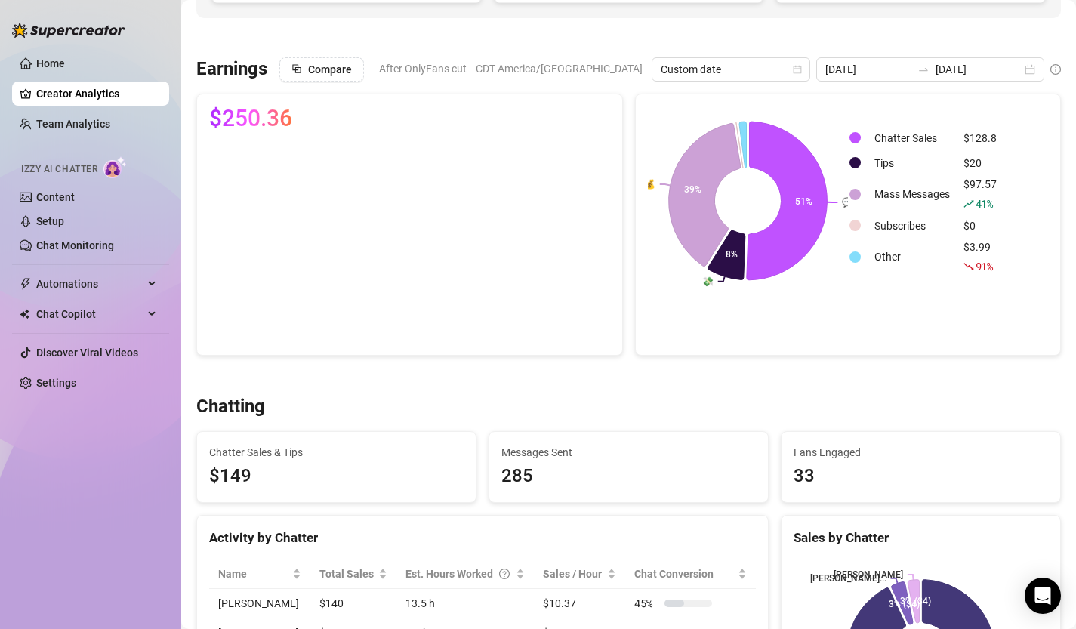
scroll to position [218, 0]
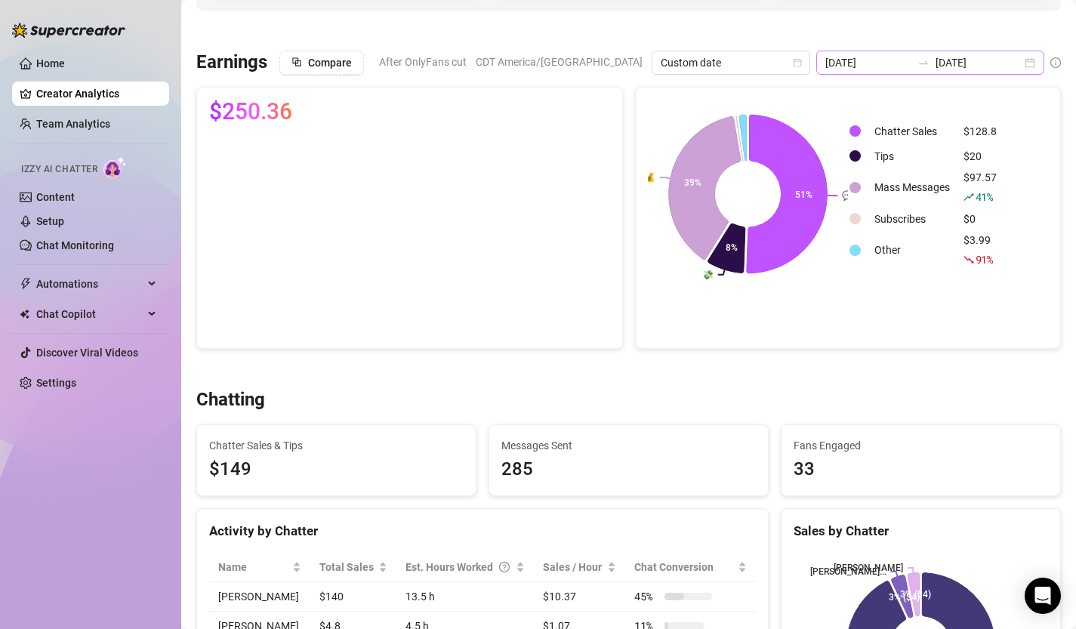
click at [1033, 63] on div "2025-08-14 2025-08-18" at bounding box center [931, 63] width 228 height 24
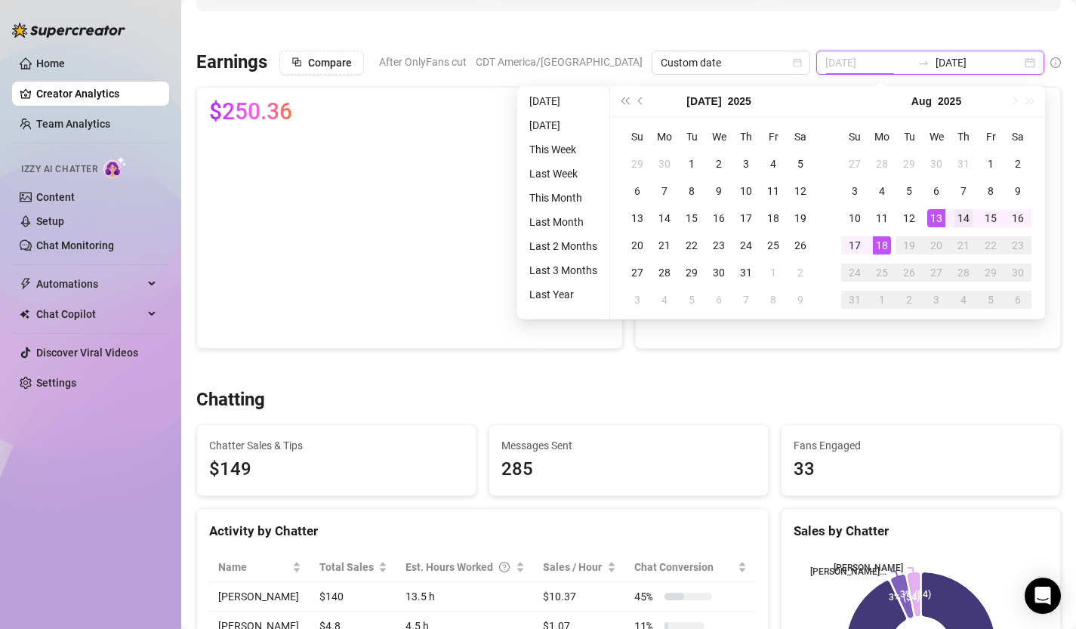
type input "2025-08-14"
click at [962, 218] on div "14" at bounding box center [964, 218] width 18 height 18
type input "2025-08-10"
click at [861, 220] on div "10" at bounding box center [855, 218] width 18 height 18
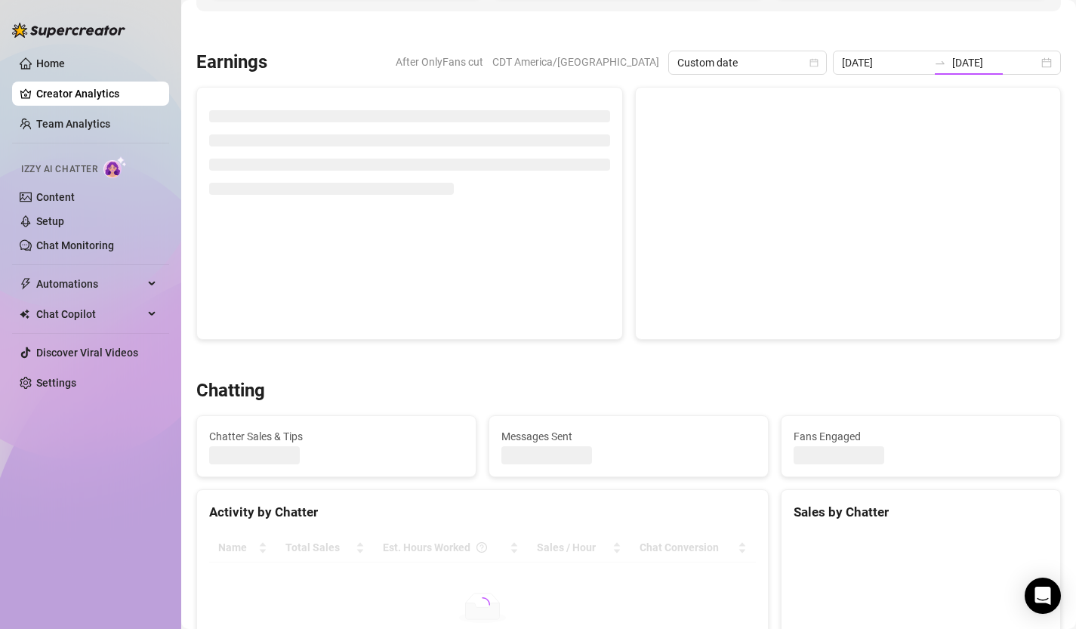
type input "2025-08-10"
type input "2025-08-14"
type input "2025-08-10"
type input "2025-08-14"
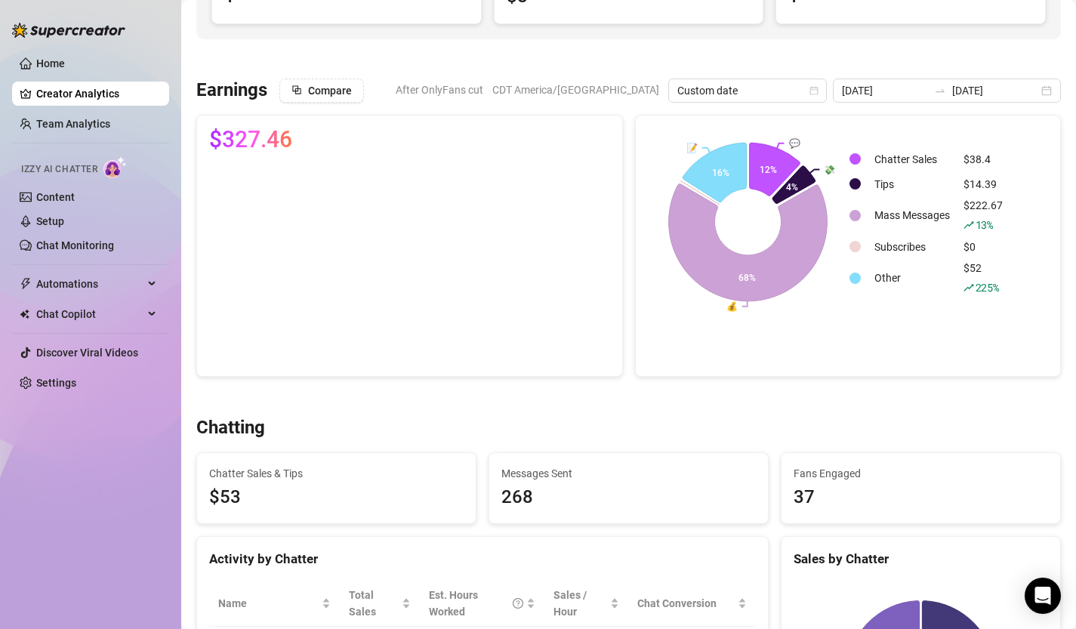
scroll to position [180, 0]
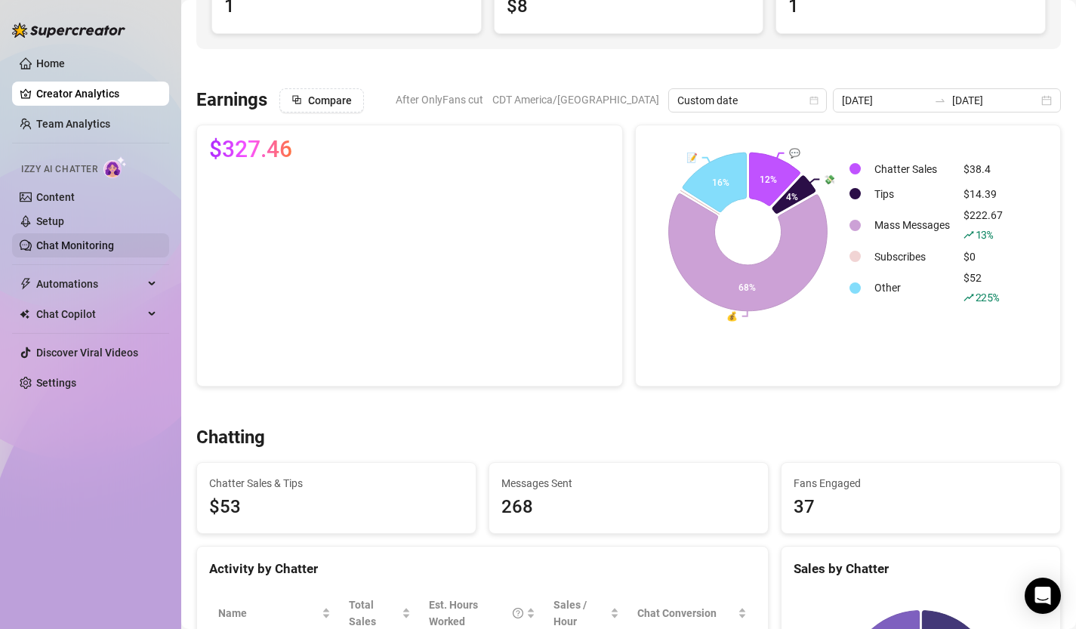
click at [63, 245] on link "Chat Monitoring" at bounding box center [75, 245] width 78 height 12
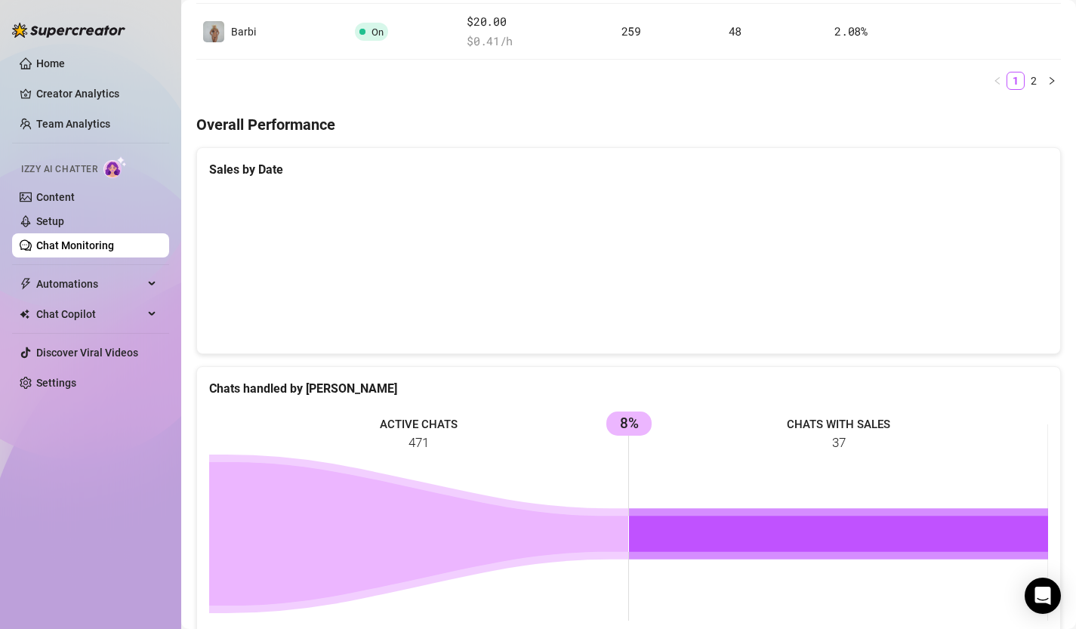
scroll to position [841, 0]
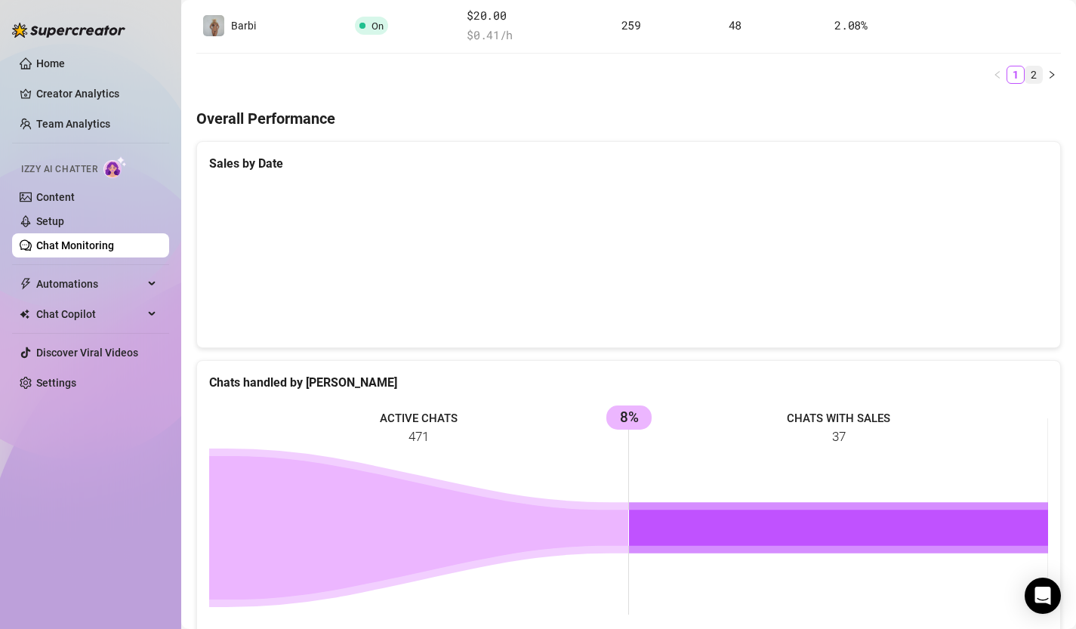
click at [1034, 77] on link "2" at bounding box center [1034, 74] width 17 height 17
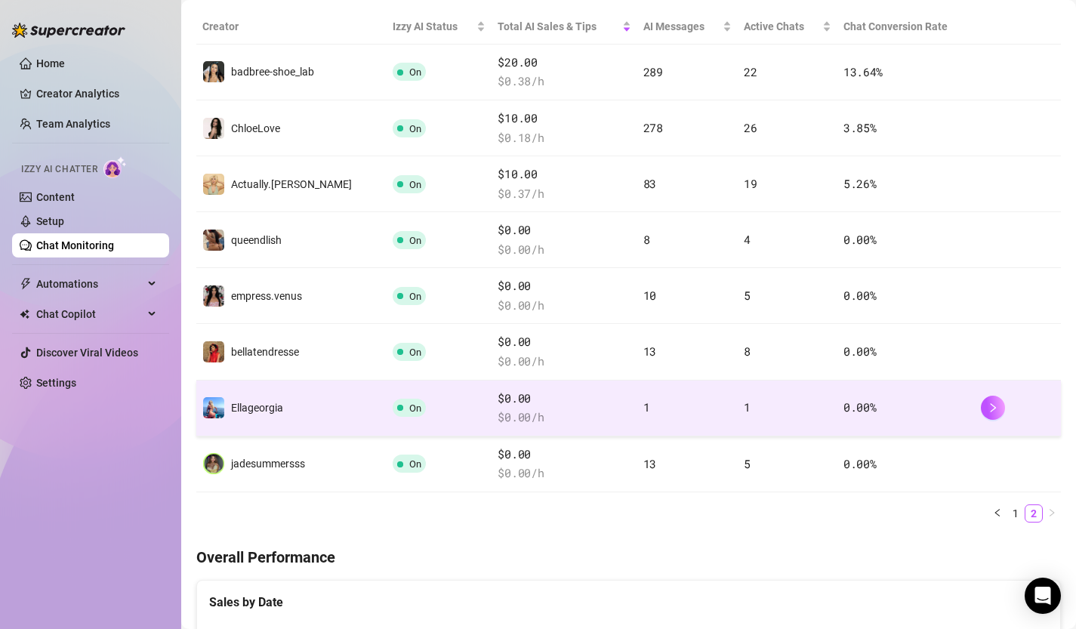
scroll to position [295, 0]
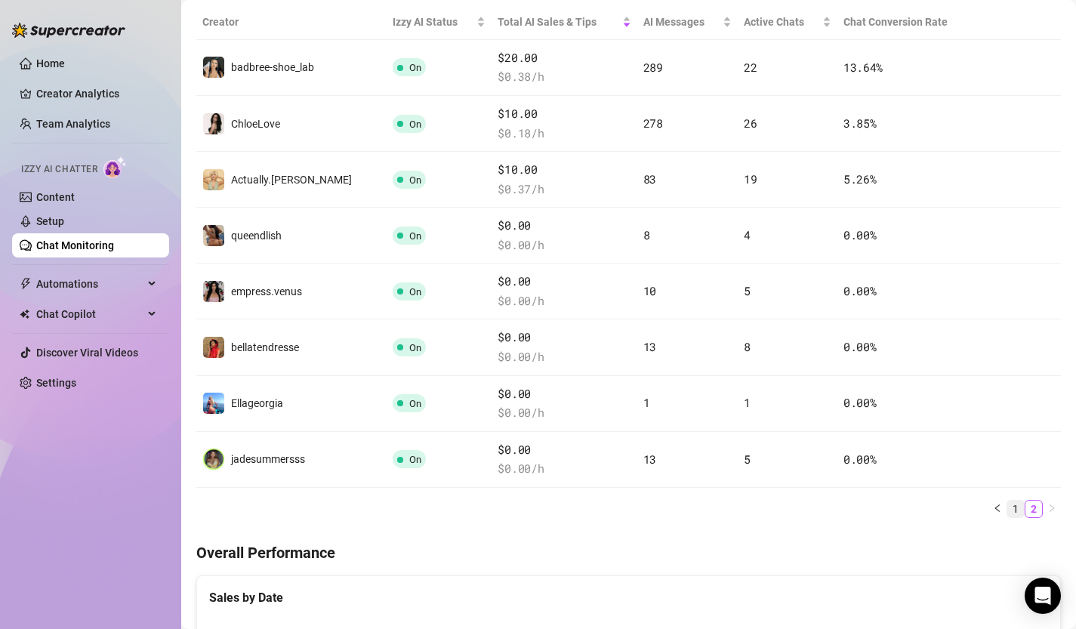
click at [1014, 510] on link "1" at bounding box center [1016, 509] width 17 height 17
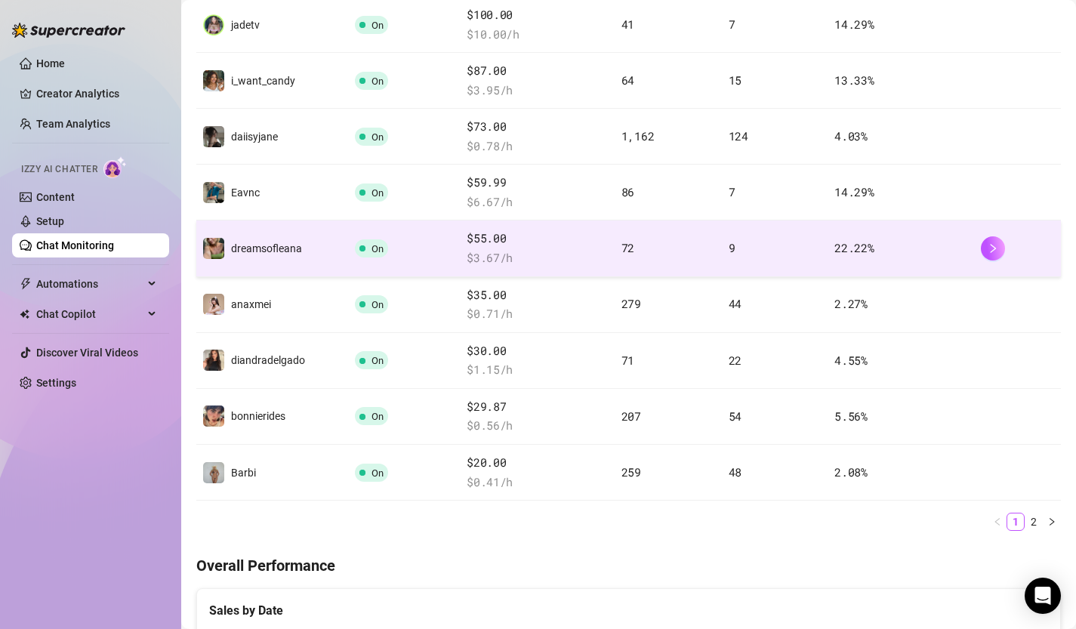
scroll to position [404, 0]
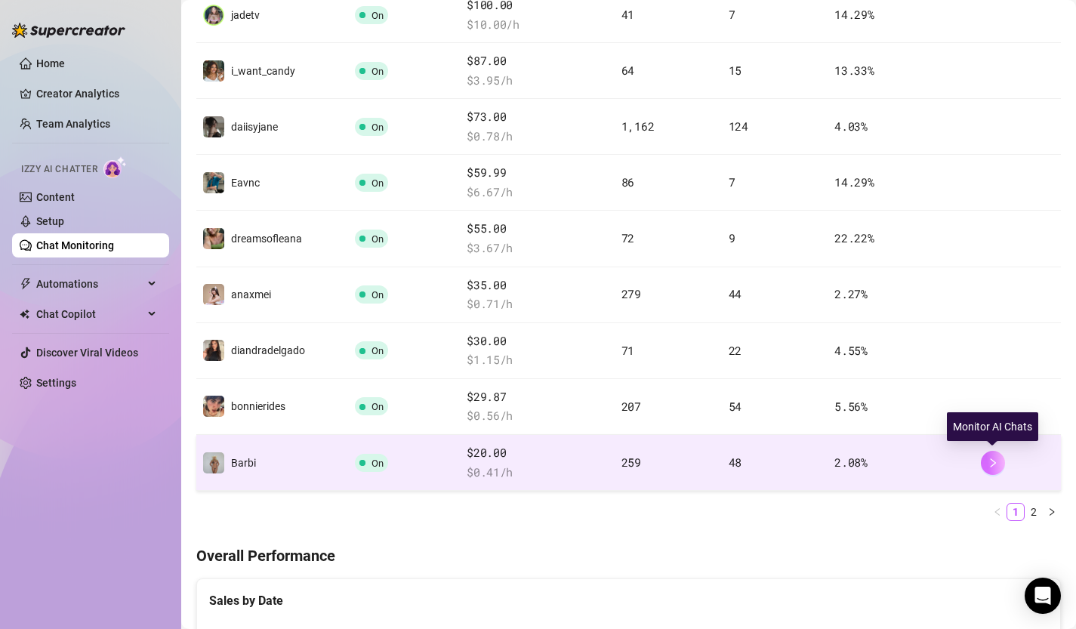
click at [994, 466] on icon "right" at bounding box center [993, 463] width 11 height 11
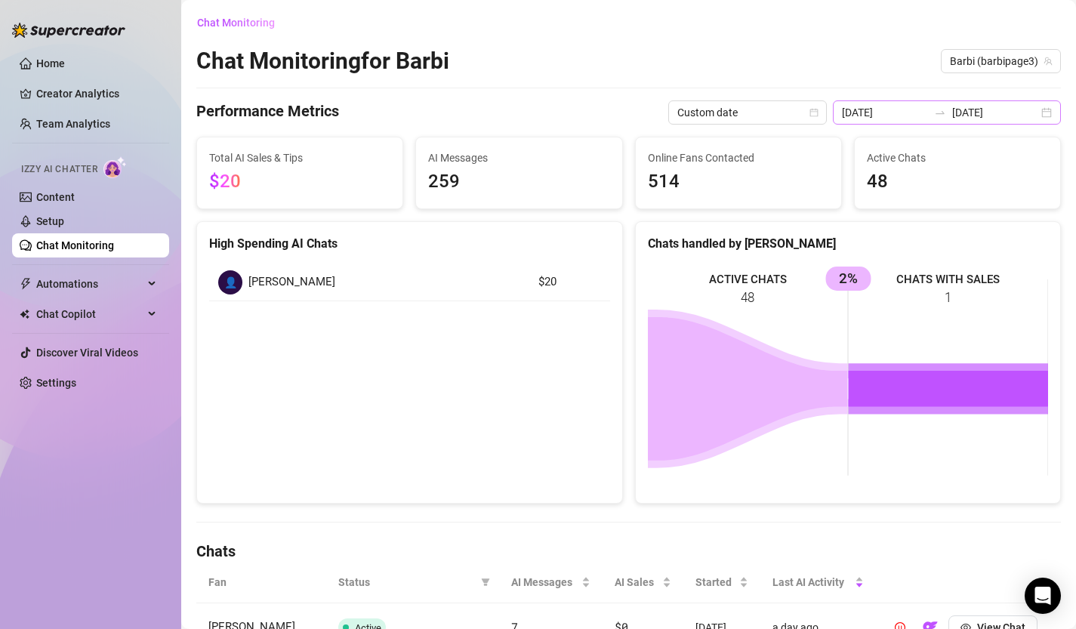
click at [1051, 115] on div "2025-08-10 2025-08-14" at bounding box center [947, 112] width 228 height 24
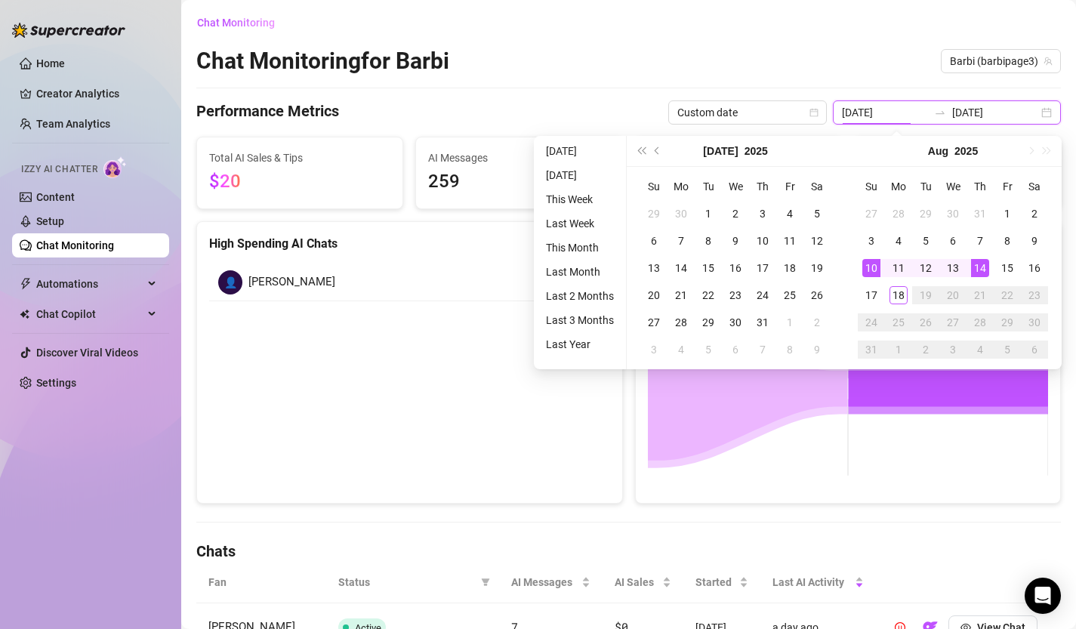
type input "2025-08-14"
click at [981, 267] on div "14" at bounding box center [980, 268] width 18 height 18
type input "2025-08-18"
click at [901, 295] on div "18" at bounding box center [899, 295] width 18 height 18
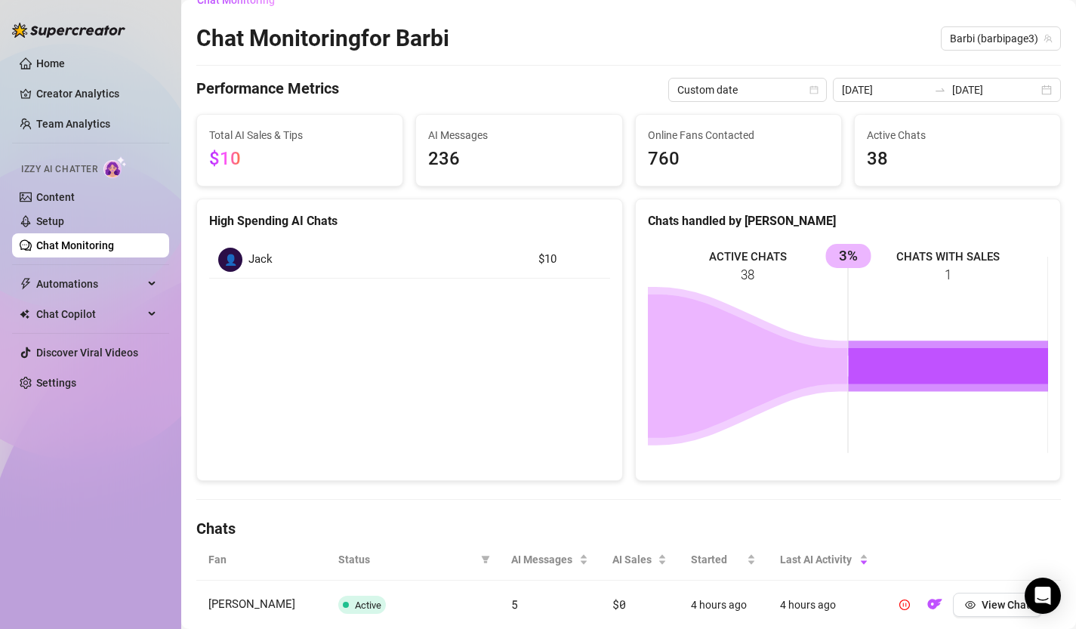
scroll to position [29, 0]
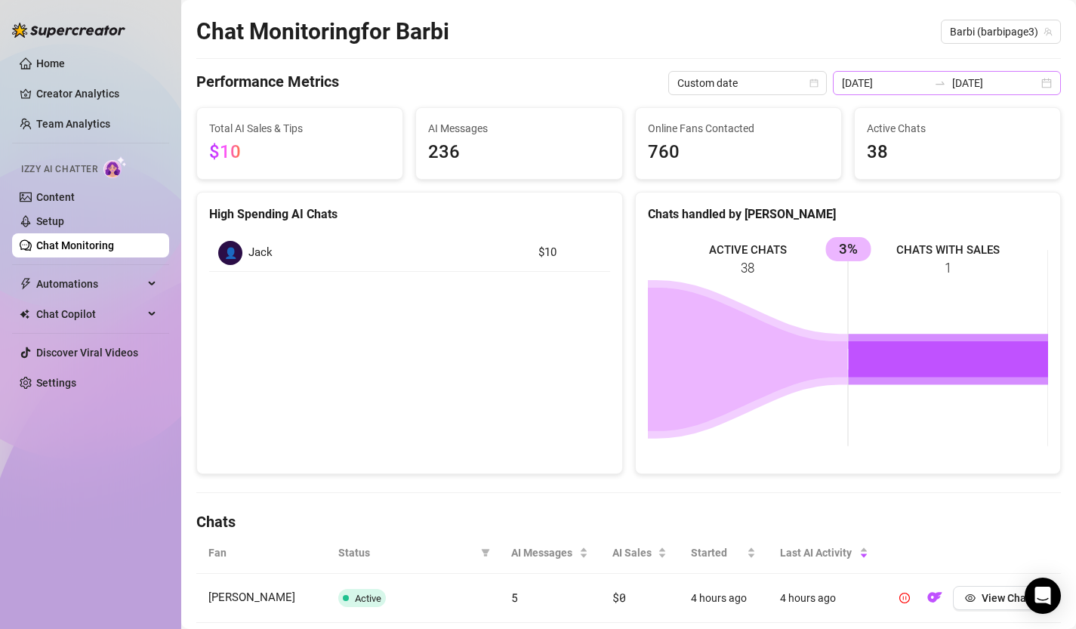
click at [1050, 85] on div "2025-08-14 2025-08-18" at bounding box center [947, 83] width 228 height 24
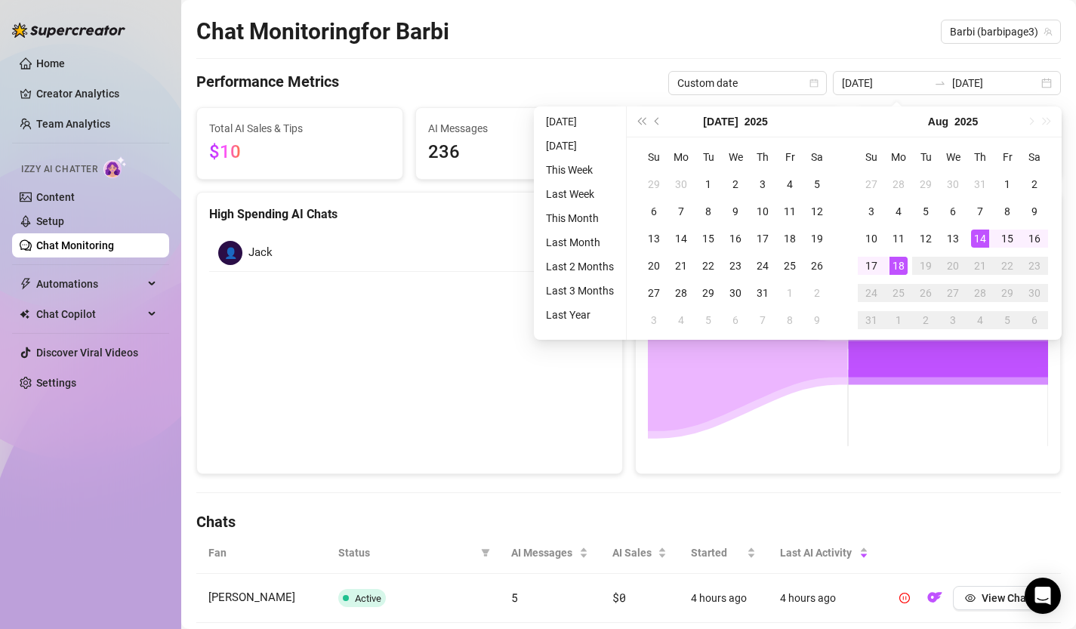
click at [776, 17] on div "Chat Monitoring for Barbi Barbi (barbipage3)" at bounding box center [628, 31] width 865 height 29
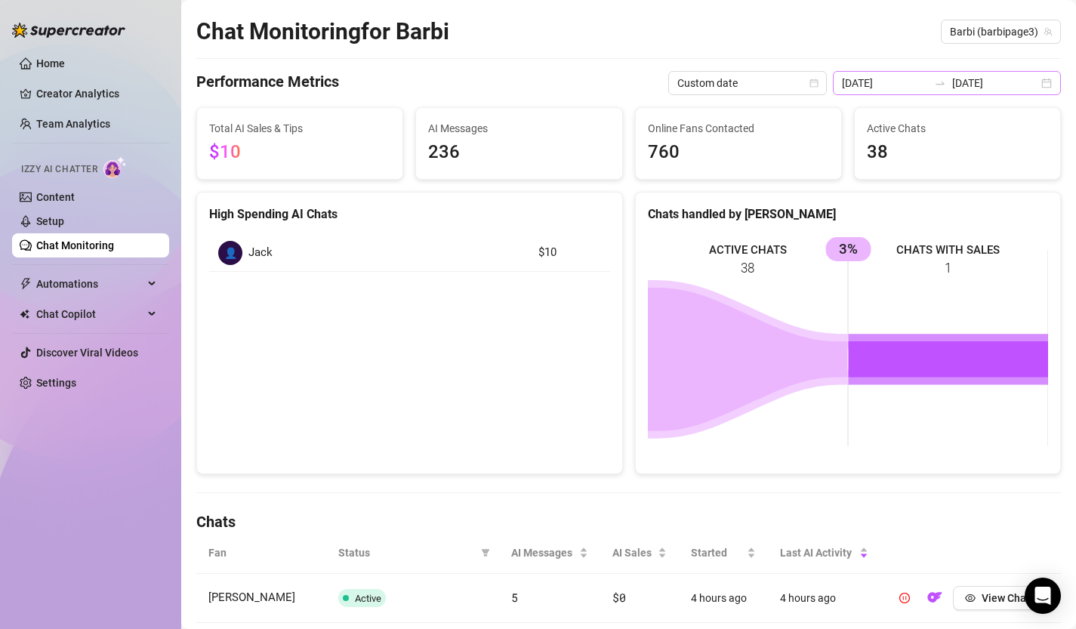
click at [1047, 82] on div "2025-08-14 2025-08-18" at bounding box center [947, 83] width 228 height 24
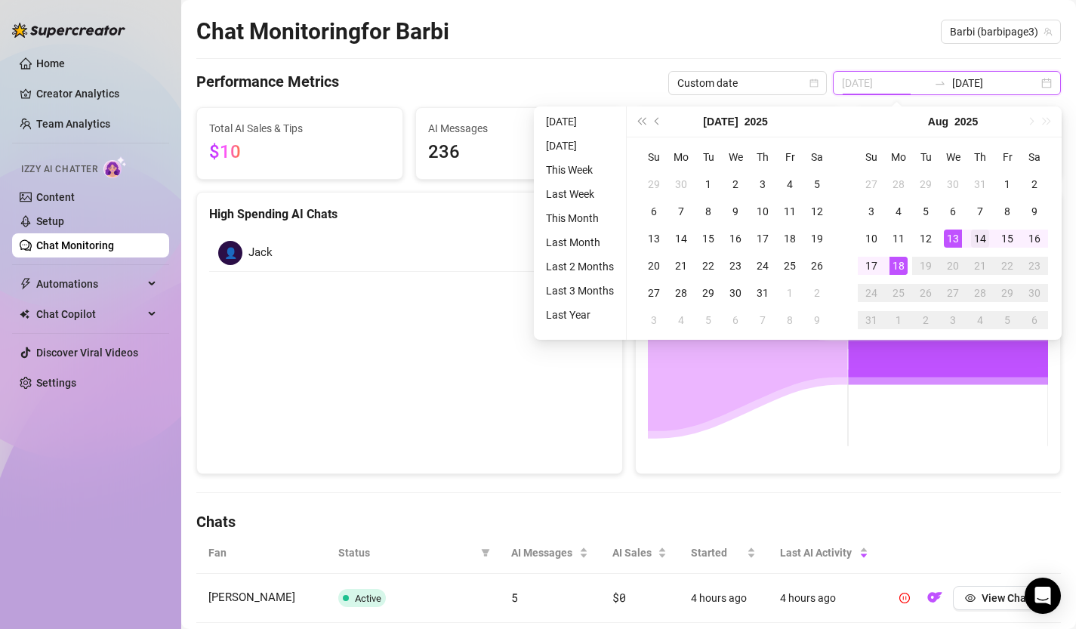
type input "2025-08-14"
click at [980, 242] on div "14" at bounding box center [980, 239] width 18 height 18
type input "2025-08-10"
click at [878, 246] on div "10" at bounding box center [872, 239] width 18 height 18
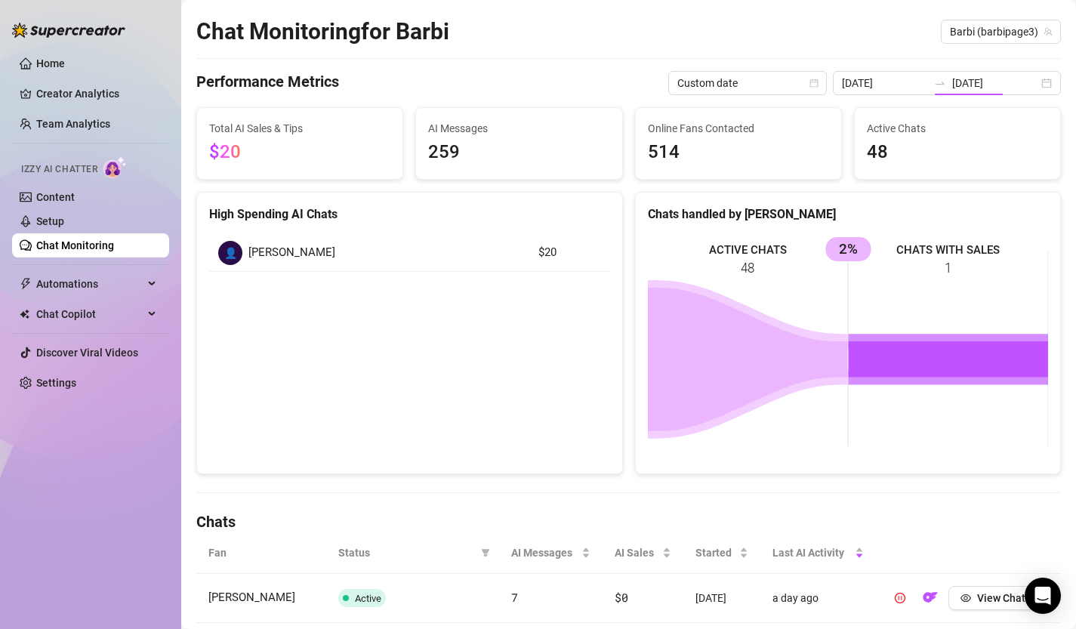
type input "2025-08-10"
type input "2025-08-14"
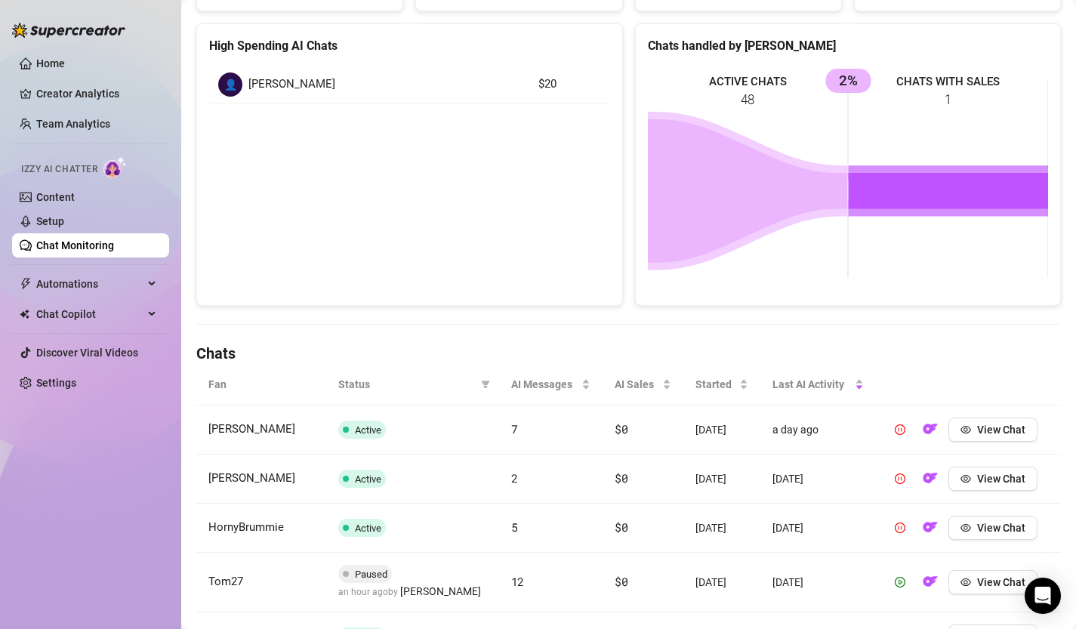
scroll to position [0, 0]
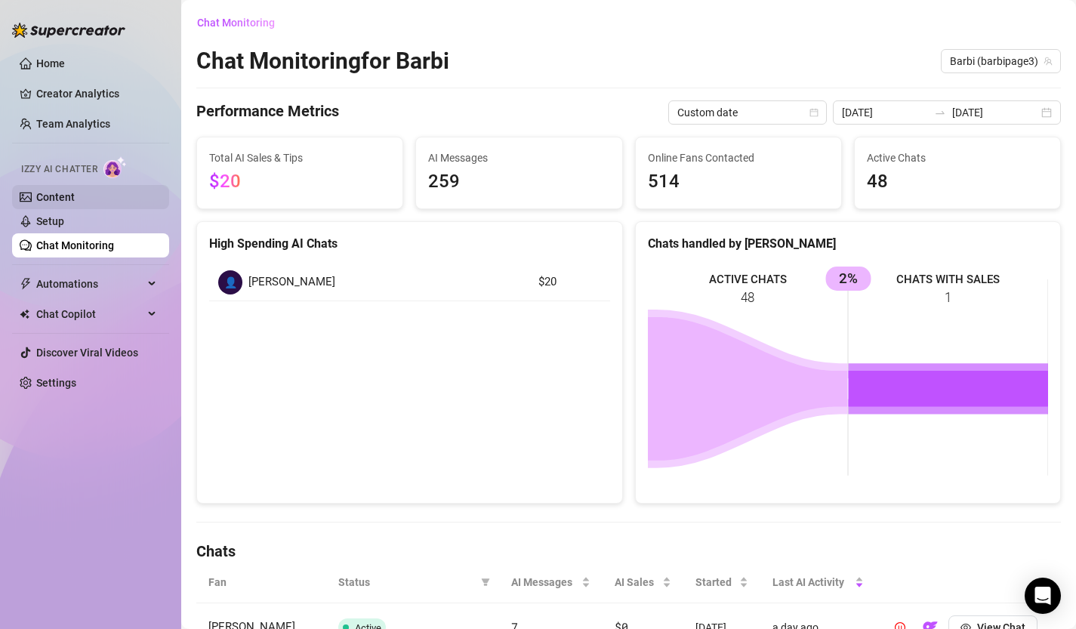
click at [75, 191] on link "Content" at bounding box center [55, 197] width 39 height 12
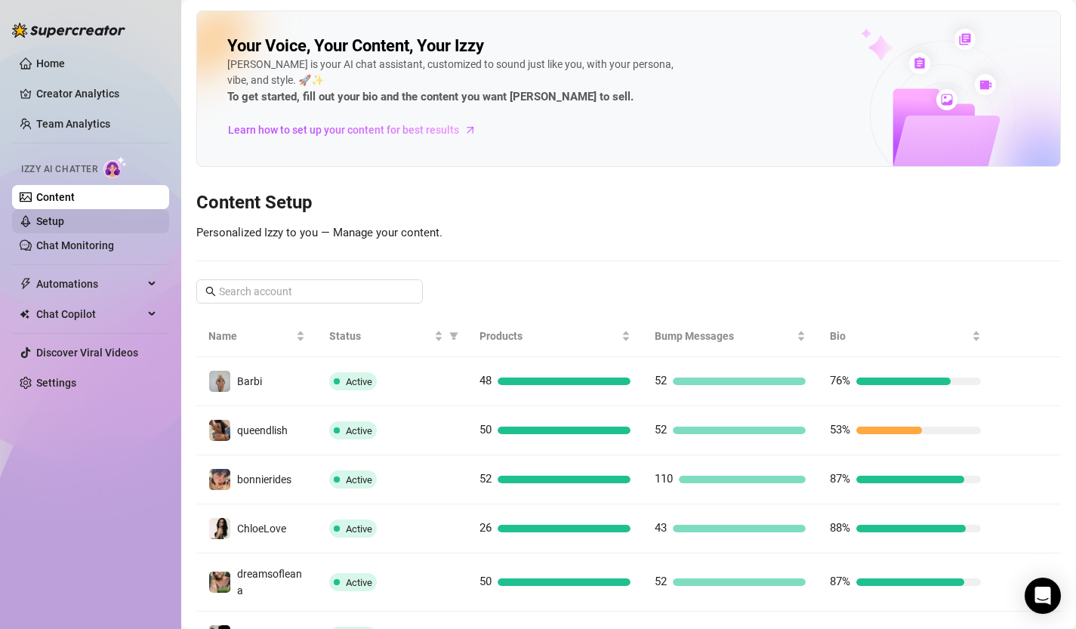
click at [64, 219] on link "Setup" at bounding box center [50, 221] width 28 height 12
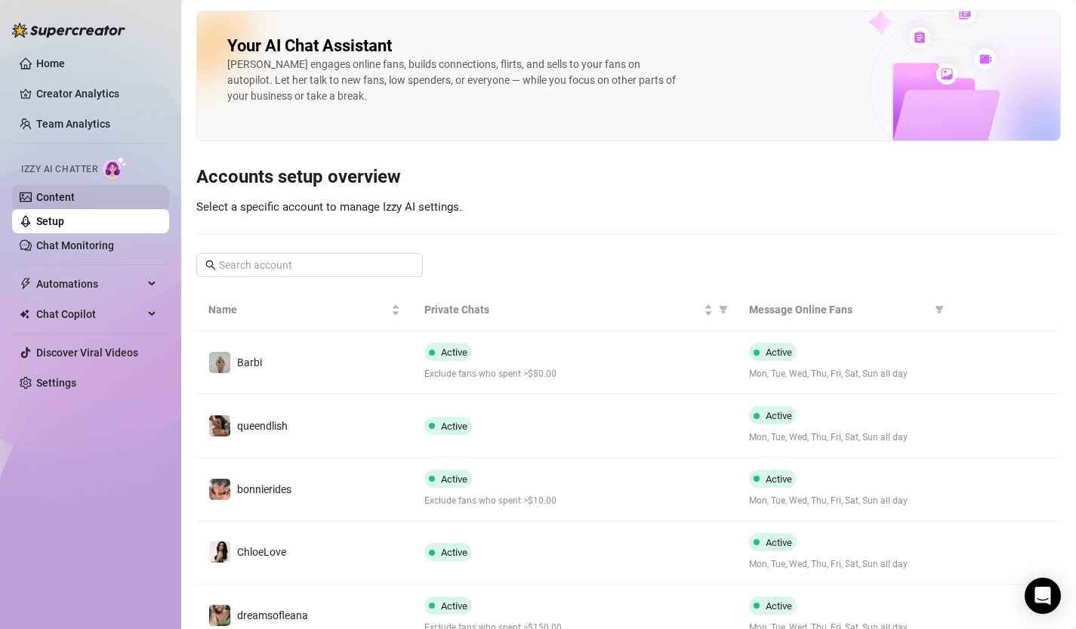
click at [75, 191] on link "Content" at bounding box center [55, 197] width 39 height 12
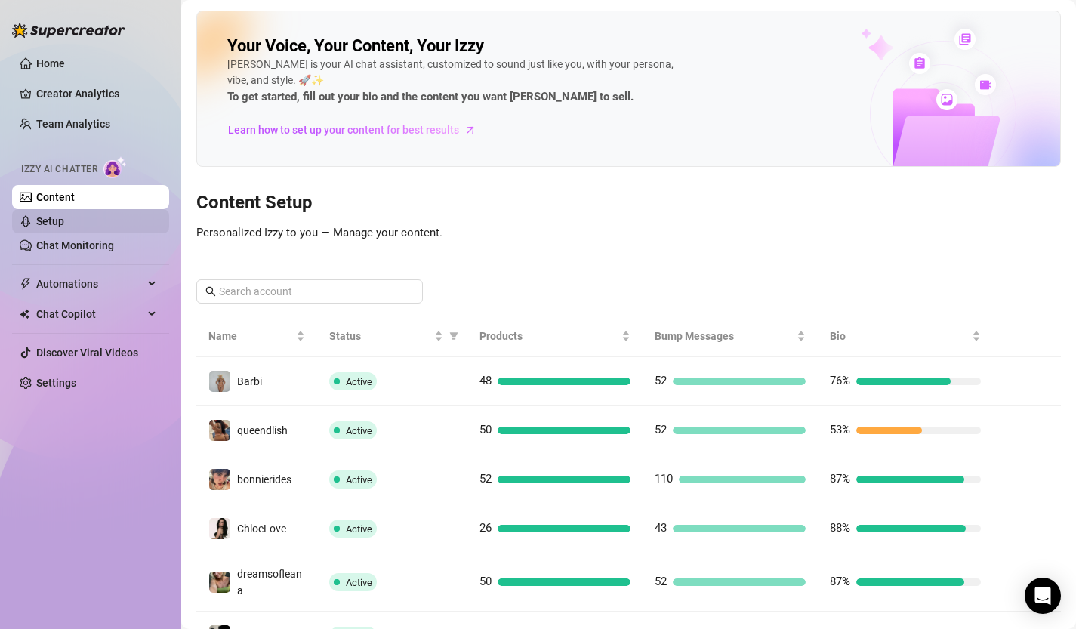
click at [64, 224] on link "Setup" at bounding box center [50, 221] width 28 height 12
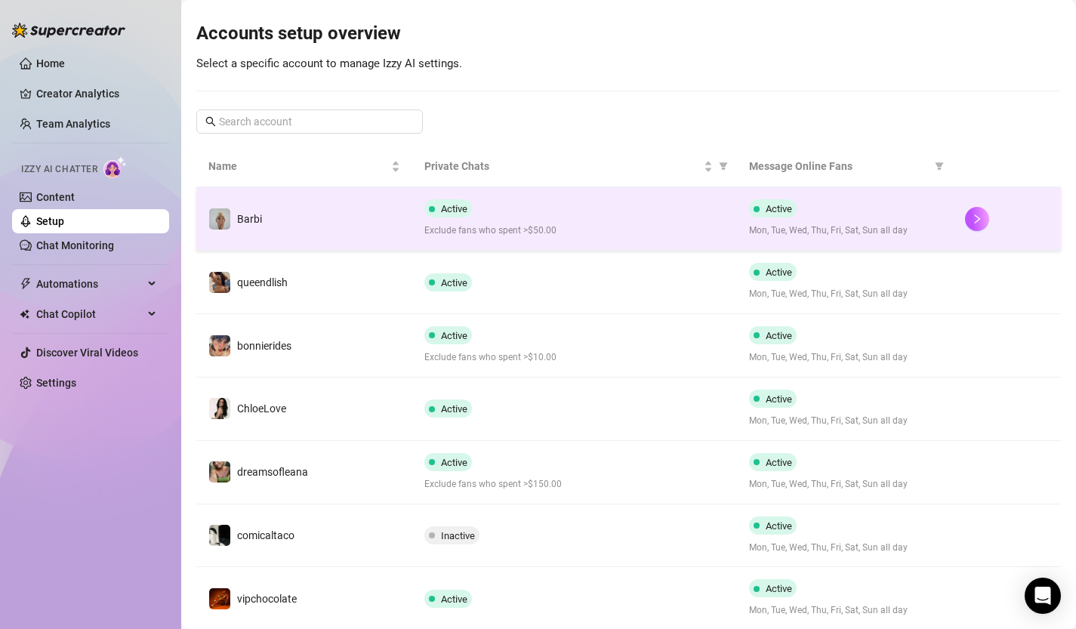
scroll to position [147, 0]
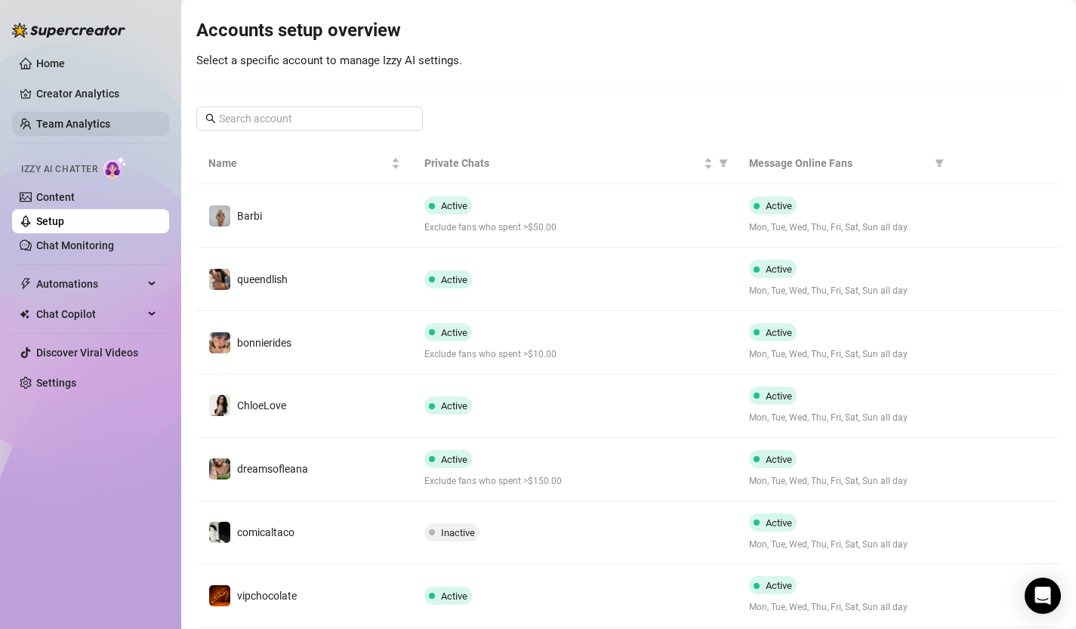
click at [97, 127] on link "Team Analytics" at bounding box center [73, 124] width 74 height 12
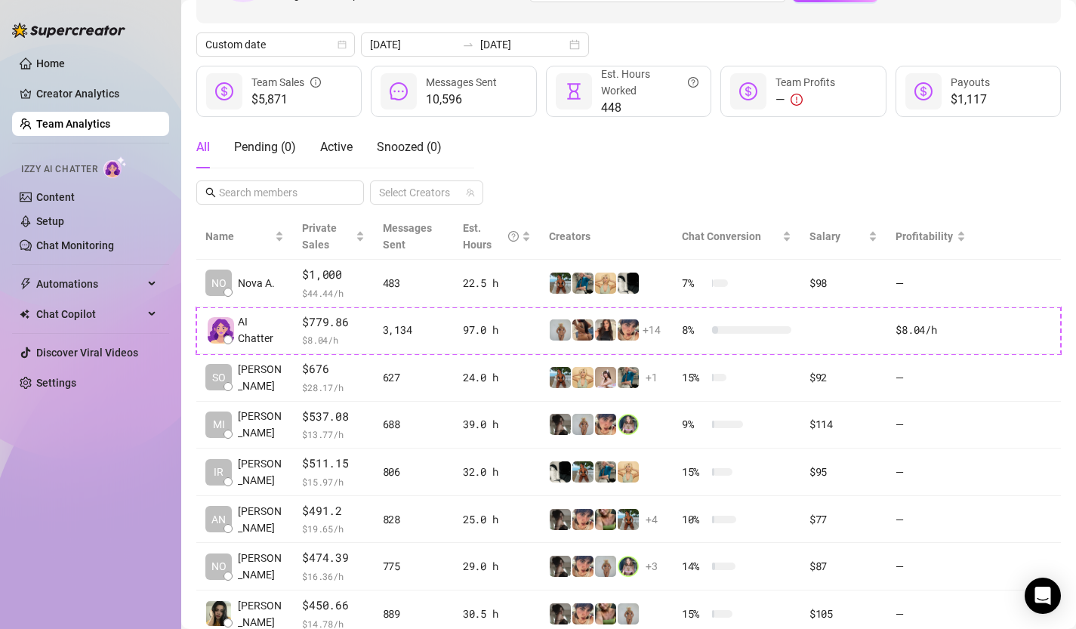
click at [465, 213] on div "Invite your team! Add team members to your workspace and work together on Super…" at bounding box center [628, 349] width 865 height 851
click at [470, 199] on div "Select Creators" at bounding box center [426, 193] width 113 height 24
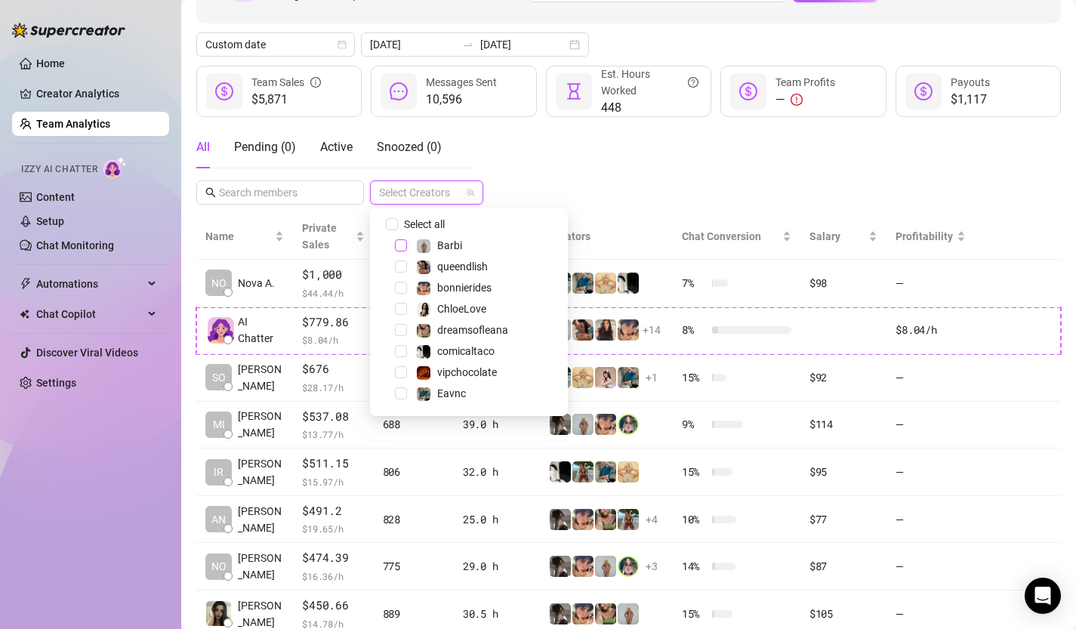
click at [400, 244] on span "Select tree node" at bounding box center [401, 245] width 12 height 12
click at [546, 199] on div "Invite your team! Add team members to your workspace and work together on Super…" at bounding box center [628, 349] width 865 height 851
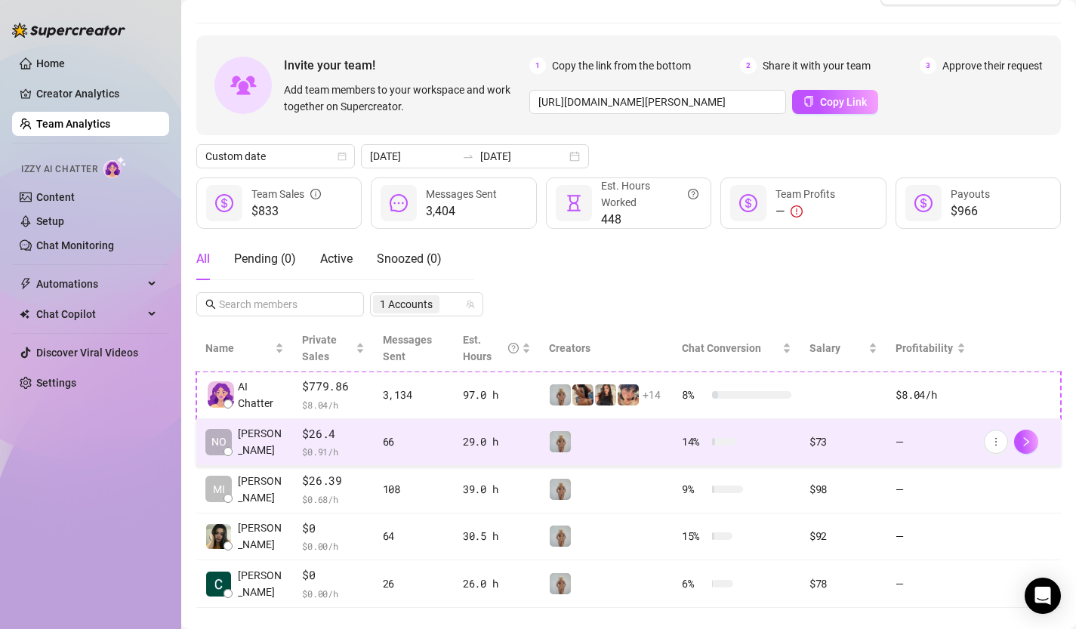
scroll to position [59, 0]
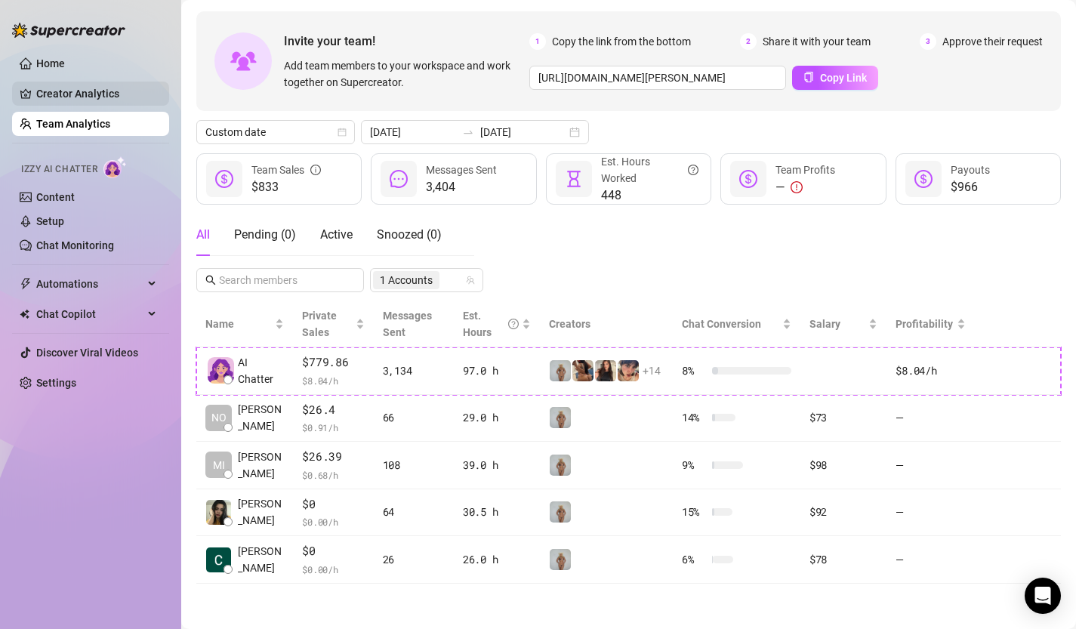
click at [82, 100] on link "Creator Analytics" at bounding box center [96, 94] width 121 height 24
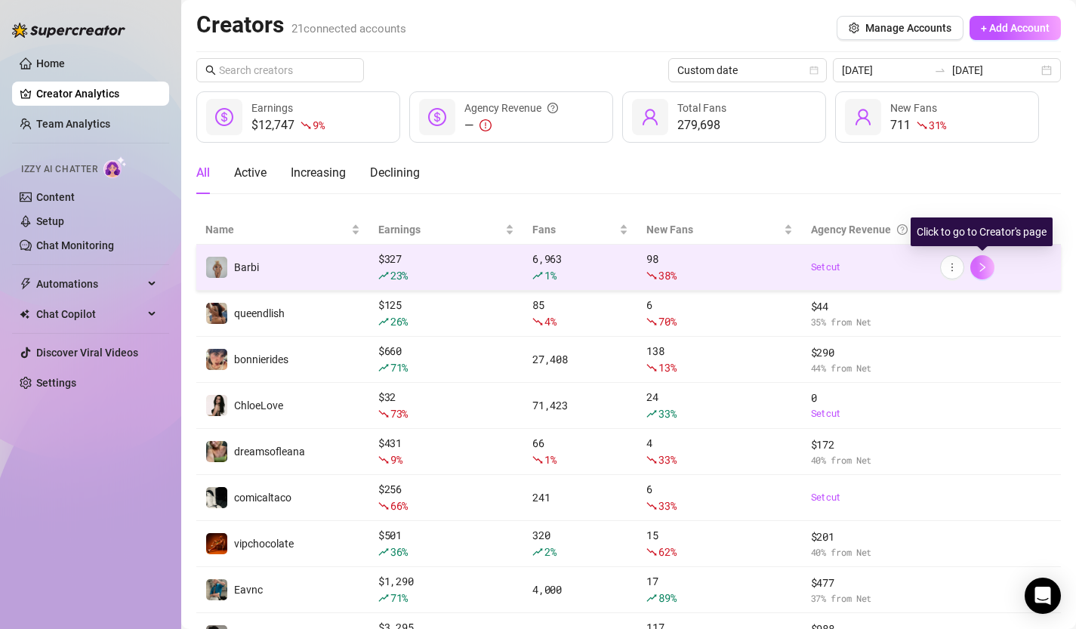
click at [985, 262] on icon "right" at bounding box center [982, 267] width 11 height 11
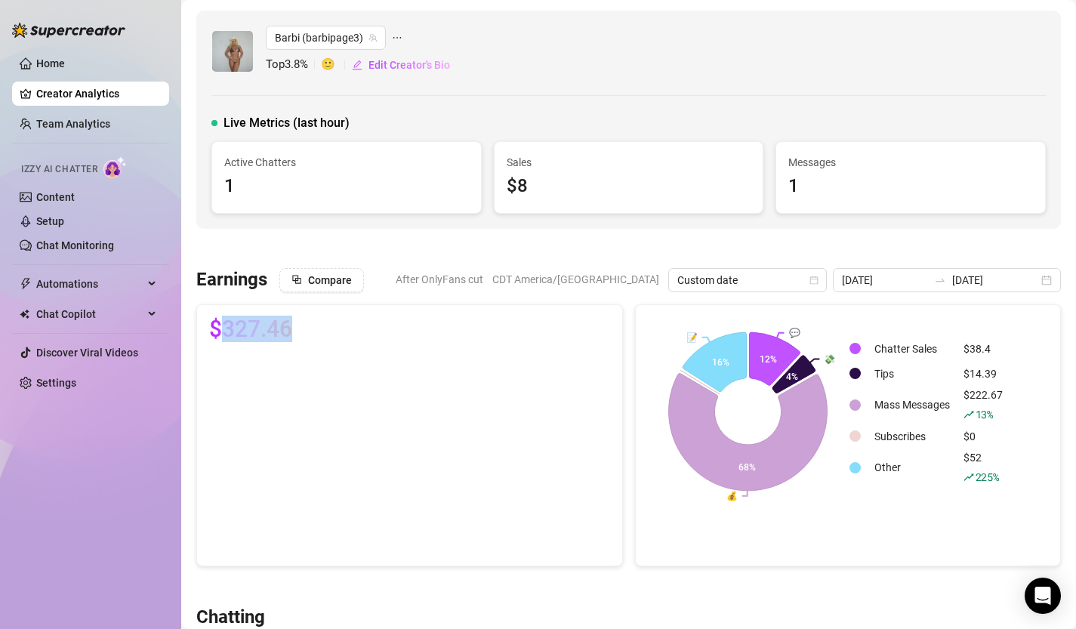
drag, startPoint x: 221, startPoint y: 331, endPoint x: 301, endPoint y: 331, distance: 79.3
click at [301, 331] on div "$327.46" at bounding box center [409, 329] width 401 height 24
click at [628, 385] on div "$327.46" at bounding box center [409, 435] width 439 height 262
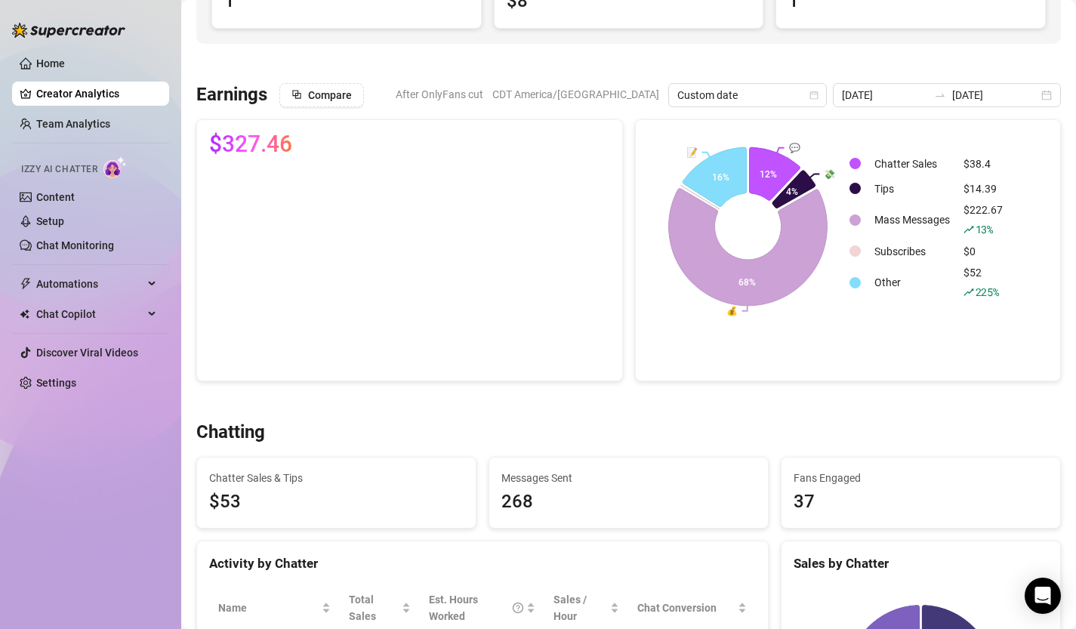
scroll to position [187, 0]
click at [220, 496] on span "$53" at bounding box center [336, 500] width 255 height 29
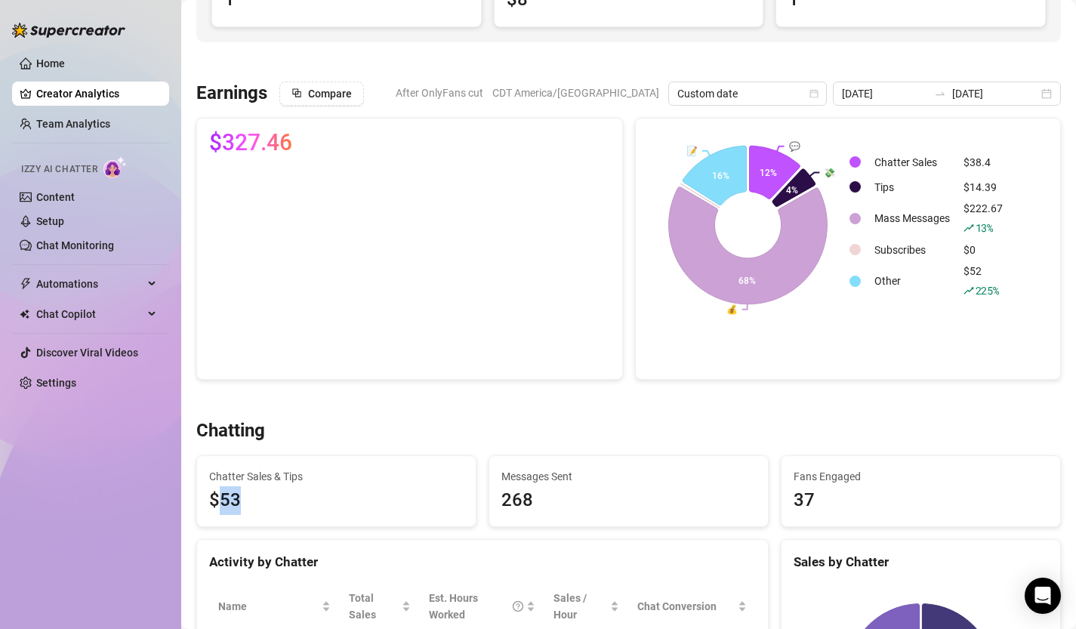
click at [220, 496] on span "$53" at bounding box center [336, 500] width 255 height 29
drag, startPoint x: 205, startPoint y: 496, endPoint x: 278, endPoint y: 496, distance: 73.3
click at [278, 496] on div "Chatter Sales & Tips $53" at bounding box center [336, 491] width 279 height 71
click at [276, 496] on span "$53" at bounding box center [336, 500] width 255 height 29
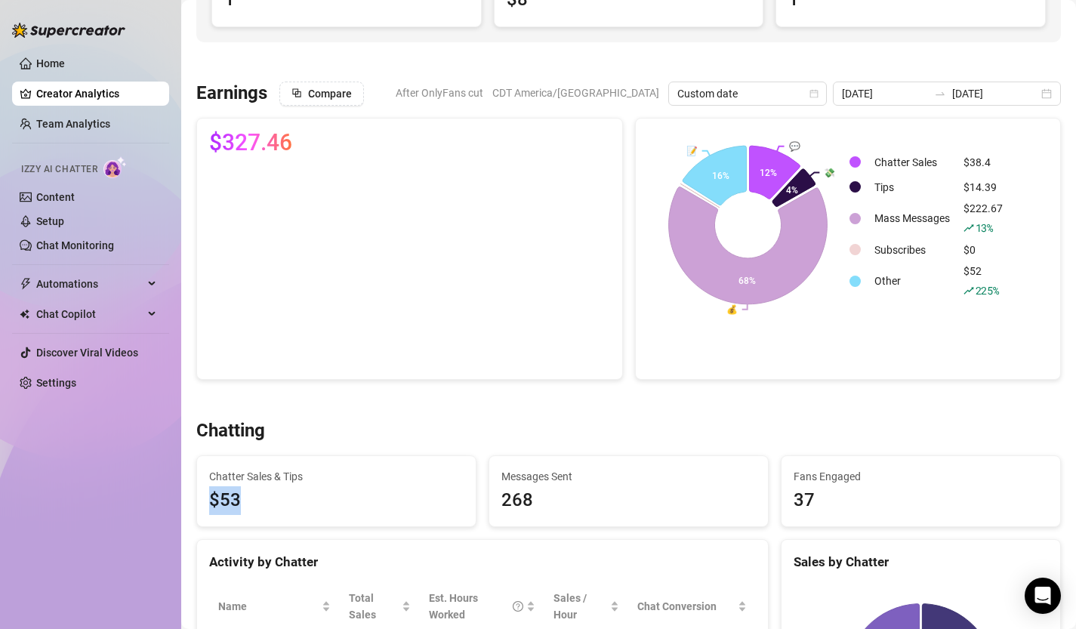
drag, startPoint x: 261, startPoint y: 496, endPoint x: 193, endPoint y: 488, distance: 68.5
click at [193, 488] on div "Chatter Sales & Tips $53" at bounding box center [336, 491] width 292 height 73
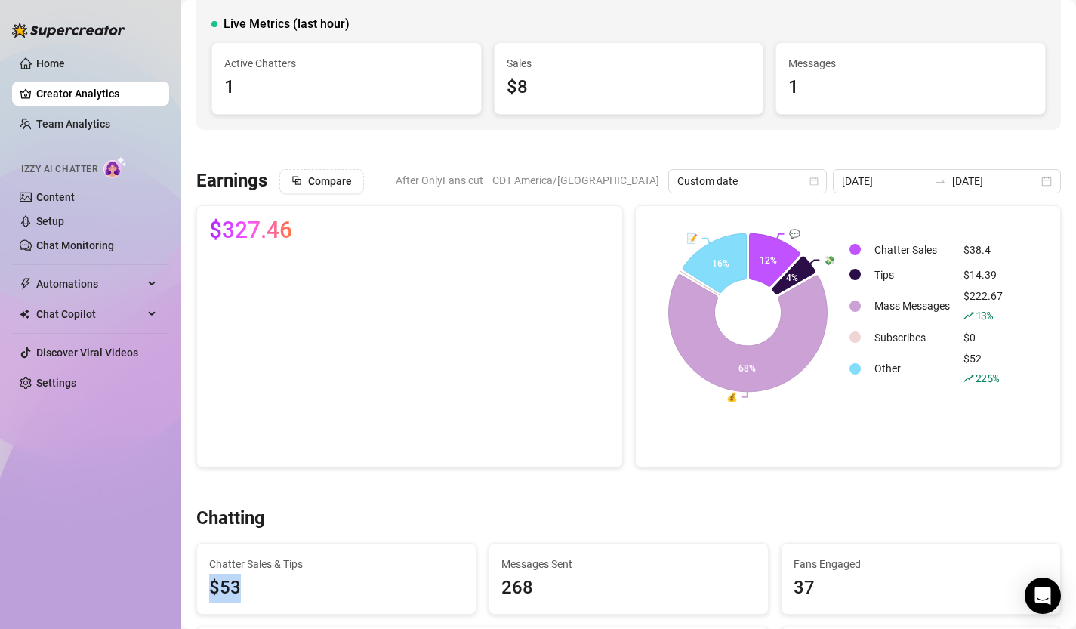
scroll to position [165, 0]
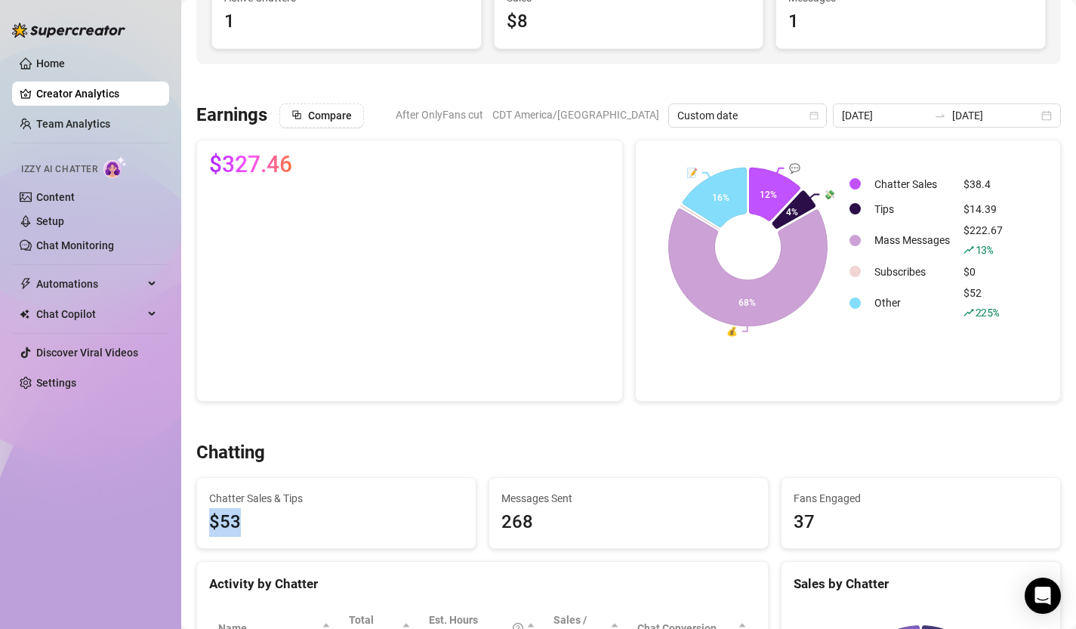
click at [261, 523] on span "$53" at bounding box center [336, 522] width 255 height 29
drag, startPoint x: 253, startPoint y: 523, endPoint x: 194, endPoint y: 486, distance: 69.6
click at [194, 486] on div "Chatter Sales & Tips $53" at bounding box center [336, 513] width 292 height 73
click at [252, 520] on span "$53" at bounding box center [336, 522] width 255 height 29
click at [906, 243] on td "Mass Messages" at bounding box center [913, 240] width 88 height 36
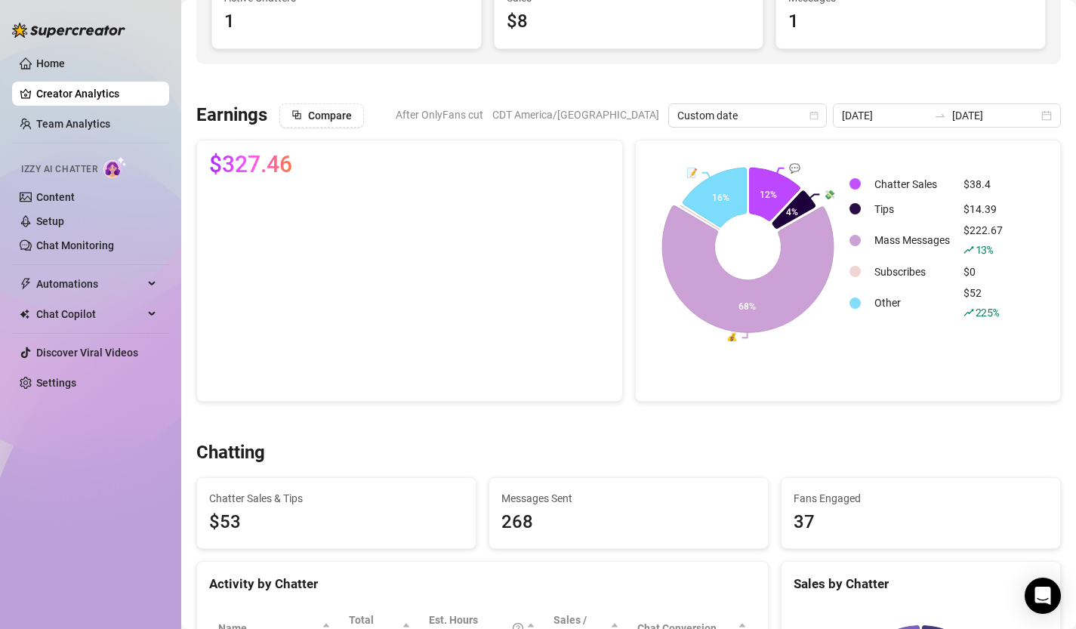
click at [797, 271] on icon at bounding box center [747, 268] width 171 height 127
click at [1046, 115] on div "2025-08-10 2025-08-14" at bounding box center [947, 115] width 228 height 24
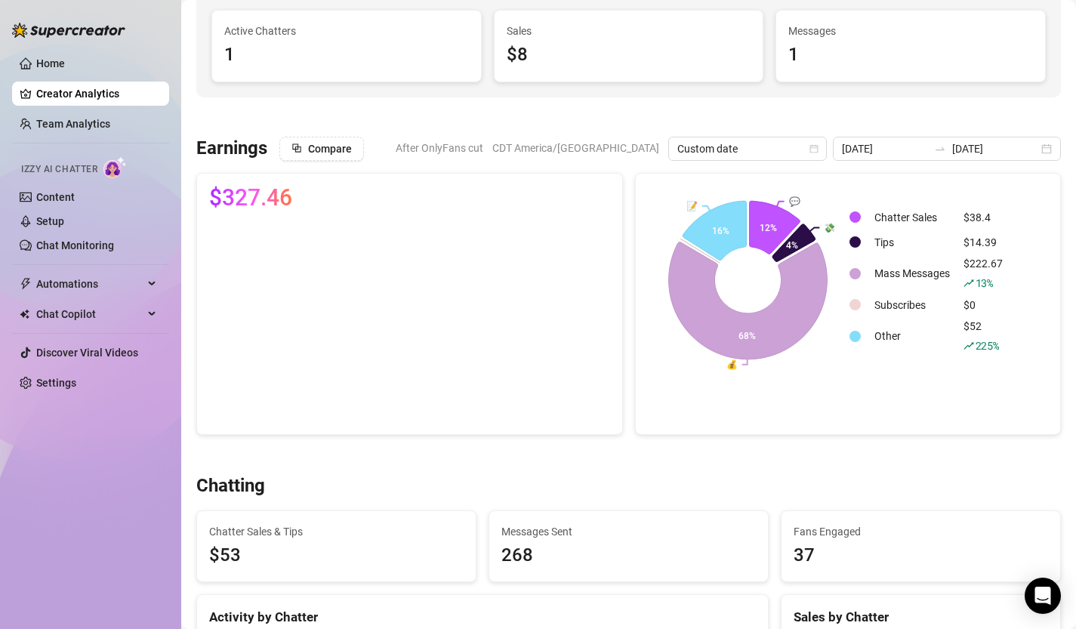
scroll to position [141, 0]
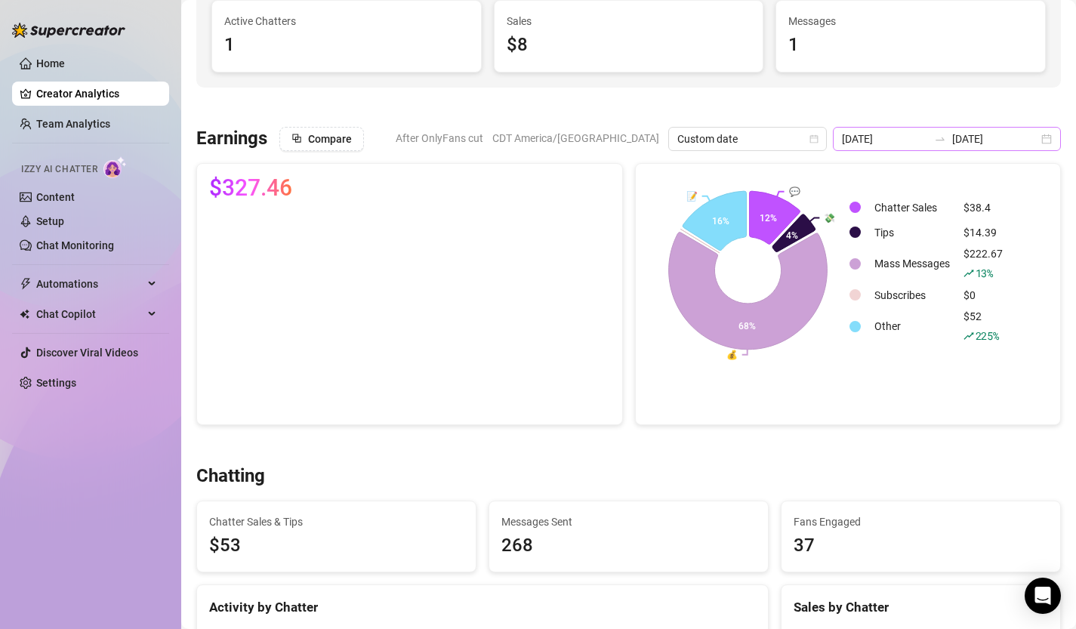
click at [1052, 144] on div "2025-08-10 2025-08-14" at bounding box center [947, 139] width 228 height 24
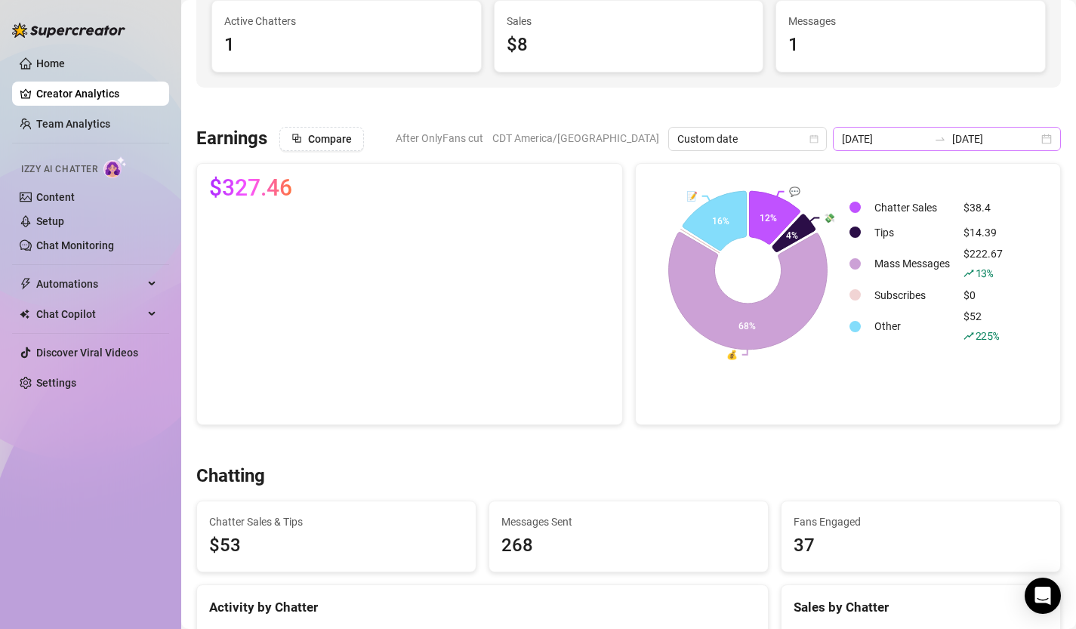
click at [1047, 139] on div "2025-08-10 2025-08-14" at bounding box center [947, 139] width 228 height 24
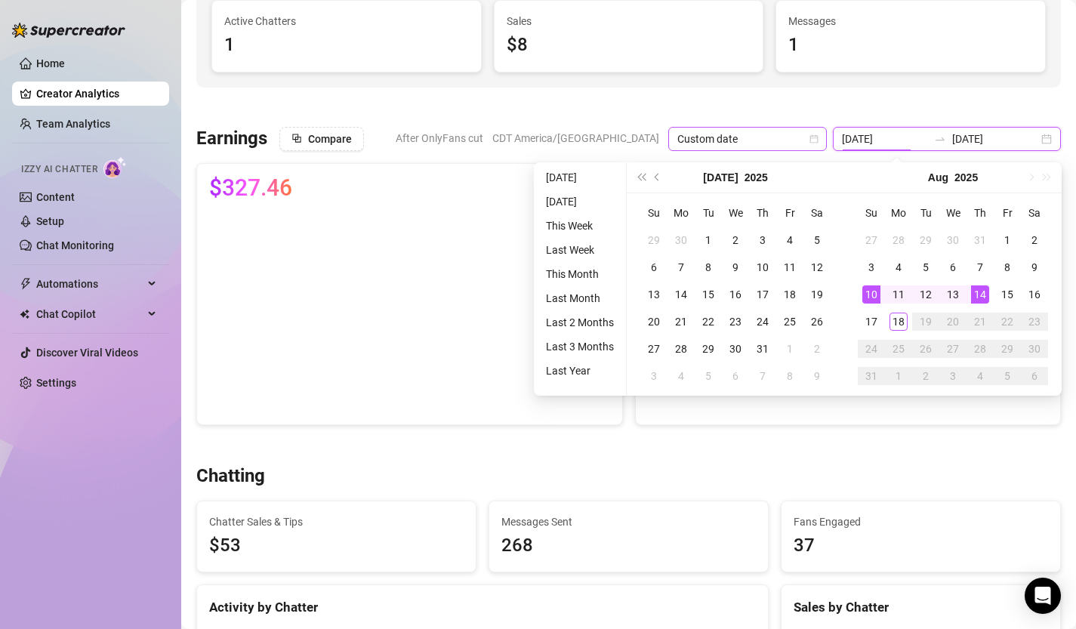
click at [819, 135] on icon "calendar" at bounding box center [814, 138] width 8 height 8
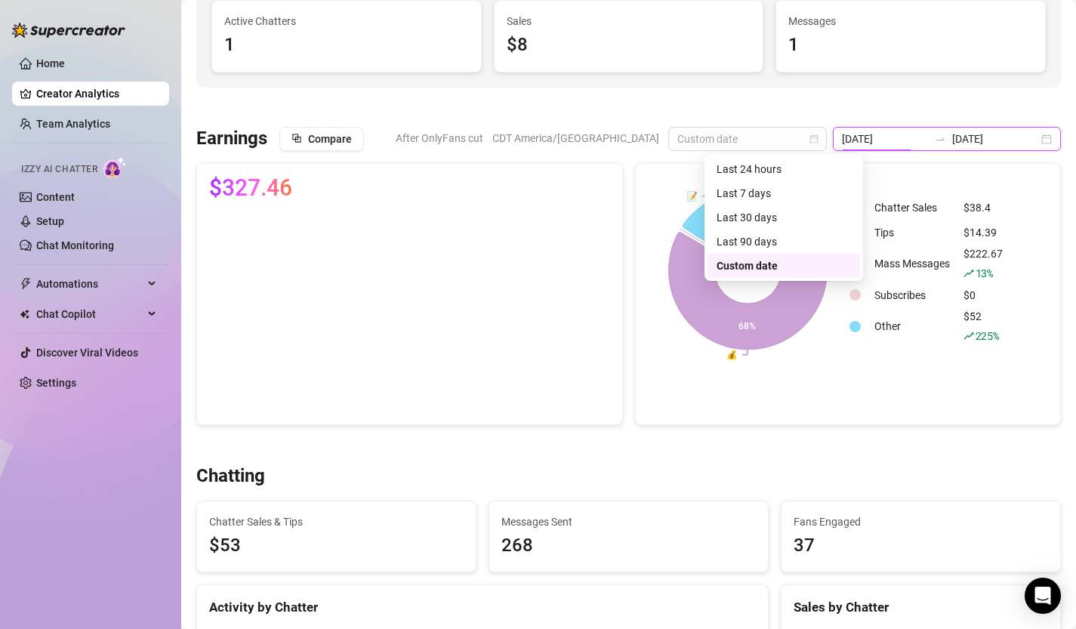
click at [1045, 145] on div "2025-08-10 2025-08-14" at bounding box center [947, 139] width 228 height 24
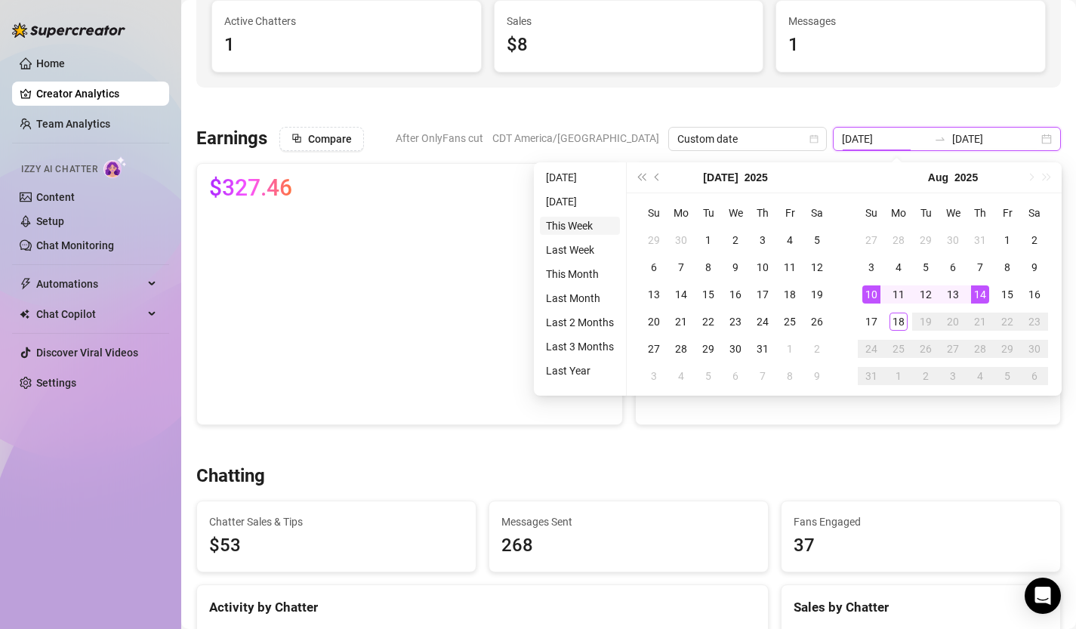
type input "2025-08-18"
type input "2025-08-10"
type input "2025-08-14"
type input "2025-08-11"
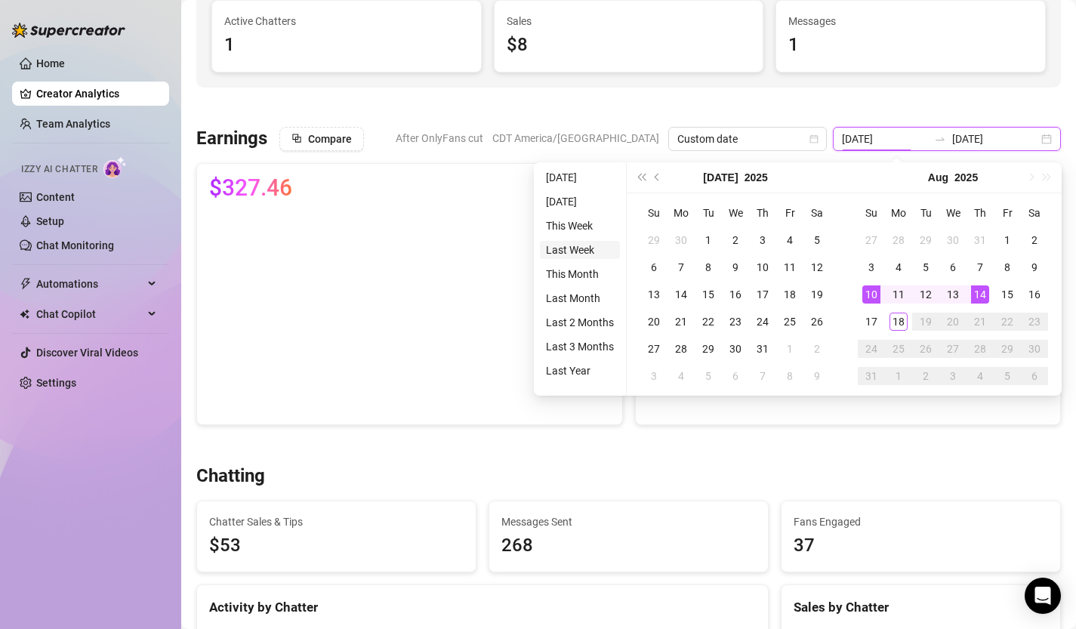
type input "2025-08-18"
type input "2025-08-10"
type input "2025-08-14"
type input "2025-08-01"
type input "2025-08-18"
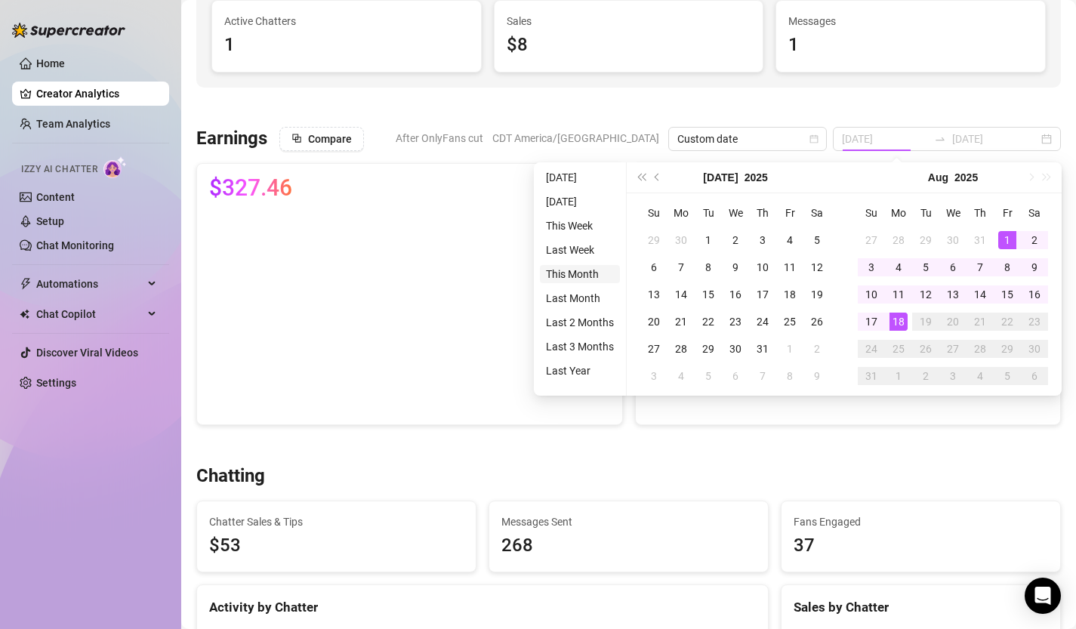
click at [589, 277] on li "This Month" at bounding box center [580, 274] width 80 height 18
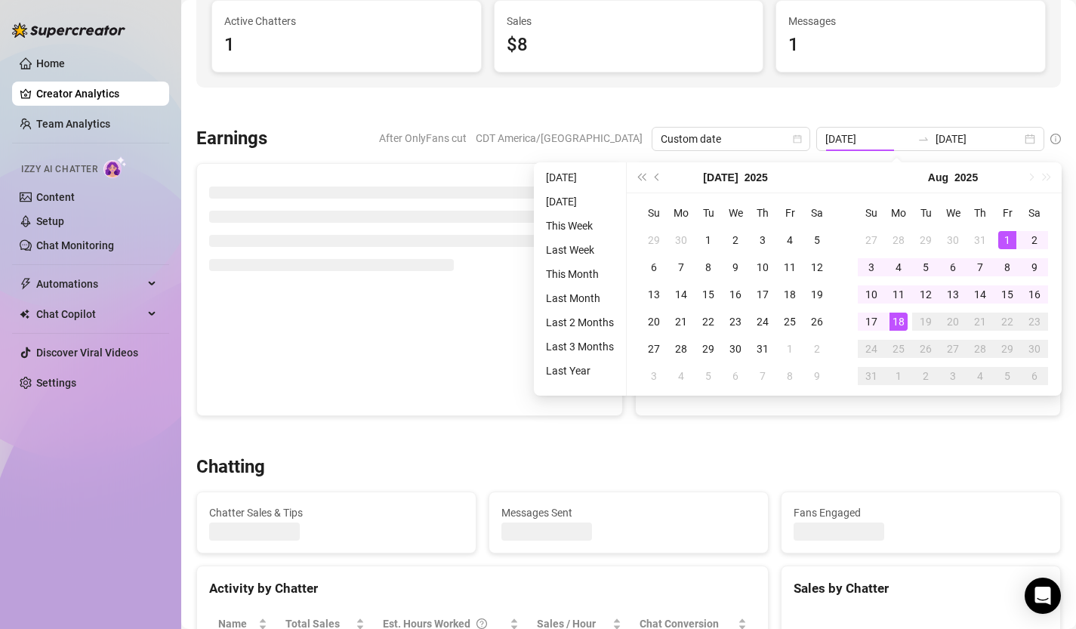
type input "2025-08-01"
type input "2025-08-18"
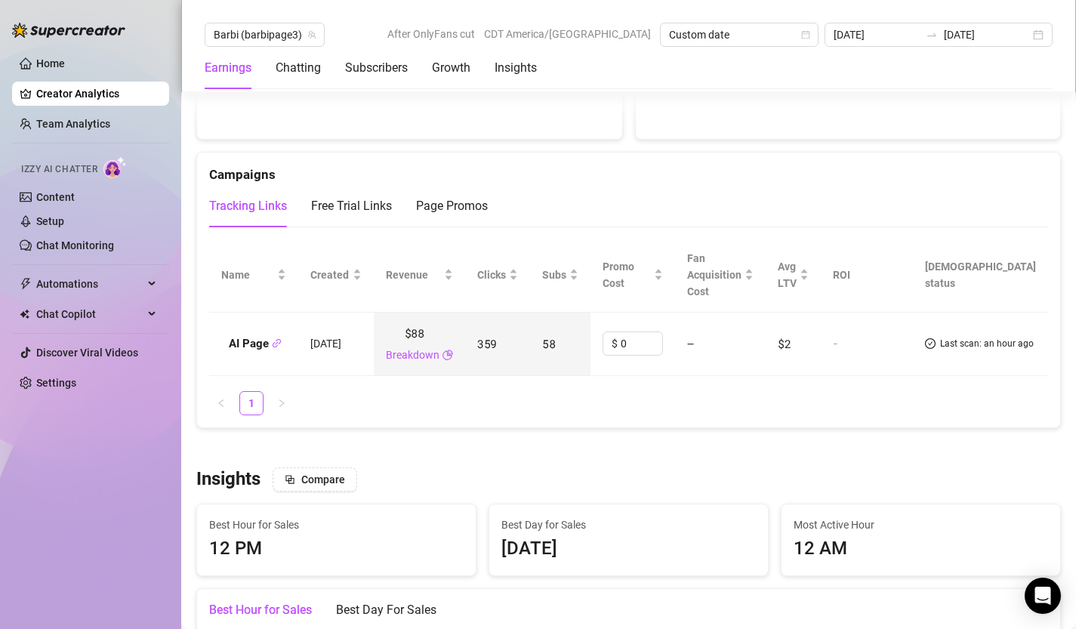
scroll to position [1786, 0]
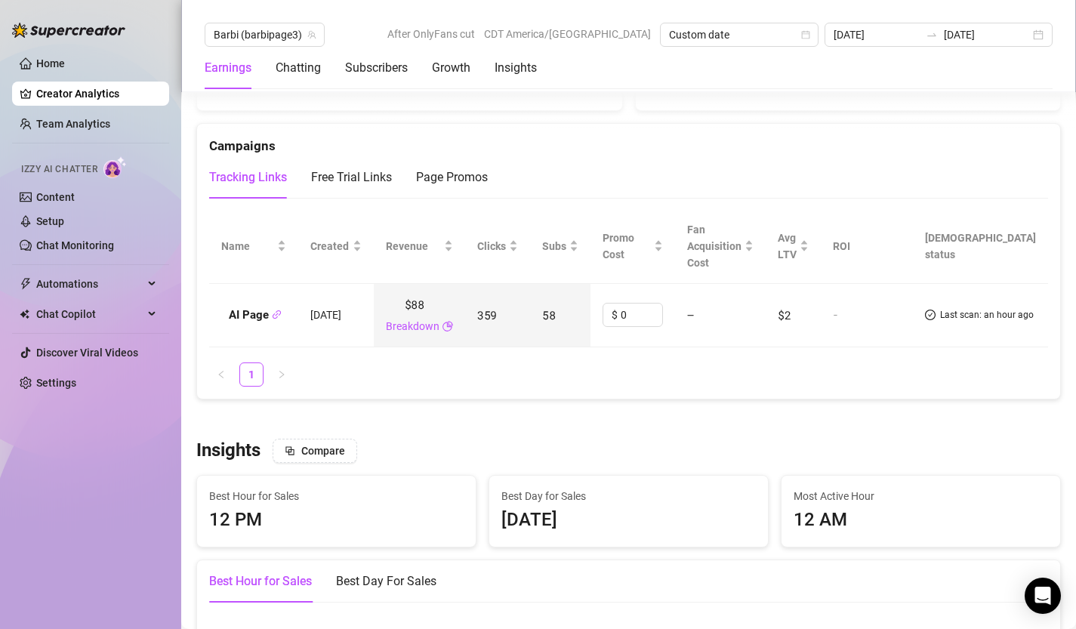
drag, startPoint x: 224, startPoint y: 319, endPoint x: 401, endPoint y: 322, distance: 177.5
click at [401, 322] on tr "AI Page 30 Jul 2025 $88 Breakdown 359 58 $ 0 — $2 - Last scan: an hour ago" at bounding box center [628, 316] width 839 height 64
drag, startPoint x: 511, startPoint y: 317, endPoint x: 602, endPoint y: 320, distance: 91.4
click at [602, 320] on tr "AI Page 30 Jul 2025 $88 Breakdown 359 58 $ 0 — $2 - Last scan: an hour ago" at bounding box center [628, 316] width 839 height 64
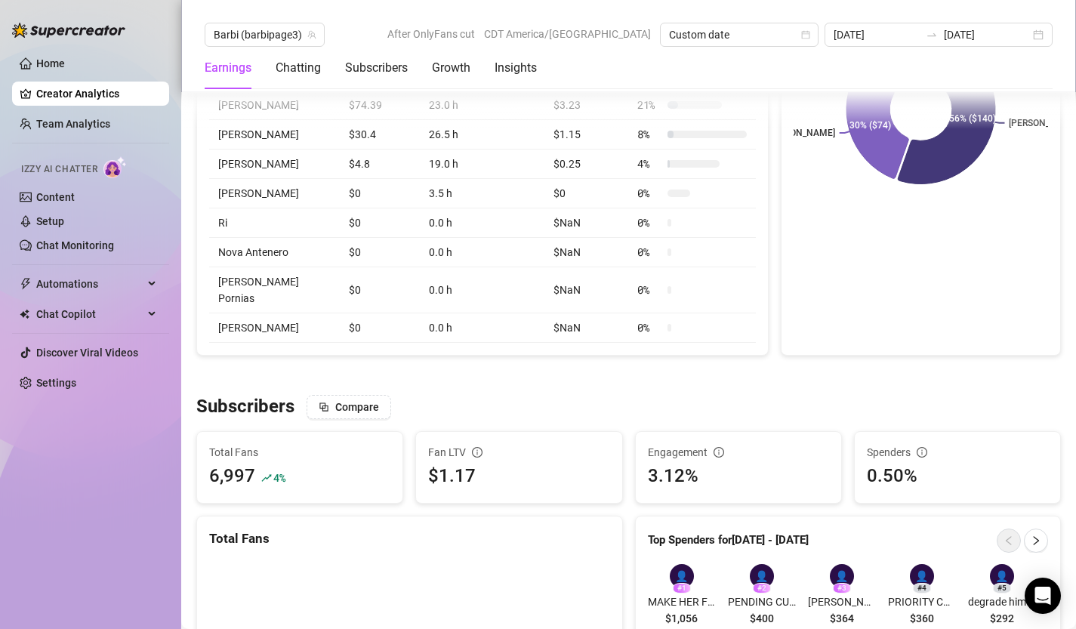
scroll to position [743, 0]
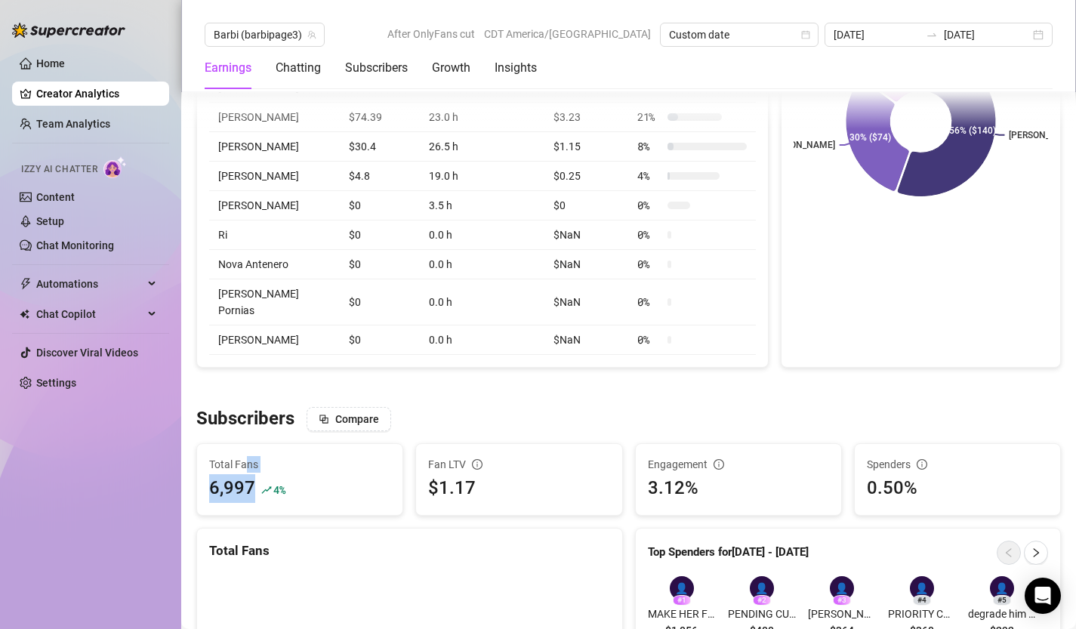
drag, startPoint x: 247, startPoint y: 465, endPoint x: 254, endPoint y: 502, distance: 38.4
click at [254, 503] on div "Total Fans 6,997 4 %" at bounding box center [299, 479] width 181 height 47
click at [285, 497] on span "4 %" at bounding box center [278, 490] width 11 height 14
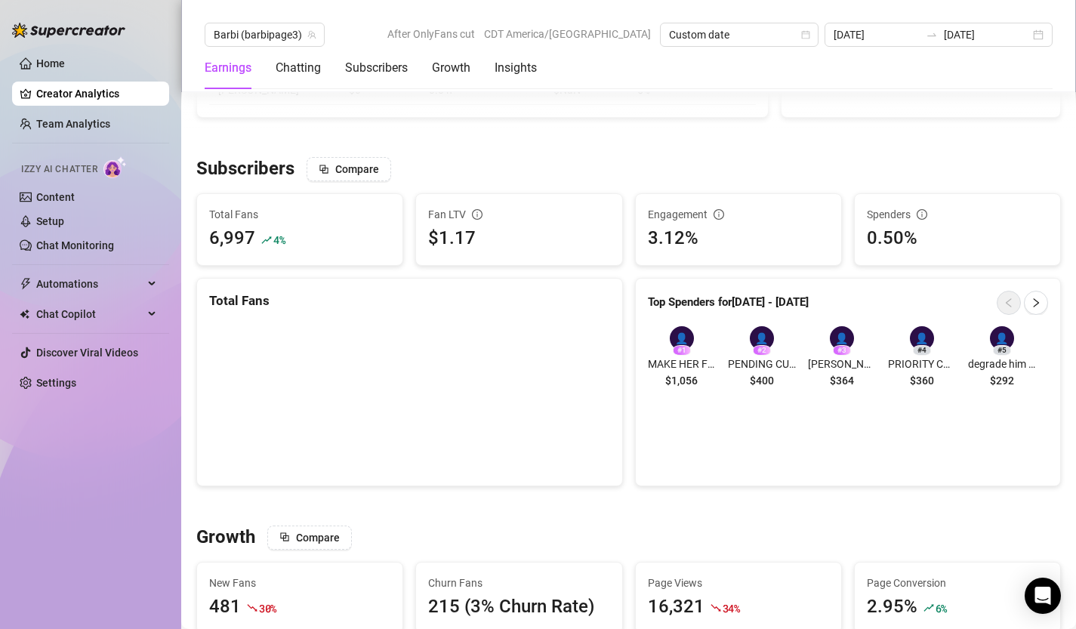
scroll to position [1005, 0]
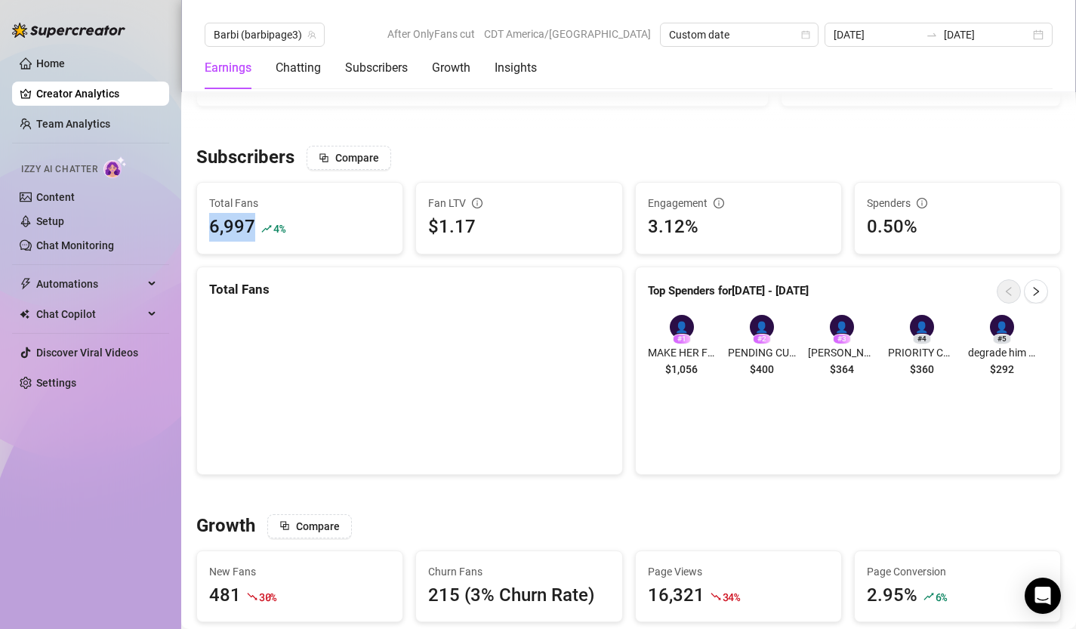
drag, startPoint x: 261, startPoint y: 231, endPoint x: 196, endPoint y: 220, distance: 65.2
click at [197, 220] on div "Total Fans 6,997 4 %" at bounding box center [299, 218] width 205 height 71
click at [64, 224] on link "Setup" at bounding box center [50, 221] width 28 height 12
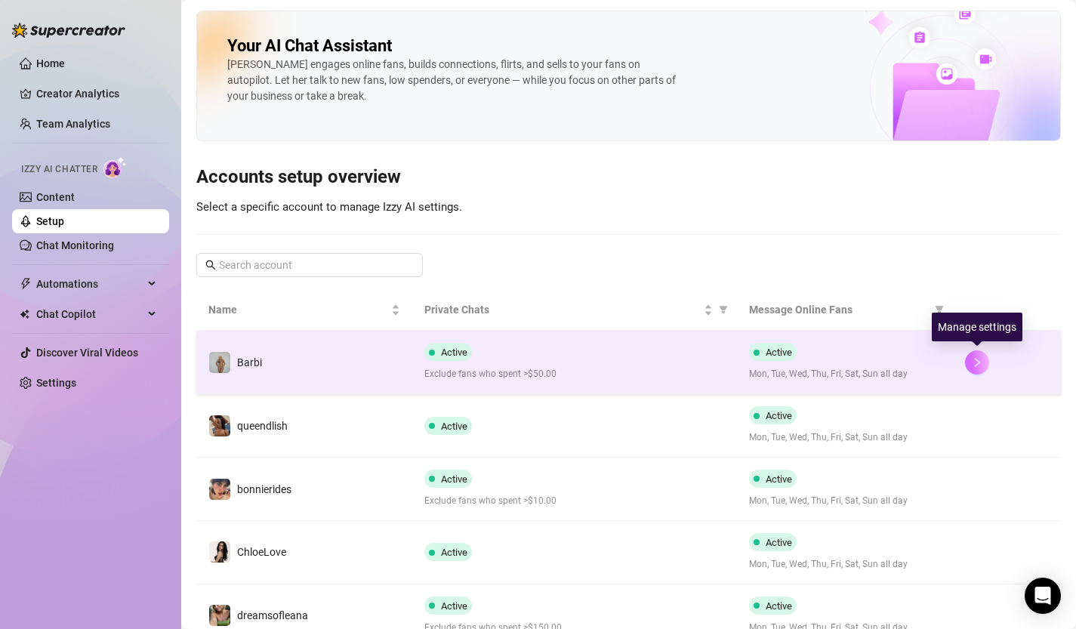
click at [974, 357] on icon "right" at bounding box center [977, 362] width 11 height 11
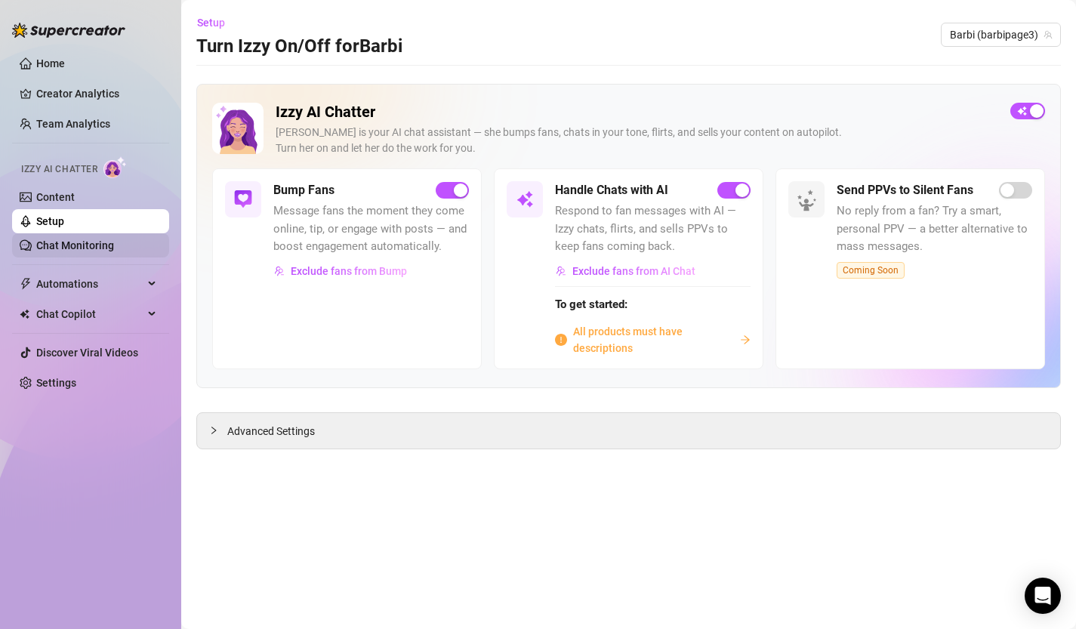
click at [69, 246] on link "Chat Monitoring" at bounding box center [75, 245] width 78 height 12
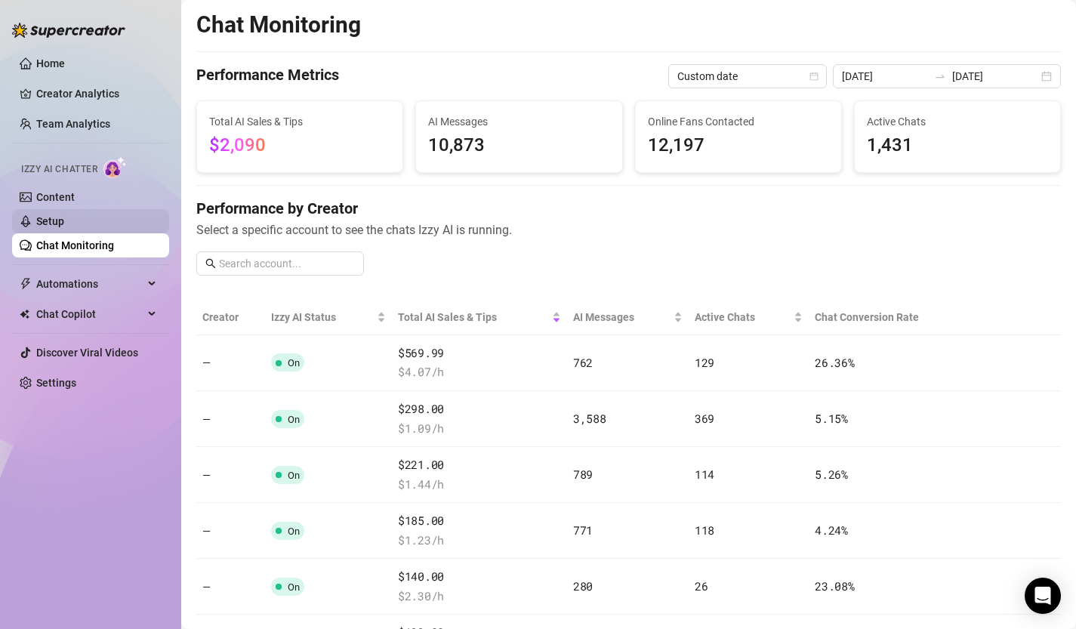
click at [62, 219] on link "Setup" at bounding box center [50, 221] width 28 height 12
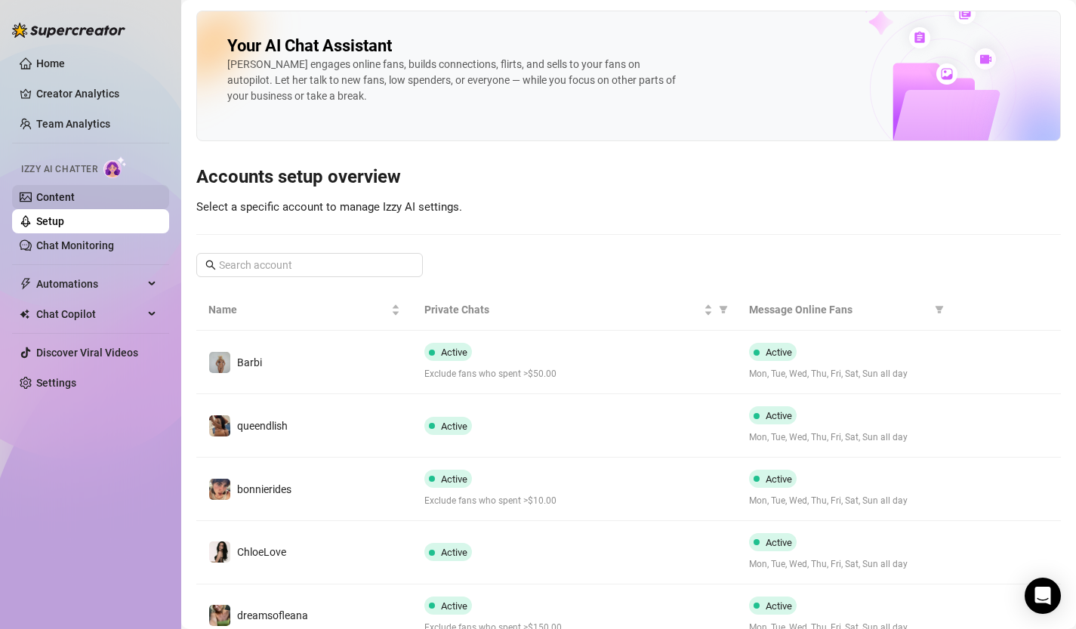
click at [75, 191] on link "Content" at bounding box center [55, 197] width 39 height 12
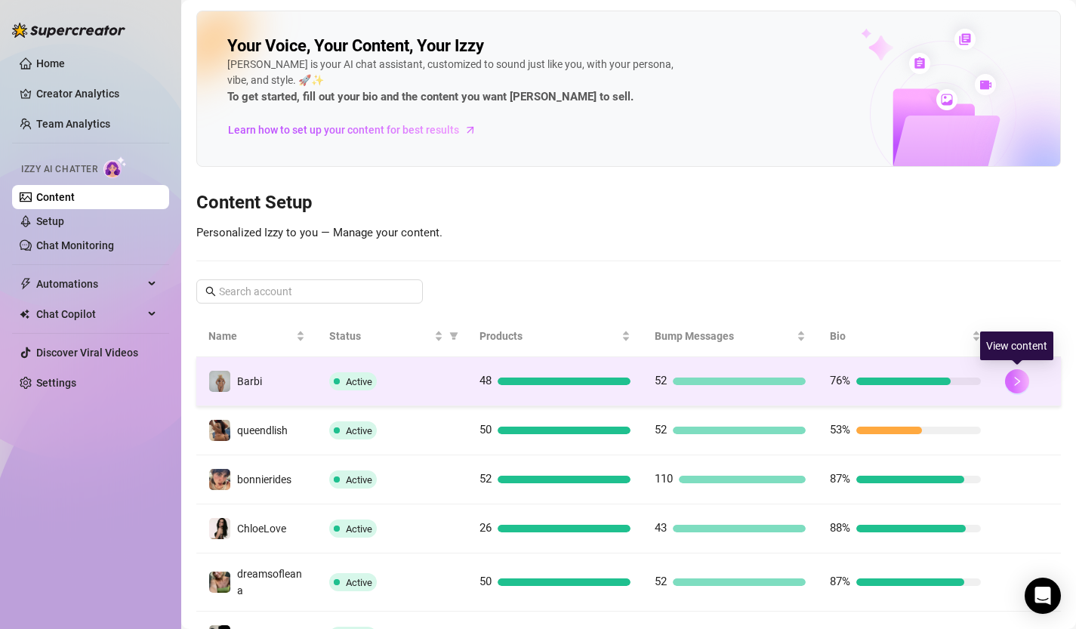
click at [1020, 378] on icon "right" at bounding box center [1017, 381] width 11 height 11
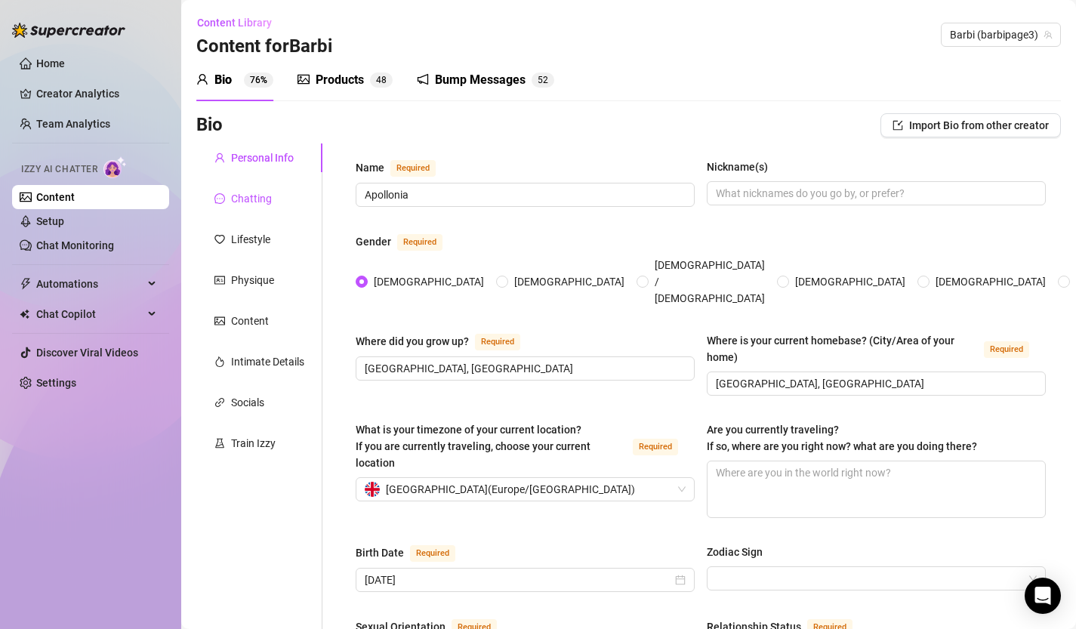
click at [245, 203] on div "Chatting" at bounding box center [251, 198] width 41 height 17
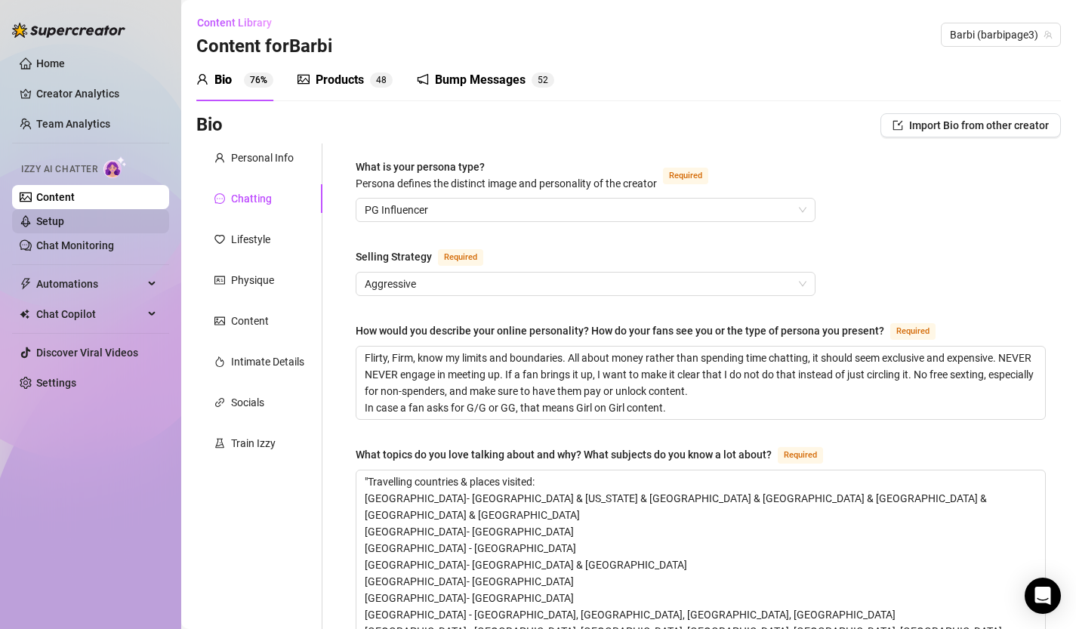
click at [62, 223] on link "Setup" at bounding box center [50, 221] width 28 height 12
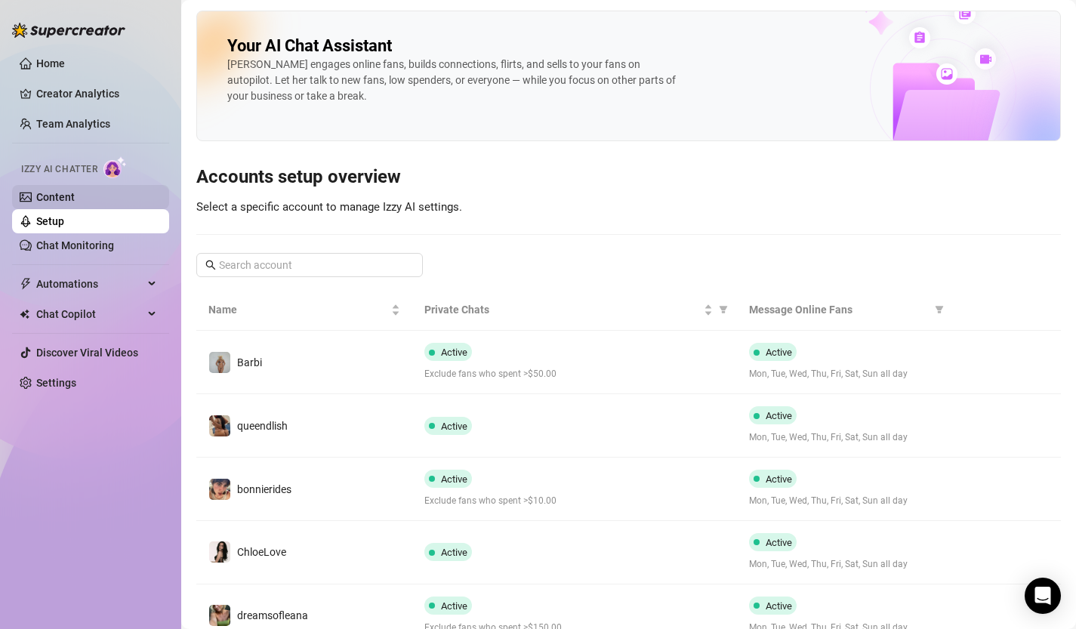
click at [62, 195] on link "Content" at bounding box center [55, 197] width 39 height 12
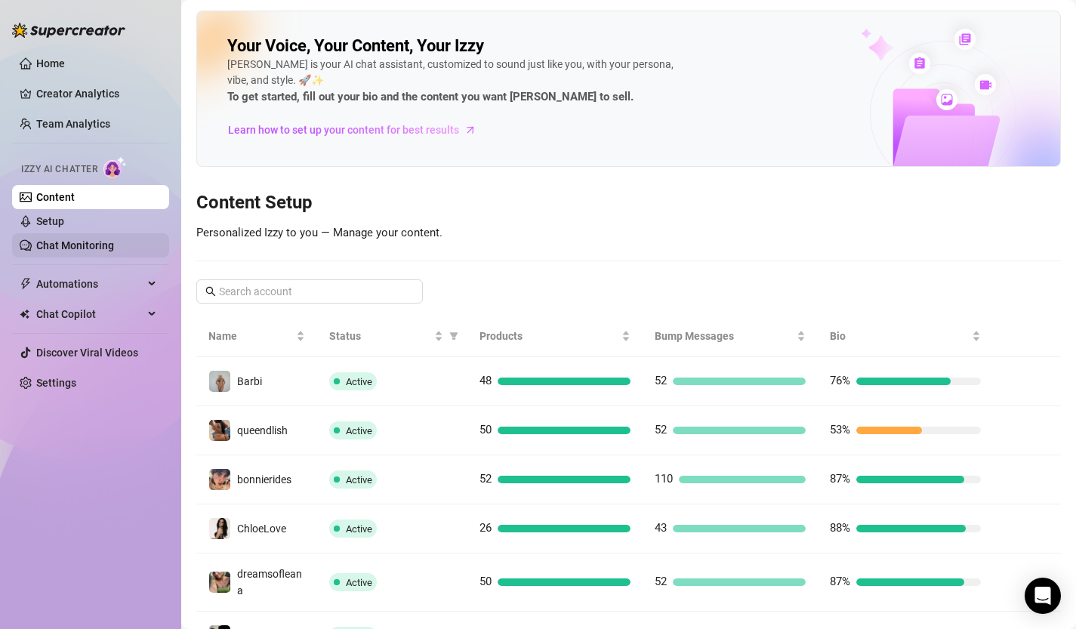
click at [69, 242] on link "Chat Monitoring" at bounding box center [75, 245] width 78 height 12
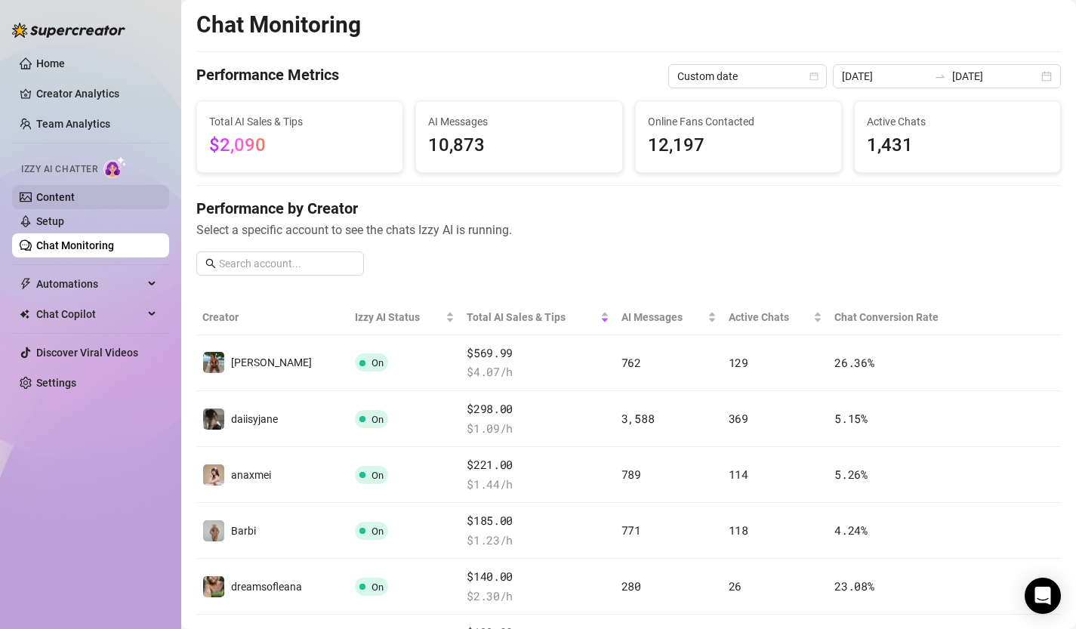
click at [68, 191] on link "Content" at bounding box center [55, 197] width 39 height 12
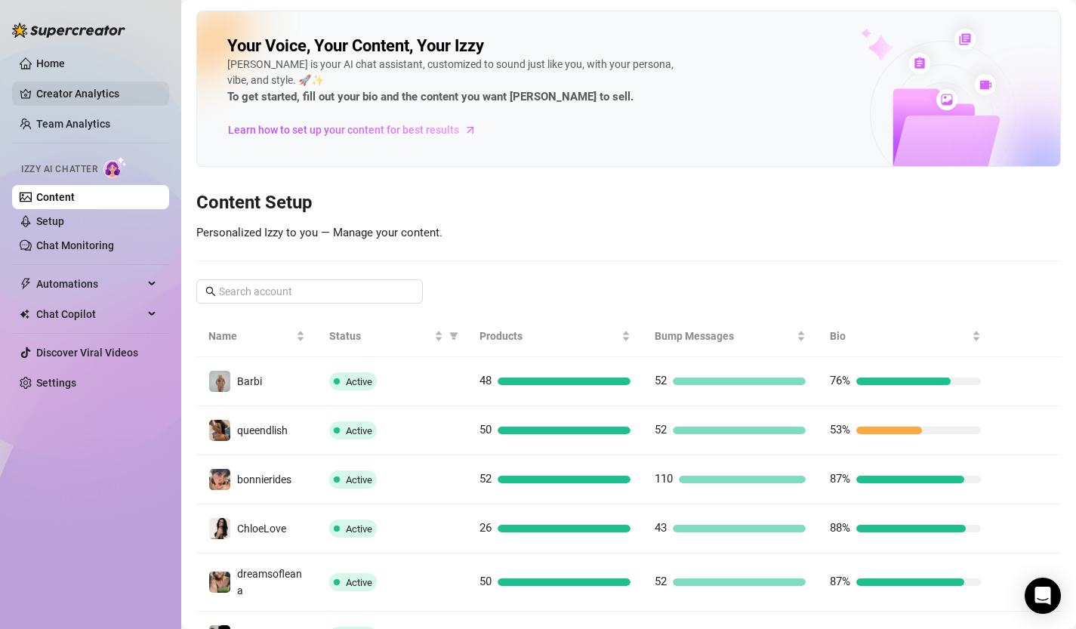
click at [84, 93] on link "Creator Analytics" at bounding box center [96, 94] width 121 height 24
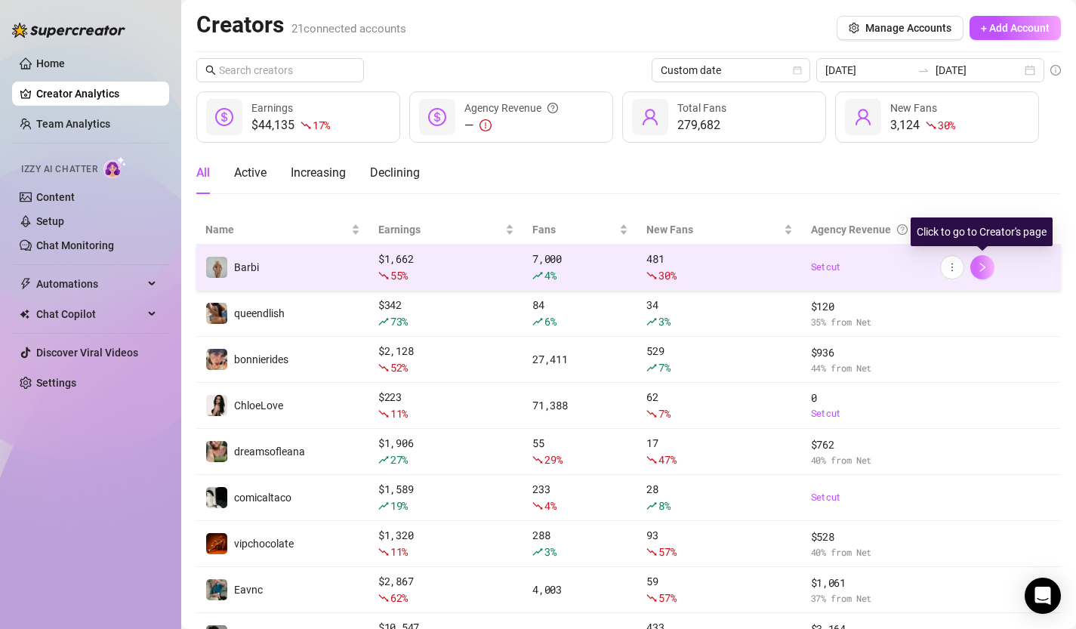
click at [974, 268] on button "button" at bounding box center [983, 267] width 24 height 24
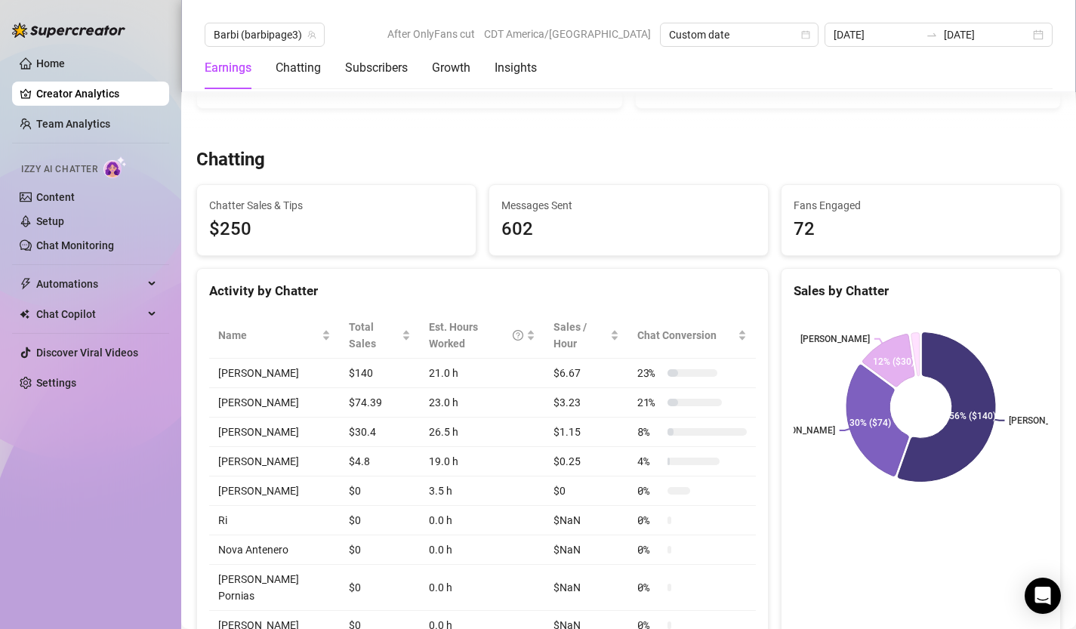
scroll to position [459, 0]
drag, startPoint x: 268, startPoint y: 233, endPoint x: 199, endPoint y: 219, distance: 70.1
click at [199, 219] on div "Chatter Sales & Tips $250" at bounding box center [336, 219] width 279 height 71
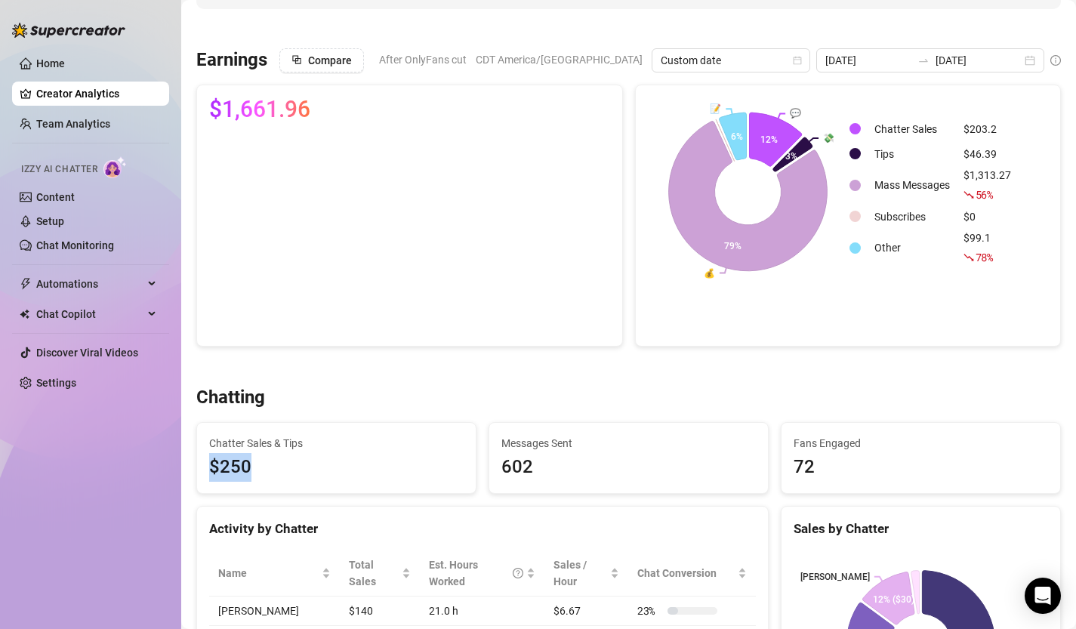
scroll to position [221, 0]
drag, startPoint x: 240, startPoint y: 109, endPoint x: 299, endPoint y: 109, distance: 58.9
click at [299, 109] on span "$1,661.96" at bounding box center [259, 109] width 101 height 24
click at [362, 390] on div "Chatting" at bounding box center [628, 397] width 865 height 24
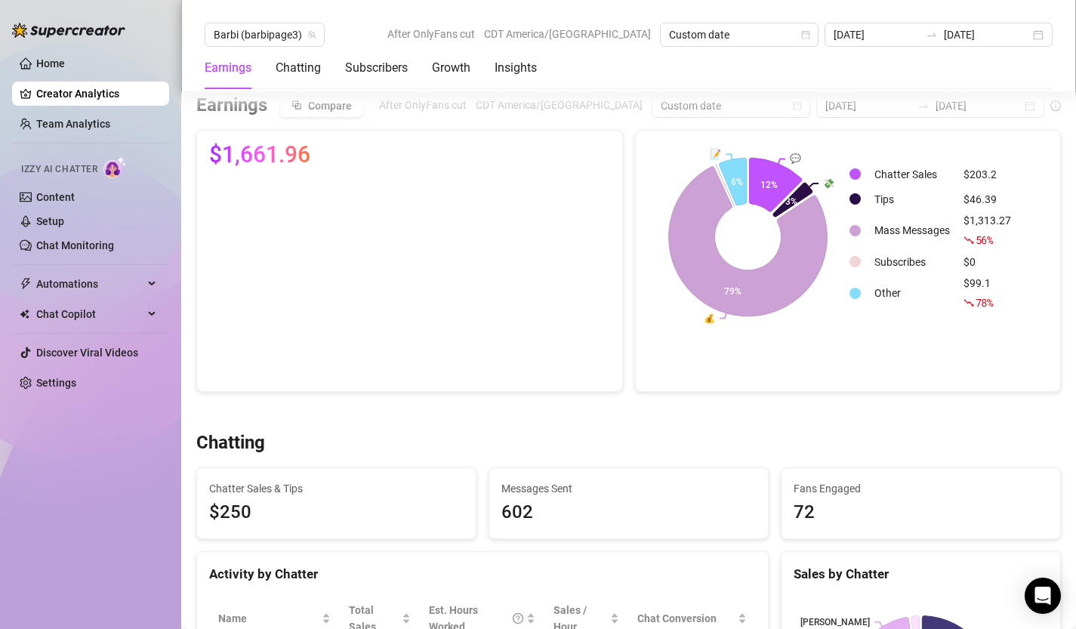
scroll to position [170, 0]
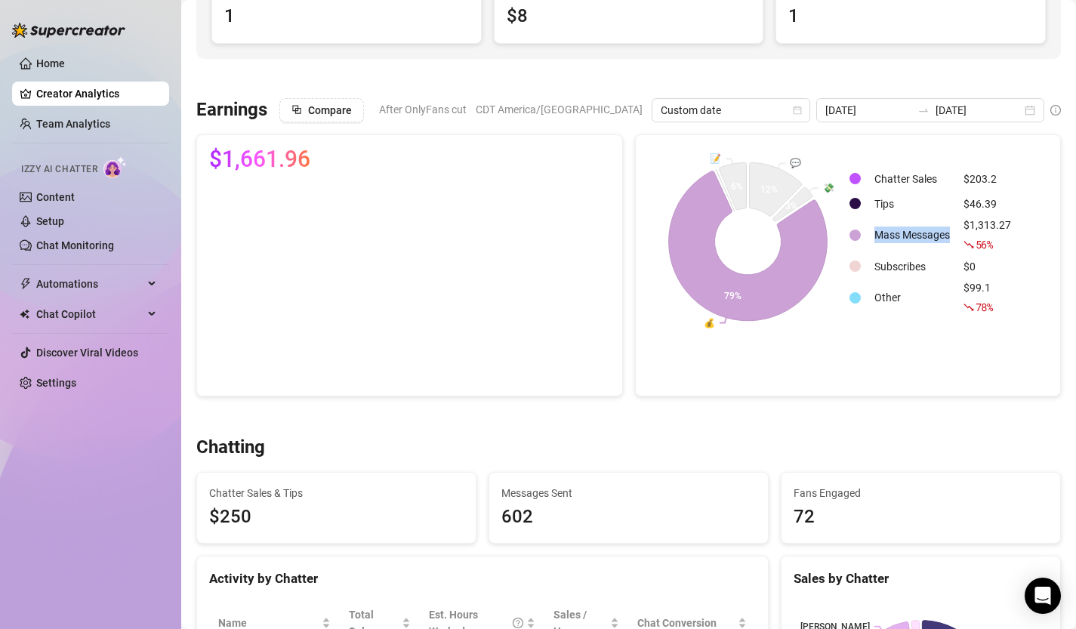
drag, startPoint x: 872, startPoint y: 233, endPoint x: 954, endPoint y: 233, distance: 81.6
click at [954, 233] on td "Mass Messages" at bounding box center [913, 235] width 88 height 36
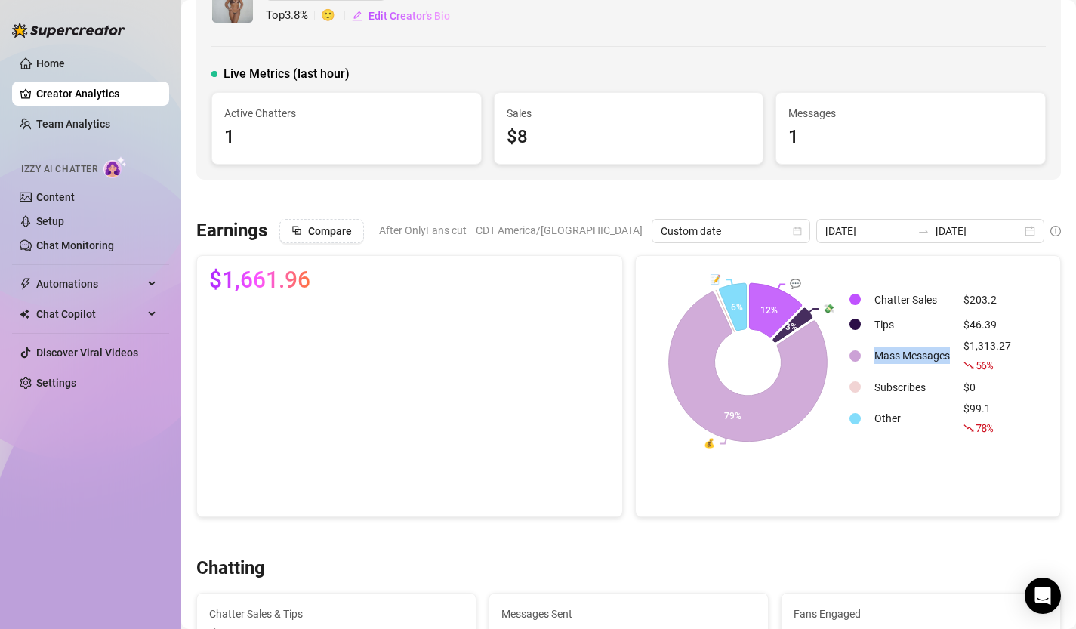
scroll to position [0, 0]
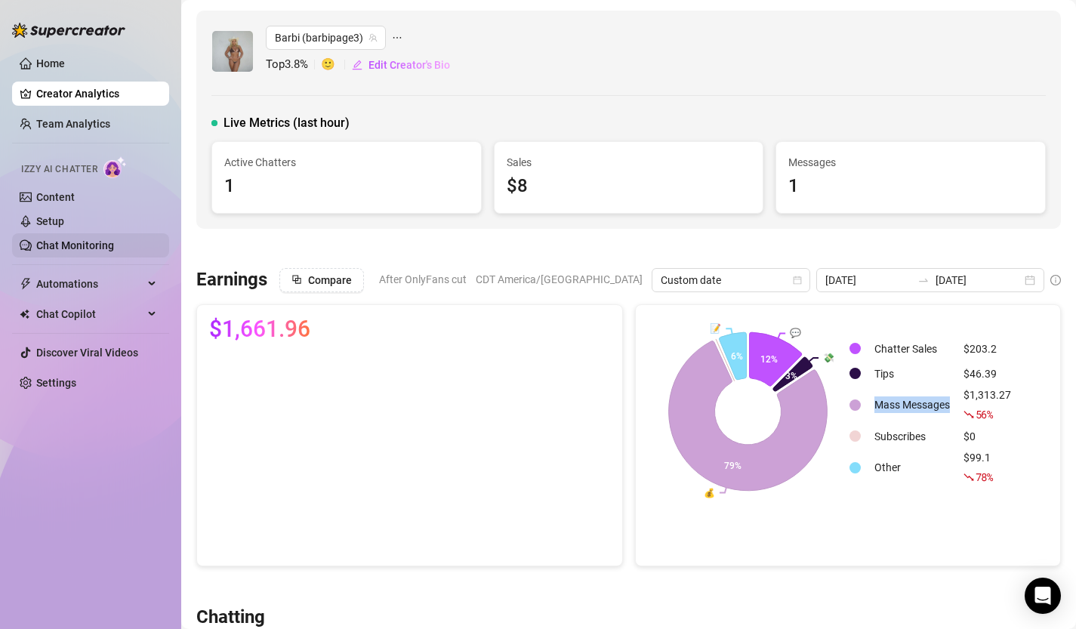
click at [73, 242] on link "Chat Monitoring" at bounding box center [75, 245] width 78 height 12
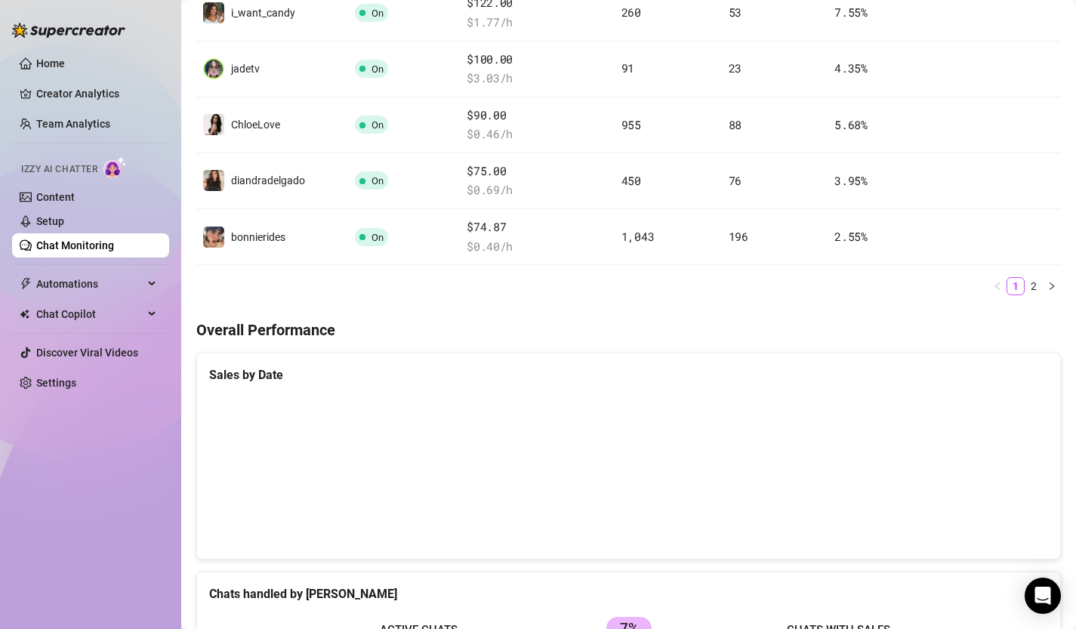
scroll to position [274, 0]
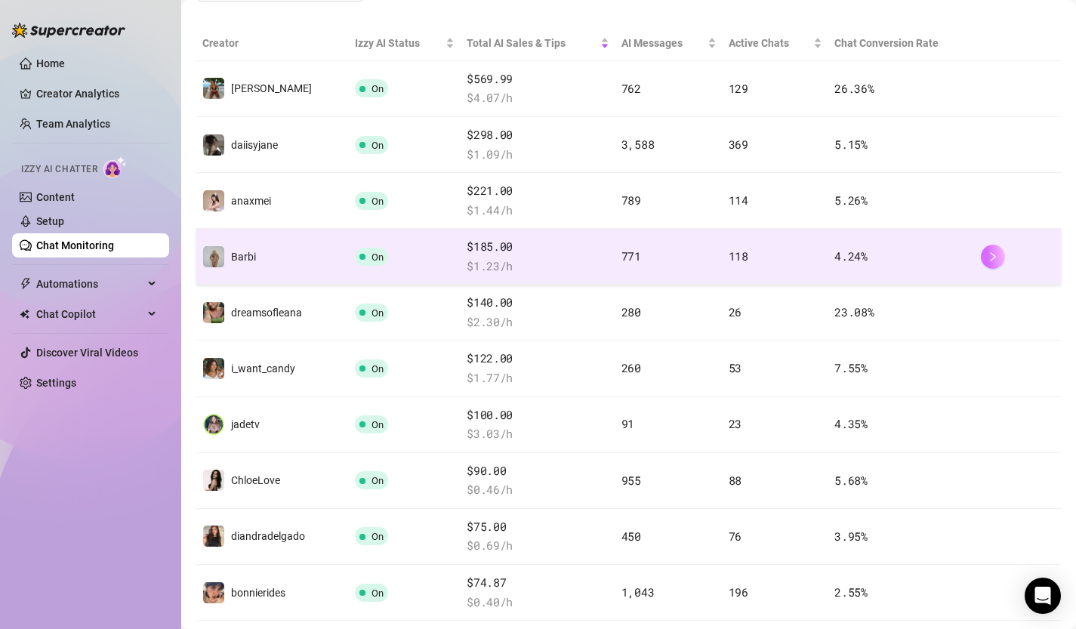
click at [996, 258] on icon "right" at bounding box center [993, 257] width 11 height 11
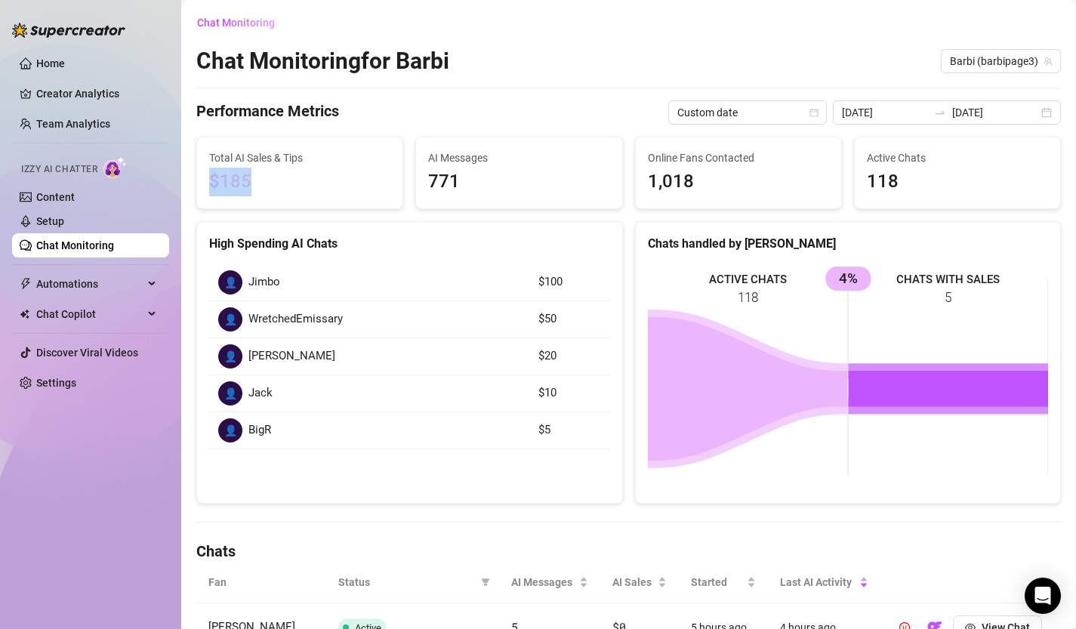
drag, startPoint x: 207, startPoint y: 180, endPoint x: 305, endPoint y: 178, distance: 98.2
click at [305, 178] on div "Total AI Sales & Tips $185" at bounding box center [299, 172] width 205 height 71
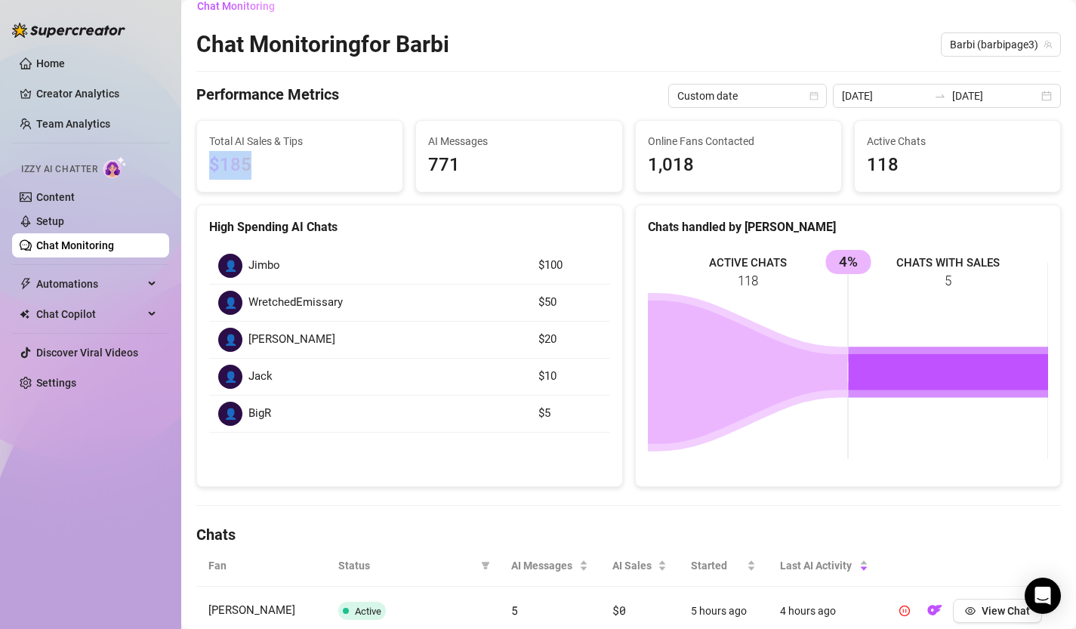
scroll to position [15, 0]
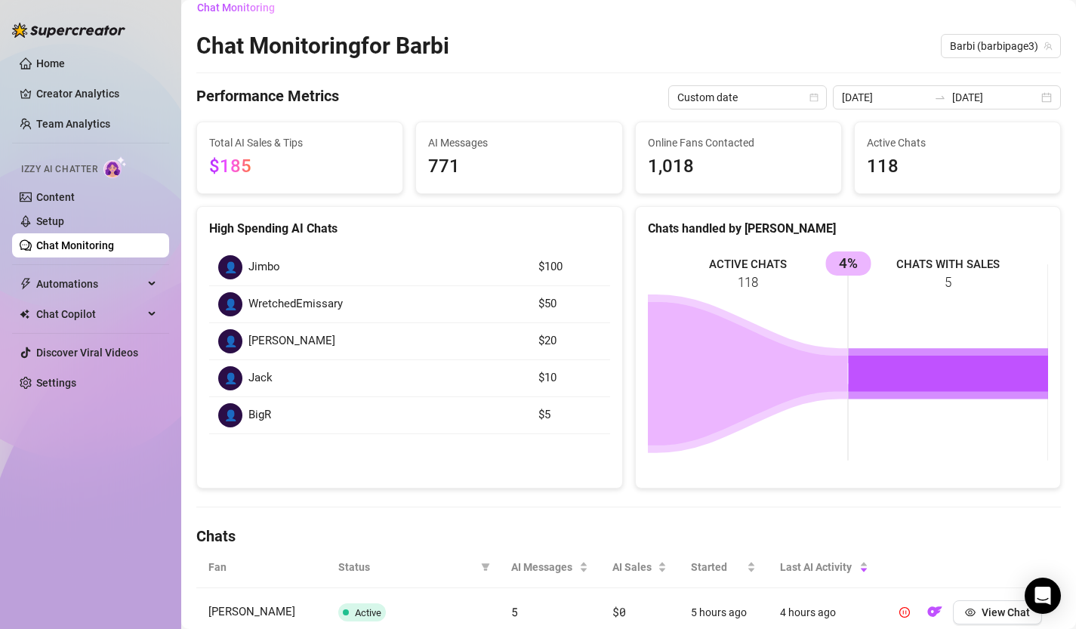
click at [273, 180] on span "$185" at bounding box center [299, 167] width 181 height 29
drag, startPoint x: 269, startPoint y: 173, endPoint x: 212, endPoint y: 168, distance: 56.9
click at [212, 168] on span "$185" at bounding box center [299, 167] width 181 height 29
click at [267, 165] on span "$185" at bounding box center [299, 167] width 181 height 29
drag, startPoint x: 263, startPoint y: 165, endPoint x: 213, endPoint y: 165, distance: 49.9
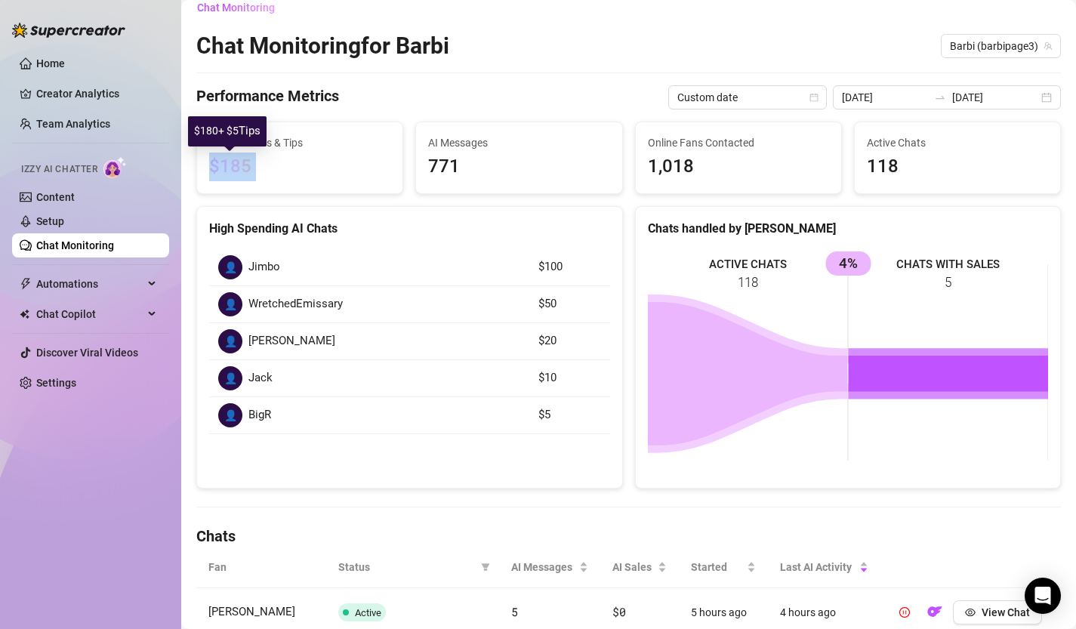
click at [213, 165] on span "$185" at bounding box center [299, 167] width 181 height 29
click at [222, 166] on span "$185" at bounding box center [230, 166] width 42 height 21
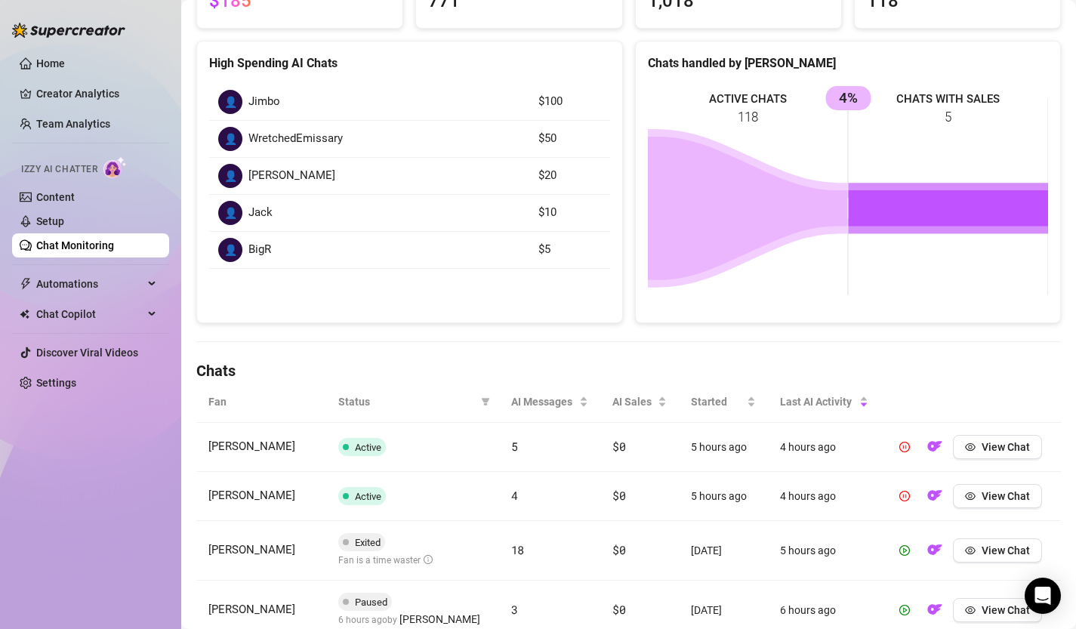
scroll to position [0, 0]
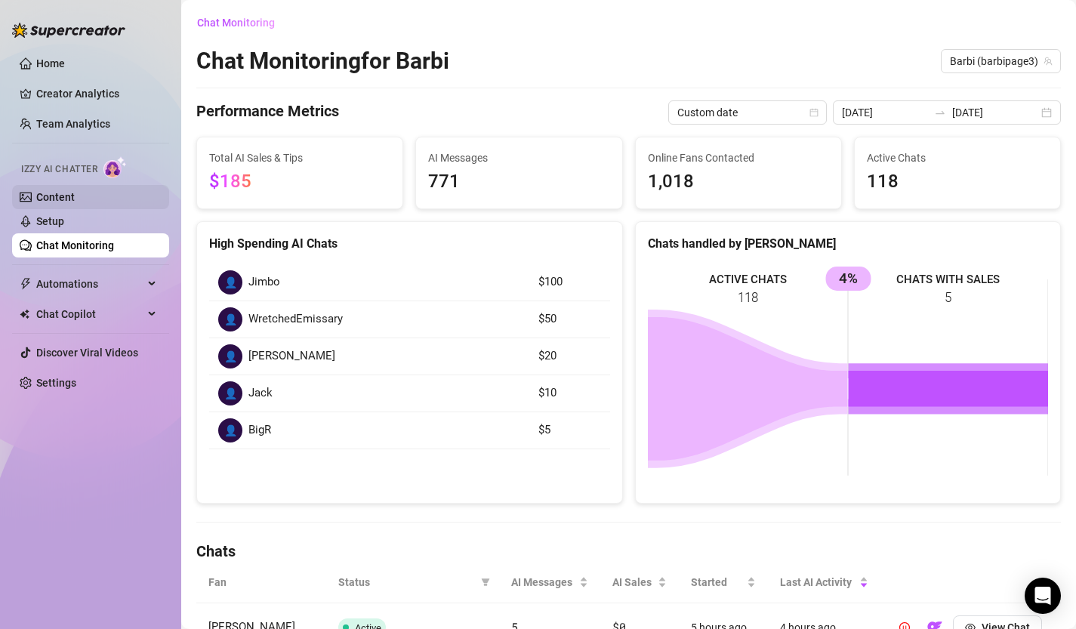
click at [75, 199] on link "Content" at bounding box center [55, 197] width 39 height 12
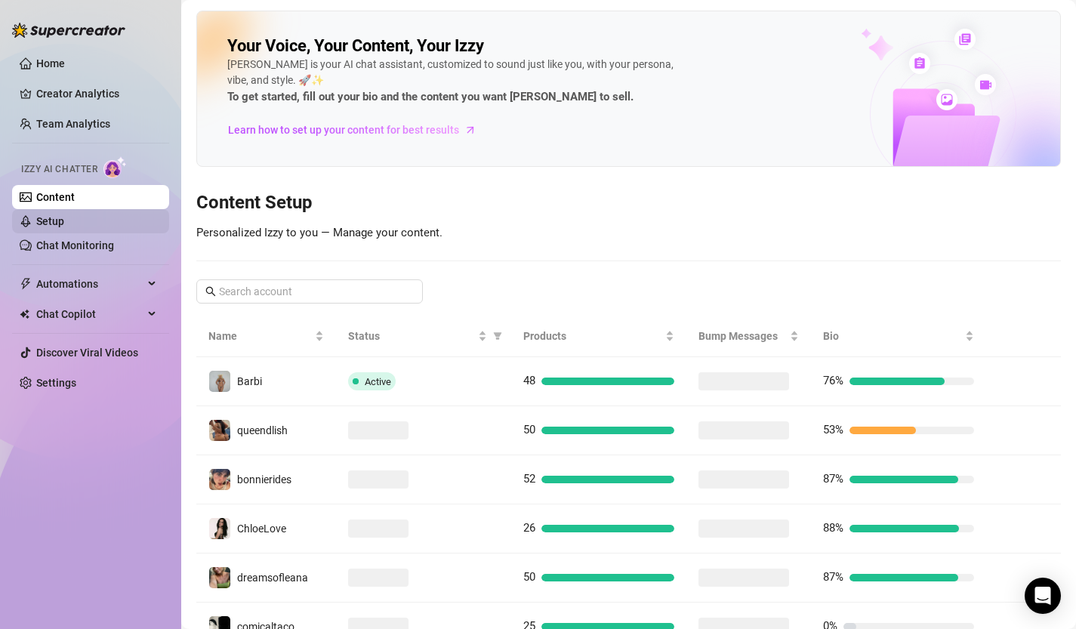
click at [64, 222] on link "Setup" at bounding box center [50, 221] width 28 height 12
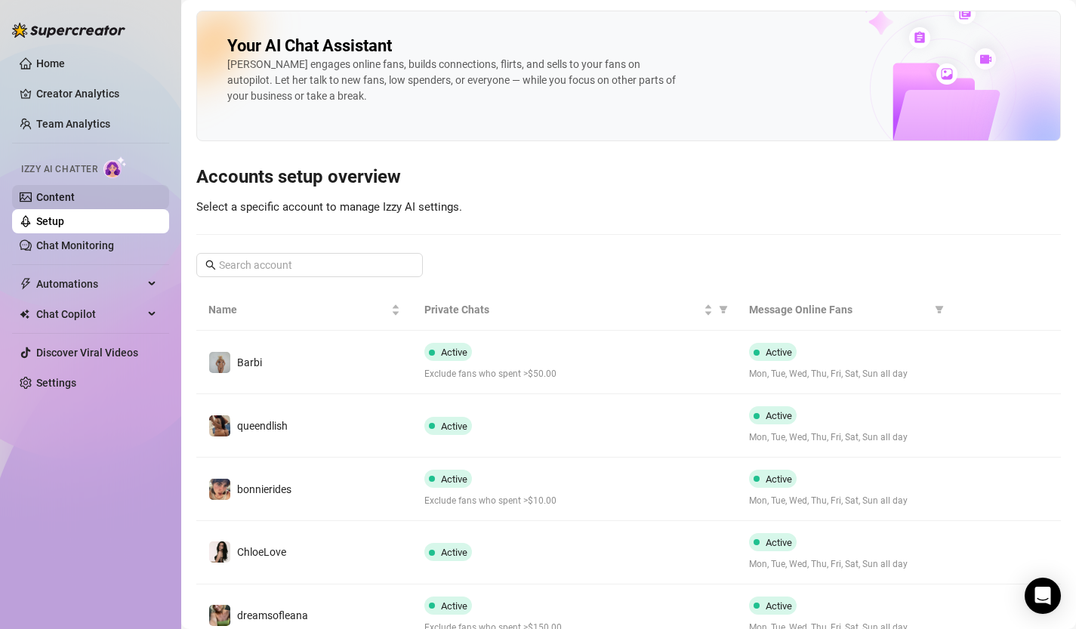
click at [75, 200] on link "Content" at bounding box center [55, 197] width 39 height 12
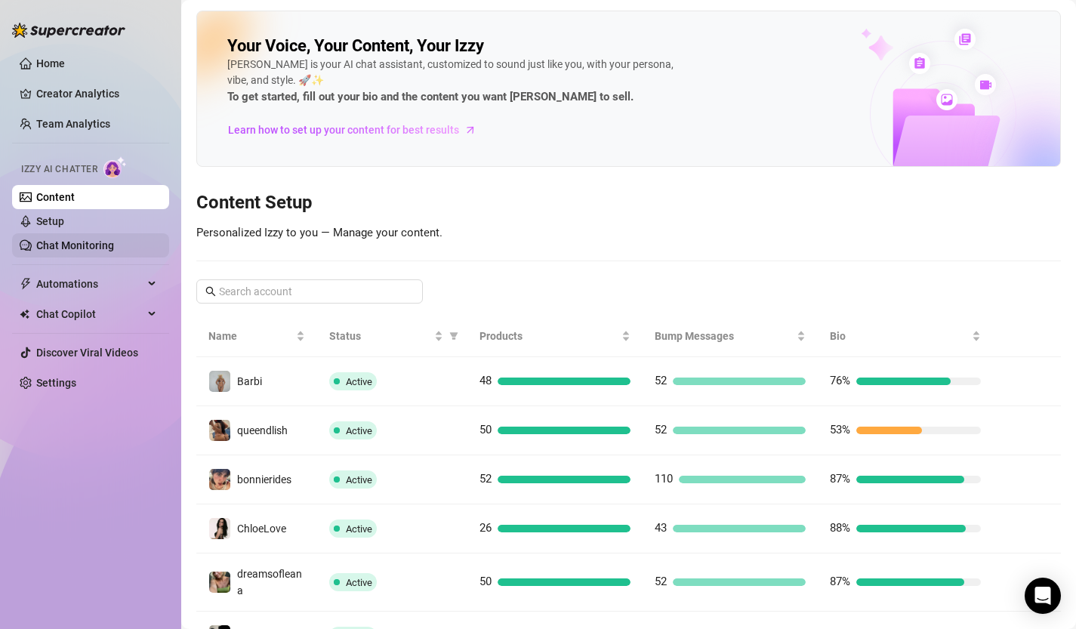
click at [88, 245] on link "Chat Monitoring" at bounding box center [75, 245] width 78 height 12
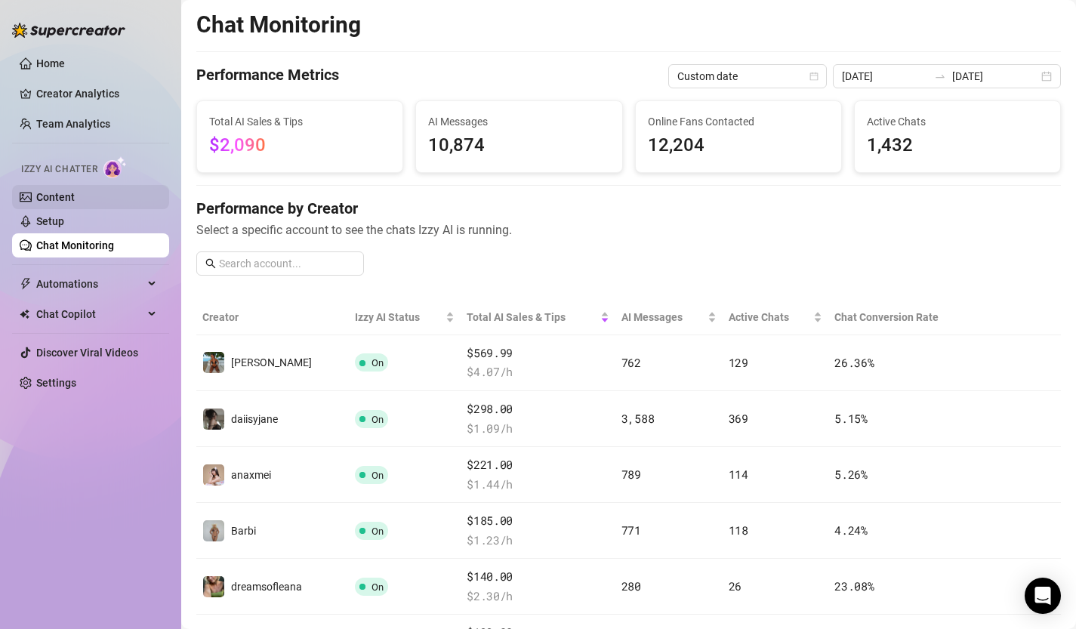
click at [75, 191] on link "Content" at bounding box center [55, 197] width 39 height 12
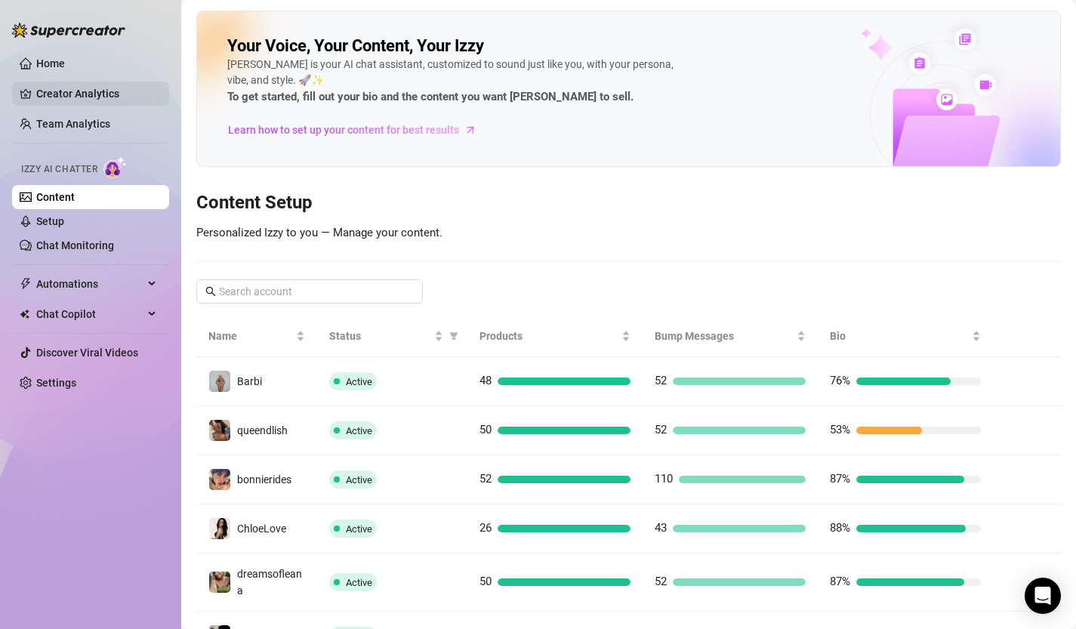
click at [93, 103] on link "Creator Analytics" at bounding box center [96, 94] width 121 height 24
